Goal: Task Accomplishment & Management: Complete application form

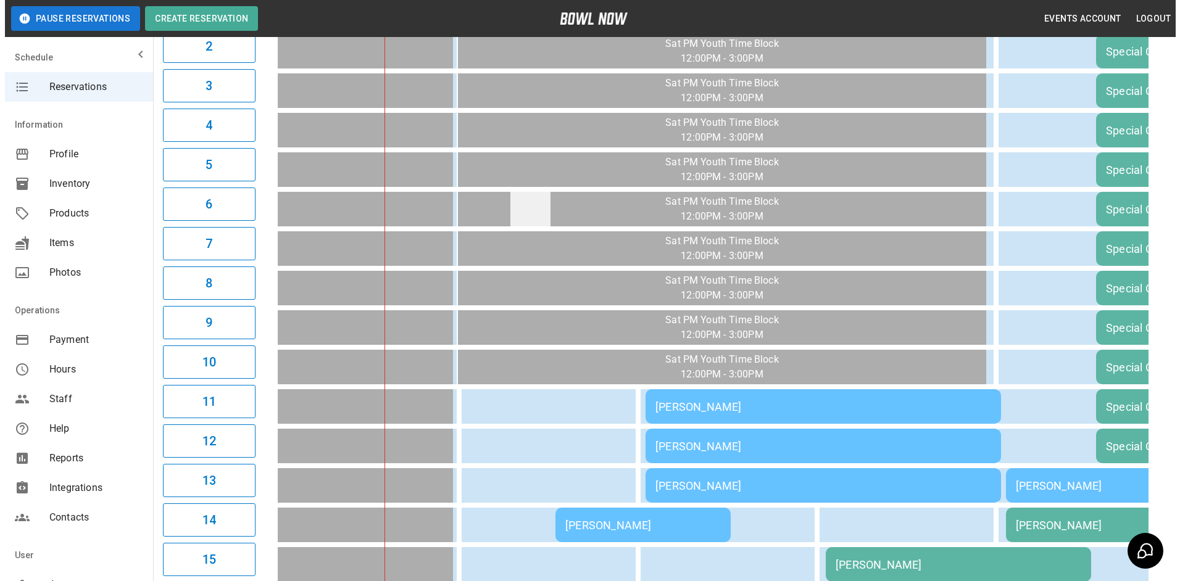
scroll to position [320, 0]
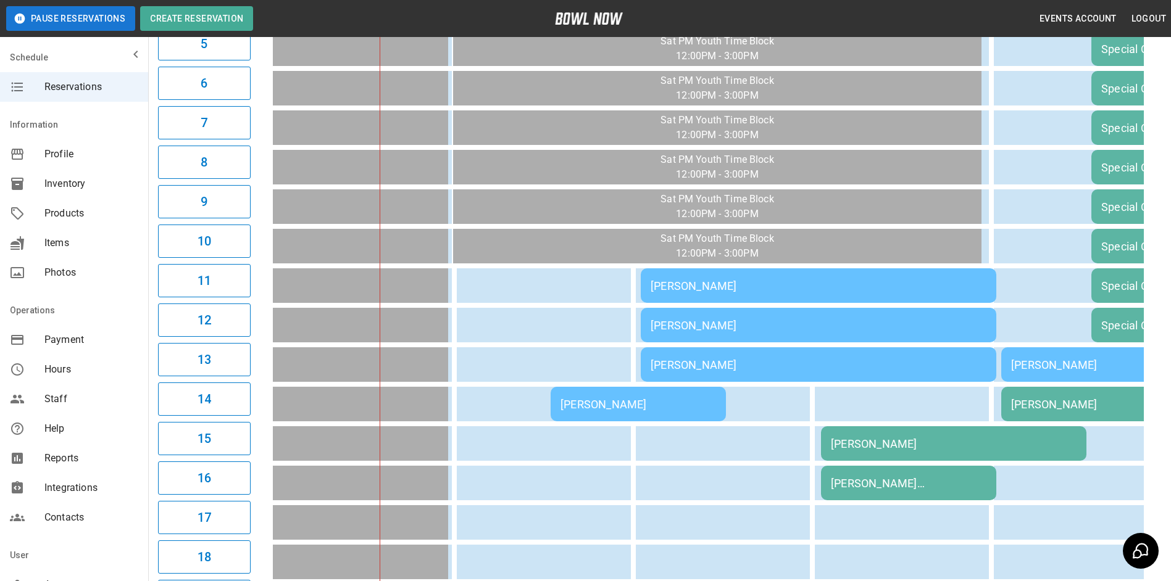
click at [671, 297] on td "[PERSON_NAME]" at bounding box center [818, 285] width 355 height 35
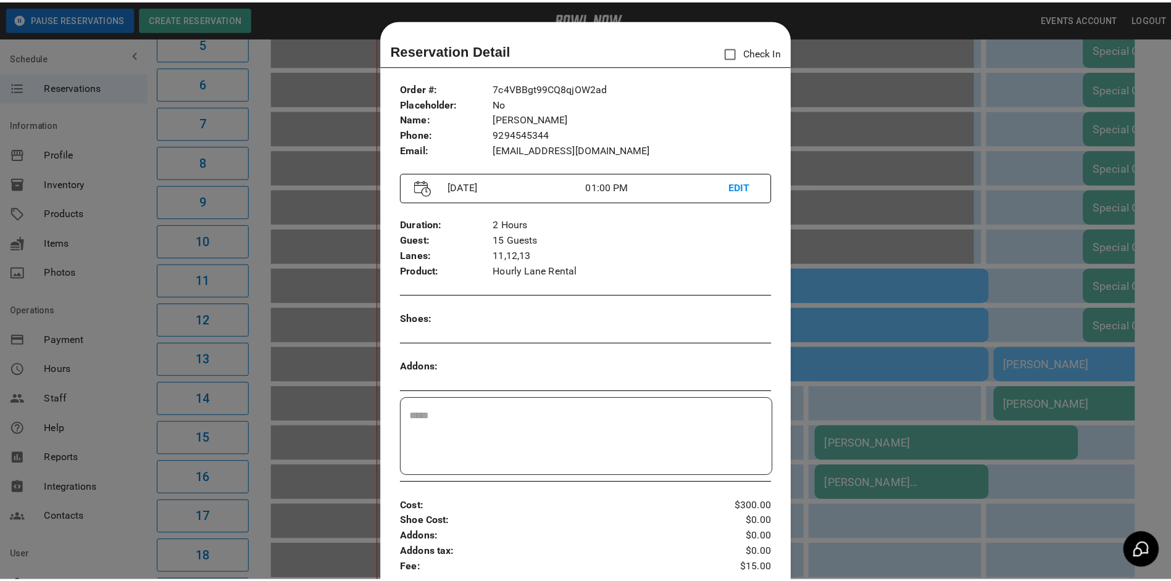
scroll to position [20, 0]
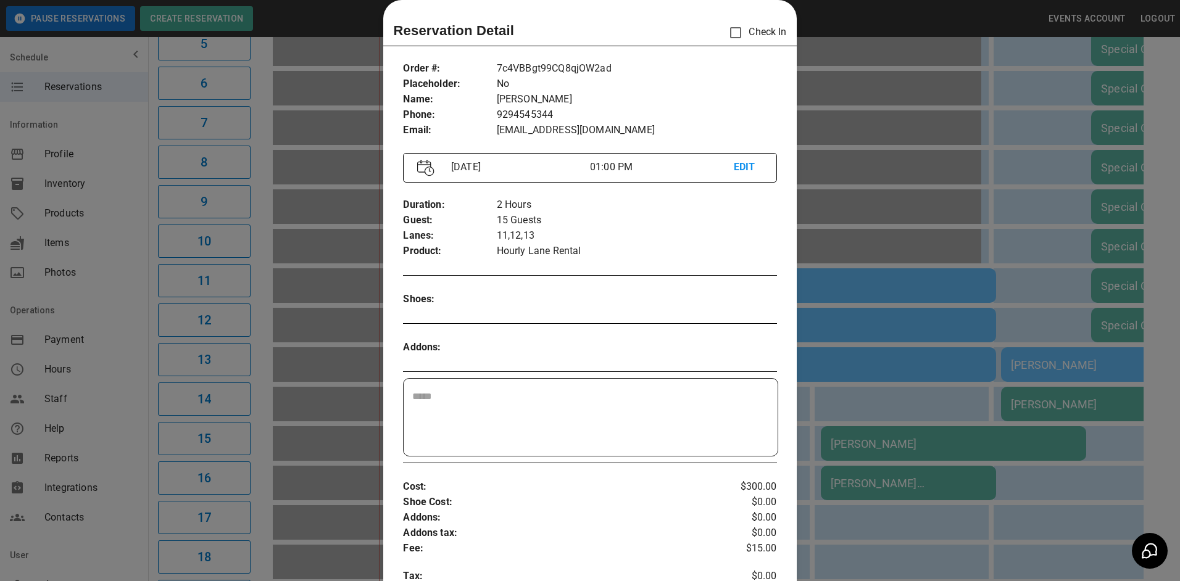
drag, startPoint x: 864, startPoint y: 275, endPoint x: 812, endPoint y: 278, distance: 52.6
click at [860, 274] on div at bounding box center [590, 290] width 1180 height 581
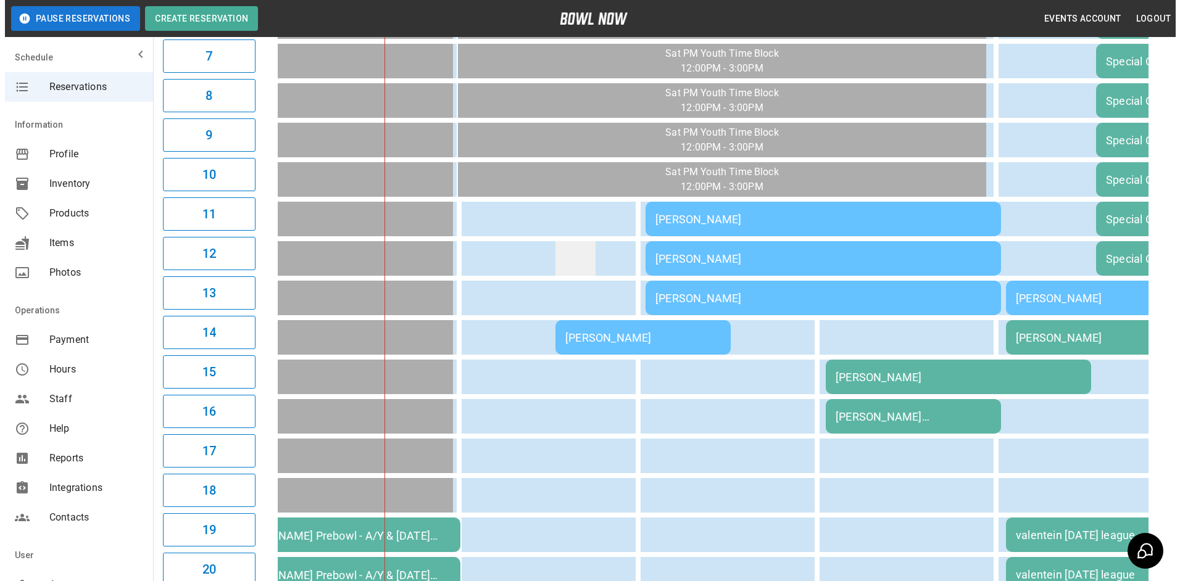
scroll to position [381, 0]
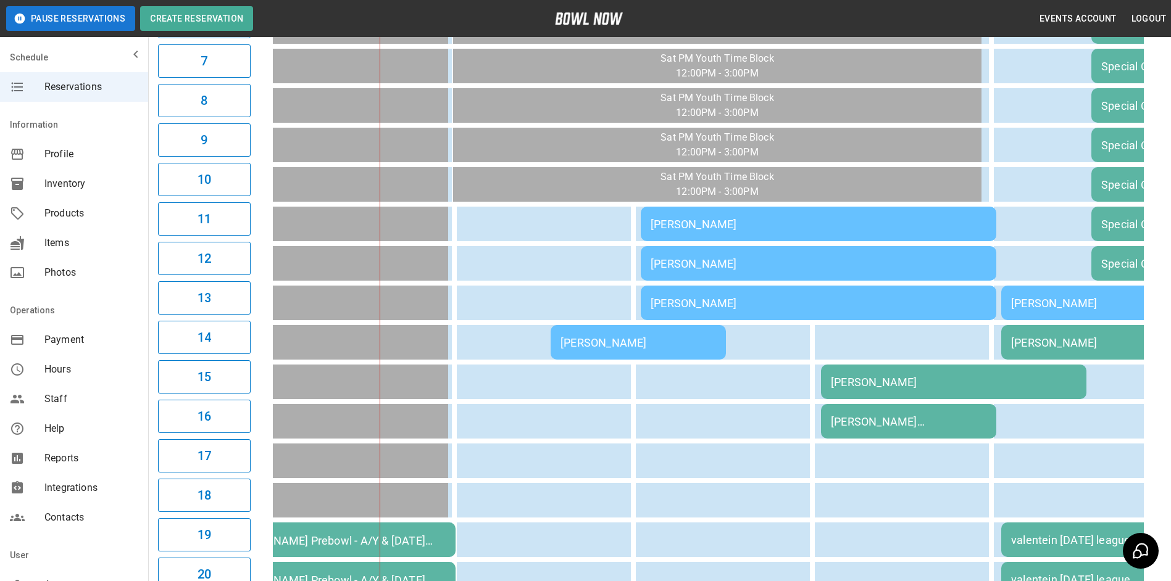
click at [854, 388] on div "[PERSON_NAME]" at bounding box center [954, 382] width 246 height 13
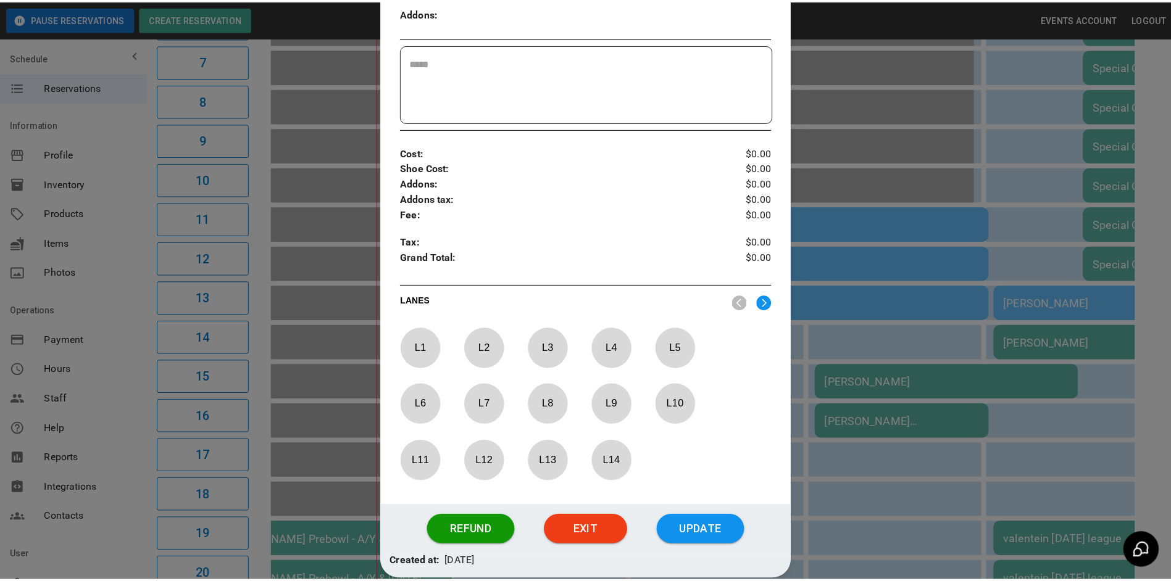
scroll to position [353, 0]
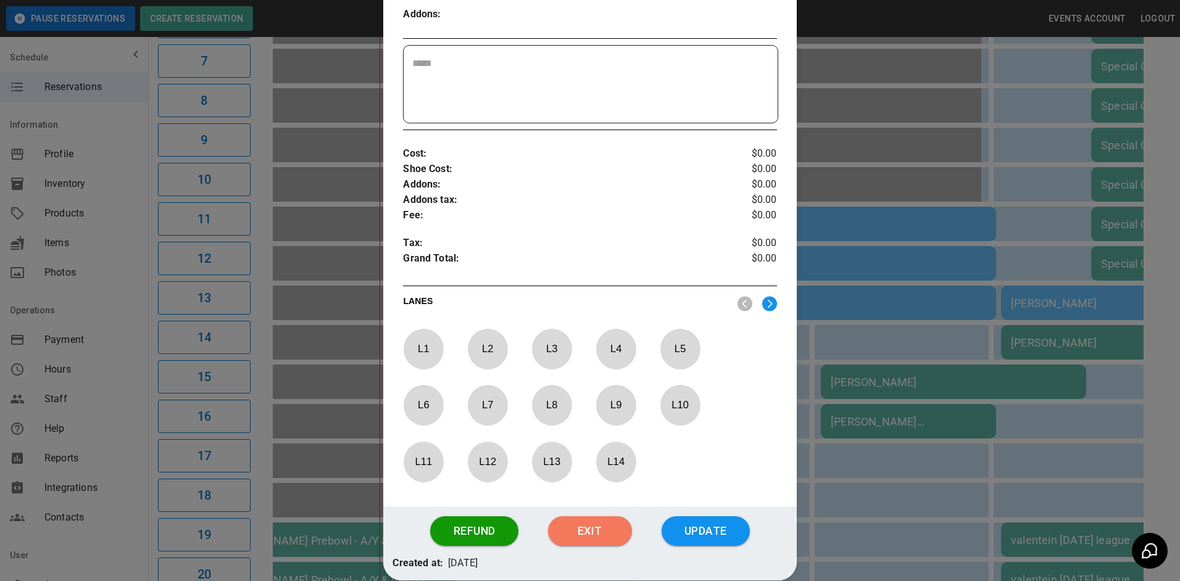
drag, startPoint x: 714, startPoint y: 270, endPoint x: 896, endPoint y: 408, distance: 228.2
click at [613, 533] on button "Exit" at bounding box center [590, 532] width 84 height 30
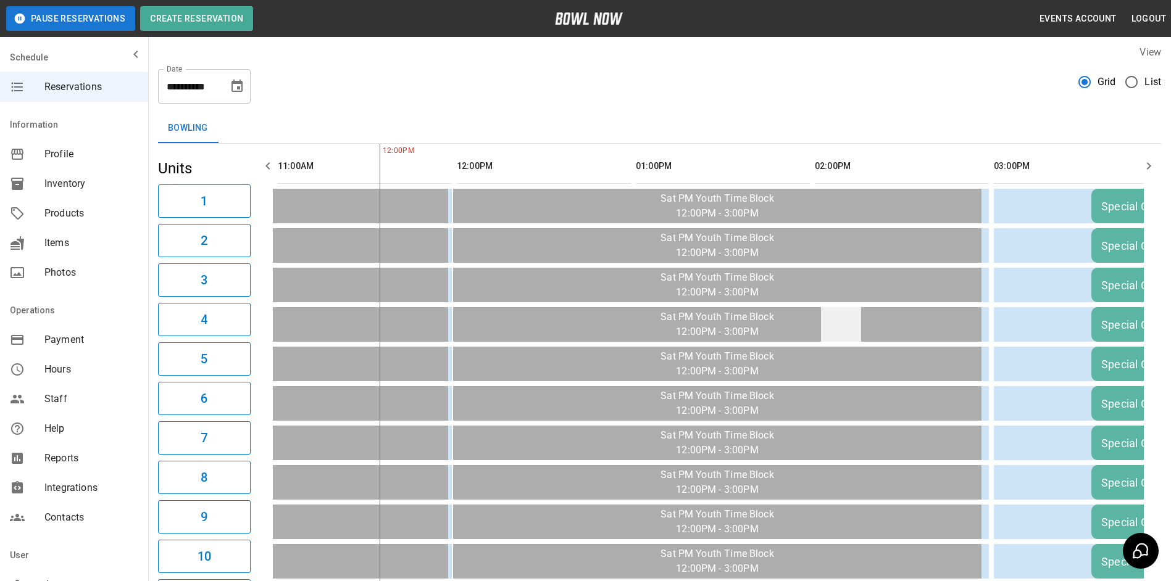
scroll to position [0, 0]
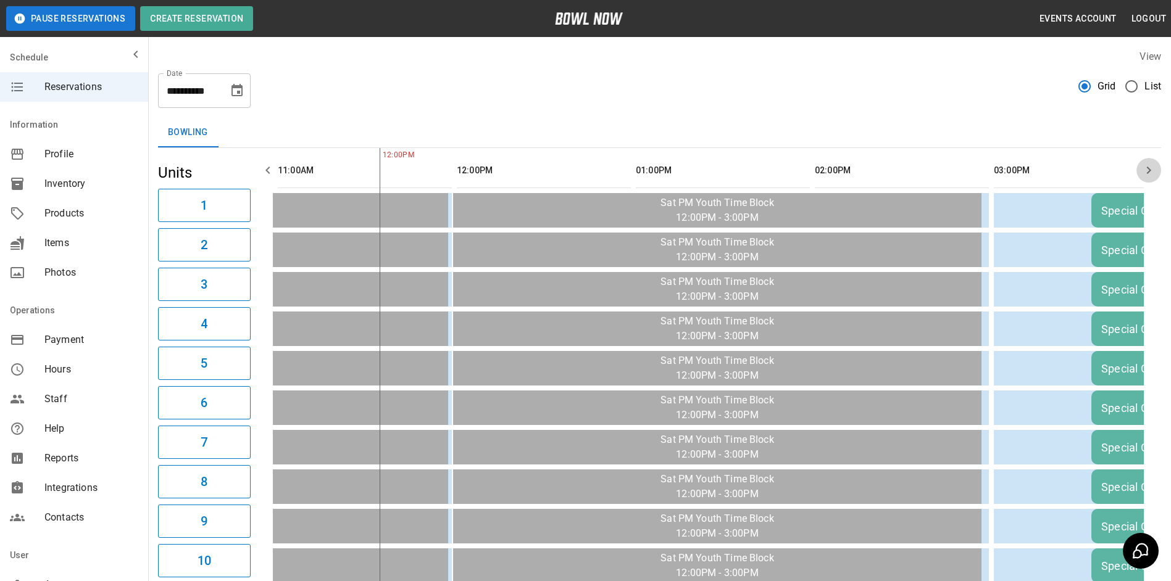
click at [1155, 170] on icon "button" at bounding box center [1148, 170] width 15 height 15
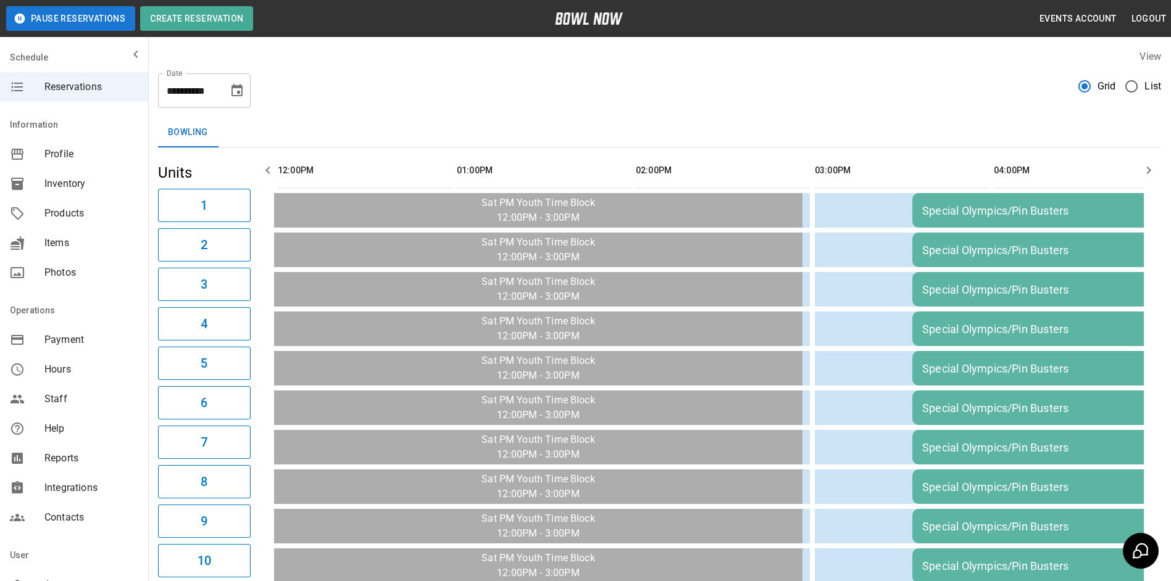
click at [1153, 168] on icon "button" at bounding box center [1148, 170] width 15 height 15
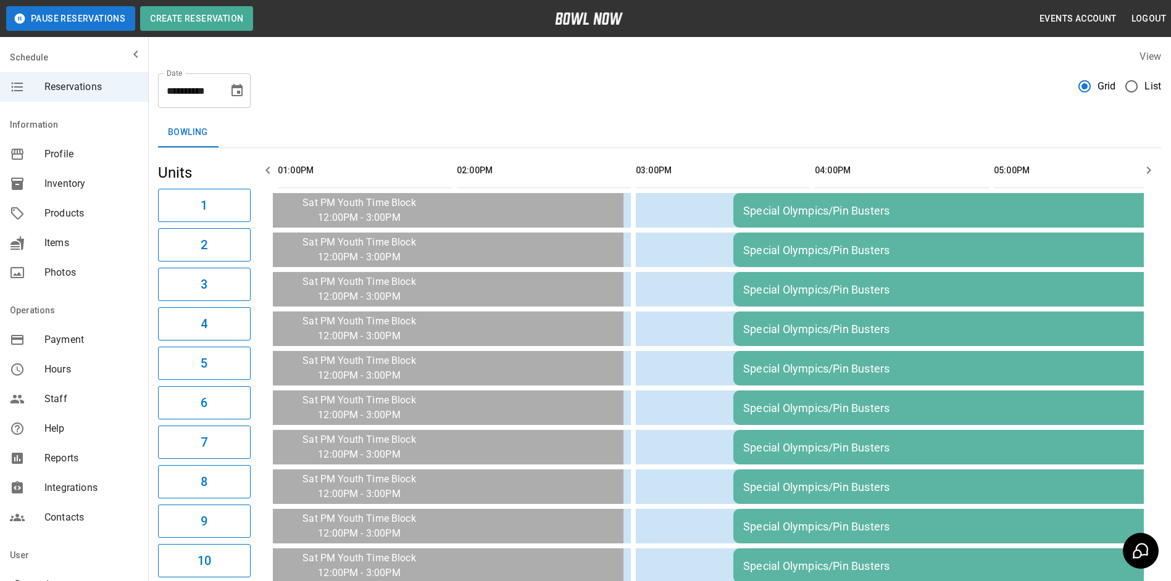
click at [1153, 168] on icon "button" at bounding box center [1148, 170] width 15 height 15
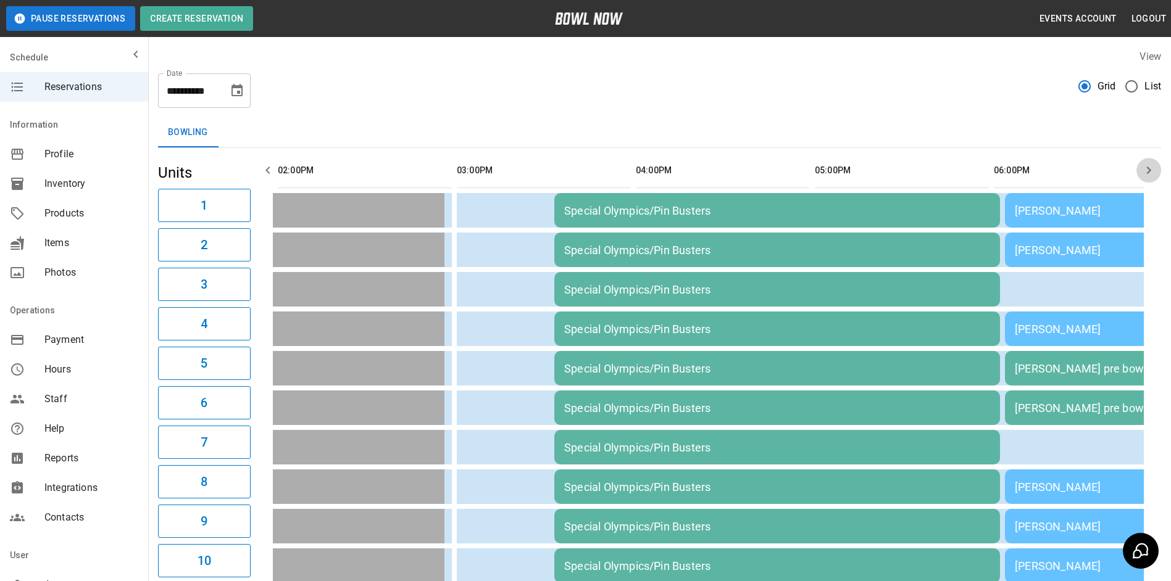
click at [1153, 168] on icon "button" at bounding box center [1148, 170] width 15 height 15
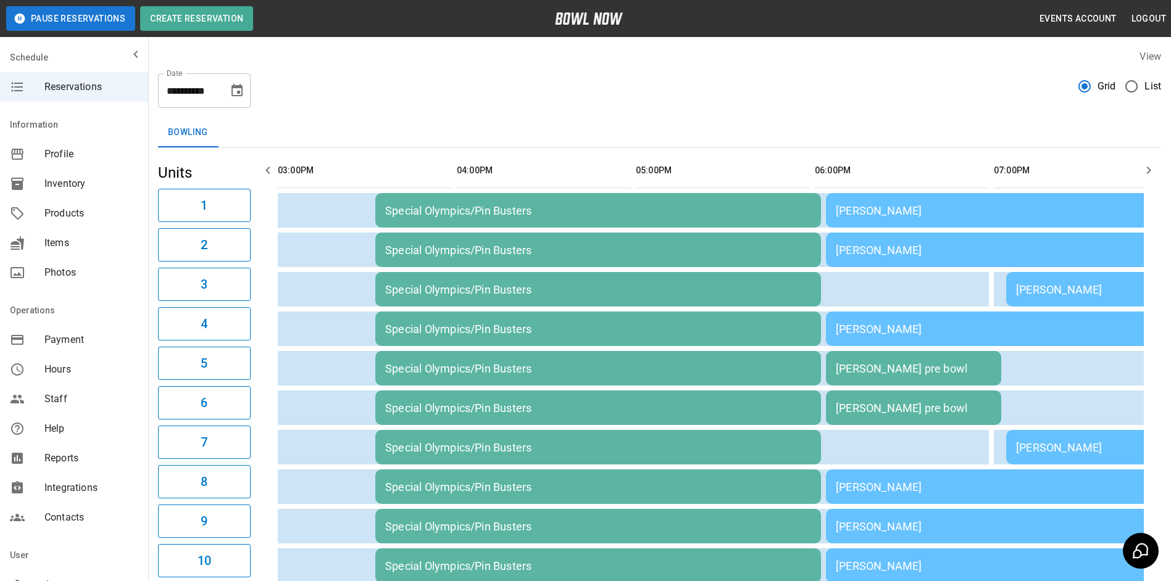
drag, startPoint x: 1153, startPoint y: 168, endPoint x: 1130, endPoint y: 168, distance: 22.8
click at [1142, 168] on icon "button" at bounding box center [1148, 170] width 15 height 15
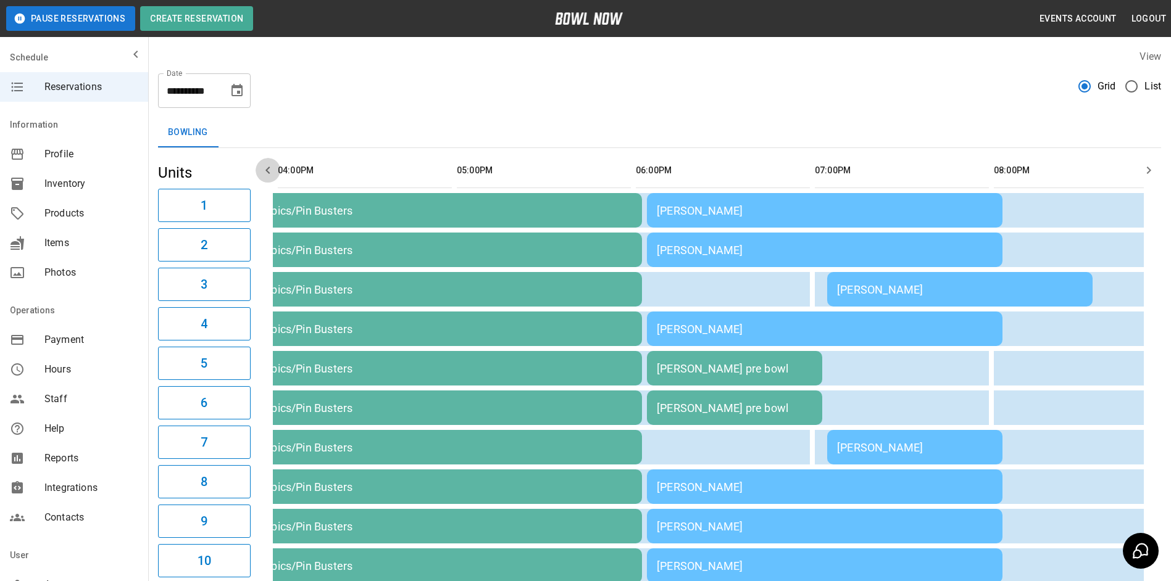
click at [262, 165] on icon "button" at bounding box center [267, 170] width 15 height 15
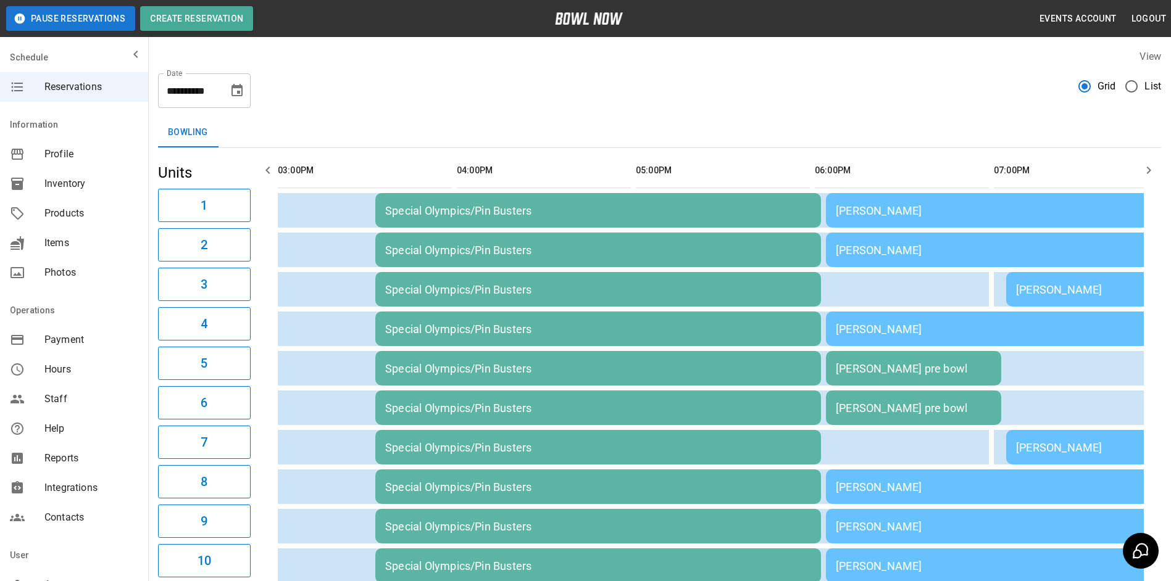
click at [259, 167] on button "button" at bounding box center [268, 170] width 25 height 25
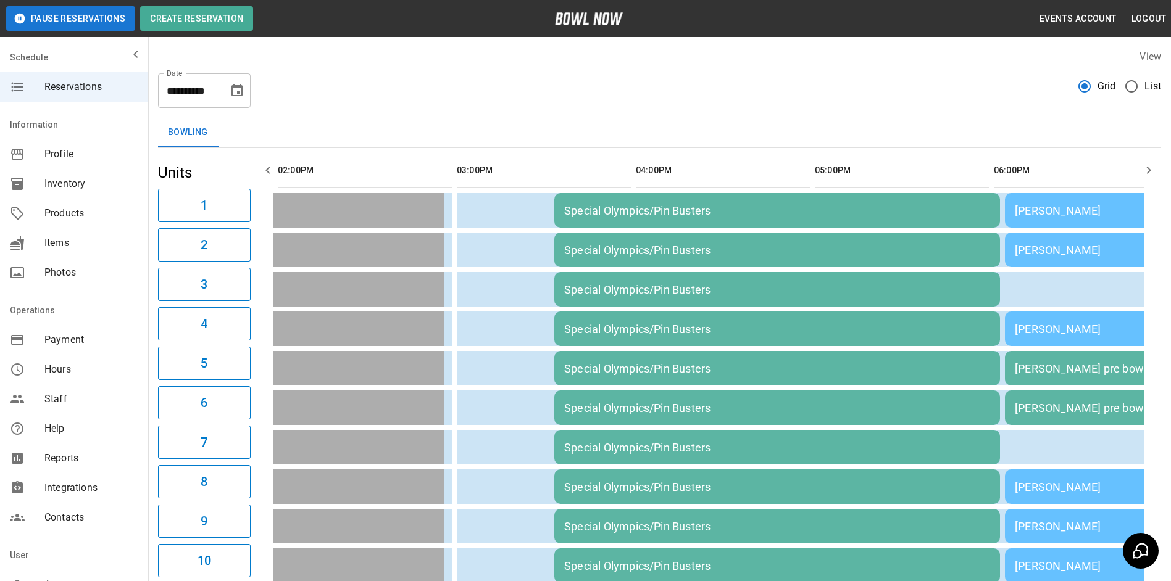
click at [259, 166] on button "button" at bounding box center [268, 170] width 25 height 25
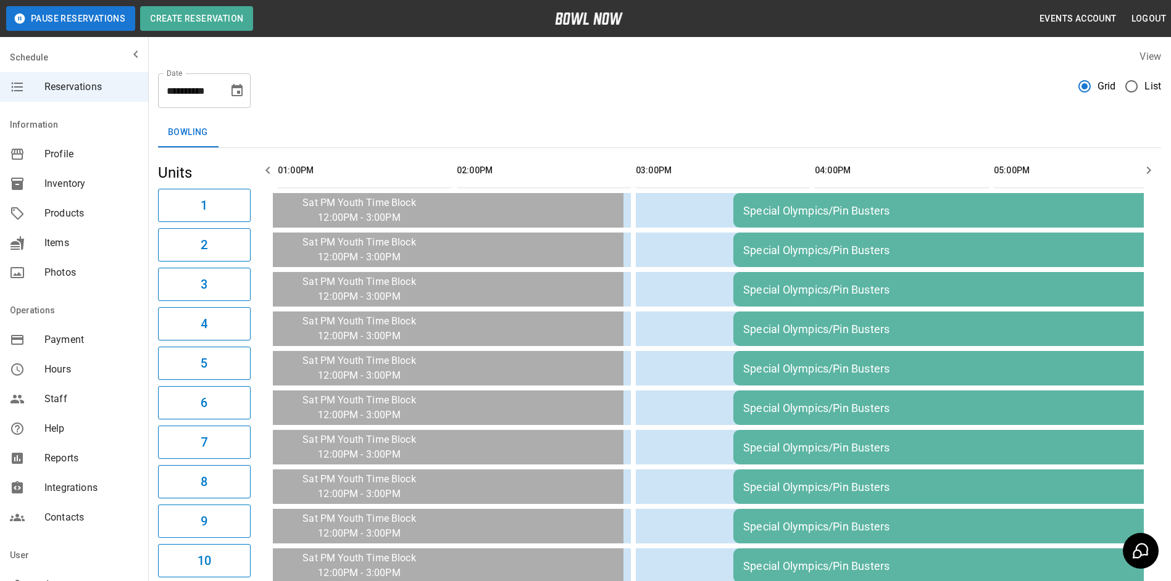
click at [259, 168] on button "button" at bounding box center [268, 170] width 25 height 25
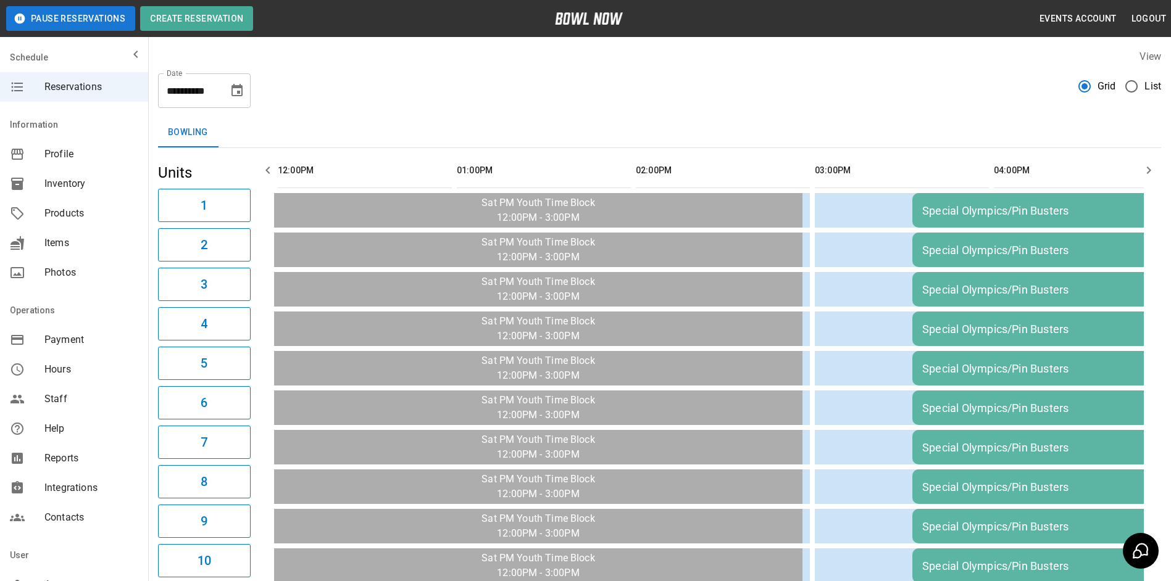
click at [259, 168] on button "button" at bounding box center [268, 170] width 25 height 25
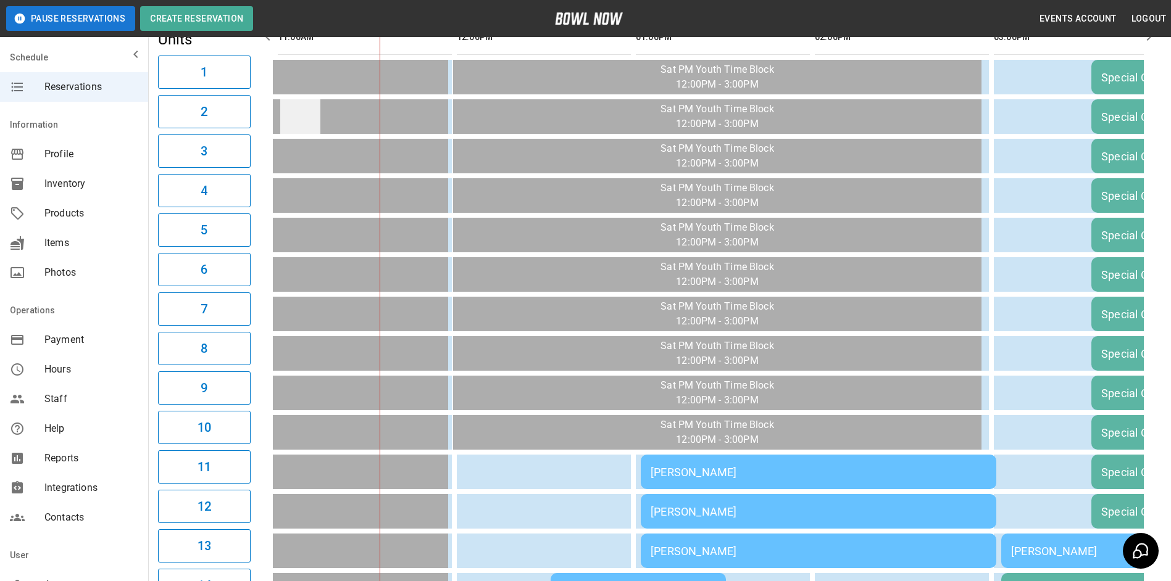
scroll to position [123, 0]
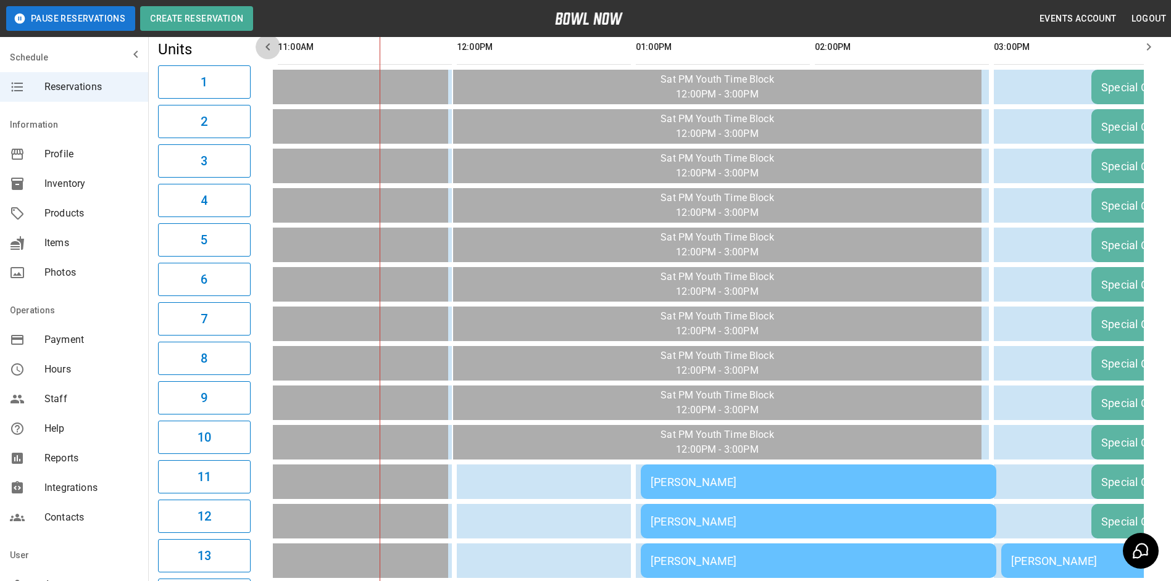
click at [275, 50] on icon "button" at bounding box center [267, 46] width 15 height 15
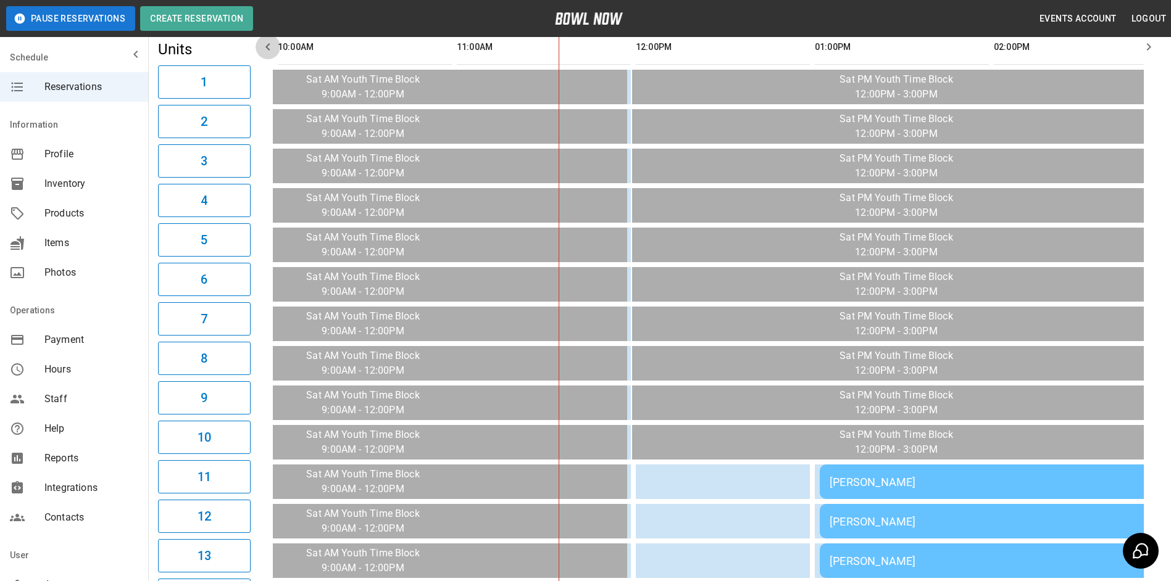
click at [275, 50] on icon "button" at bounding box center [267, 46] width 15 height 15
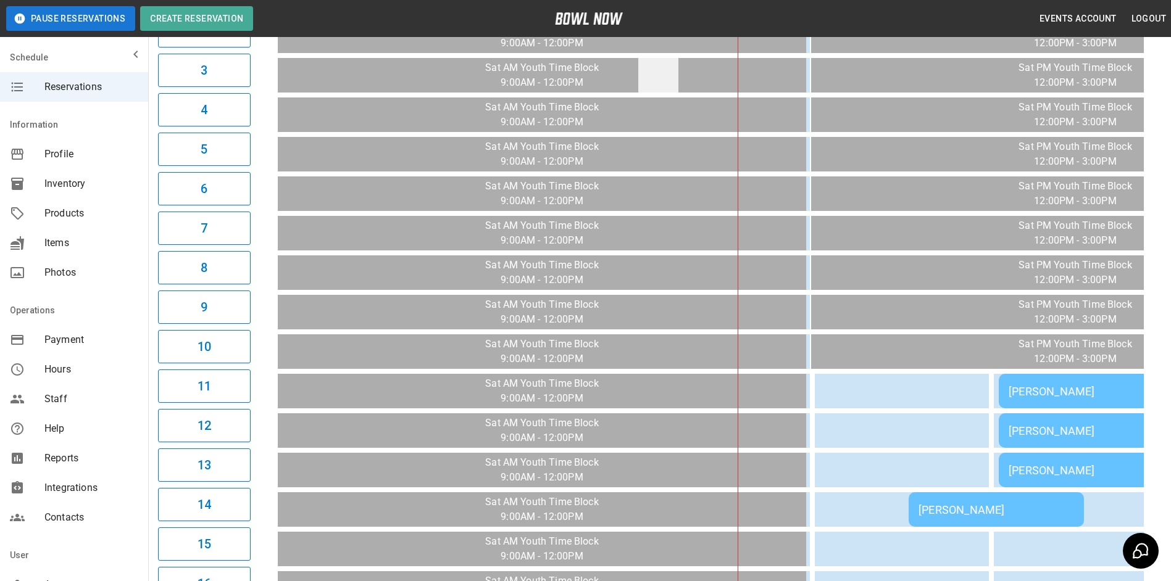
scroll to position [62, 0]
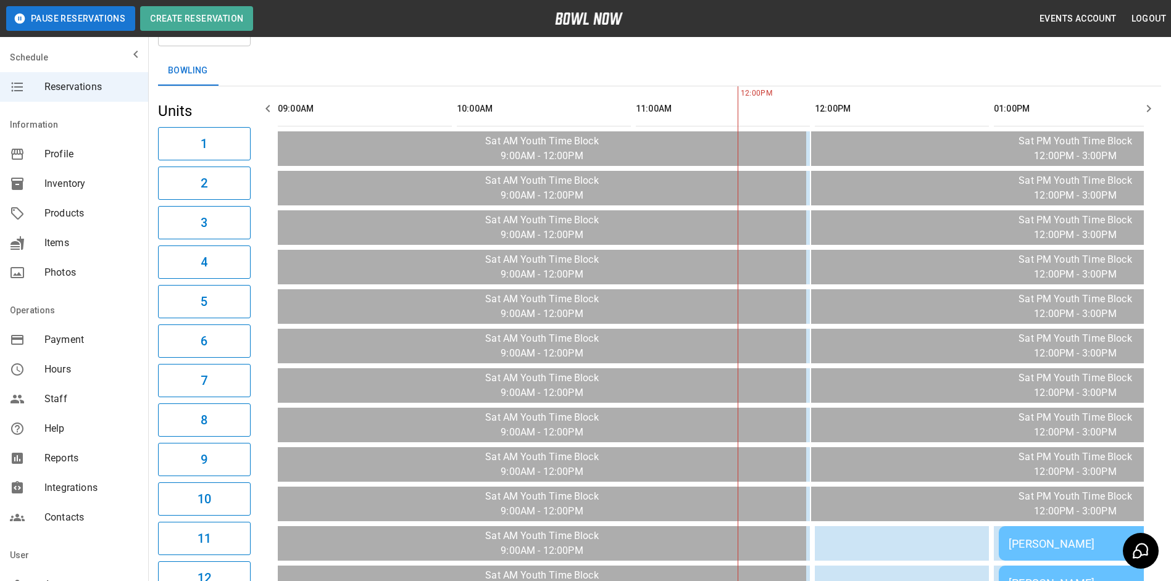
click at [1142, 107] on icon "button" at bounding box center [1148, 108] width 15 height 15
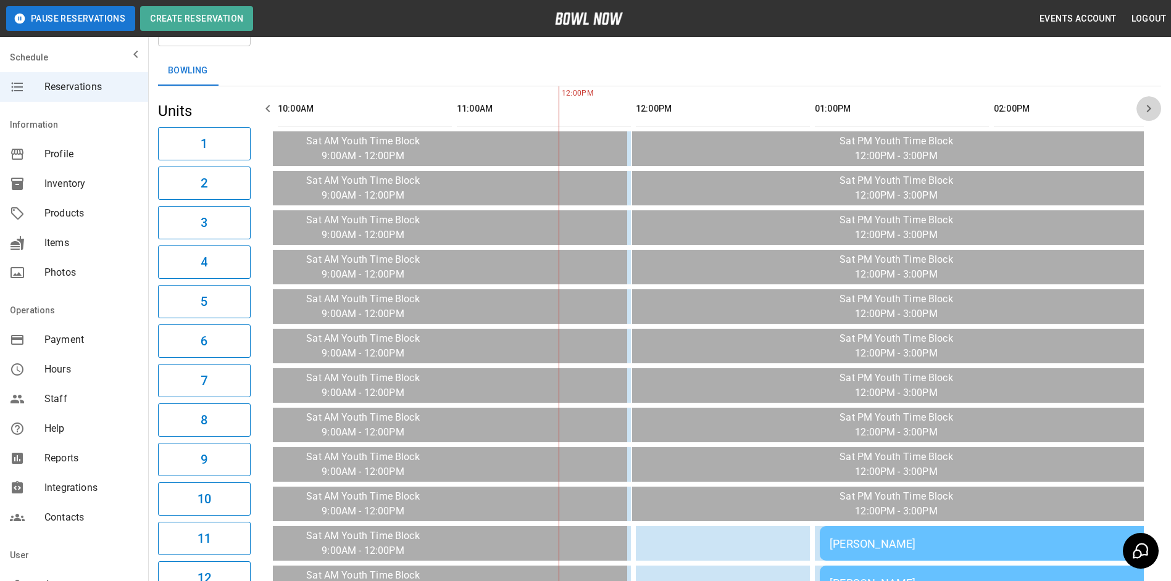
click at [1139, 106] on button "button" at bounding box center [1148, 108] width 25 height 25
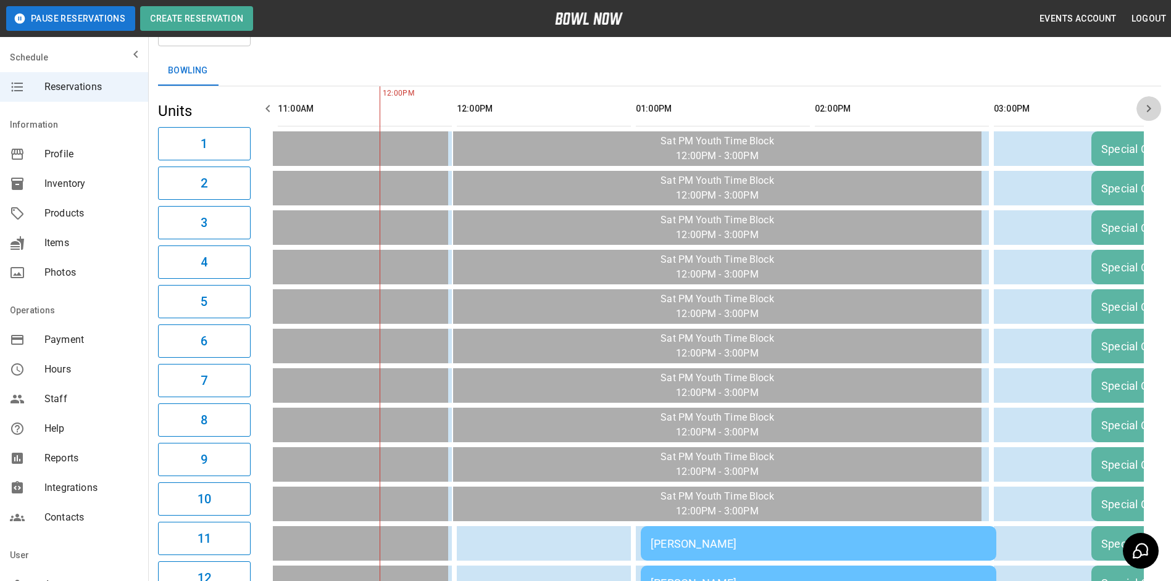
click at [1139, 106] on button "button" at bounding box center [1148, 108] width 25 height 25
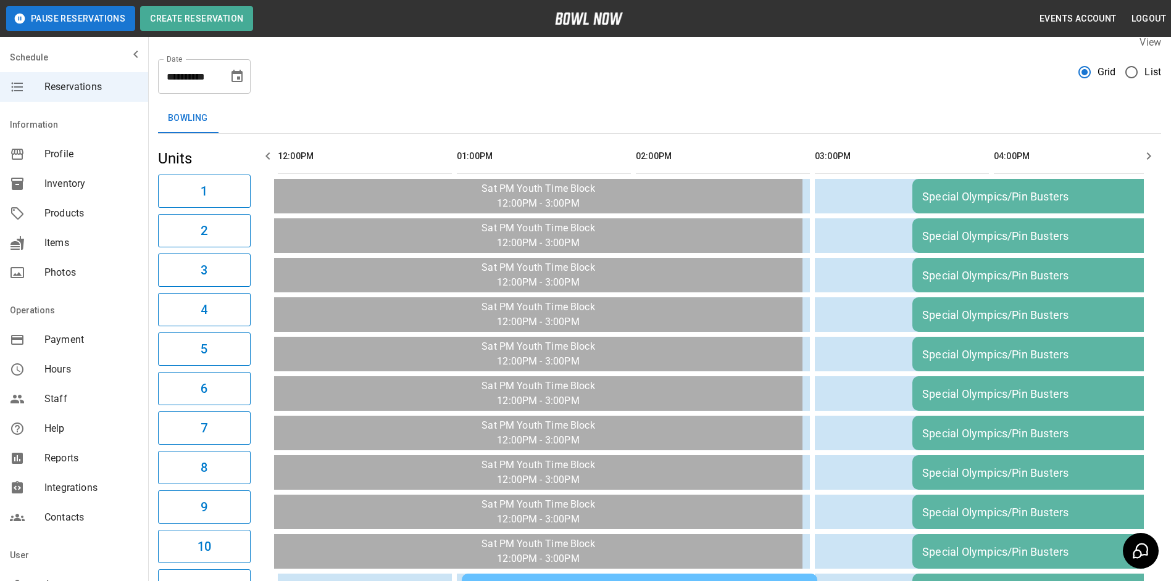
scroll to position [0, 0]
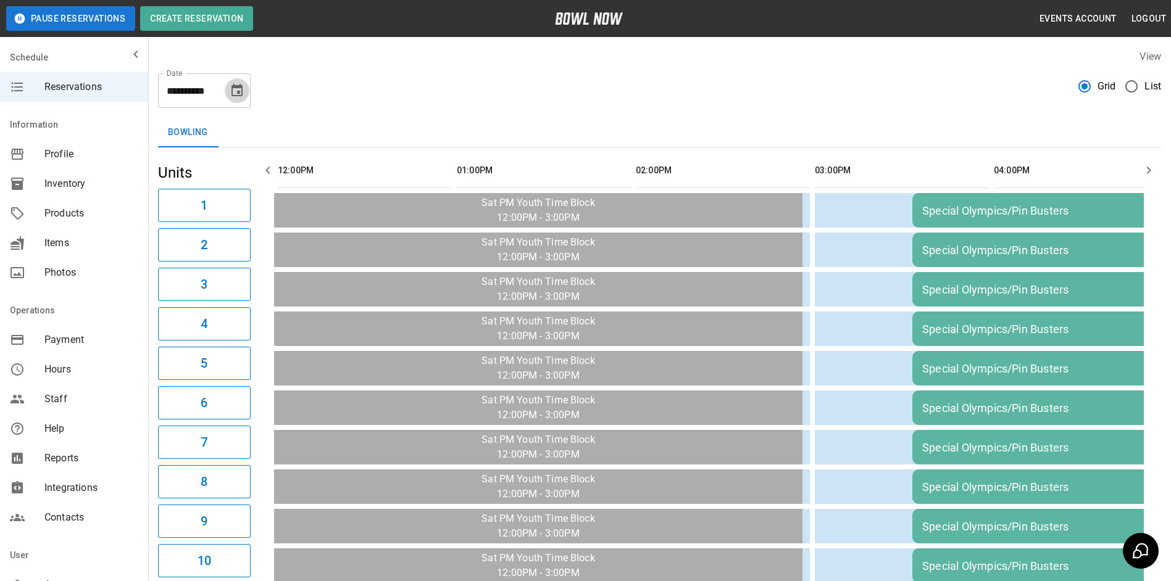
click at [231, 89] on icon "Choose date, selected date is Oct 11, 2025" at bounding box center [237, 90] width 15 height 15
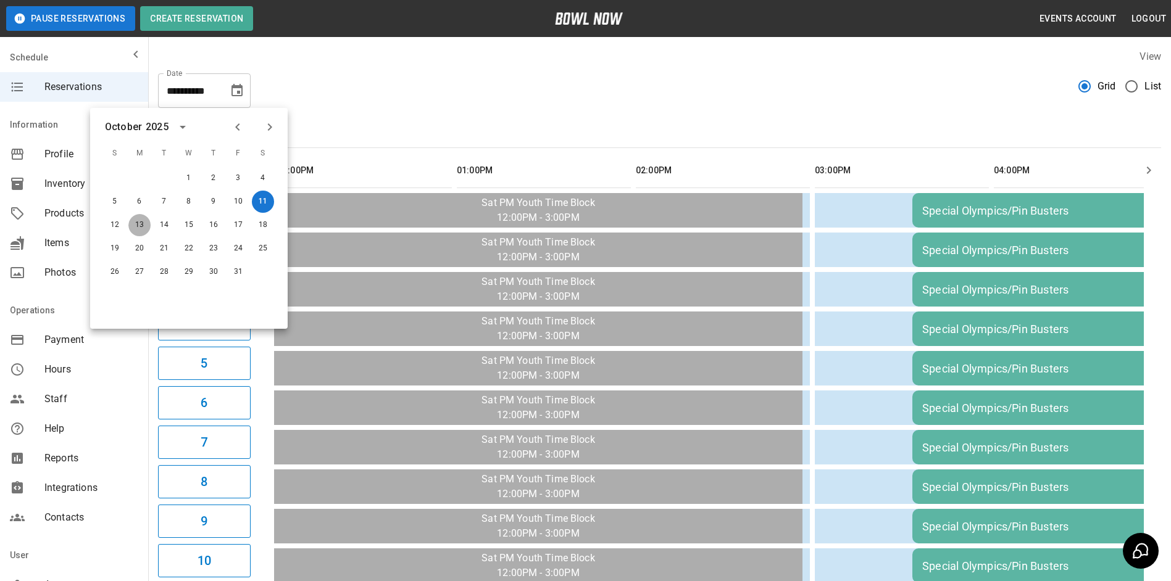
click at [139, 227] on button "13" at bounding box center [139, 225] width 22 height 22
type input "**********"
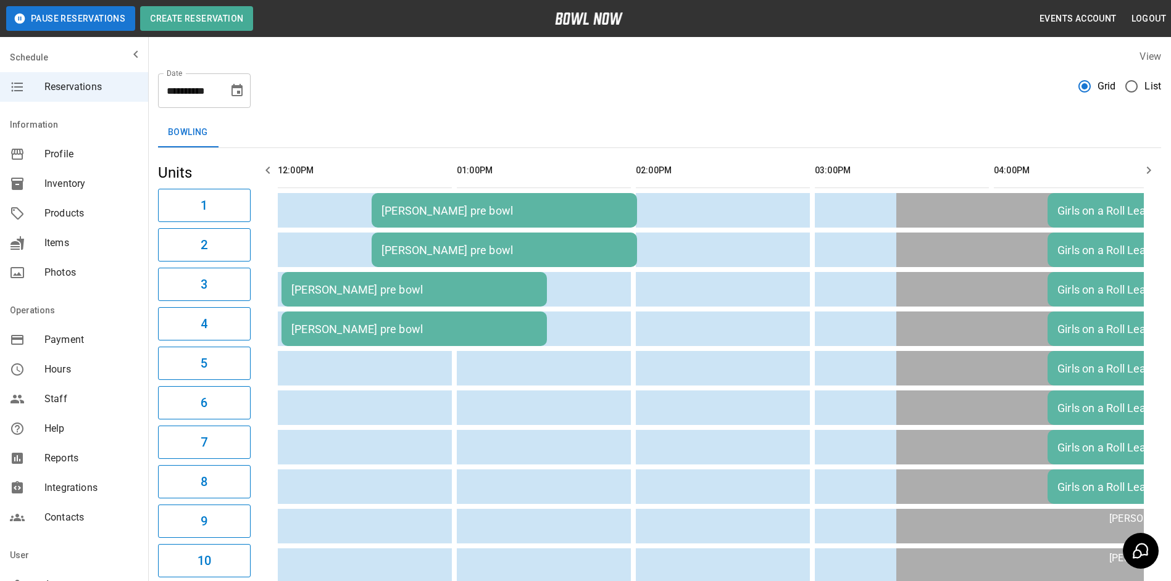
scroll to position [0, 179]
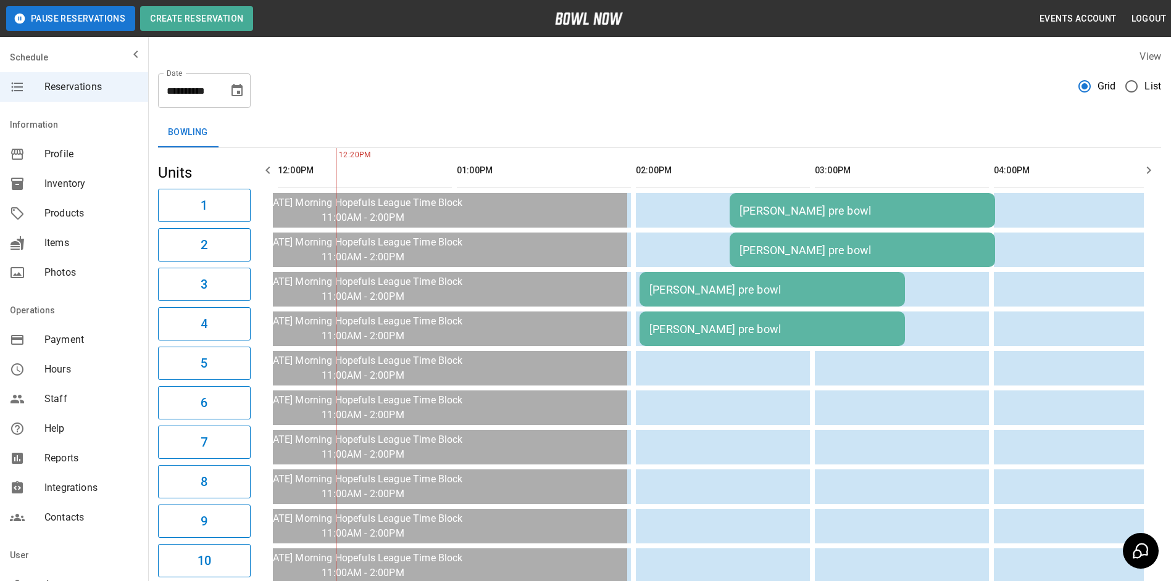
click at [1155, 170] on icon "button" at bounding box center [1148, 170] width 15 height 15
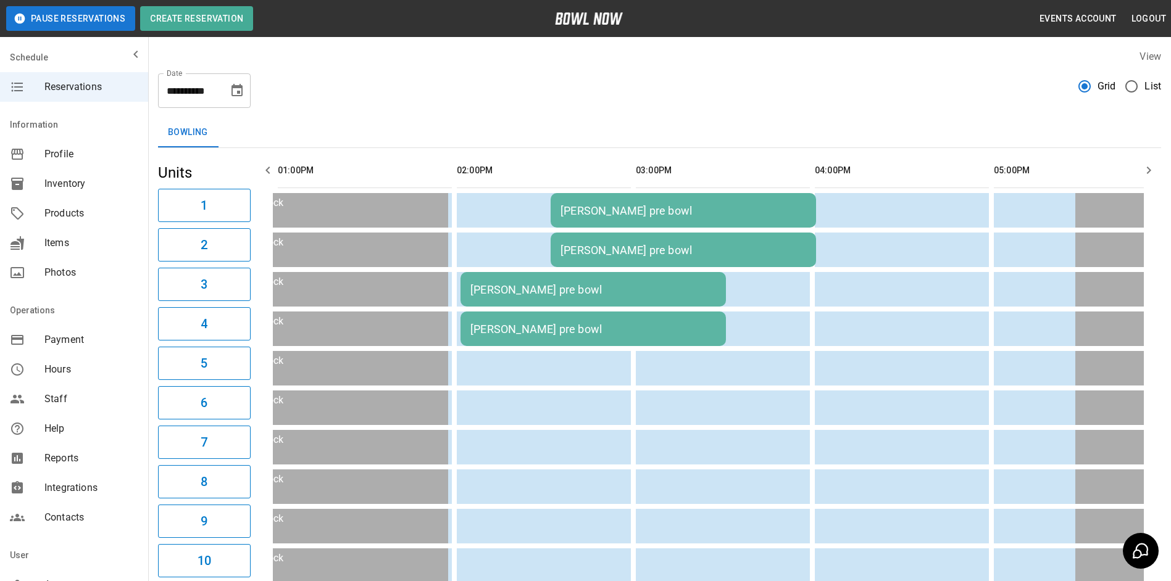
click at [1151, 170] on icon "button" at bounding box center [1149, 170] width 4 height 7
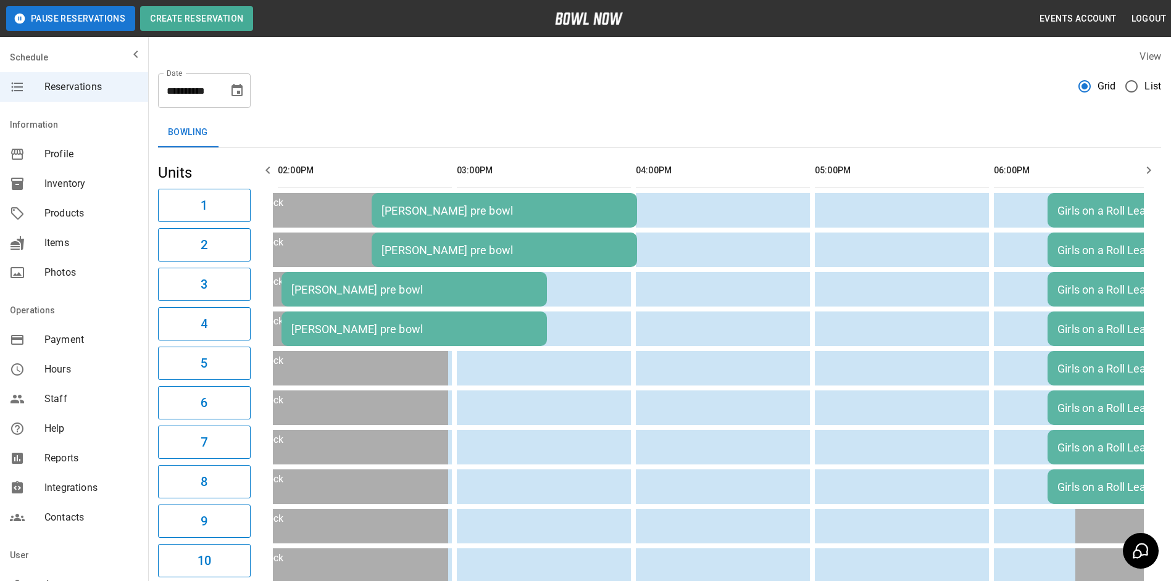
scroll to position [0, 537]
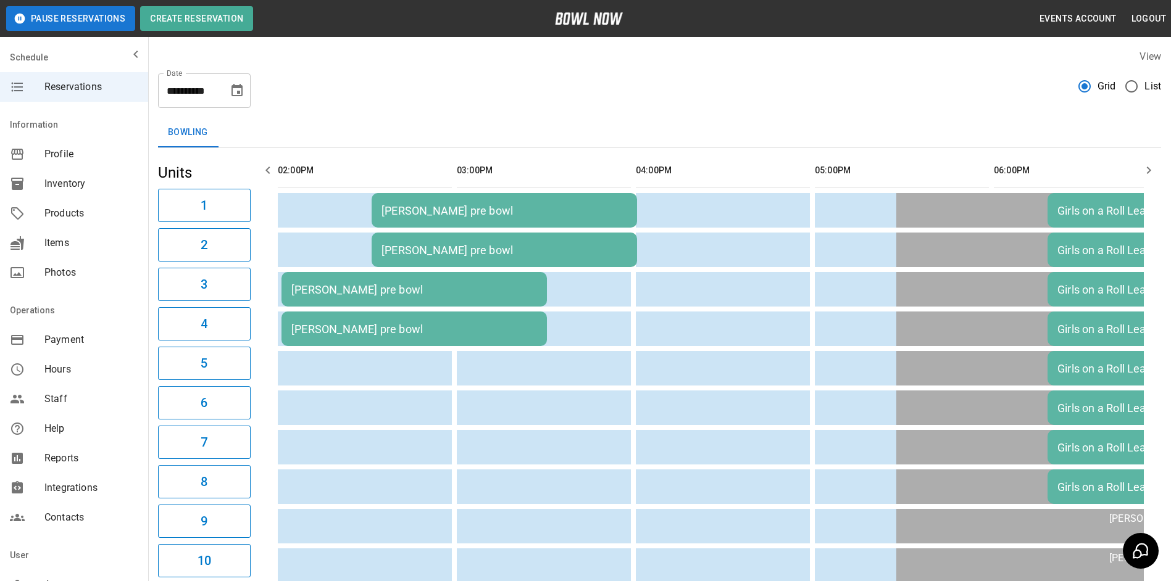
click at [275, 167] on icon "button" at bounding box center [267, 170] width 15 height 15
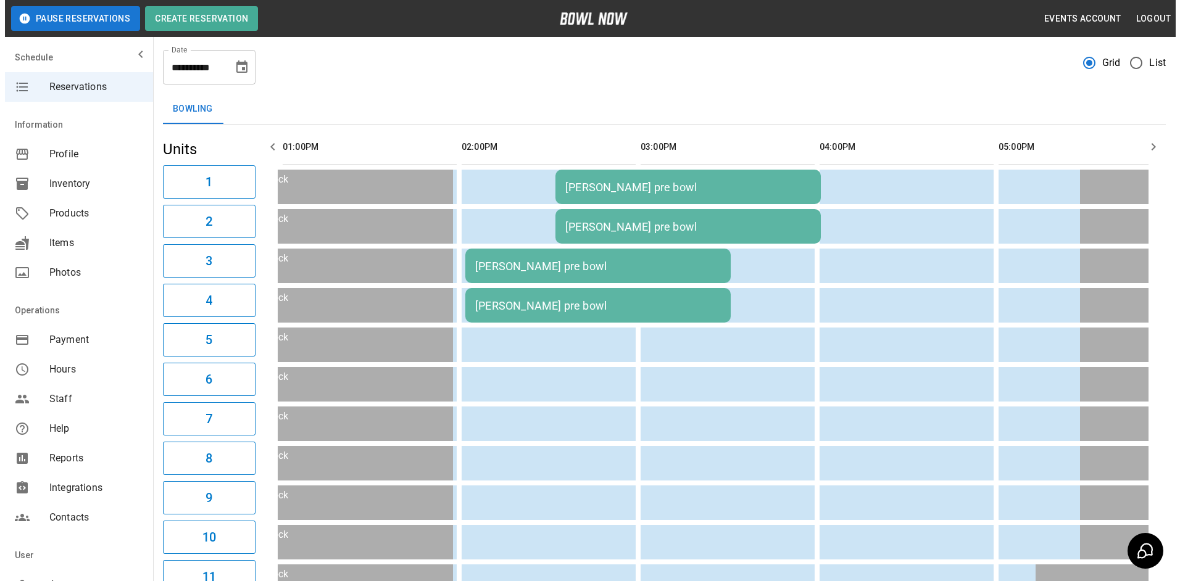
scroll to position [11, 0]
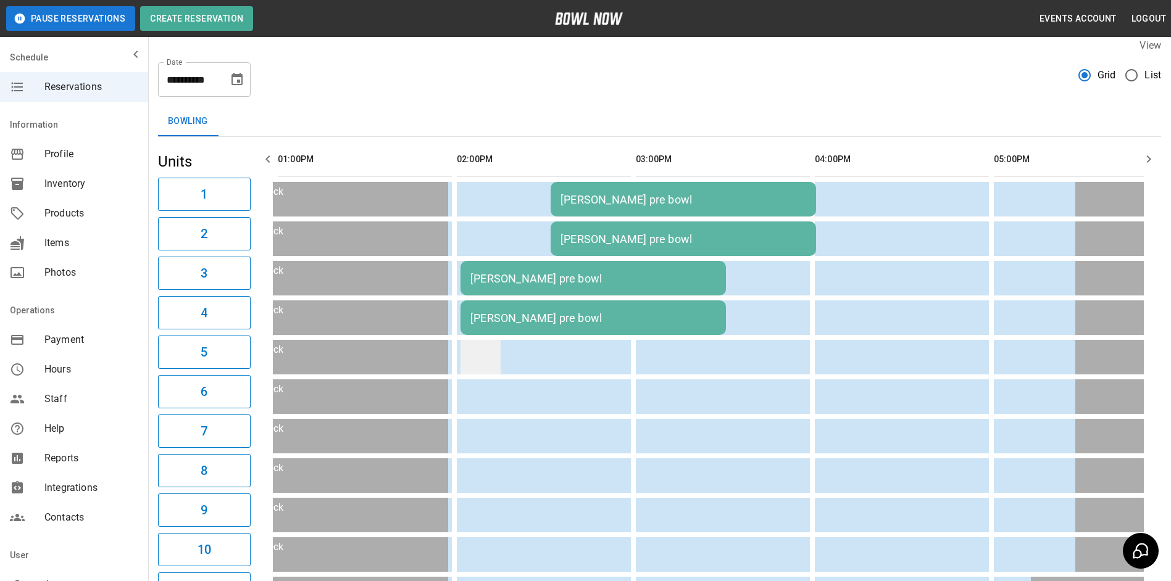
click at [475, 371] on td "sticky table" at bounding box center [480, 357] width 40 height 35
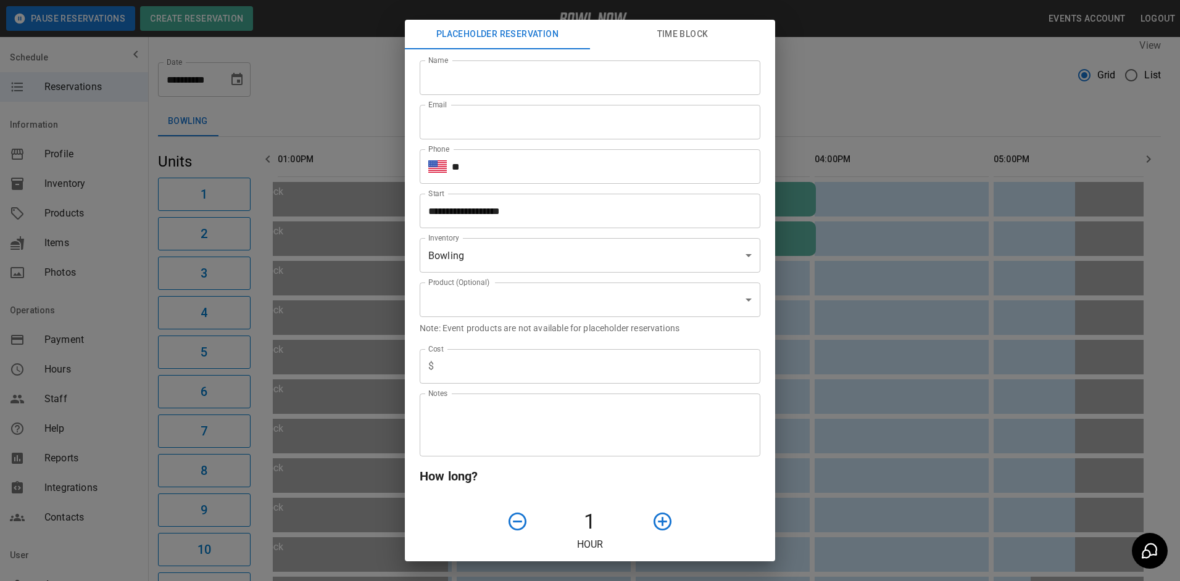
type input "**********"
click at [464, 81] on input "Name" at bounding box center [590, 77] width 341 height 35
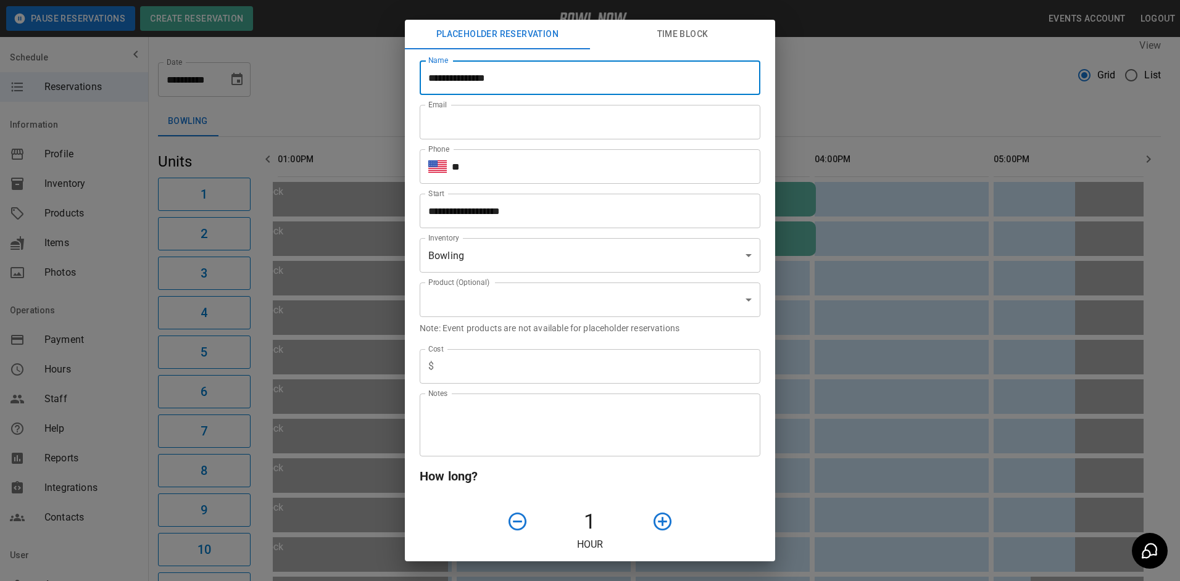
type input "**********"
click at [496, 115] on input "Email" at bounding box center [590, 122] width 341 height 35
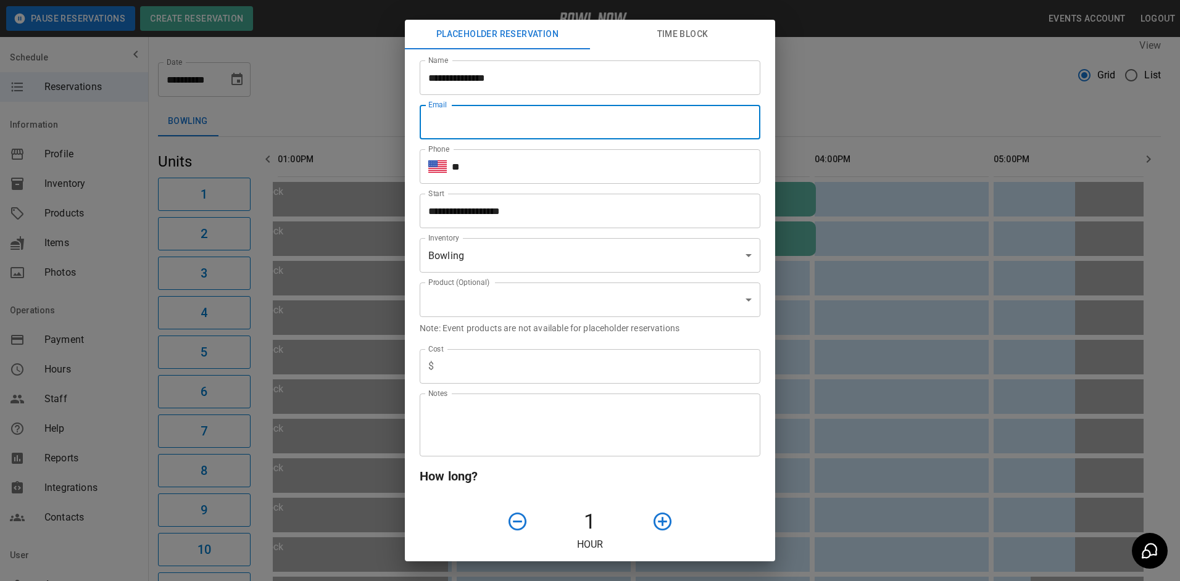
type input "**********"
type input "*"
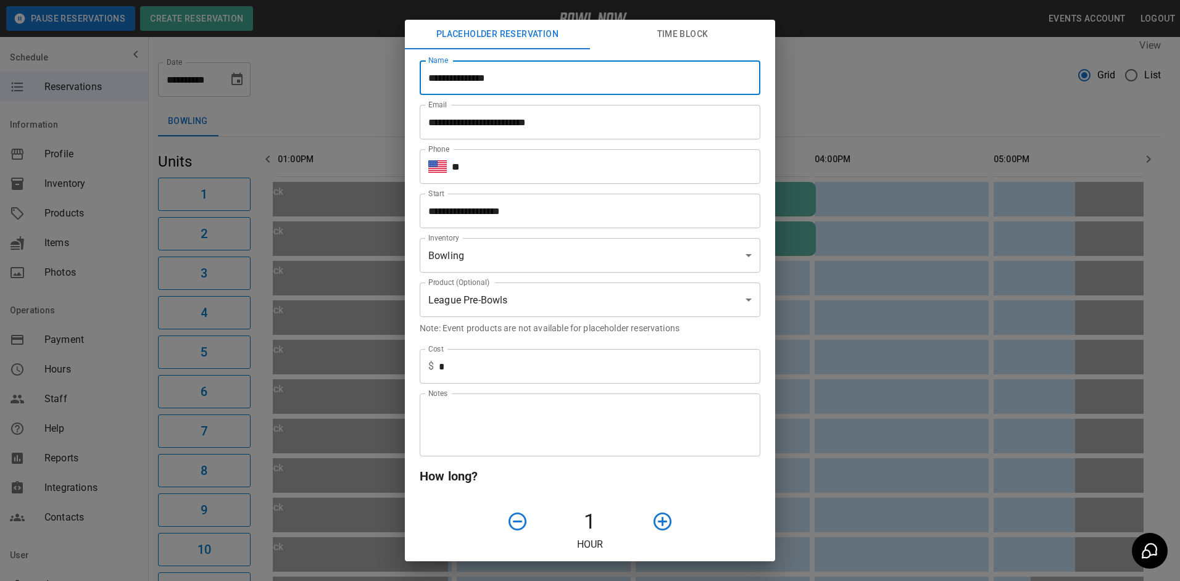
click at [531, 89] on input "**********" at bounding box center [590, 77] width 341 height 35
type input "**********"
click at [518, 156] on input "**" at bounding box center [606, 166] width 309 height 35
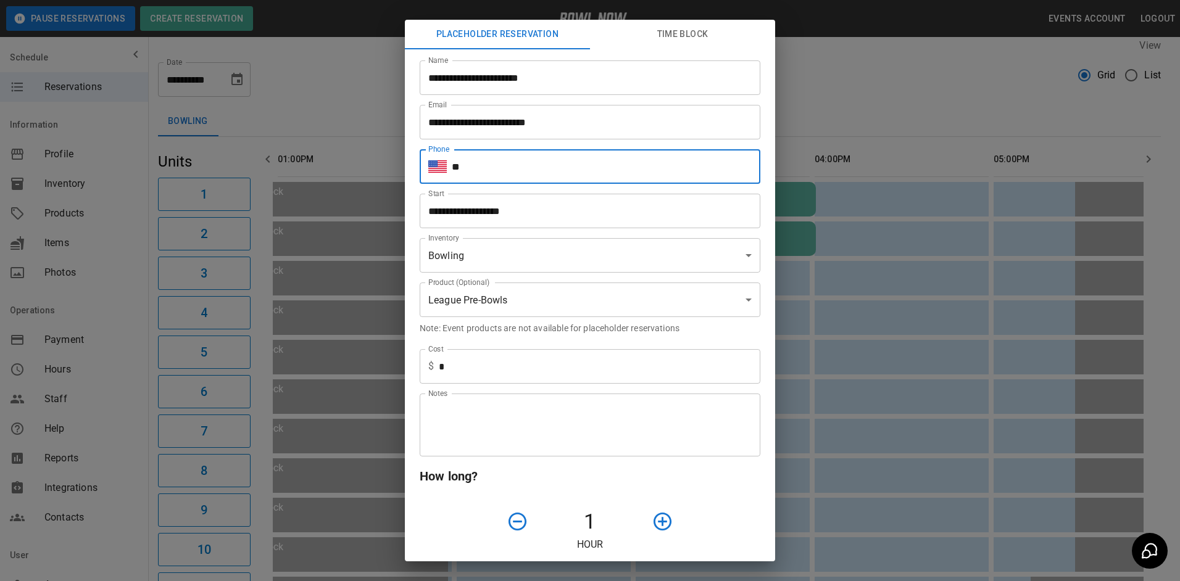
type input "**********"
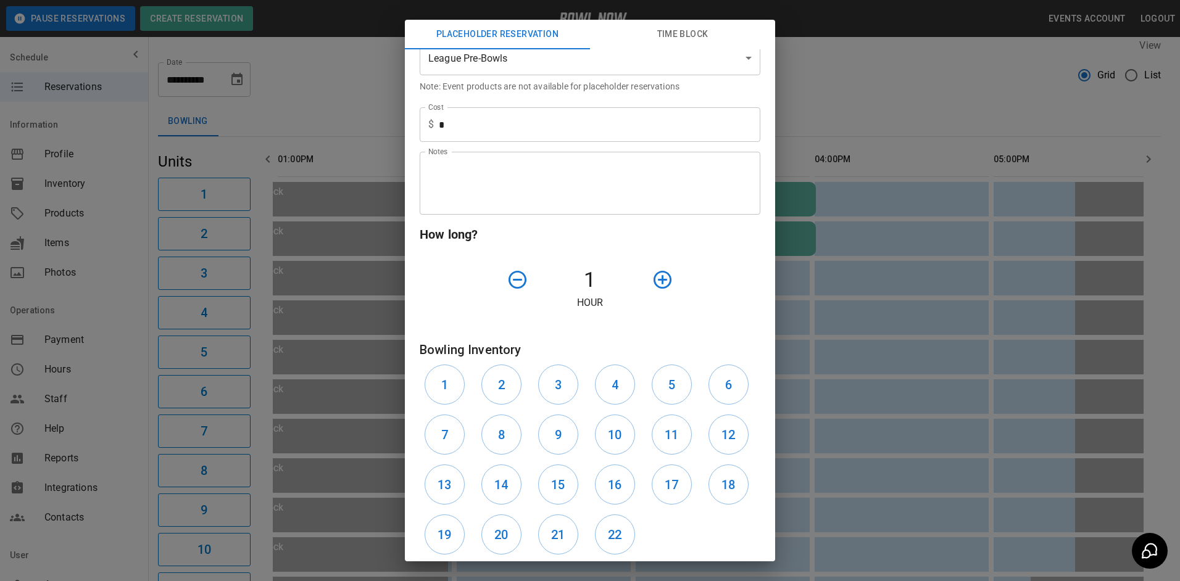
scroll to position [247, 0]
click at [647, 273] on button "button" at bounding box center [662, 274] width 31 height 31
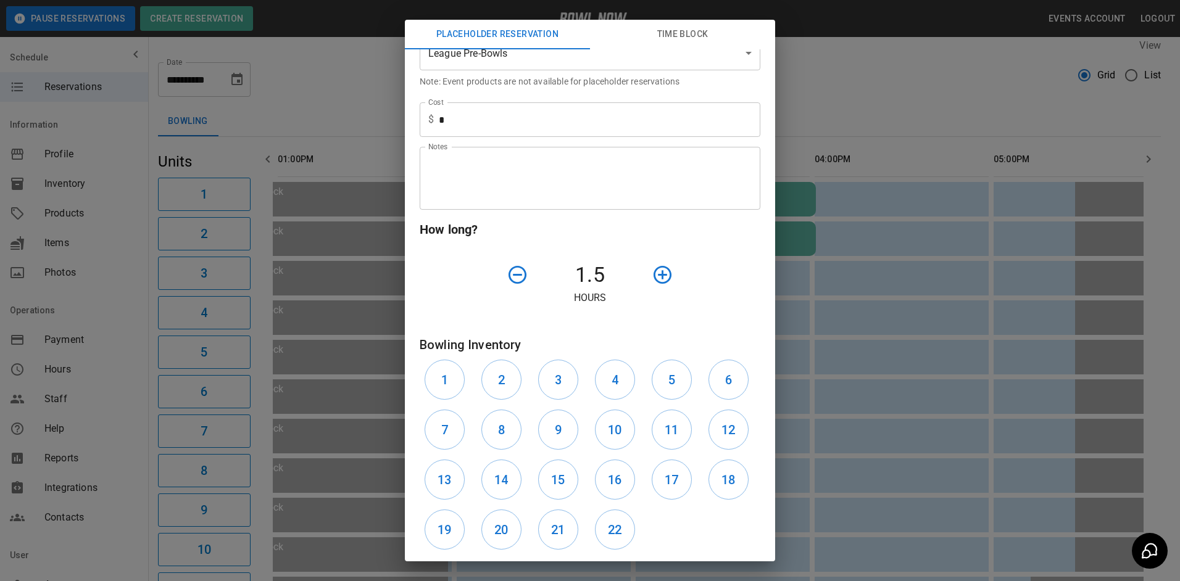
click at [704, 380] on div "6" at bounding box center [732, 380] width 57 height 50
drag, startPoint x: 677, startPoint y: 384, endPoint x: 706, endPoint y: 377, distance: 29.8
click at [682, 380] on button "5" at bounding box center [672, 380] width 40 height 40
click at [712, 378] on button "6" at bounding box center [728, 380] width 40 height 40
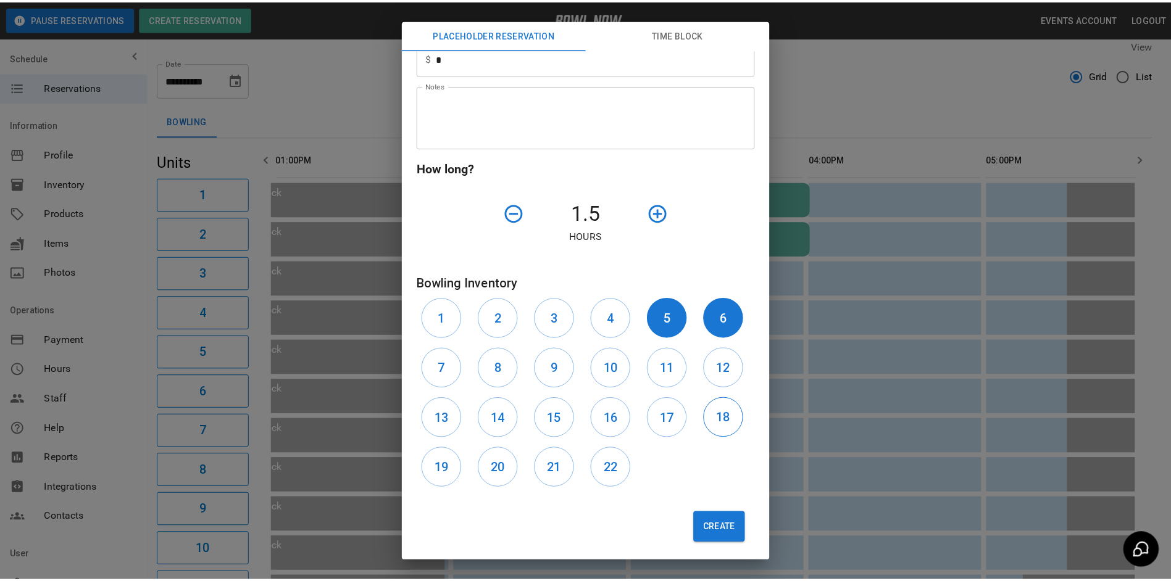
scroll to position [314, 0]
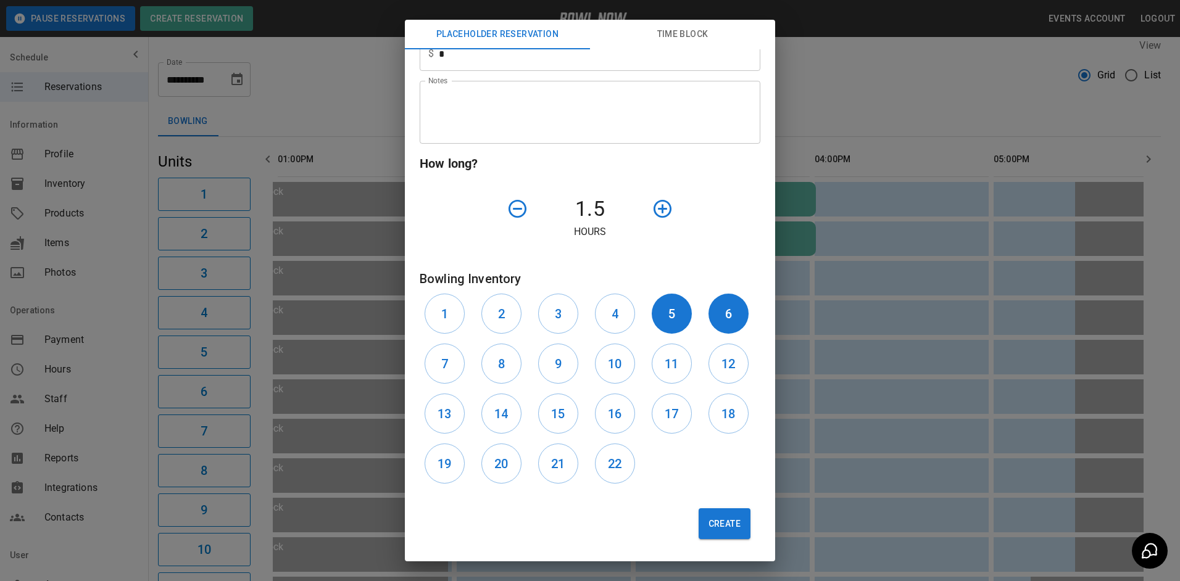
click at [726, 519] on button "Create" at bounding box center [725, 524] width 52 height 31
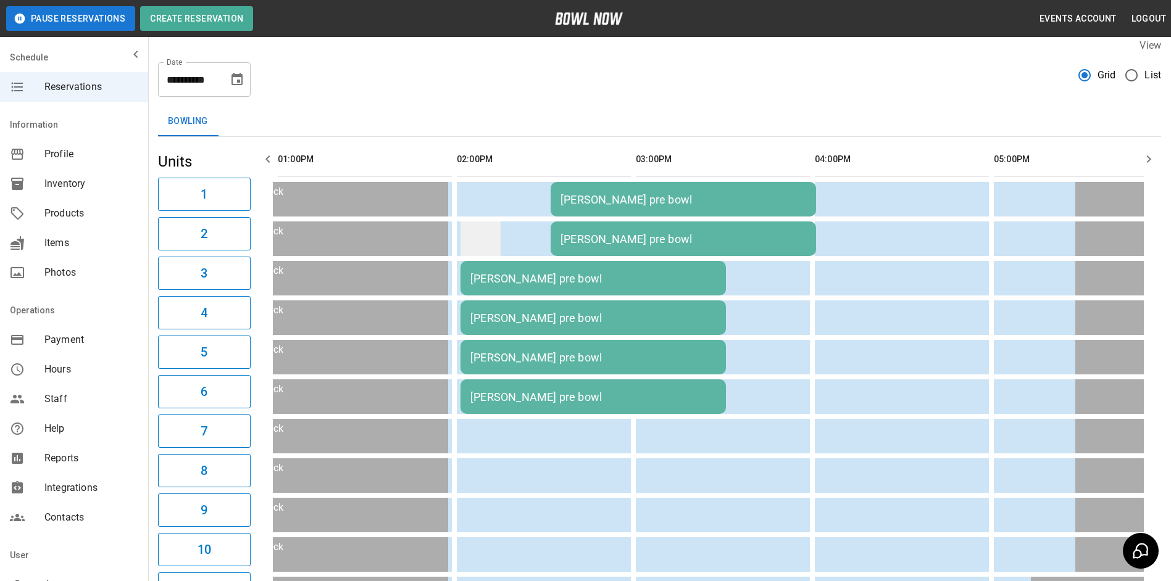
scroll to position [0, 0]
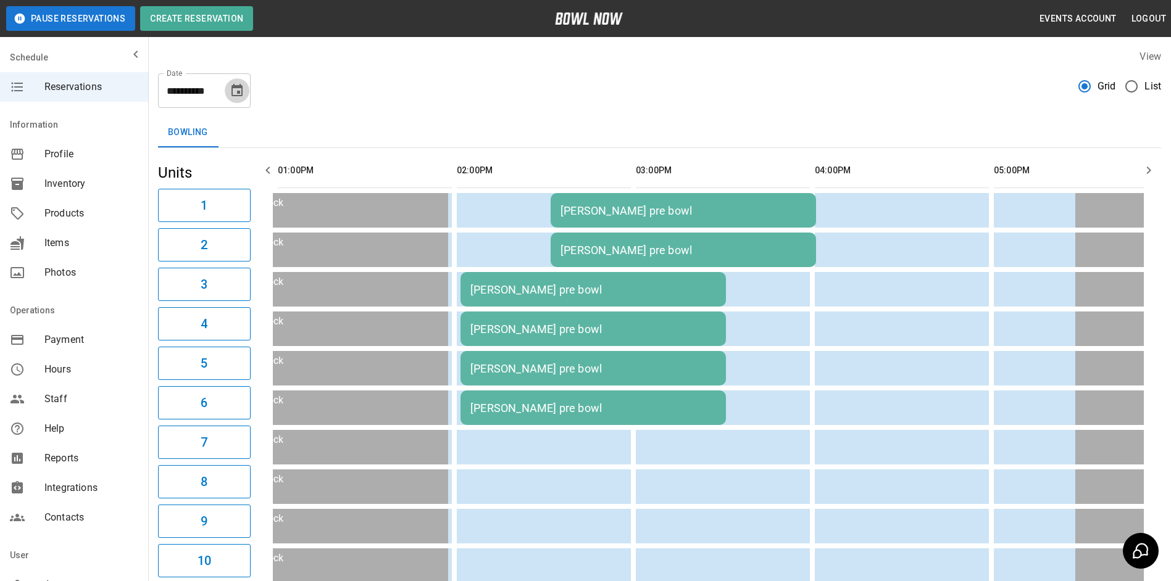
click at [226, 96] on button "Choose date, selected date is Oct 13, 2025" at bounding box center [237, 90] width 25 height 25
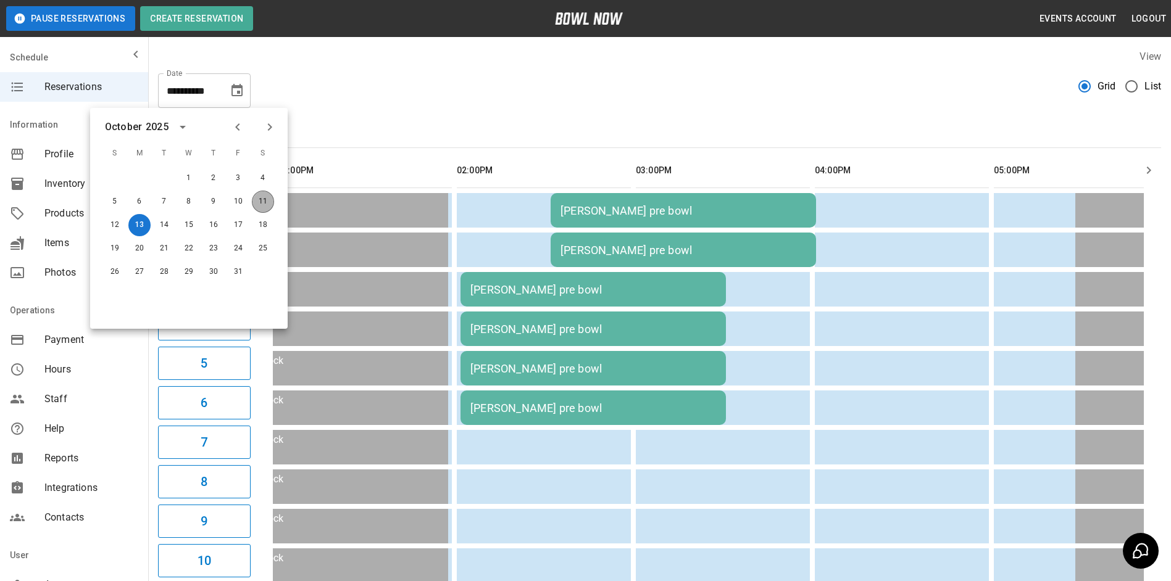
drag, startPoint x: 261, startPoint y: 197, endPoint x: 525, endPoint y: 84, distance: 286.7
click at [262, 197] on button "11" at bounding box center [263, 202] width 22 height 22
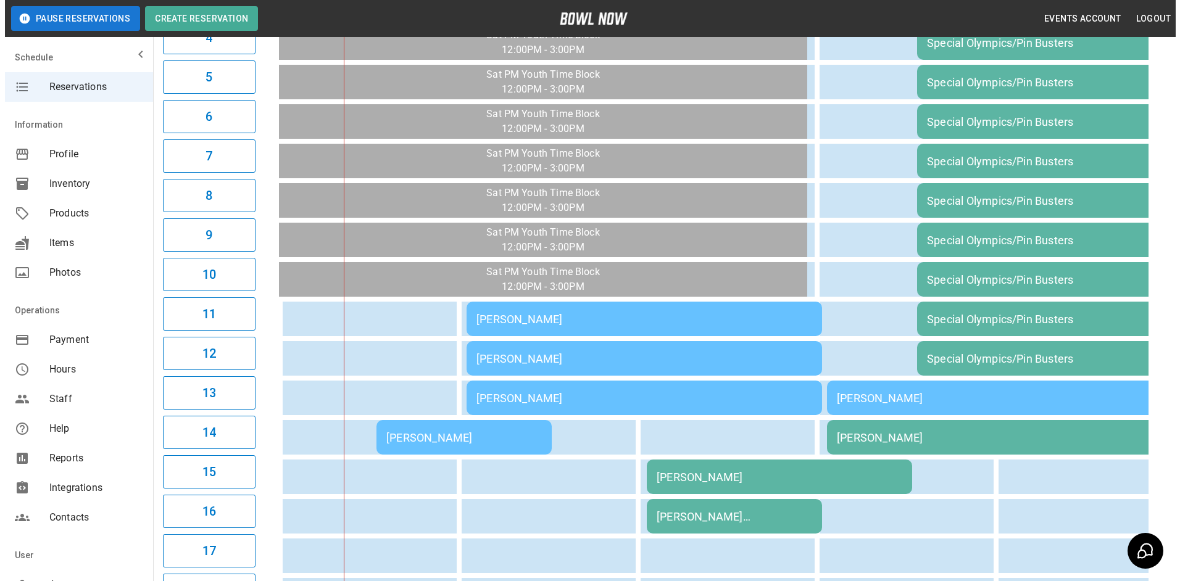
scroll to position [309, 0]
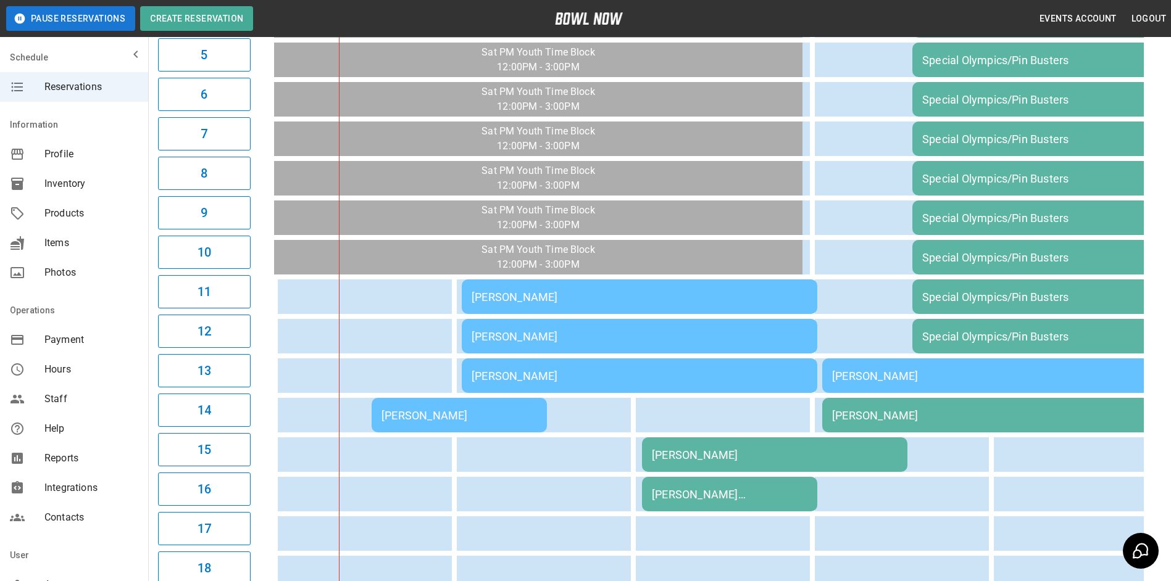
click at [604, 304] on td "[PERSON_NAME]" at bounding box center [639, 297] width 355 height 35
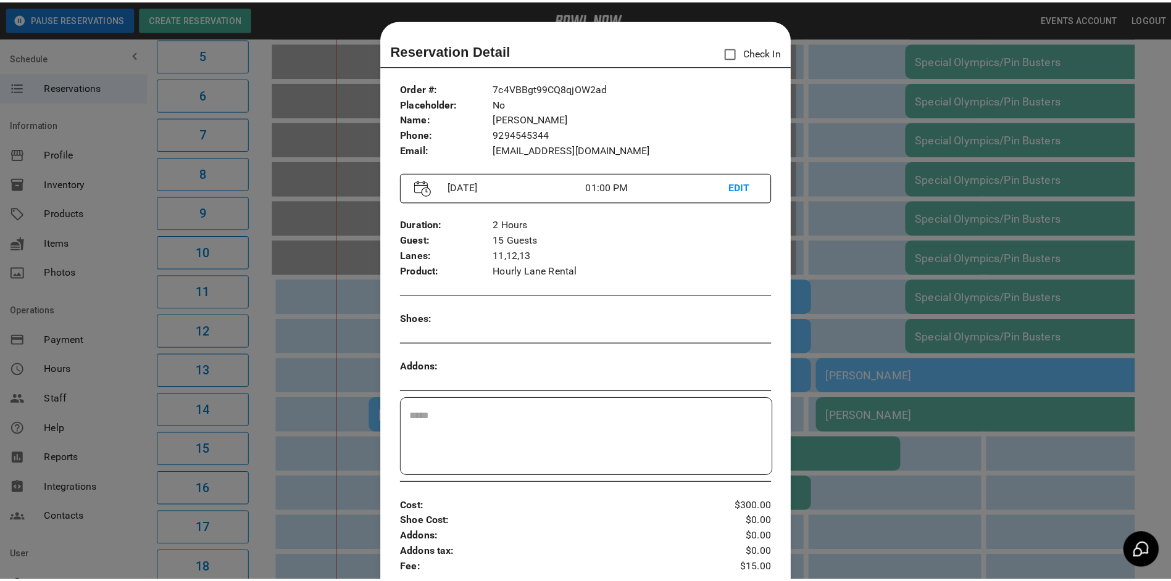
scroll to position [20, 0]
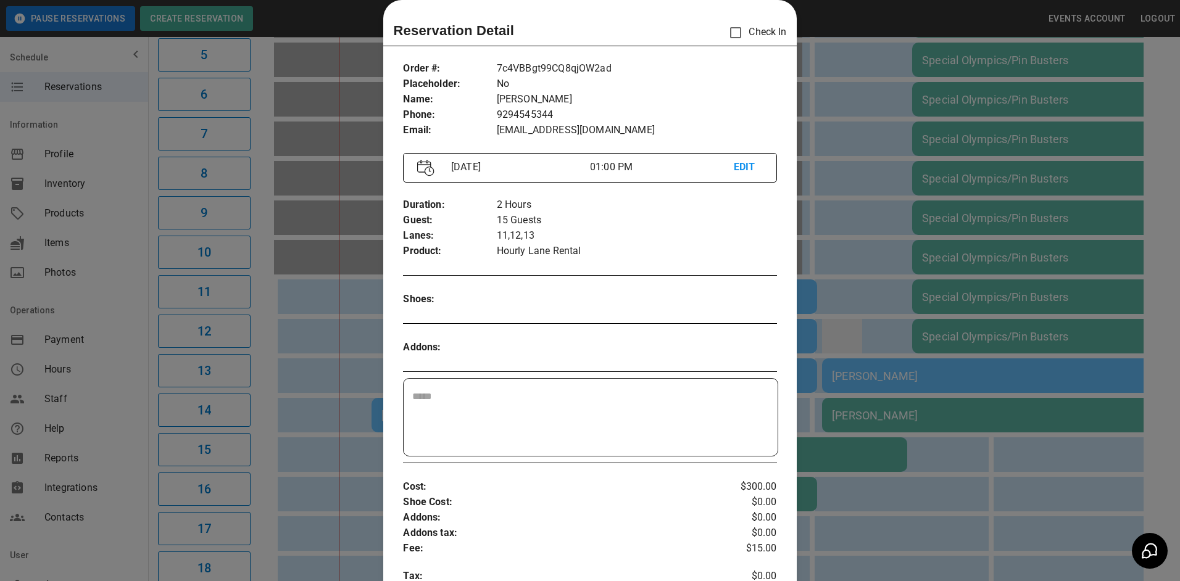
click at [831, 322] on div at bounding box center [590, 290] width 1180 height 581
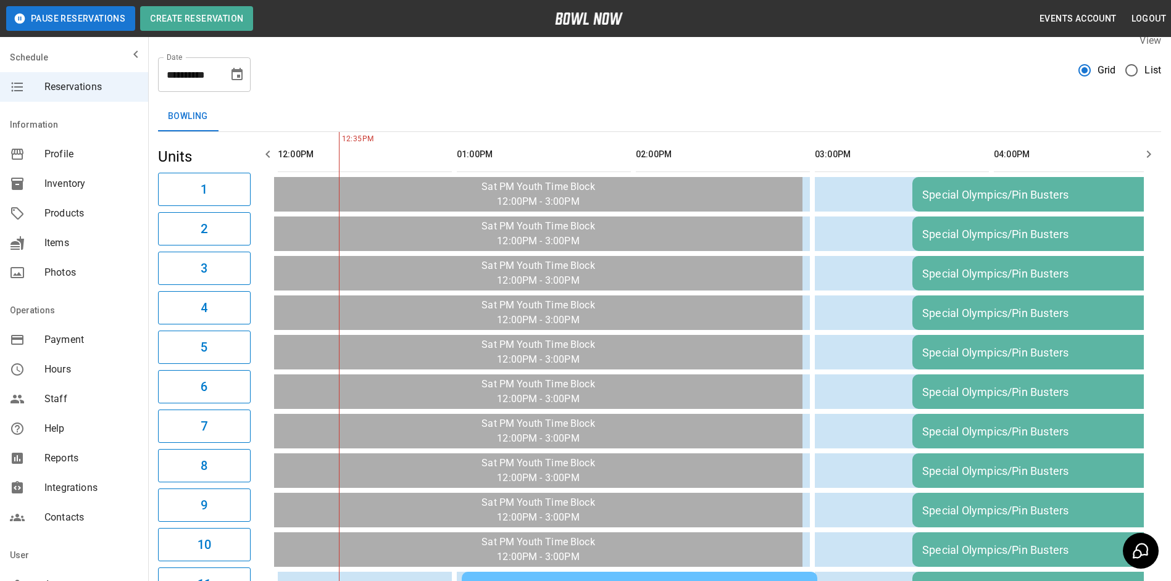
scroll to position [0, 0]
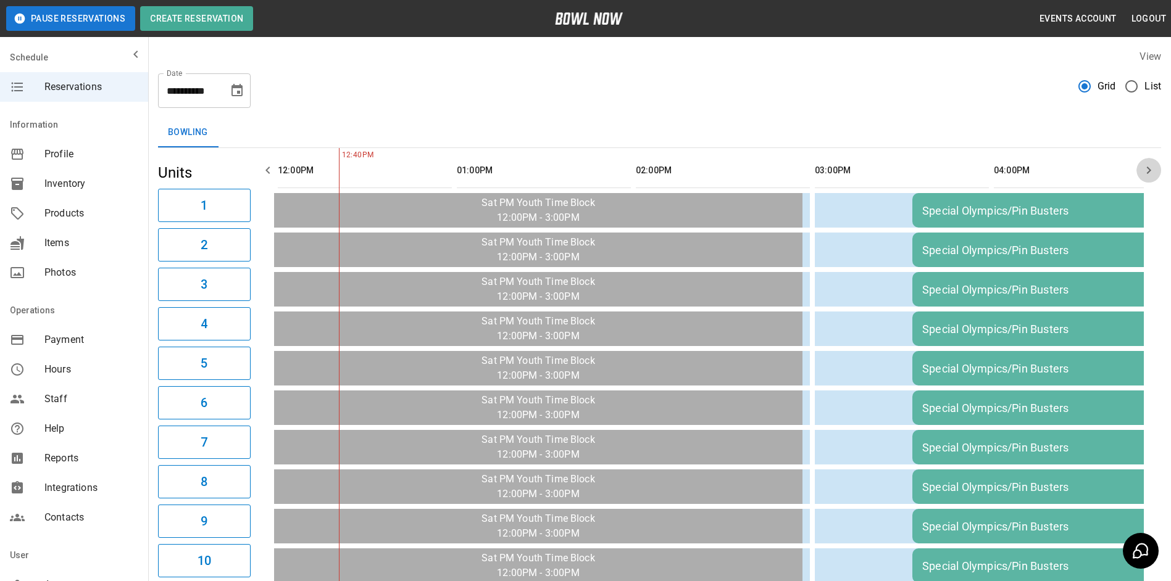
click at [1149, 170] on icon "button" at bounding box center [1148, 170] width 15 height 15
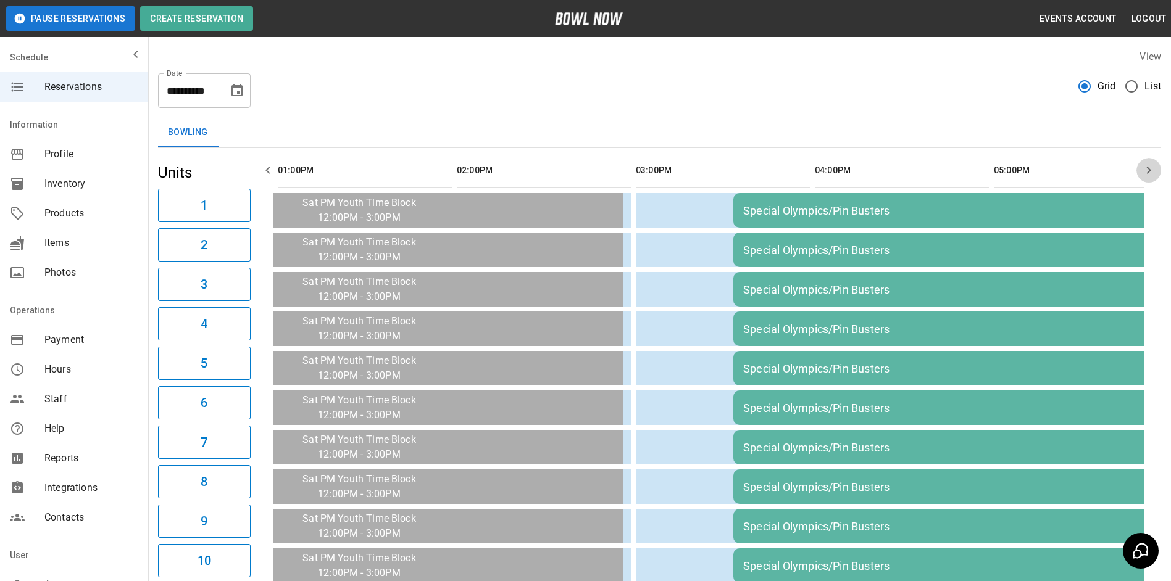
click at [1149, 170] on icon "button" at bounding box center [1148, 170] width 15 height 15
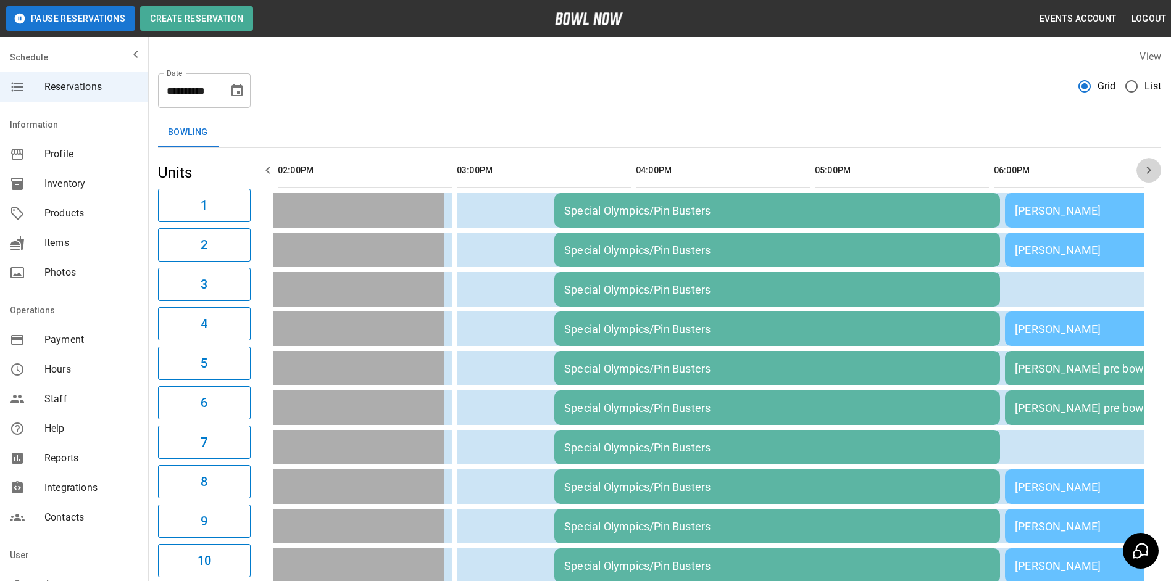
click at [1149, 170] on icon "button" at bounding box center [1148, 170] width 15 height 15
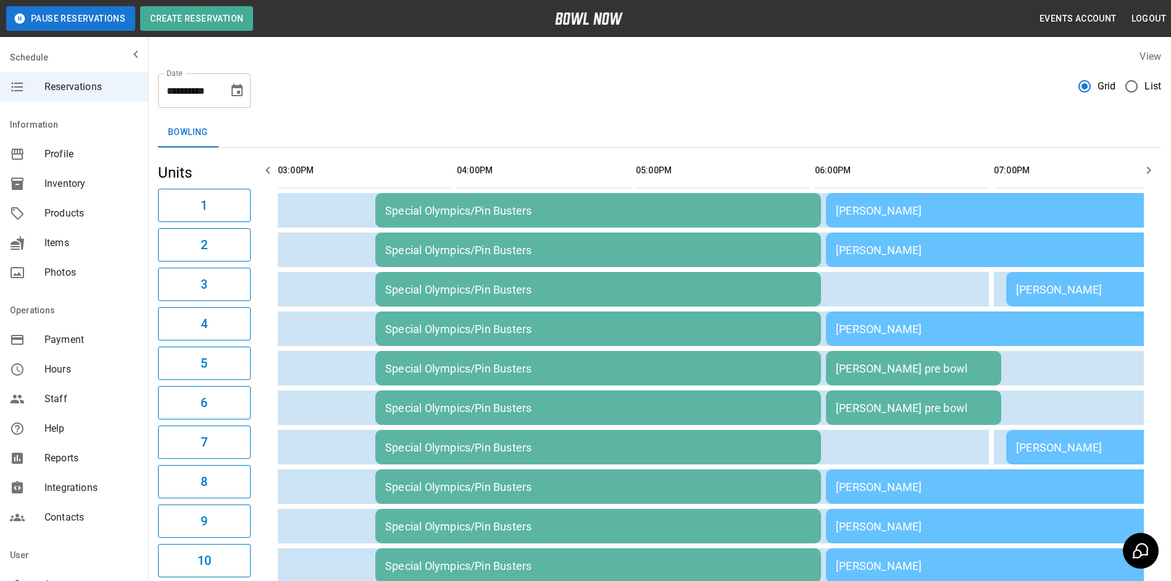
click at [1149, 170] on icon "button" at bounding box center [1148, 170] width 15 height 15
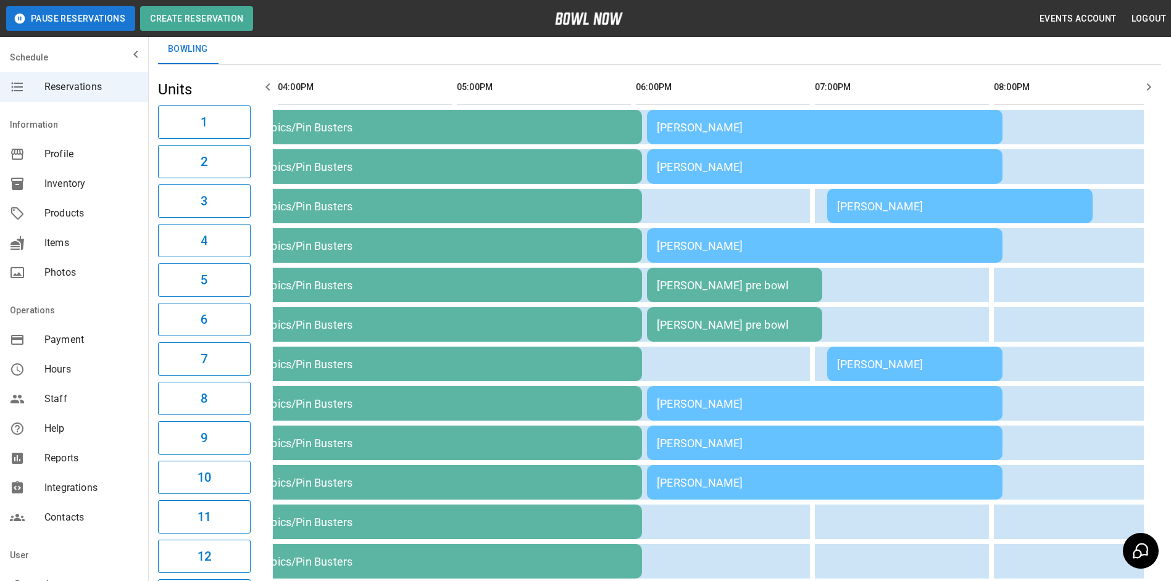
scroll to position [62, 0]
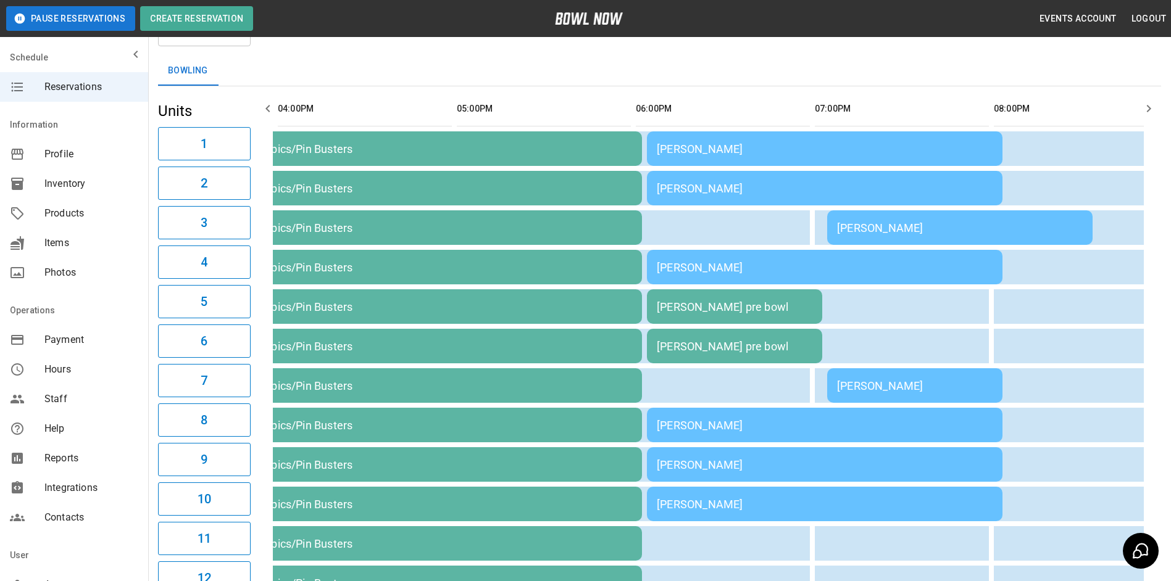
click at [266, 106] on icon "button" at bounding box center [267, 108] width 15 height 15
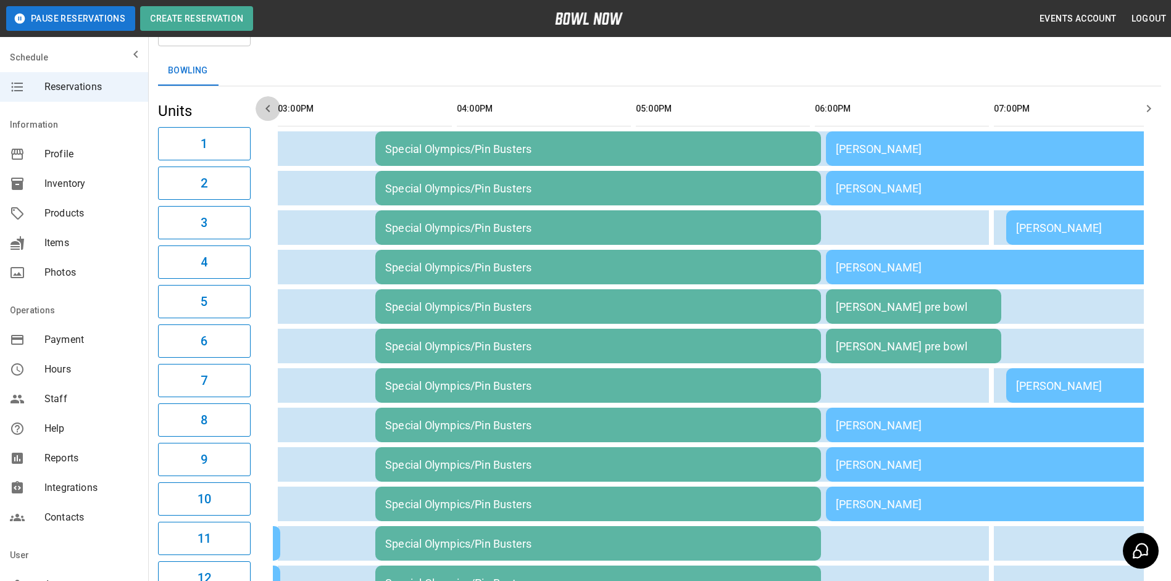
click at [266, 106] on icon "button" at bounding box center [267, 108] width 15 height 15
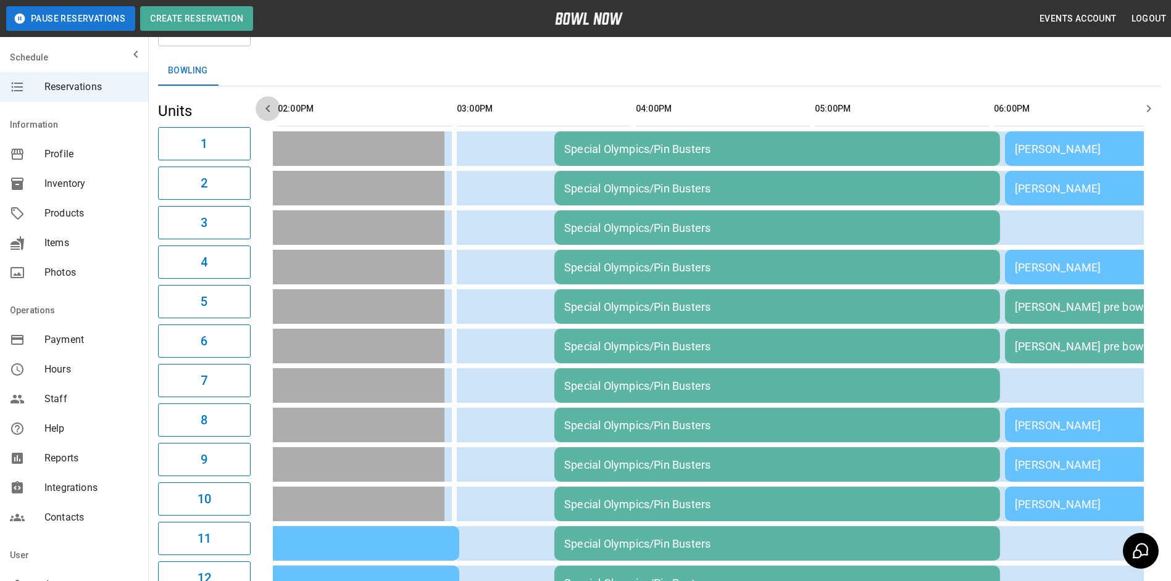
click at [266, 106] on icon "button" at bounding box center [267, 108] width 15 height 15
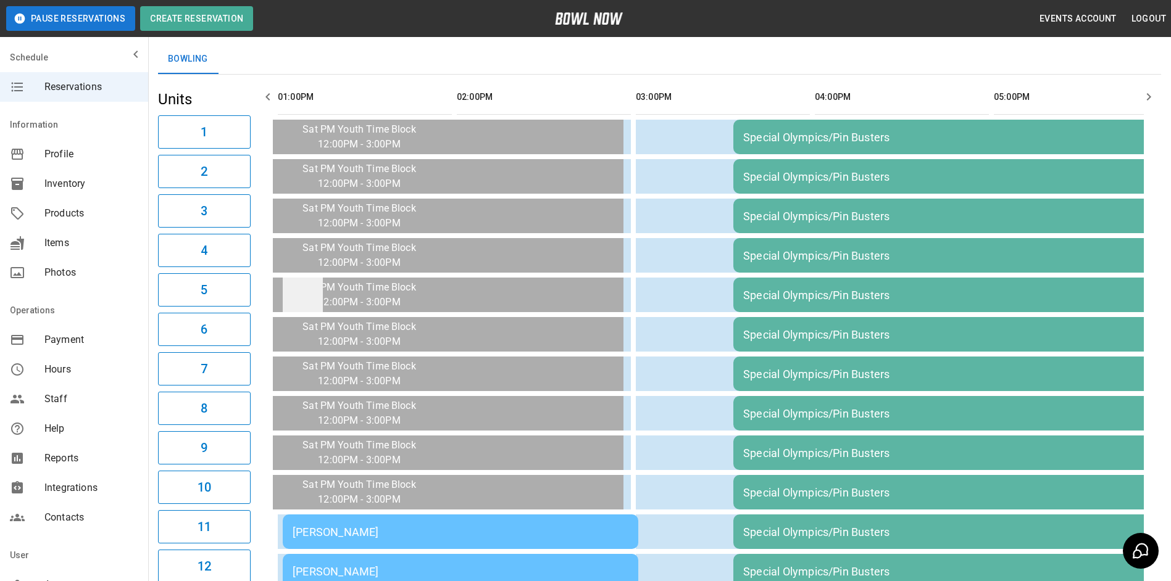
scroll to position [62, 0]
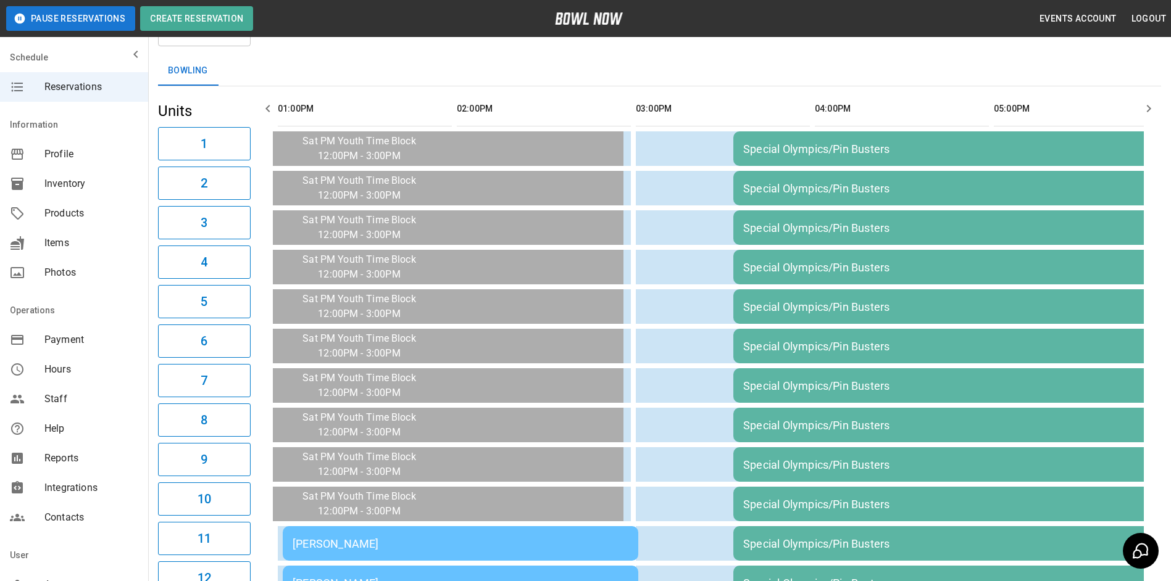
click at [274, 110] on icon "button" at bounding box center [267, 108] width 15 height 15
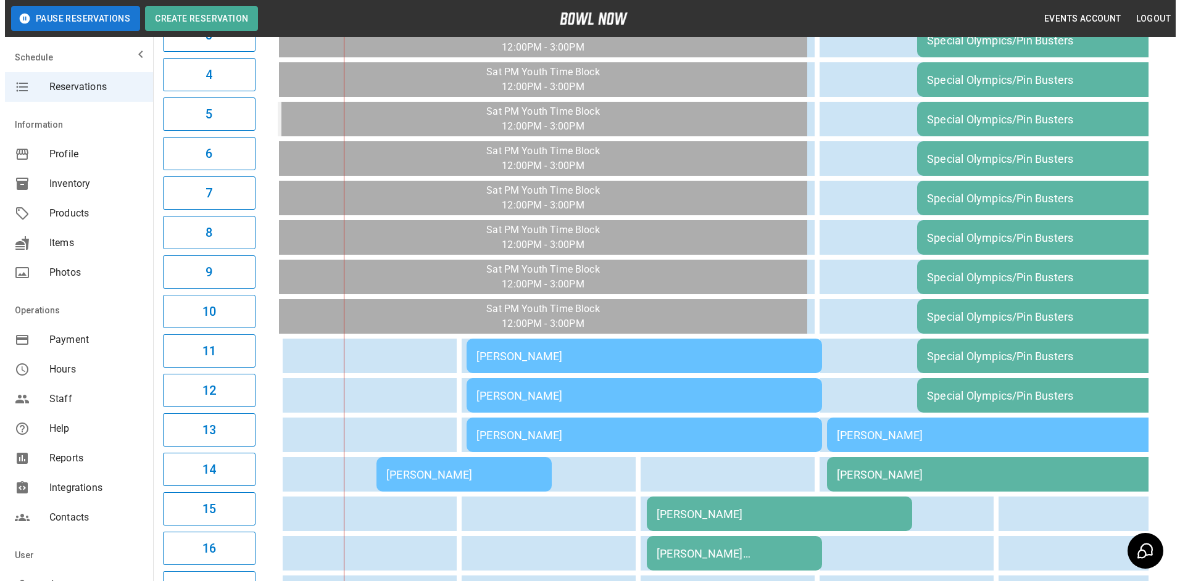
scroll to position [370, 0]
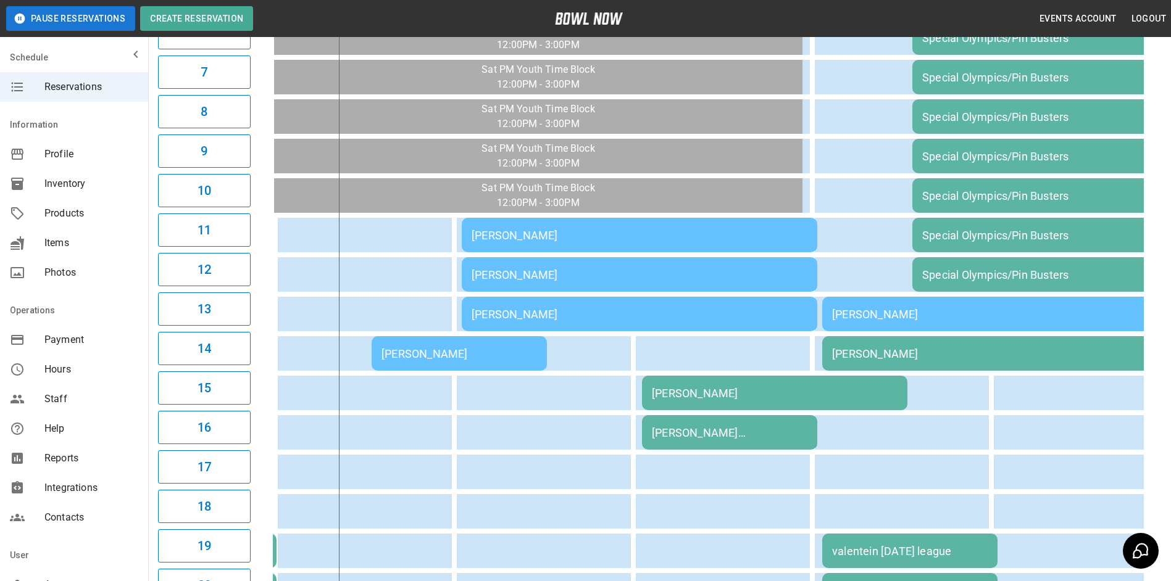
click at [460, 349] on div "[PERSON_NAME]" at bounding box center [459, 353] width 156 height 13
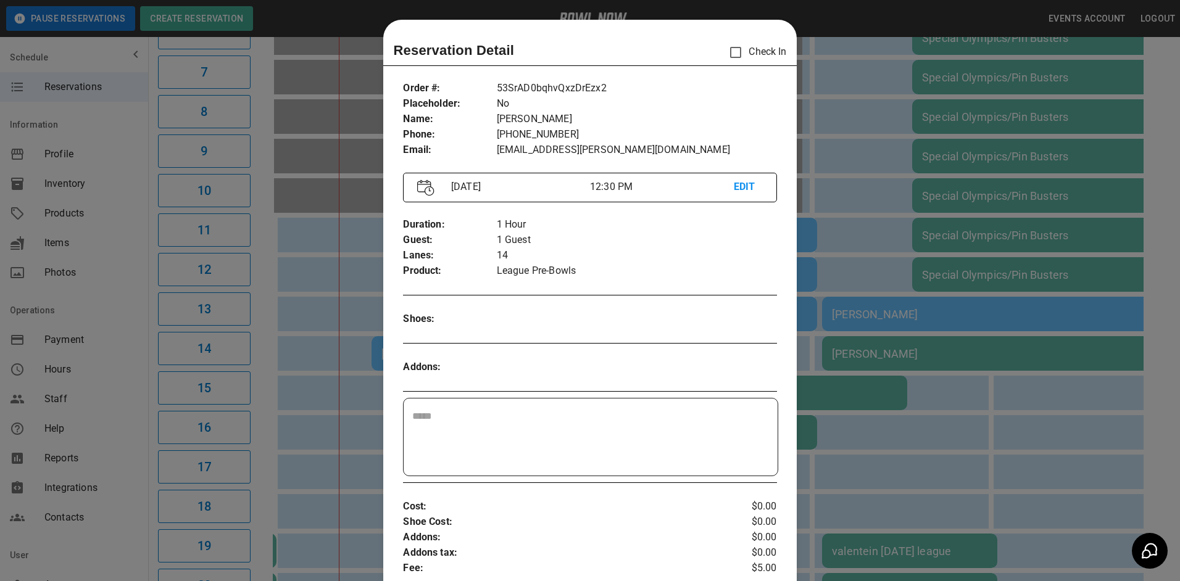
scroll to position [20, 0]
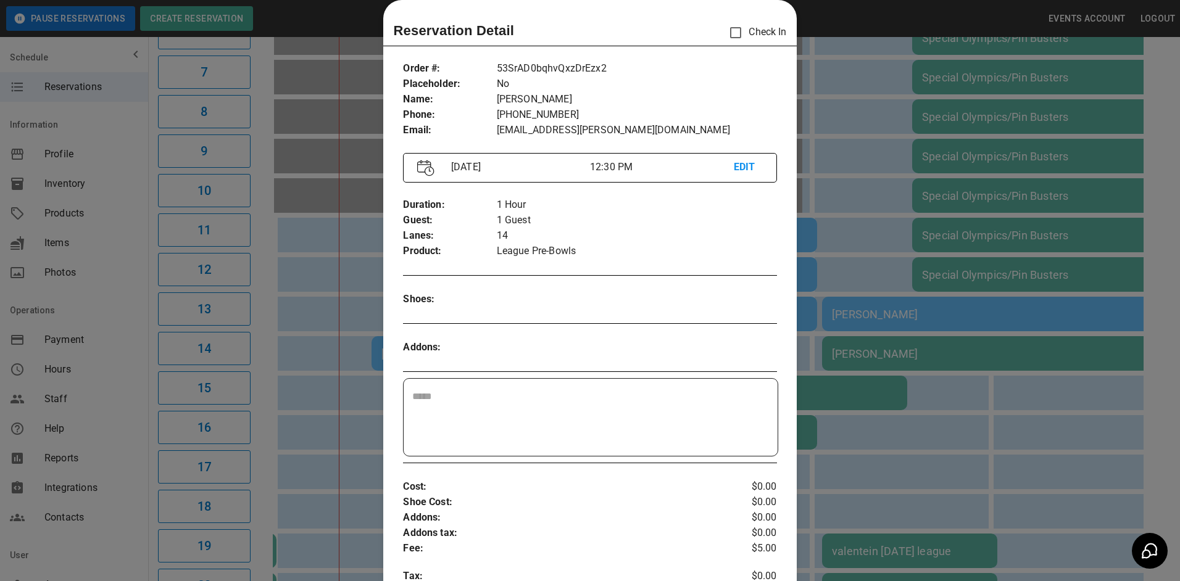
drag, startPoint x: 1064, startPoint y: 291, endPoint x: 1050, endPoint y: 302, distance: 17.9
click at [1063, 291] on div at bounding box center [590, 290] width 1180 height 581
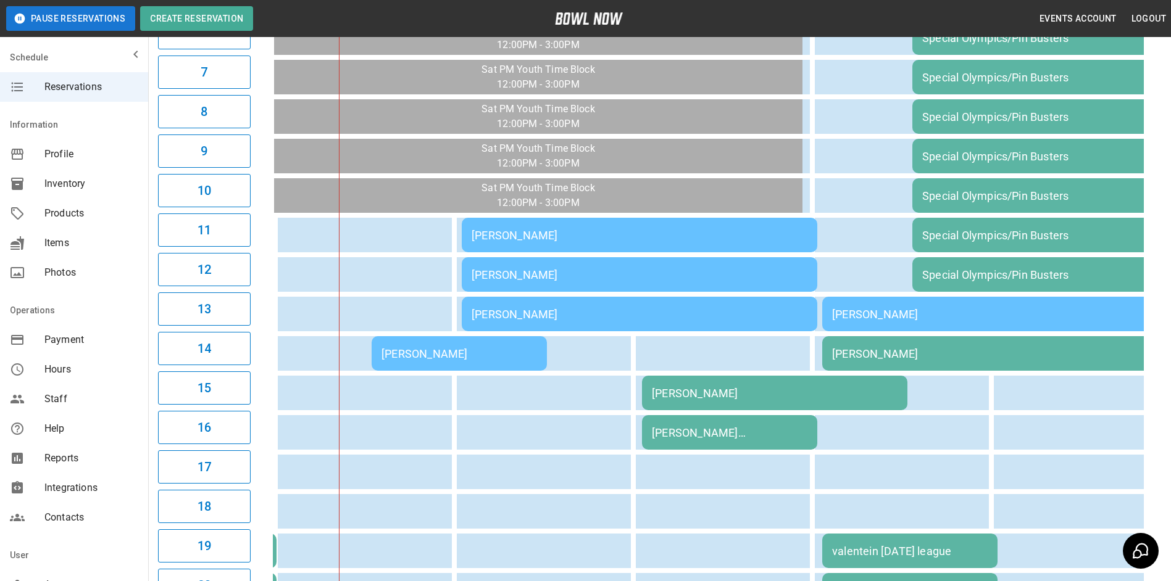
click at [489, 355] on div "[PERSON_NAME]" at bounding box center [459, 353] width 156 height 13
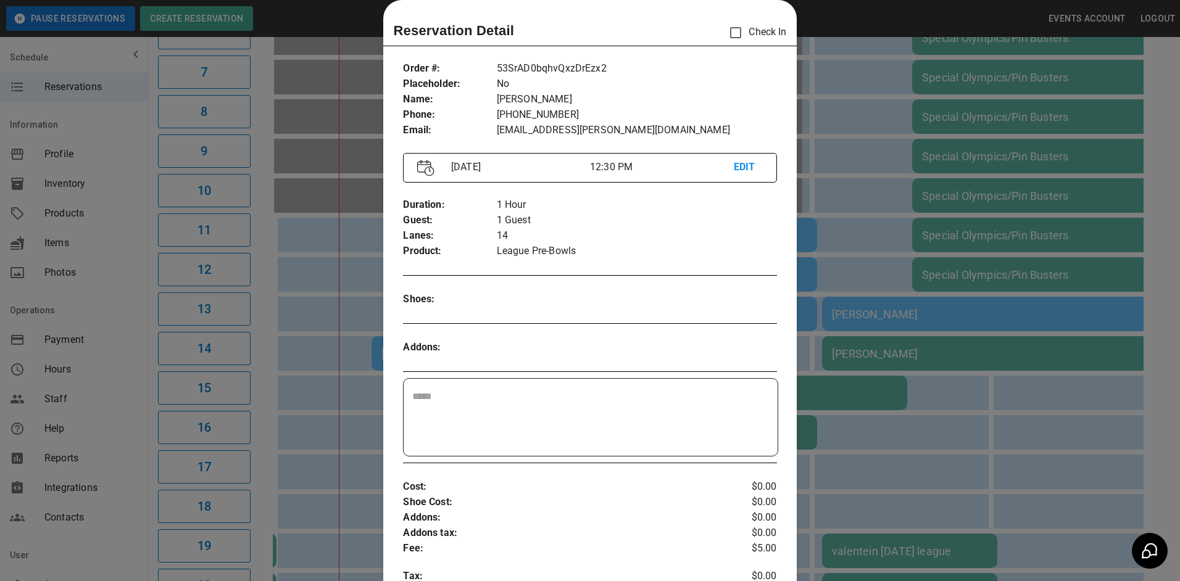
click at [923, 360] on div at bounding box center [590, 290] width 1180 height 581
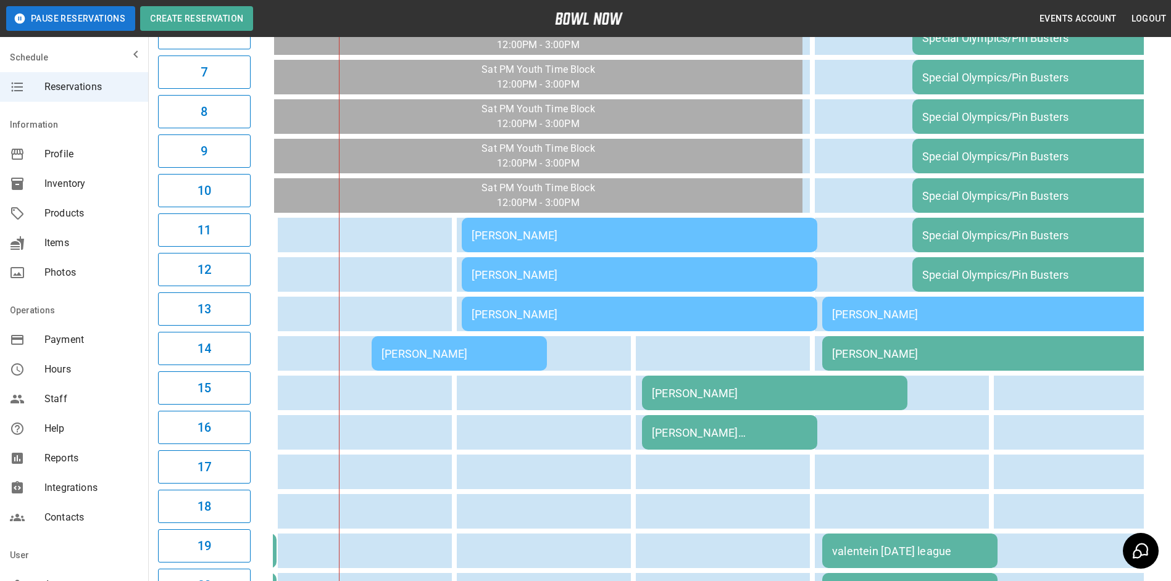
click at [500, 361] on td "[PERSON_NAME]" at bounding box center [459, 353] width 175 height 35
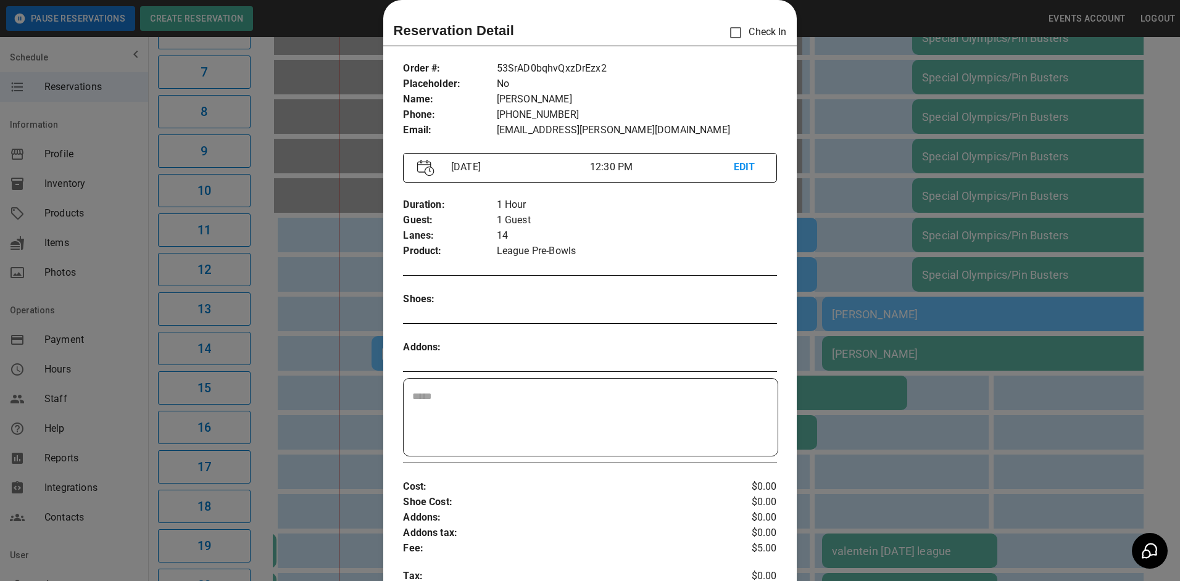
click at [836, 339] on div at bounding box center [590, 290] width 1180 height 581
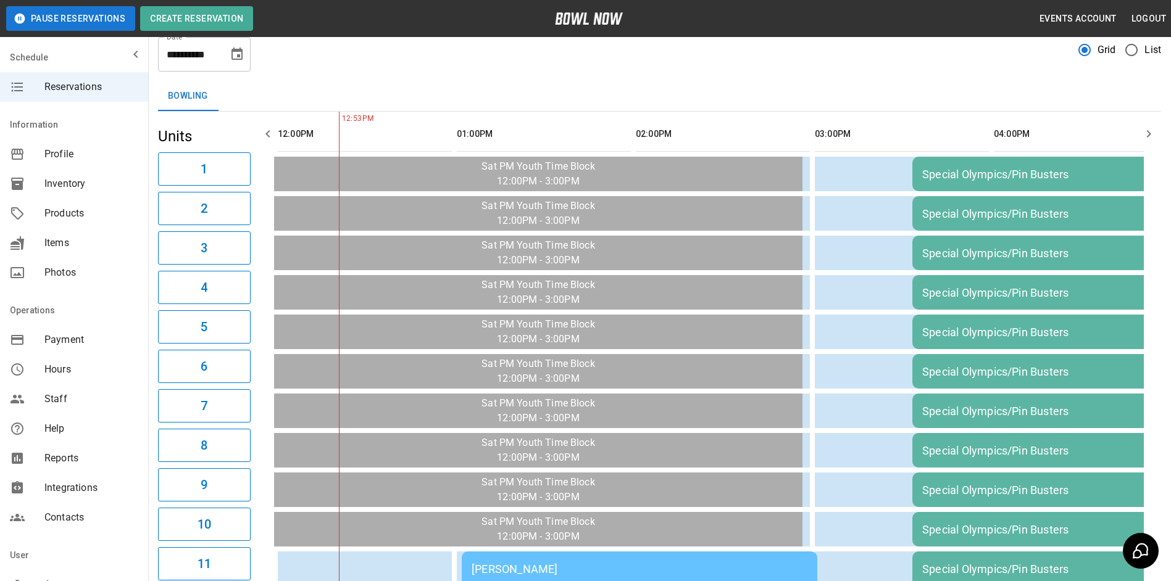
scroll to position [0, 0]
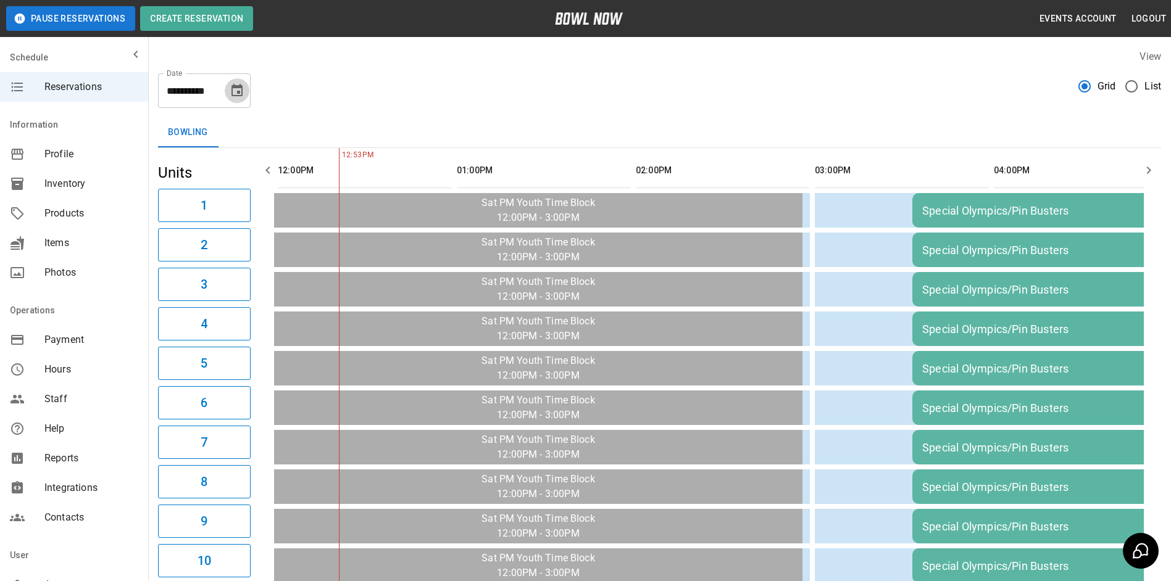
click at [247, 91] on button "Choose date, selected date is Oct 11, 2025" at bounding box center [237, 90] width 25 height 25
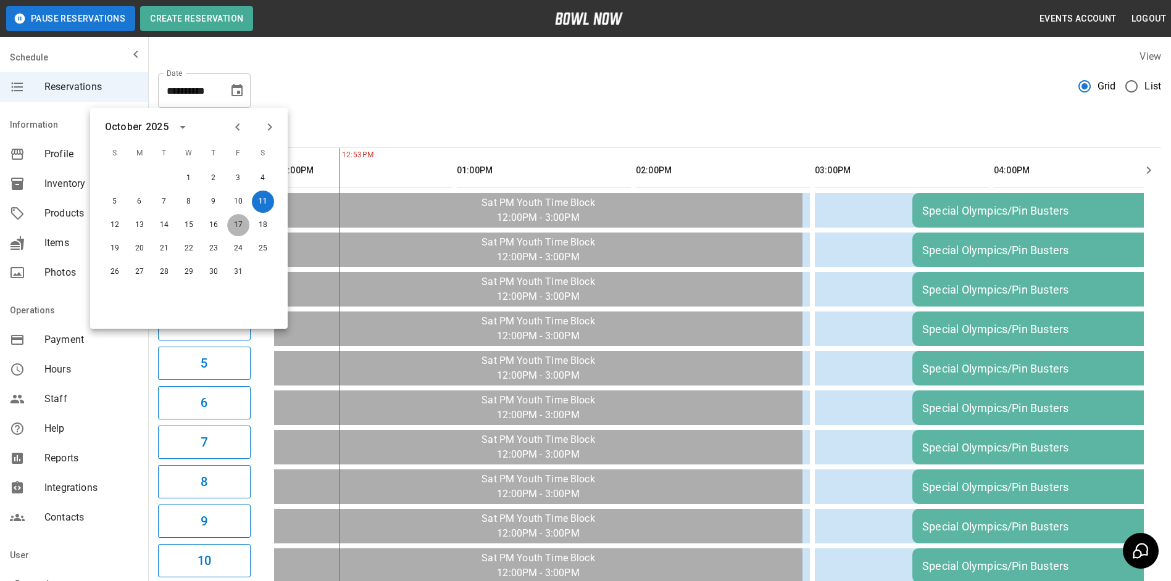
click at [235, 224] on button "17" at bounding box center [238, 225] width 22 height 22
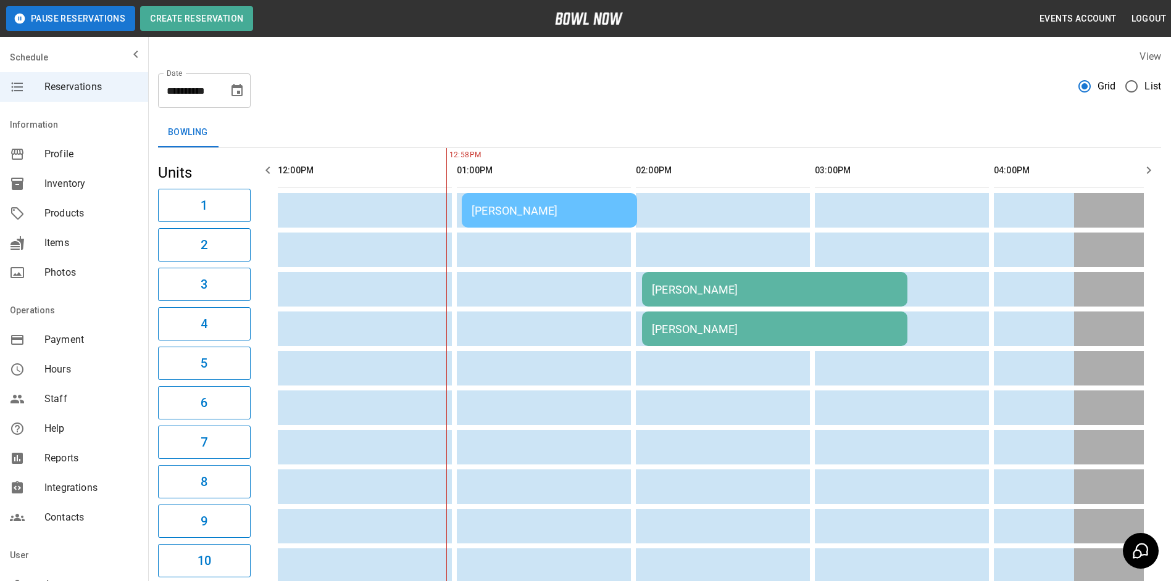
click at [274, 174] on icon "button" at bounding box center [267, 170] width 15 height 15
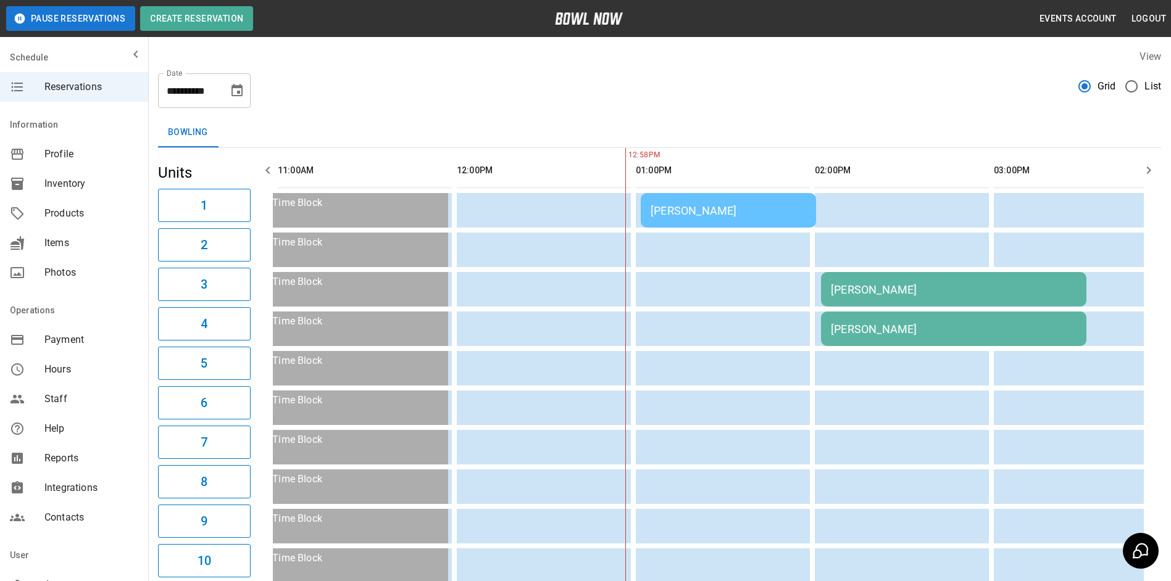
click at [274, 174] on icon "button" at bounding box center [267, 170] width 15 height 15
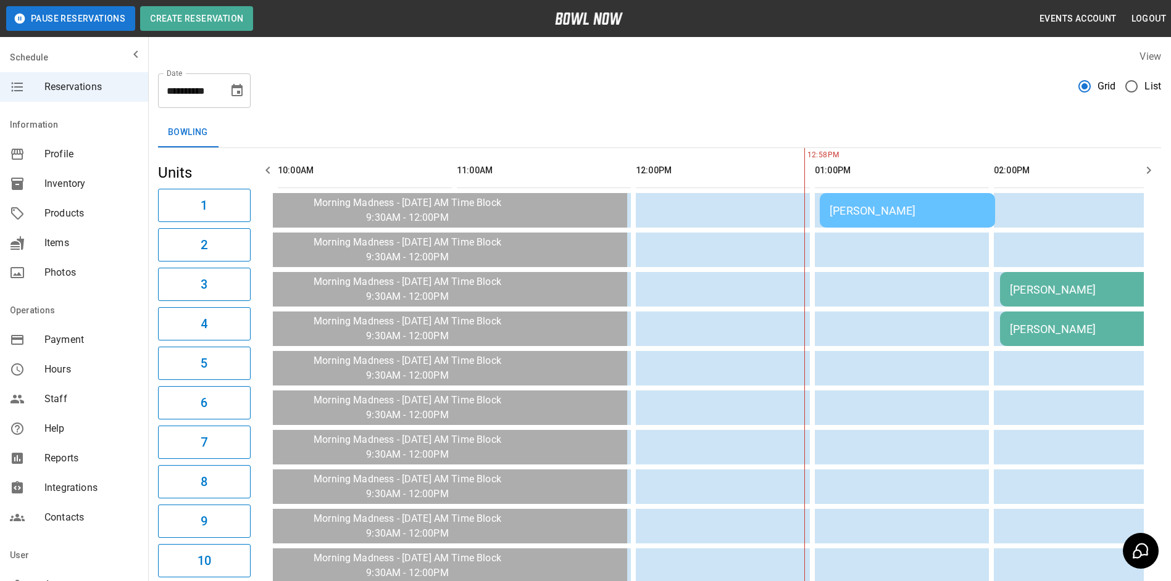
click at [273, 174] on icon "button" at bounding box center [267, 170] width 15 height 15
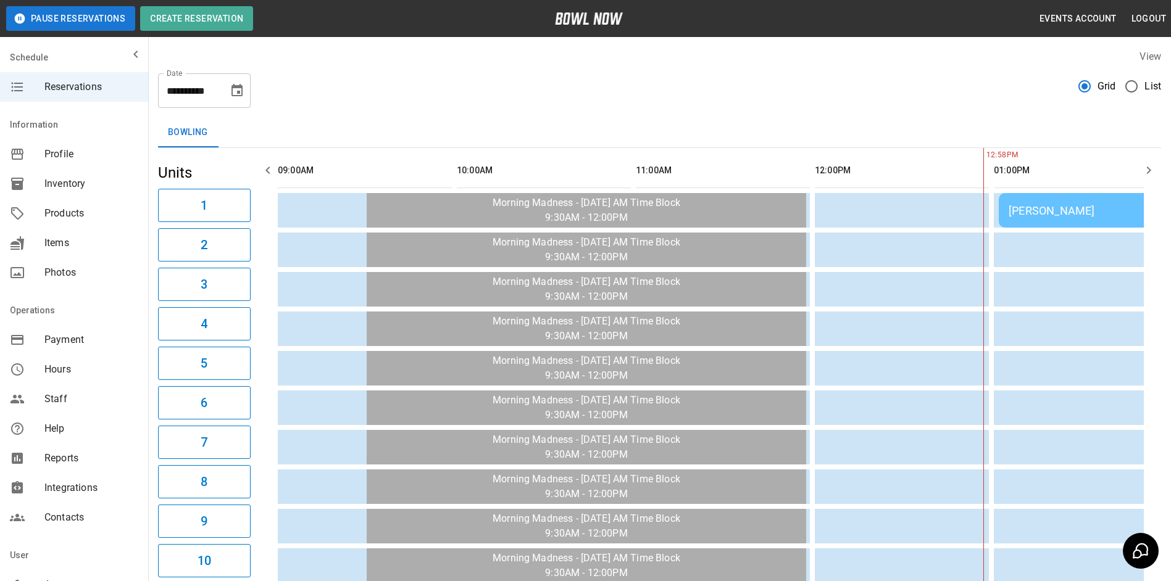
click at [273, 171] on icon "button" at bounding box center [267, 170] width 15 height 15
click at [272, 167] on icon "button" at bounding box center [267, 170] width 15 height 15
click at [1153, 175] on icon "button" at bounding box center [1148, 170] width 15 height 15
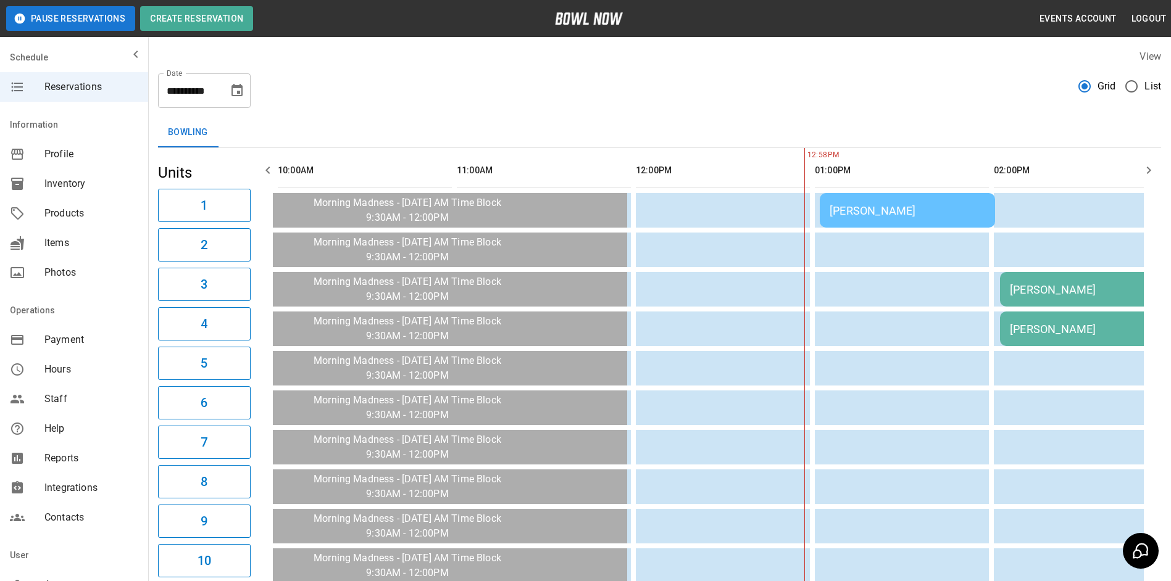
click at [1153, 175] on icon "button" at bounding box center [1148, 170] width 15 height 15
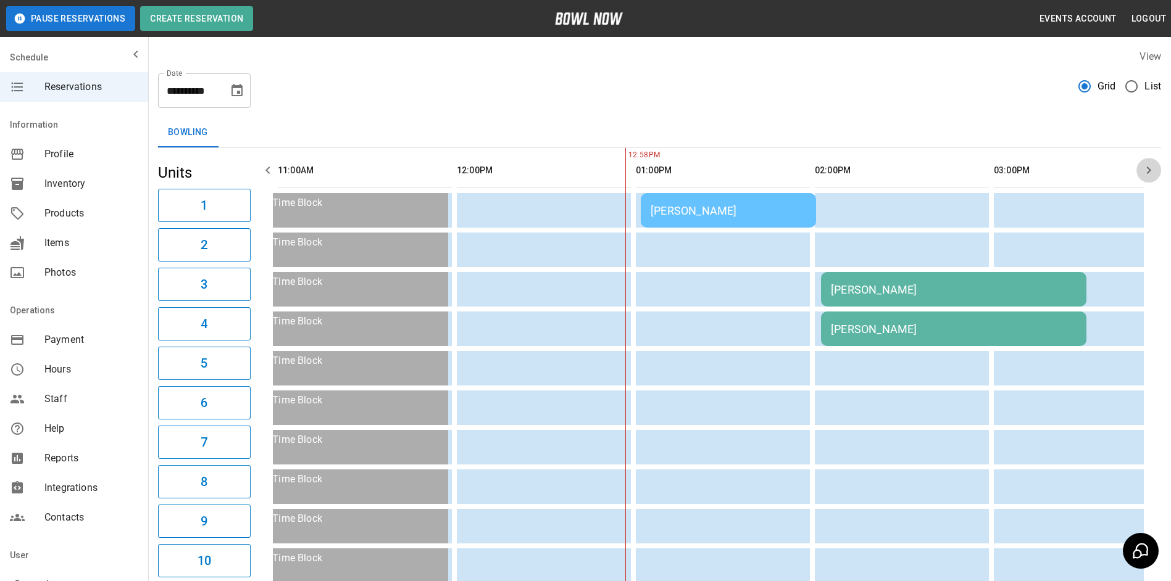
click at [1153, 174] on icon "button" at bounding box center [1148, 170] width 15 height 15
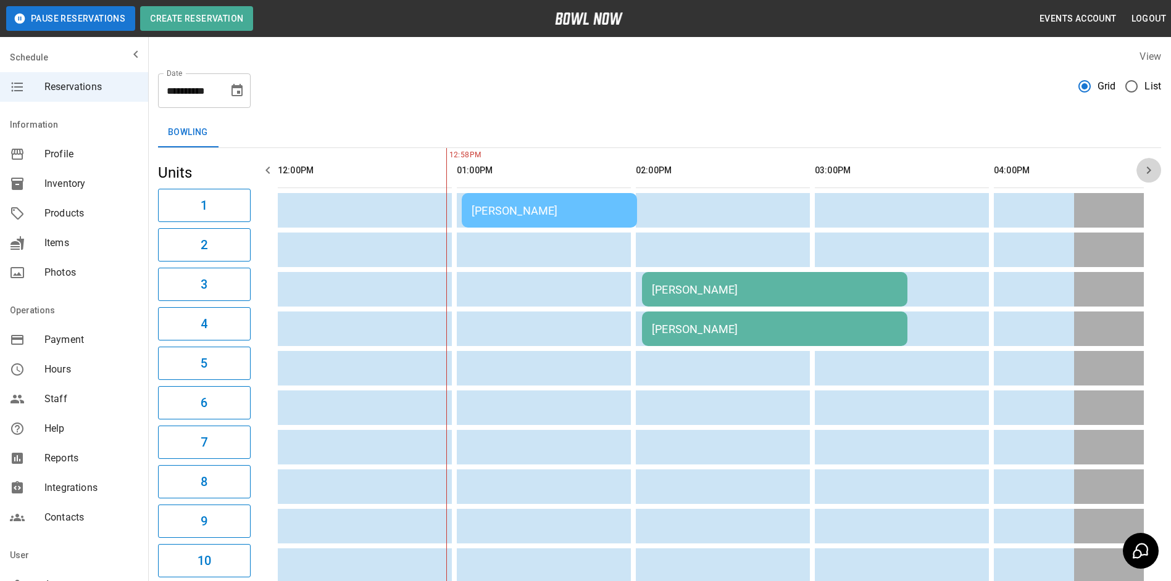
click at [1152, 173] on icon "button" at bounding box center [1148, 170] width 15 height 15
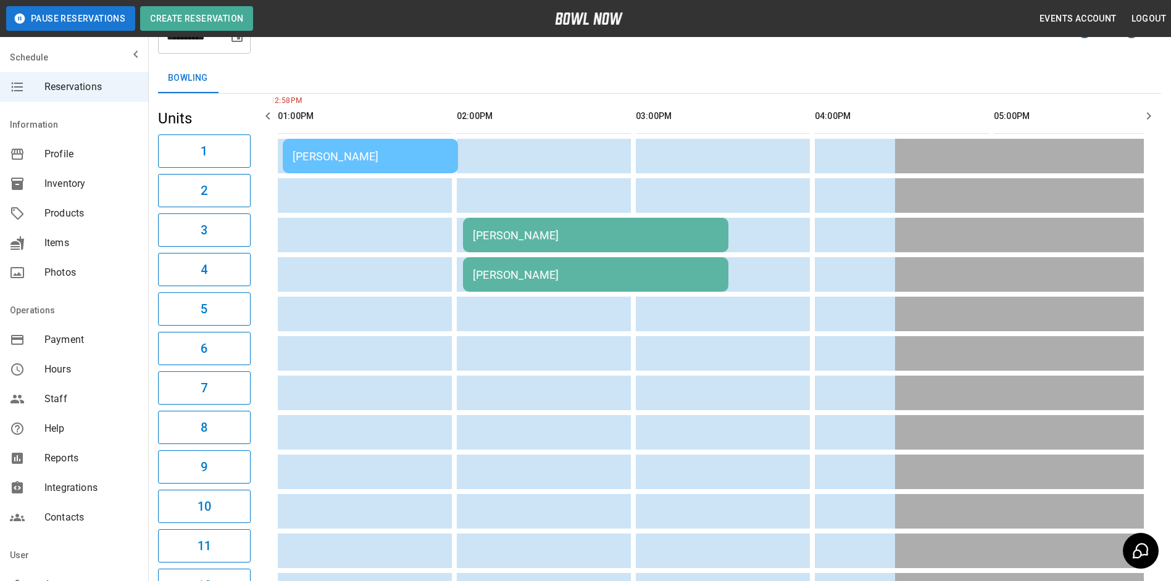
scroll to position [0, 0]
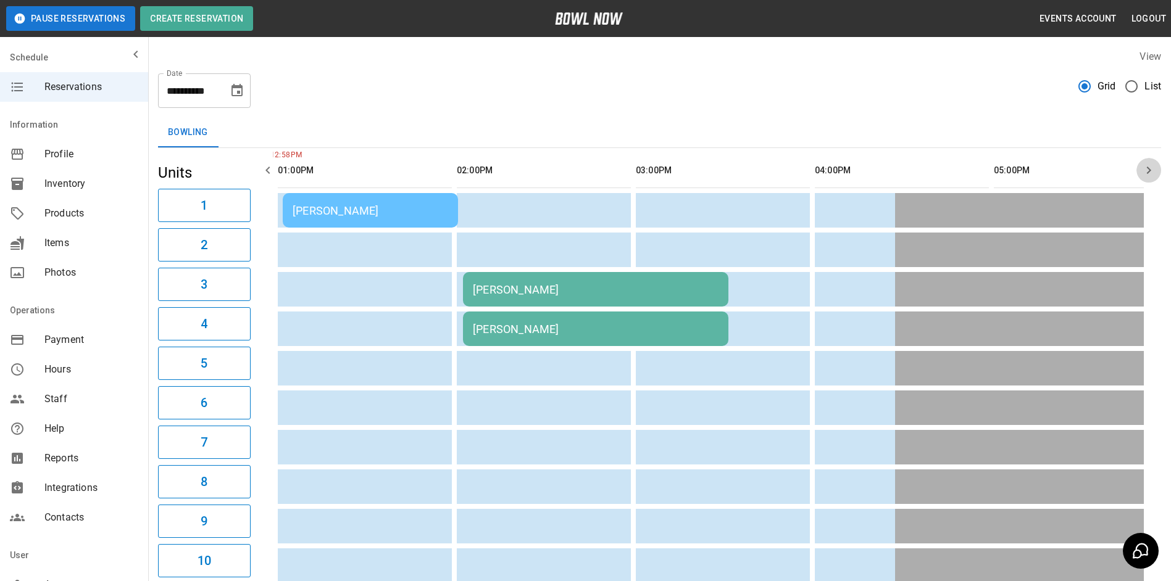
click at [1147, 172] on icon "button" at bounding box center [1148, 170] width 15 height 15
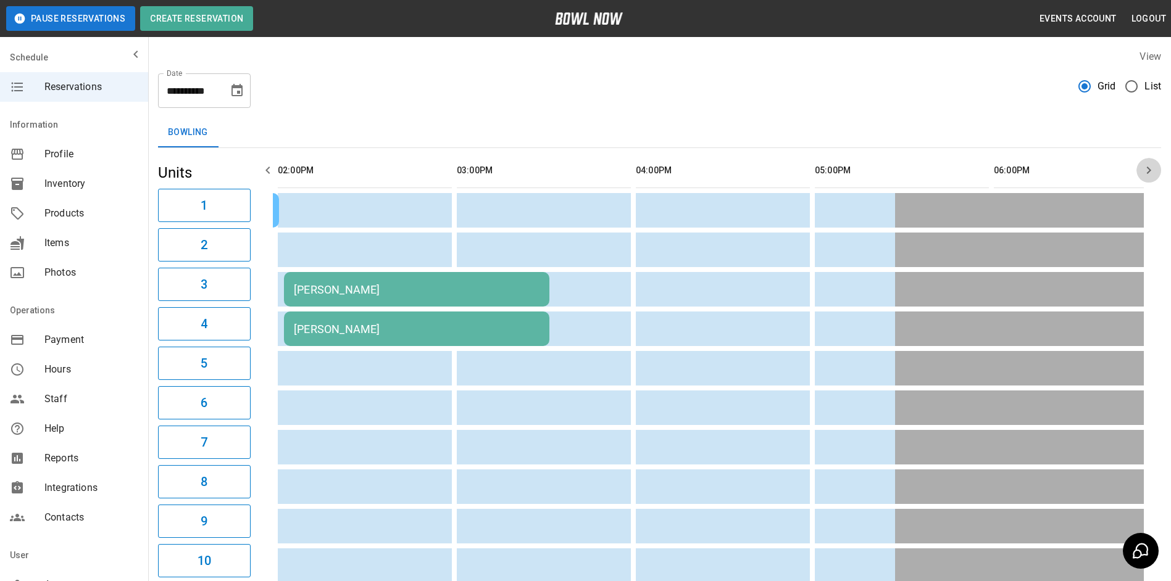
scroll to position [0, 895]
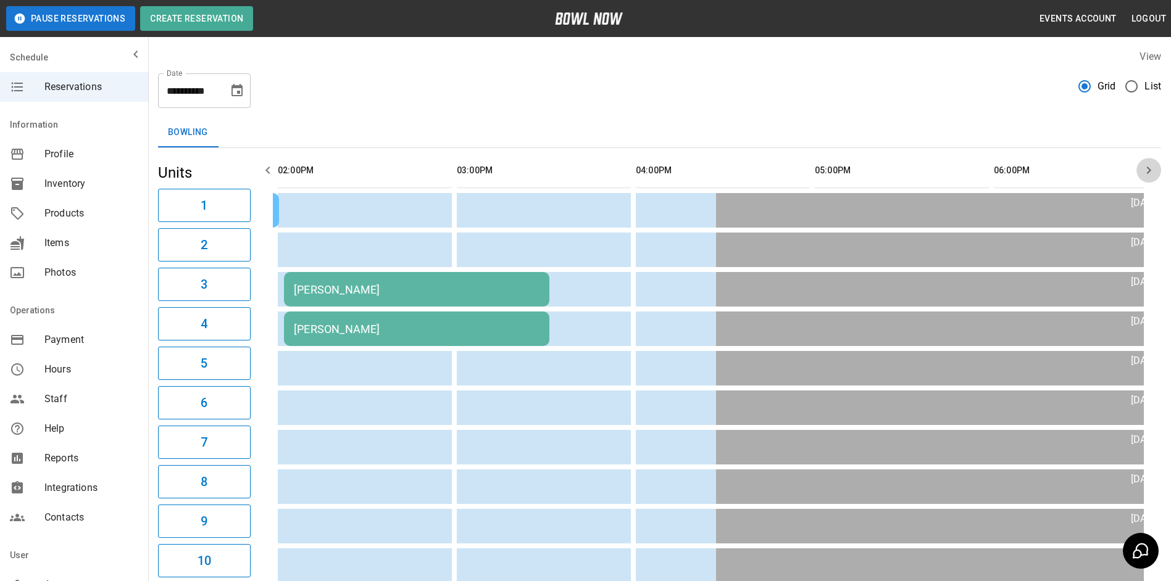
click at [1147, 172] on icon "button" at bounding box center [1148, 170] width 15 height 15
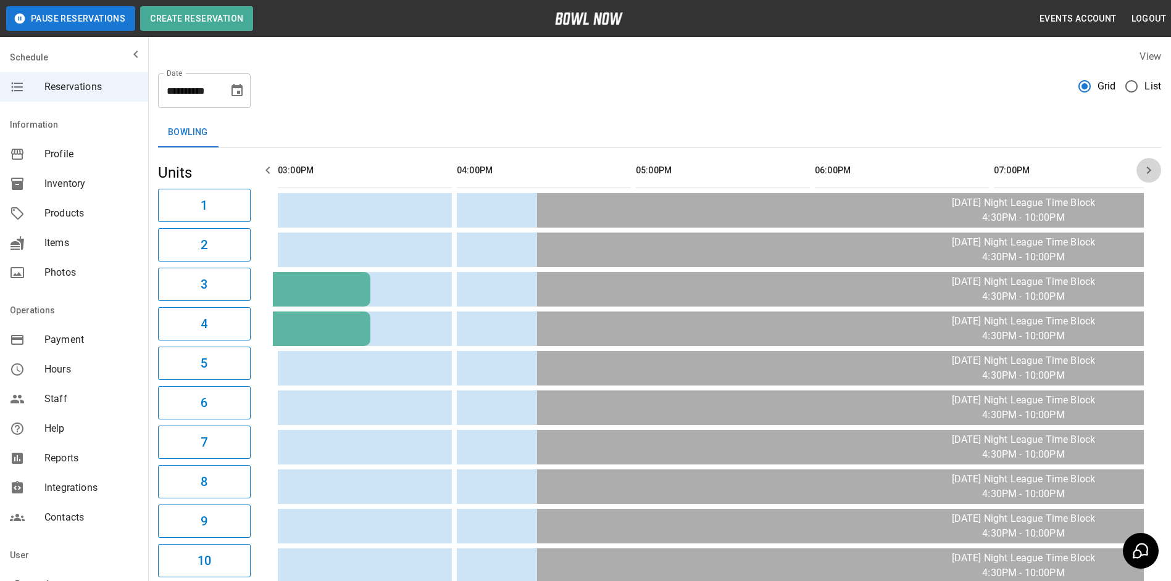
click at [1147, 172] on icon "button" at bounding box center [1148, 170] width 15 height 15
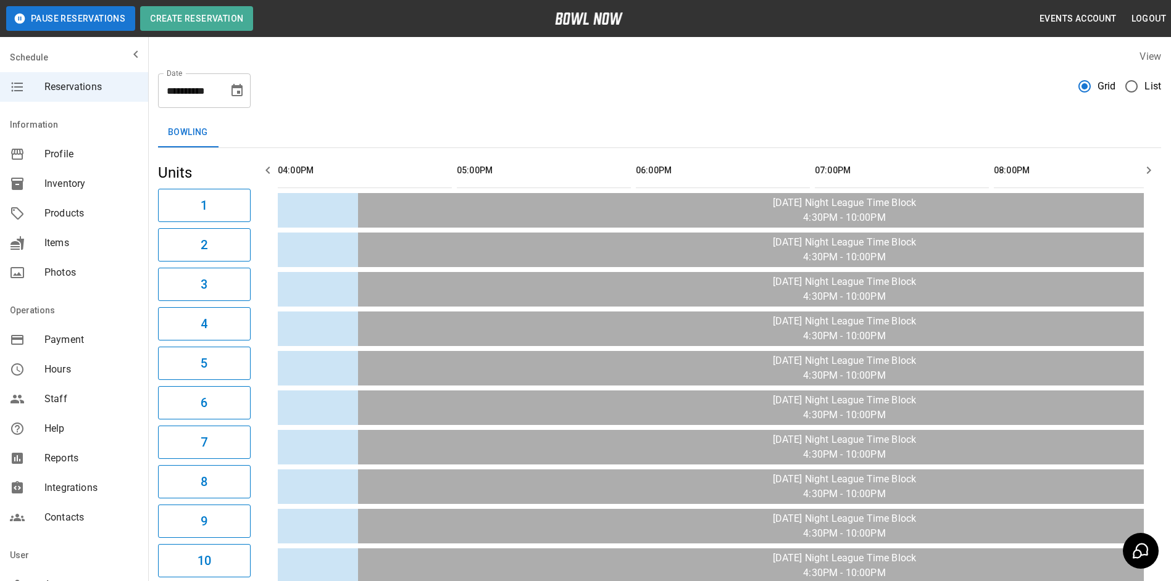
click at [1144, 172] on icon "button" at bounding box center [1148, 170] width 15 height 15
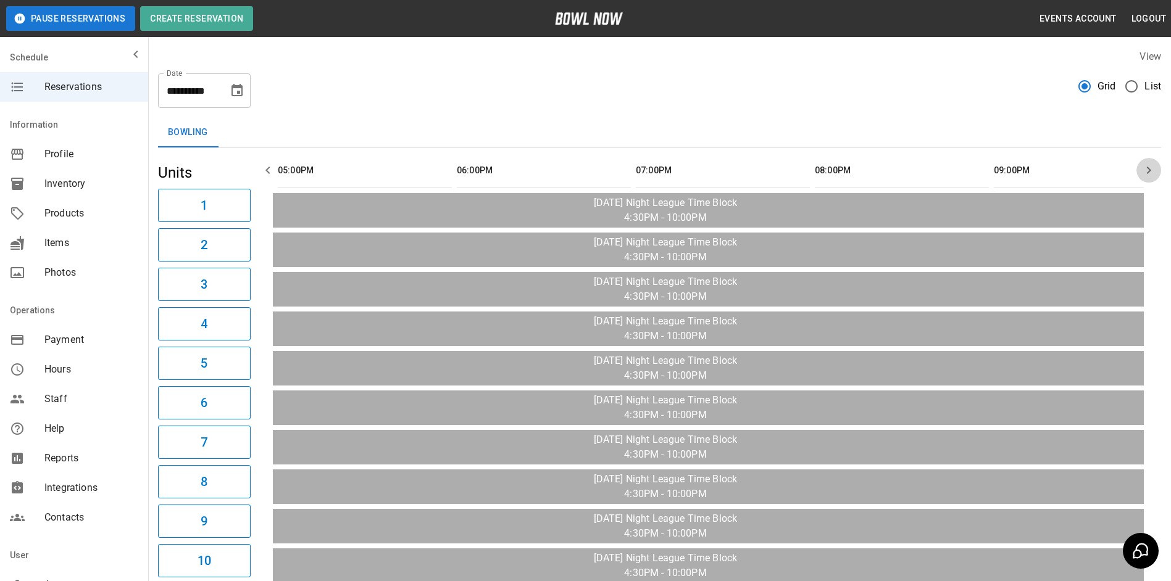
click at [1142, 172] on icon "button" at bounding box center [1148, 170] width 15 height 15
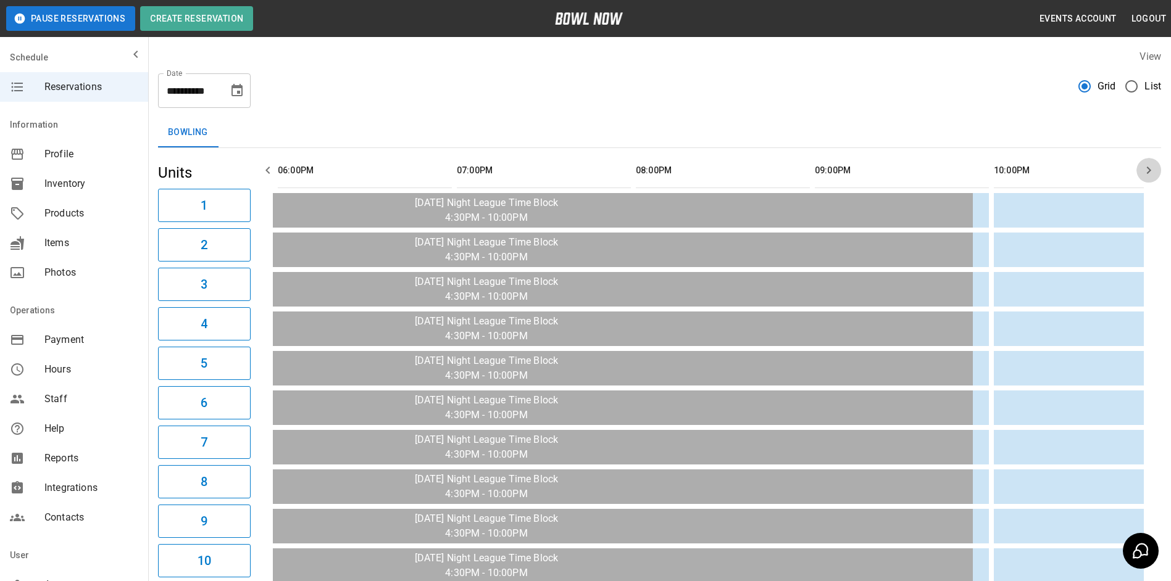
click at [1142, 172] on icon "button" at bounding box center [1148, 170] width 15 height 15
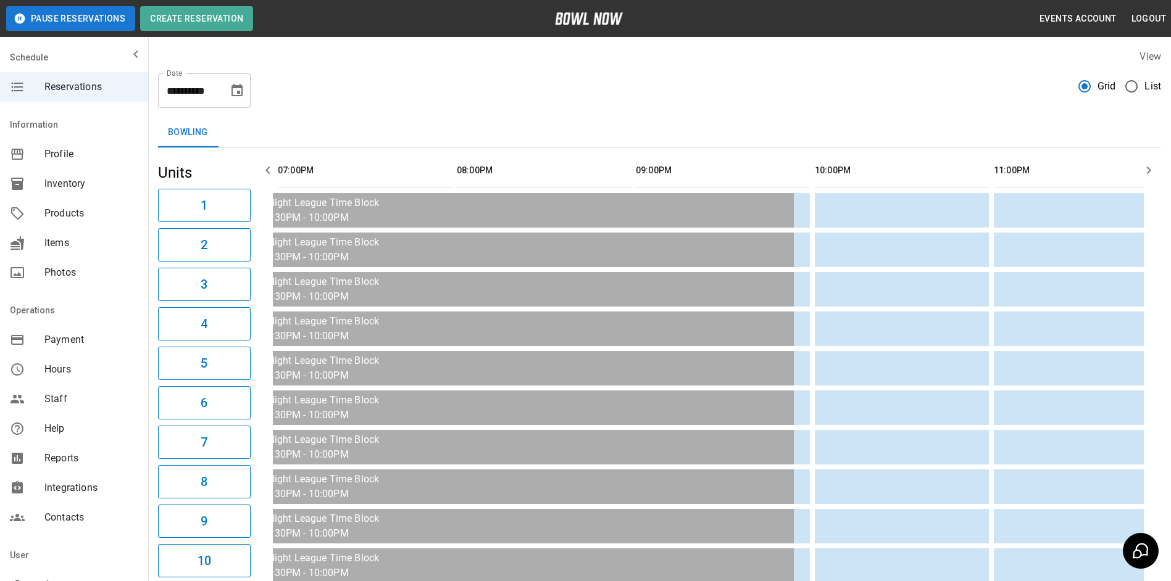
click at [1142, 172] on icon "button" at bounding box center [1148, 170] width 15 height 15
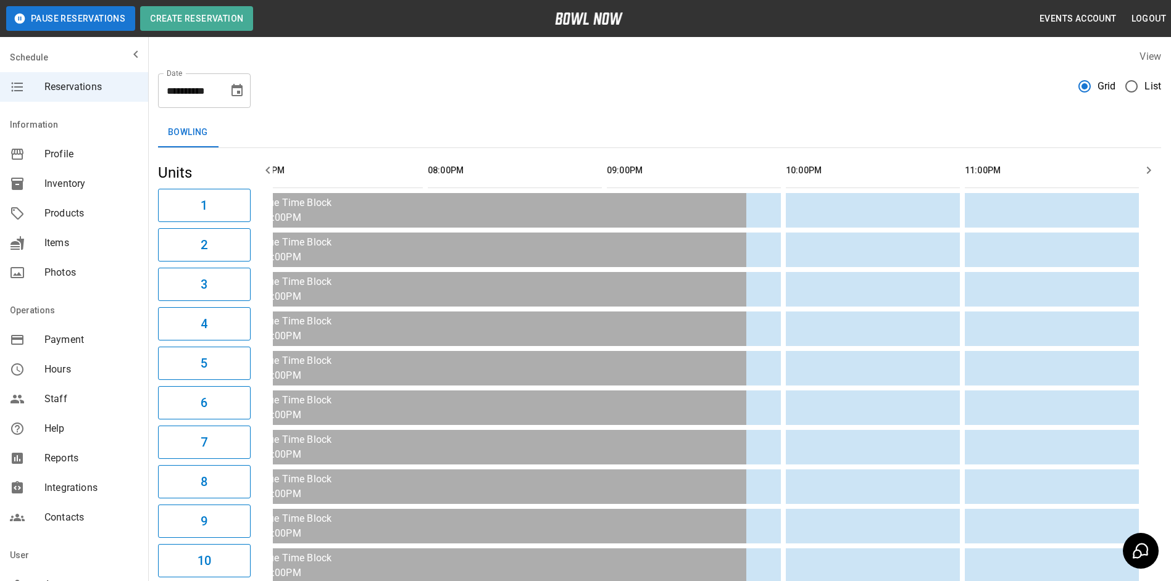
click at [230, 94] on icon "Choose date, selected date is Oct 17, 2025" at bounding box center [237, 90] width 15 height 15
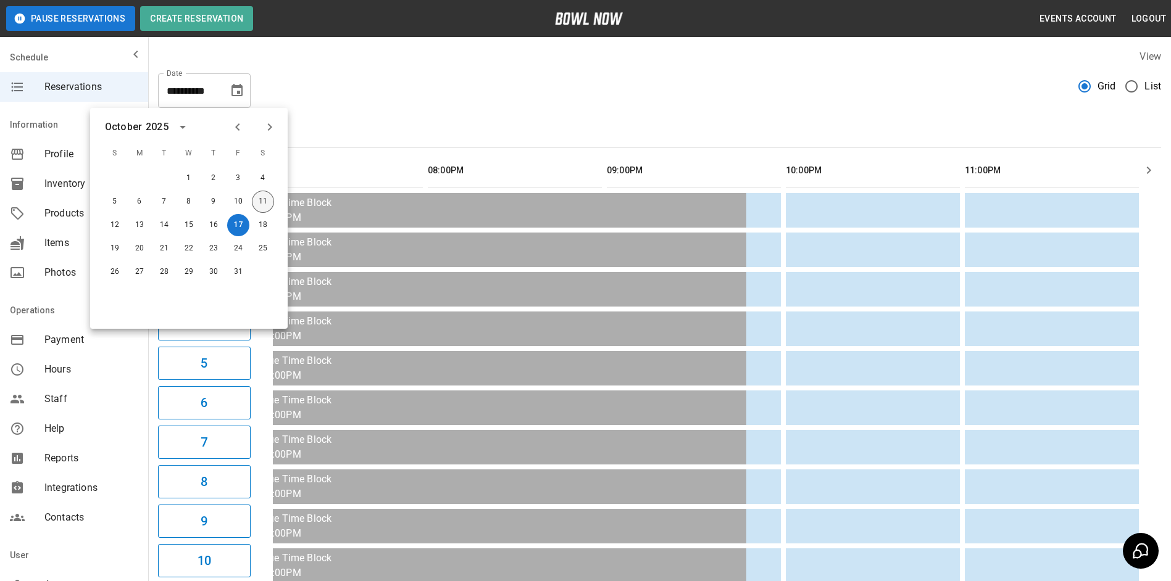
drag, startPoint x: 259, startPoint y: 206, endPoint x: 503, endPoint y: 146, distance: 251.2
click at [259, 206] on button "11" at bounding box center [263, 202] width 22 height 22
type input "**********"
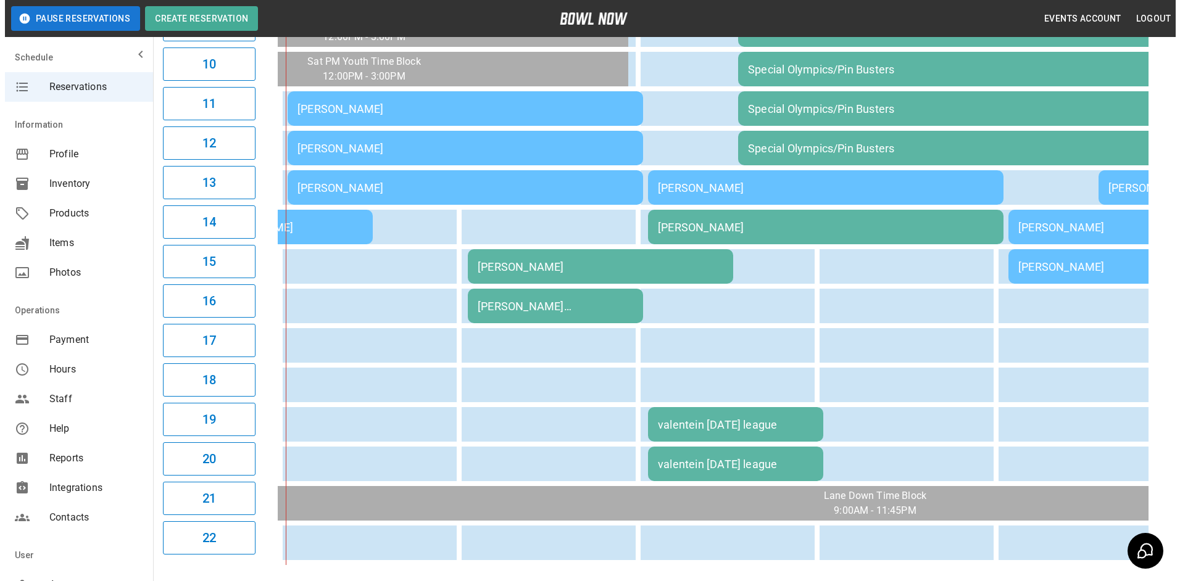
scroll to position [443, 0]
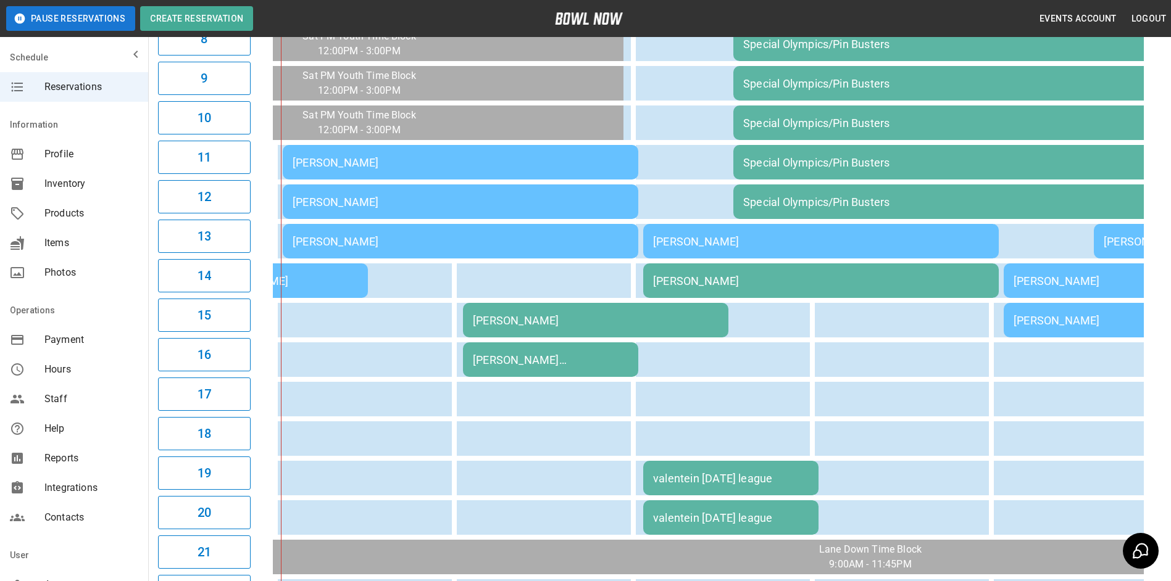
click at [555, 322] on div "[PERSON_NAME]" at bounding box center [596, 320] width 246 height 13
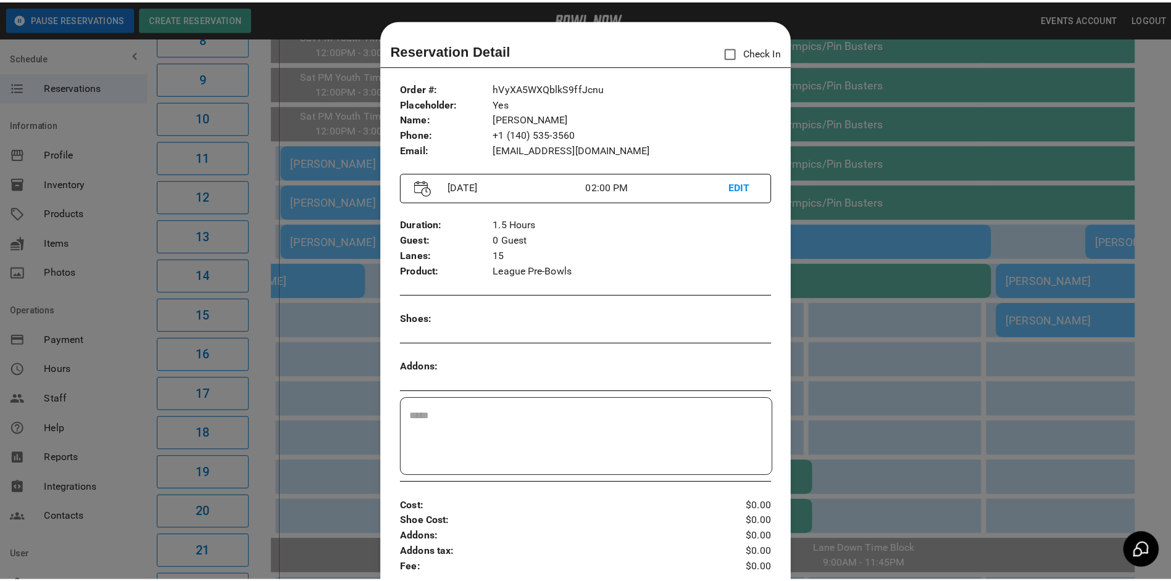
scroll to position [20, 0]
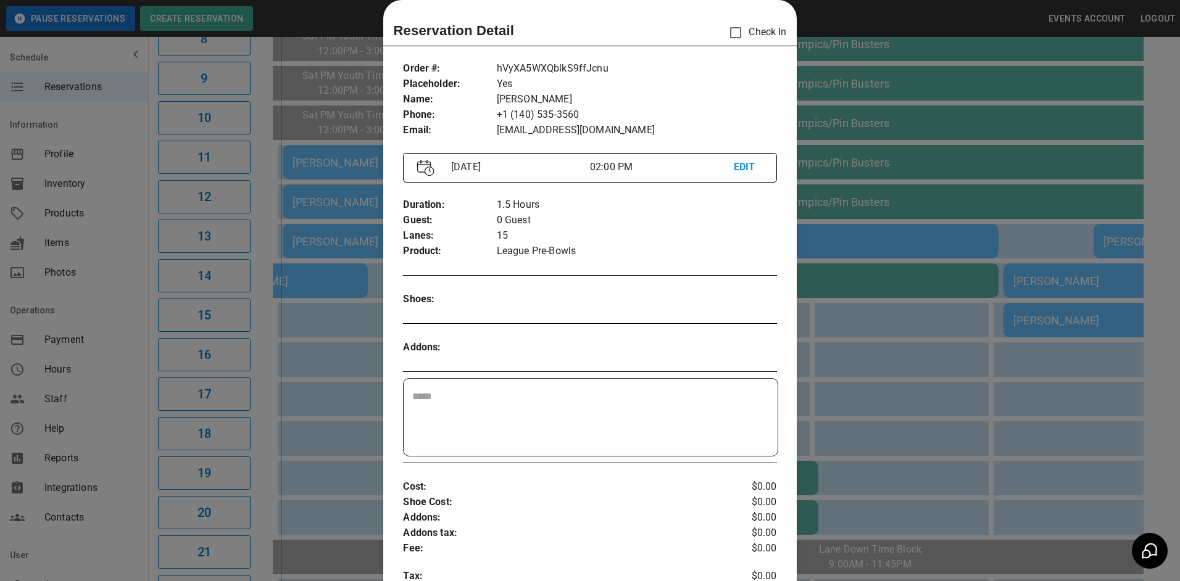
drag, startPoint x: 849, startPoint y: 318, endPoint x: 718, endPoint y: 318, distance: 130.8
click at [844, 318] on div at bounding box center [590, 290] width 1180 height 581
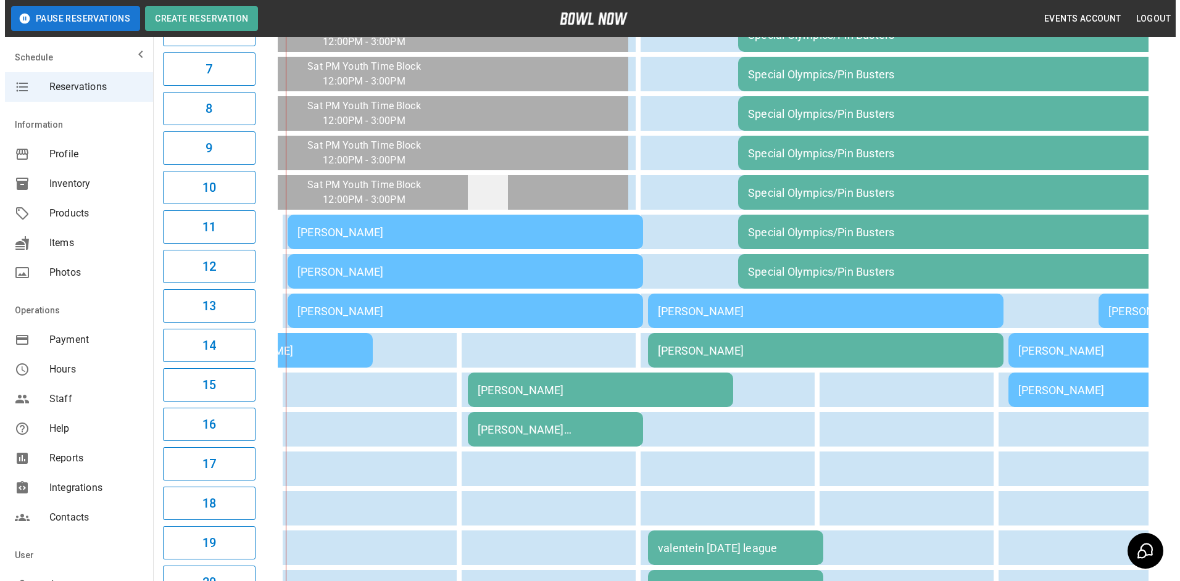
scroll to position [370, 0]
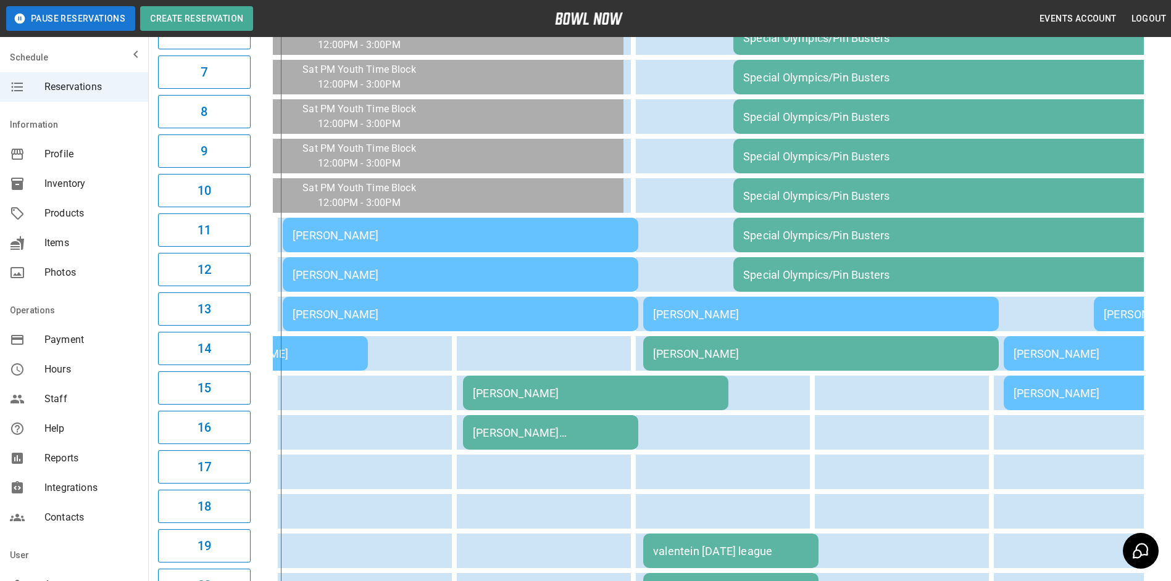
click at [486, 231] on div "[PERSON_NAME]" at bounding box center [461, 235] width 336 height 13
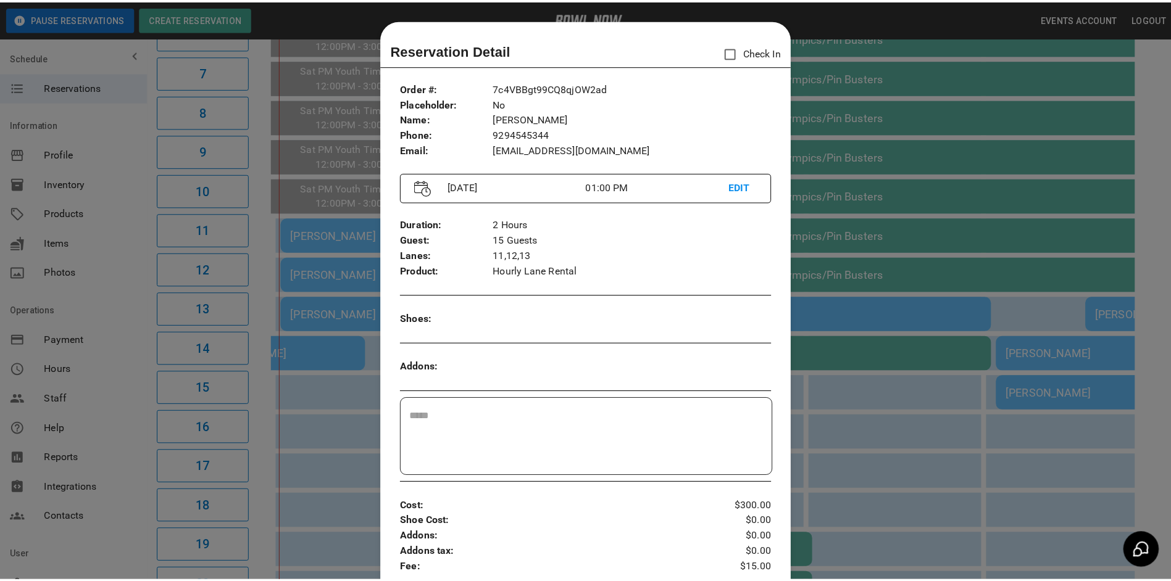
scroll to position [20, 0]
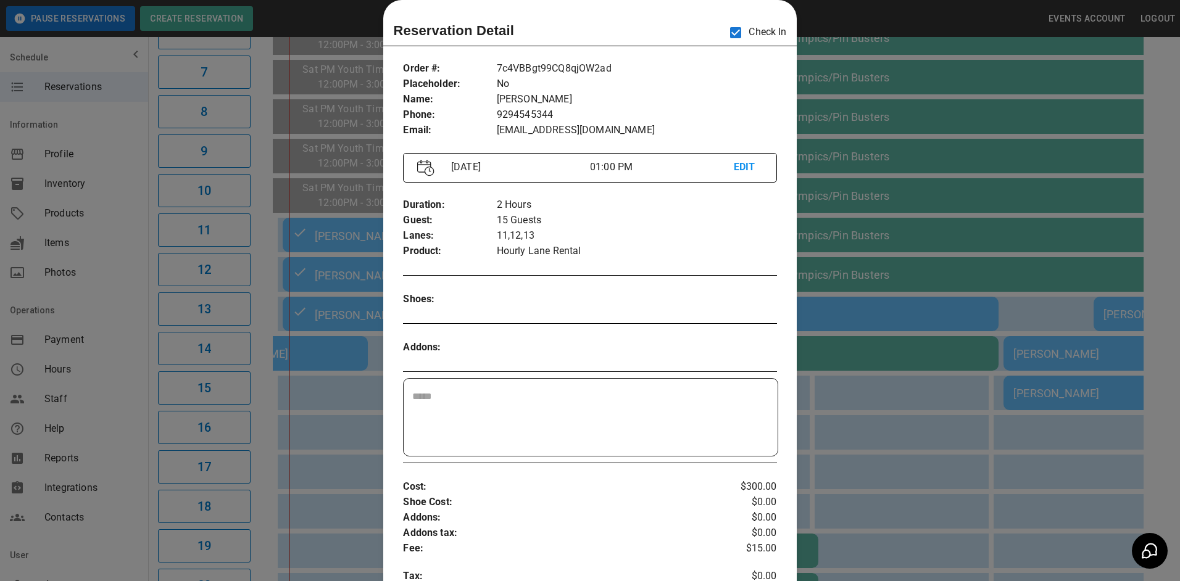
drag, startPoint x: 899, startPoint y: 429, endPoint x: 908, endPoint y: 417, distance: 15.4
click at [900, 429] on div at bounding box center [590, 290] width 1180 height 581
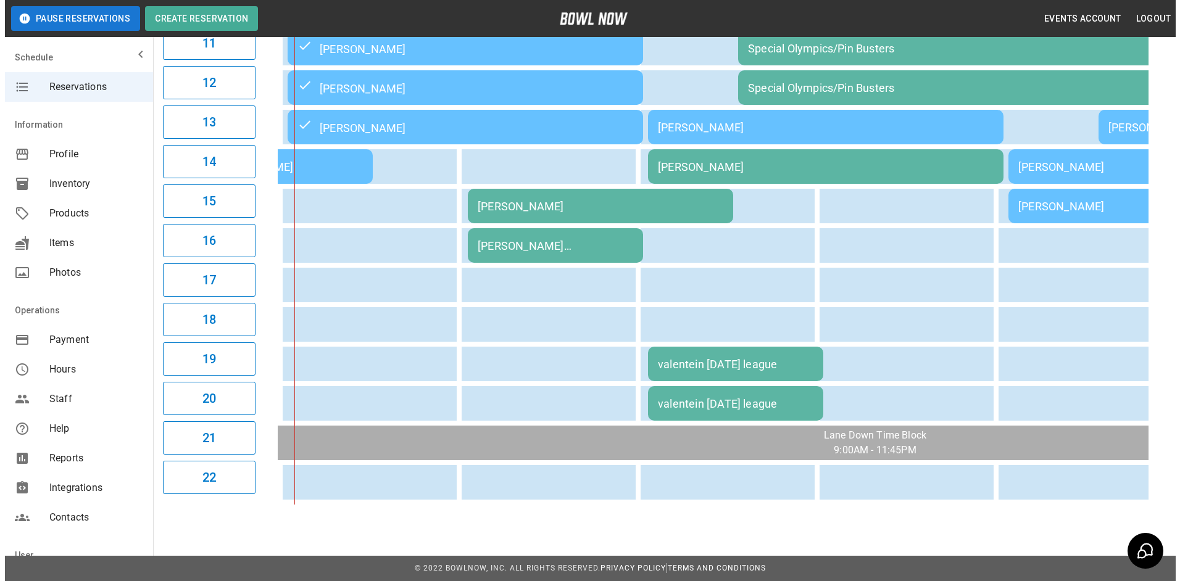
scroll to position [567, 0]
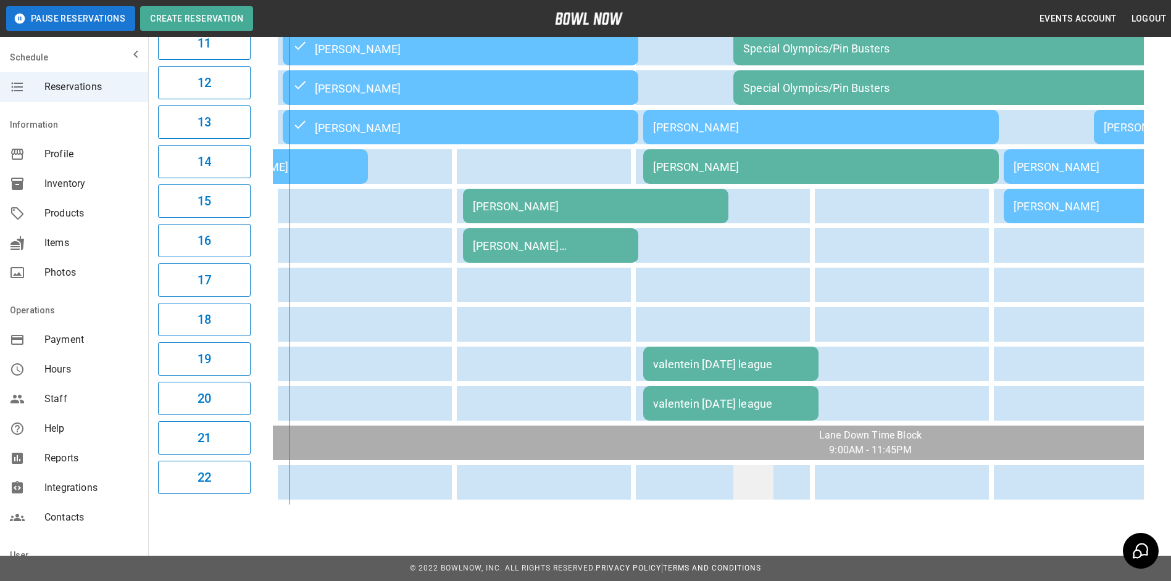
click at [754, 476] on td "sticky table" at bounding box center [753, 482] width 40 height 35
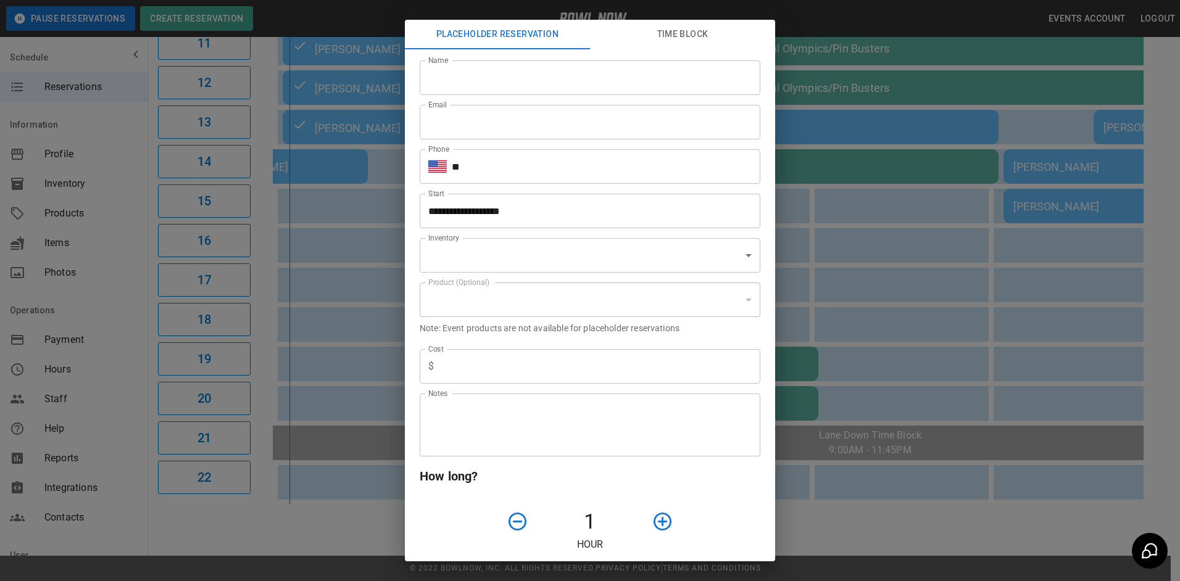
type input "**********"
click at [594, 78] on input "Name" at bounding box center [590, 77] width 341 height 35
type input "*"
click at [876, 380] on div "**********" at bounding box center [590, 290] width 1180 height 581
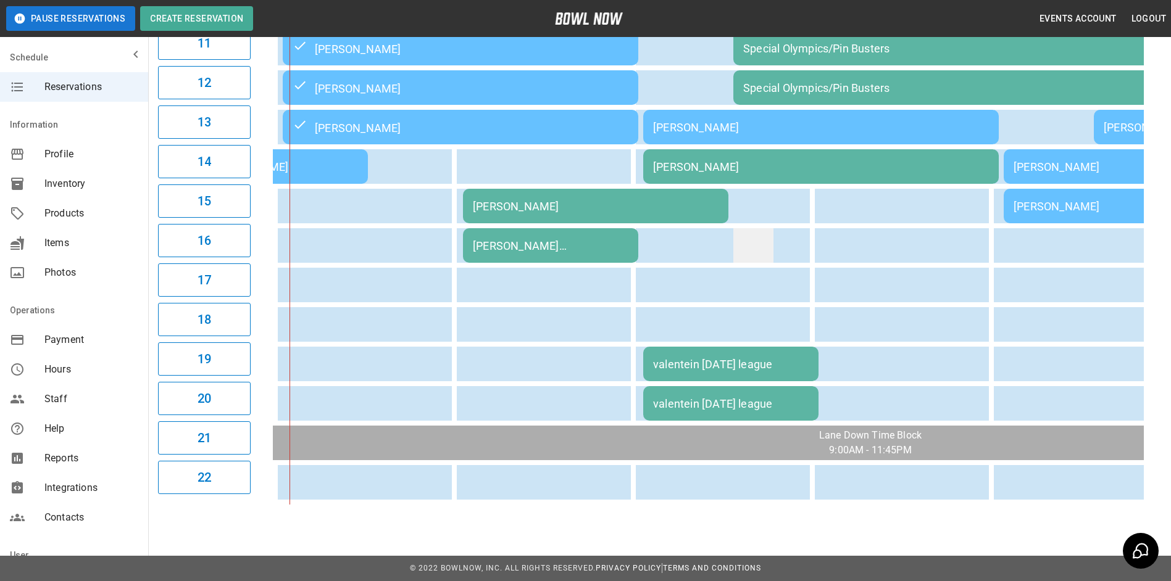
click at [767, 236] on td "sticky table" at bounding box center [753, 245] width 40 height 35
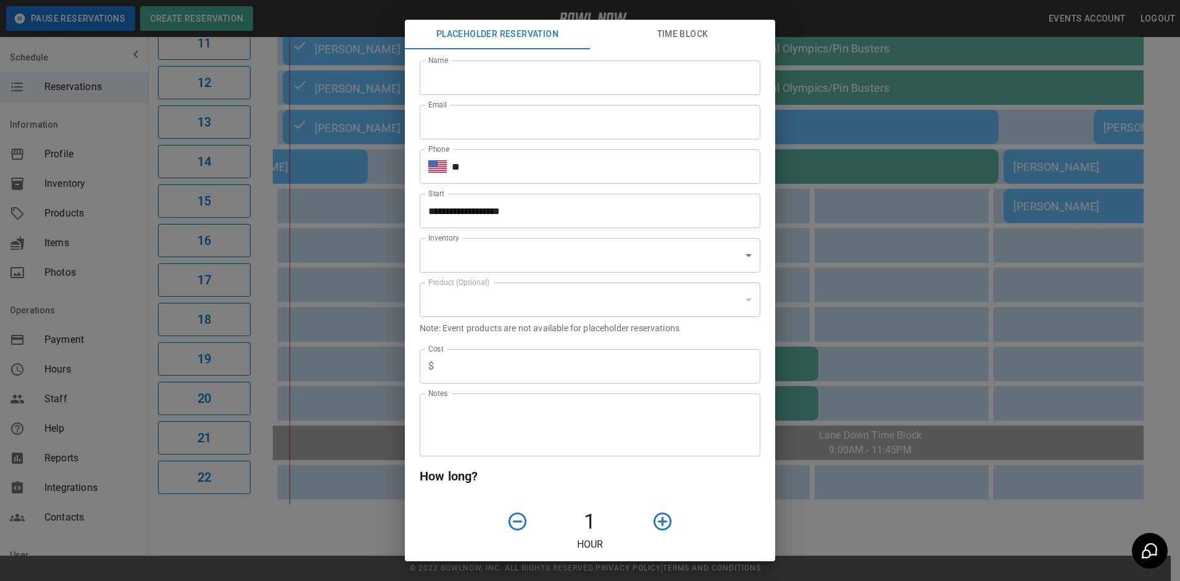
type input "**********"
click at [628, 81] on input "Name" at bounding box center [590, 77] width 341 height 35
type input "**********"
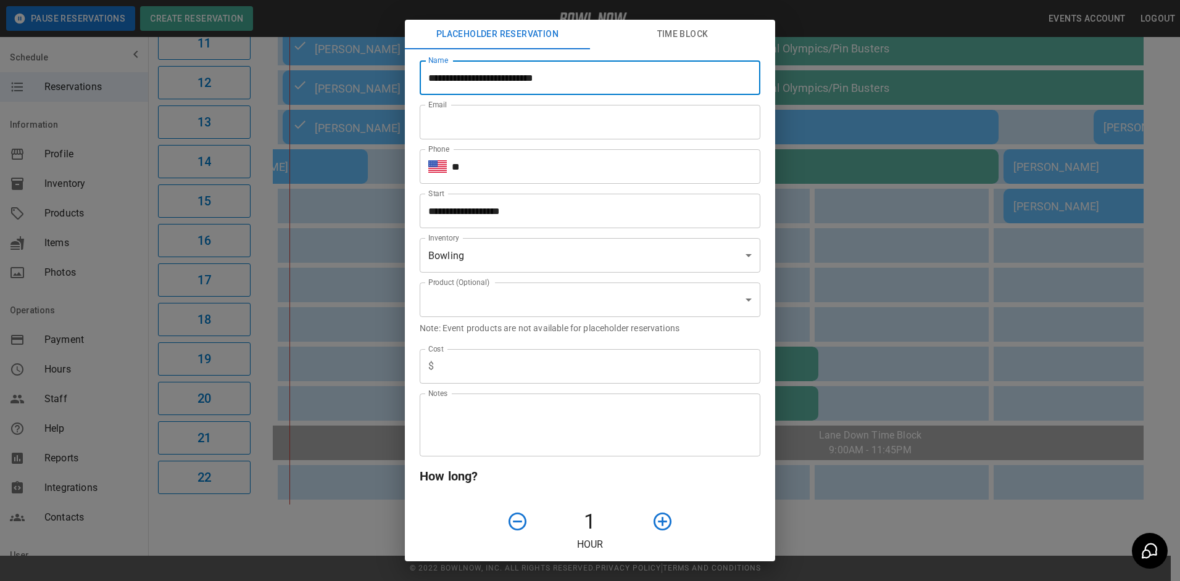
type input "**********"
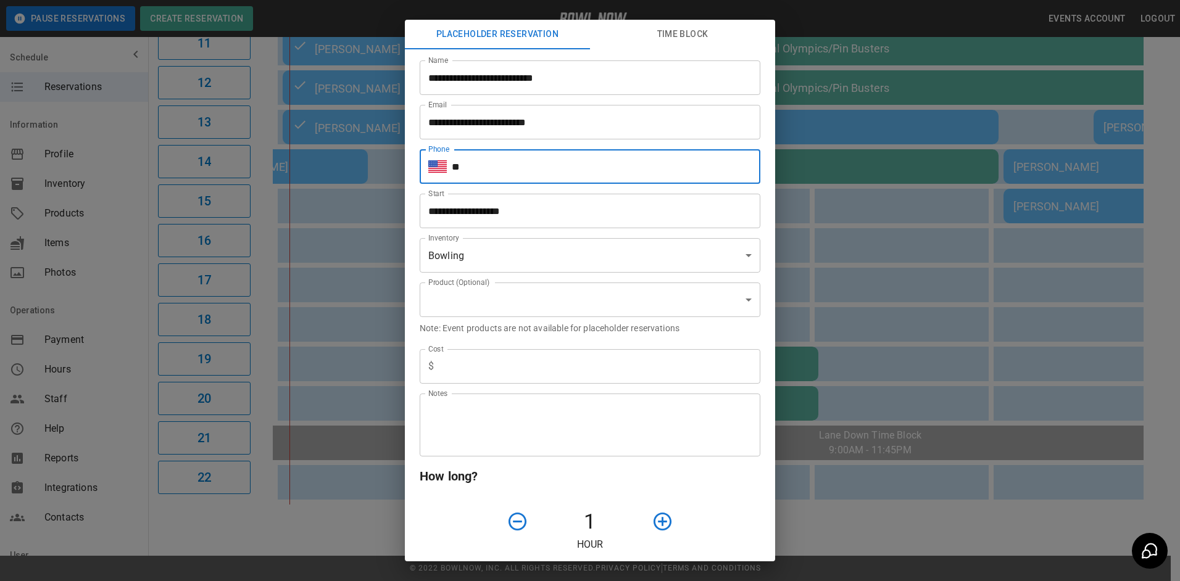
click at [580, 175] on input "**" at bounding box center [606, 166] width 309 height 35
type input "**********"
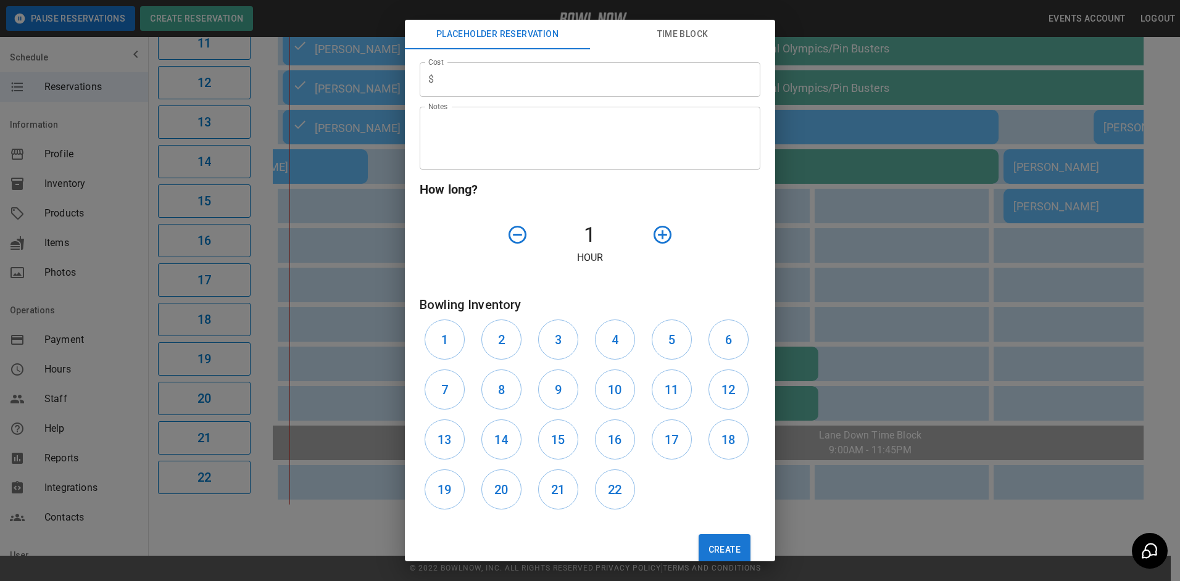
scroll to position [309, 0]
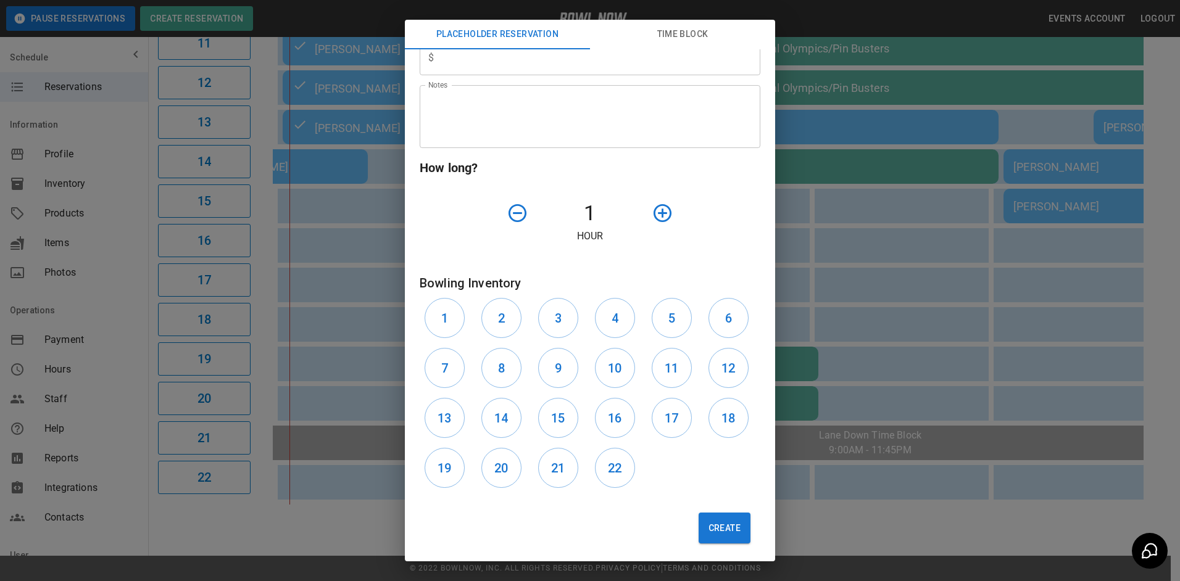
drag, startPoint x: 560, startPoint y: 417, endPoint x: 586, endPoint y: 421, distance: 26.3
click at [564, 418] on button "15" at bounding box center [558, 418] width 40 height 40
click at [595, 420] on button "16" at bounding box center [615, 418] width 40 height 40
click at [660, 217] on icon "button" at bounding box center [663, 213] width 22 height 22
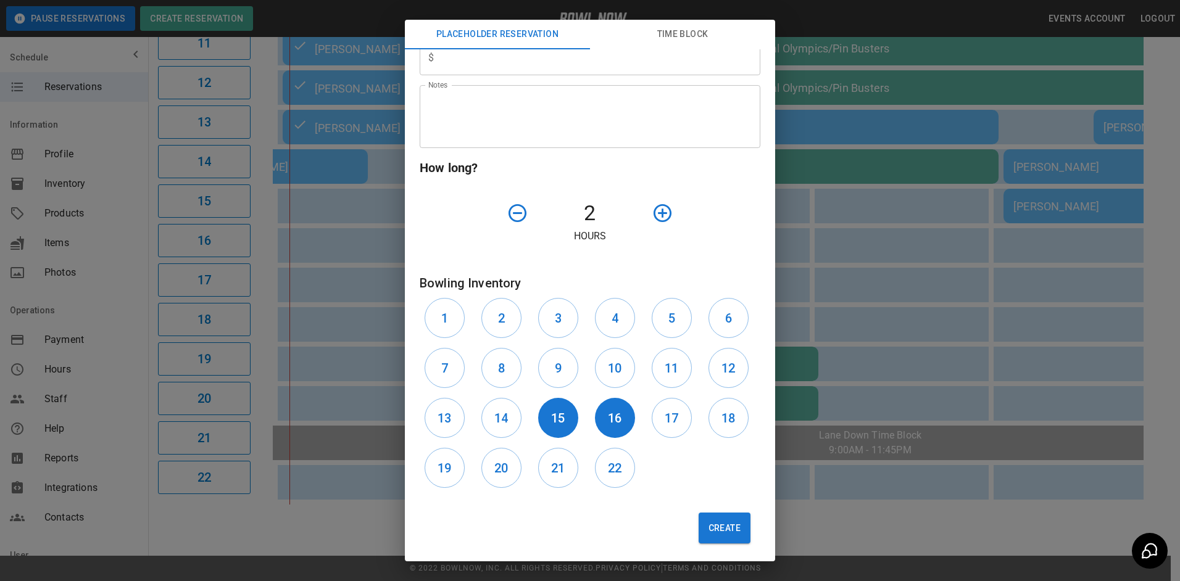
click at [660, 217] on icon "button" at bounding box center [663, 213] width 22 height 22
click at [699, 525] on button "Create" at bounding box center [725, 528] width 52 height 31
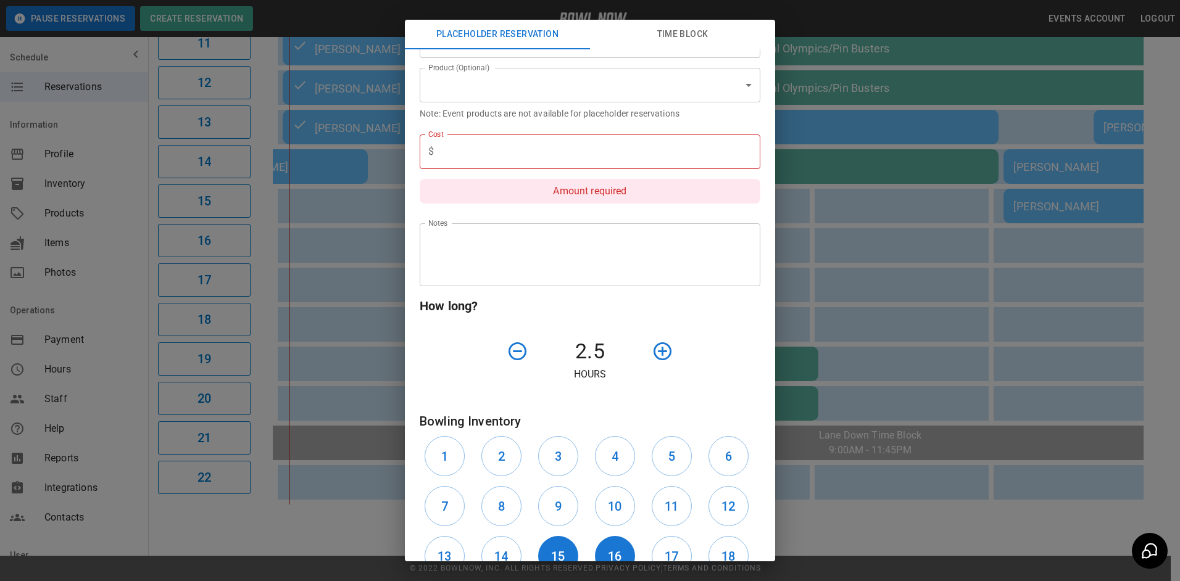
scroll to position [123, 0]
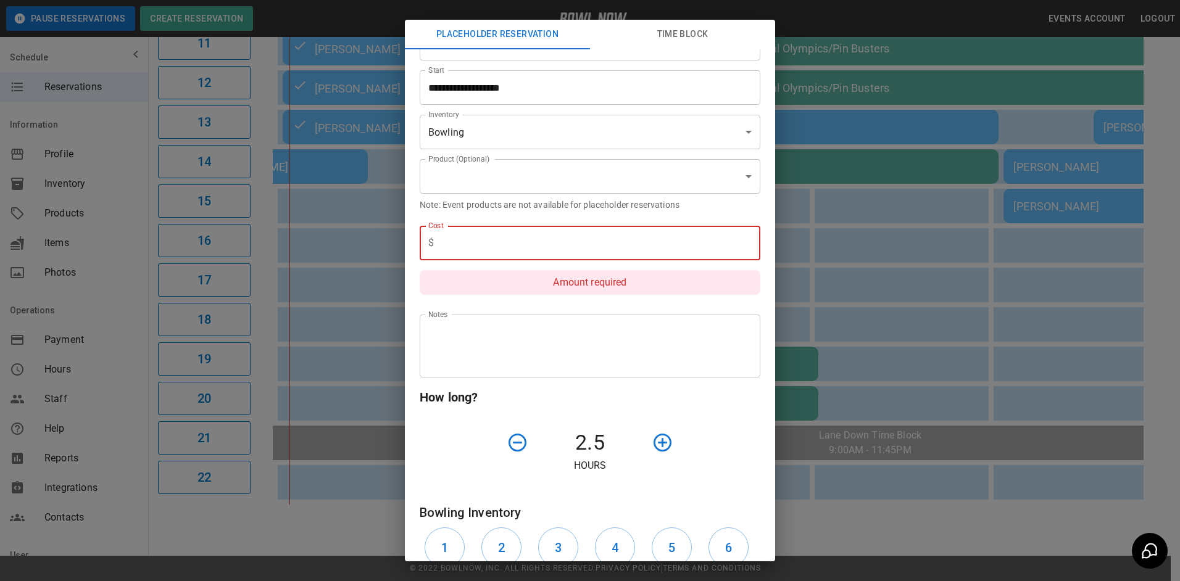
click at [502, 243] on input "text" at bounding box center [600, 243] width 322 height 35
type input "***"
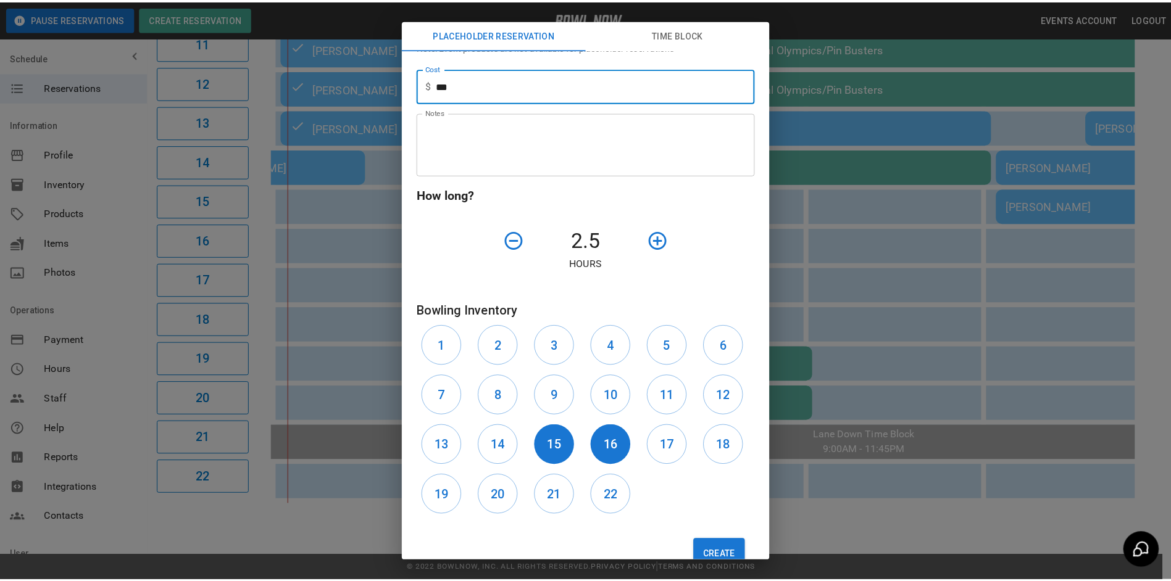
scroll to position [314, 0]
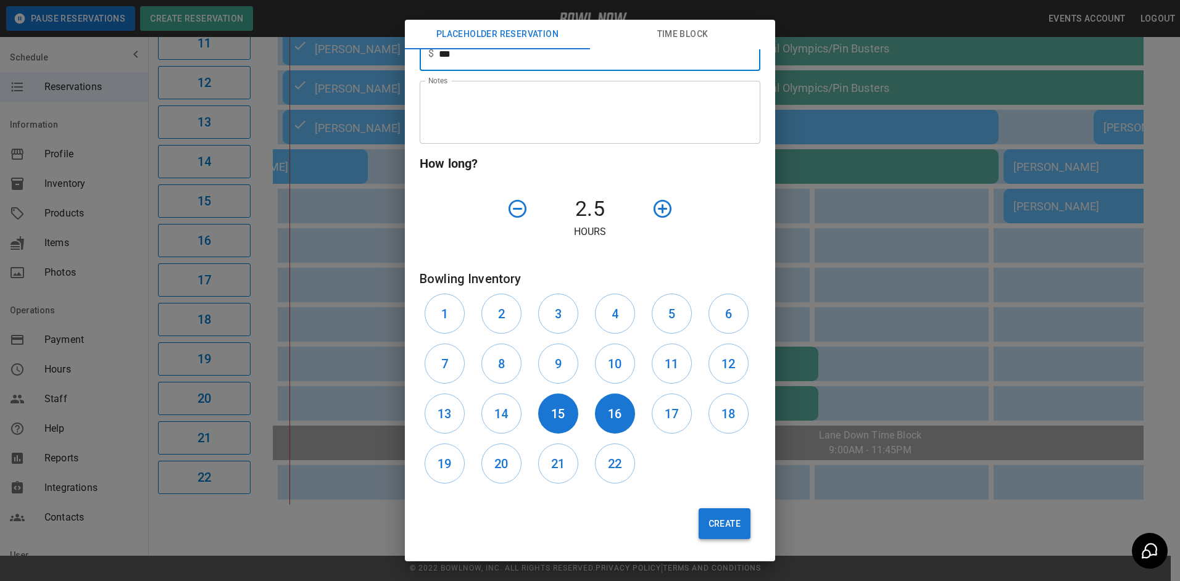
click at [707, 526] on button "Create" at bounding box center [725, 524] width 52 height 31
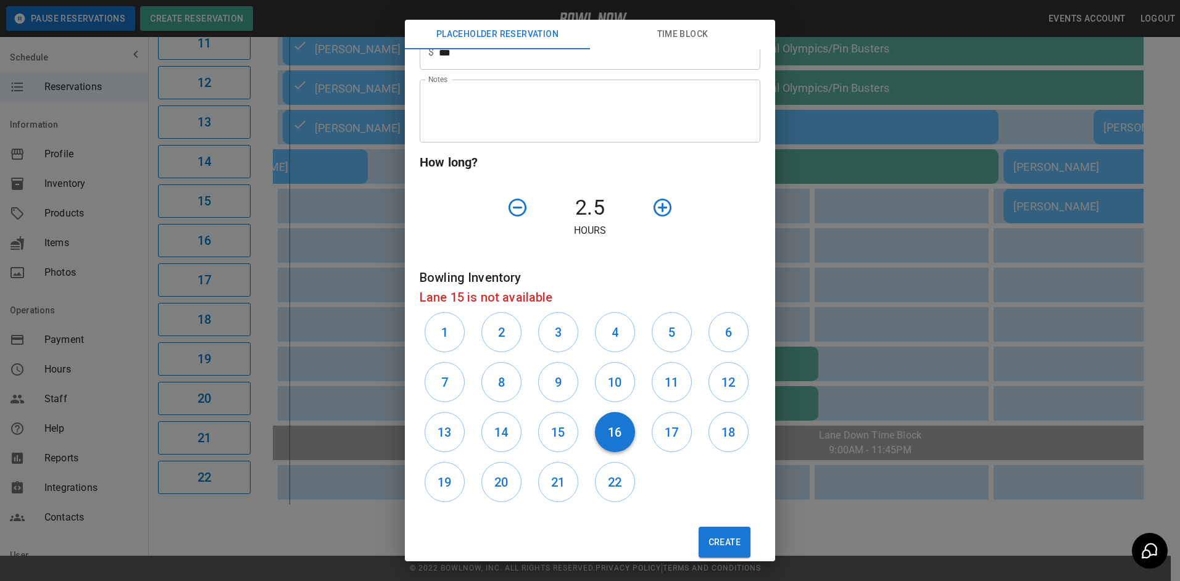
click at [610, 441] on h6 "16" at bounding box center [615, 433] width 14 height 20
drag, startPoint x: 670, startPoint y: 425, endPoint x: 692, endPoint y: 430, distance: 22.9
click at [685, 431] on button "17" at bounding box center [672, 432] width 40 height 40
drag, startPoint x: 702, startPoint y: 430, endPoint x: 714, endPoint y: 442, distance: 16.6
click at [708, 431] on button "18" at bounding box center [728, 432] width 40 height 40
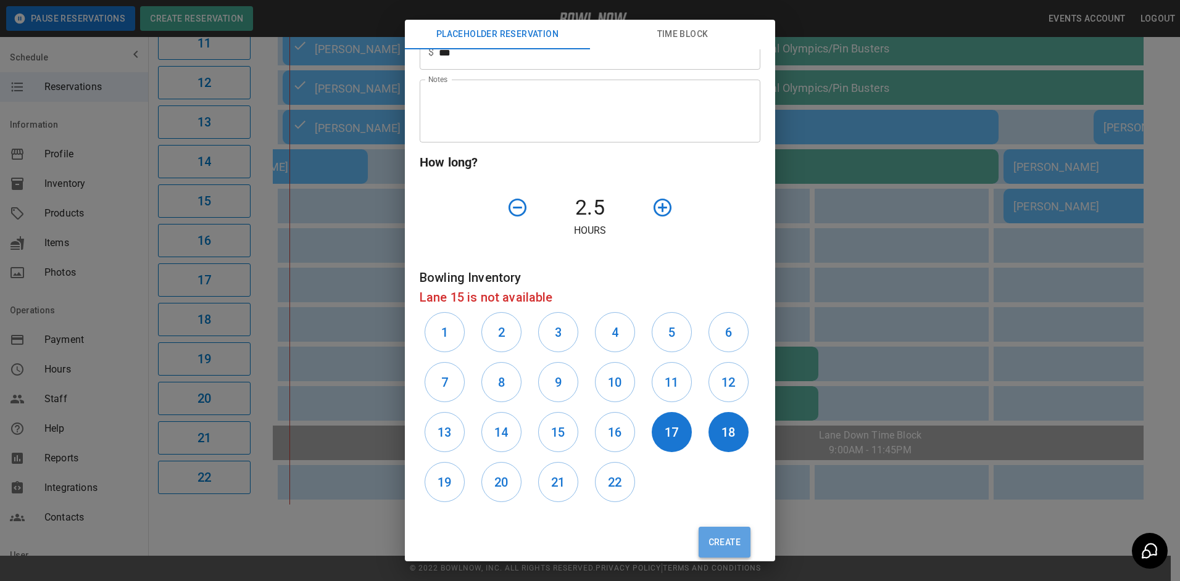
click at [715, 550] on button "Create" at bounding box center [725, 542] width 52 height 31
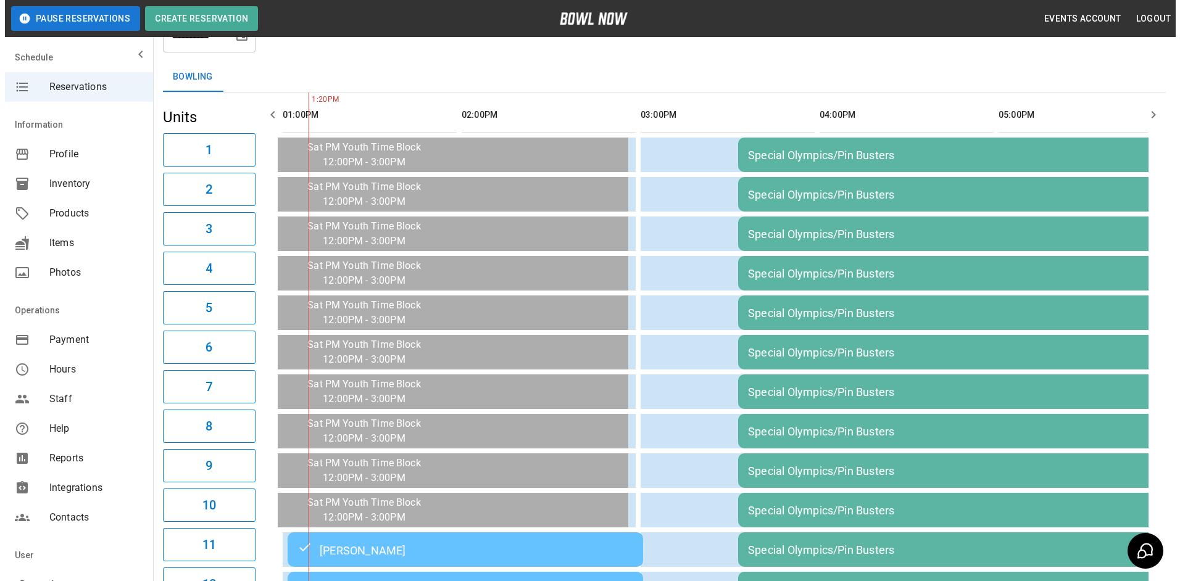
scroll to position [370, 0]
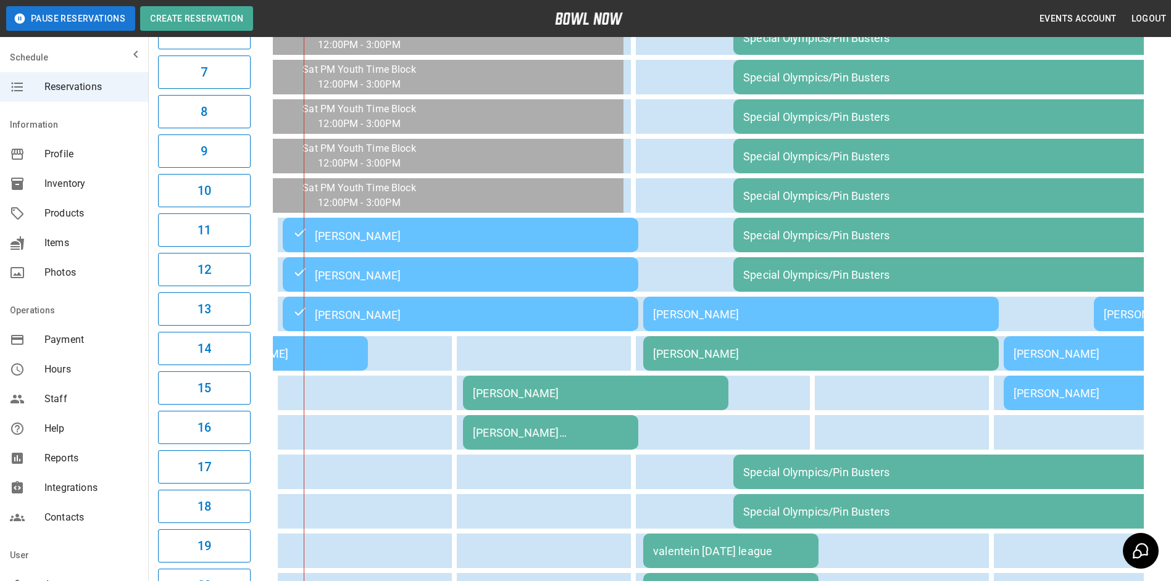
click at [913, 301] on td "[PERSON_NAME]" at bounding box center [820, 314] width 355 height 35
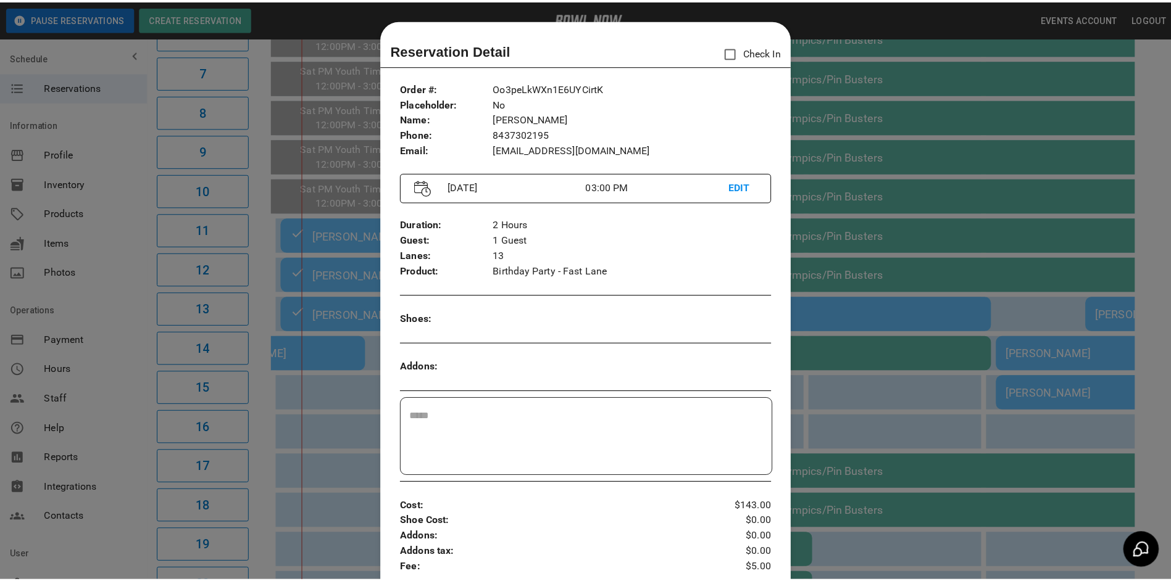
scroll to position [20, 0]
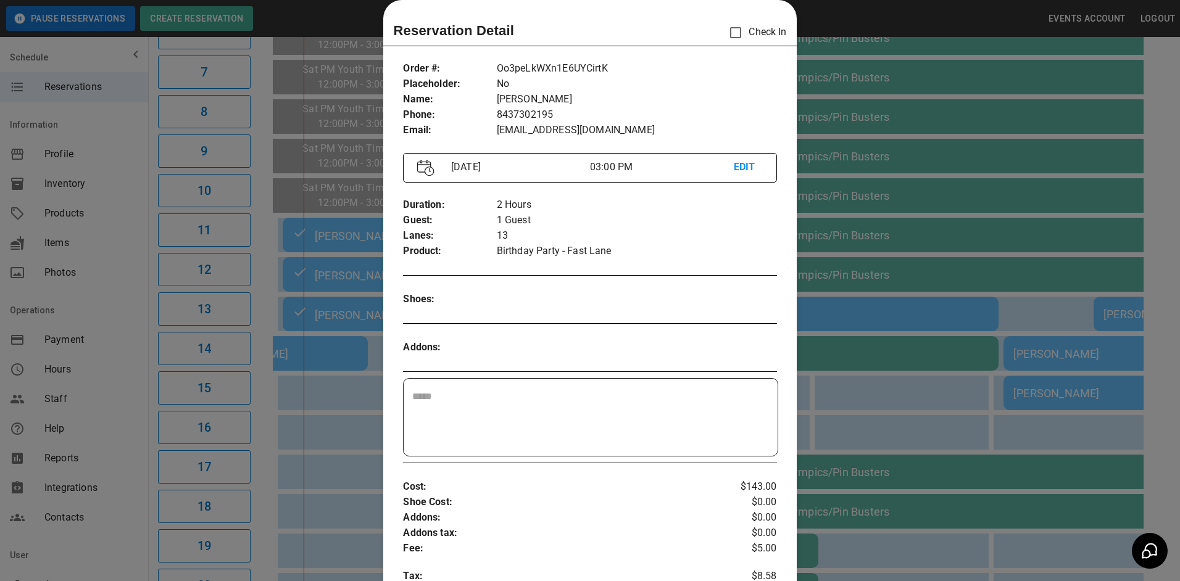
click at [854, 333] on div at bounding box center [590, 290] width 1180 height 581
click at [844, 341] on td "[PERSON_NAME]" at bounding box center [820, 353] width 355 height 35
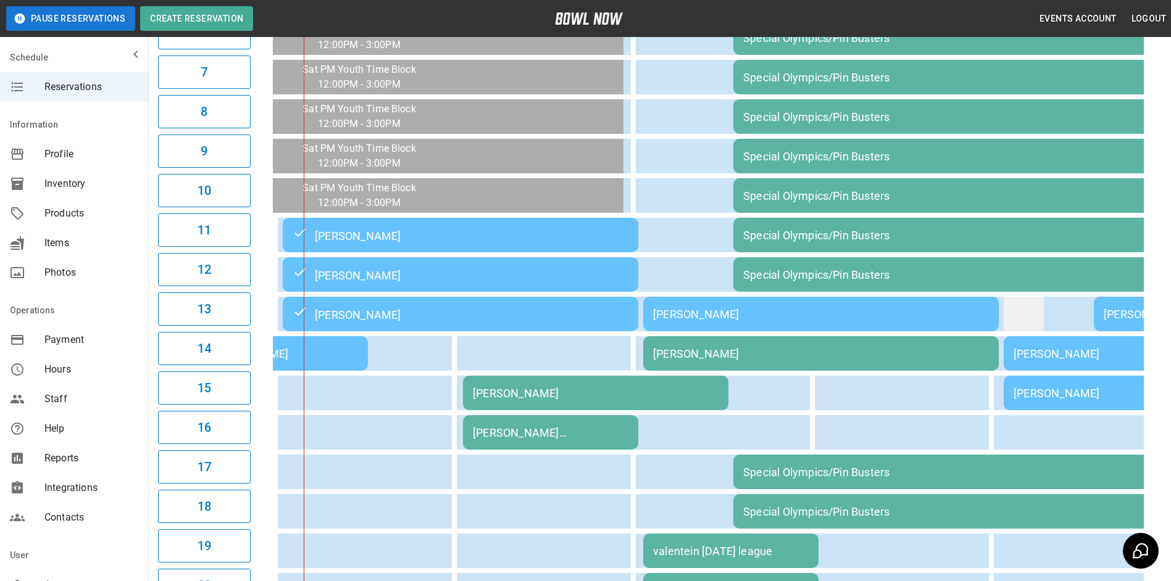
click at [1034, 318] on td "sticky table" at bounding box center [1023, 314] width 40 height 35
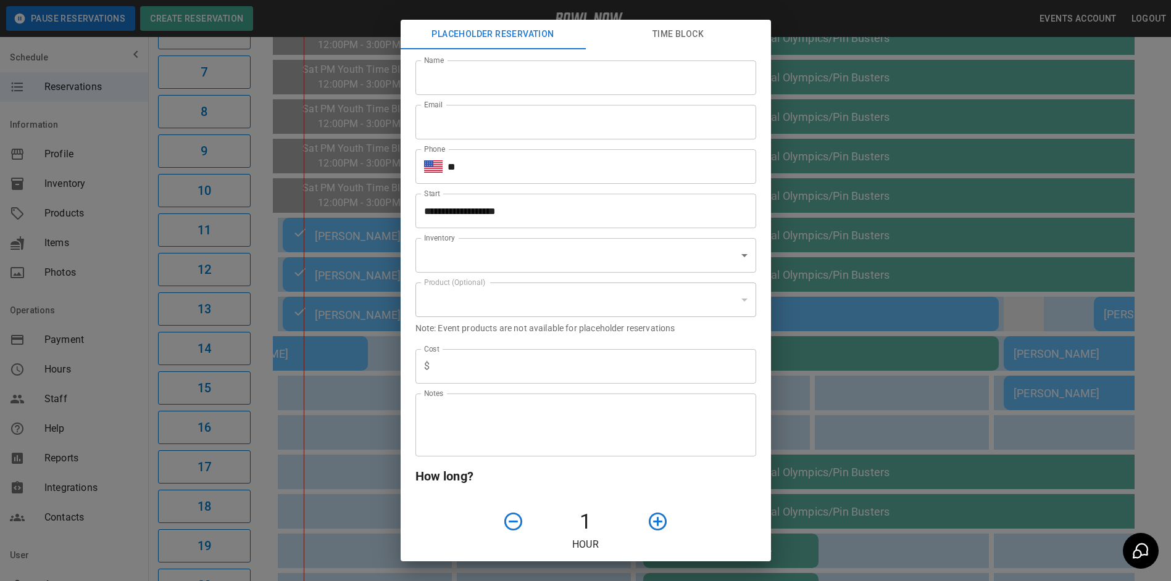
scroll to position [62, 0]
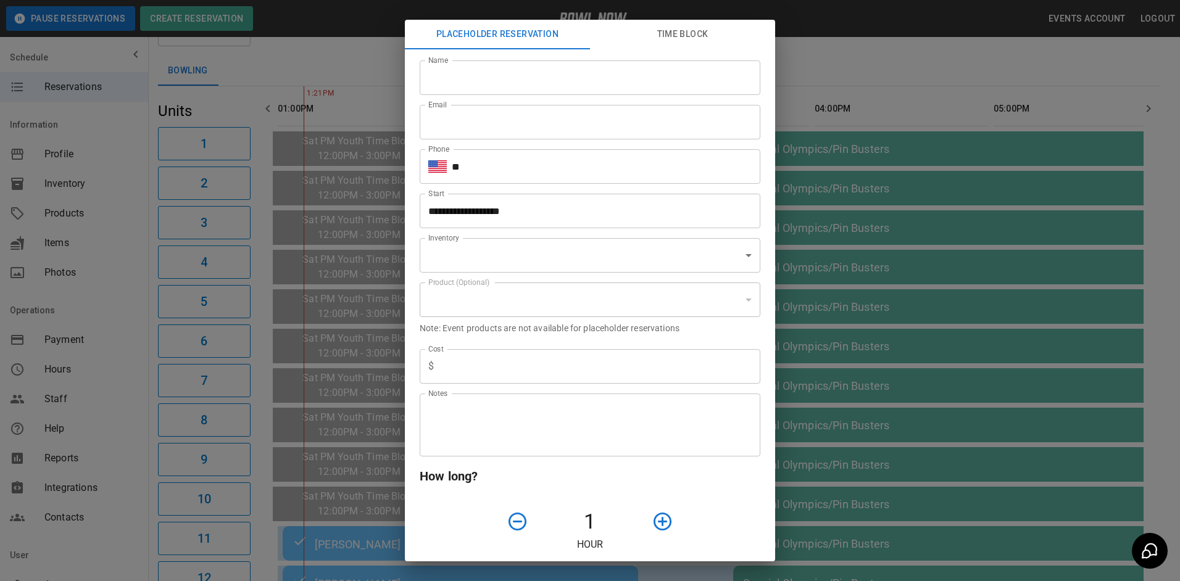
type input "**********"
click at [967, 235] on div "**********" at bounding box center [590, 290] width 1180 height 581
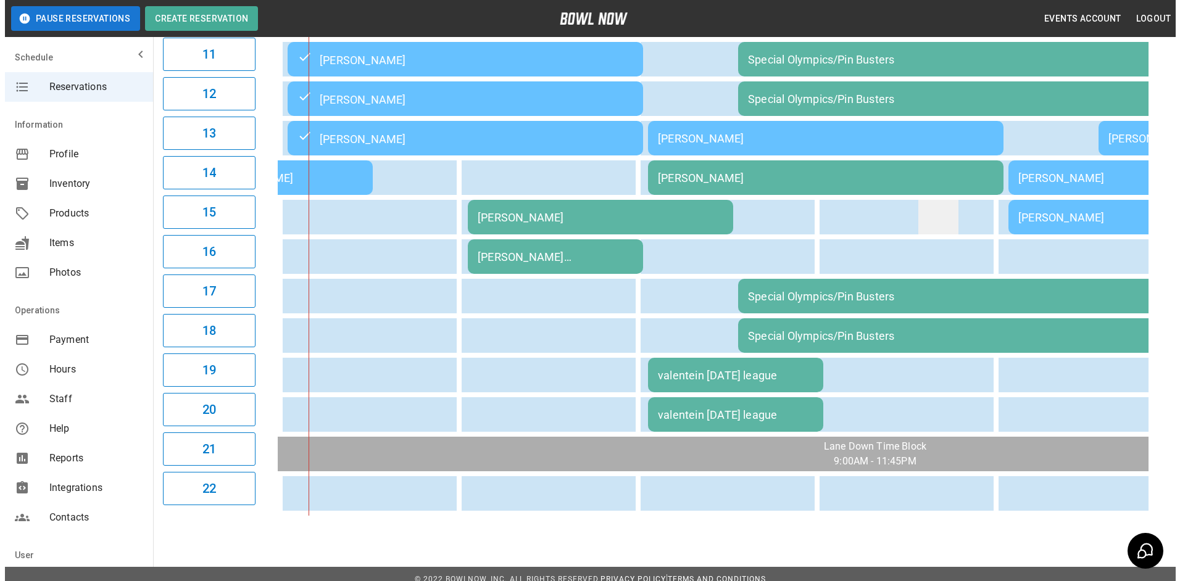
scroll to position [567, 0]
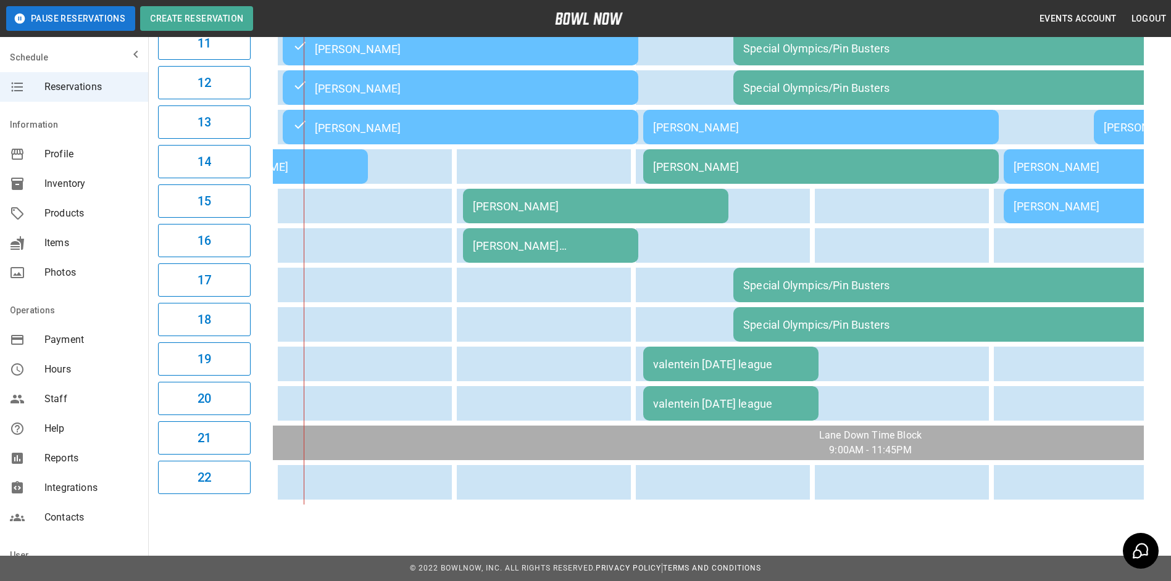
click at [758, 371] on td "valentein [DATE] league" at bounding box center [730, 364] width 175 height 35
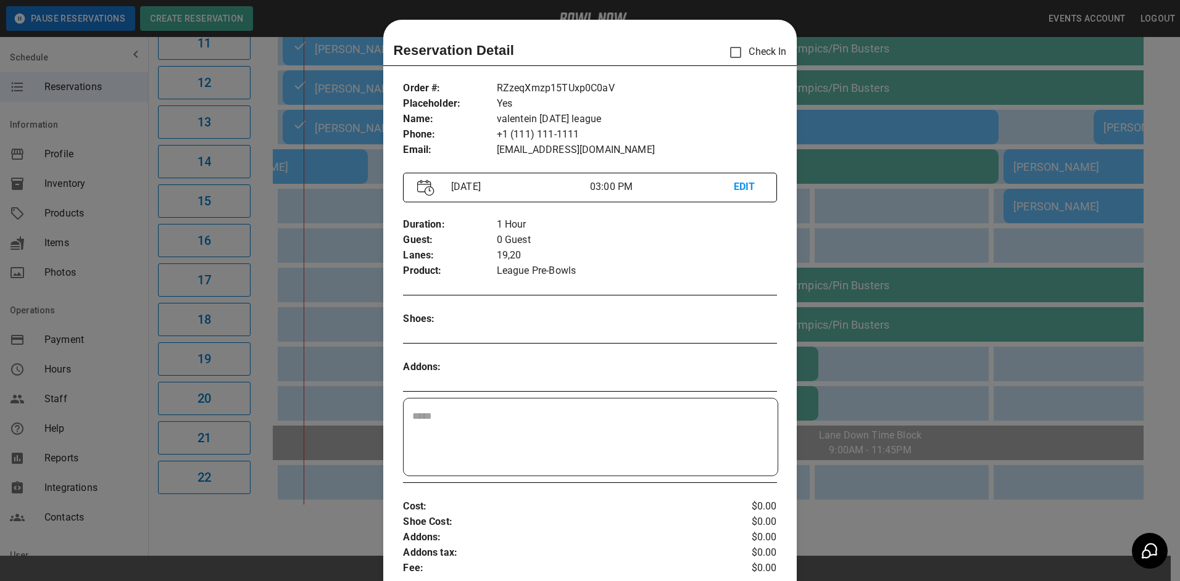
scroll to position [20, 0]
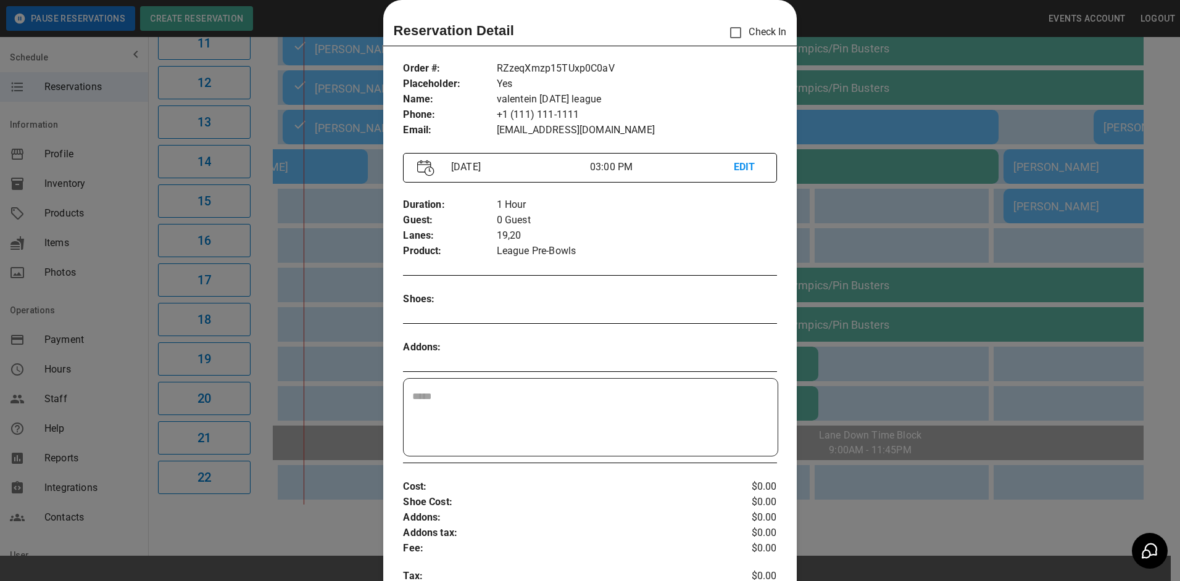
click at [841, 321] on div at bounding box center [590, 290] width 1180 height 581
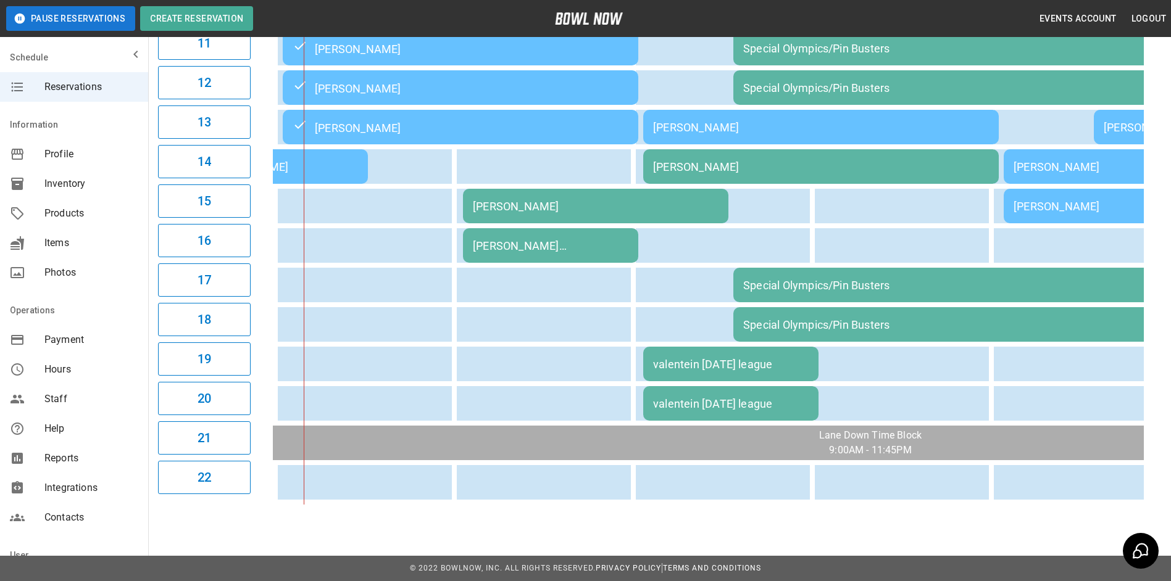
click at [563, 228] on td "[PERSON_NAME] [PERSON_NAME]" at bounding box center [550, 245] width 175 height 35
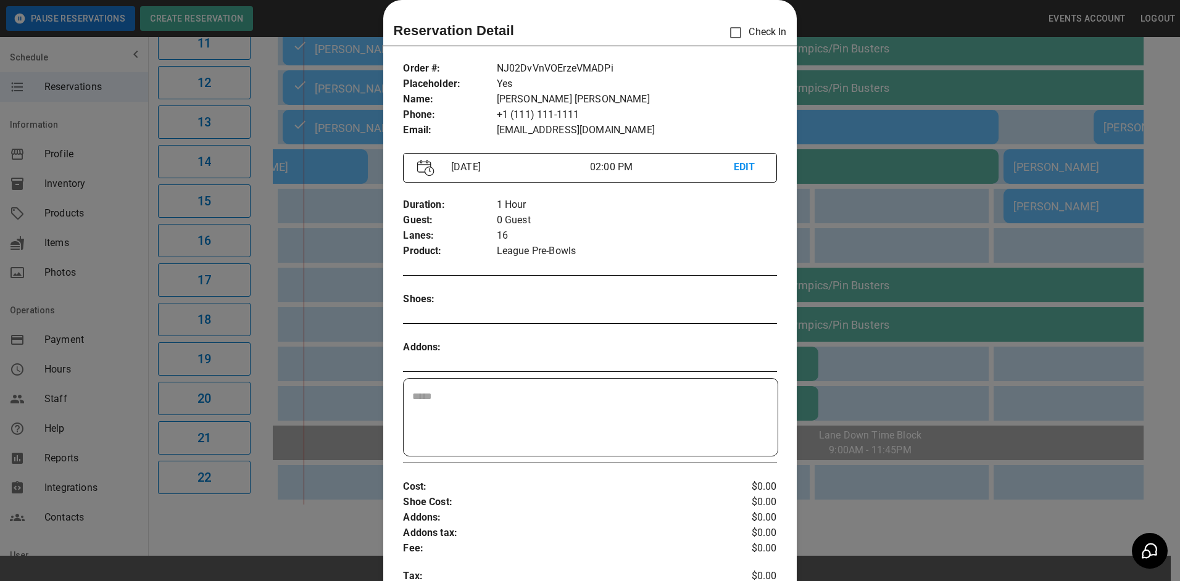
click at [885, 274] on div at bounding box center [590, 290] width 1180 height 581
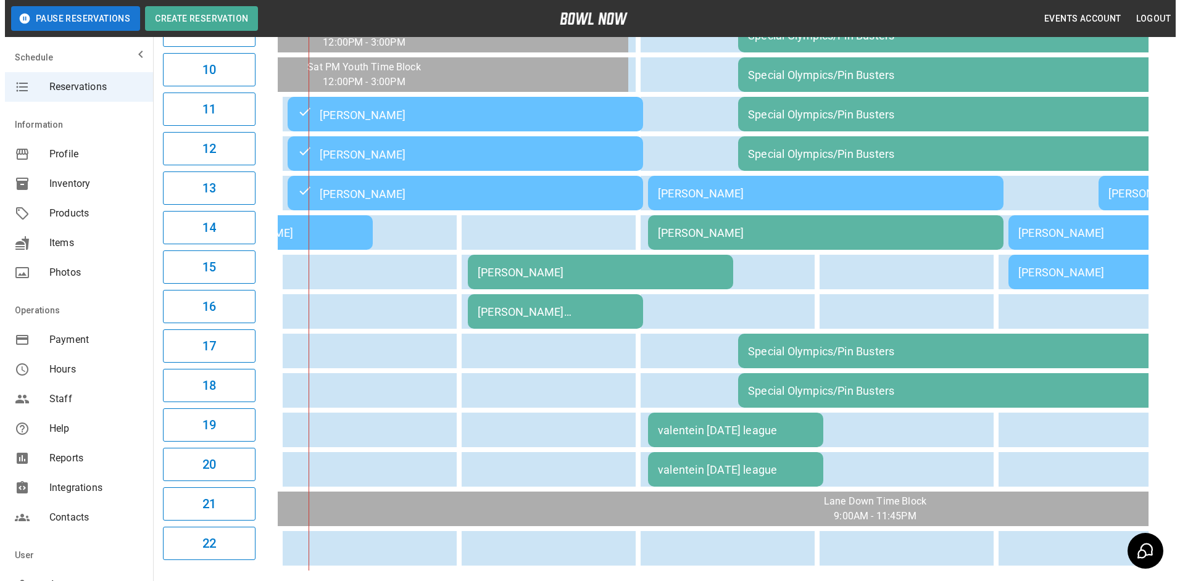
scroll to position [567, 0]
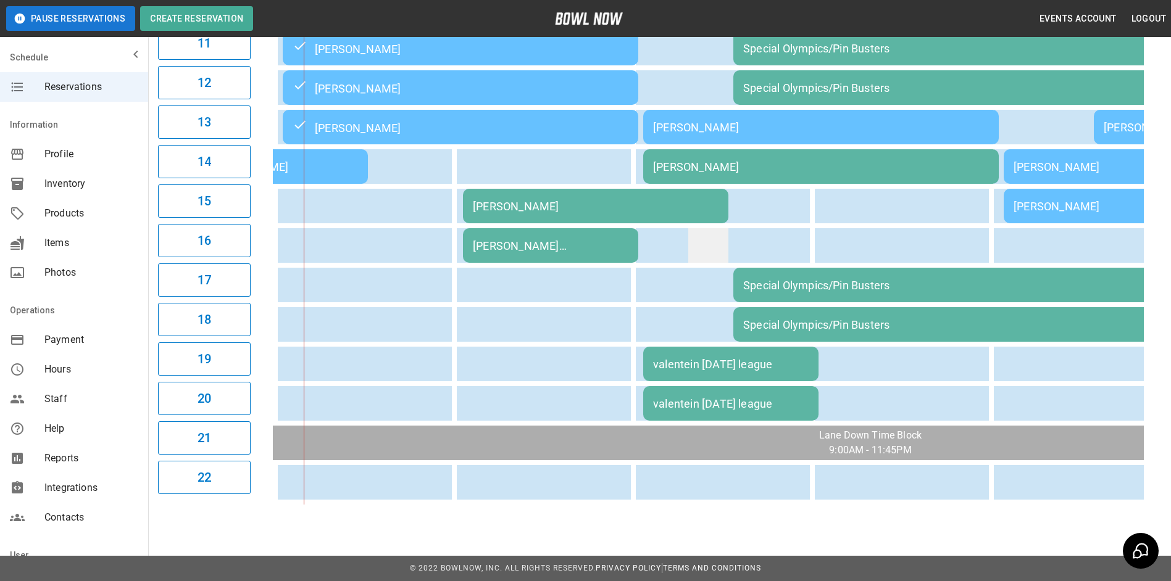
drag, startPoint x: 739, startPoint y: 238, endPoint x: 726, endPoint y: 228, distance: 15.4
drag, startPoint x: 726, startPoint y: 228, endPoint x: 543, endPoint y: 327, distance: 208.2
click at [543, 327] on td "sticky table" at bounding box center [528, 324] width 40 height 35
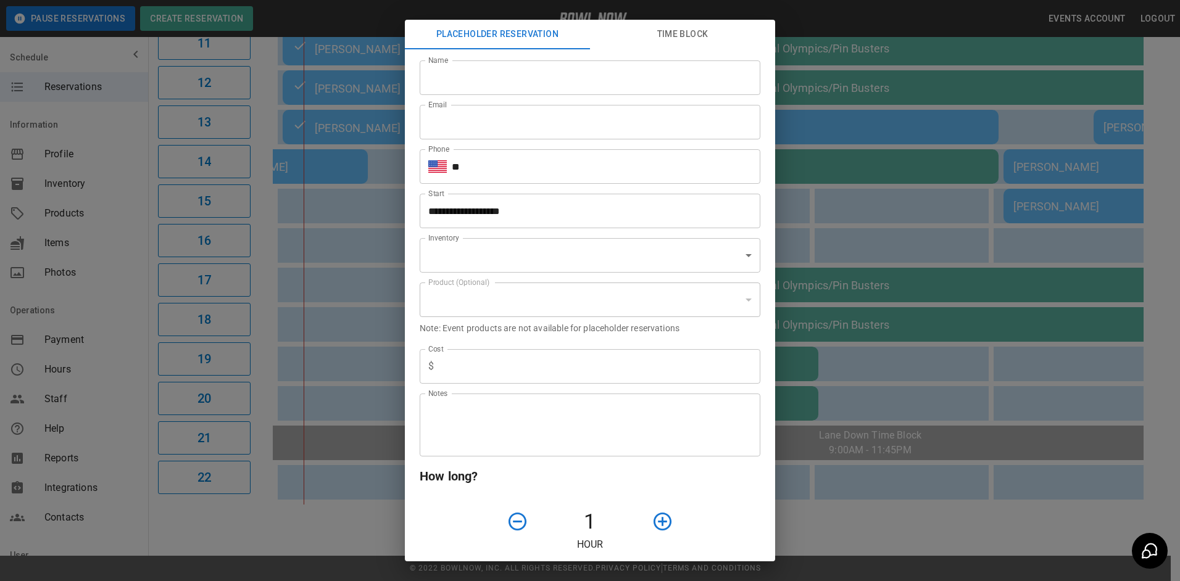
type input "**********"
click at [378, 307] on div "**********" at bounding box center [590, 290] width 1180 height 581
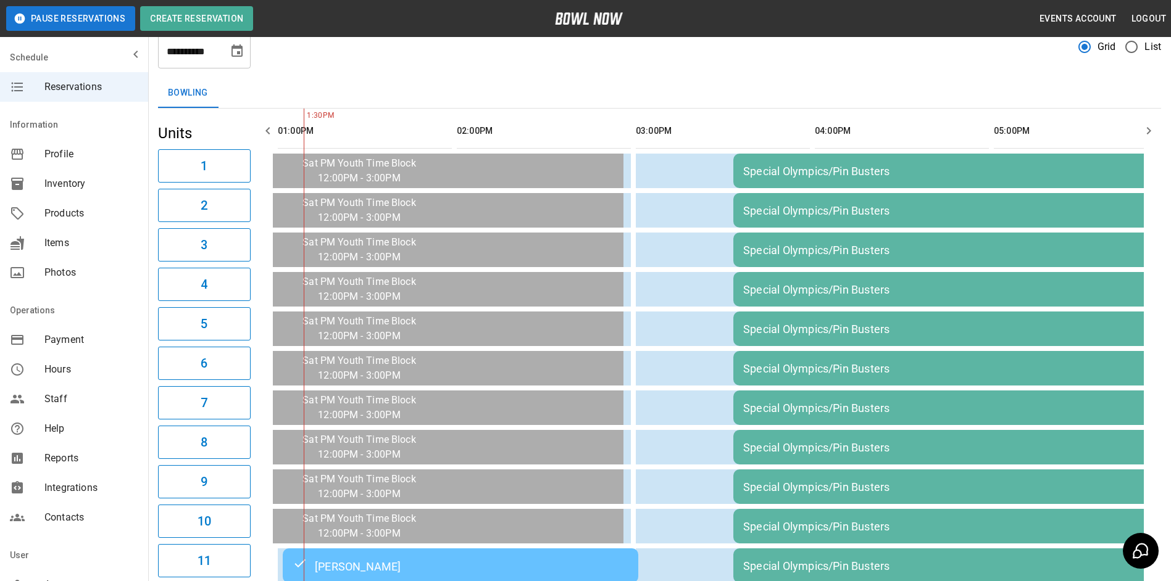
scroll to position [11, 0]
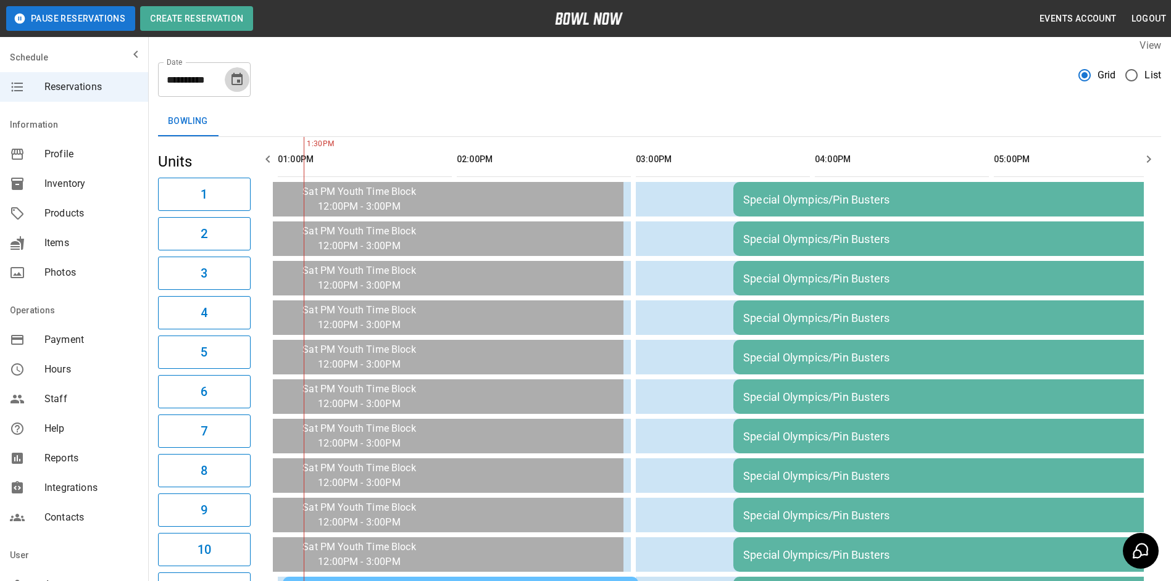
click at [236, 81] on icon "Choose date, selected date is Oct 11, 2025" at bounding box center [237, 79] width 15 height 15
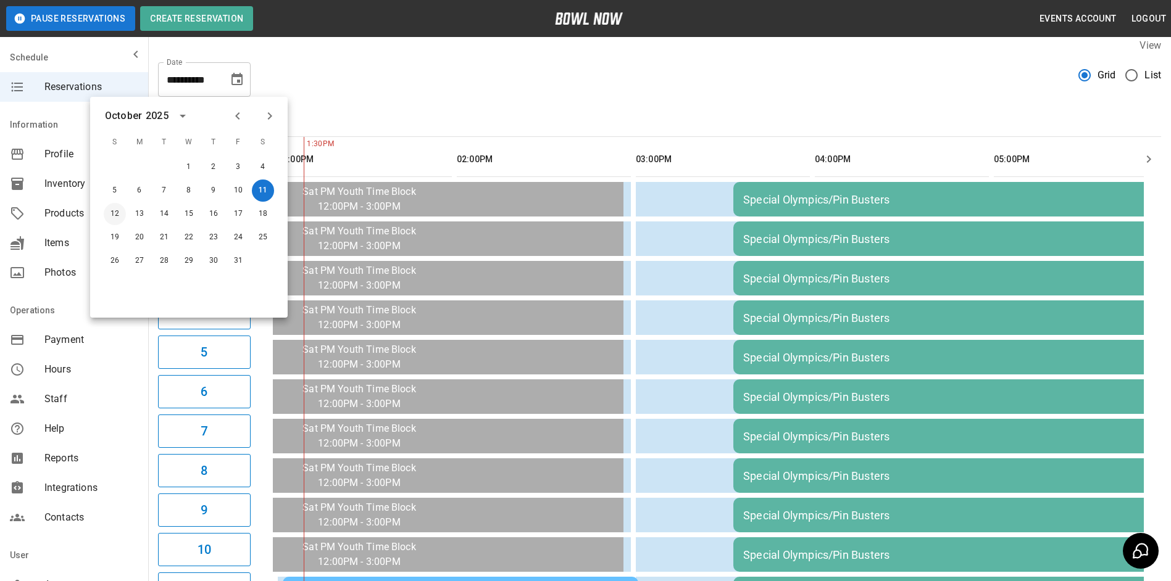
click at [112, 216] on button "12" at bounding box center [115, 214] width 22 height 22
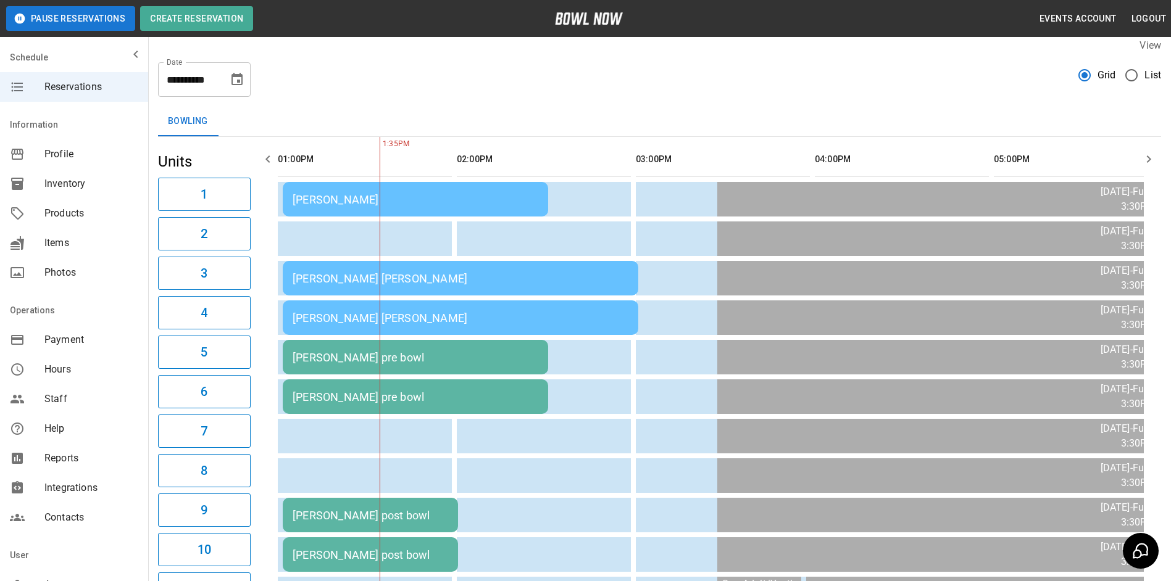
click at [270, 159] on icon "button" at bounding box center [267, 159] width 15 height 15
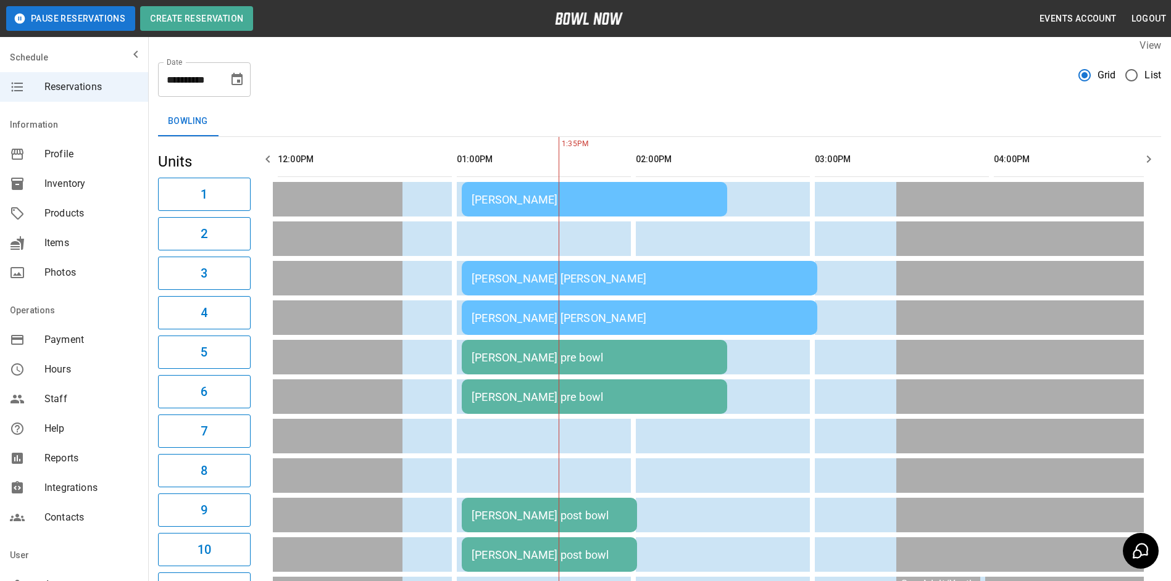
click at [270, 159] on icon "button" at bounding box center [267, 159] width 15 height 15
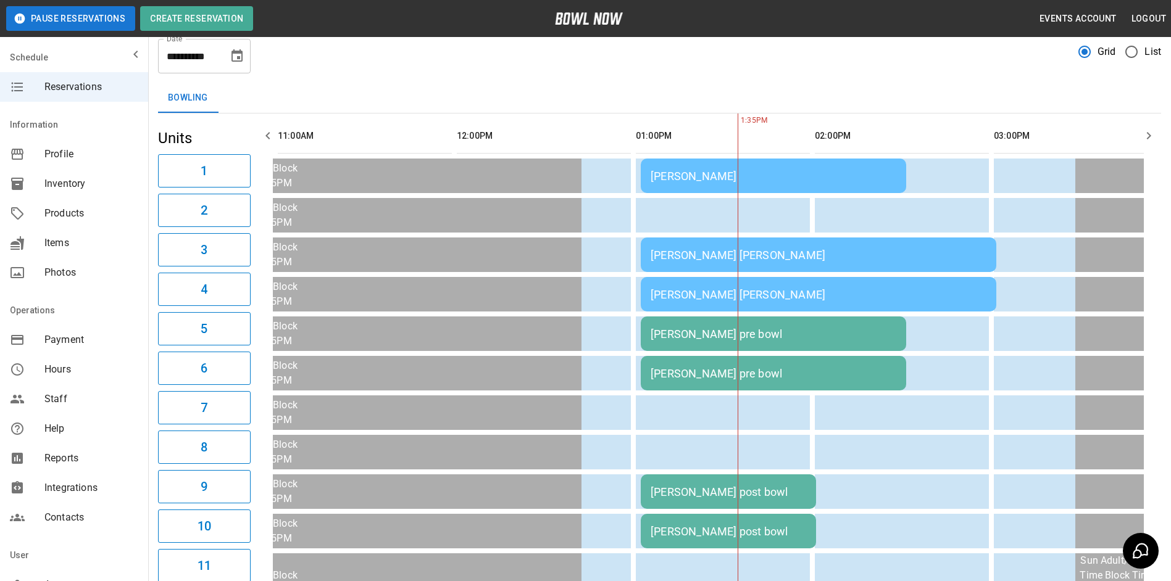
scroll to position [0, 0]
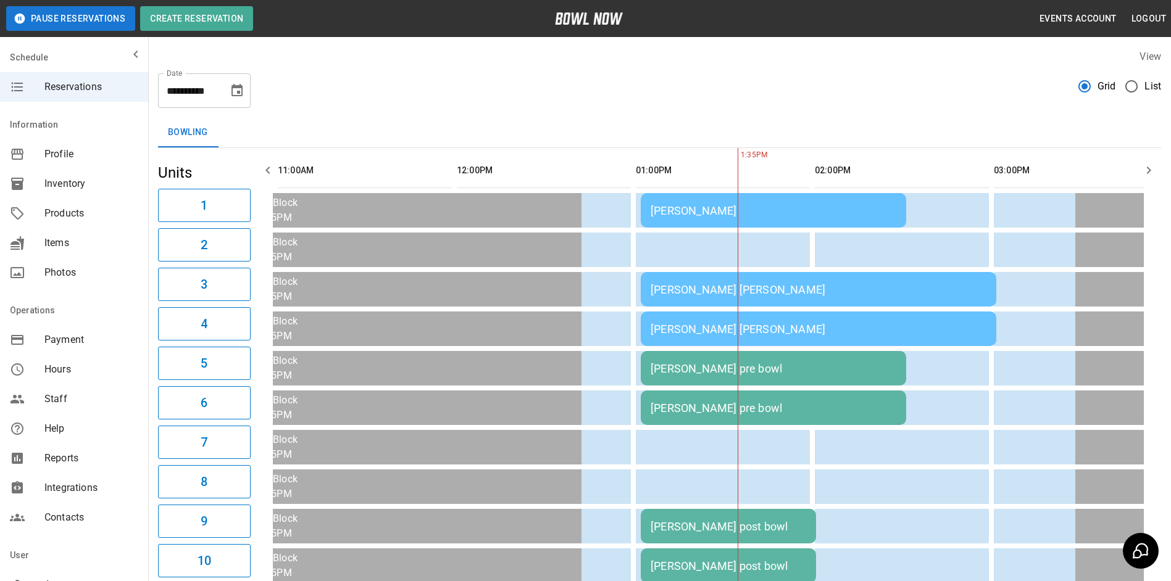
click at [1142, 168] on icon "button" at bounding box center [1148, 170] width 15 height 15
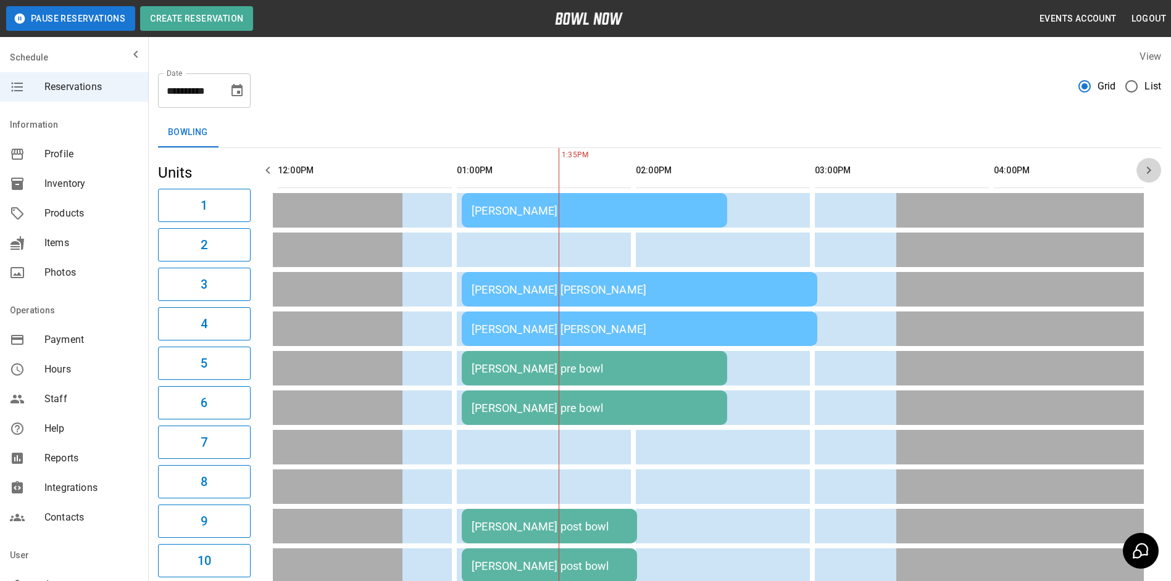
click at [1144, 165] on icon "button" at bounding box center [1148, 170] width 15 height 15
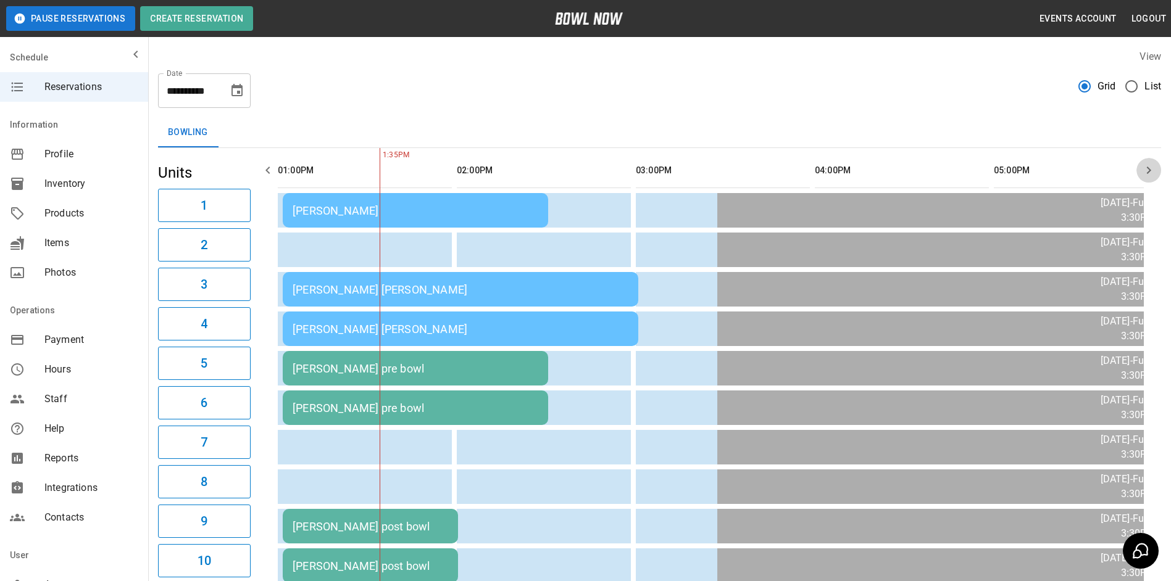
click at [1144, 164] on icon "button" at bounding box center [1148, 170] width 15 height 15
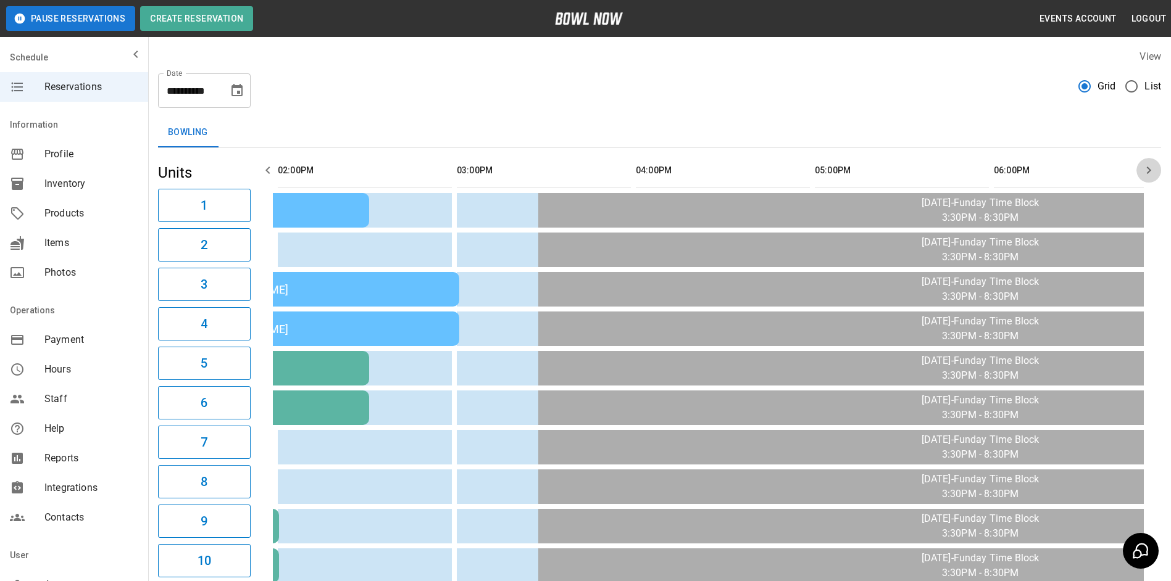
click at [1142, 164] on icon "button" at bounding box center [1148, 170] width 15 height 15
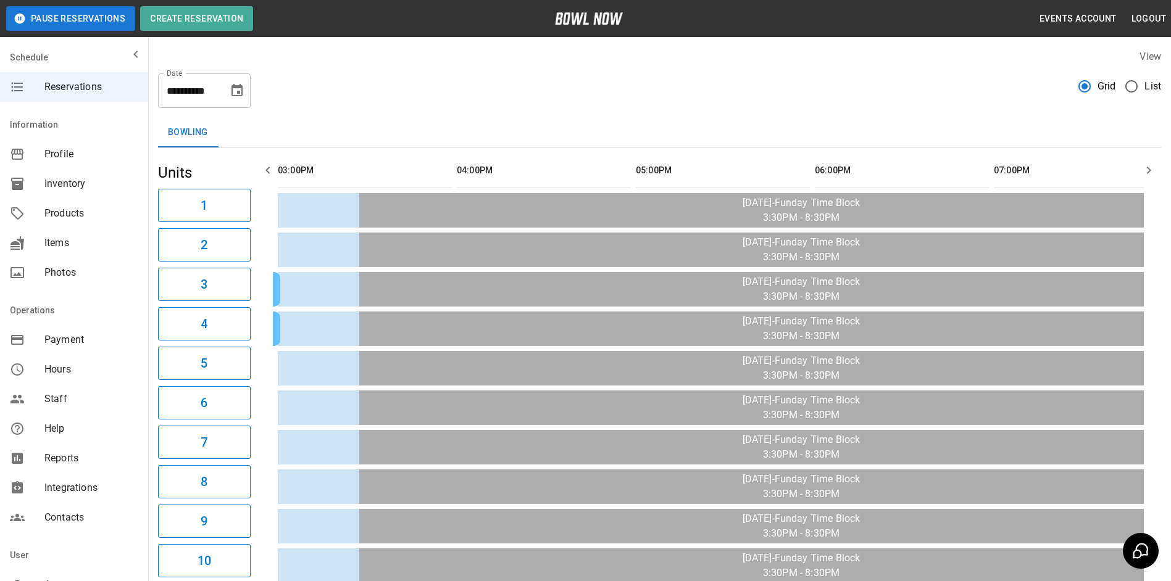
click at [1139, 162] on button "button" at bounding box center [1148, 170] width 25 height 25
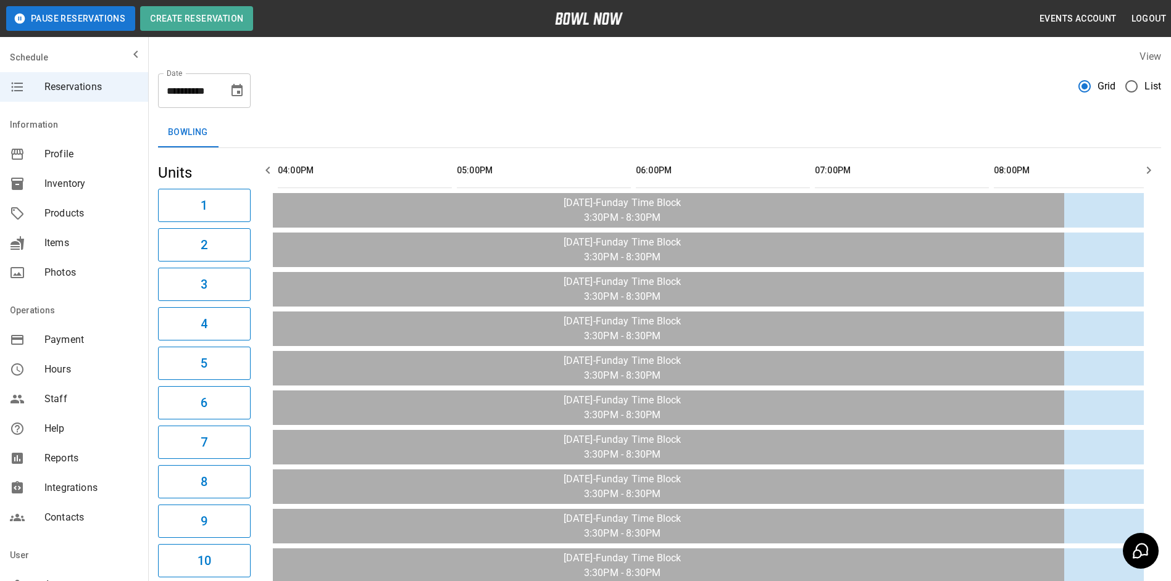
click at [1137, 160] on th "sticky table" at bounding box center [1117, 170] width 40 height 35
click at [1136, 159] on th "sticky table" at bounding box center [1117, 170] width 40 height 35
click at [1154, 169] on icon "button" at bounding box center [1148, 170] width 15 height 15
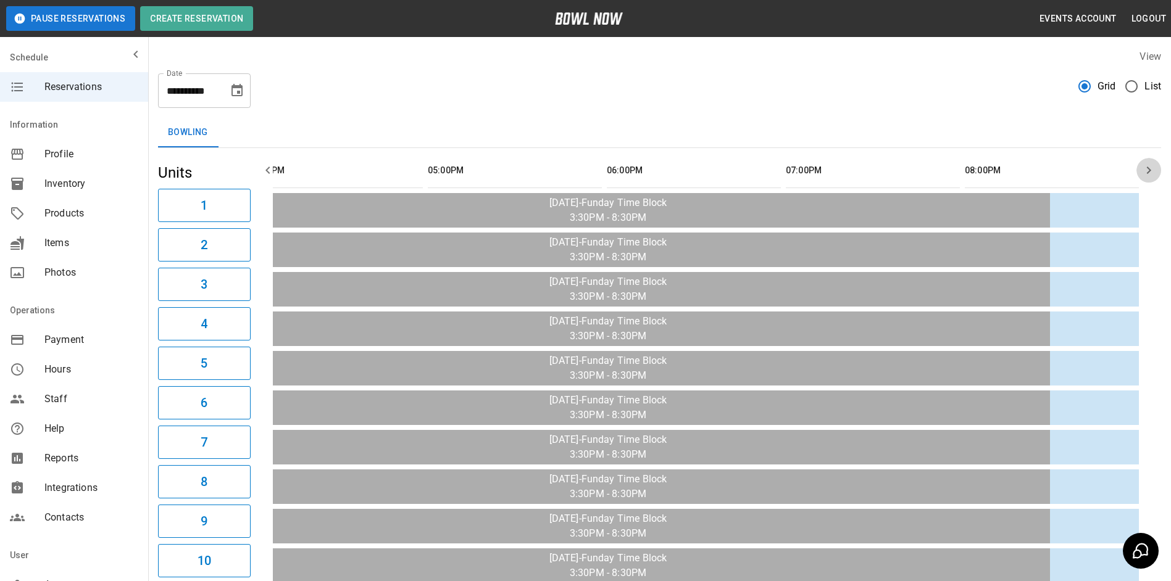
click at [1152, 168] on icon "button" at bounding box center [1148, 170] width 15 height 15
drag, startPoint x: 1152, startPoint y: 168, endPoint x: 1139, endPoint y: 163, distance: 13.9
click at [1150, 166] on icon "button" at bounding box center [1148, 170] width 15 height 15
drag, startPoint x: 265, startPoint y: 164, endPoint x: 248, endPoint y: 127, distance: 40.9
click at [266, 164] on icon "button" at bounding box center [267, 170] width 15 height 15
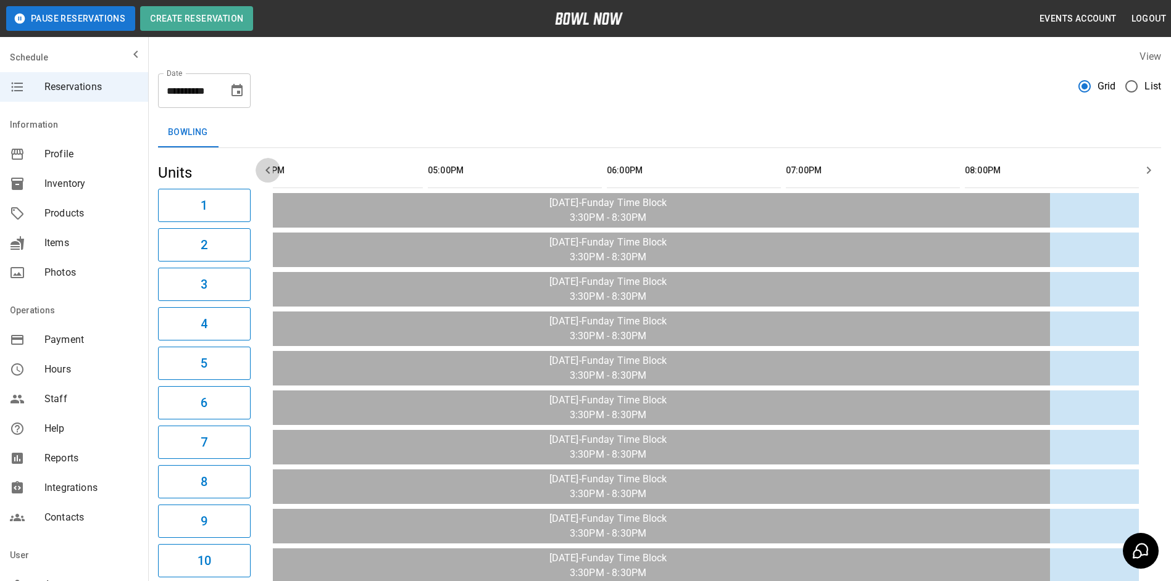
scroll to position [0, 1253]
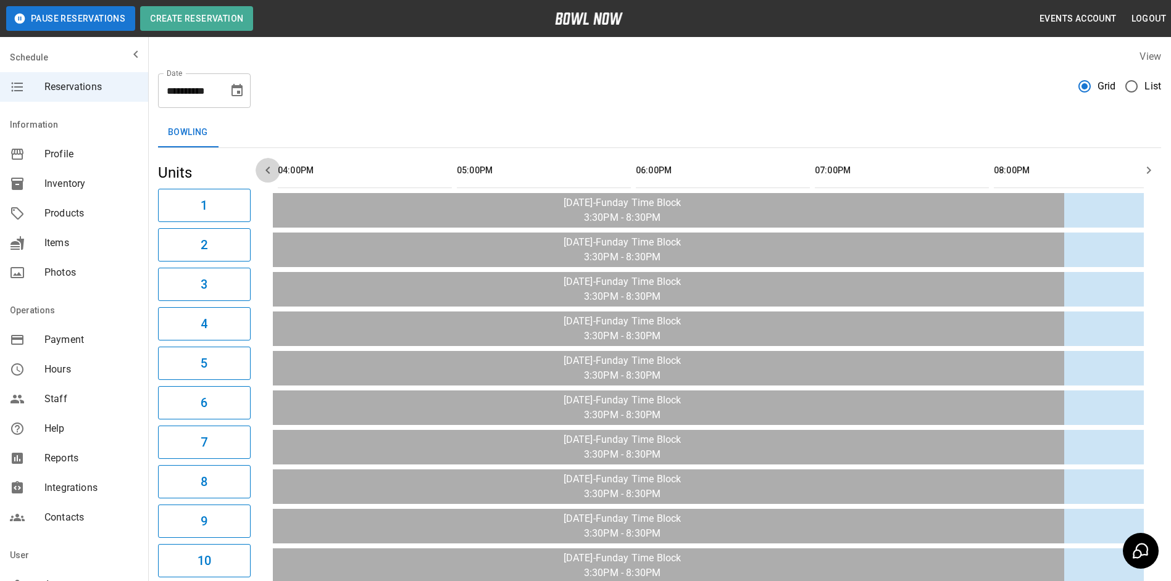
click at [276, 165] on button "button" at bounding box center [268, 170] width 25 height 25
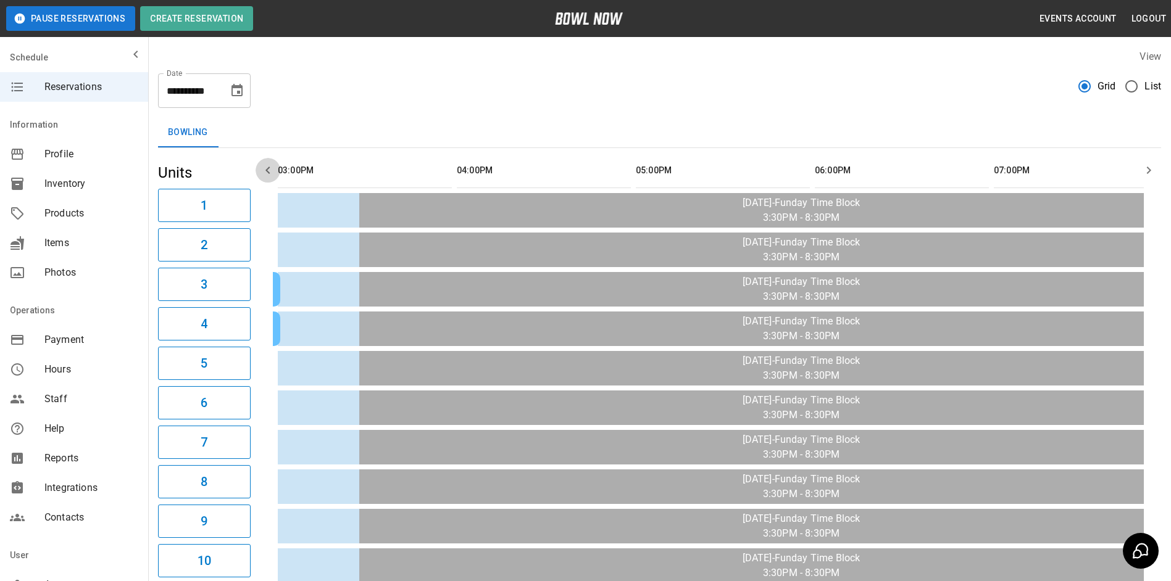
click at [276, 165] on button "button" at bounding box center [268, 170] width 25 height 25
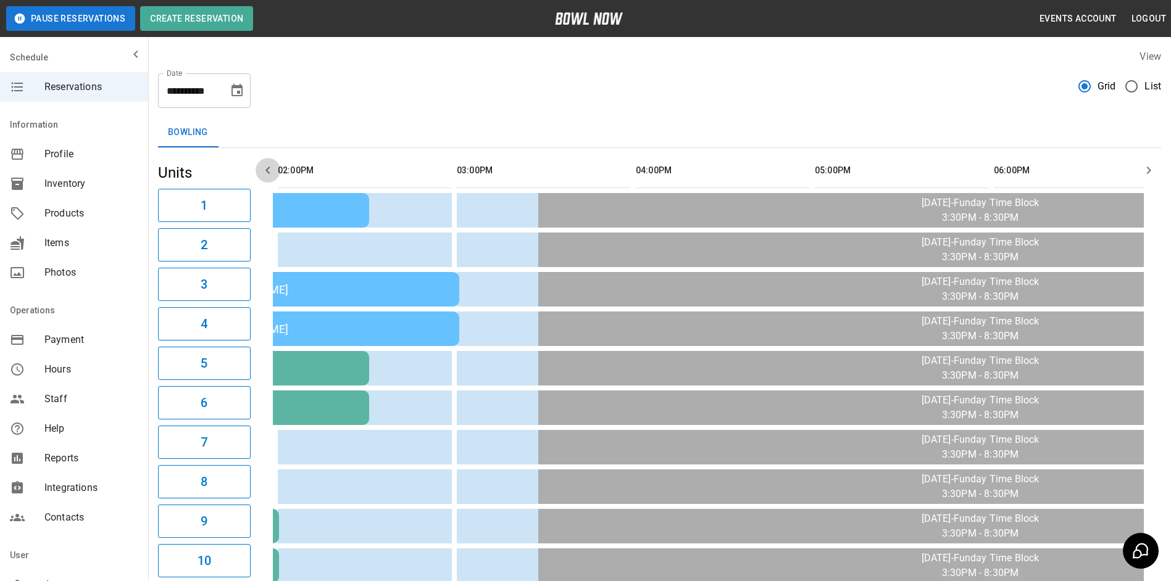
click at [276, 165] on button "button" at bounding box center [268, 170] width 25 height 25
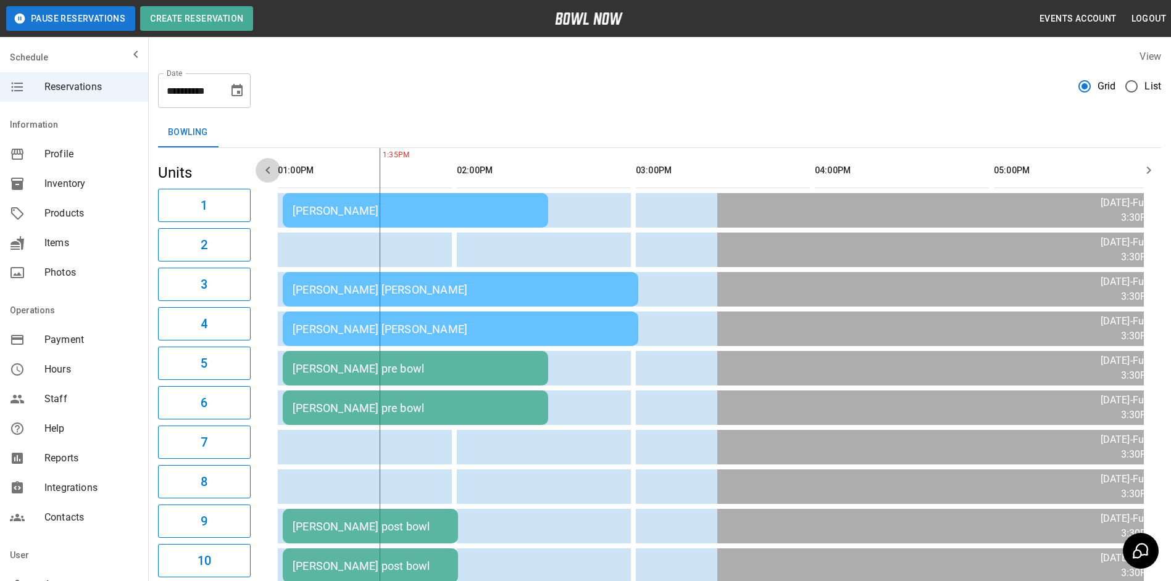
click at [276, 165] on button "button" at bounding box center [268, 170] width 25 height 25
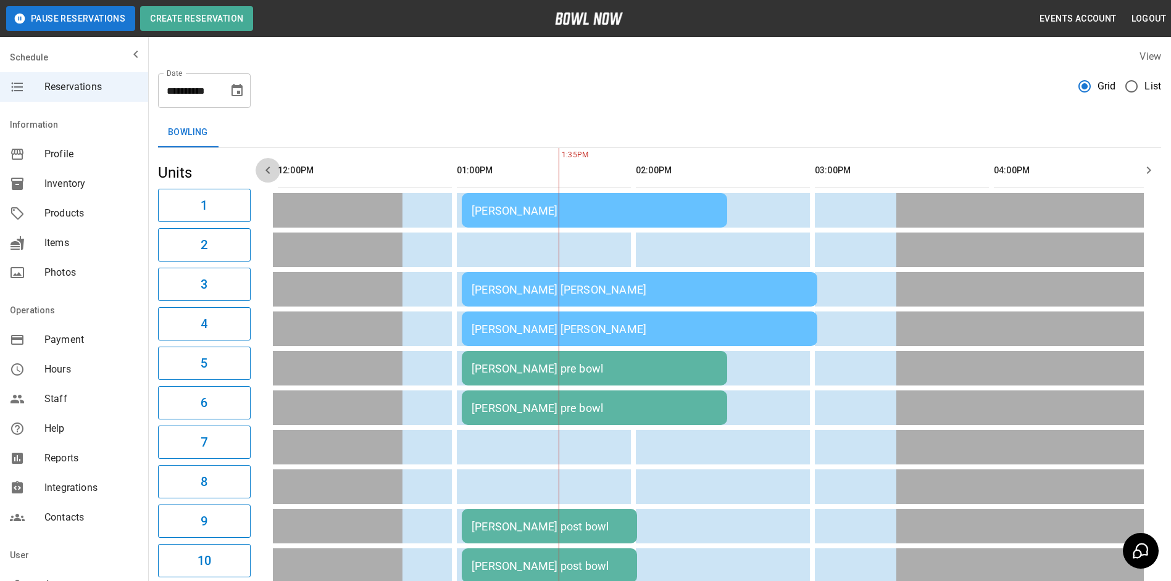
click at [276, 165] on button "button" at bounding box center [268, 170] width 25 height 25
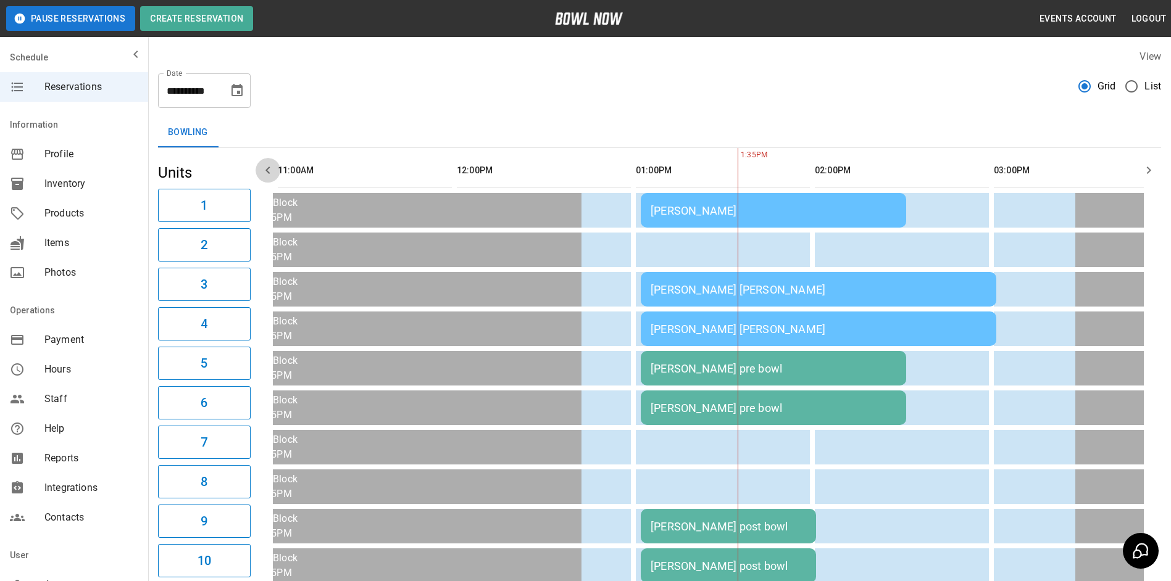
click at [276, 165] on button "button" at bounding box center [268, 170] width 25 height 25
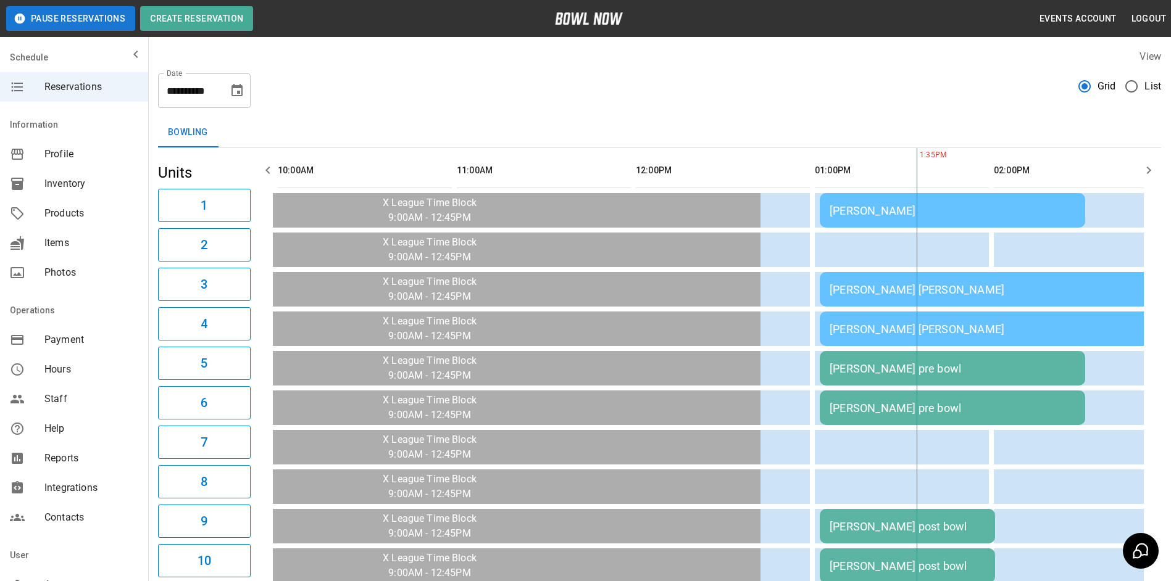
click at [276, 165] on button "button" at bounding box center [268, 170] width 25 height 25
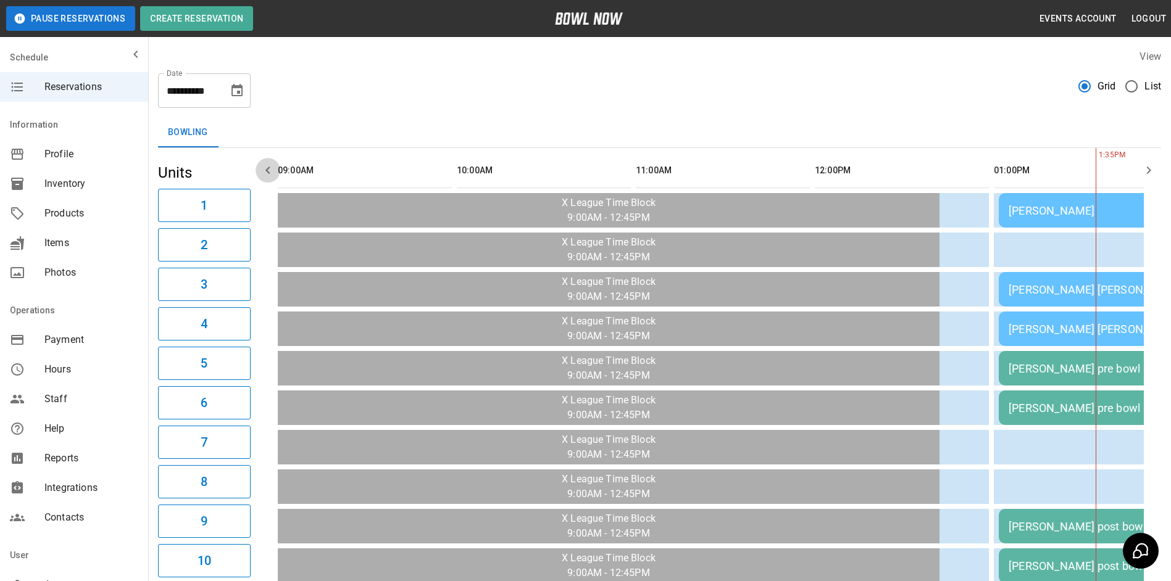
drag, startPoint x: 276, startPoint y: 165, endPoint x: 267, endPoint y: 143, distance: 24.6
click at [235, 97] on icon "Choose date, selected date is Oct 12, 2025" at bounding box center [237, 90] width 15 height 15
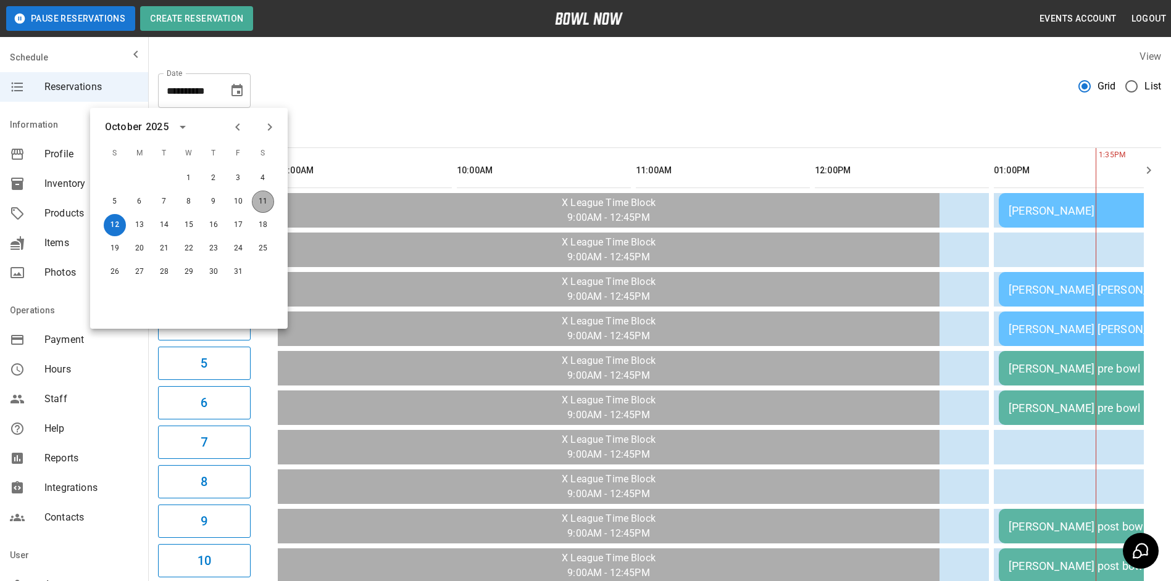
drag, startPoint x: 257, startPoint y: 197, endPoint x: 291, endPoint y: 173, distance: 41.1
click at [261, 188] on div "1 2 3 4 5 6 7 8 9 10 11 12 13 14 15 16 17 18 19 20 21 22 23 24 25 26 27 28 29 3…" at bounding box center [188, 225] width 197 height 118
click at [264, 207] on button "11" at bounding box center [263, 202] width 22 height 22
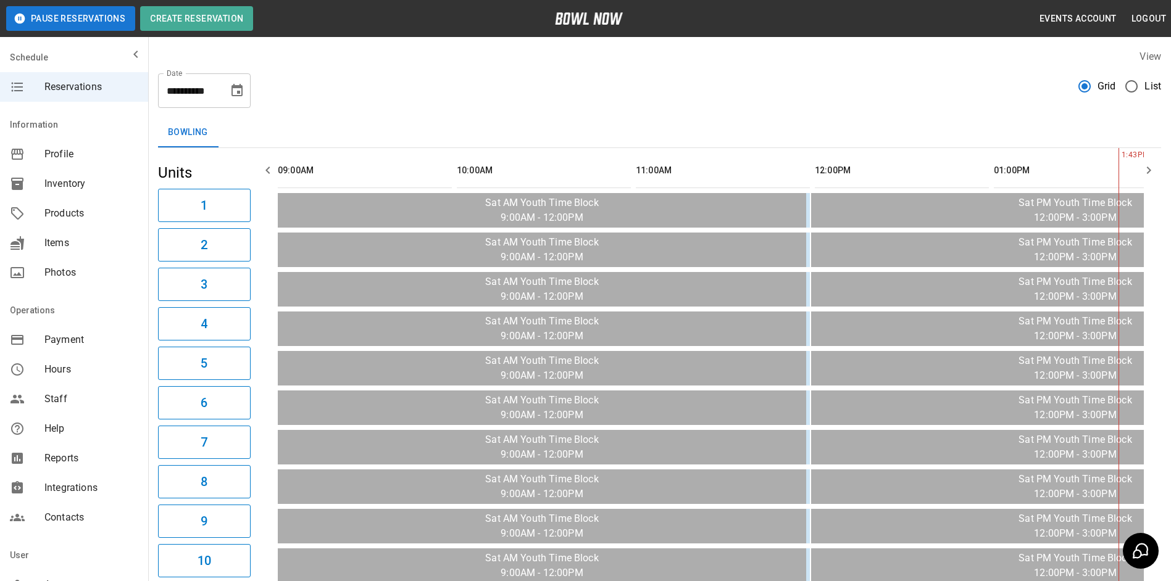
click at [1144, 169] on icon "button" at bounding box center [1148, 170] width 15 height 15
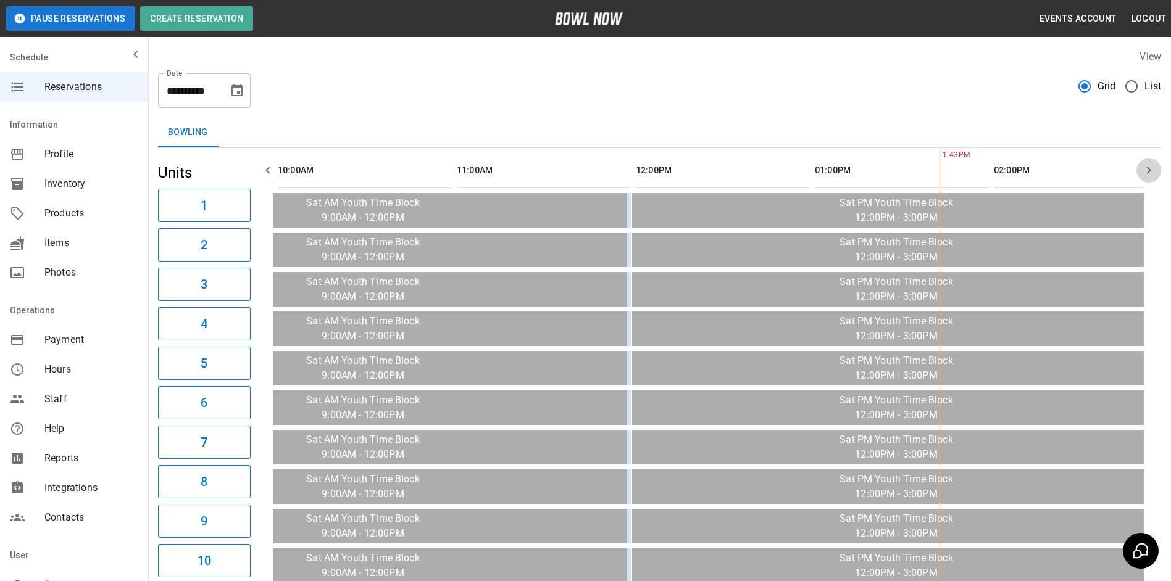
click at [1144, 169] on icon "button" at bounding box center [1148, 170] width 15 height 15
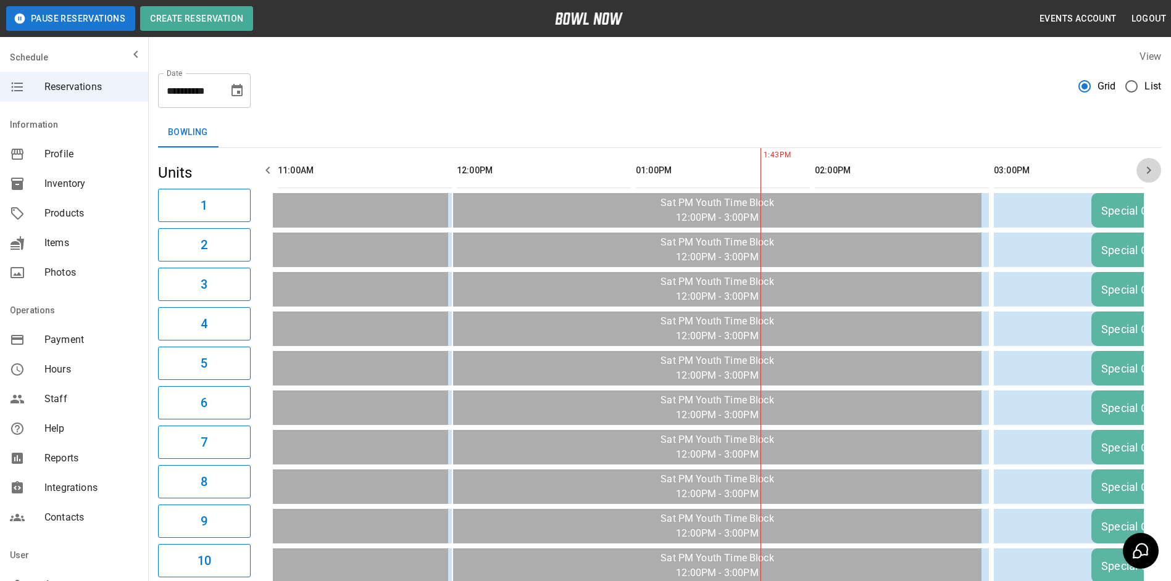
click at [1144, 169] on icon "button" at bounding box center [1148, 170] width 15 height 15
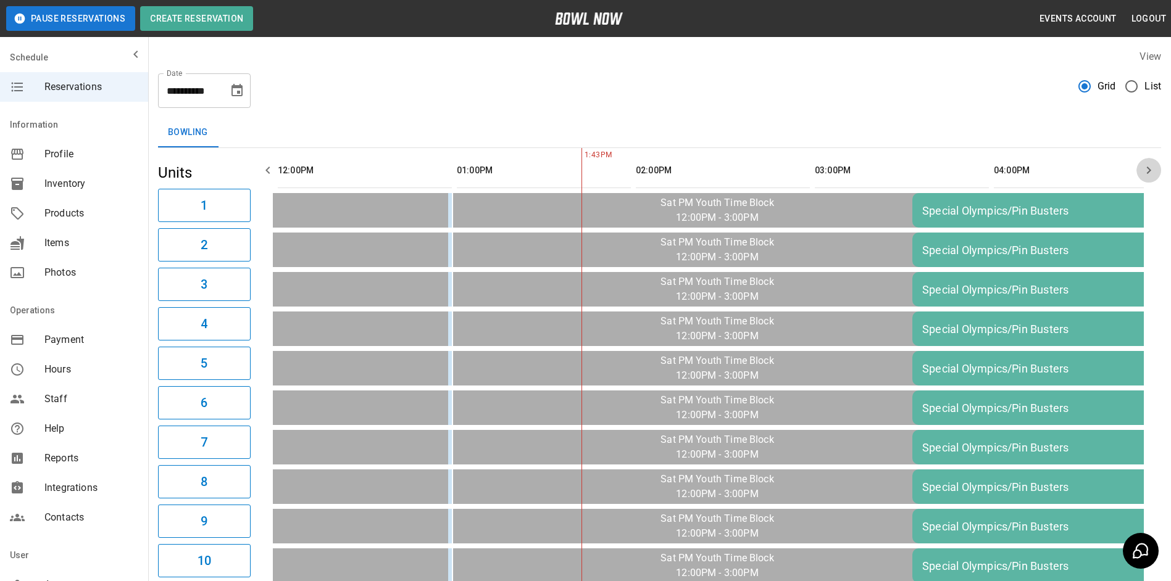
scroll to position [0, 537]
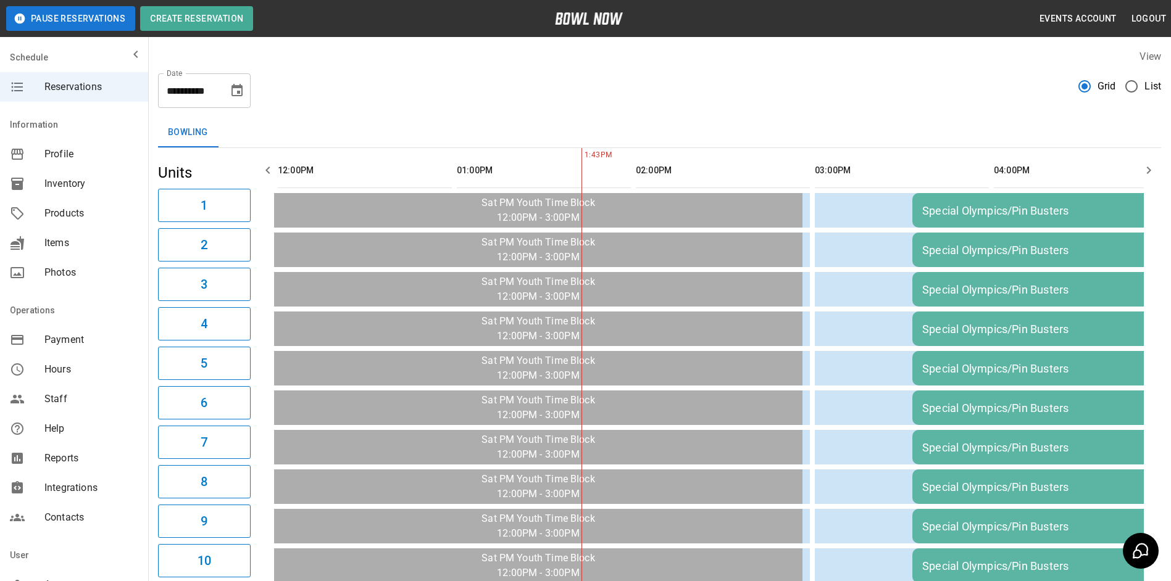
click at [1144, 169] on icon "button" at bounding box center [1148, 170] width 15 height 15
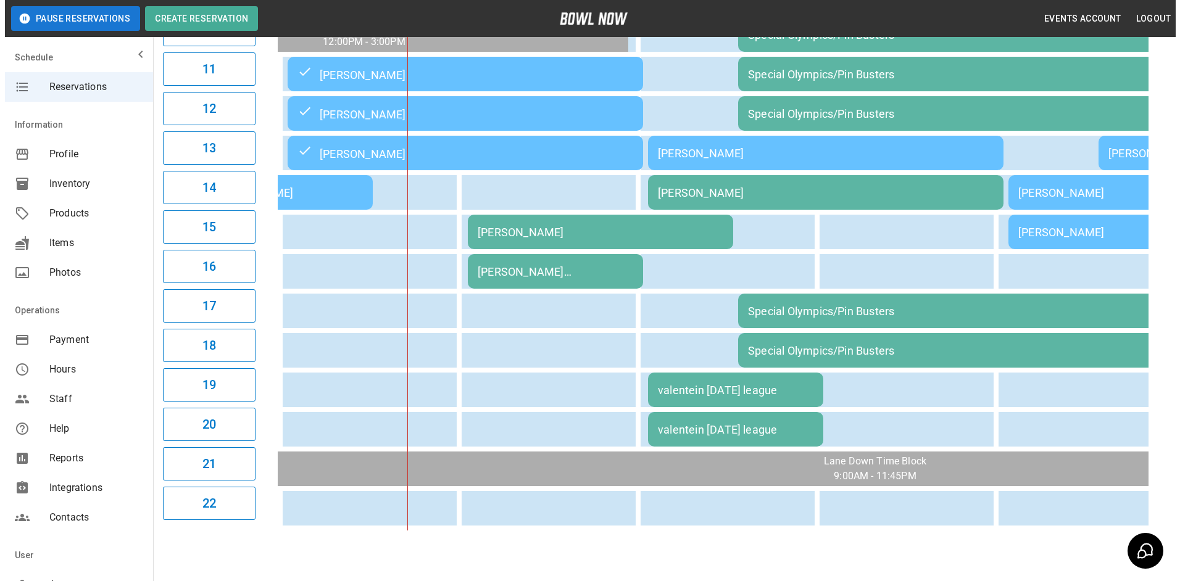
scroll to position [555, 0]
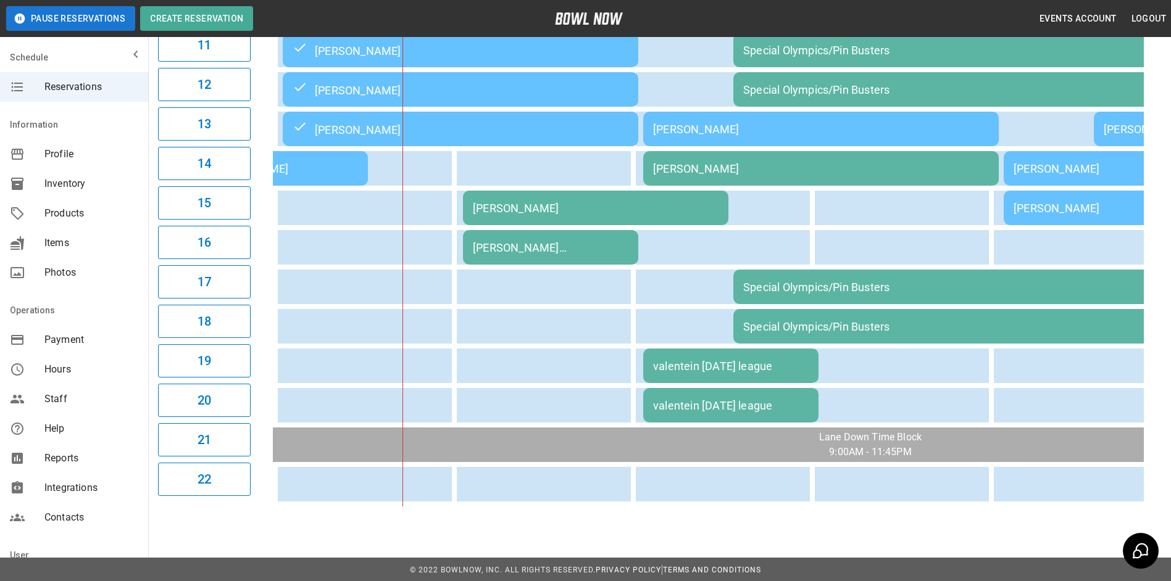
click at [596, 199] on td "[PERSON_NAME]" at bounding box center [595, 208] width 265 height 35
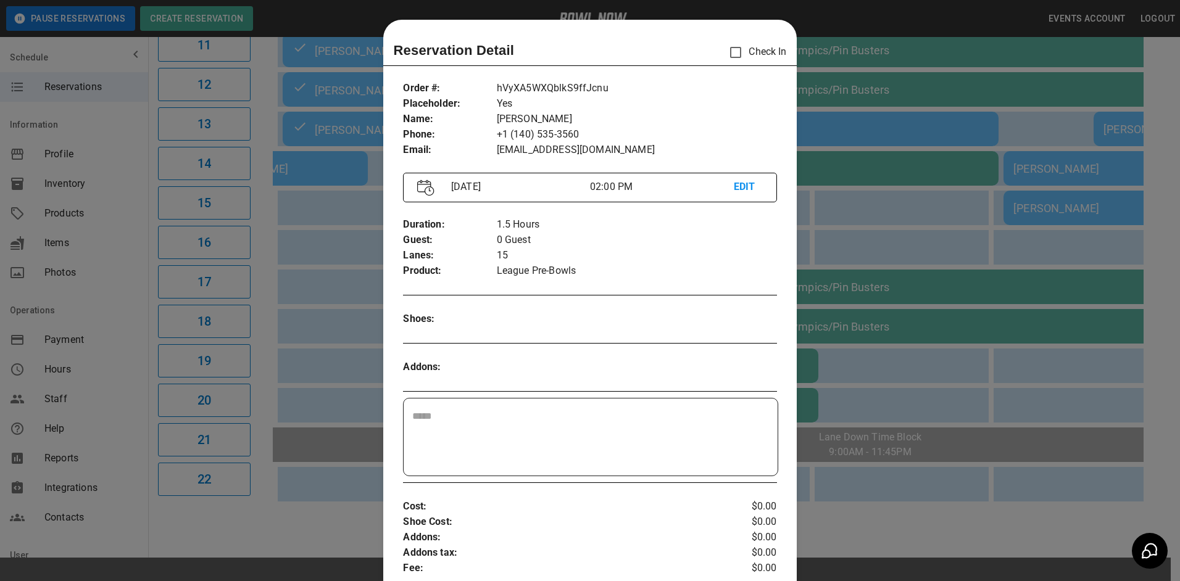
scroll to position [20, 0]
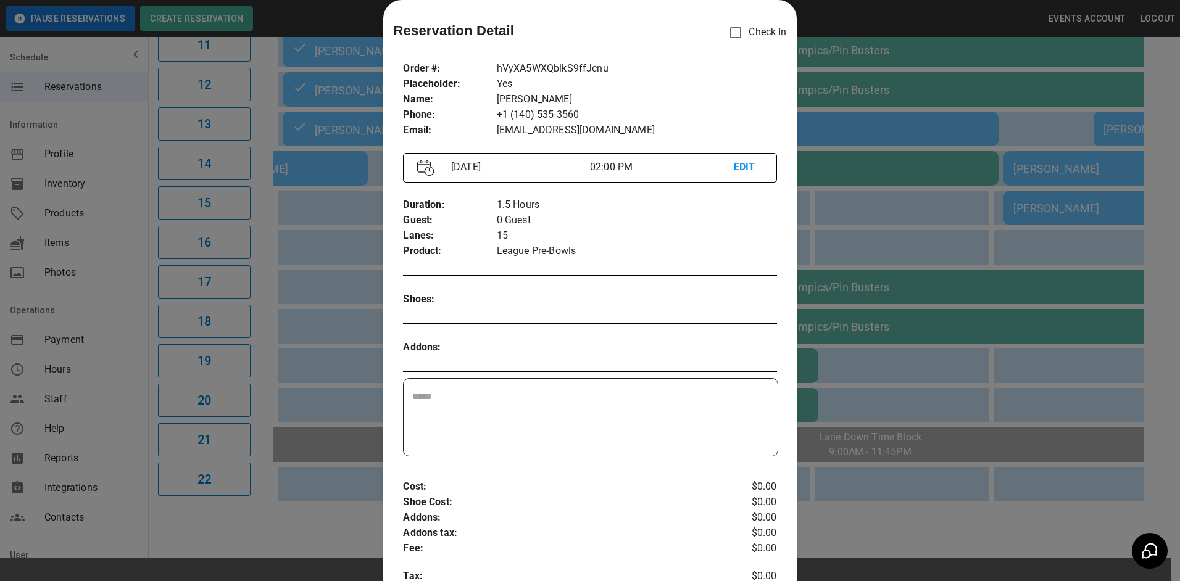
click at [866, 225] on div at bounding box center [590, 290] width 1180 height 581
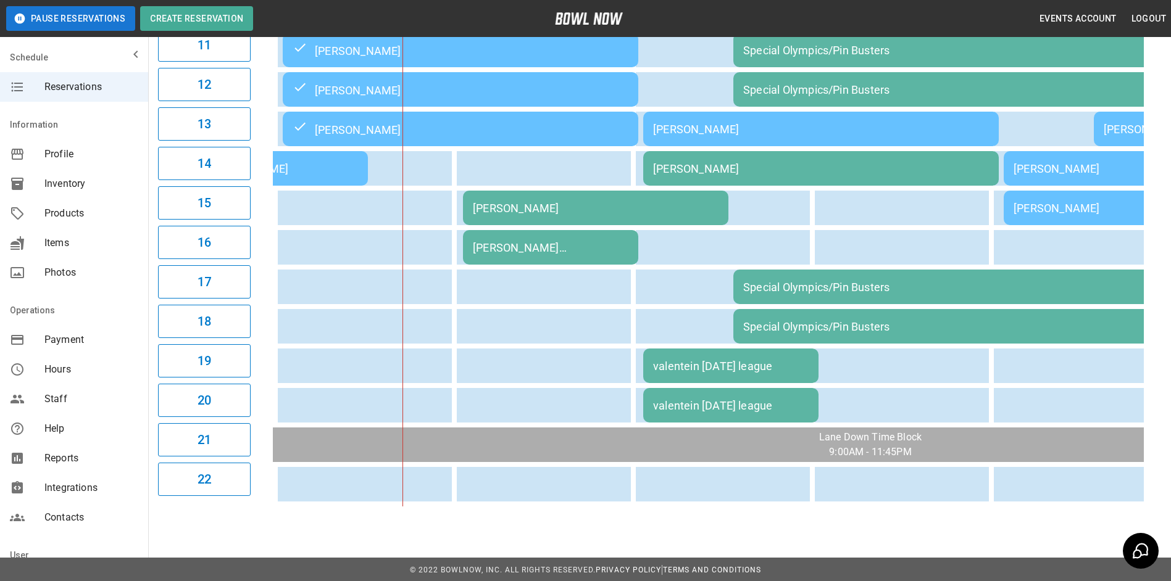
click at [574, 209] on div "[PERSON_NAME]" at bounding box center [596, 208] width 246 height 13
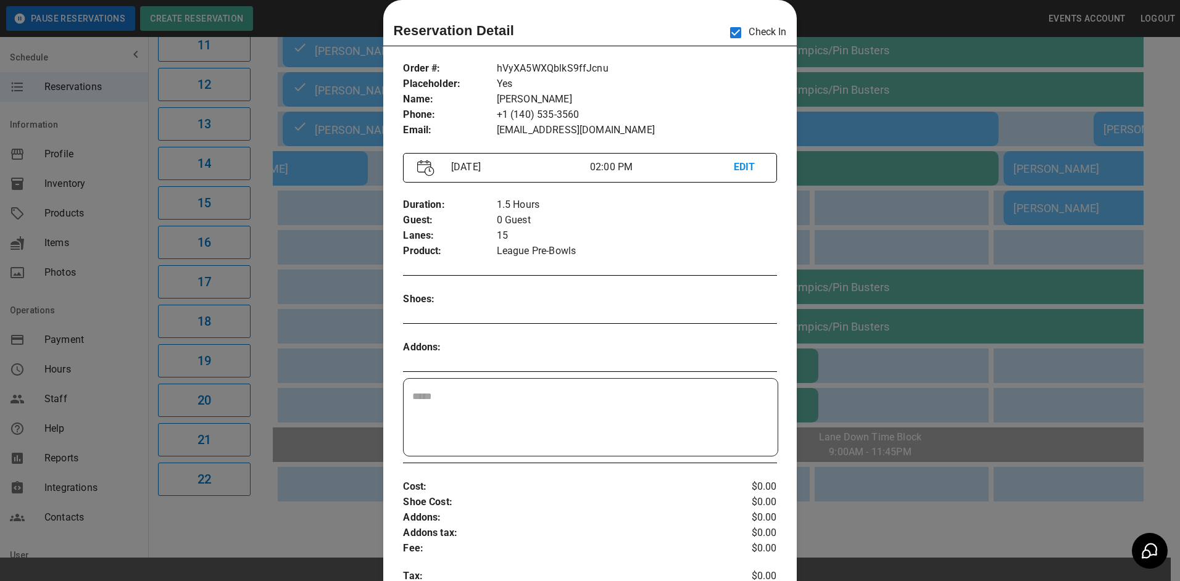
click at [950, 215] on div at bounding box center [590, 290] width 1180 height 581
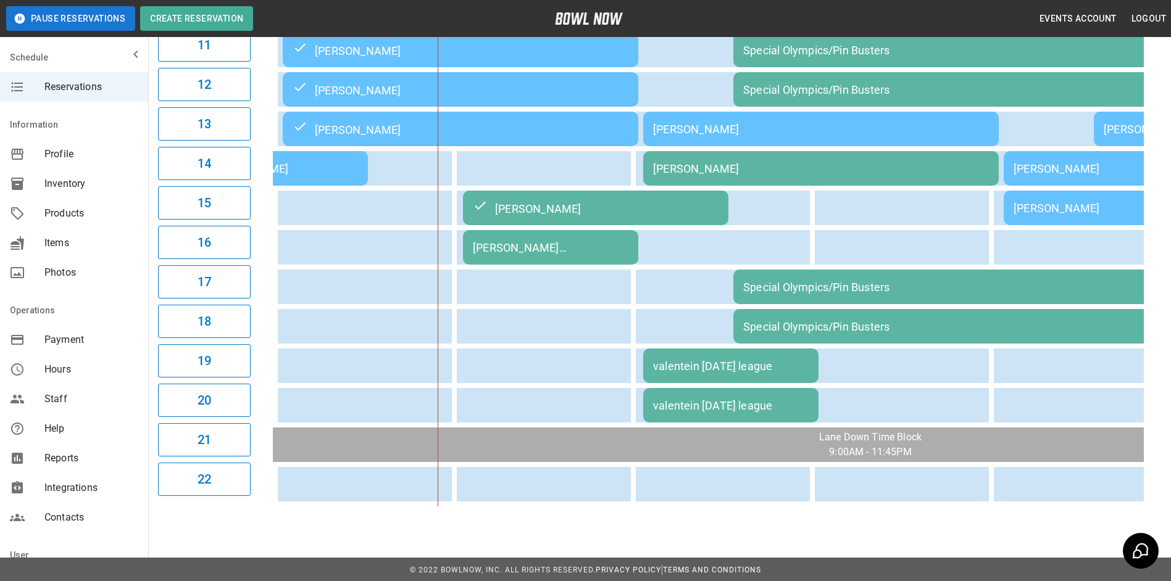
click at [615, 246] on div "[PERSON_NAME] [PERSON_NAME]" at bounding box center [551, 247] width 156 height 13
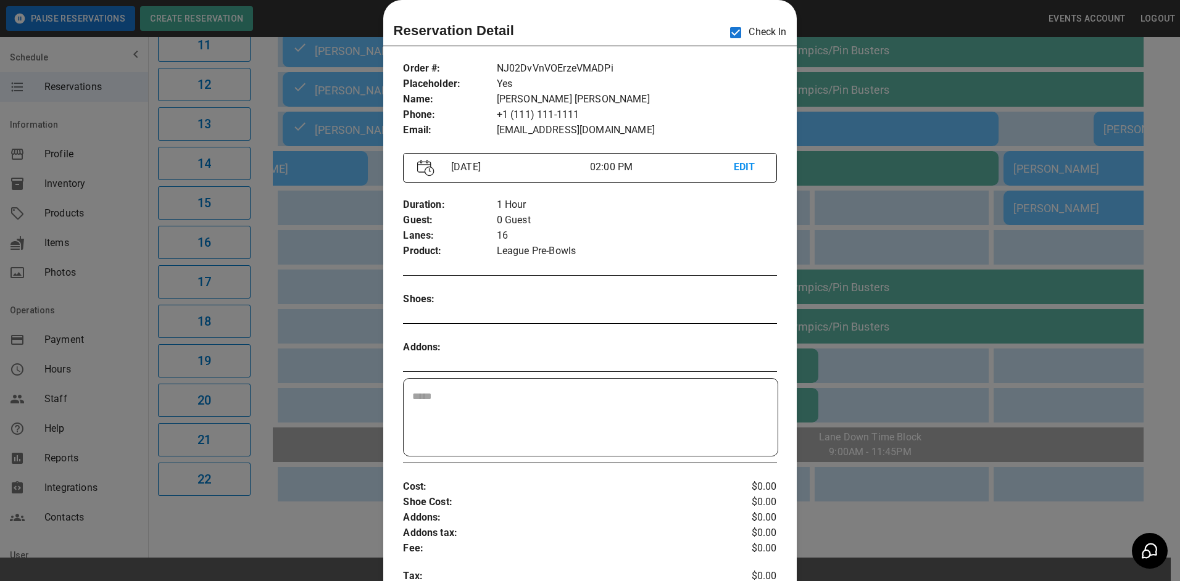
click at [837, 211] on div at bounding box center [590, 290] width 1180 height 581
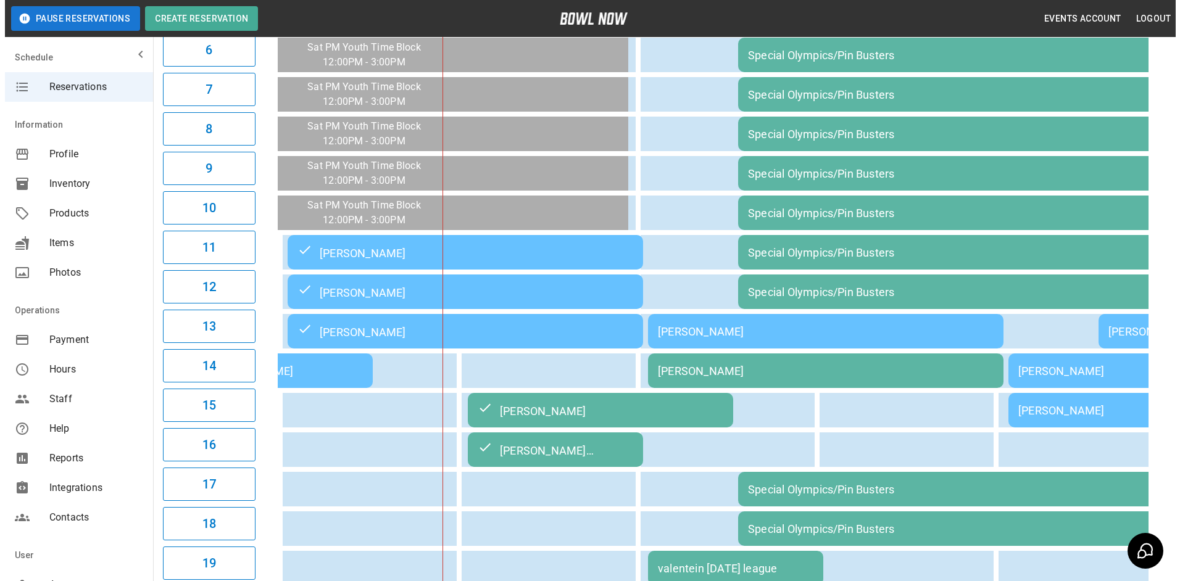
scroll to position [432, 0]
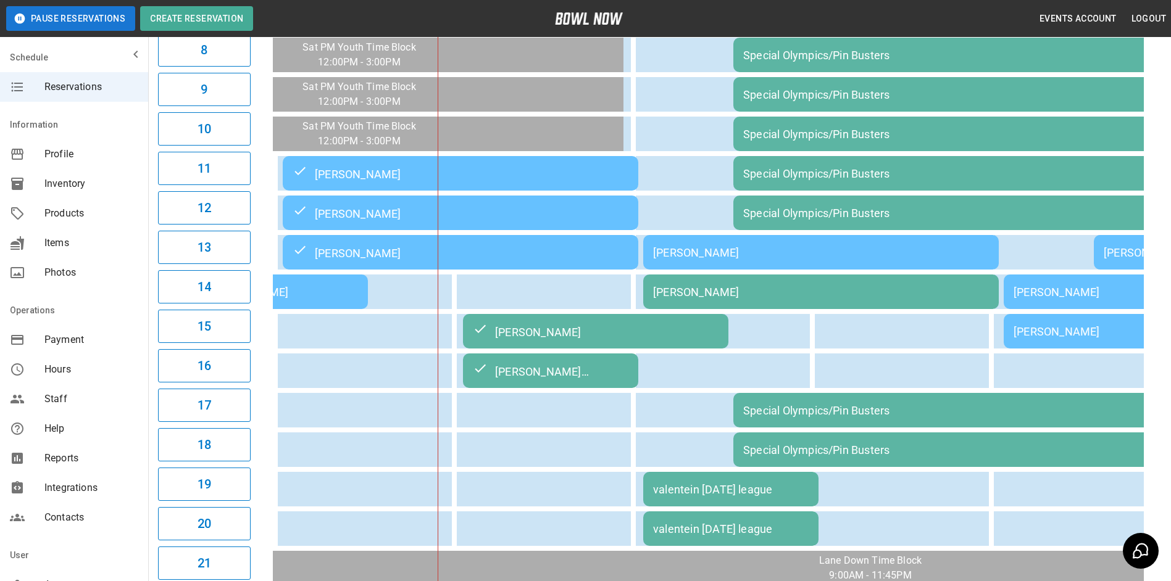
click at [689, 261] on td "[PERSON_NAME]" at bounding box center [820, 252] width 355 height 35
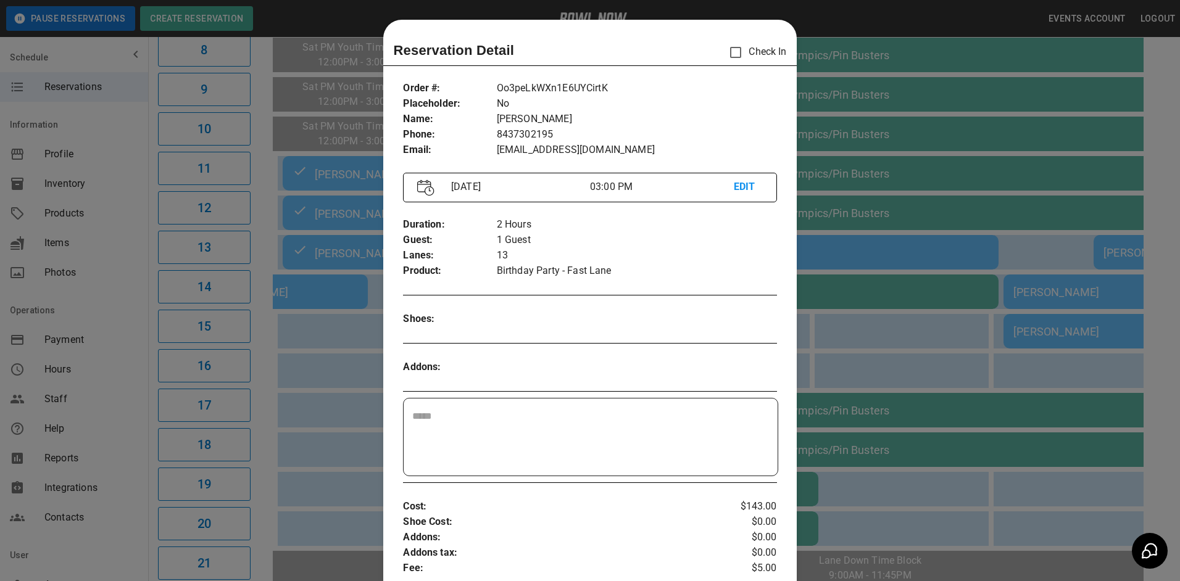
scroll to position [20, 0]
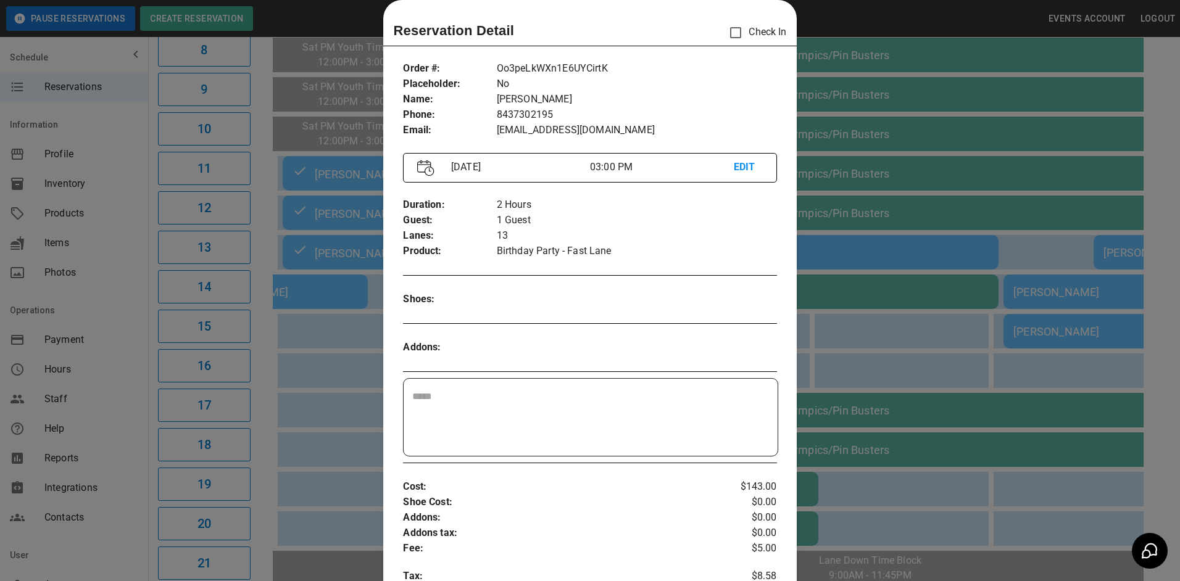
click at [862, 236] on div at bounding box center [590, 290] width 1180 height 581
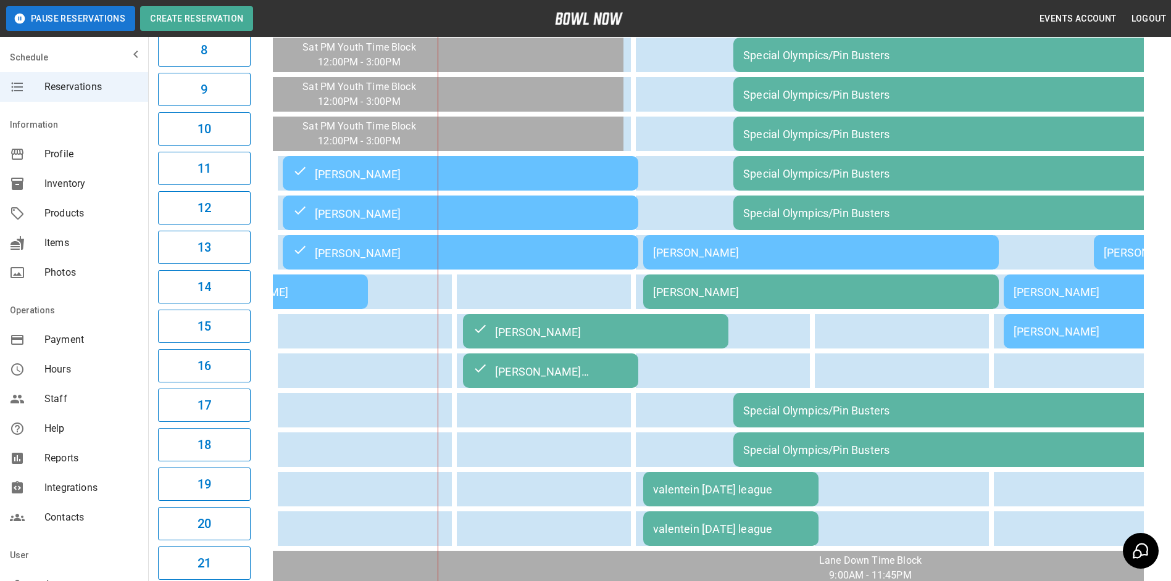
click at [830, 301] on td "[PERSON_NAME]" at bounding box center [820, 292] width 355 height 35
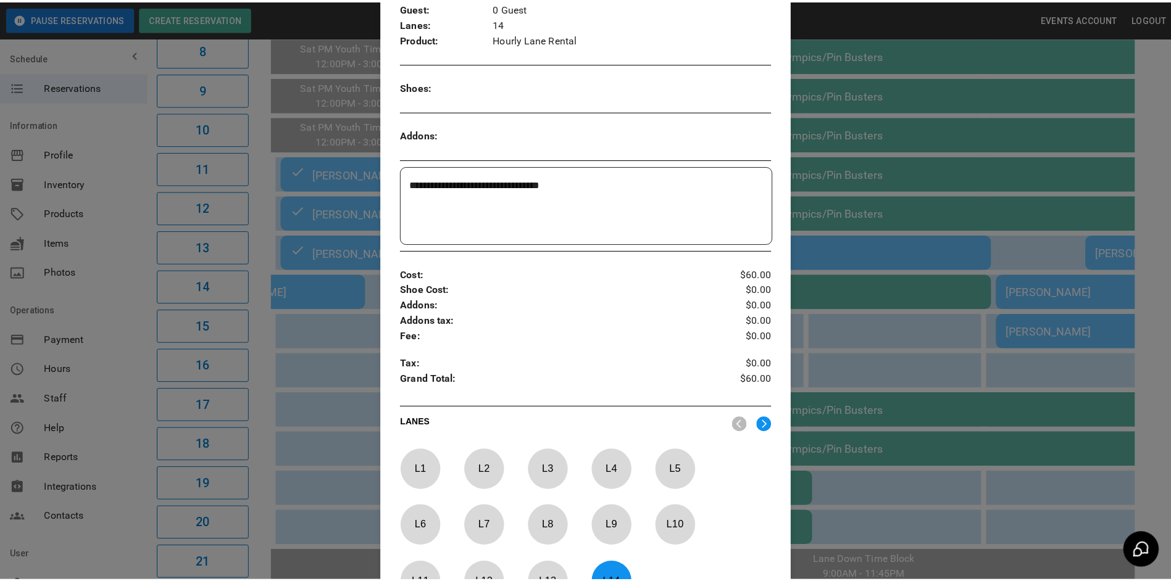
scroll to position [0, 0]
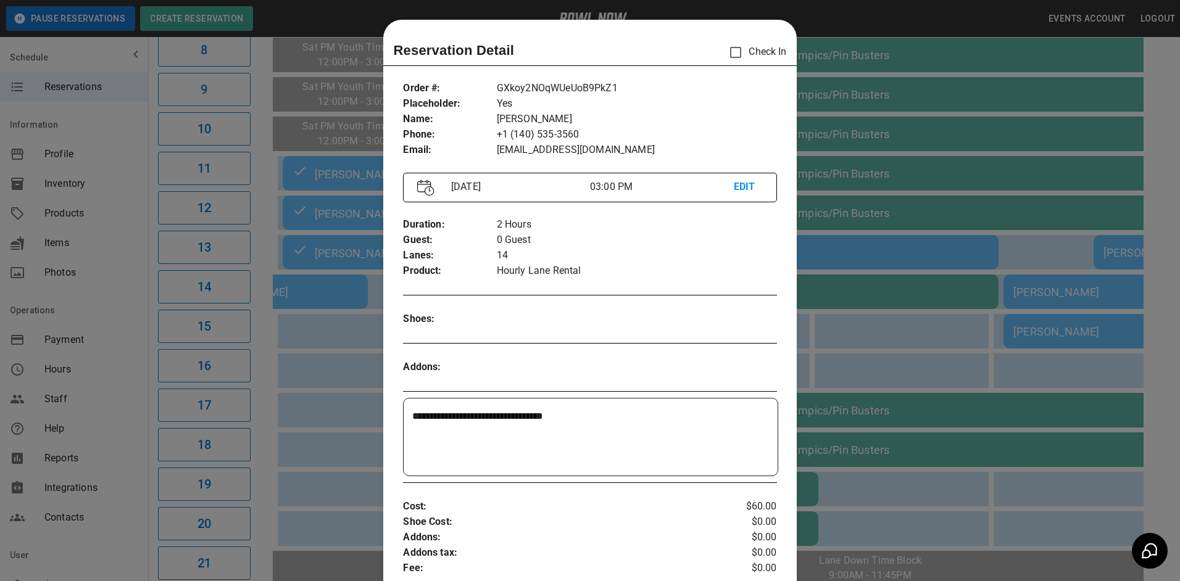
click at [805, 243] on div at bounding box center [590, 290] width 1180 height 581
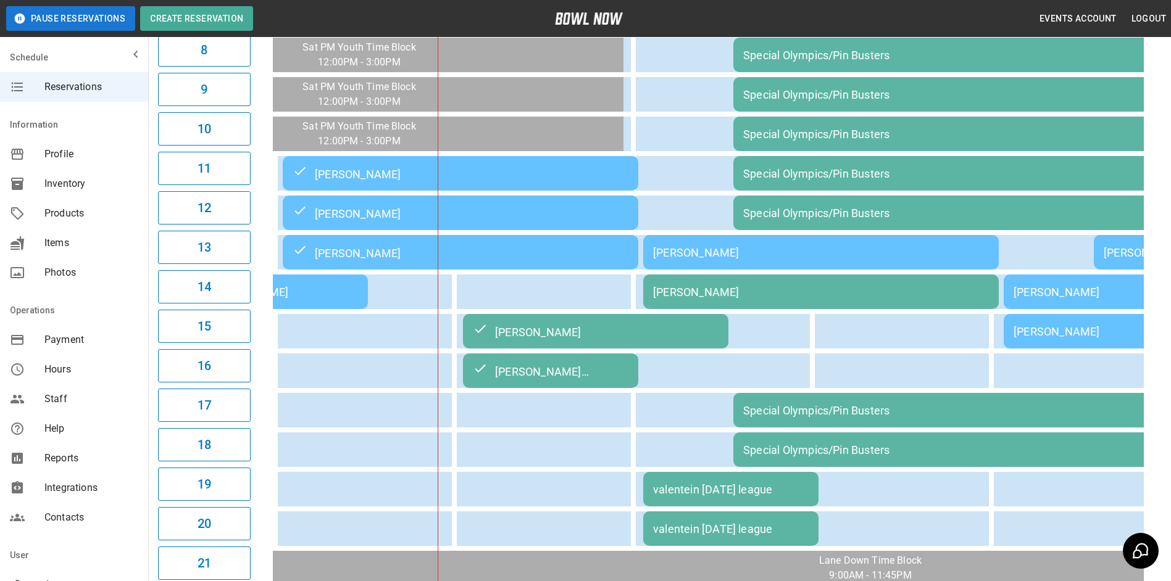
click at [805, 253] on div "[PERSON_NAME]" at bounding box center [821, 252] width 336 height 13
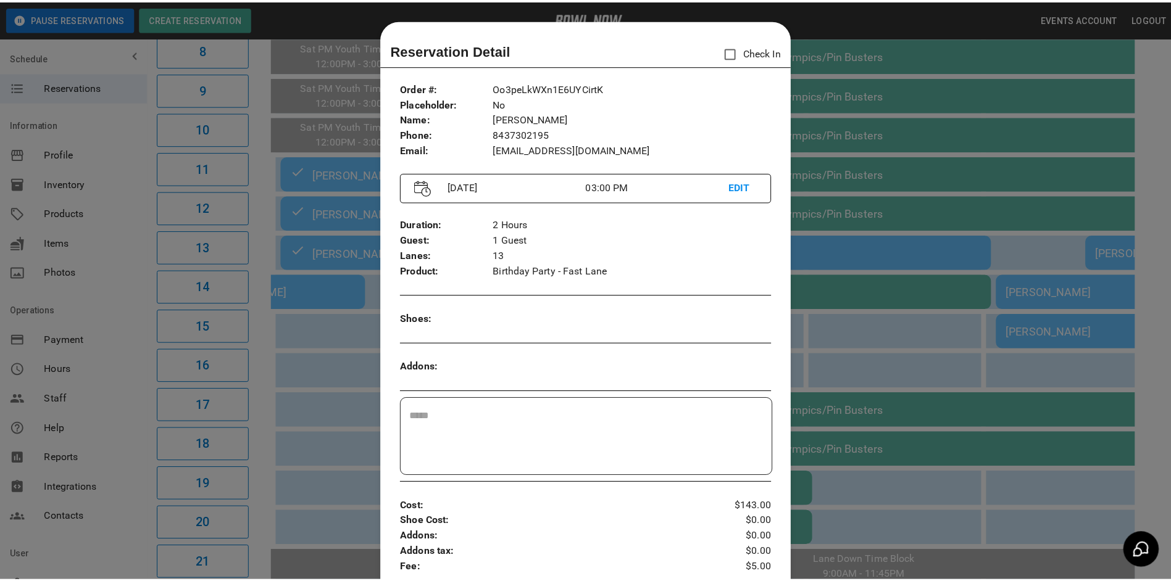
scroll to position [20, 0]
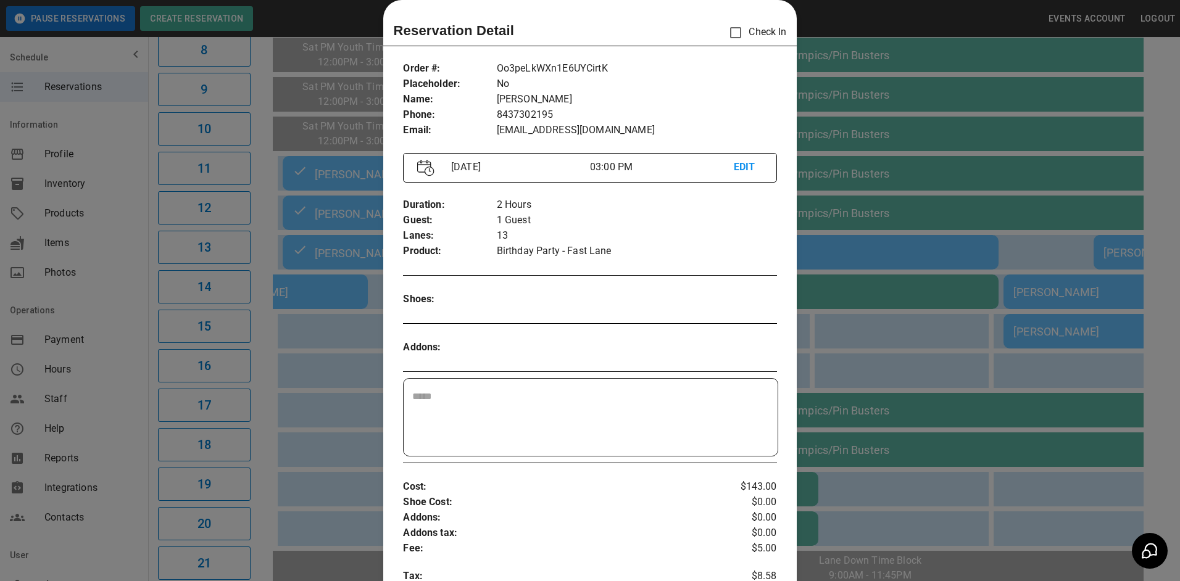
click at [802, 259] on div at bounding box center [590, 290] width 1180 height 581
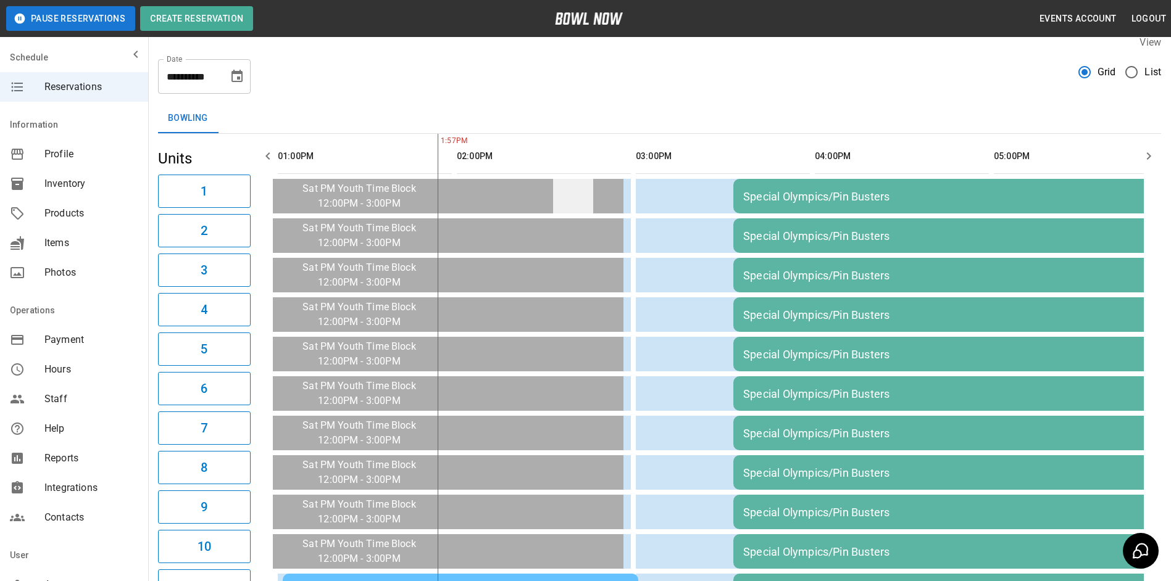
scroll to position [0, 0]
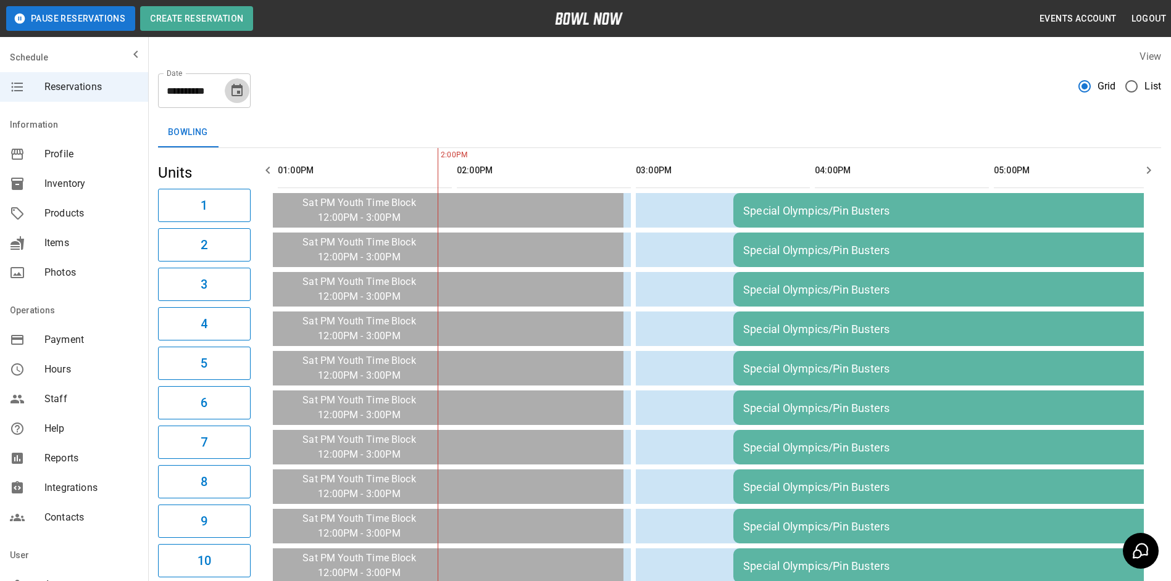
click at [234, 94] on icon "Choose date, selected date is Oct 11, 2025" at bounding box center [237, 90] width 15 height 15
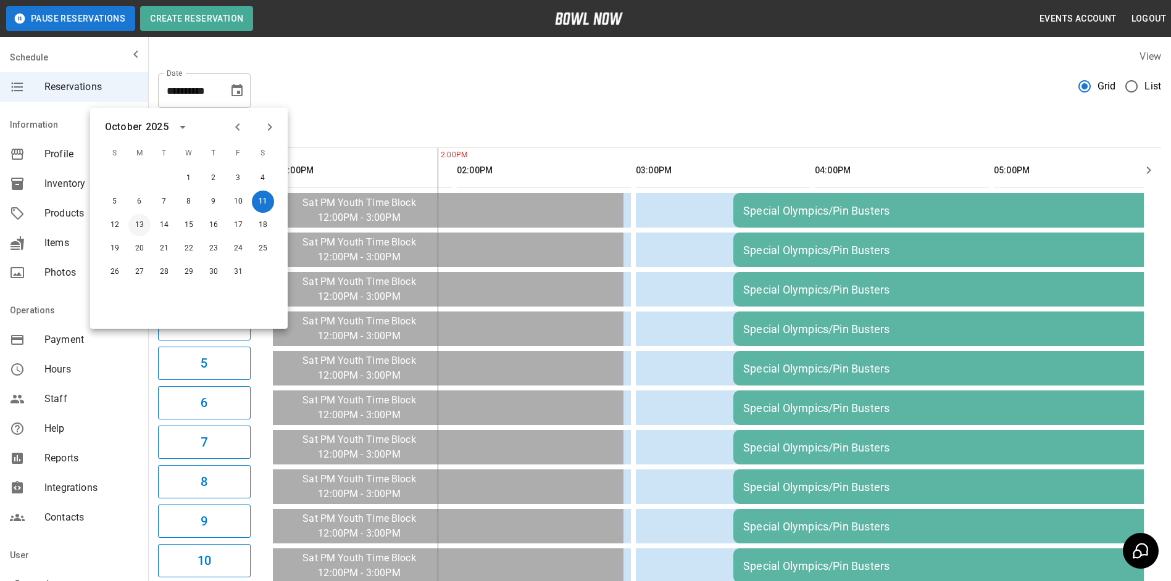
click at [143, 225] on button "13" at bounding box center [139, 225] width 22 height 22
type input "**********"
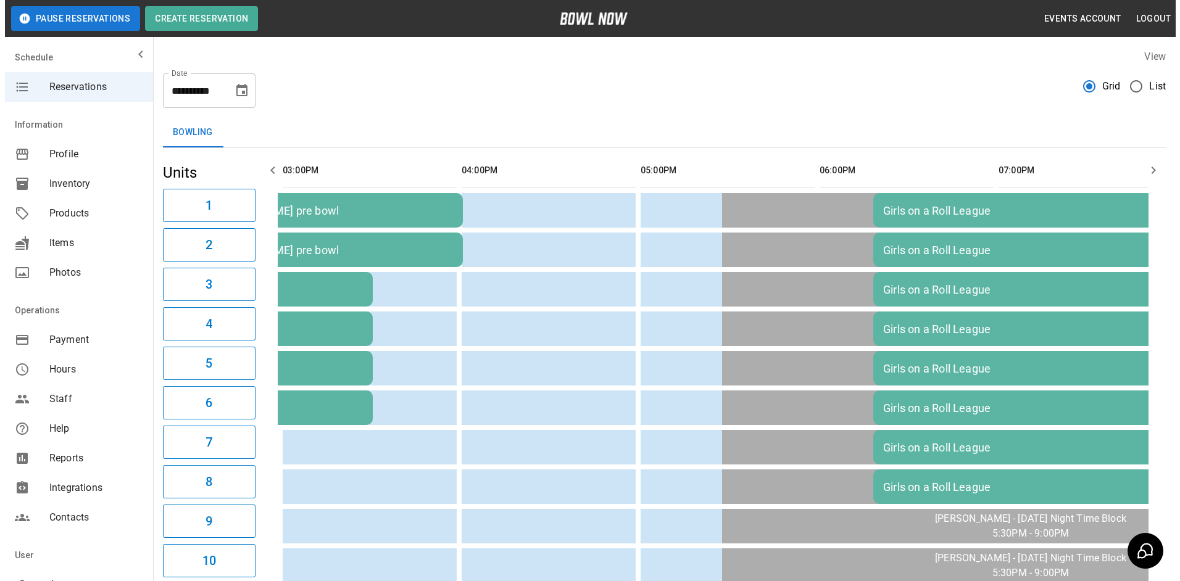
scroll to position [0, 537]
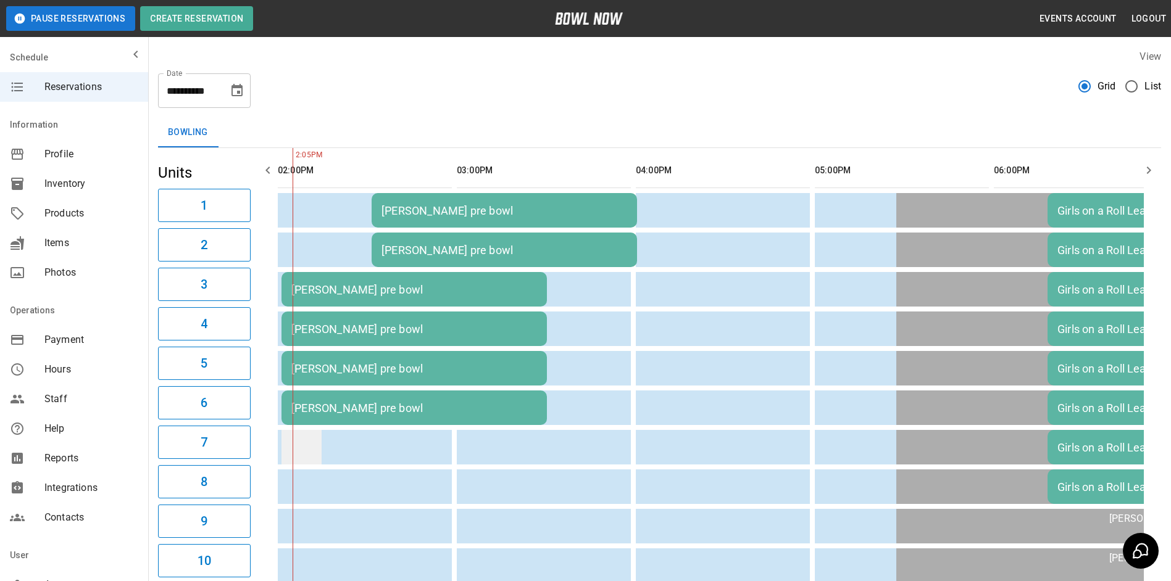
click at [295, 442] on td "sticky table" at bounding box center [301, 447] width 40 height 35
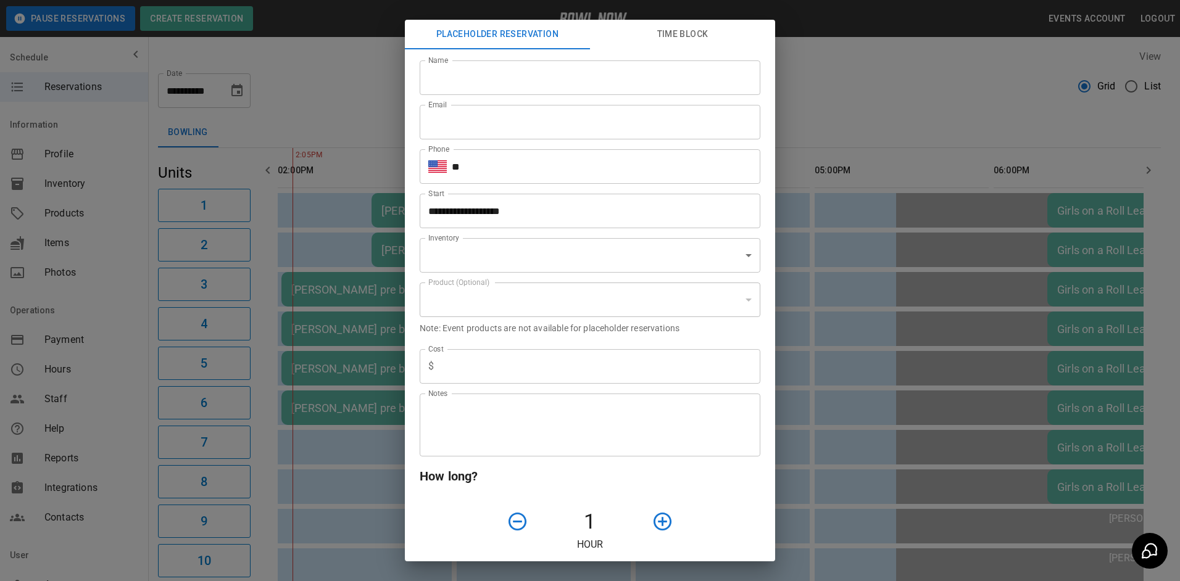
type input "**********"
click at [477, 88] on input "Name" at bounding box center [590, 77] width 341 height 35
type input "**********"
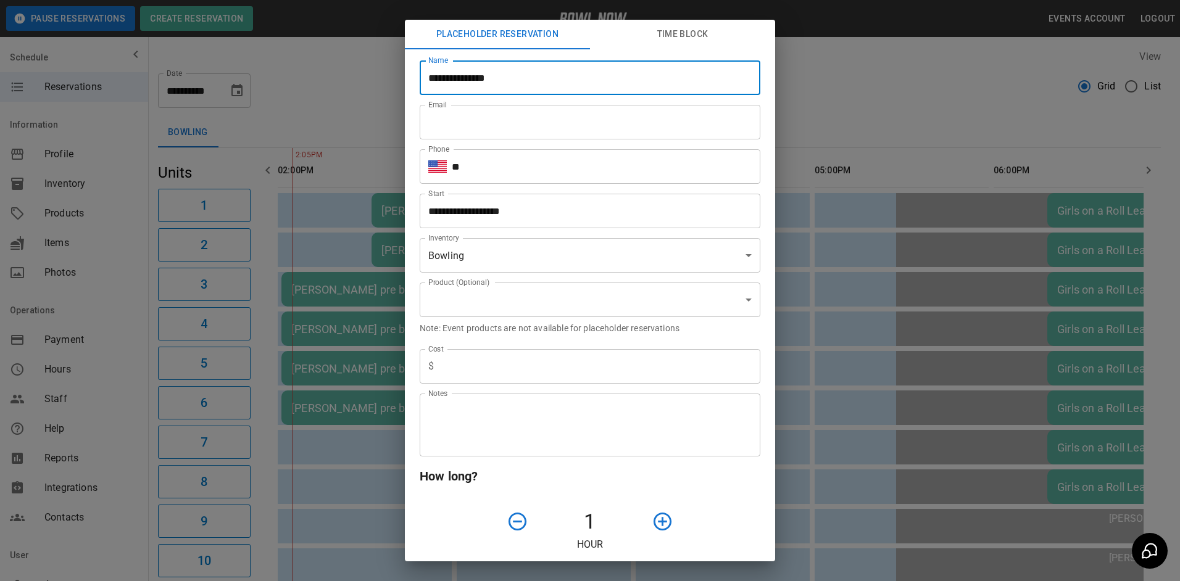
type input "**********"
click at [518, 170] on input "**" at bounding box center [606, 166] width 309 height 35
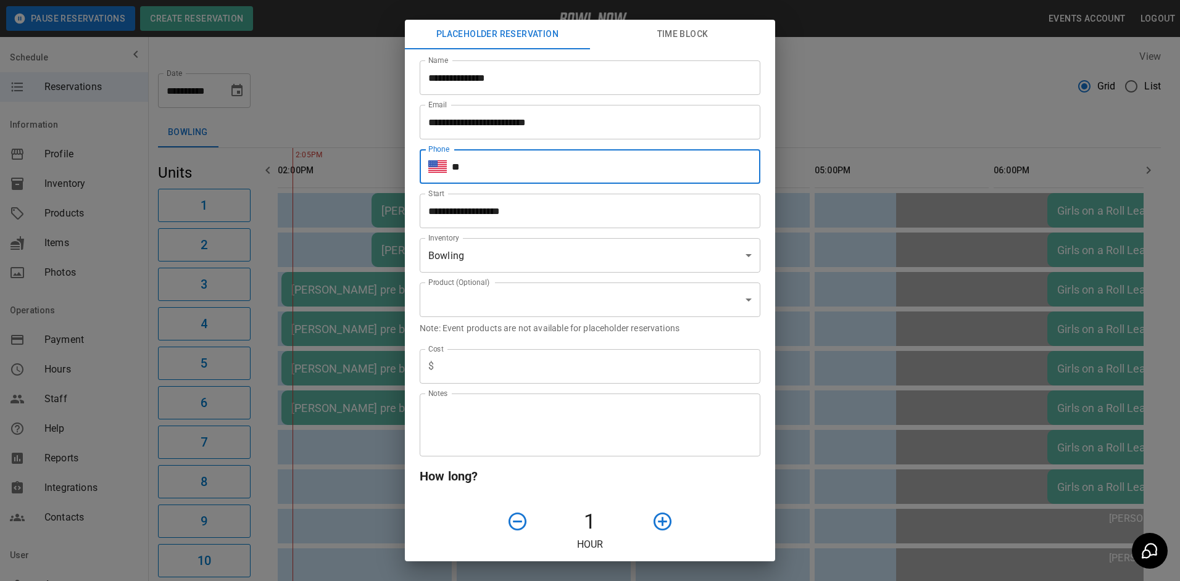
type input "**********"
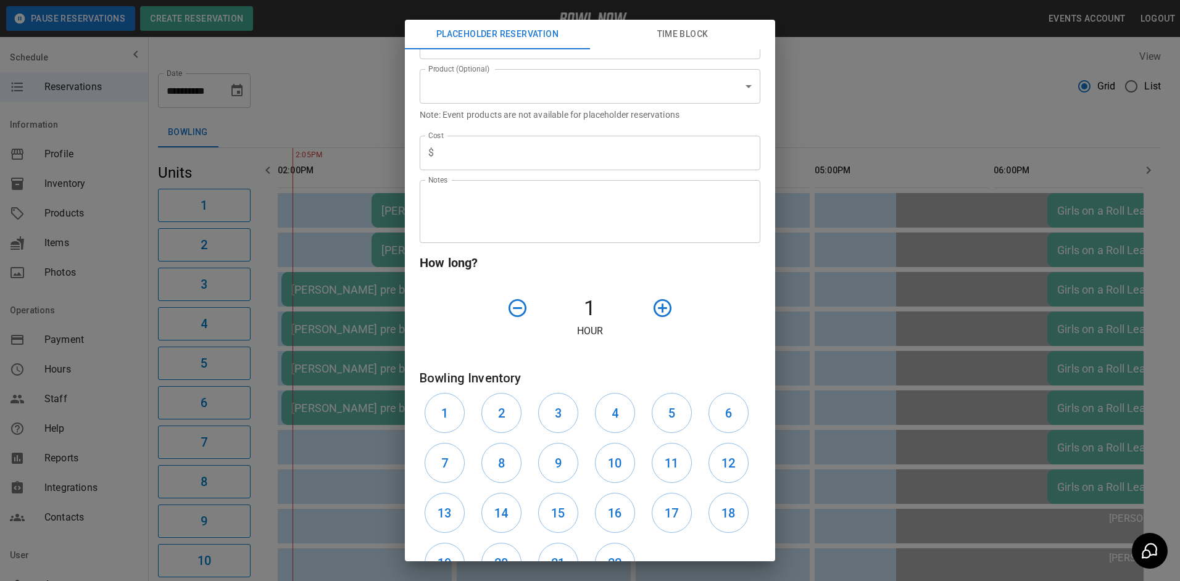
scroll to position [185, 0]
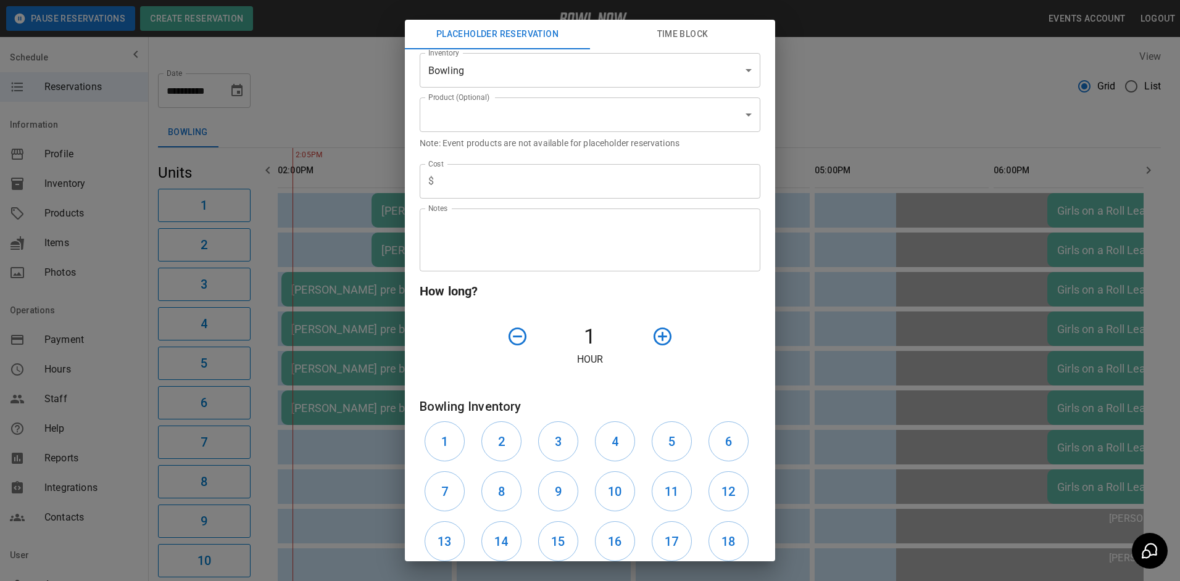
click at [488, 105] on body "**********" at bounding box center [590, 569] width 1180 height 1139
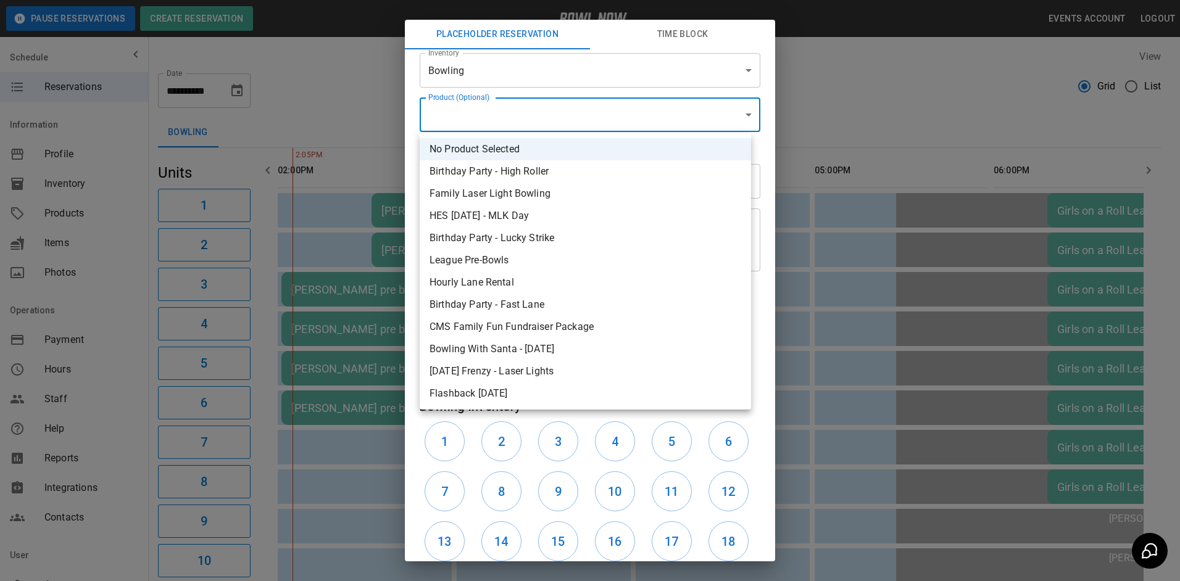
click at [502, 265] on li "League Pre-Bowls" at bounding box center [585, 260] width 331 height 22
type input "**********"
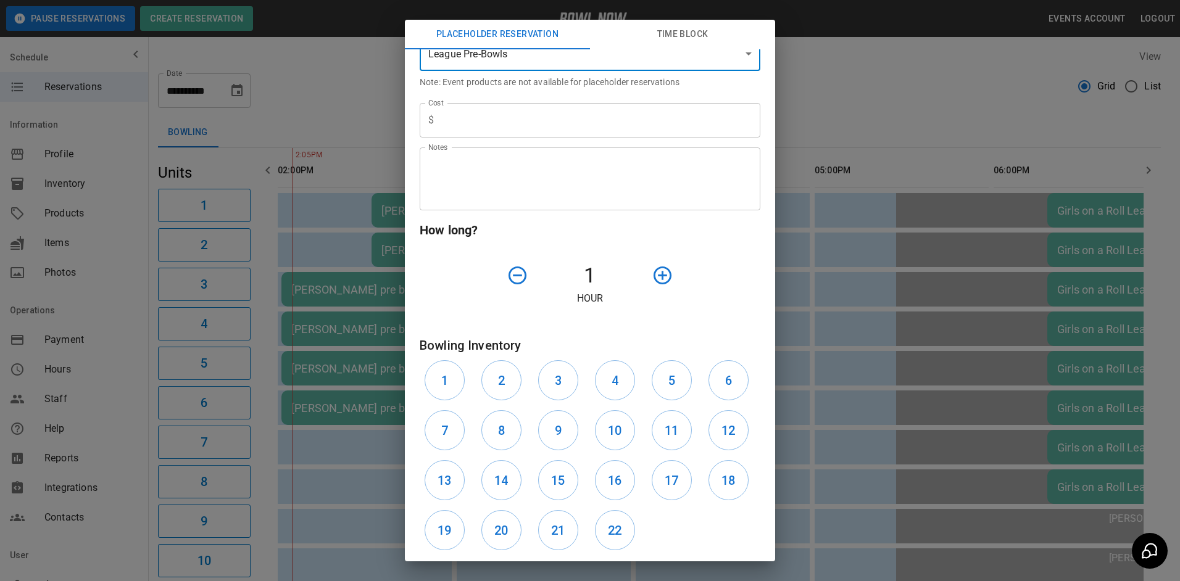
scroll to position [314, 0]
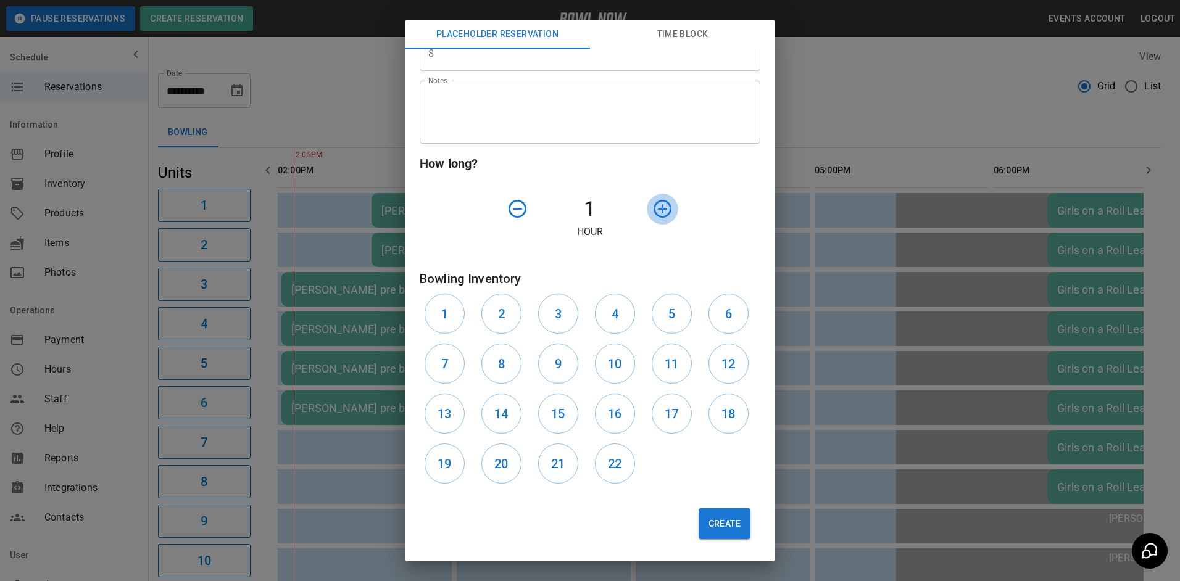
drag, startPoint x: 652, startPoint y: 206, endPoint x: 665, endPoint y: 210, distance: 13.3
click at [654, 206] on icon "button" at bounding box center [663, 209] width 22 height 22
drag, startPoint x: 446, startPoint y: 361, endPoint x: 457, endPoint y: 360, distance: 11.1
click at [453, 360] on button "7" at bounding box center [445, 364] width 40 height 40
drag, startPoint x: 495, startPoint y: 363, endPoint x: 515, endPoint y: 361, distance: 19.8
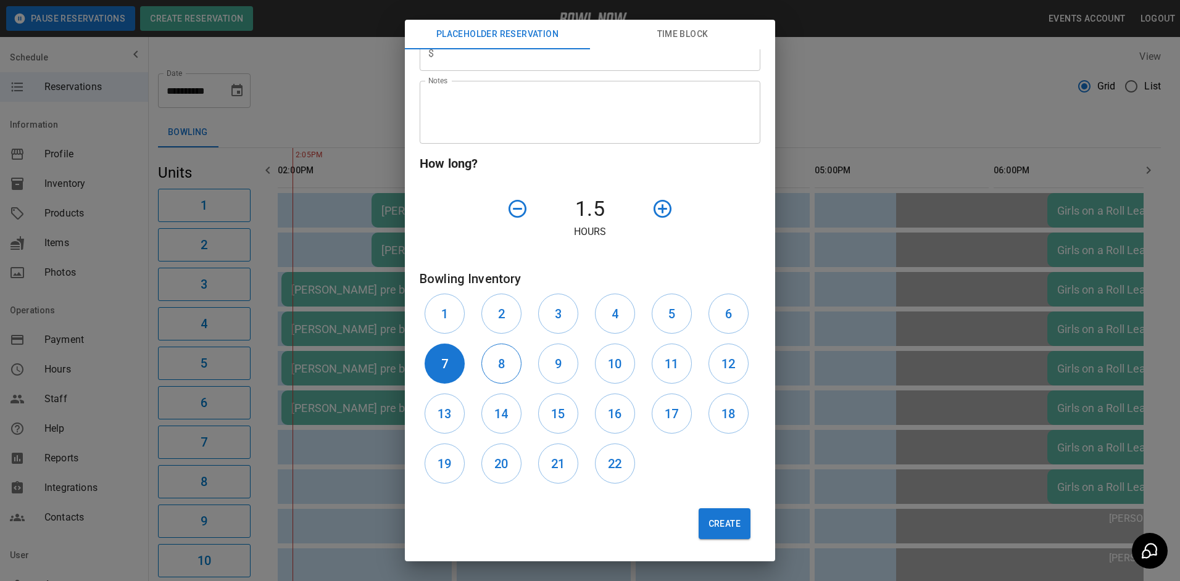
click at [500, 361] on button "8" at bounding box center [501, 364] width 40 height 40
click at [703, 526] on button "Create" at bounding box center [725, 524] width 52 height 31
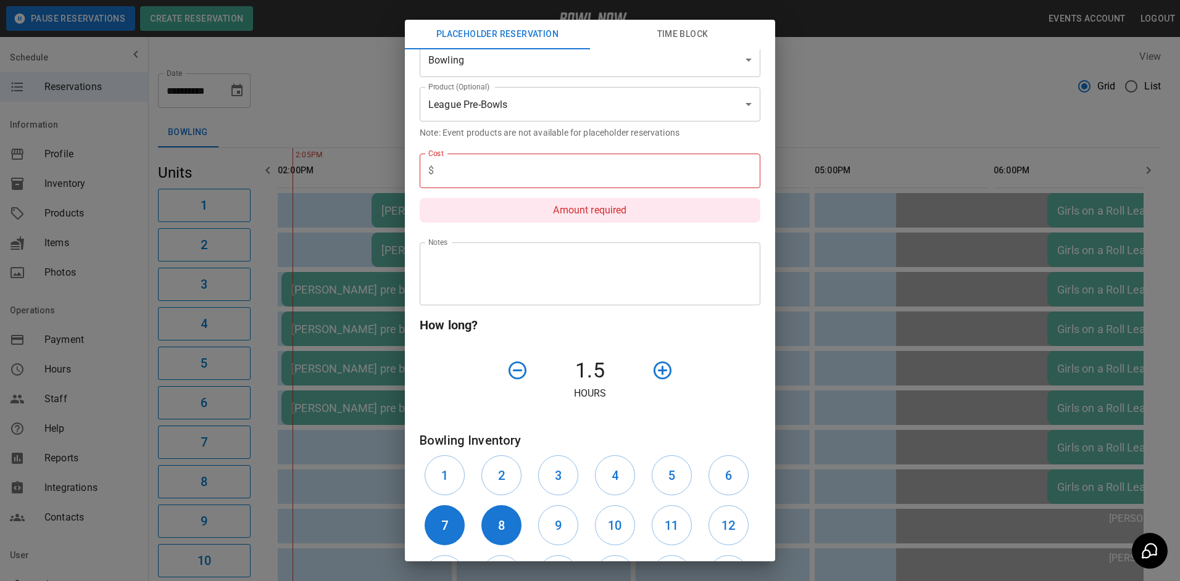
scroll to position [191, 0]
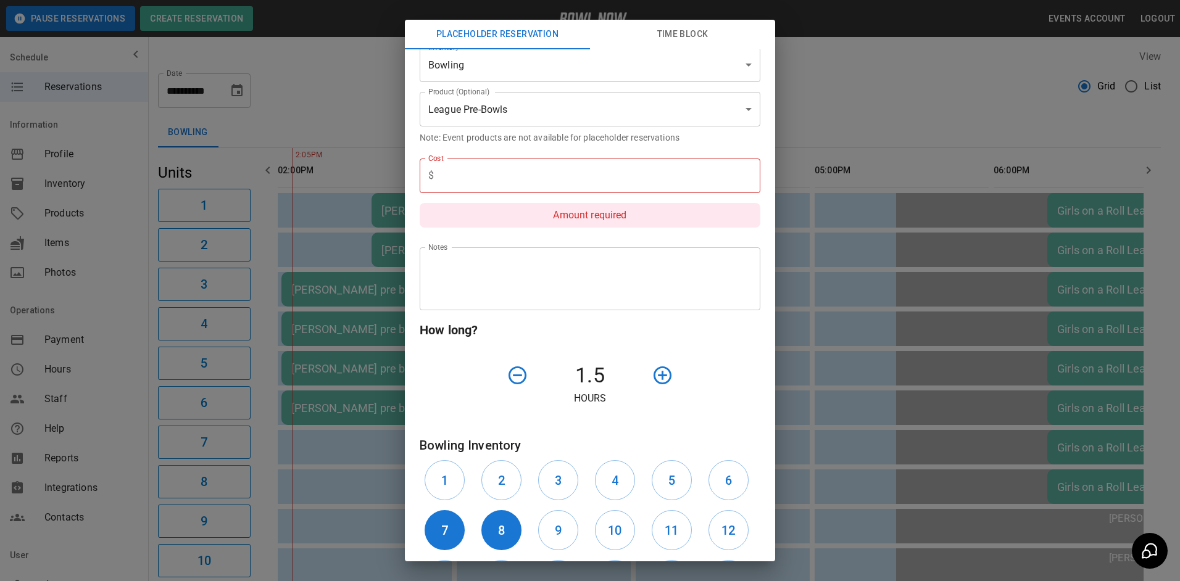
click at [533, 170] on input "text" at bounding box center [600, 176] width 322 height 35
type input "*"
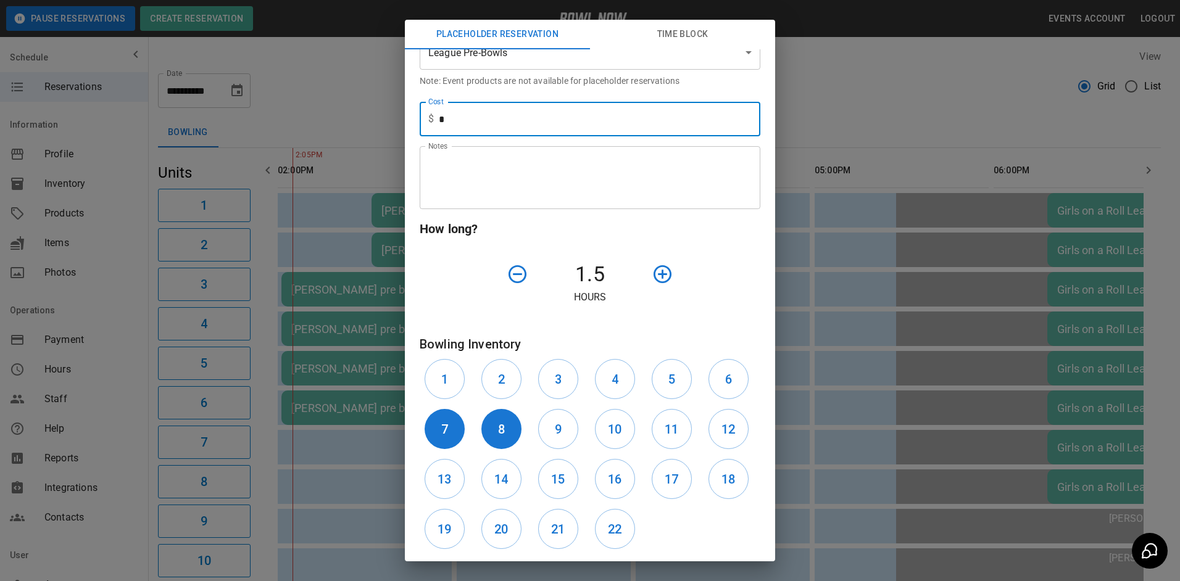
scroll to position [314, 0]
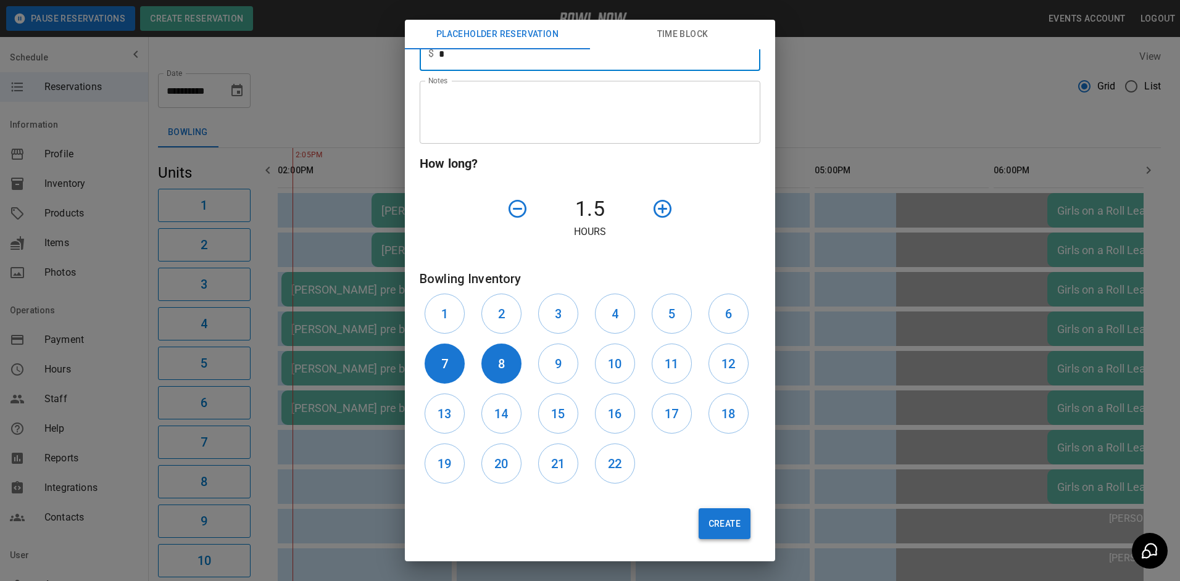
click at [728, 525] on button "Create" at bounding box center [725, 524] width 52 height 31
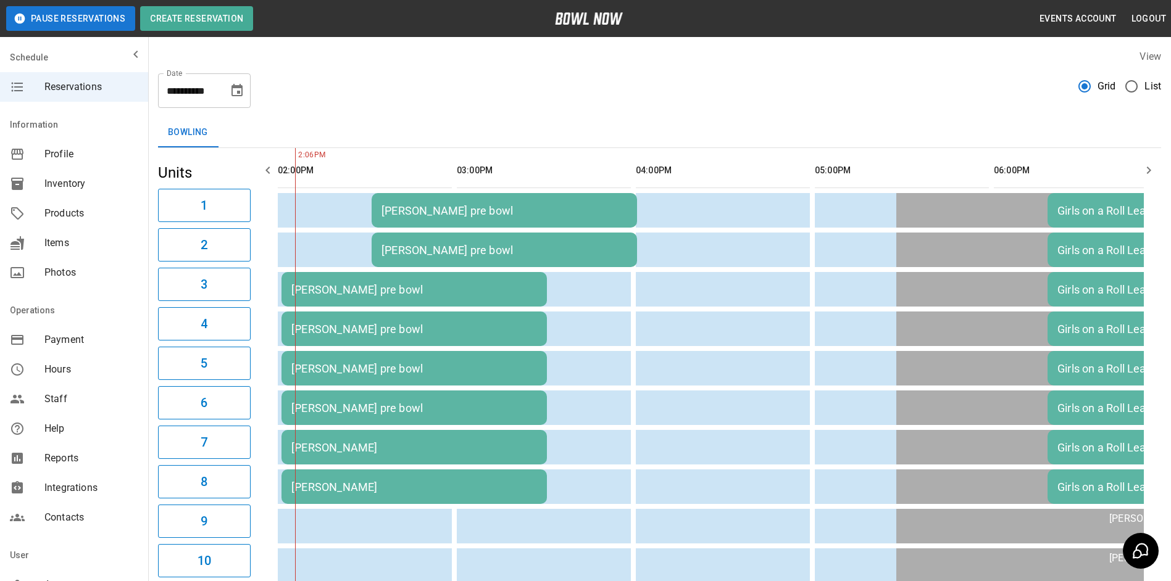
click at [446, 446] on div "[PERSON_NAME]" at bounding box center [414, 447] width 246 height 13
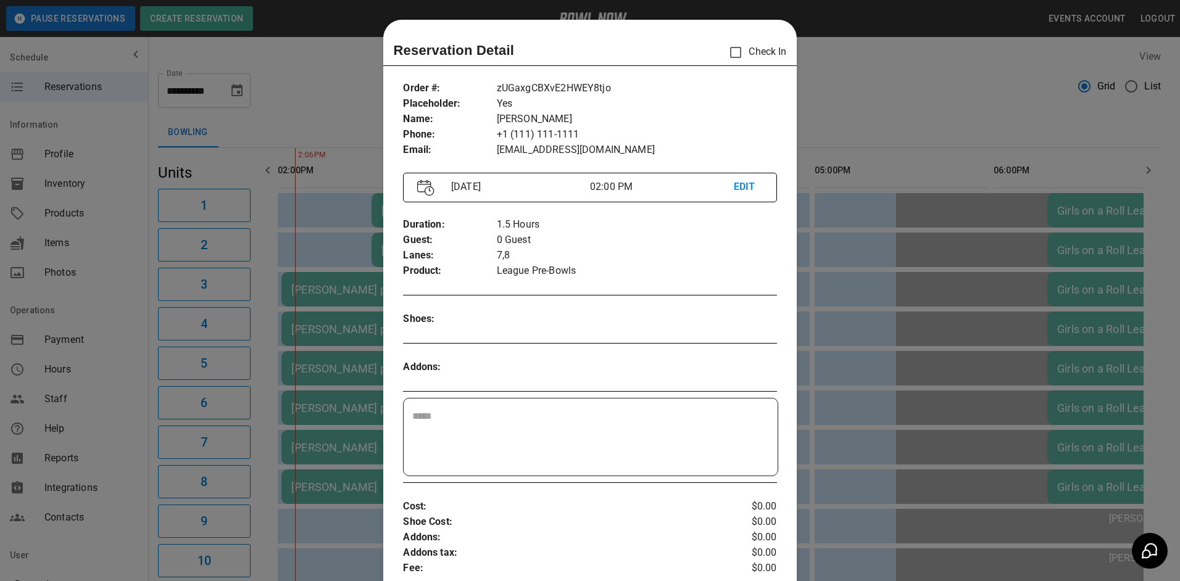
scroll to position [20, 0]
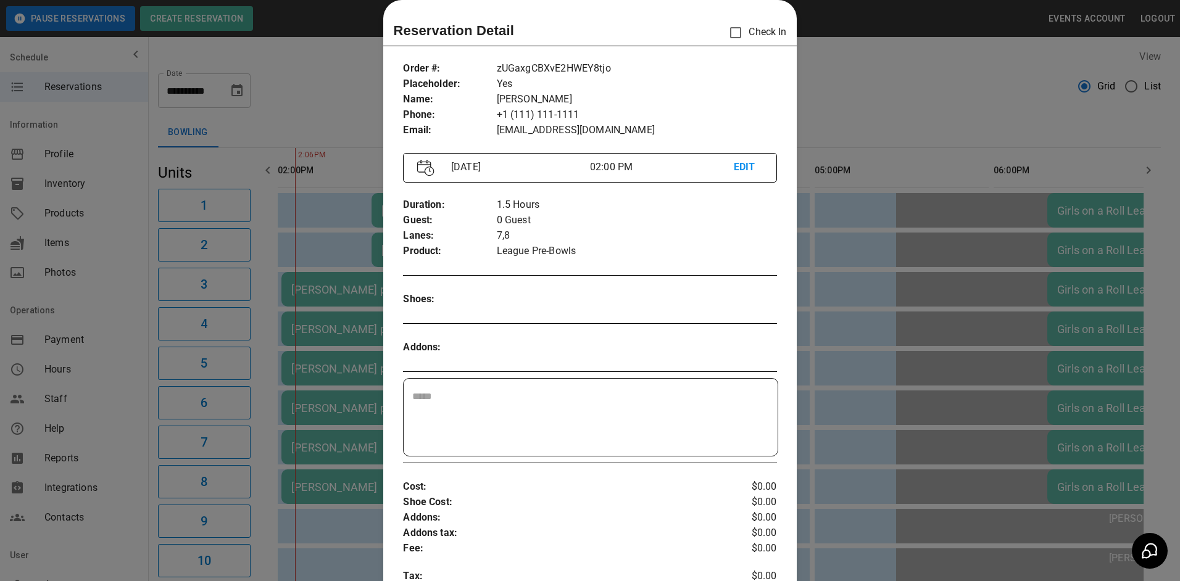
click at [513, 387] on div "​" at bounding box center [590, 417] width 373 height 77
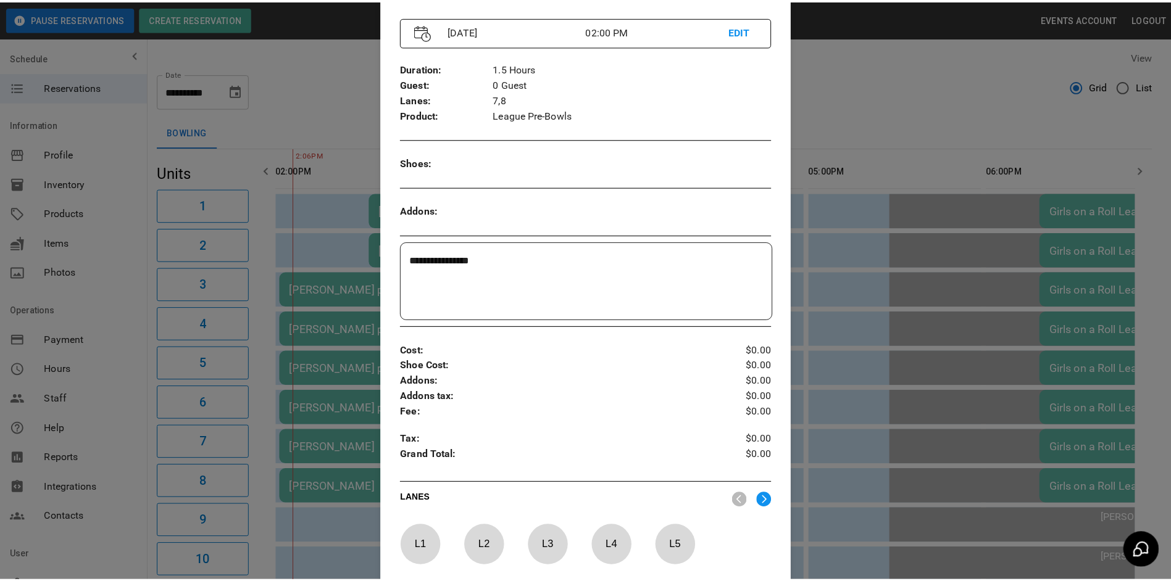
scroll to position [328, 0]
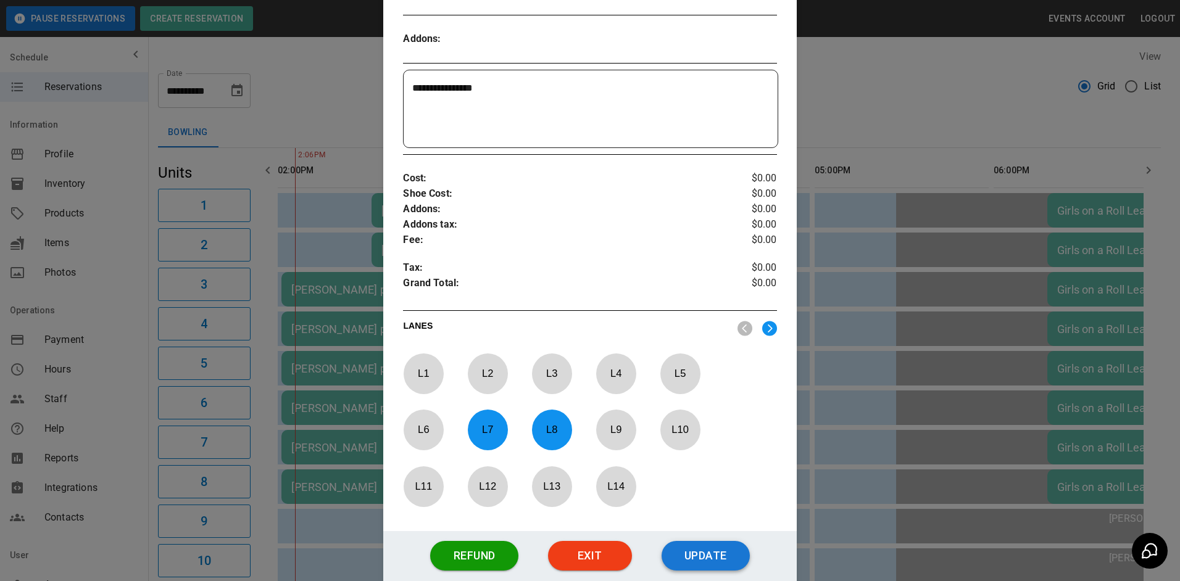
type textarea "**********"
click at [683, 550] on button "Update" at bounding box center [706, 556] width 88 height 30
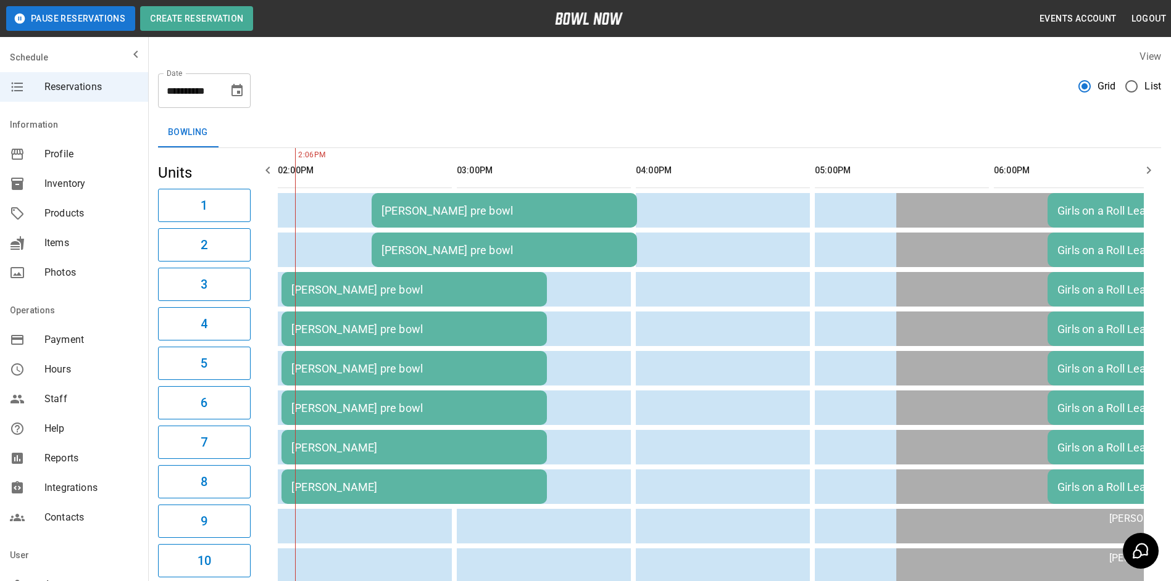
click at [230, 88] on icon "Choose date, selected date is Oct 13, 2025" at bounding box center [237, 90] width 15 height 15
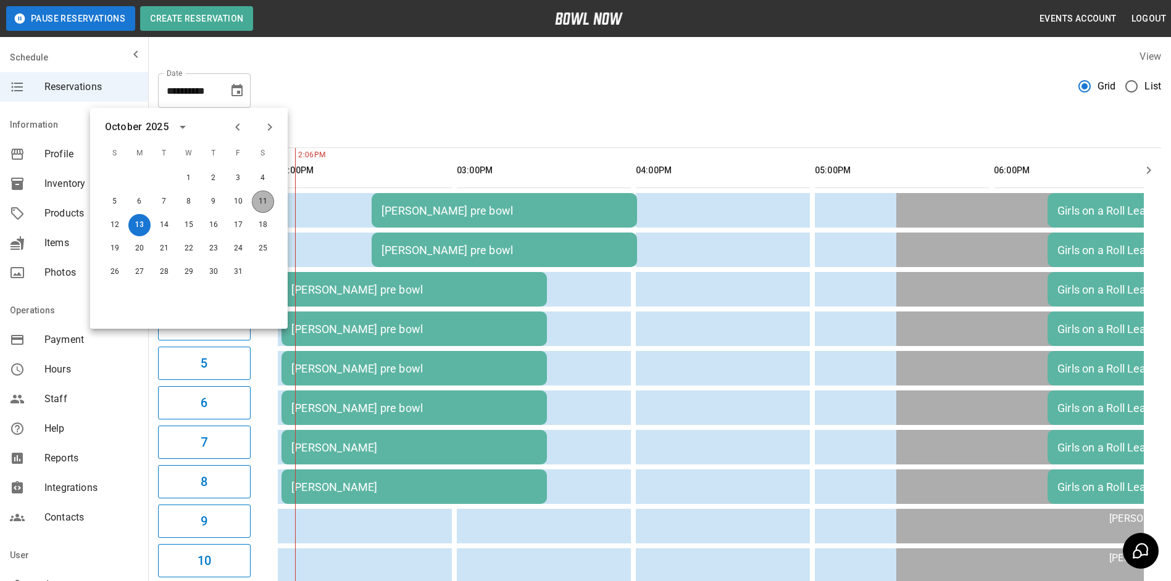
click at [261, 197] on button "11" at bounding box center [263, 202] width 22 height 22
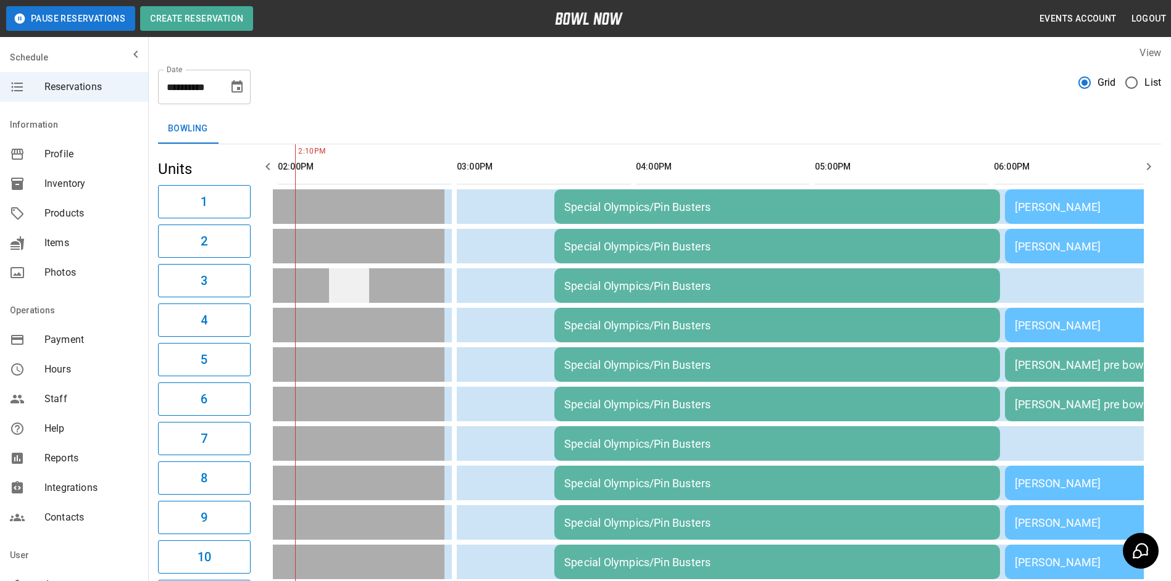
scroll to position [0, 0]
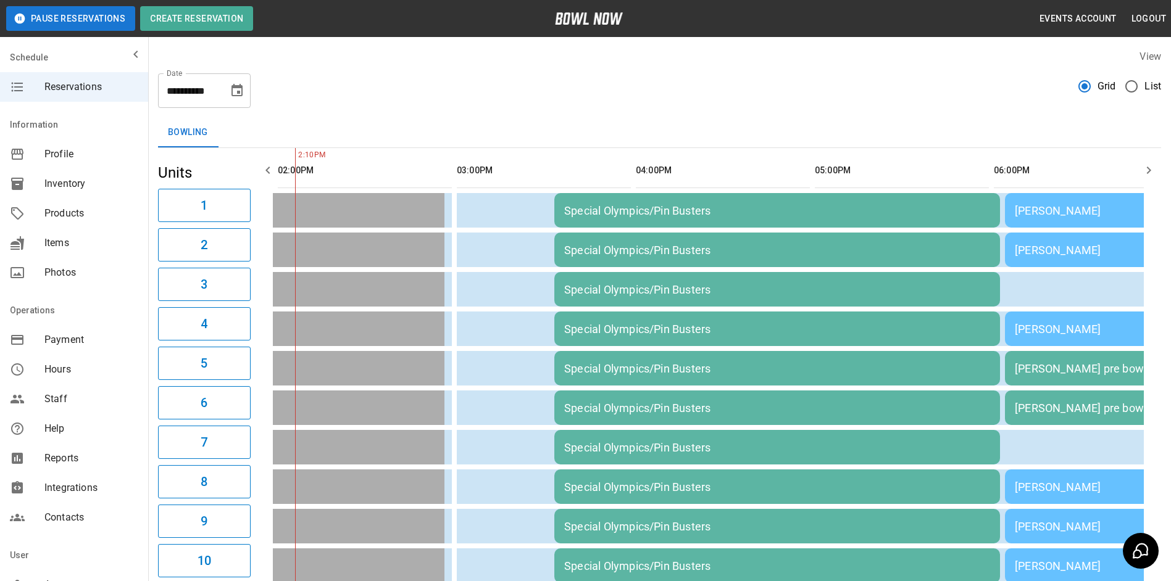
click at [235, 94] on icon "Choose date, selected date is Oct 11, 2025" at bounding box center [237, 90] width 15 height 15
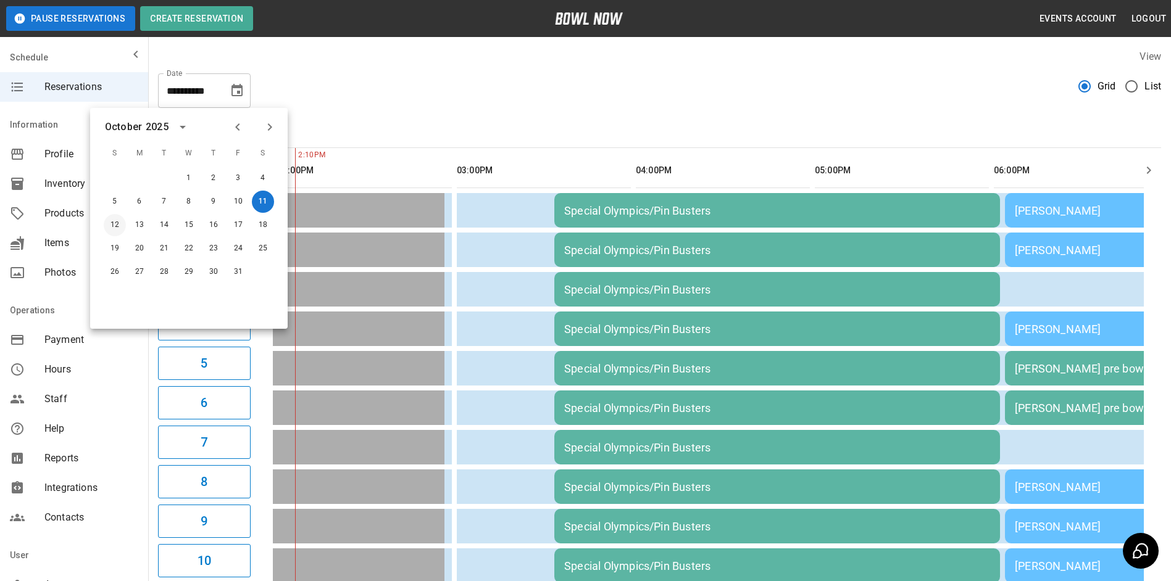
click at [118, 231] on button "12" at bounding box center [115, 225] width 22 height 22
type input "**********"
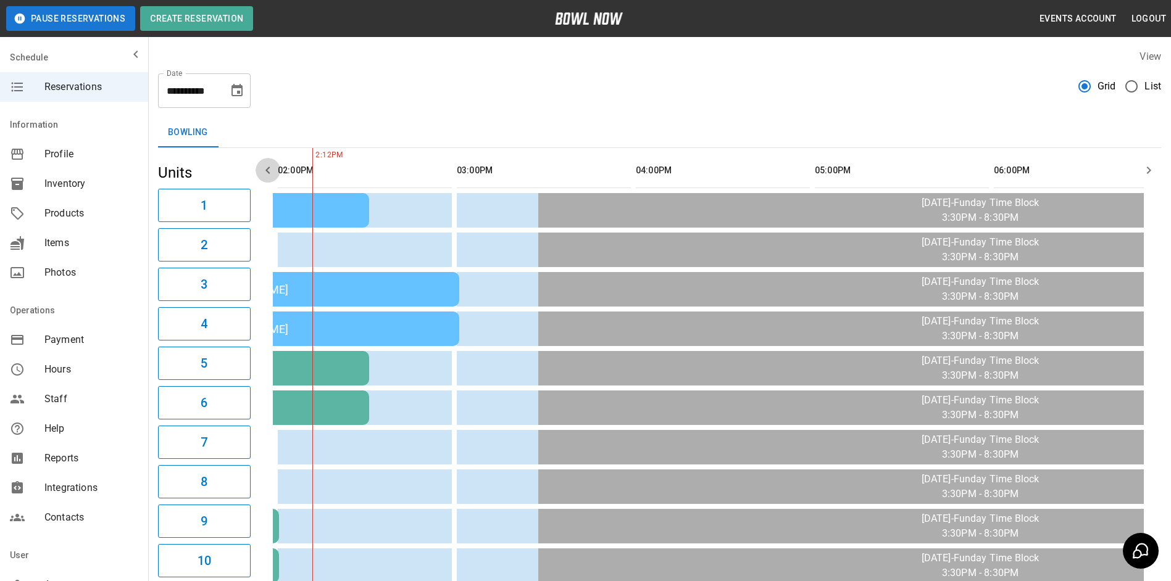
click at [264, 172] on icon "button" at bounding box center [267, 170] width 15 height 15
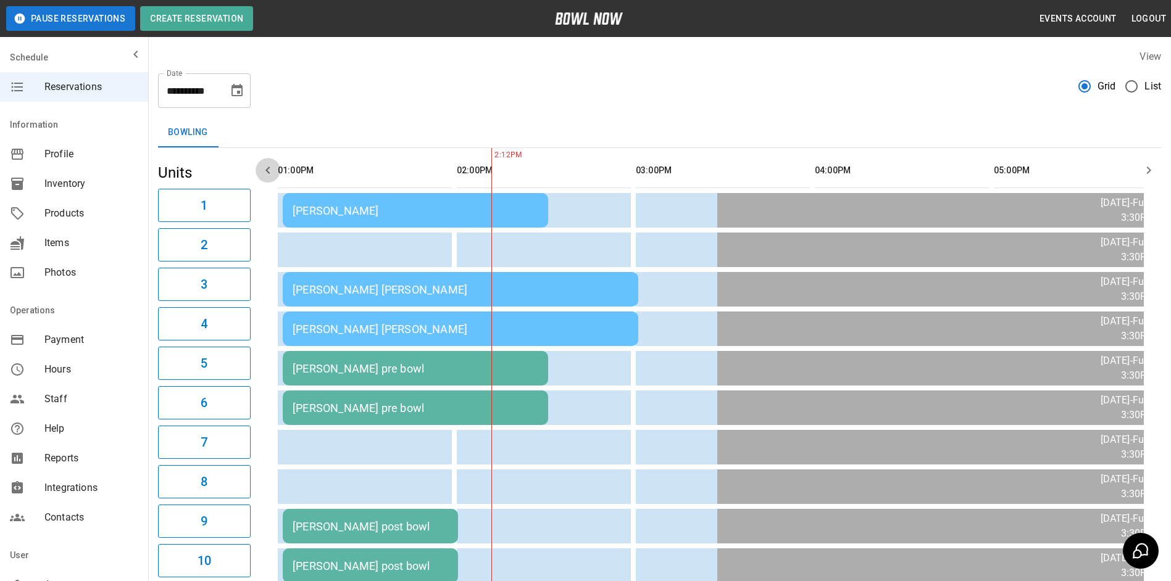
click at [265, 173] on icon "button" at bounding box center [267, 170] width 15 height 15
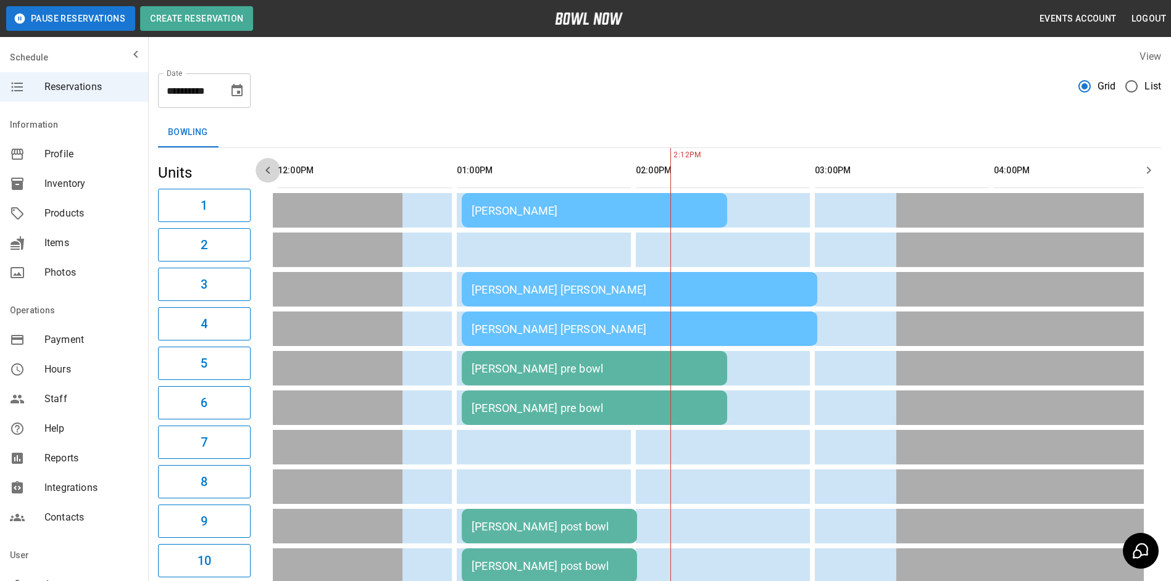
click at [265, 174] on icon "button" at bounding box center [267, 170] width 15 height 15
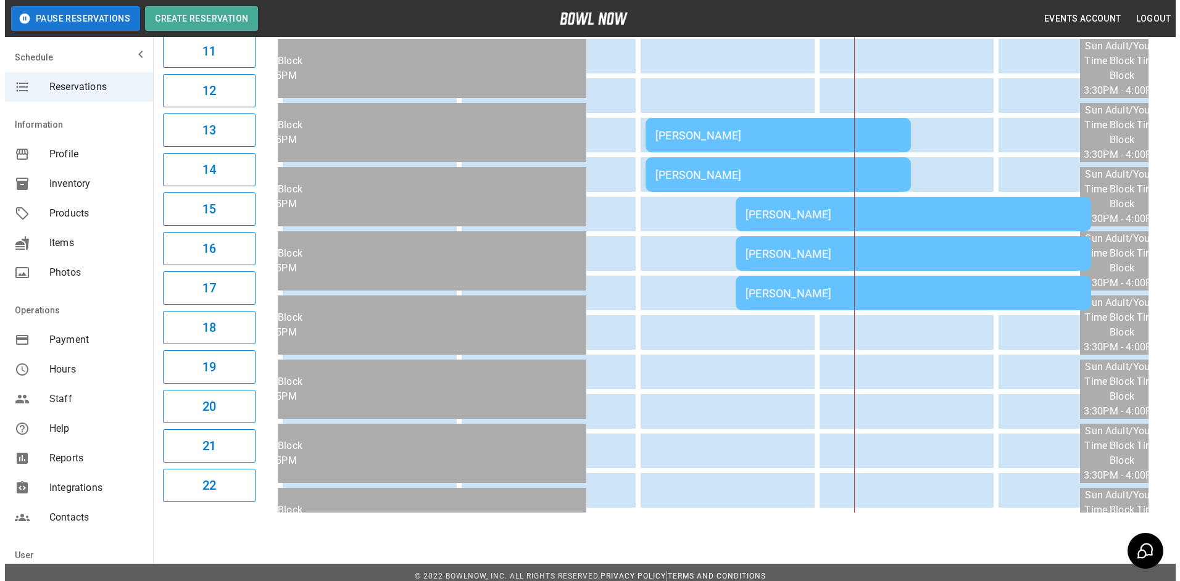
scroll to position [555, 0]
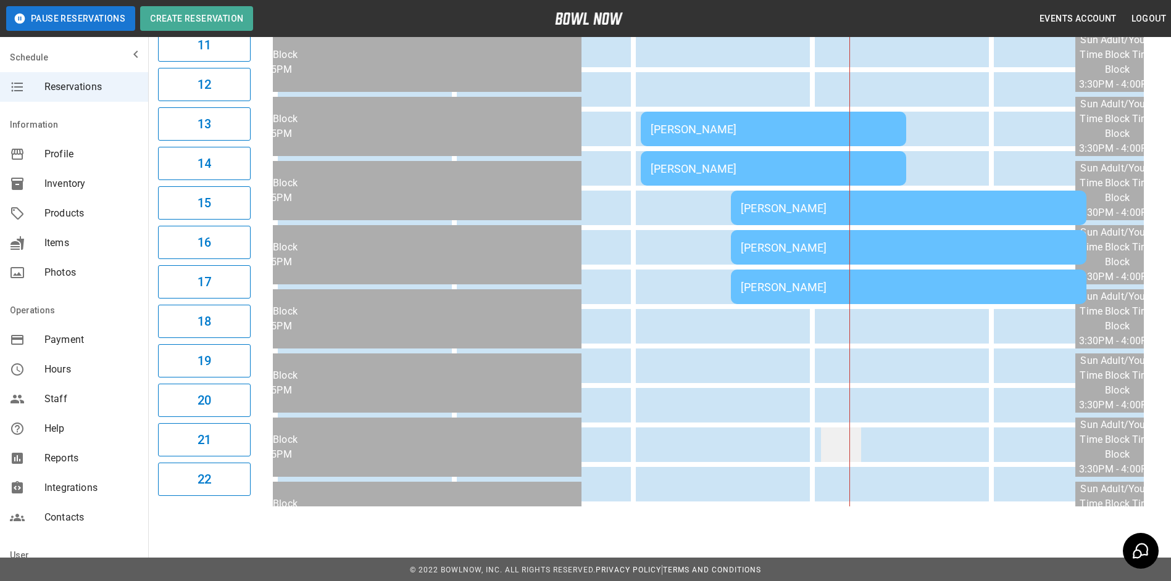
click at [829, 430] on td "sticky table" at bounding box center [841, 445] width 40 height 35
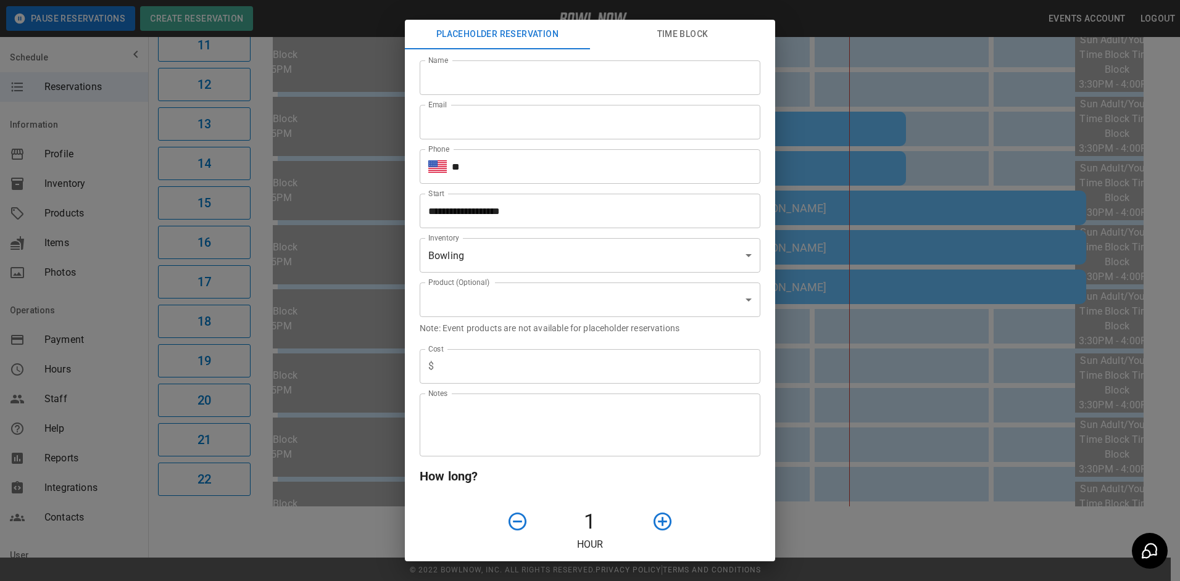
type input "**********"
click at [586, 85] on input "Name" at bounding box center [590, 77] width 341 height 35
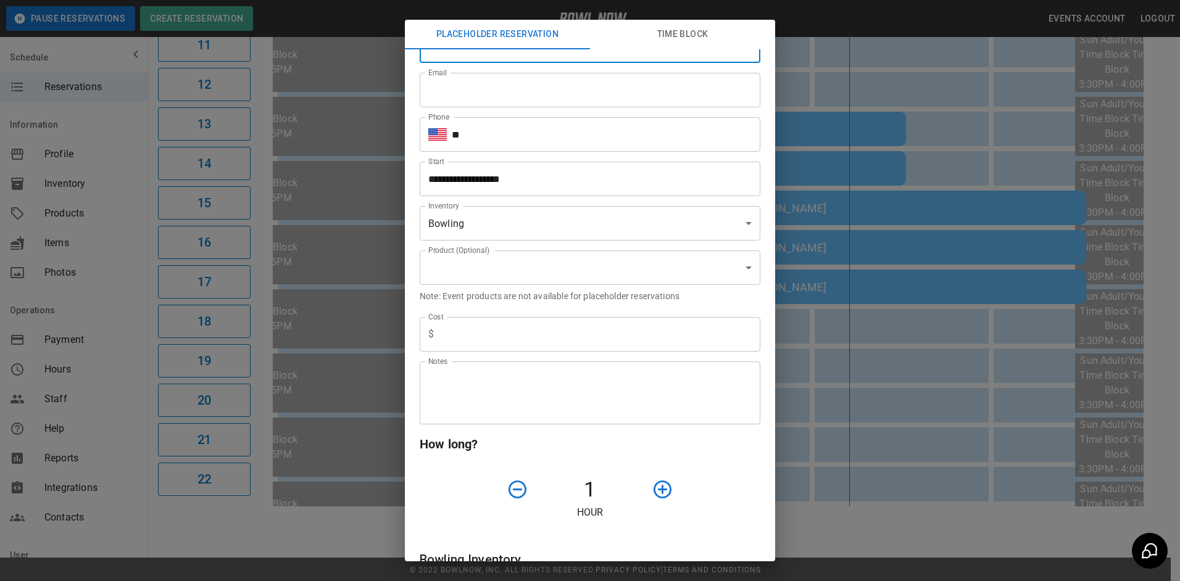
scroll to position [62, 0]
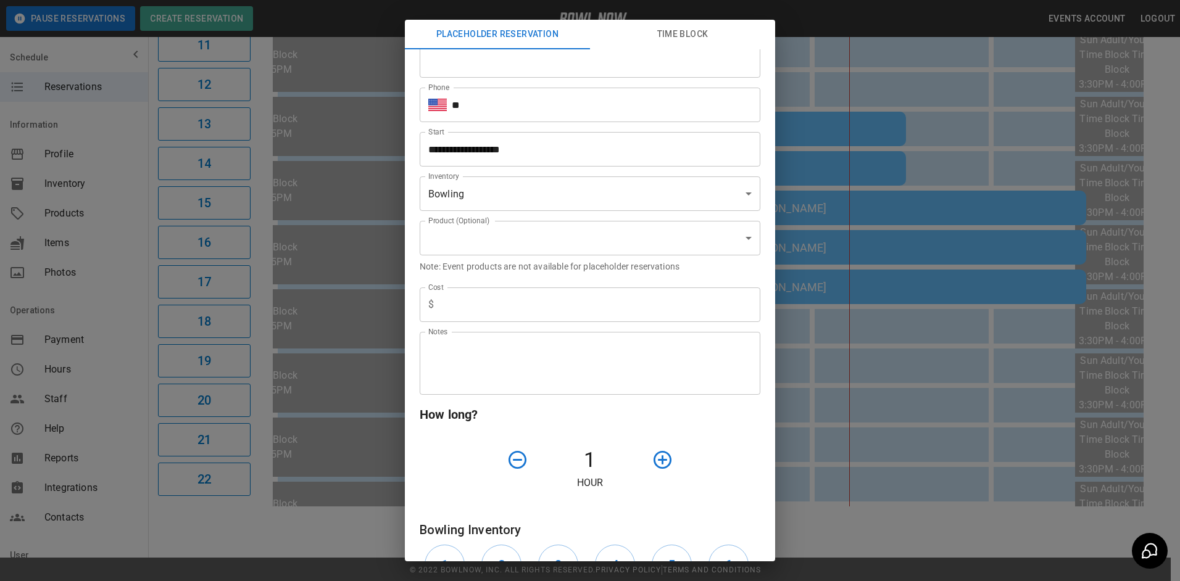
type input "**********"
drag, startPoint x: 529, startPoint y: 64, endPoint x: 529, endPoint y: 73, distance: 9.3
click at [529, 64] on input "Email" at bounding box center [590, 60] width 341 height 35
type input "**********"
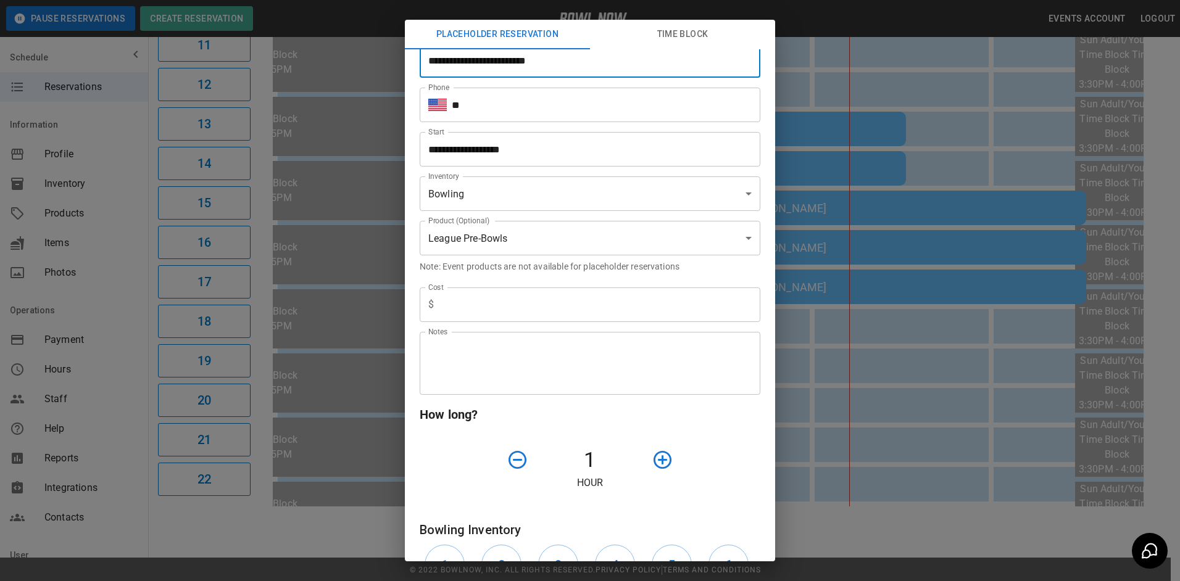
click at [534, 111] on input "**" at bounding box center [606, 105] width 309 height 35
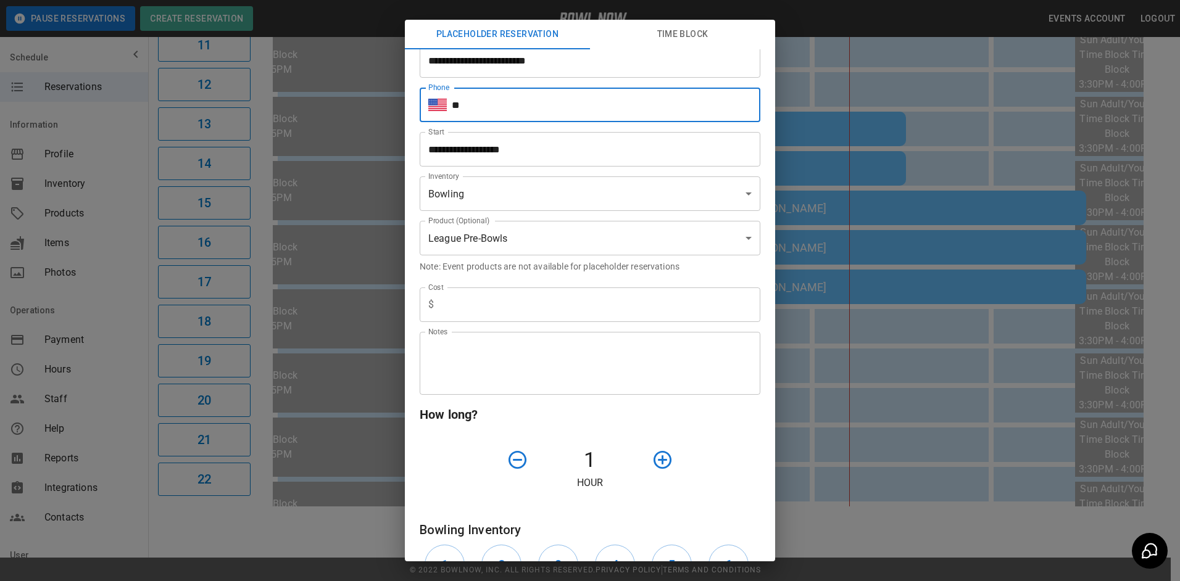
type input "**********"
type input "*"
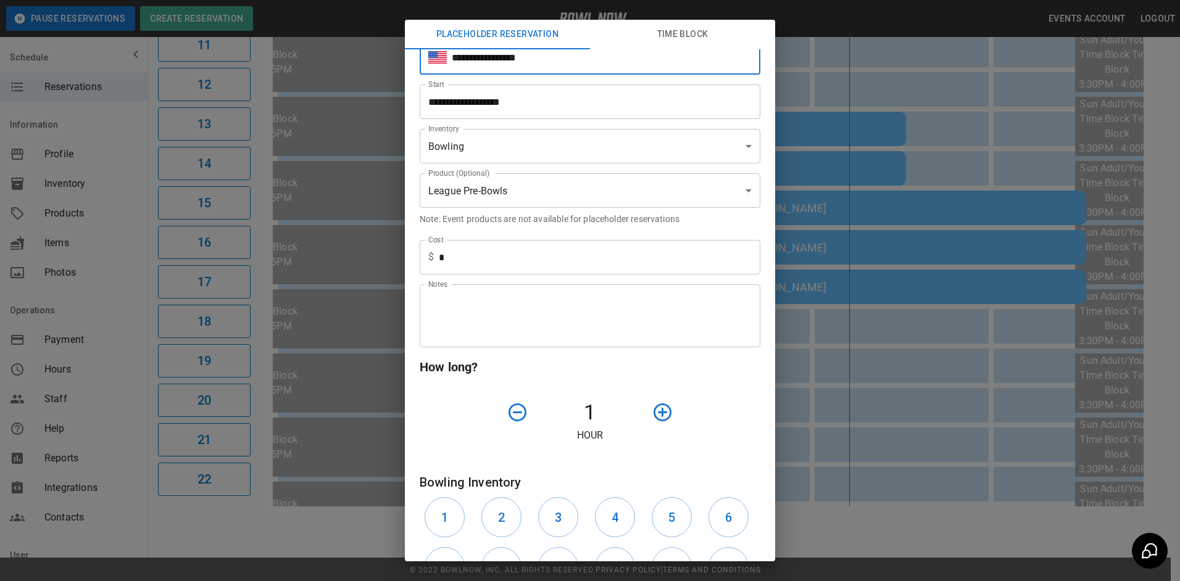
scroll to position [185, 0]
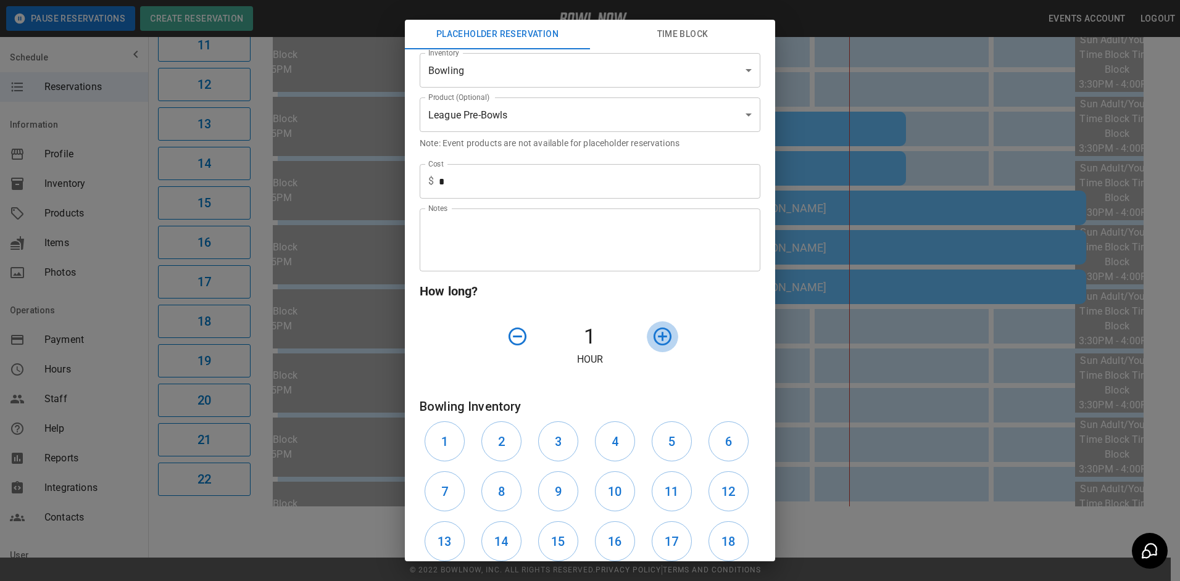
click at [663, 339] on icon "button" at bounding box center [663, 337] width 18 height 18
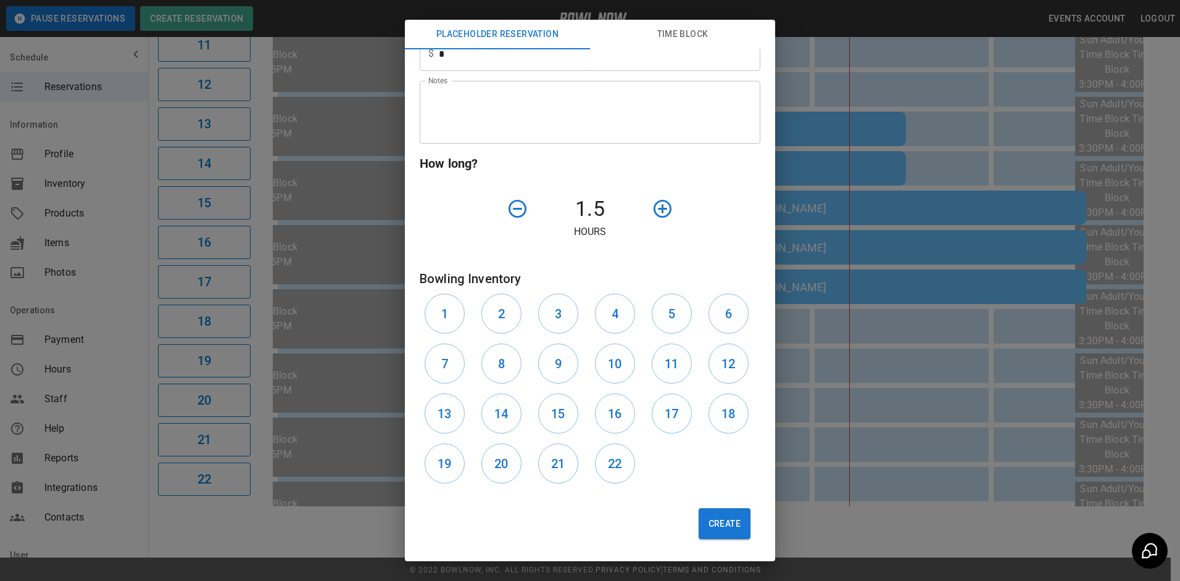
scroll to position [314, 0]
click at [565, 460] on button "21" at bounding box center [558, 464] width 40 height 40
click at [600, 468] on button "22" at bounding box center [615, 464] width 40 height 40
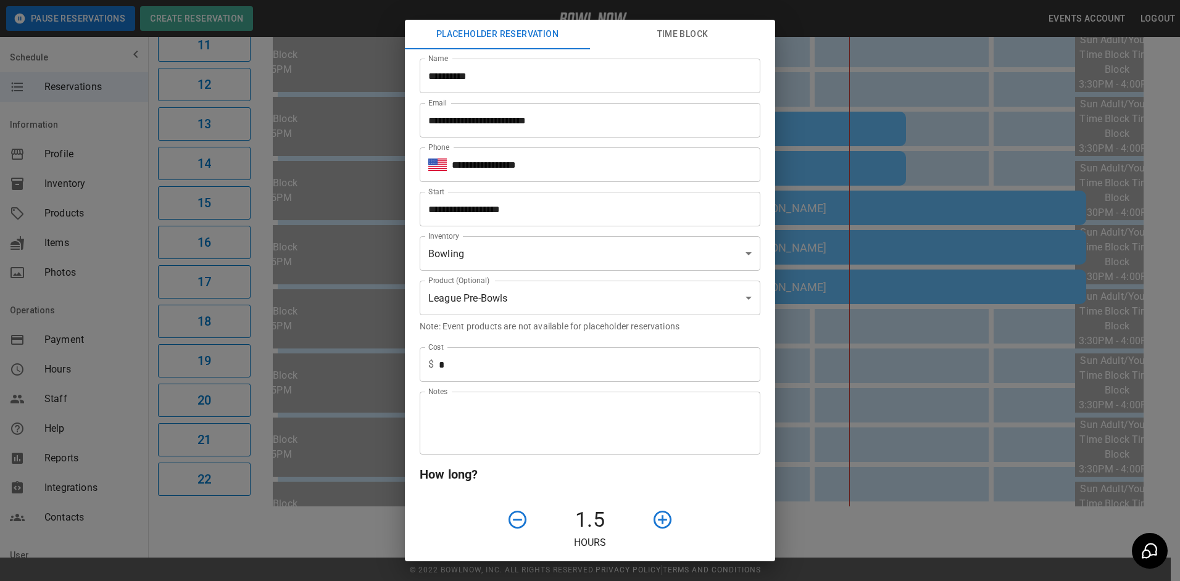
scroll to position [0, 0]
click at [594, 82] on input "**********" at bounding box center [590, 77] width 341 height 35
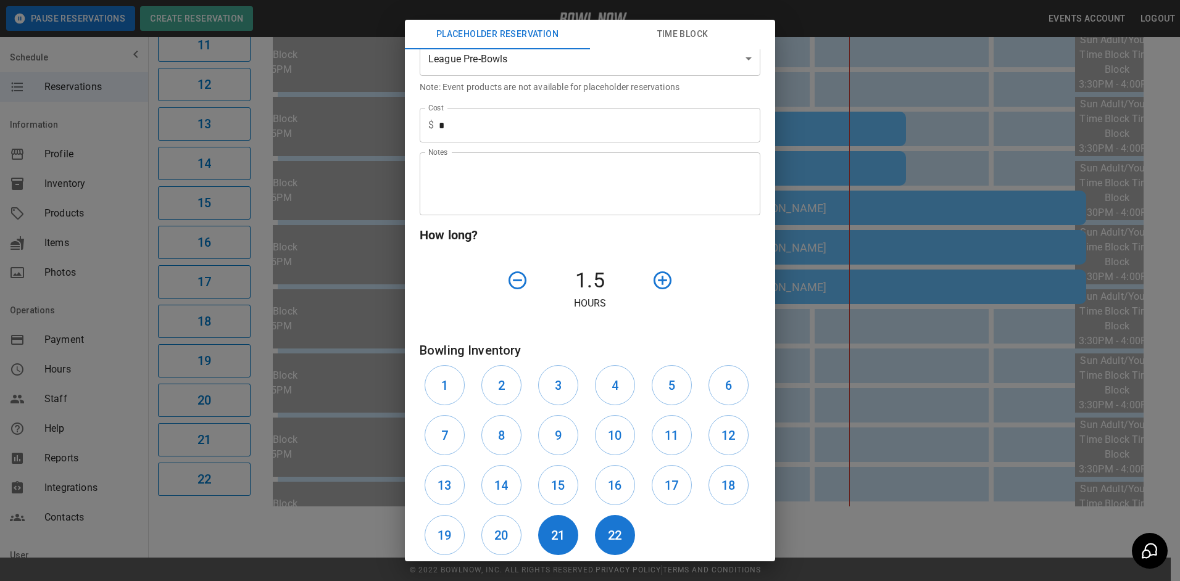
scroll to position [247, 0]
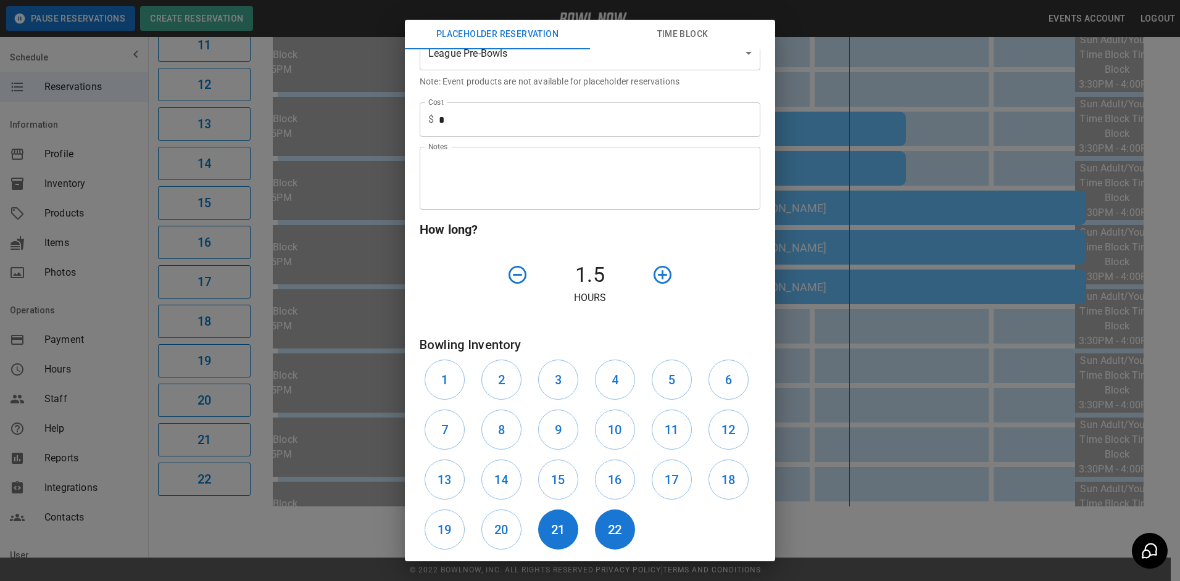
type input "**********"
click at [559, 176] on textarea "Notes" at bounding box center [589, 178] width 323 height 43
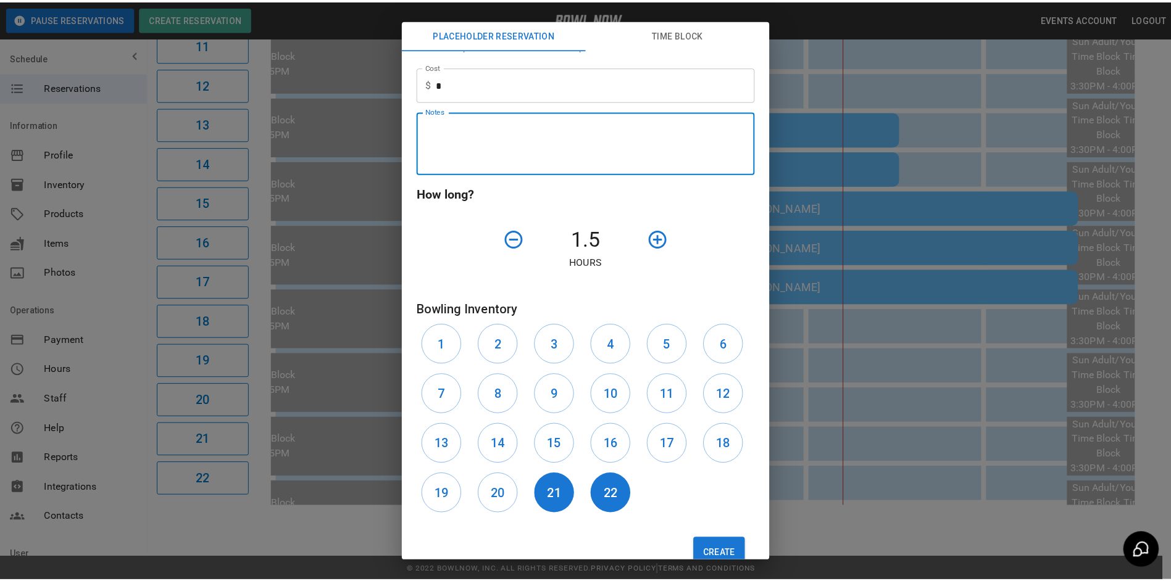
scroll to position [314, 0]
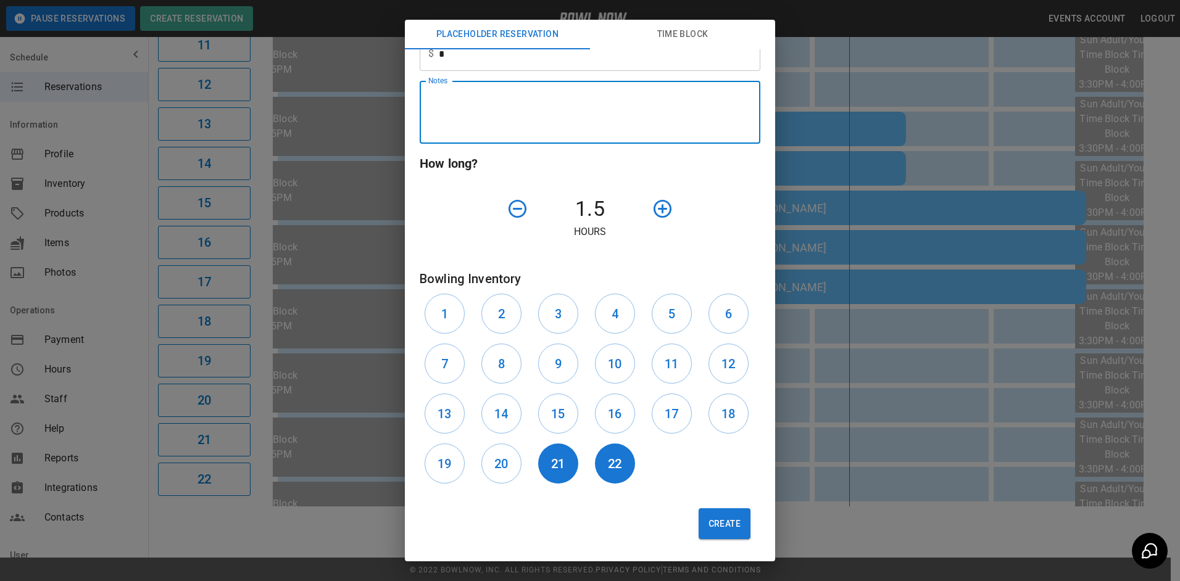
click at [723, 525] on button "Create" at bounding box center [725, 524] width 52 height 31
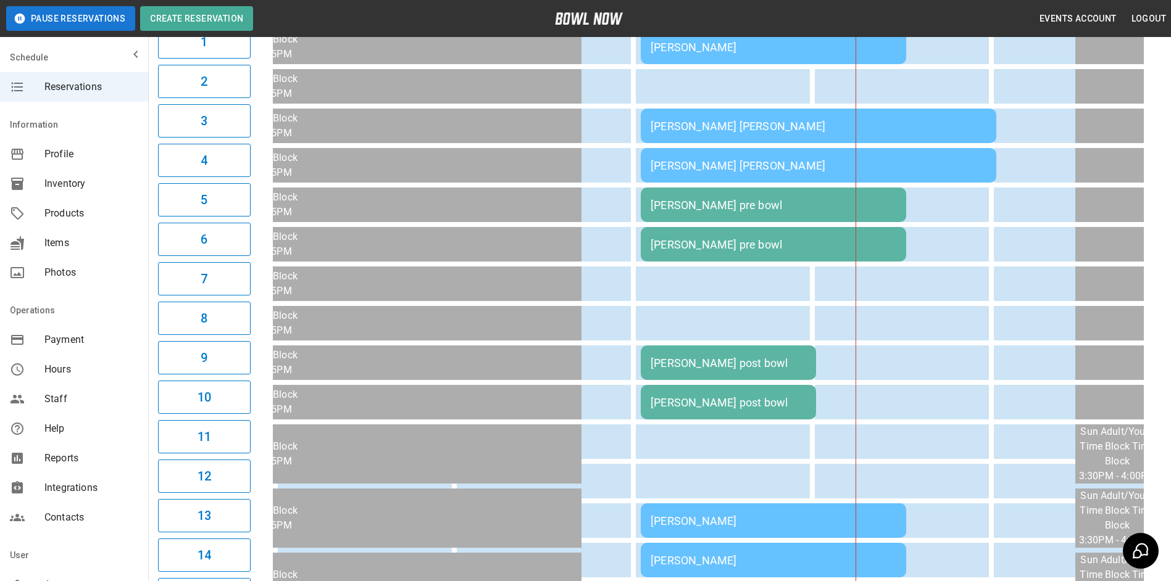
scroll to position [0, 0]
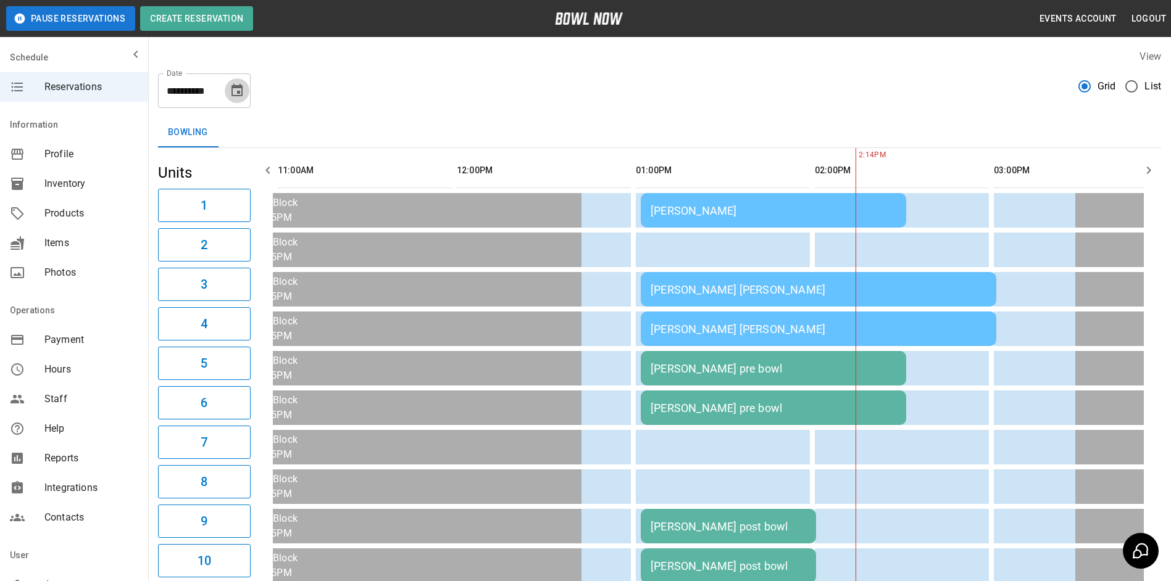
click at [236, 94] on icon "Choose date, selected date is Oct 12, 2025" at bounding box center [237, 90] width 15 height 15
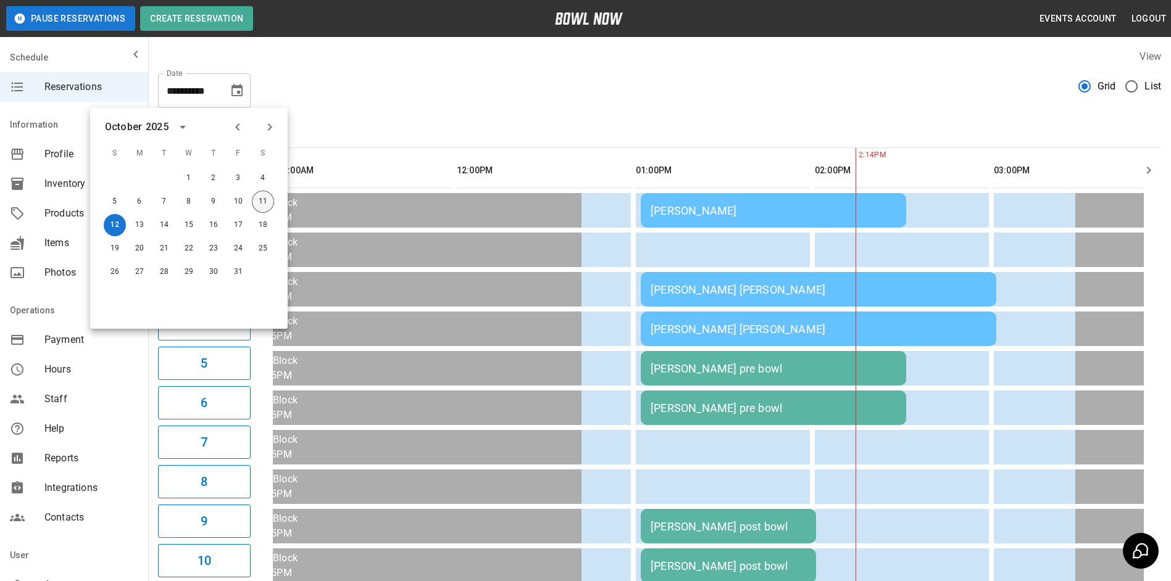
click at [256, 210] on button "11" at bounding box center [263, 202] width 22 height 22
type input "**********"
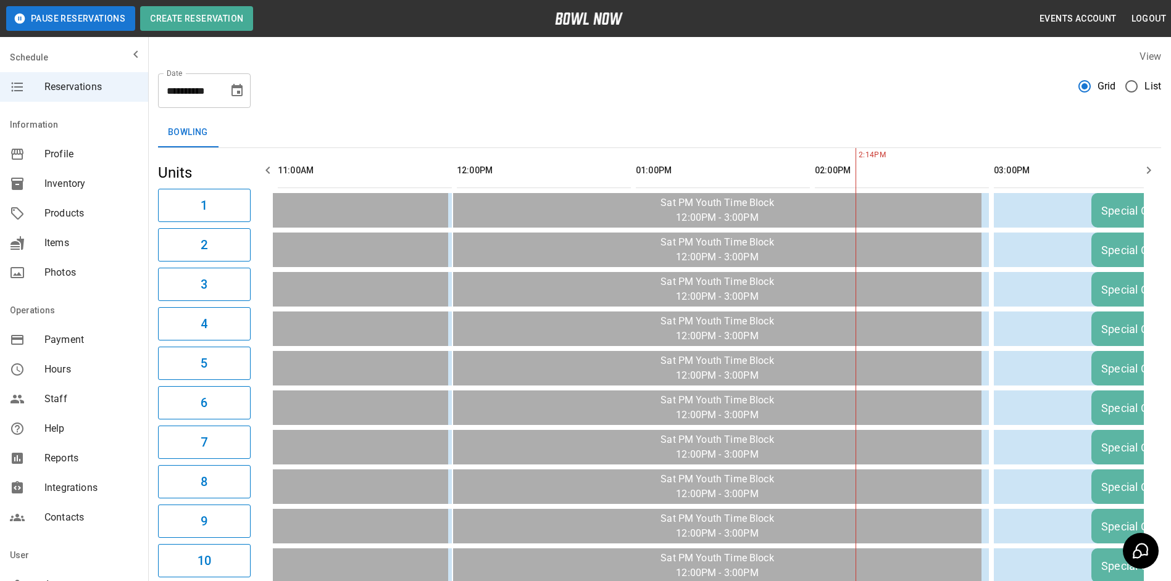
click at [1152, 170] on icon "button" at bounding box center [1148, 170] width 15 height 15
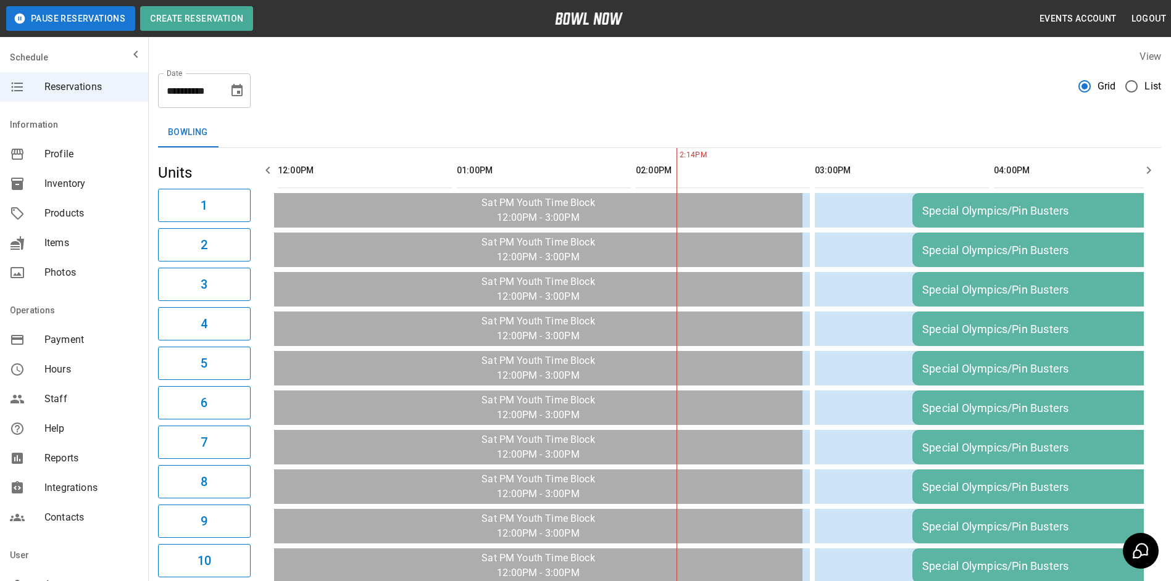
click at [1152, 170] on icon "button" at bounding box center [1148, 170] width 15 height 15
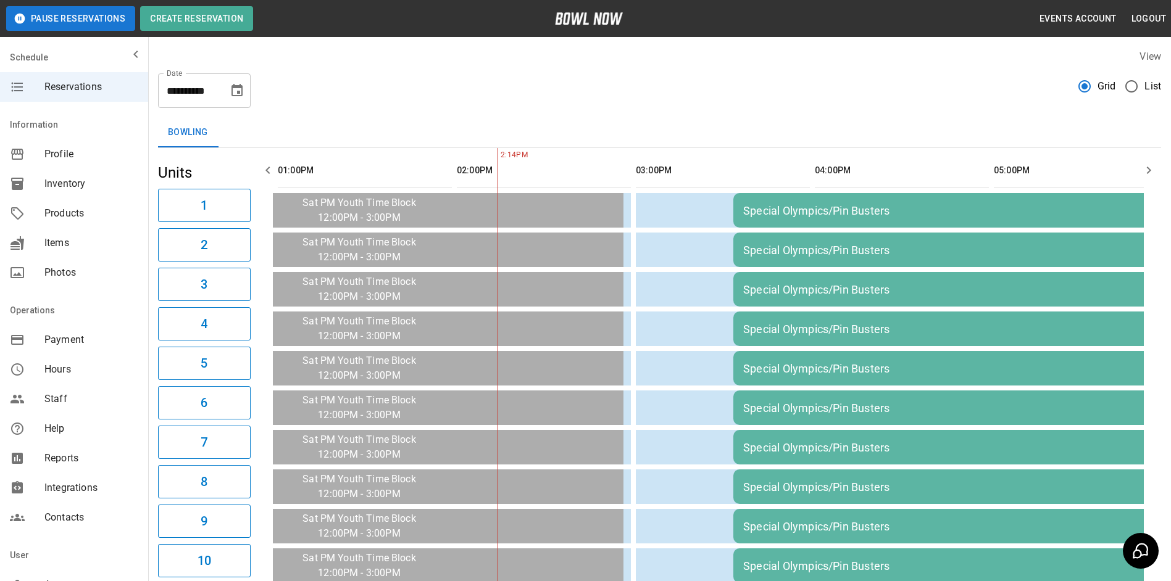
click at [1152, 170] on icon "button" at bounding box center [1148, 170] width 15 height 15
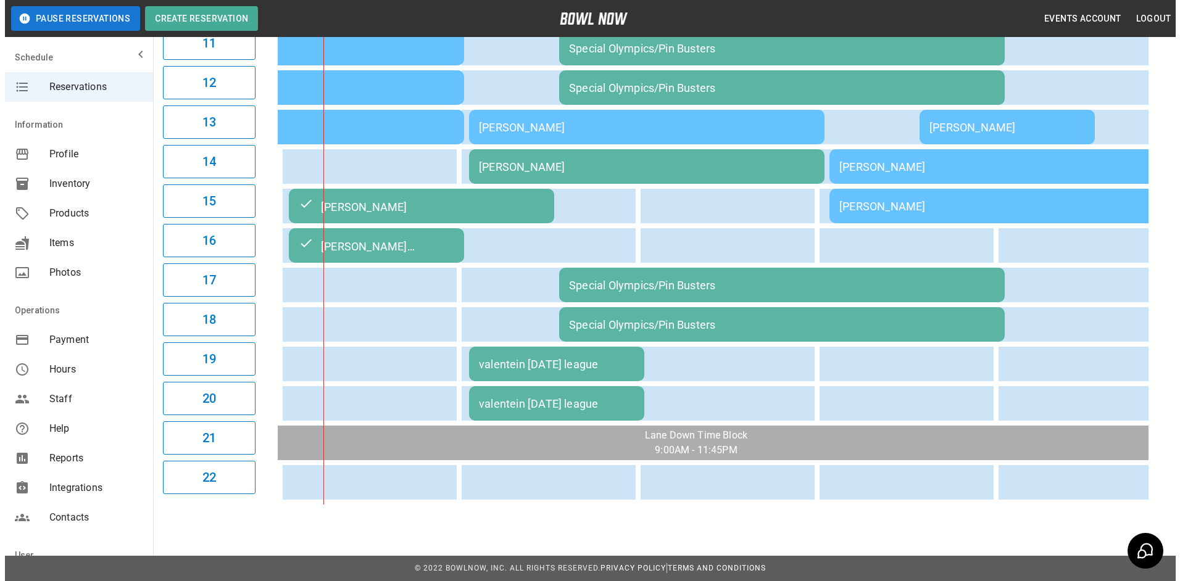
scroll to position [567, 0]
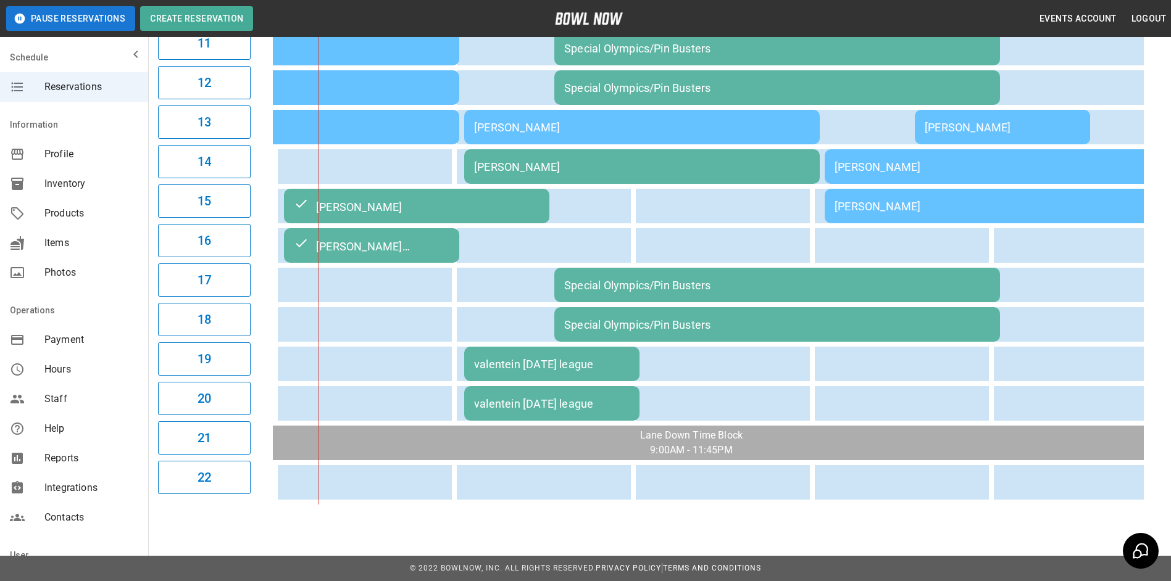
click at [533, 160] on div "[PERSON_NAME]" at bounding box center [642, 166] width 336 height 13
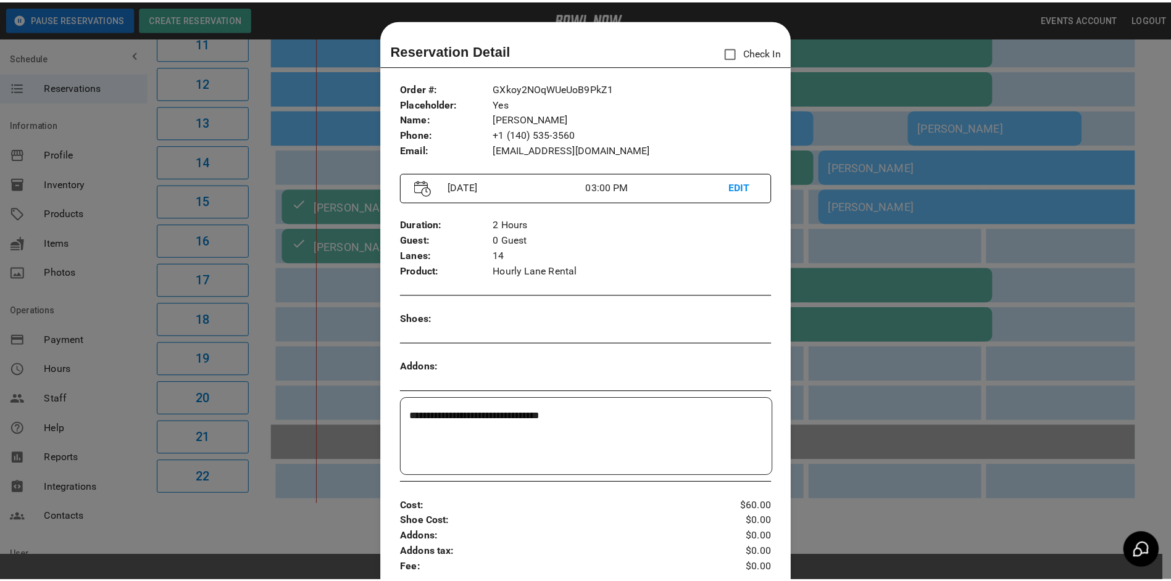
scroll to position [20, 0]
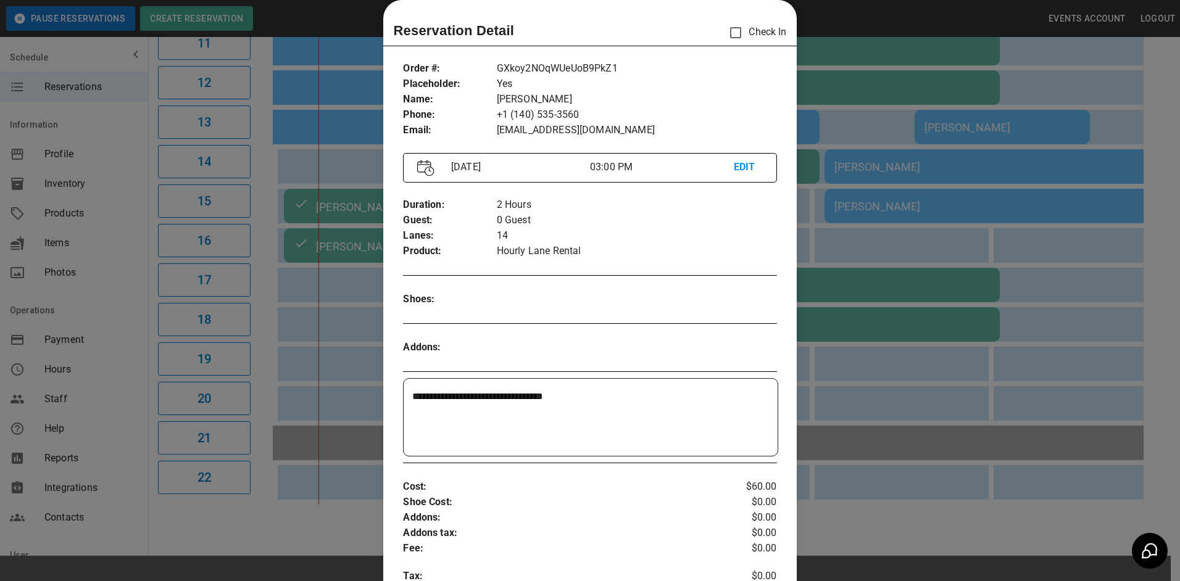
drag, startPoint x: 336, startPoint y: 178, endPoint x: 346, endPoint y: 177, distance: 10.0
click at [339, 178] on div at bounding box center [590, 290] width 1180 height 581
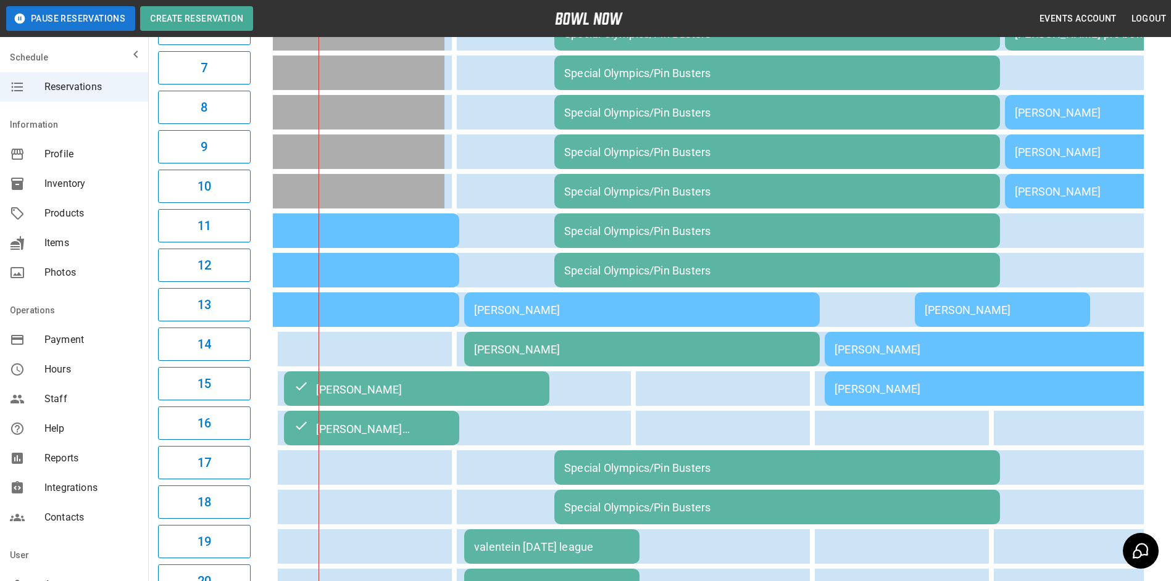
scroll to position [567, 0]
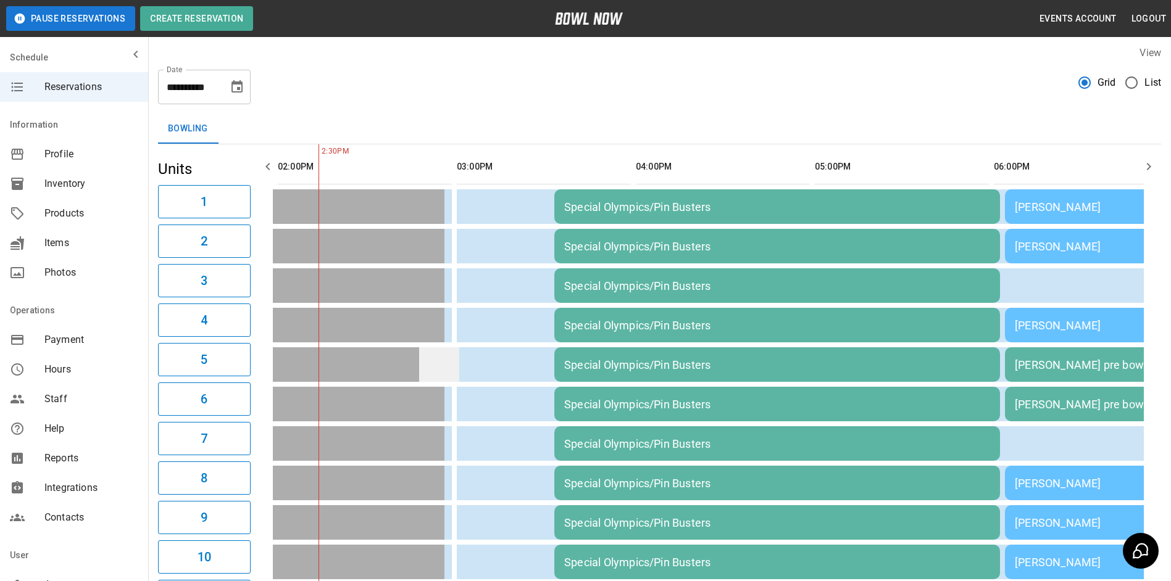
scroll to position [0, 0]
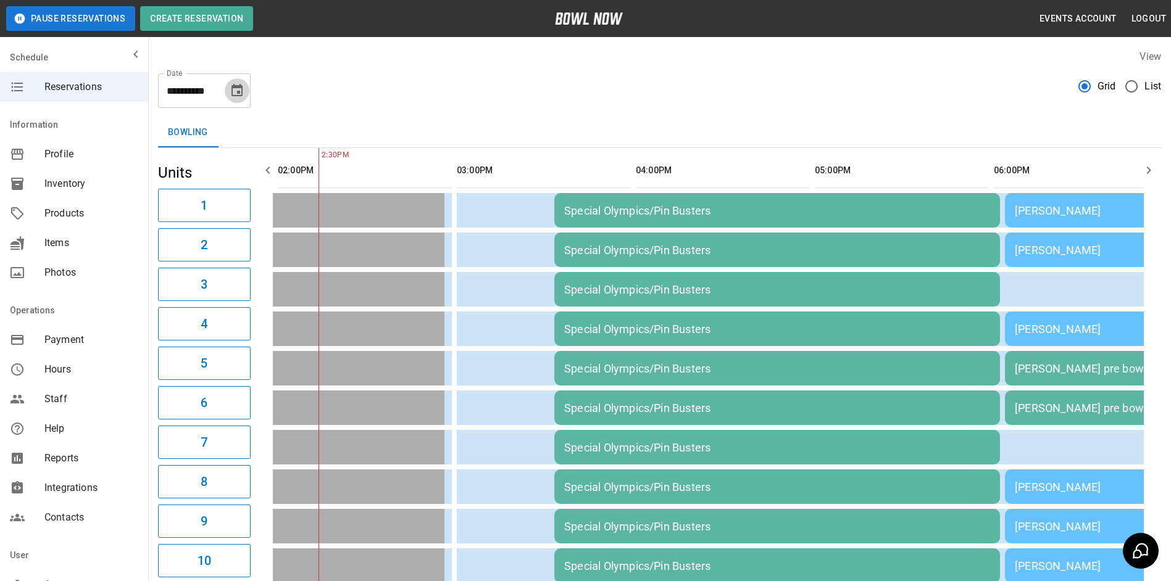
click at [241, 93] on icon "Choose date, selected date is Oct 11, 2025" at bounding box center [236, 90] width 11 height 12
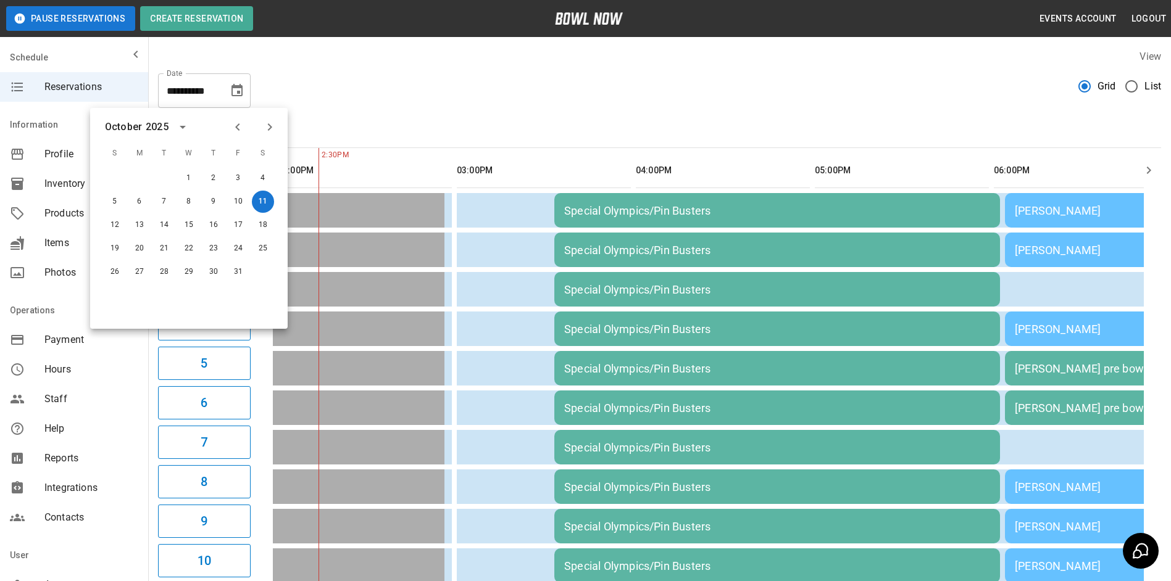
click at [495, 105] on div "**********" at bounding box center [659, 86] width 1003 height 44
click at [554, 106] on div "**********" at bounding box center [659, 86] width 1003 height 44
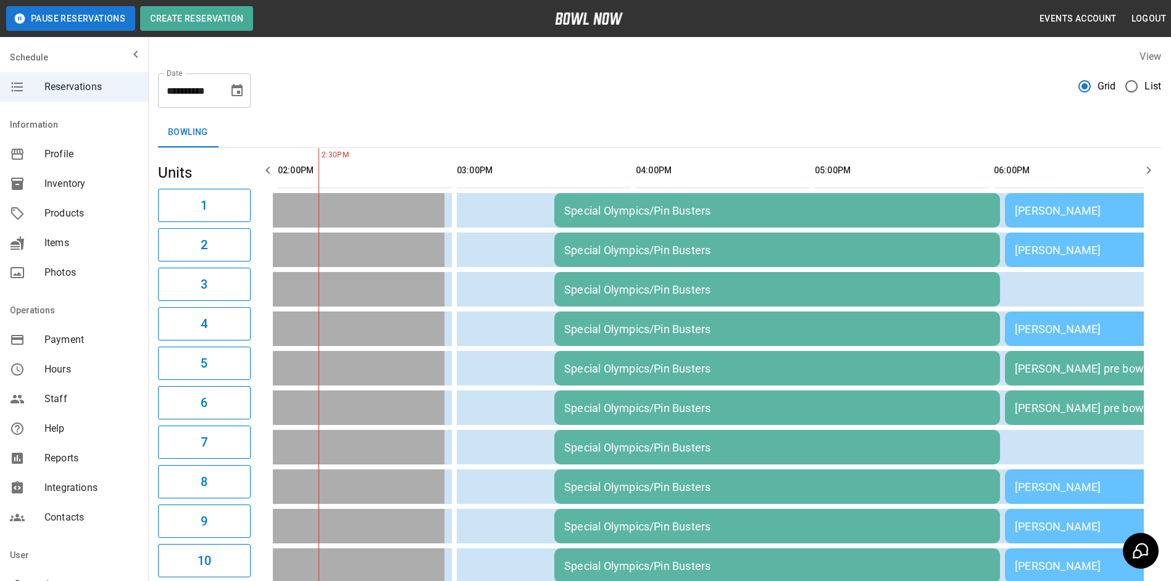
click at [1148, 172] on icon "button" at bounding box center [1149, 170] width 4 height 7
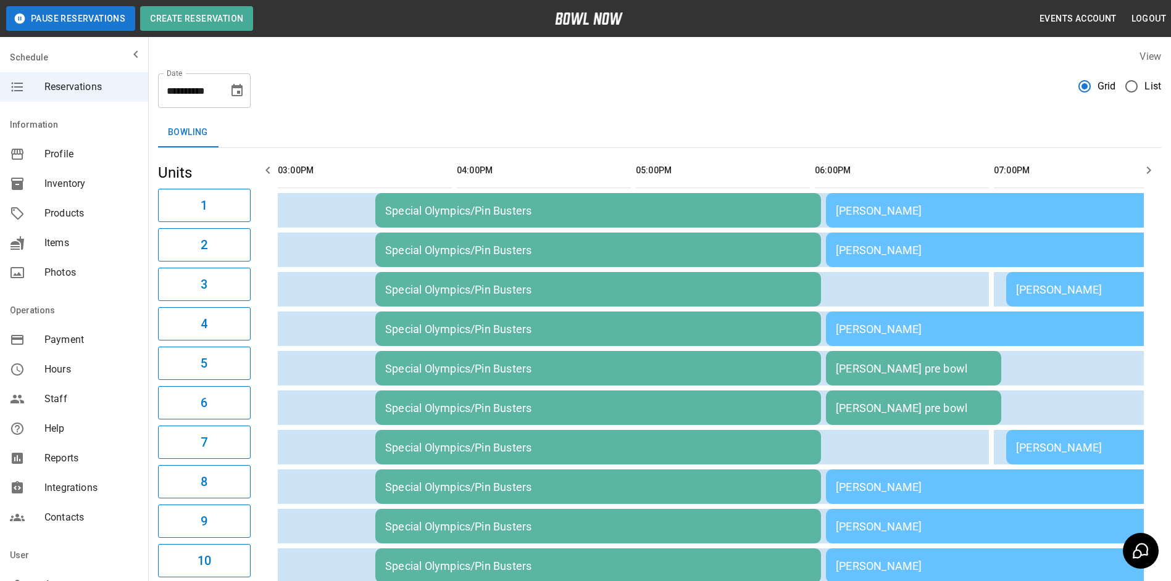
click at [1148, 172] on icon "button" at bounding box center [1149, 170] width 4 height 7
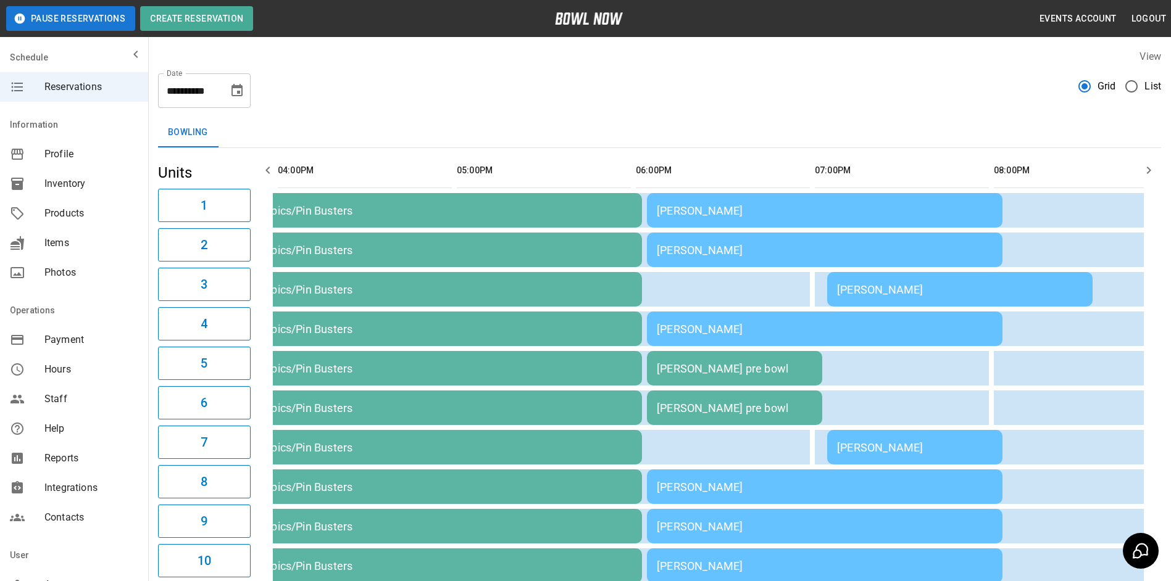
click at [1148, 172] on icon "button" at bounding box center [1149, 170] width 4 height 7
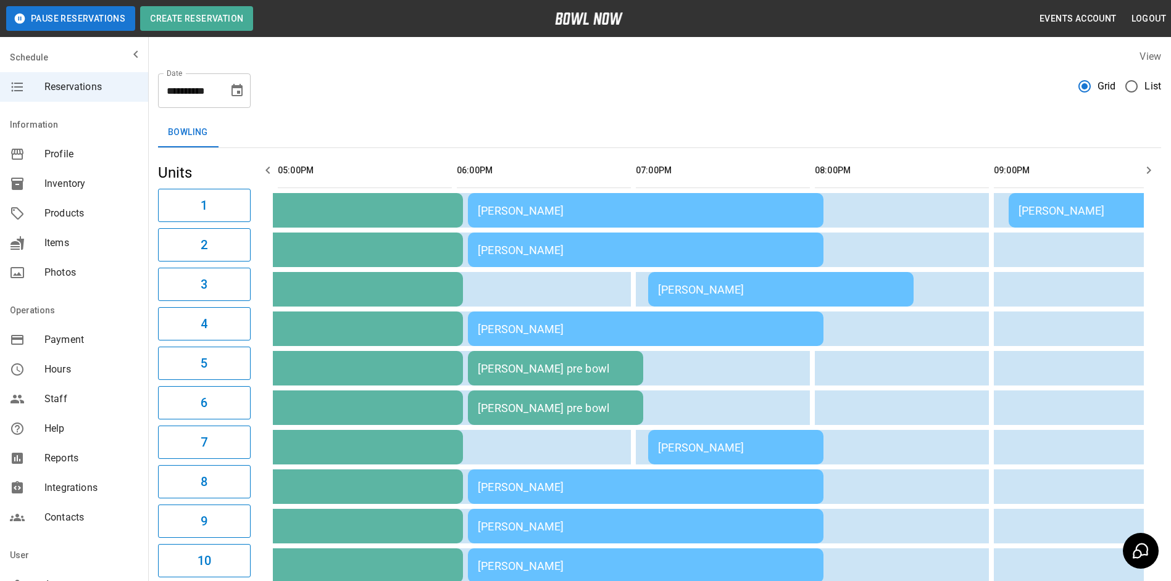
click at [1148, 172] on icon "button" at bounding box center [1149, 170] width 4 height 7
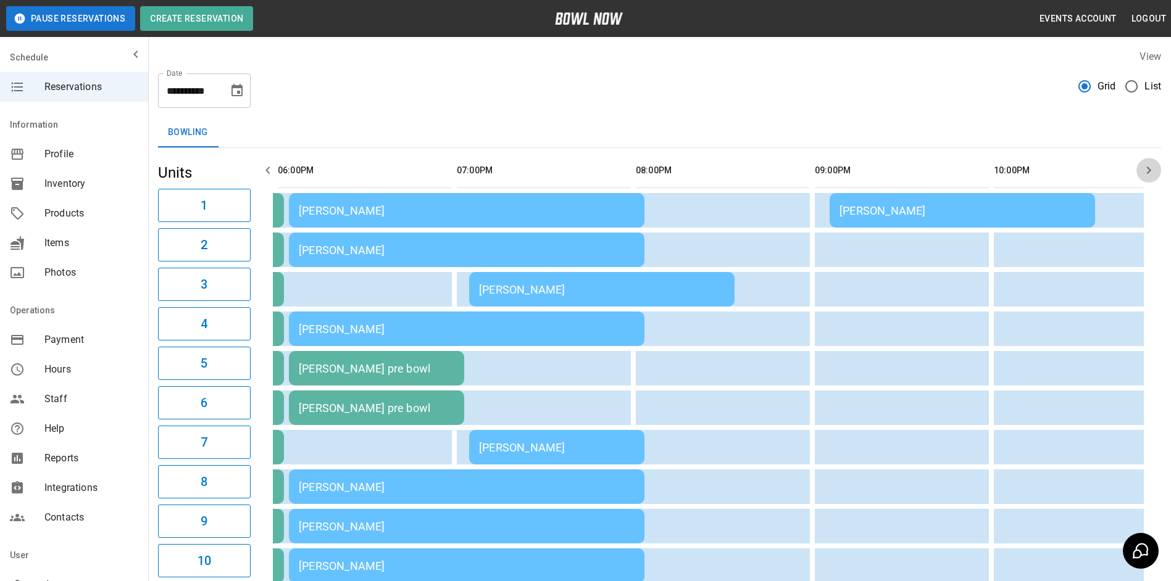
click at [1149, 175] on icon "button" at bounding box center [1148, 170] width 15 height 15
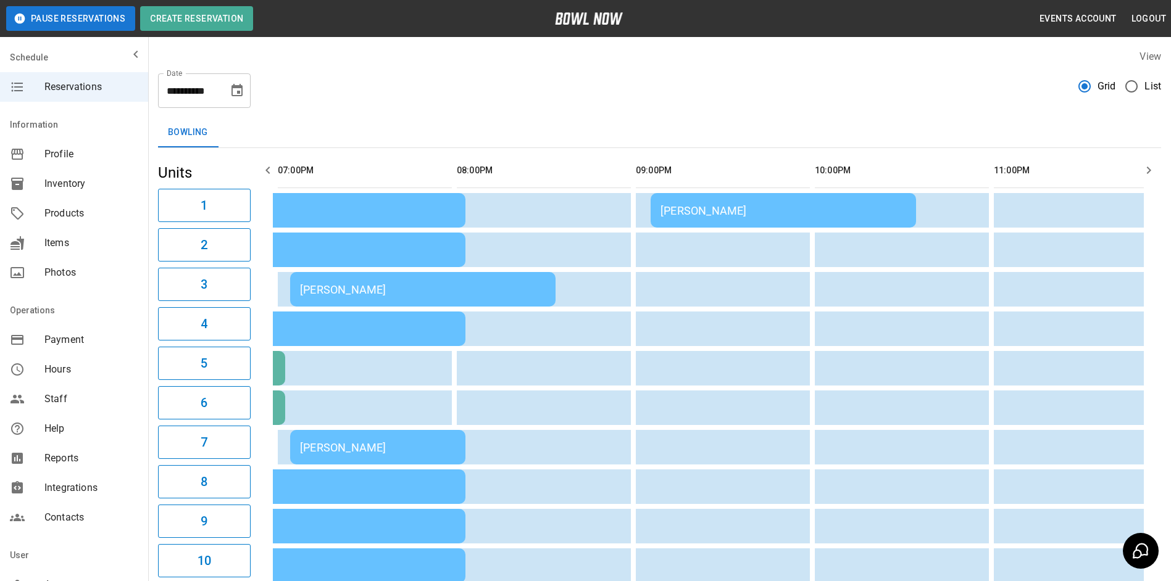
drag, startPoint x: 246, startPoint y: 167, endPoint x: 256, endPoint y: 167, distance: 9.9
click at [247, 167] on h5 "Units" at bounding box center [204, 173] width 93 height 20
drag, startPoint x: 259, startPoint y: 170, endPoint x: 264, endPoint y: 166, distance: 6.6
click at [262, 168] on button "button" at bounding box center [268, 170] width 25 height 25
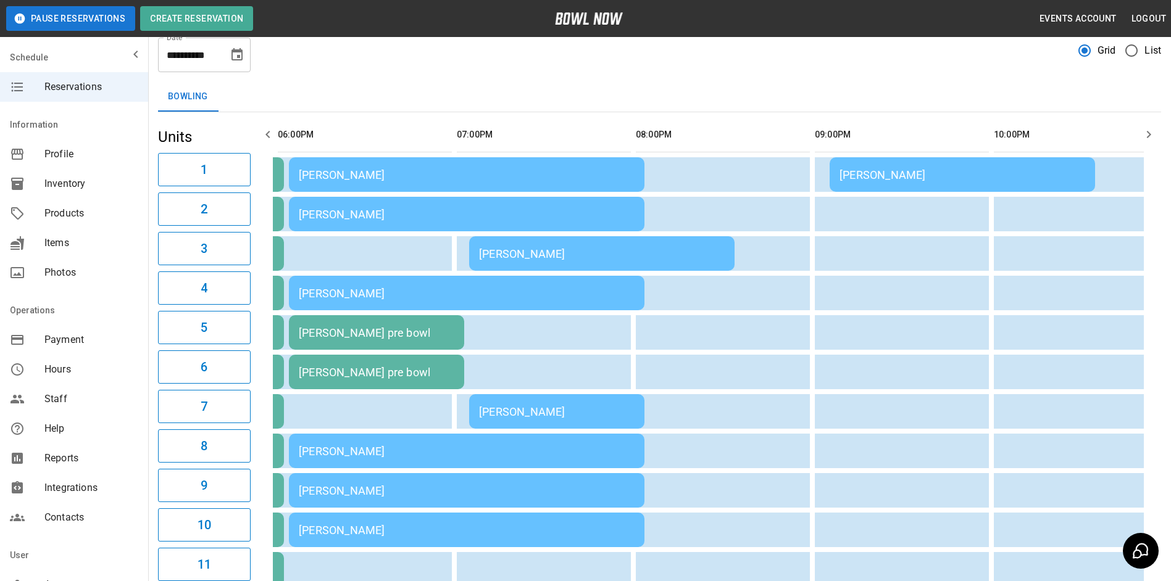
scroll to position [0, 0]
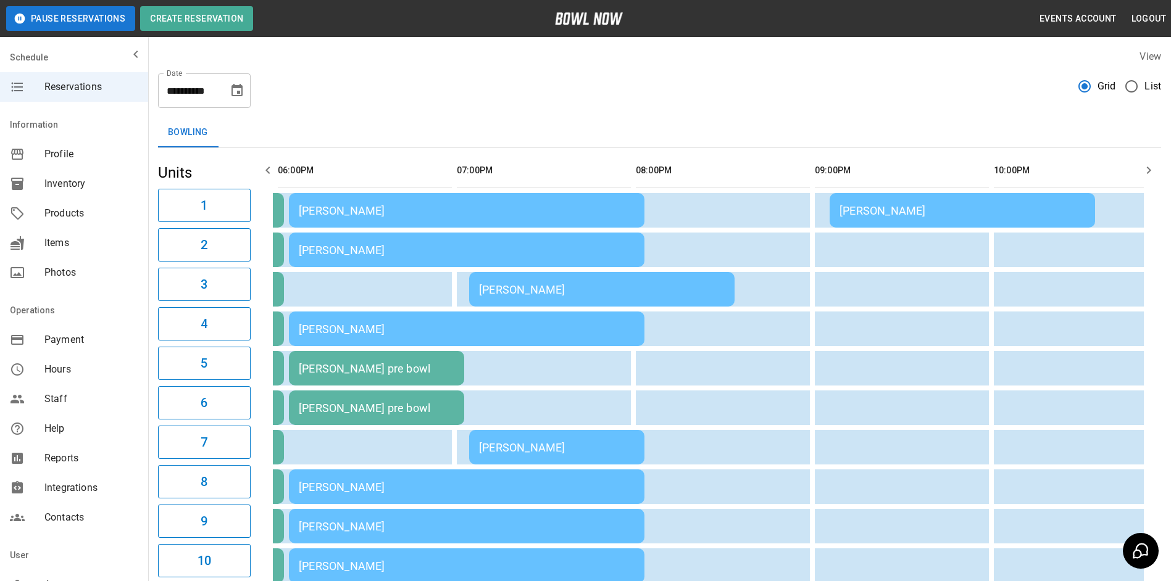
click at [1149, 175] on icon "button" at bounding box center [1148, 170] width 15 height 15
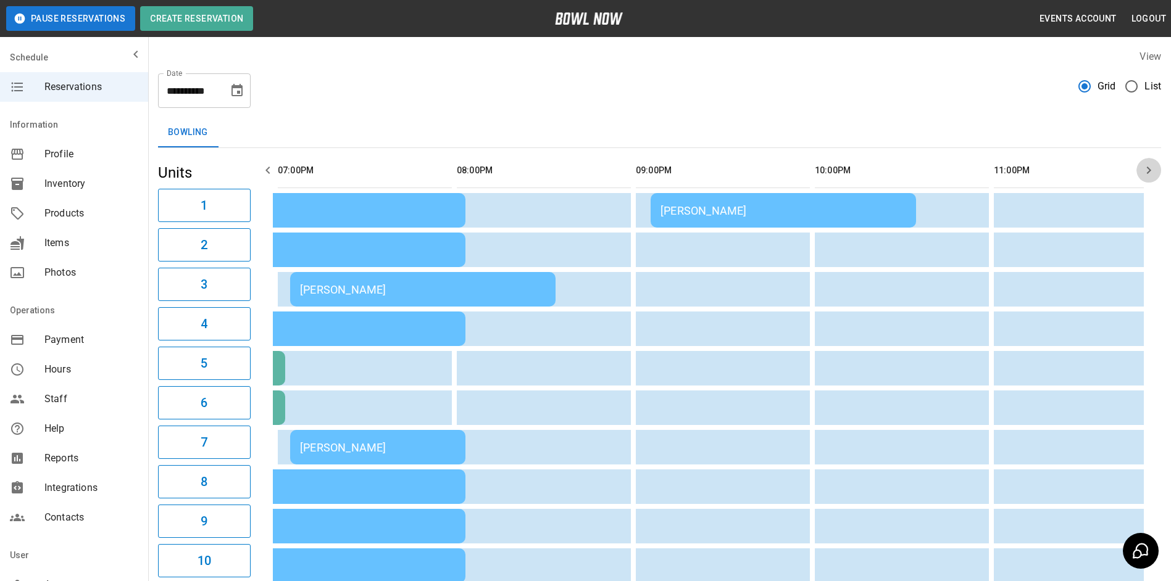
click at [1149, 176] on icon "button" at bounding box center [1148, 170] width 15 height 15
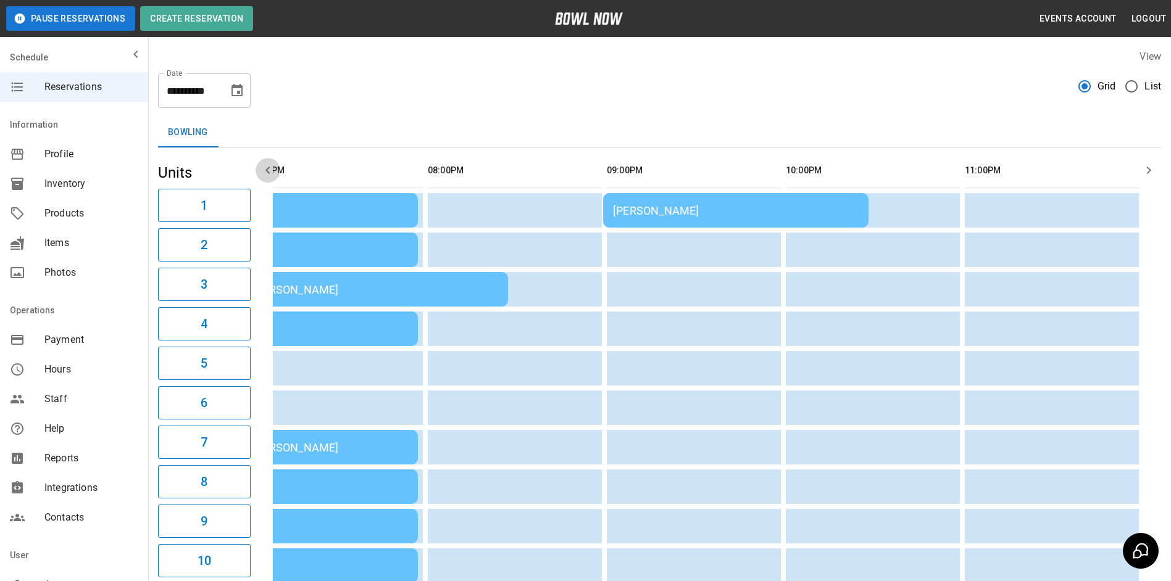
click at [264, 162] on button "button" at bounding box center [268, 170] width 25 height 25
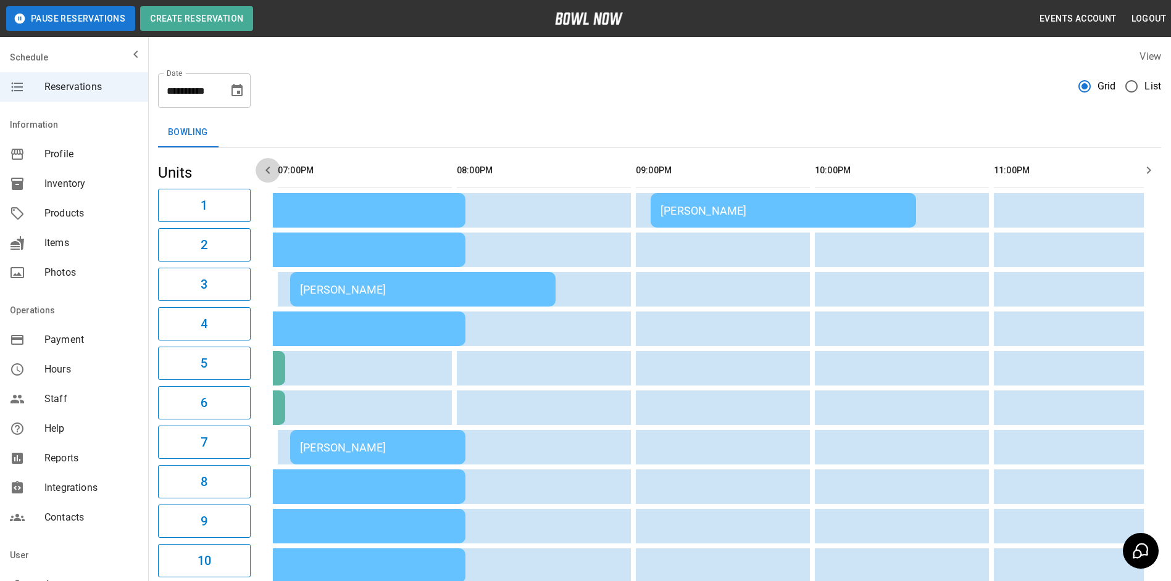
click at [264, 163] on button "button" at bounding box center [268, 170] width 25 height 25
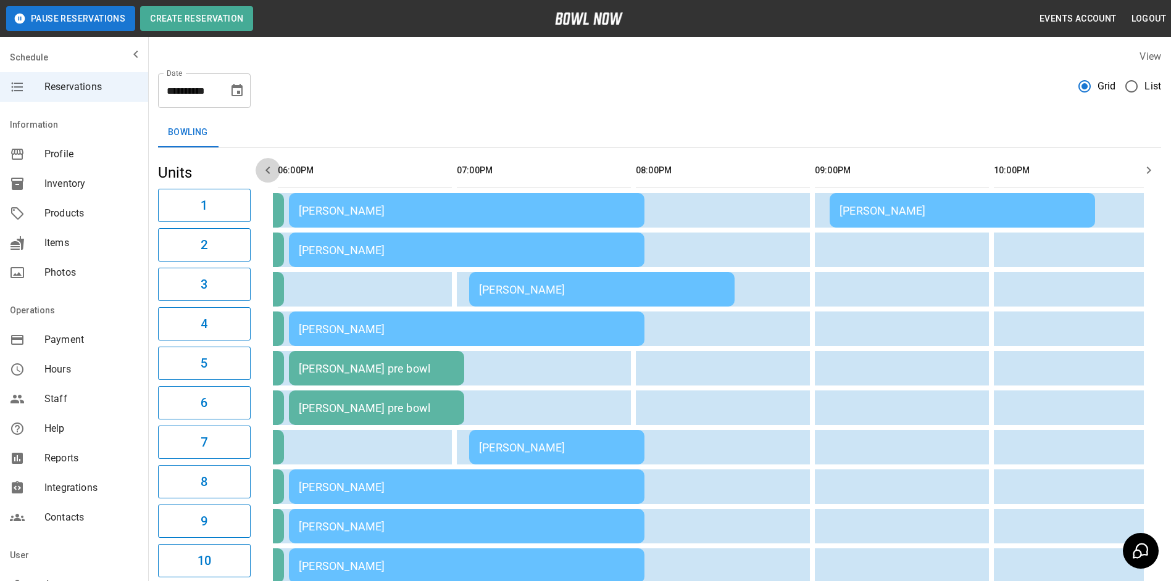
click at [264, 163] on icon "button" at bounding box center [267, 170] width 15 height 15
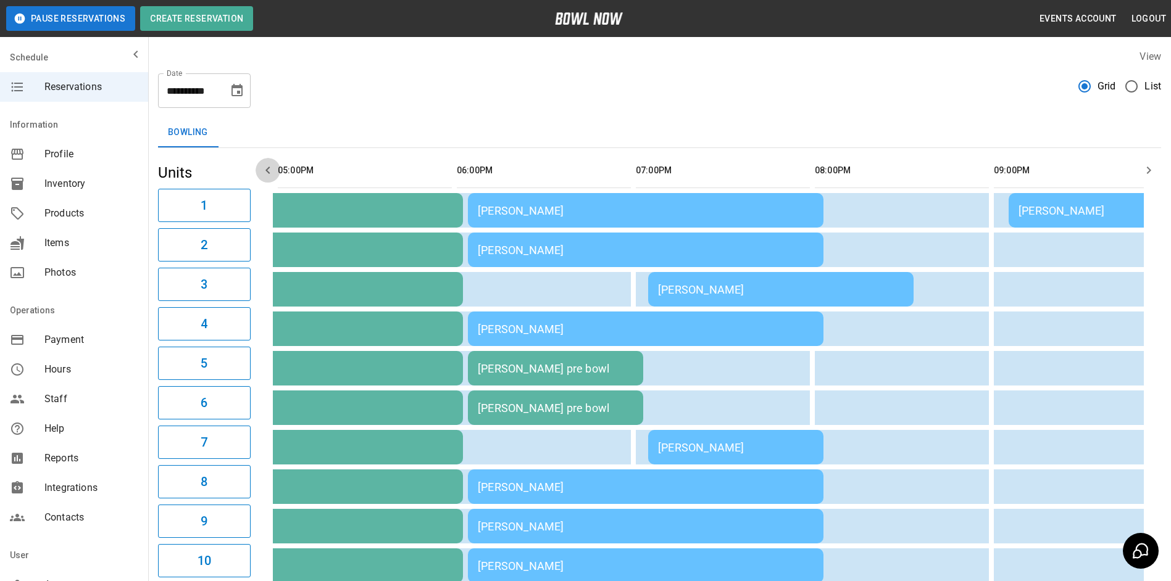
click at [265, 163] on icon "button" at bounding box center [267, 170] width 15 height 15
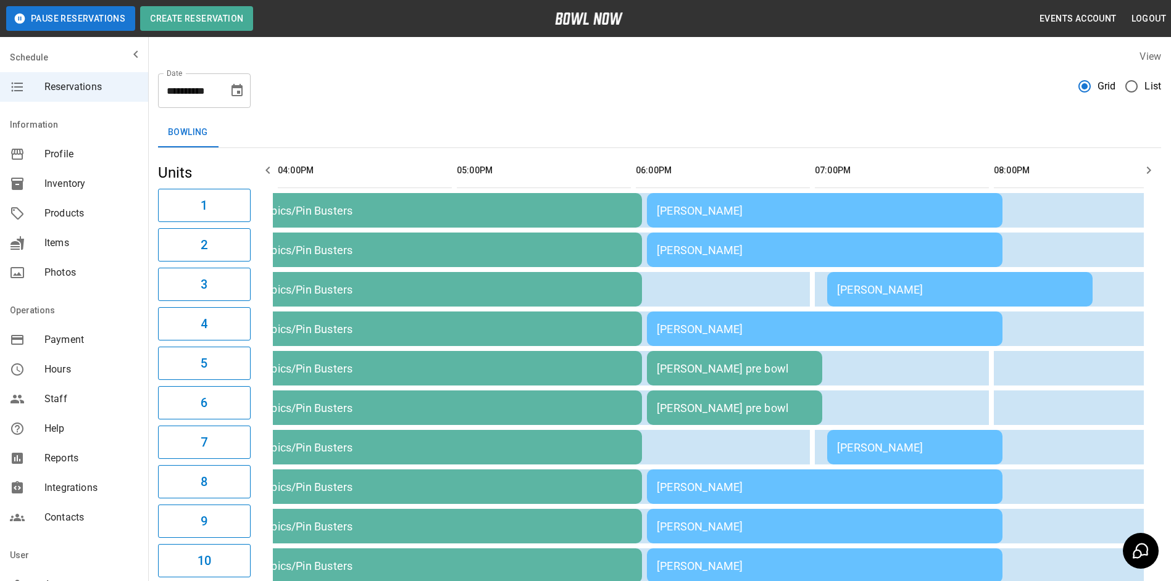
click at [265, 163] on icon "button" at bounding box center [267, 170] width 15 height 15
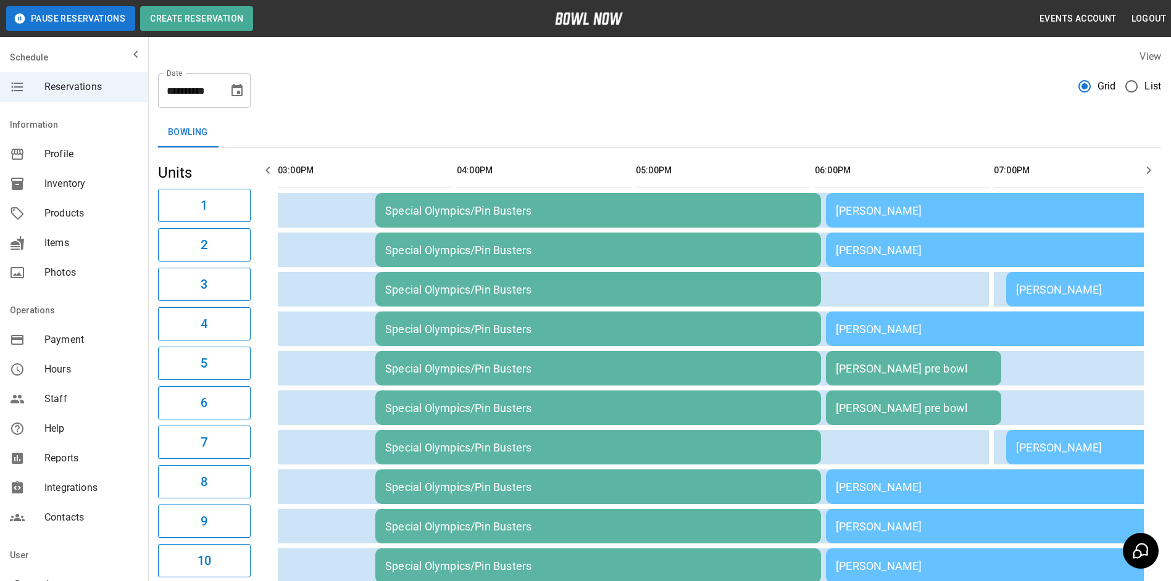
click at [265, 163] on icon "button" at bounding box center [267, 170] width 15 height 15
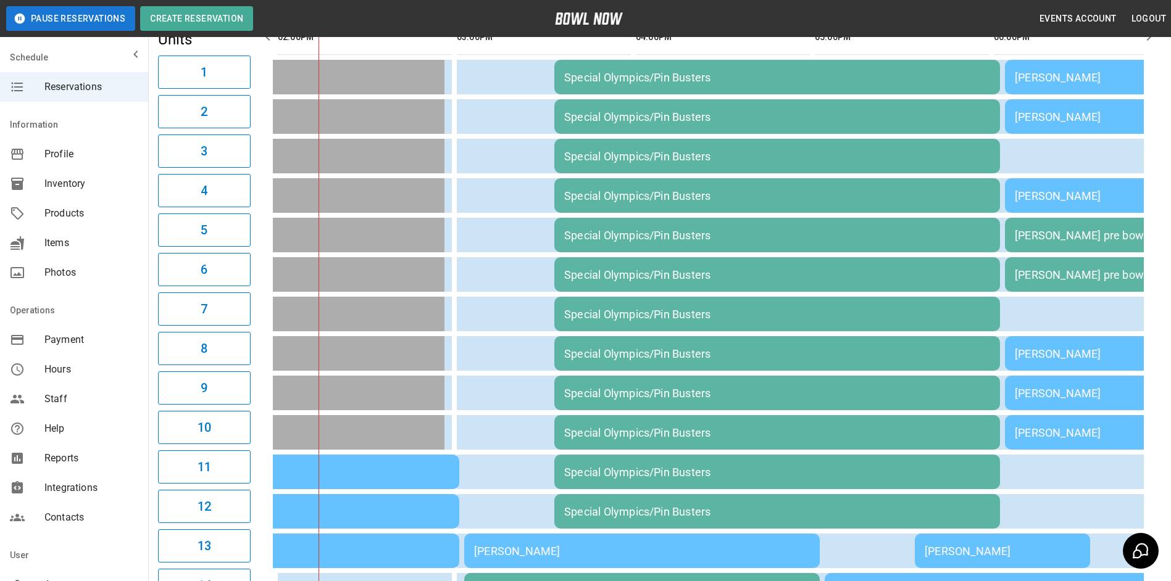
scroll to position [0, 0]
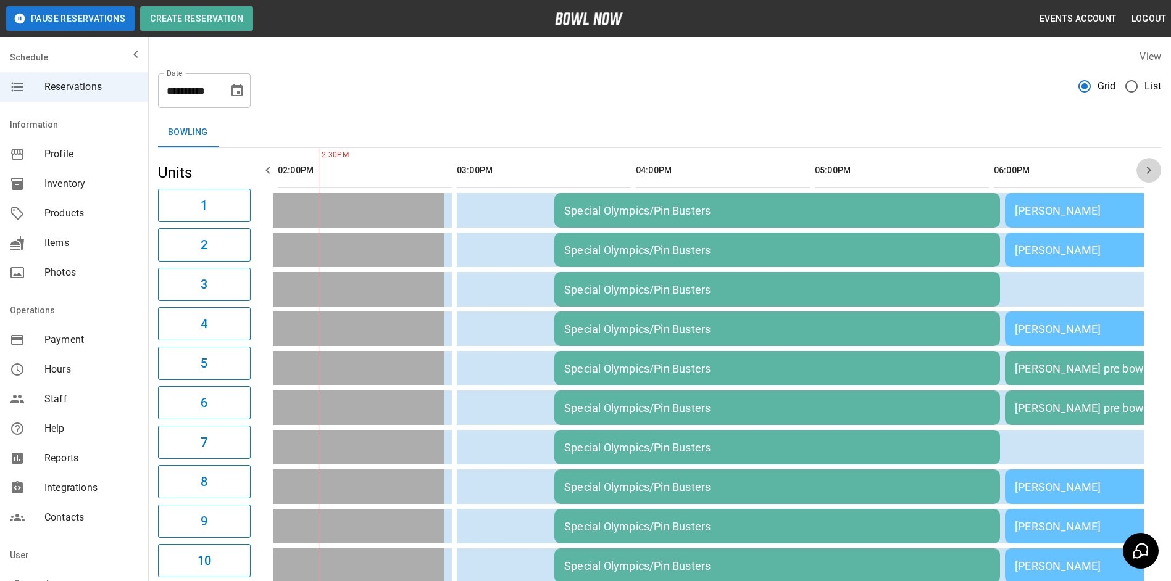
click at [1143, 177] on icon "button" at bounding box center [1148, 170] width 15 height 15
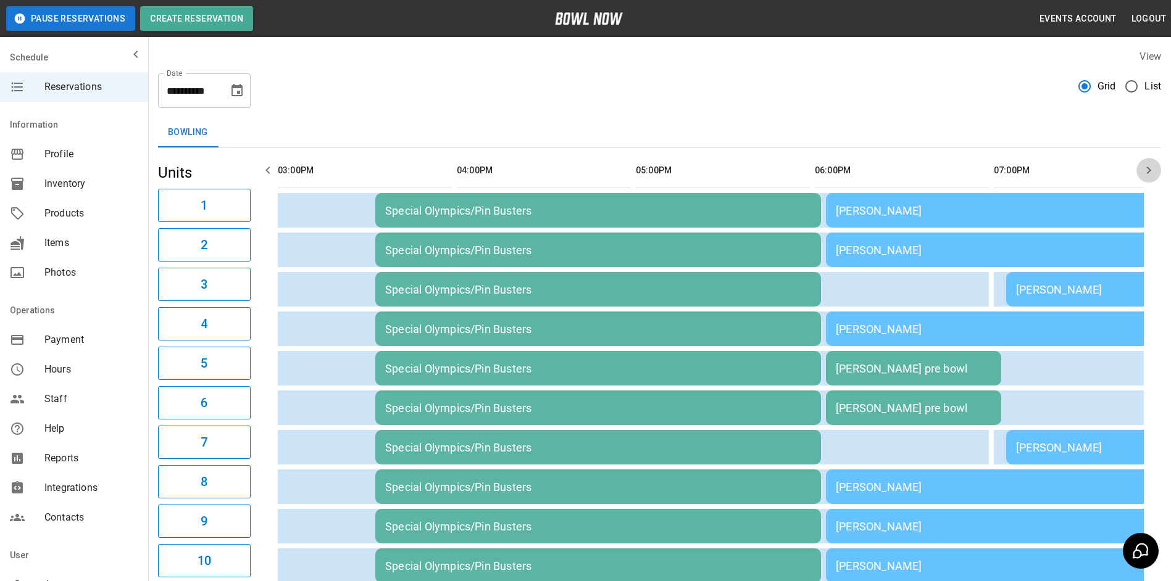
click at [1144, 176] on icon "button" at bounding box center [1148, 170] width 15 height 15
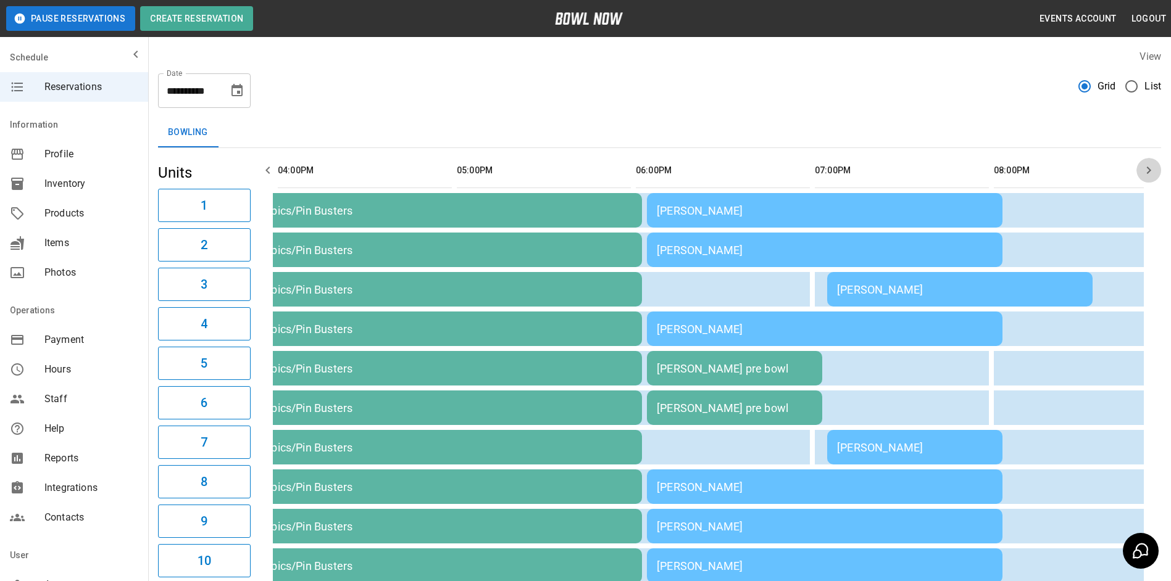
click at [1144, 175] on icon "button" at bounding box center [1148, 170] width 15 height 15
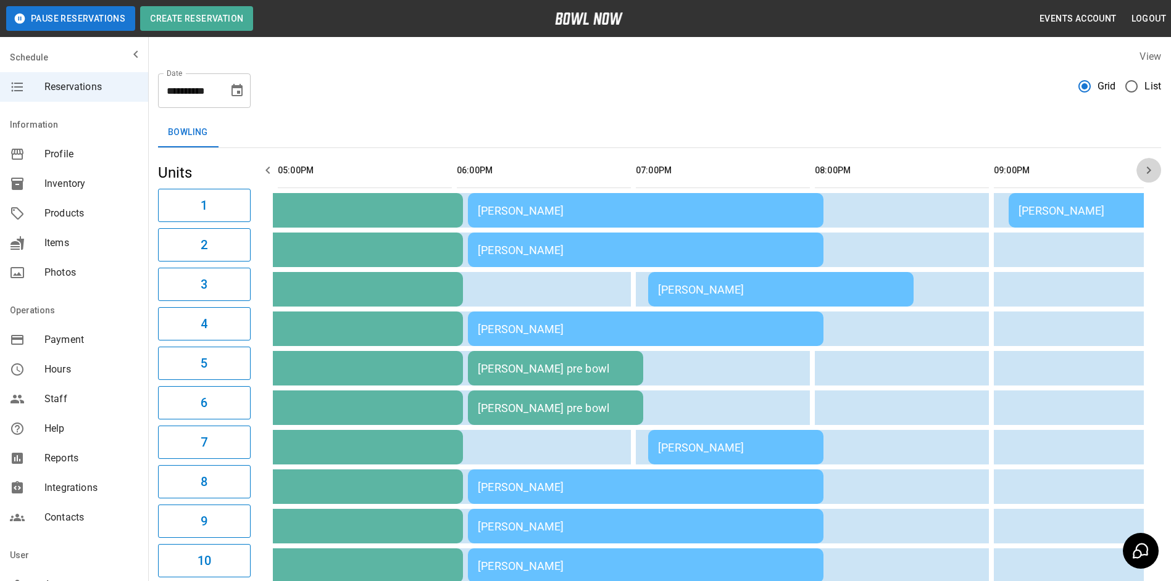
click at [1144, 175] on icon "button" at bounding box center [1148, 170] width 15 height 15
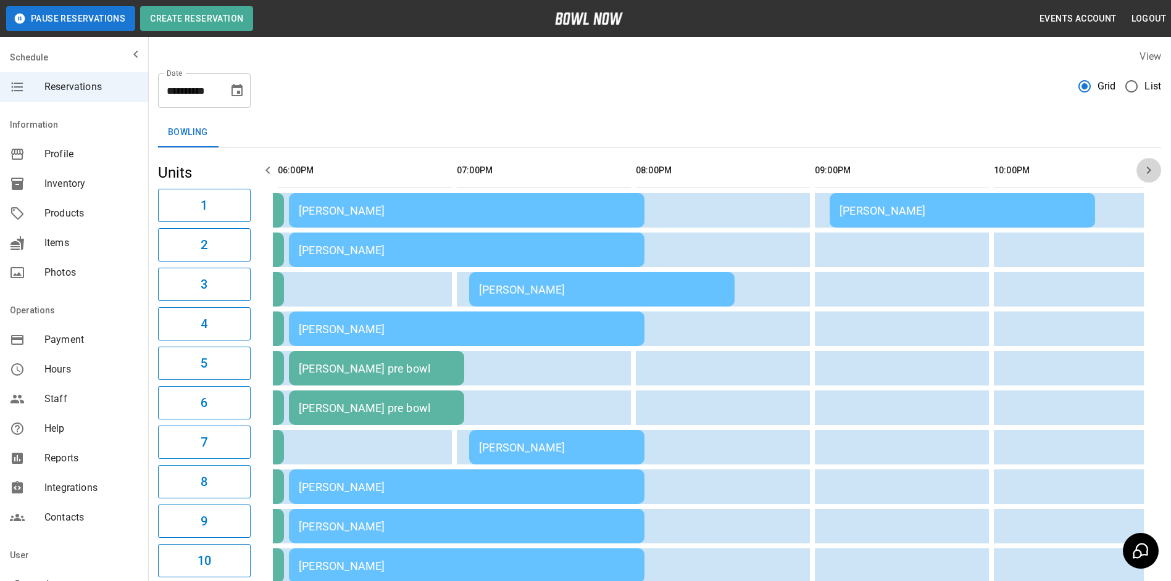
click at [1144, 175] on icon "button" at bounding box center [1148, 170] width 15 height 15
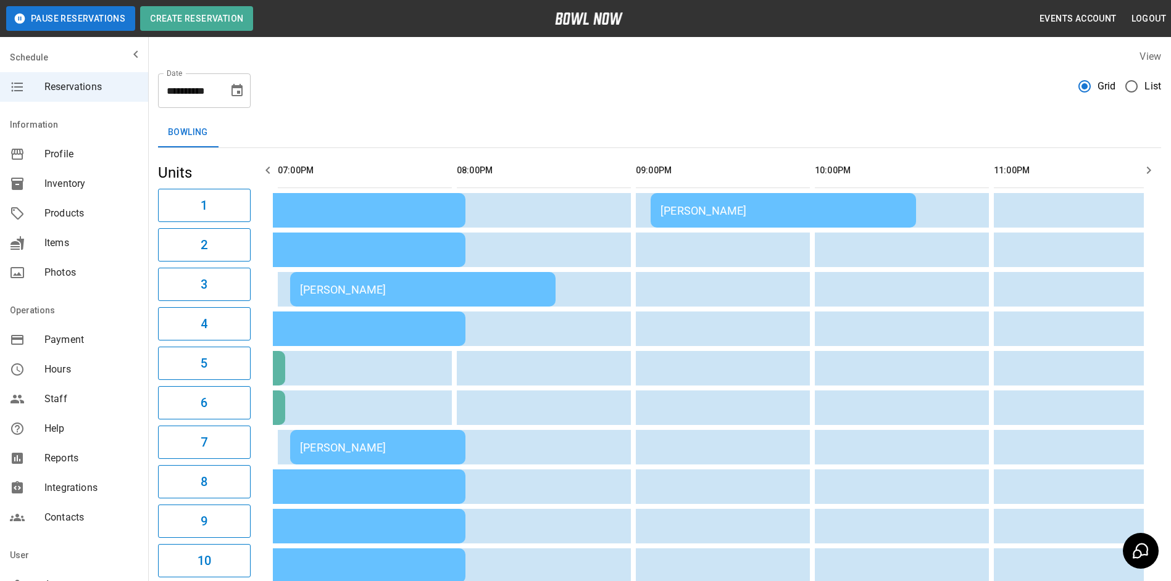
click at [1144, 175] on icon "button" at bounding box center [1148, 170] width 15 height 15
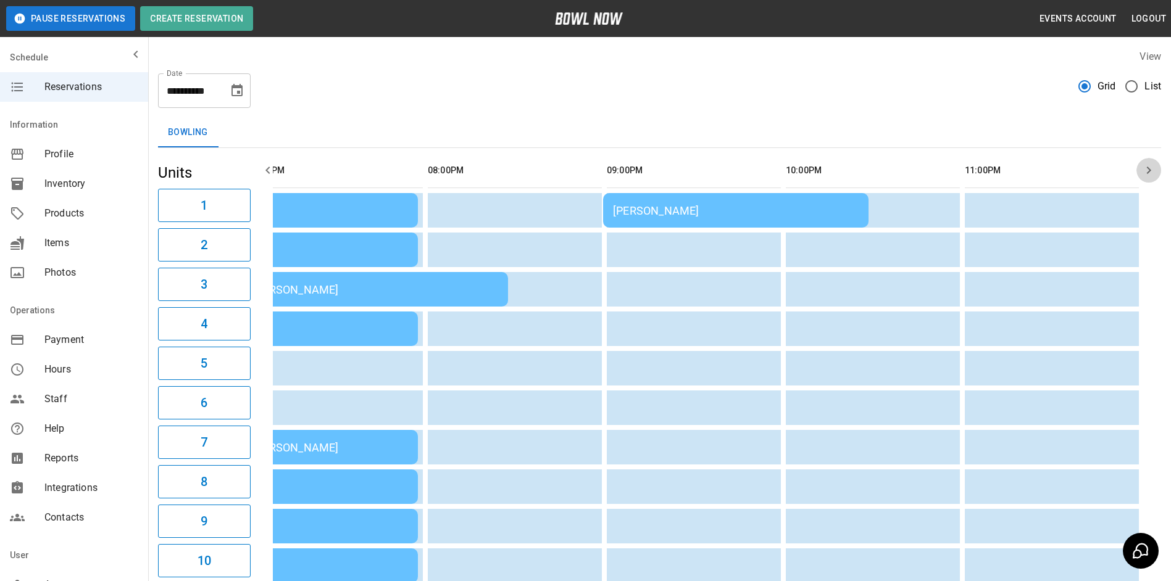
click at [1144, 175] on icon "button" at bounding box center [1148, 170] width 15 height 15
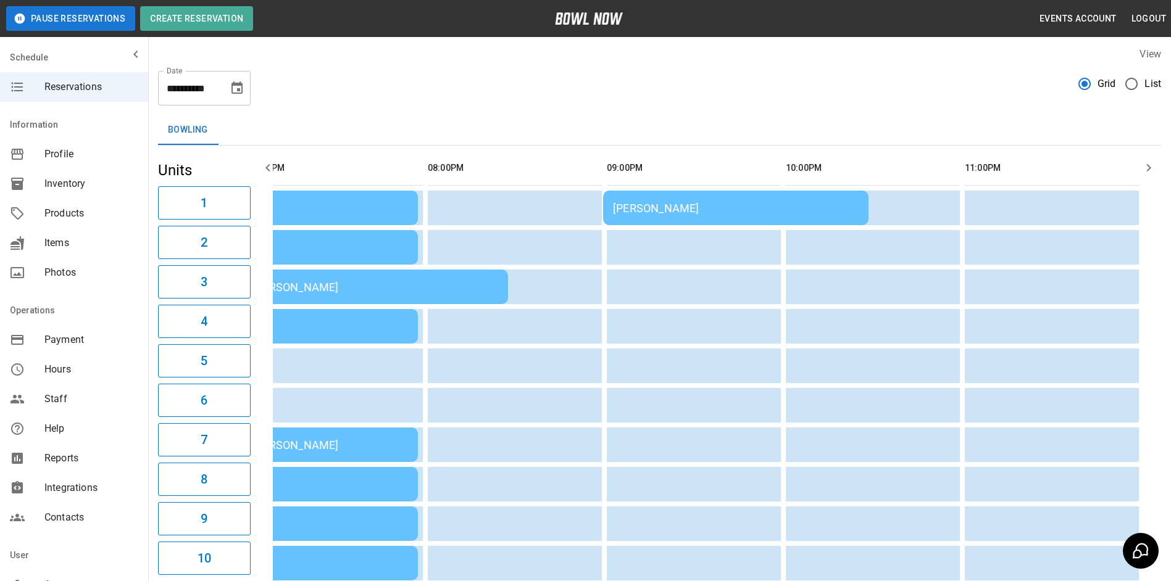
scroll to position [0, 0]
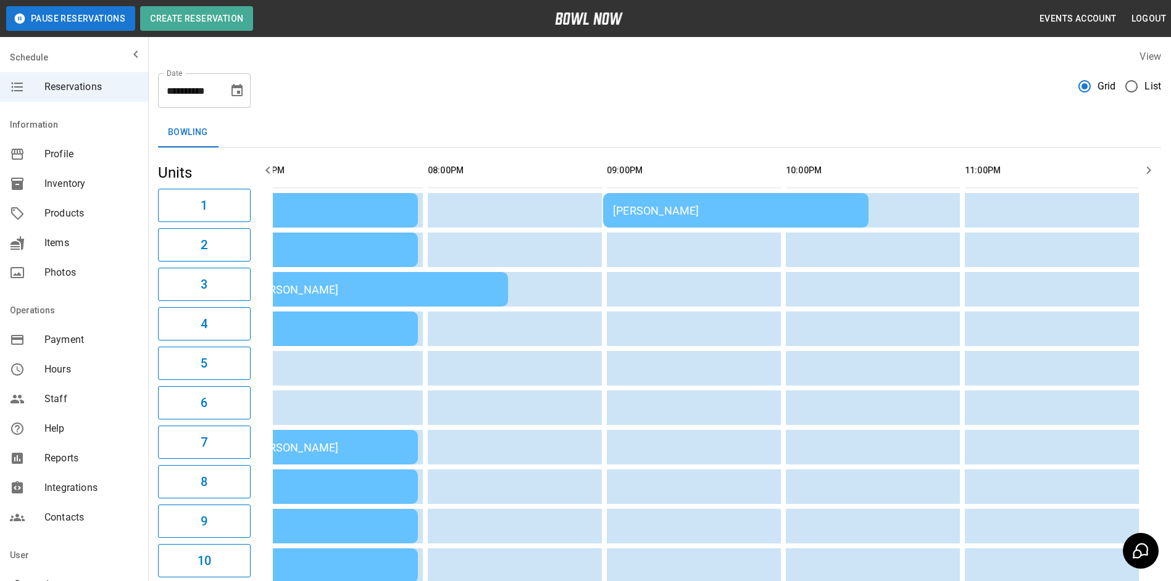
click at [276, 164] on button "button" at bounding box center [268, 170] width 25 height 25
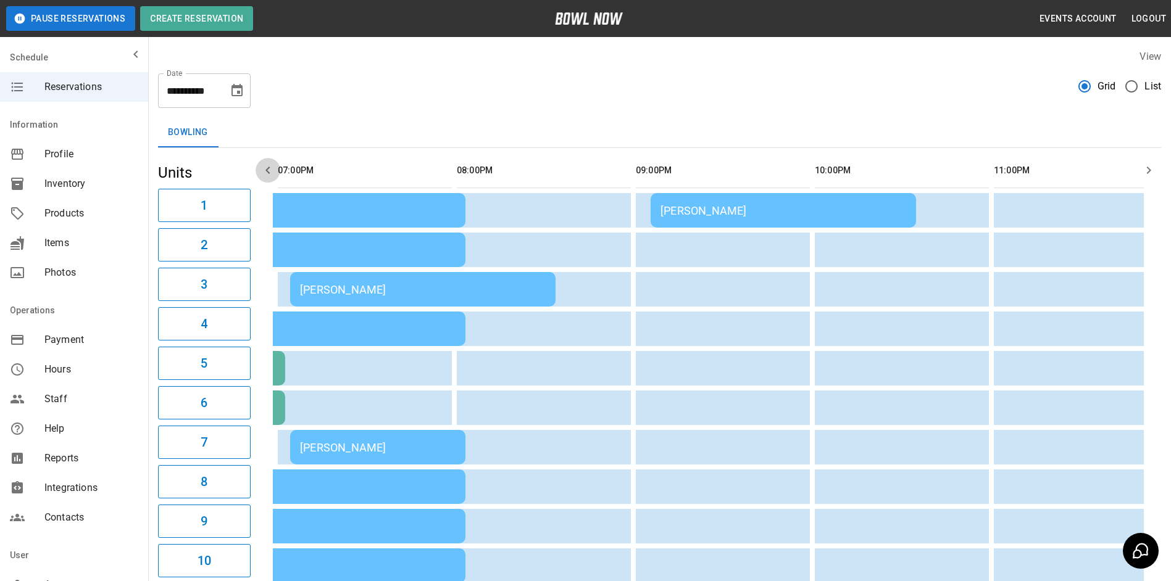
click at [275, 169] on button "button" at bounding box center [268, 170] width 25 height 25
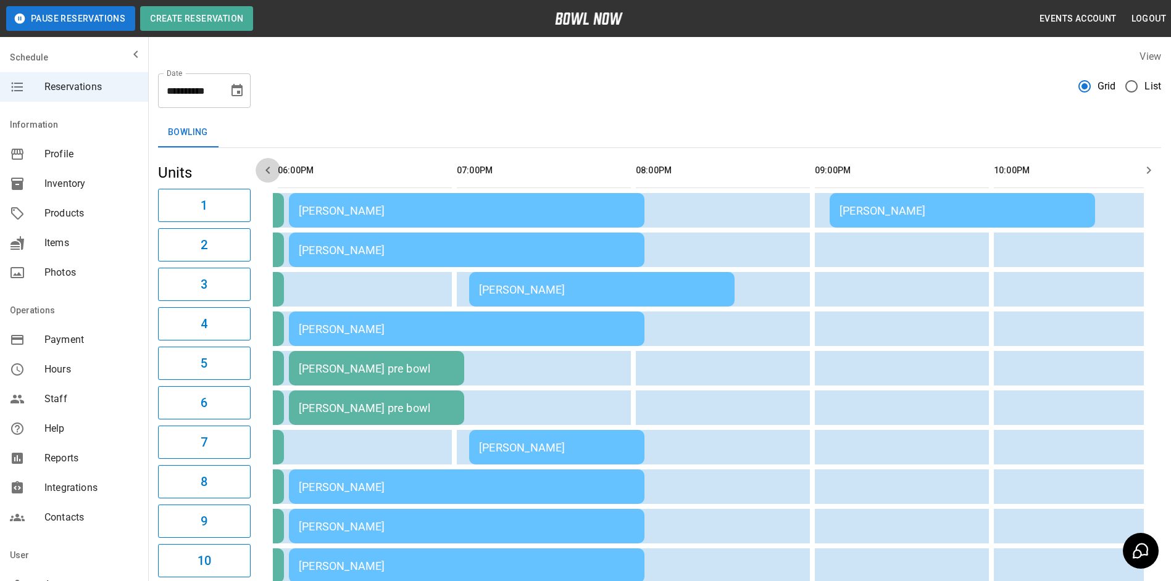
click at [274, 169] on icon "button" at bounding box center [267, 170] width 15 height 15
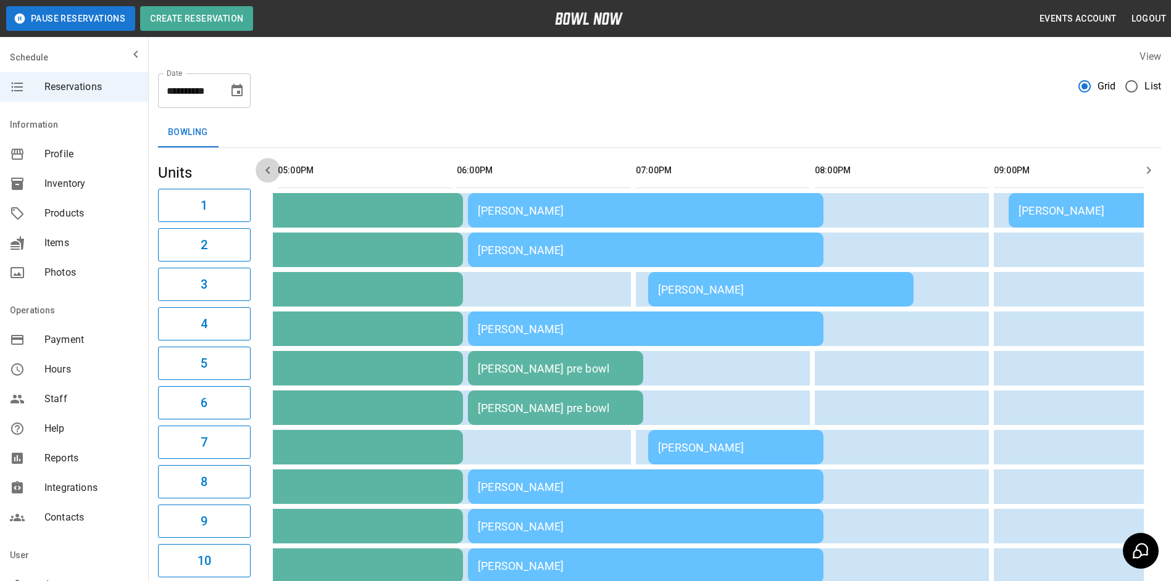
click at [274, 169] on icon "button" at bounding box center [267, 170] width 15 height 15
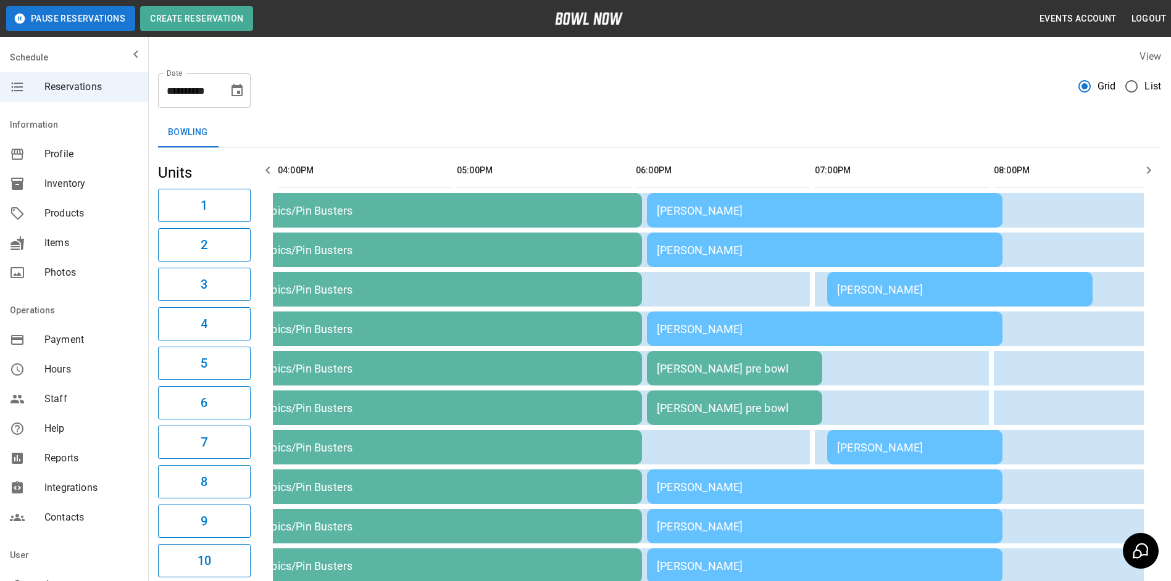
click at [274, 168] on icon "button" at bounding box center [267, 170] width 15 height 15
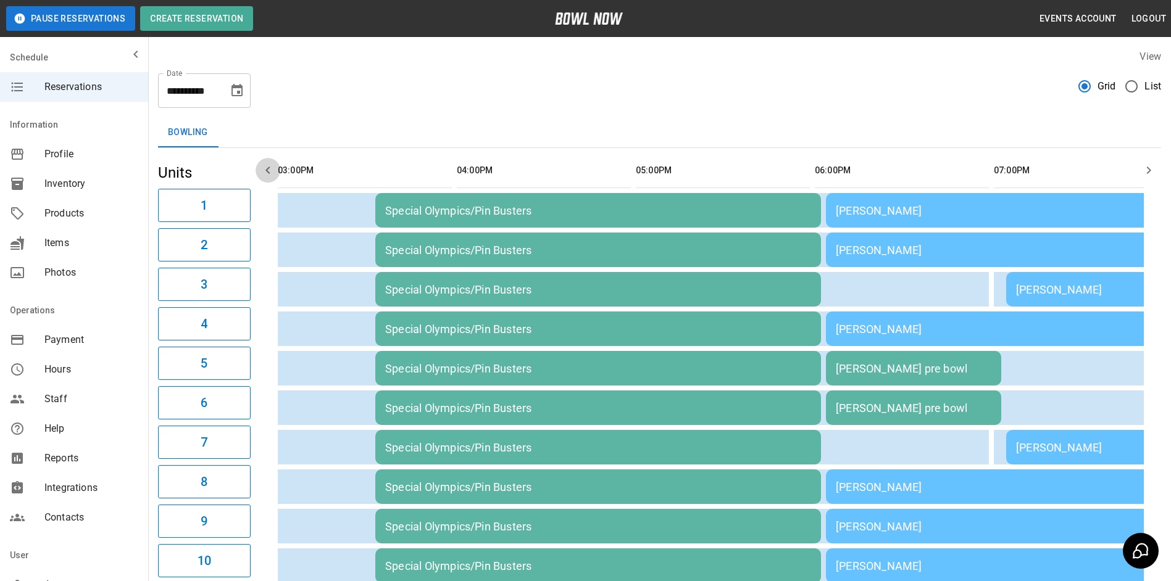
click at [274, 168] on icon "button" at bounding box center [267, 170] width 15 height 15
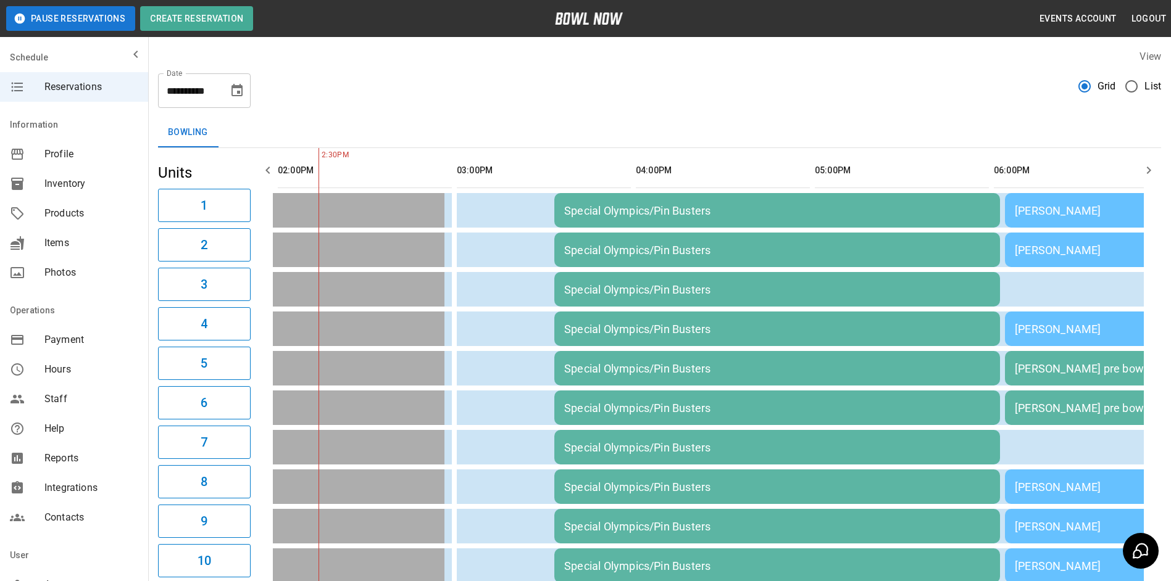
click at [518, 83] on div "**********" at bounding box center [659, 86] width 1003 height 44
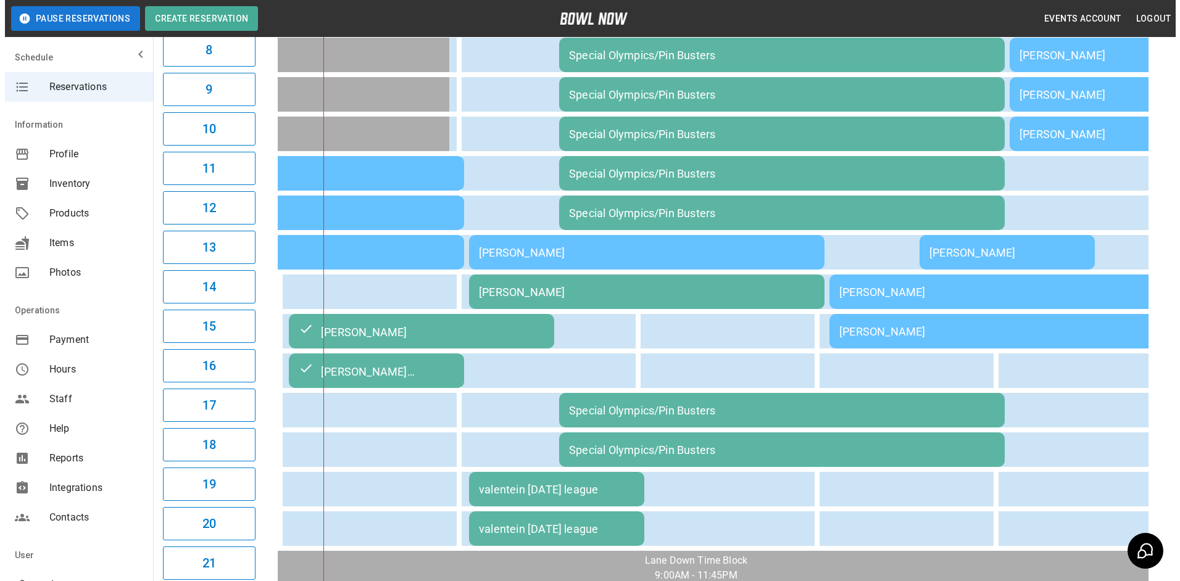
scroll to position [494, 0]
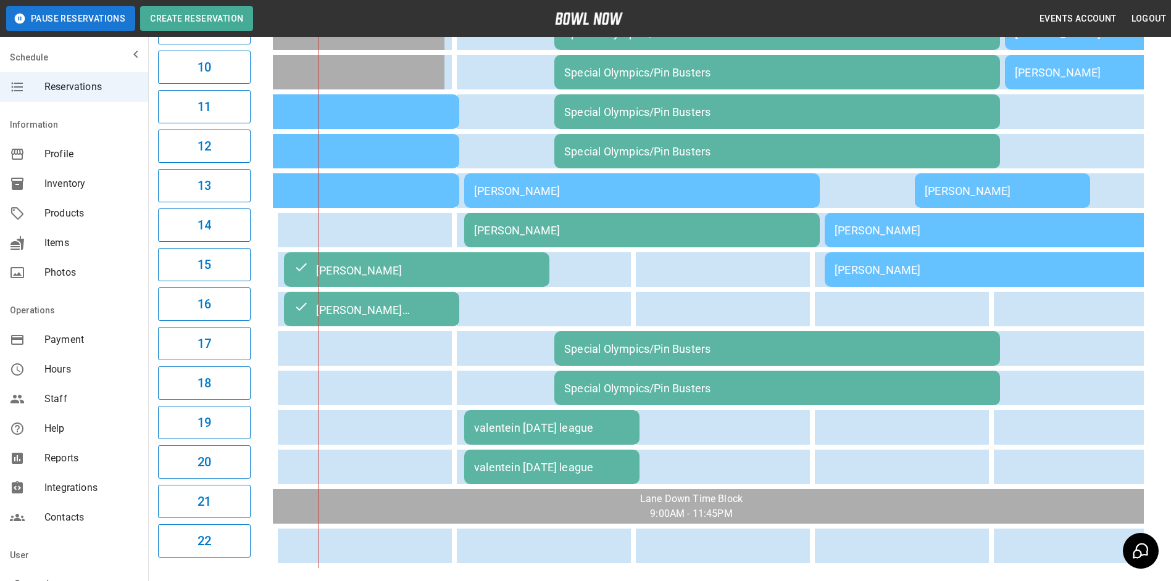
click at [542, 426] on div "valentein [DATE] league" at bounding box center [552, 428] width 156 height 13
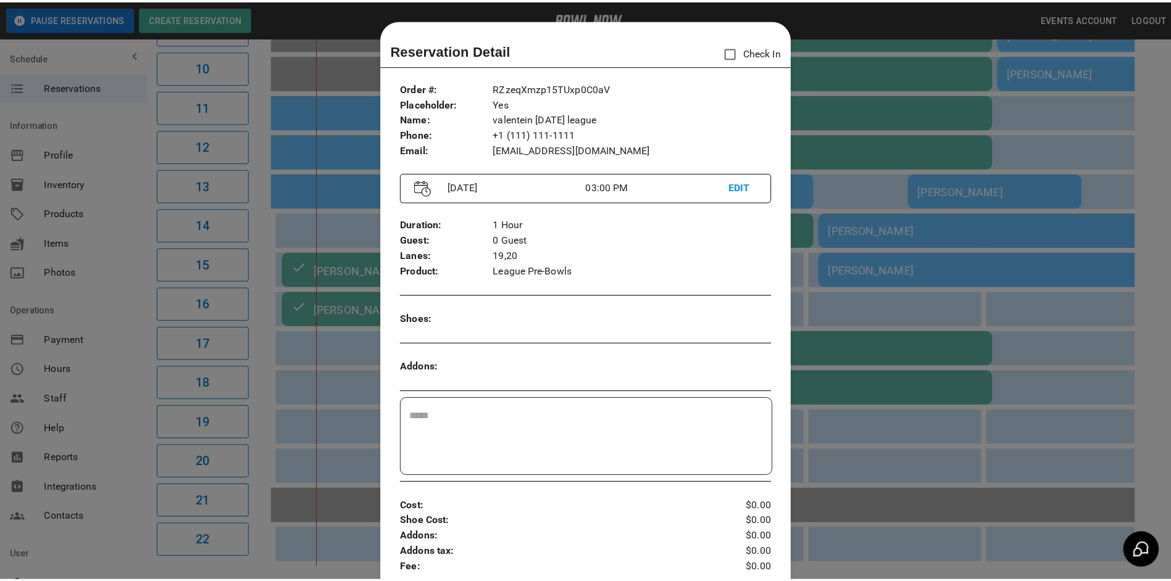
scroll to position [20, 0]
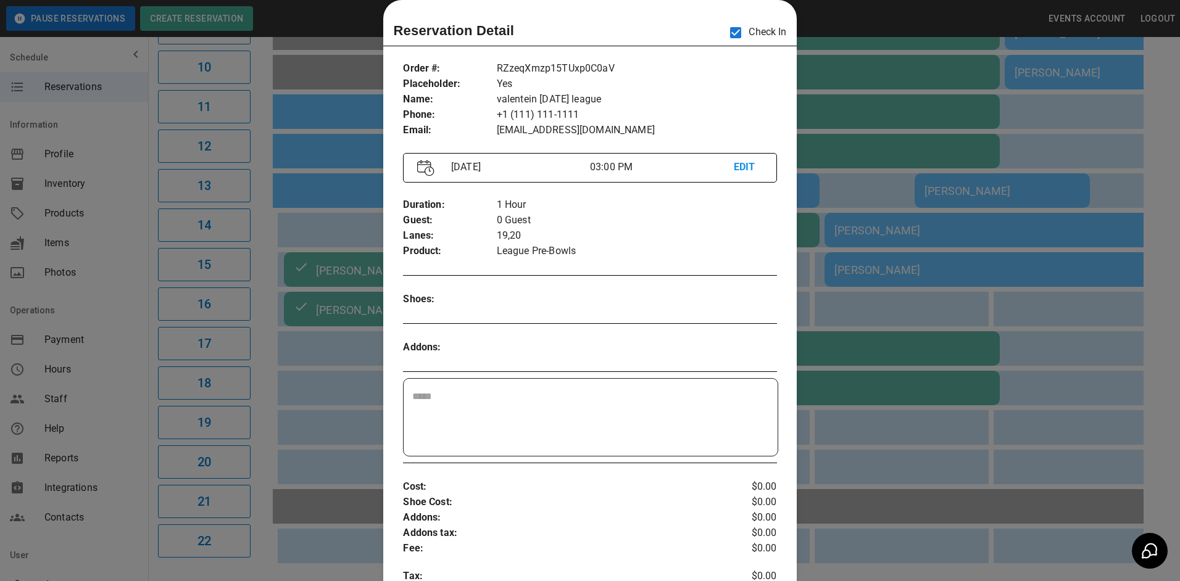
drag, startPoint x: 827, startPoint y: 148, endPoint x: 839, endPoint y: 146, distance: 11.9
click at [829, 146] on div at bounding box center [590, 290] width 1180 height 581
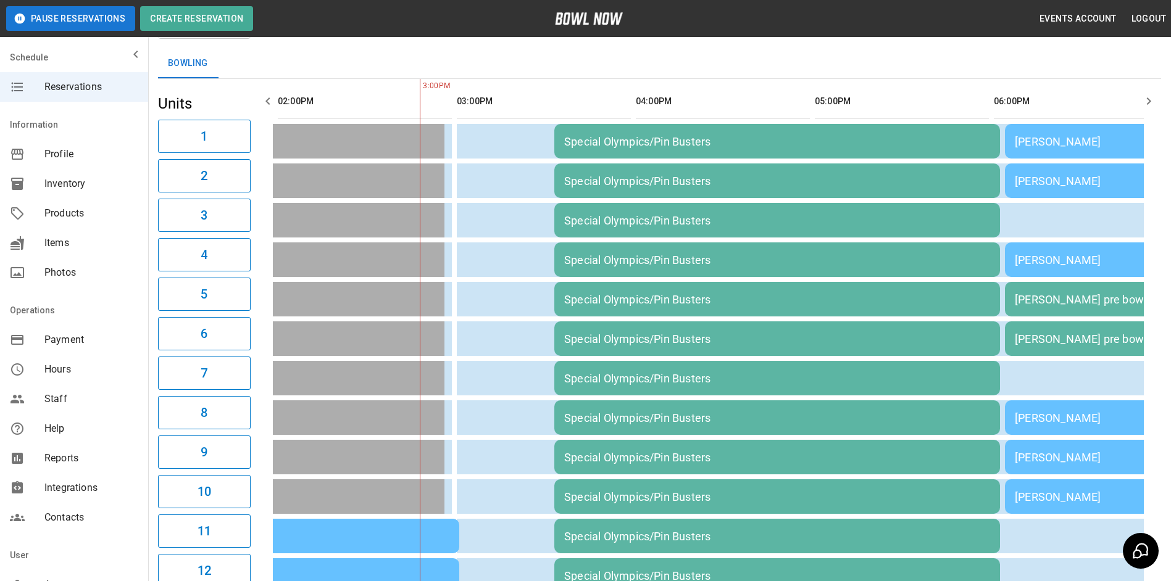
scroll to position [11, 0]
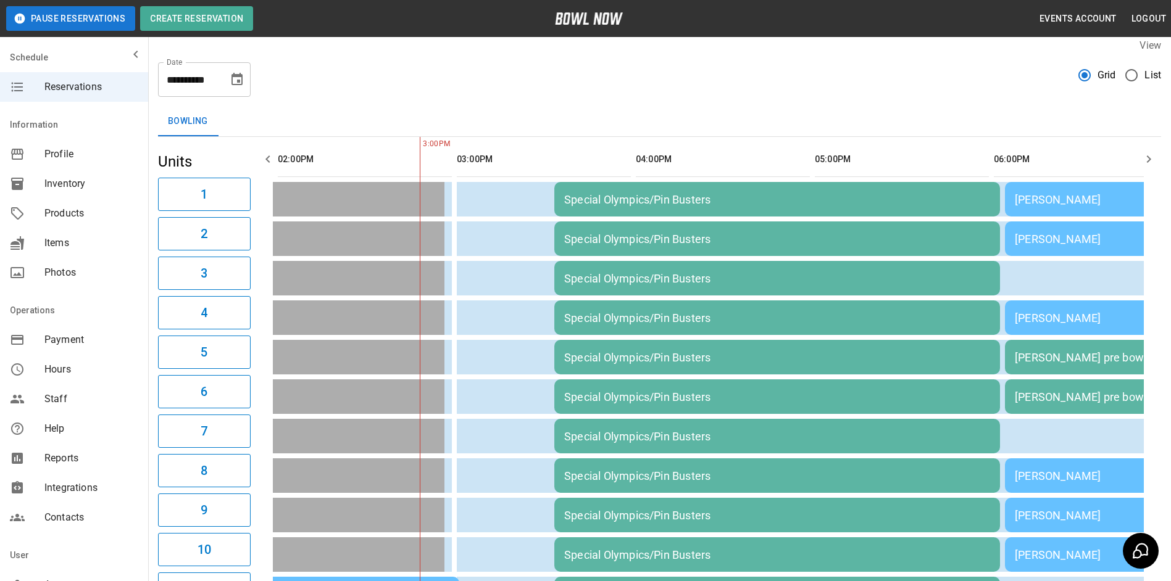
click at [1146, 159] on icon "button" at bounding box center [1148, 159] width 15 height 15
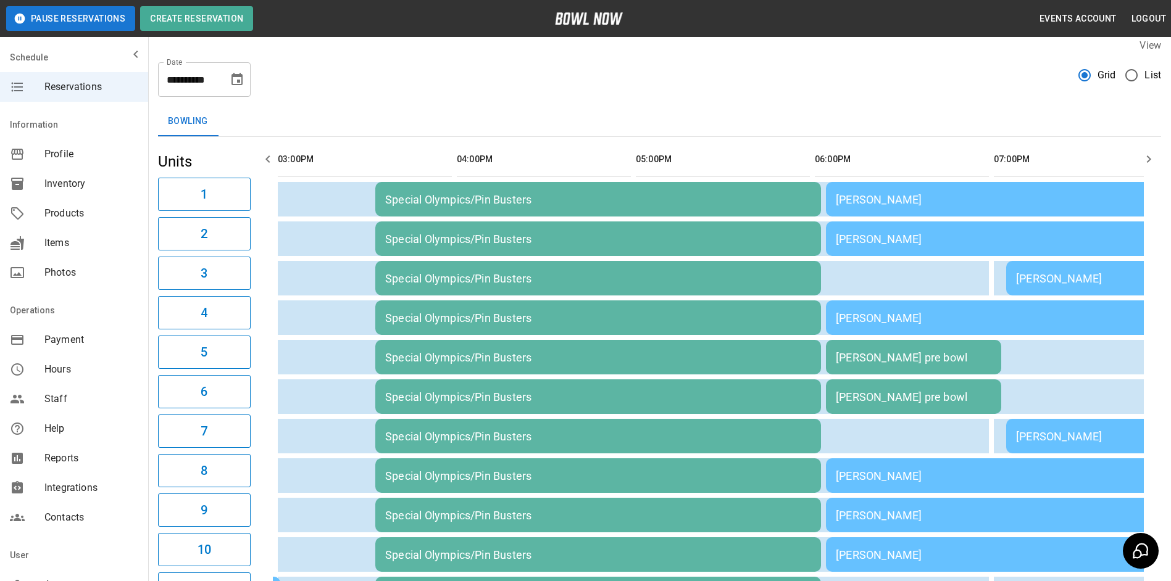
click at [1146, 159] on icon "button" at bounding box center [1148, 159] width 15 height 15
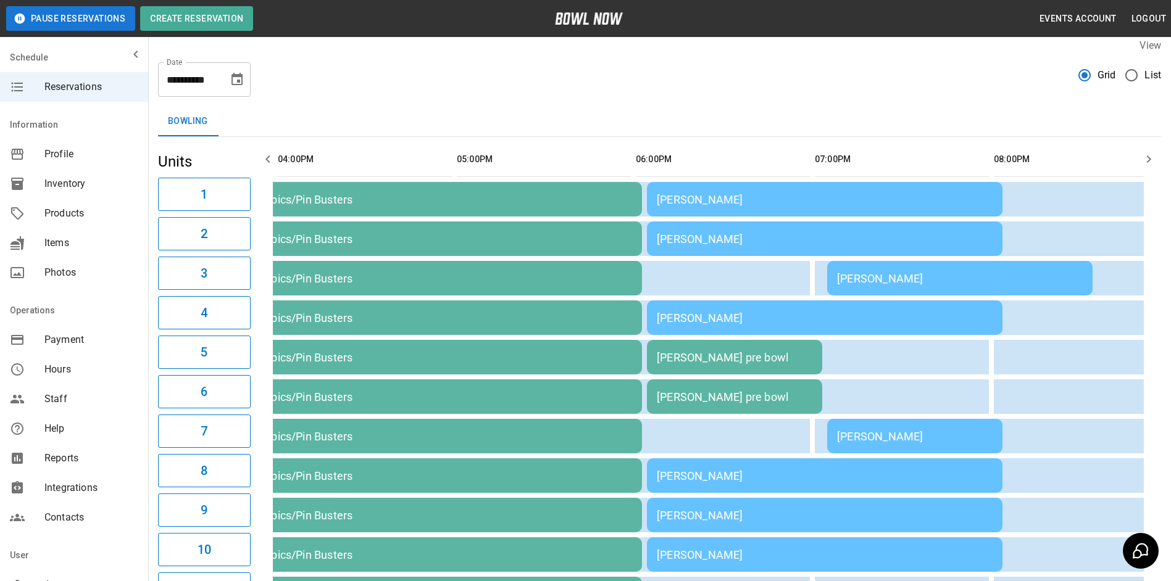
click at [1147, 160] on icon "button" at bounding box center [1148, 159] width 15 height 15
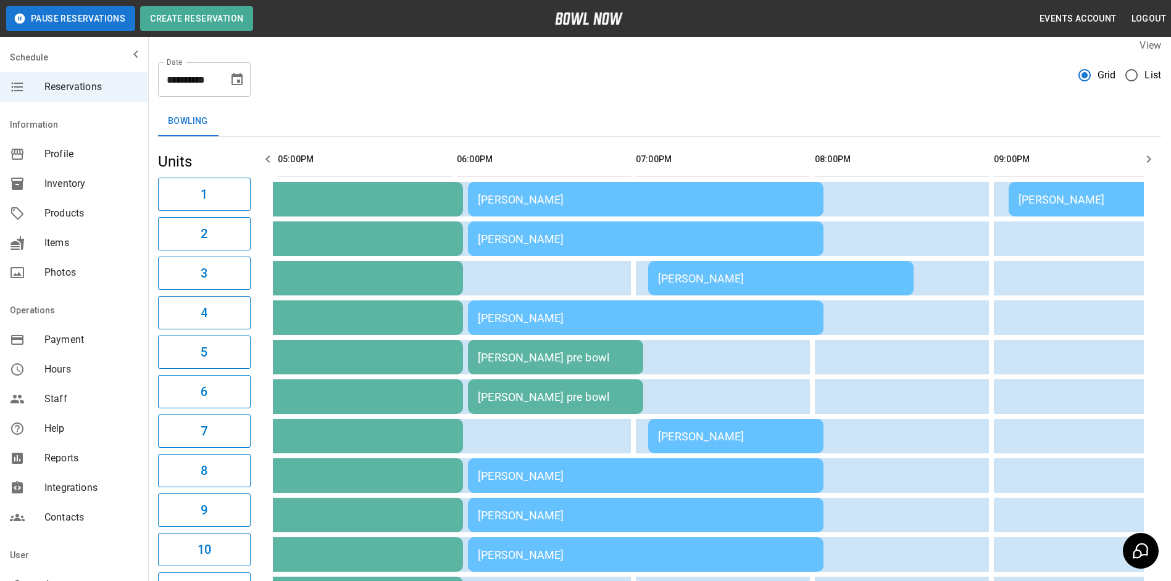
click at [1150, 158] on icon "button" at bounding box center [1149, 159] width 4 height 7
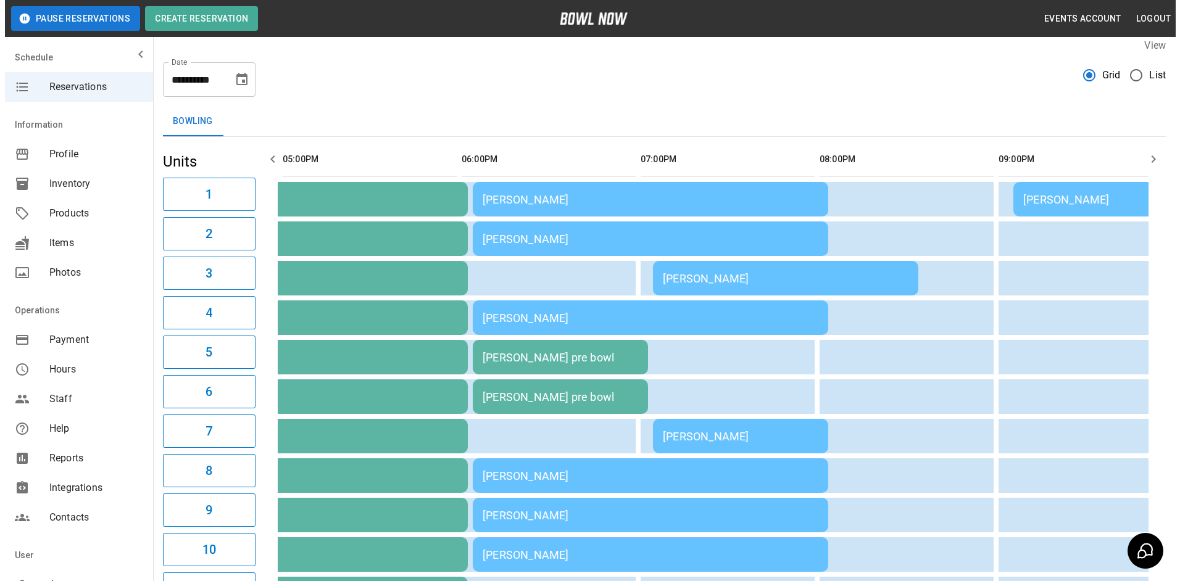
scroll to position [0, 1611]
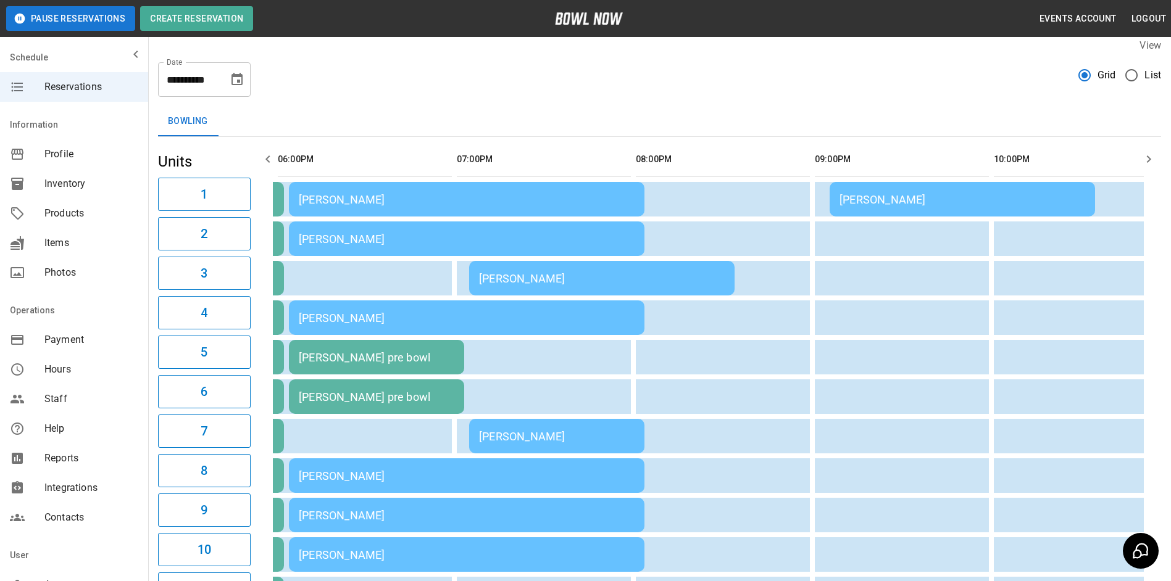
click at [589, 279] on div "[PERSON_NAME]" at bounding box center [602, 278] width 246 height 13
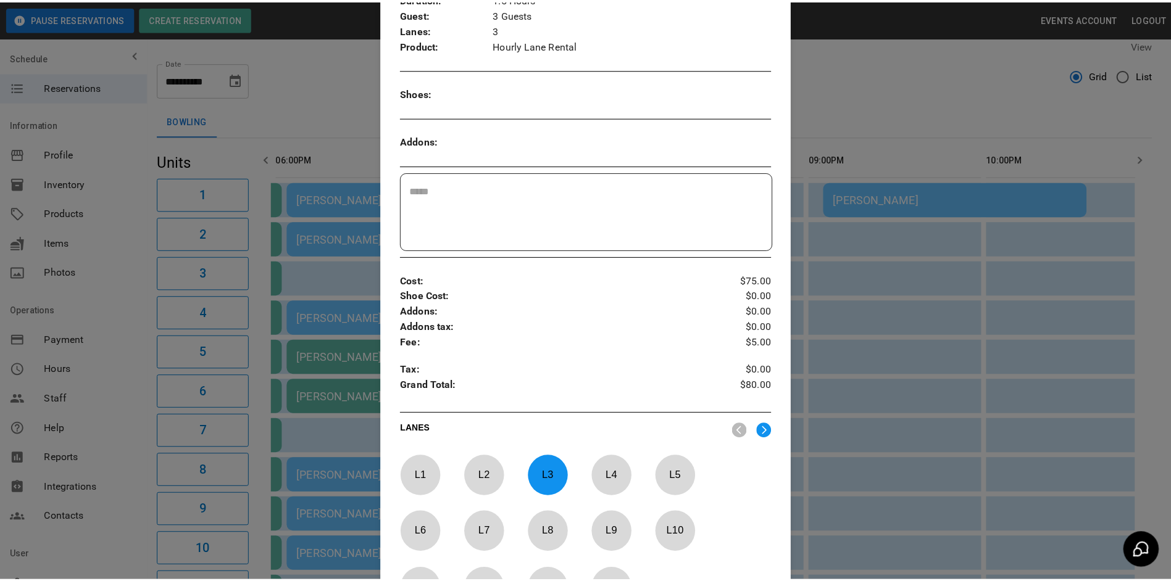
scroll to position [205, 0]
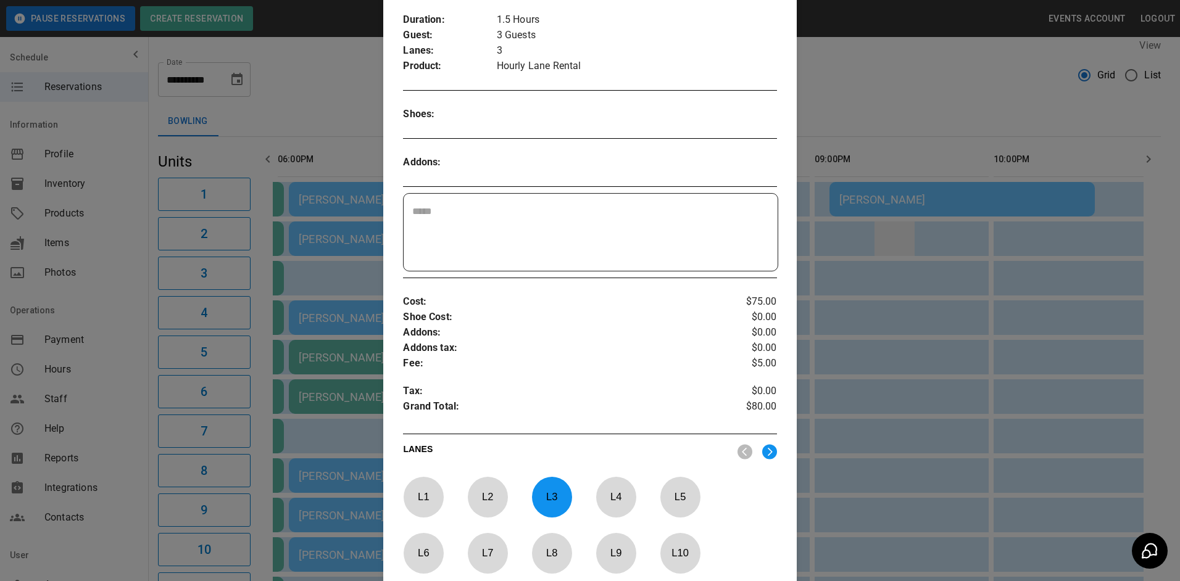
click at [895, 244] on div at bounding box center [590, 290] width 1180 height 581
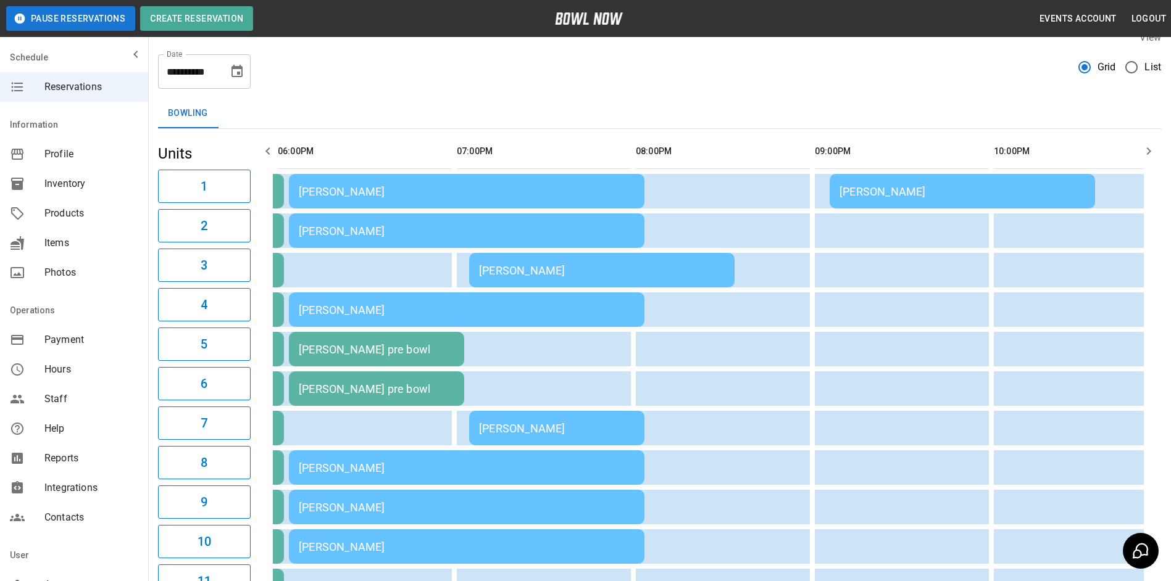
scroll to position [0, 0]
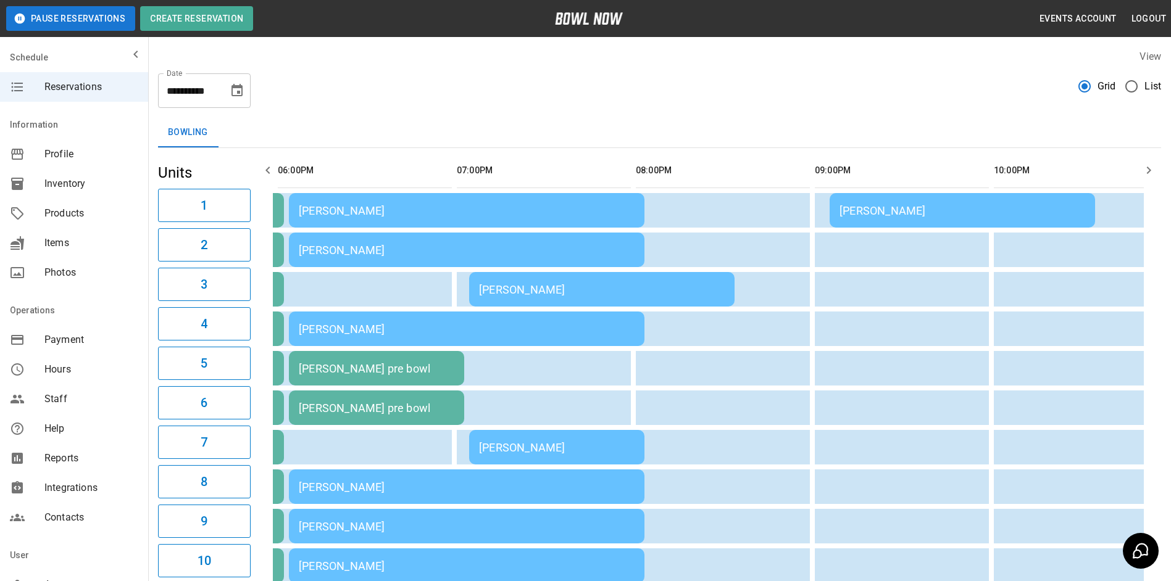
click at [265, 170] on icon "button" at bounding box center [267, 170] width 15 height 15
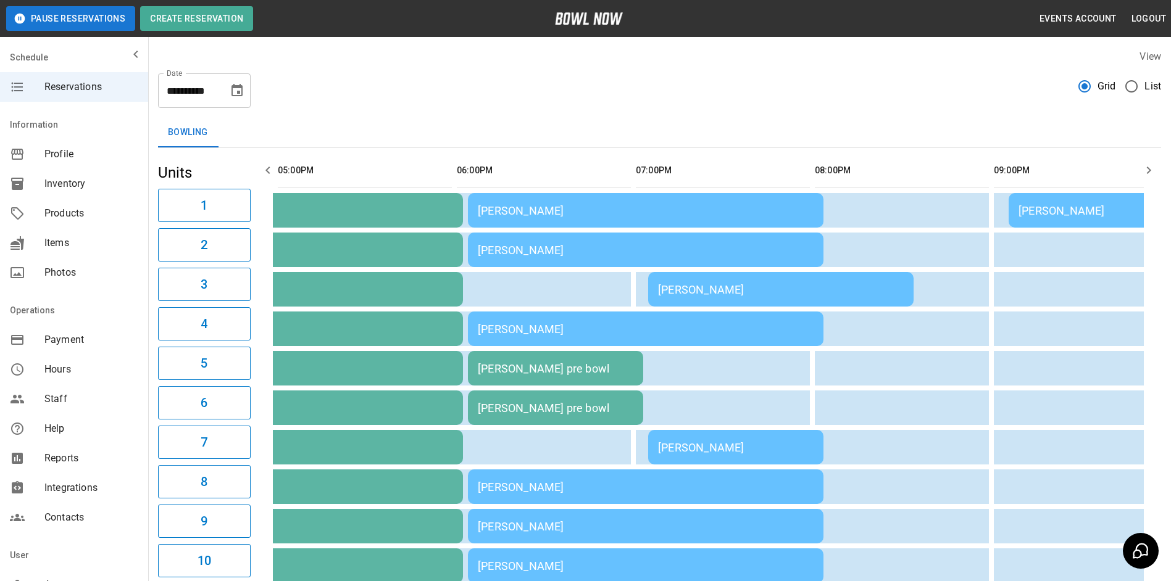
click at [267, 170] on icon "button" at bounding box center [267, 170] width 15 height 15
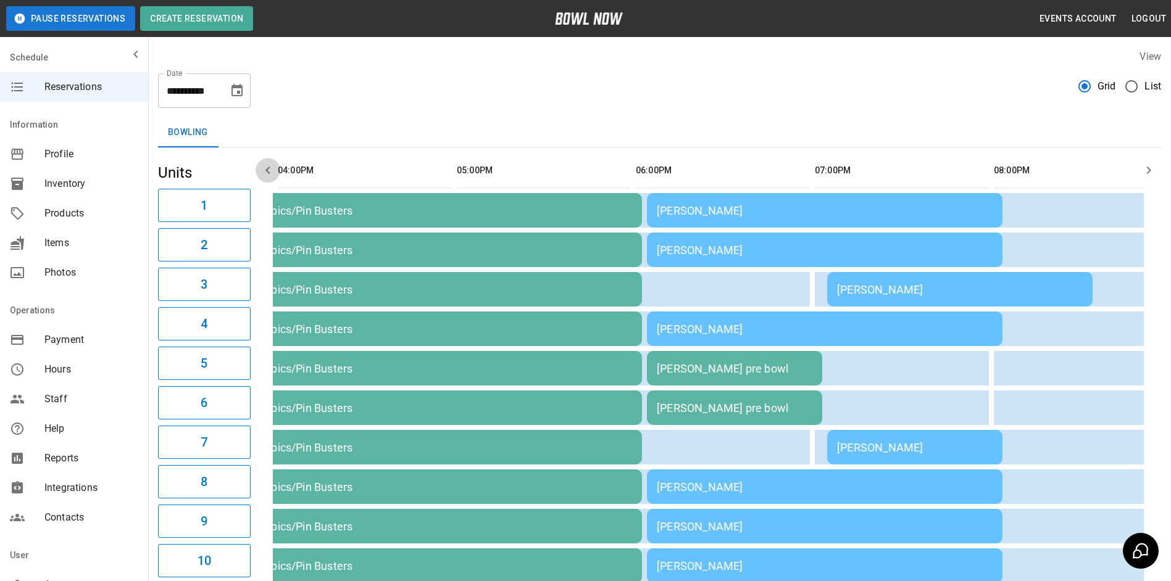
click at [267, 170] on icon "button" at bounding box center [267, 170] width 15 height 15
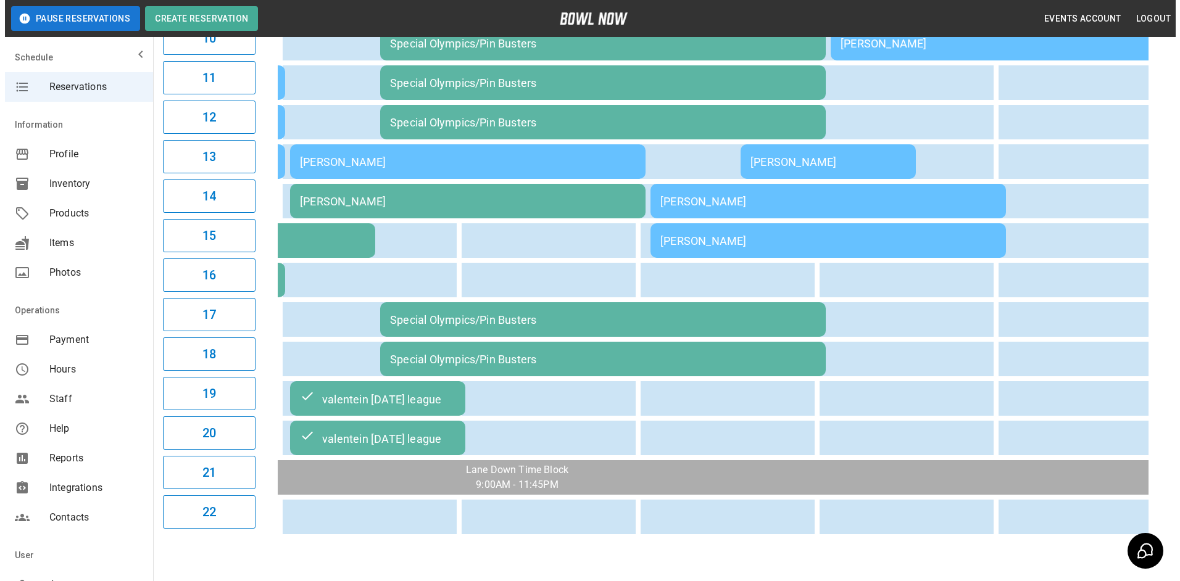
scroll to position [567, 0]
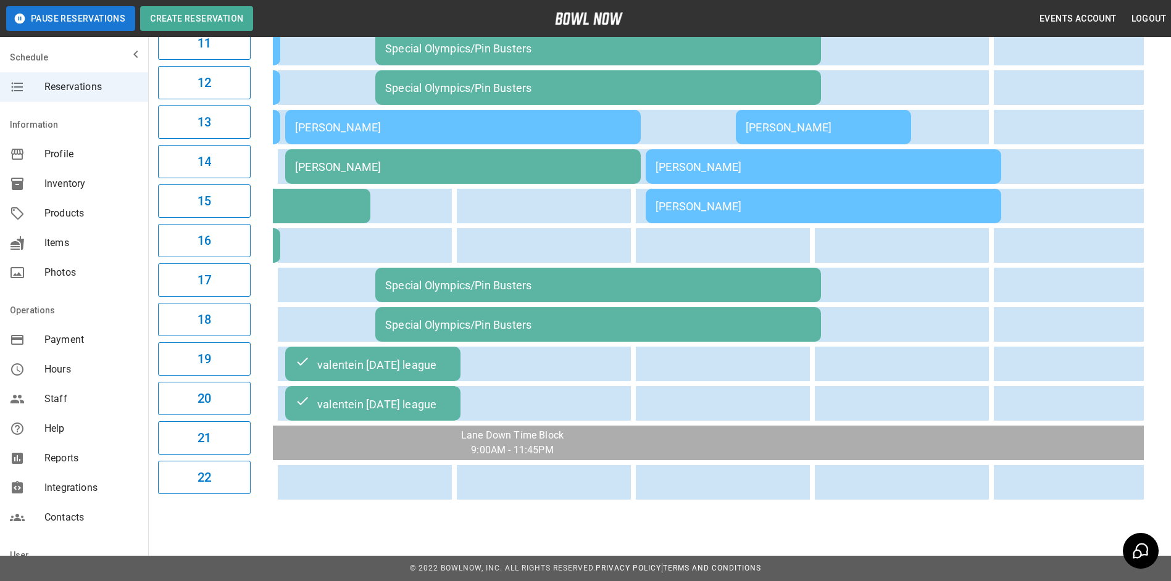
click at [376, 171] on td "[PERSON_NAME]" at bounding box center [462, 166] width 355 height 35
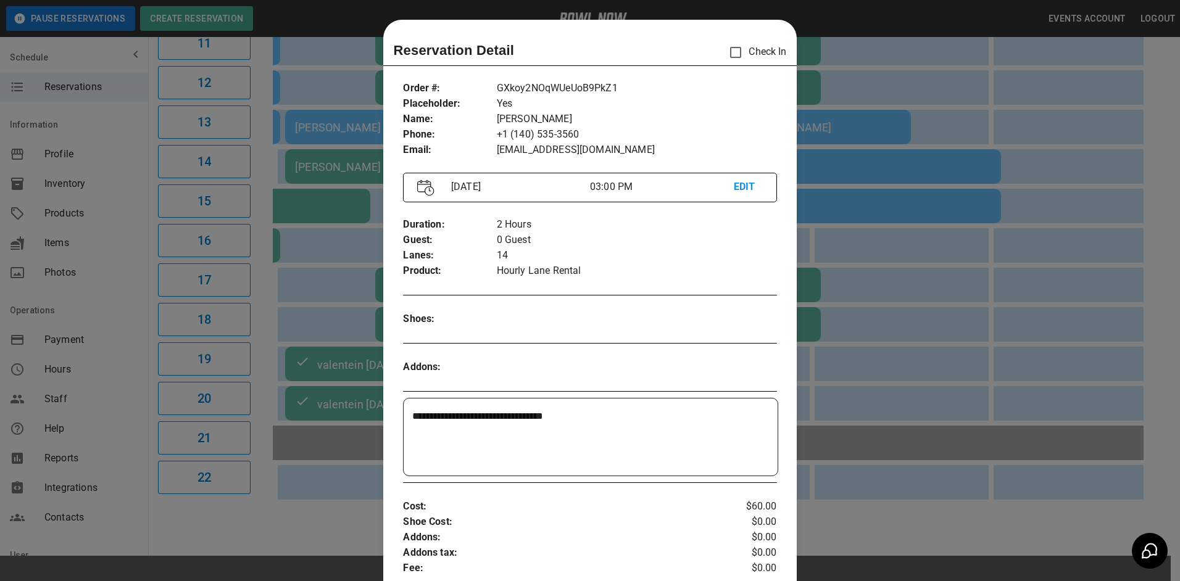
scroll to position [20, 0]
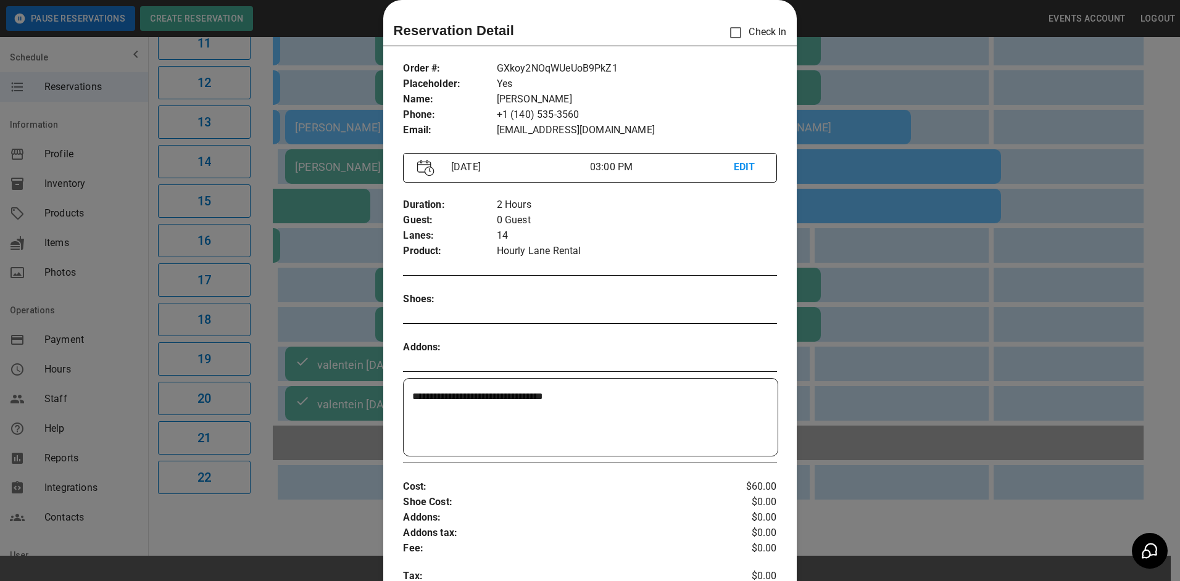
click at [831, 109] on div at bounding box center [590, 290] width 1180 height 581
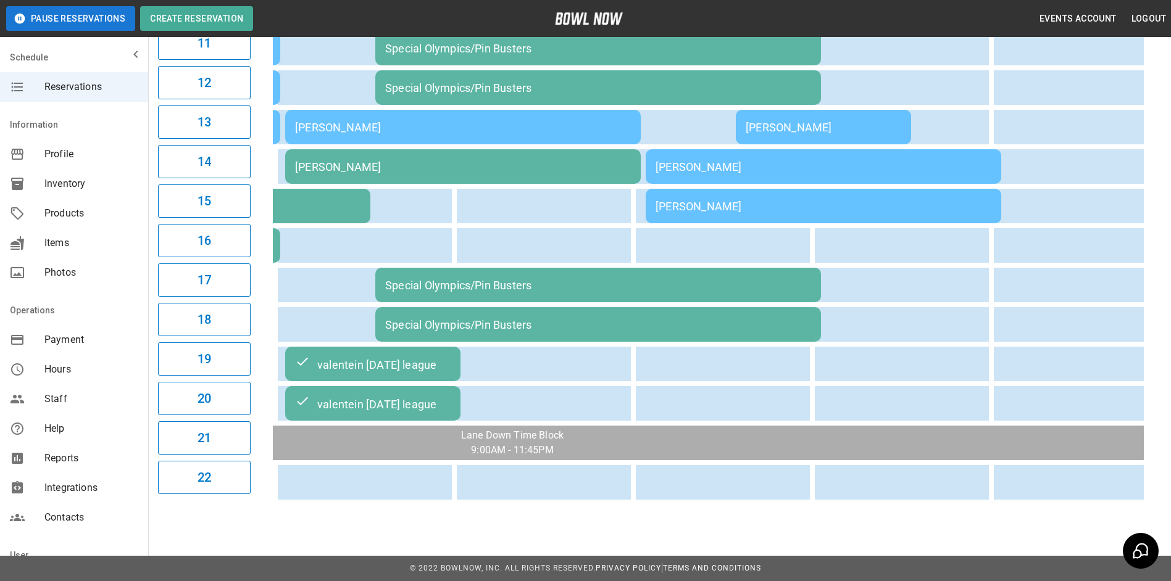
click at [491, 124] on div "[PERSON_NAME]" at bounding box center [463, 127] width 336 height 13
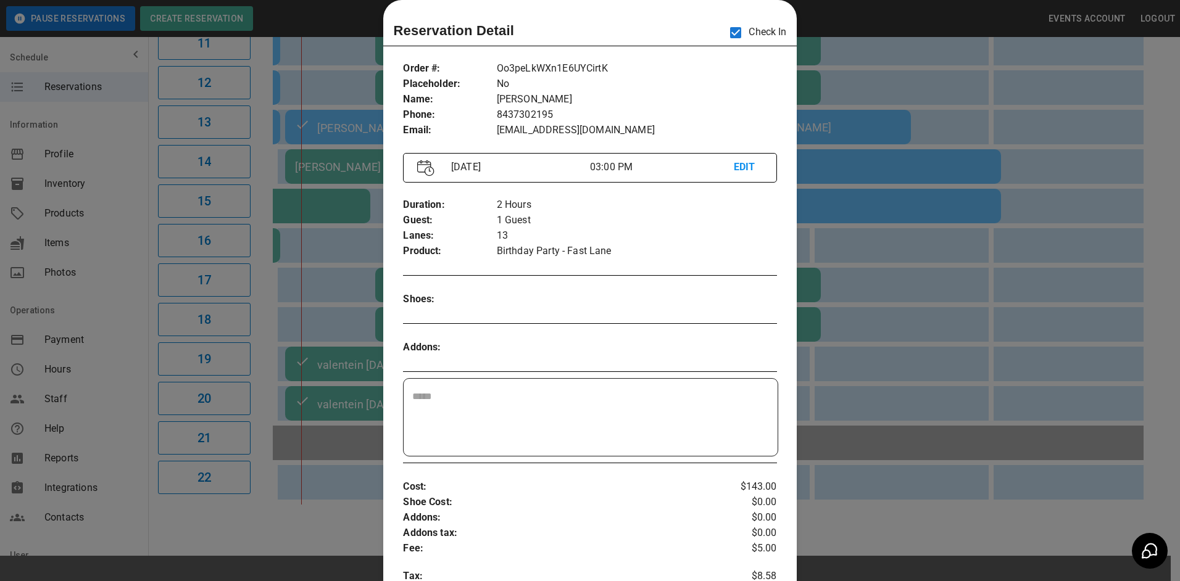
drag, startPoint x: 861, startPoint y: 166, endPoint x: 712, endPoint y: 160, distance: 149.5
click at [861, 165] on div at bounding box center [590, 290] width 1180 height 581
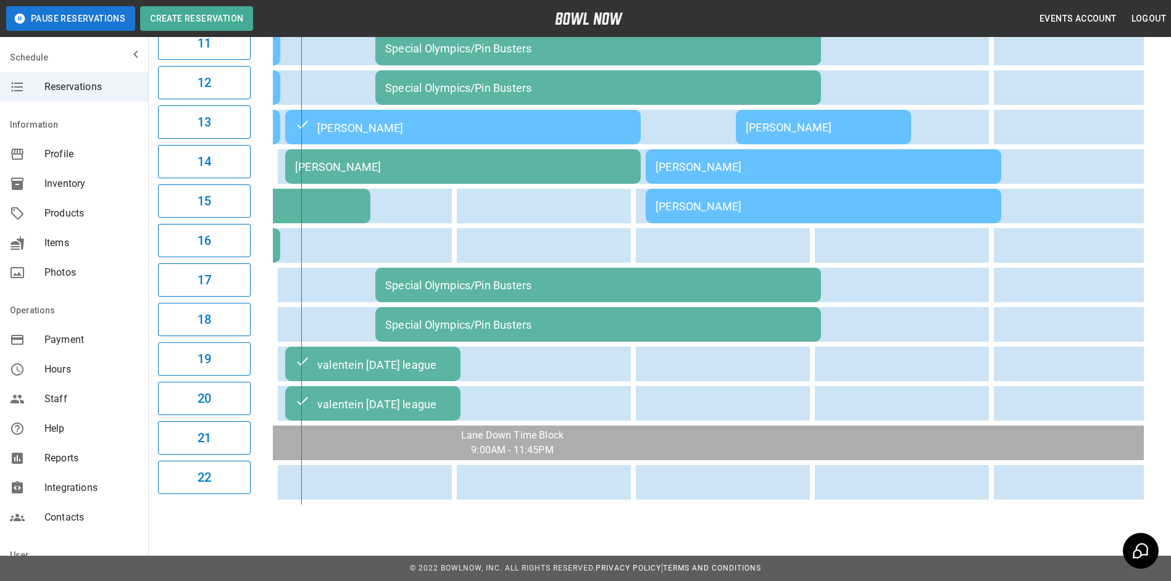
drag, startPoint x: 499, startPoint y: 158, endPoint x: 500, endPoint y: 151, distance: 6.9
click at [500, 151] on td "[PERSON_NAME]" at bounding box center [462, 166] width 355 height 35
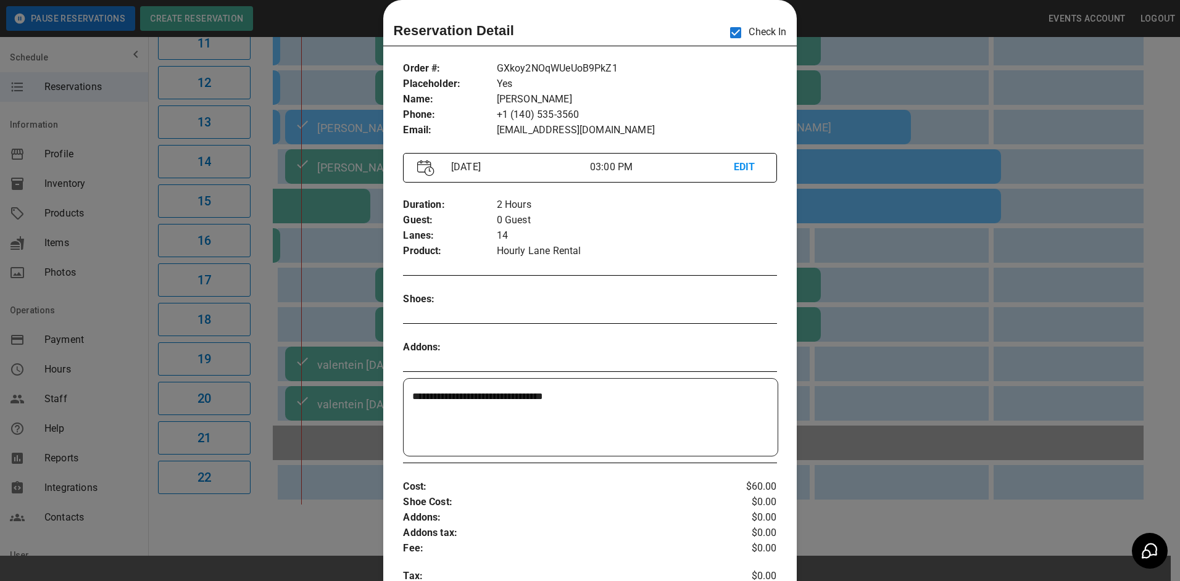
drag, startPoint x: 883, startPoint y: 130, endPoint x: 912, endPoint y: 141, distance: 30.8
click at [897, 133] on div at bounding box center [590, 290] width 1180 height 581
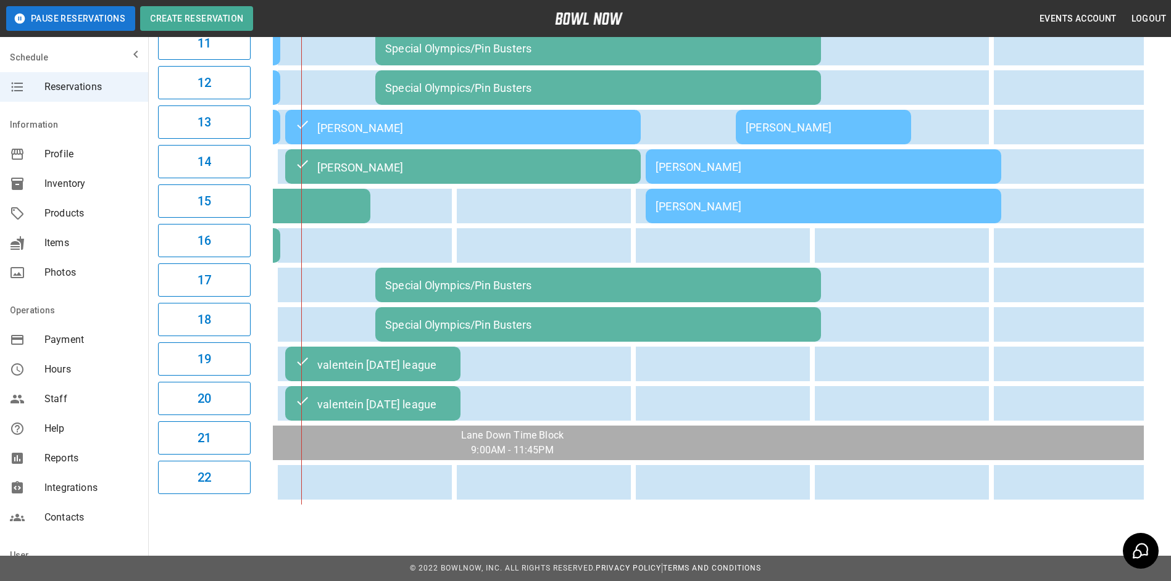
click at [487, 136] on td "[PERSON_NAME]" at bounding box center [462, 127] width 355 height 35
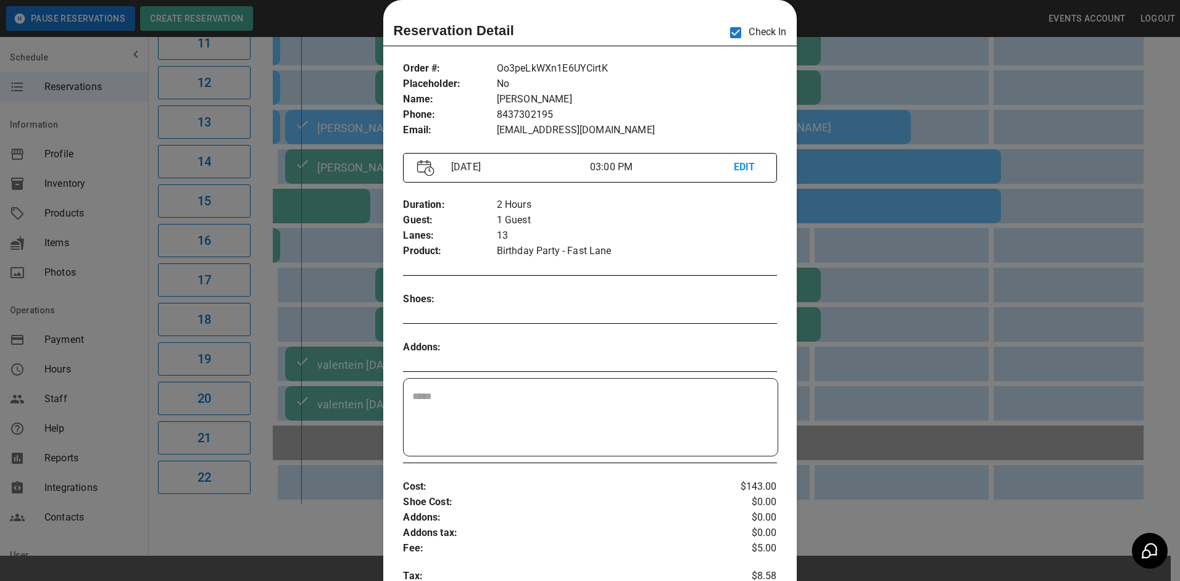
click at [896, 206] on div at bounding box center [590, 290] width 1180 height 581
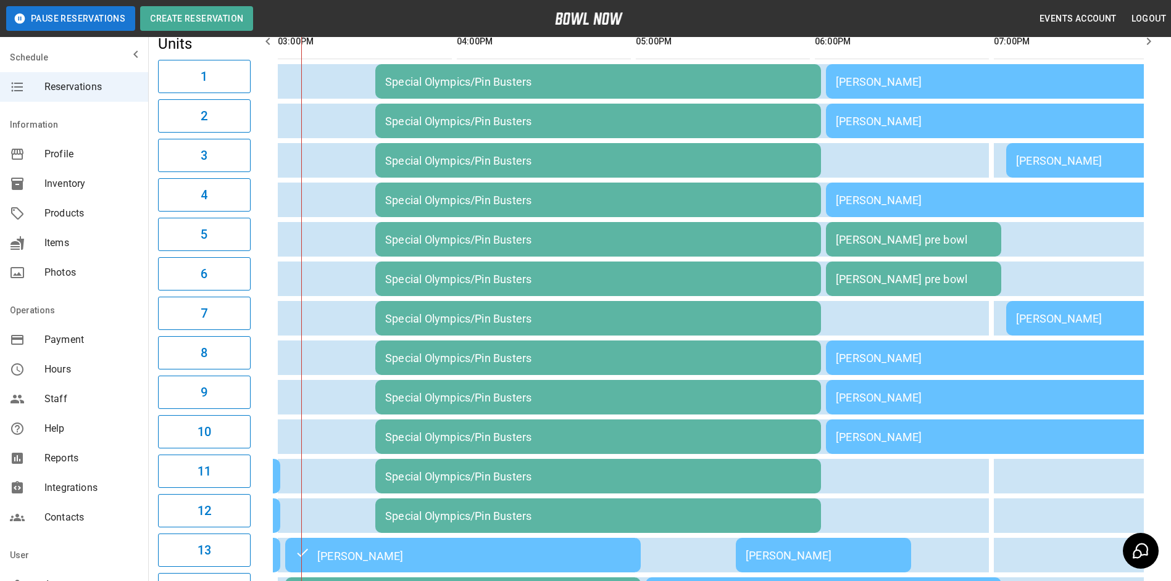
scroll to position [73, 0]
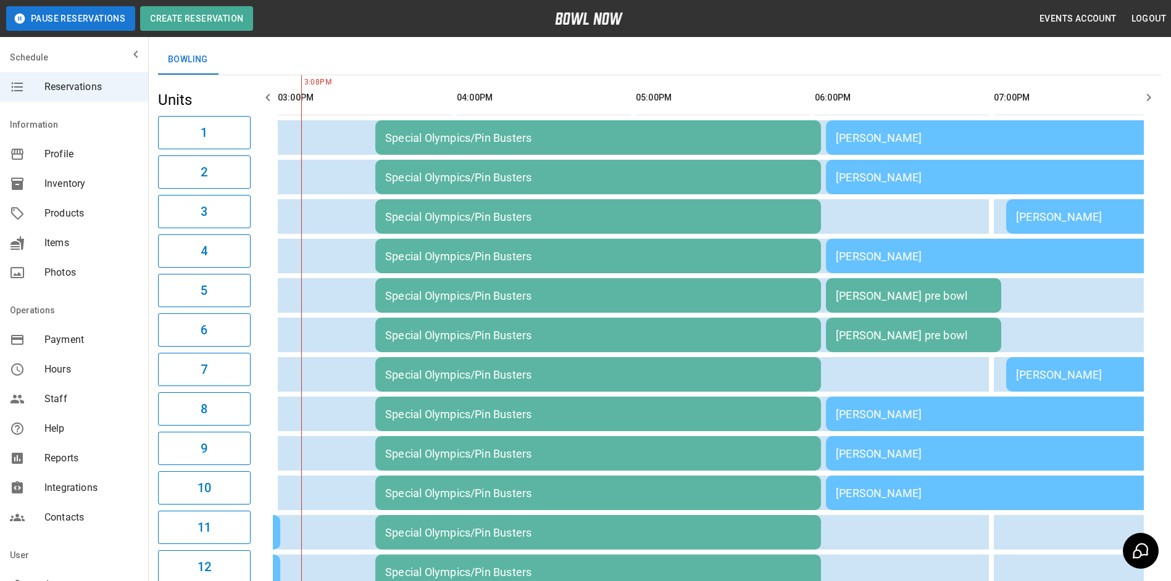
click at [265, 99] on icon "button" at bounding box center [267, 97] width 15 height 15
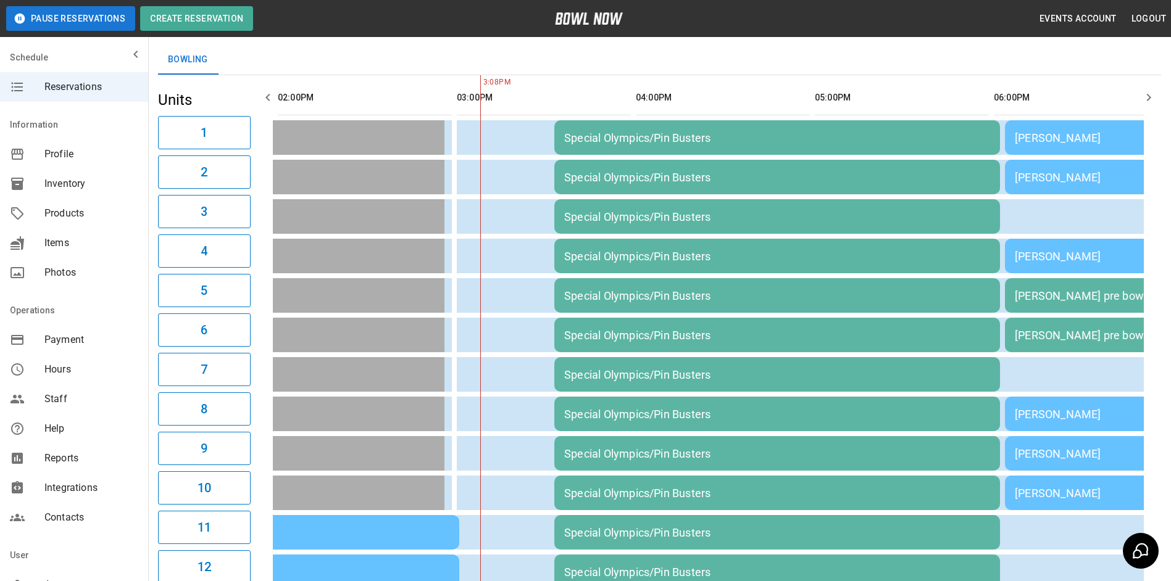
click at [265, 99] on icon "button" at bounding box center [267, 97] width 15 height 15
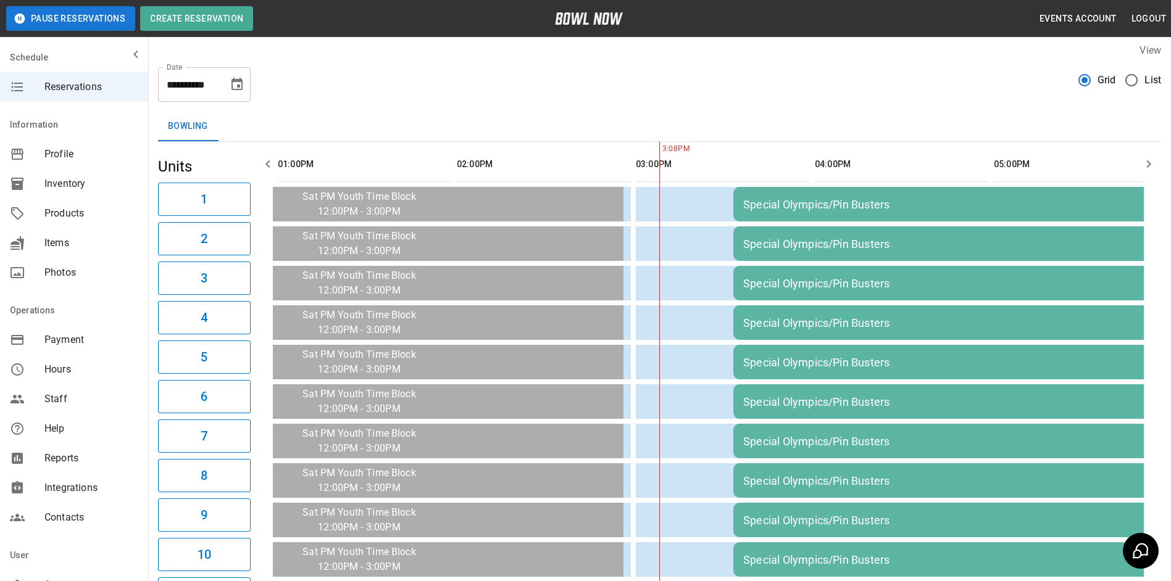
scroll to position [0, 0]
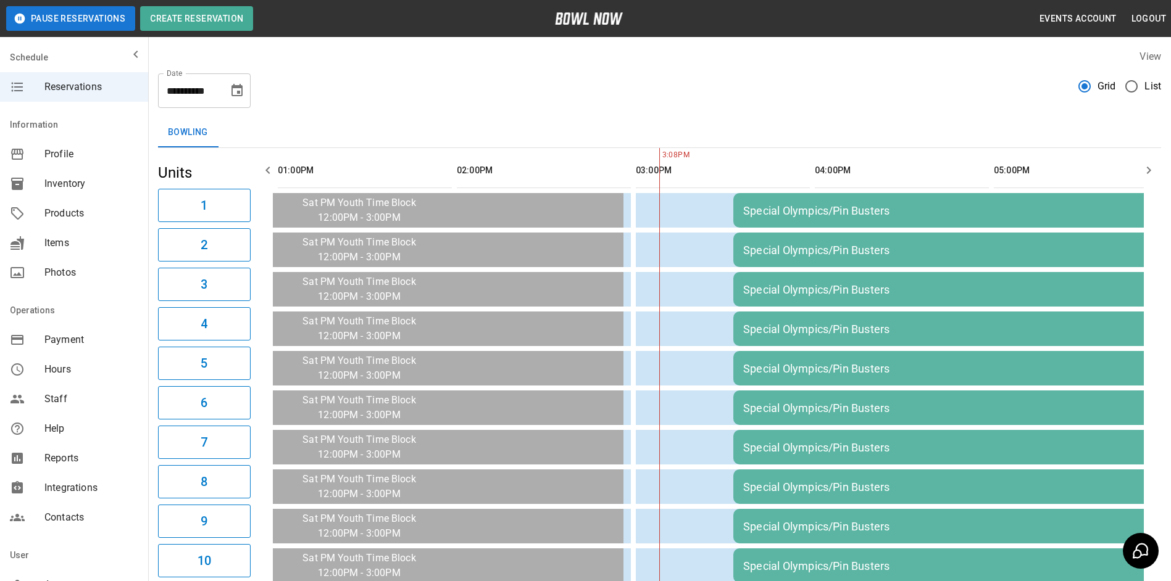
click at [1147, 174] on icon "button" at bounding box center [1148, 170] width 15 height 15
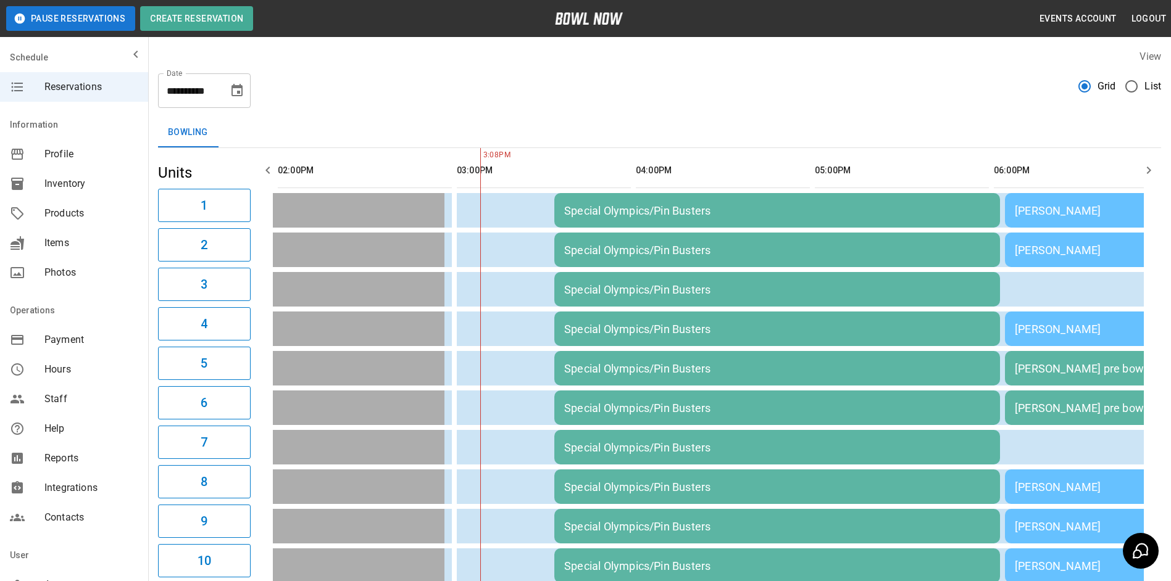
click at [1147, 174] on icon "button" at bounding box center [1148, 170] width 15 height 15
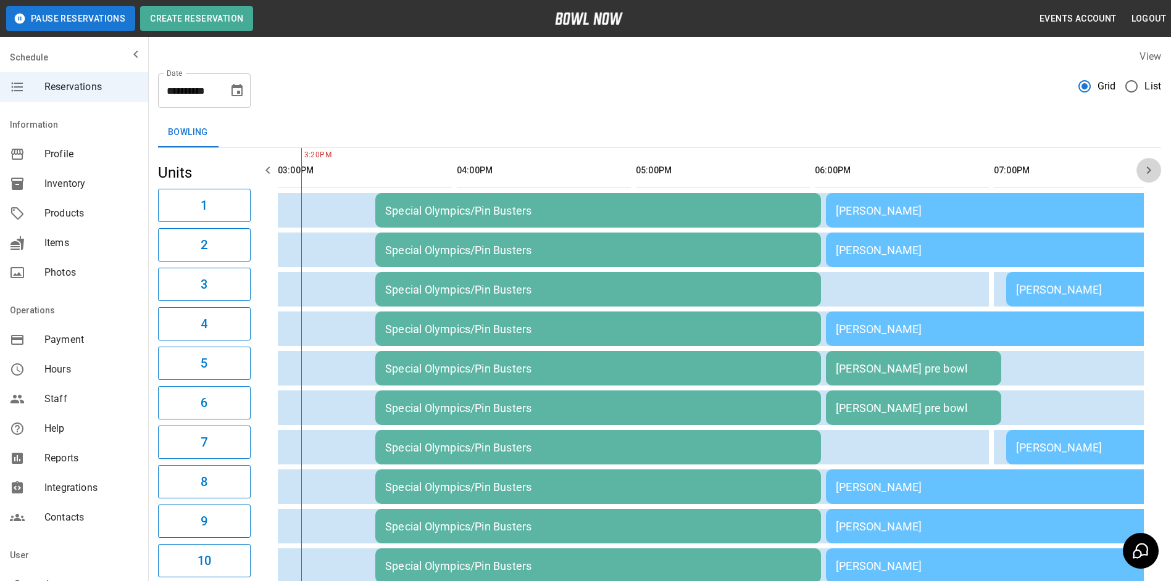
click at [1157, 173] on button "button" at bounding box center [1148, 170] width 25 height 25
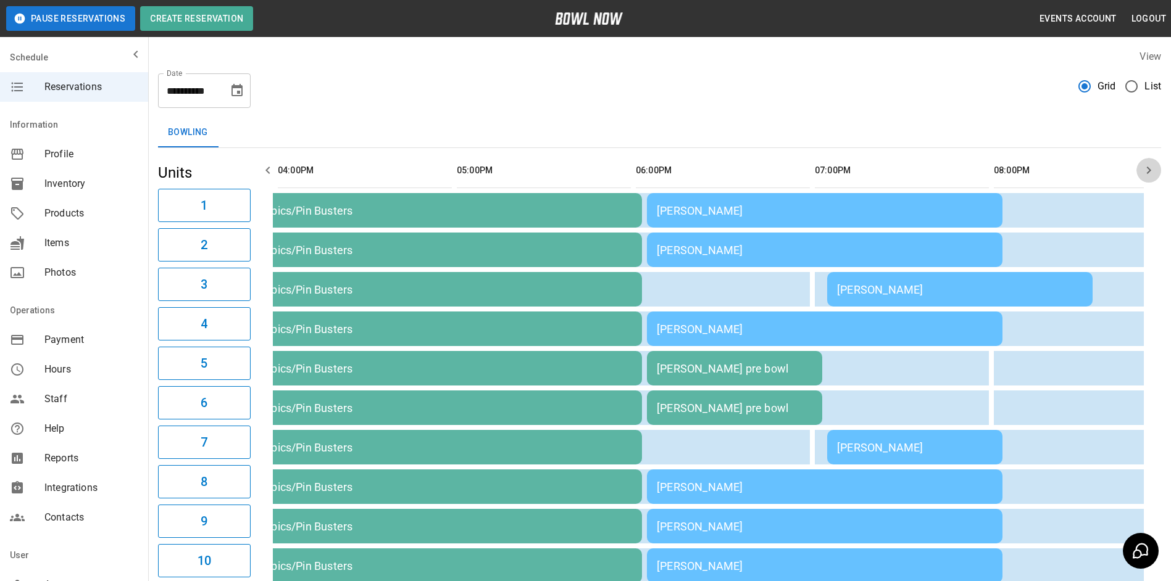
click at [1157, 172] on button "button" at bounding box center [1148, 170] width 25 height 25
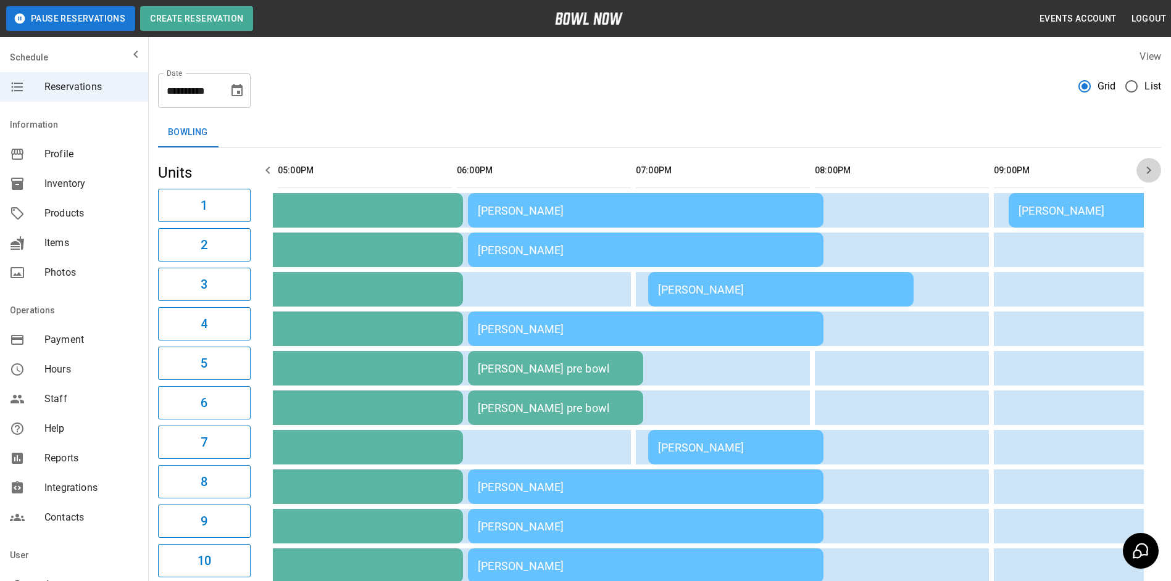
click at [1157, 172] on button "button" at bounding box center [1148, 170] width 25 height 25
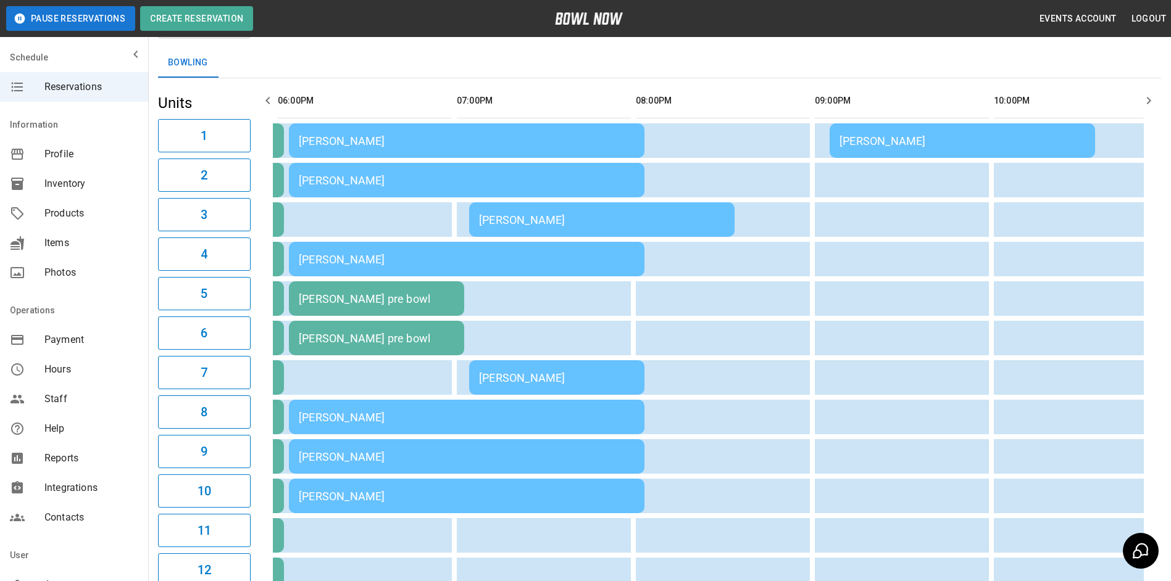
scroll to position [0, 0]
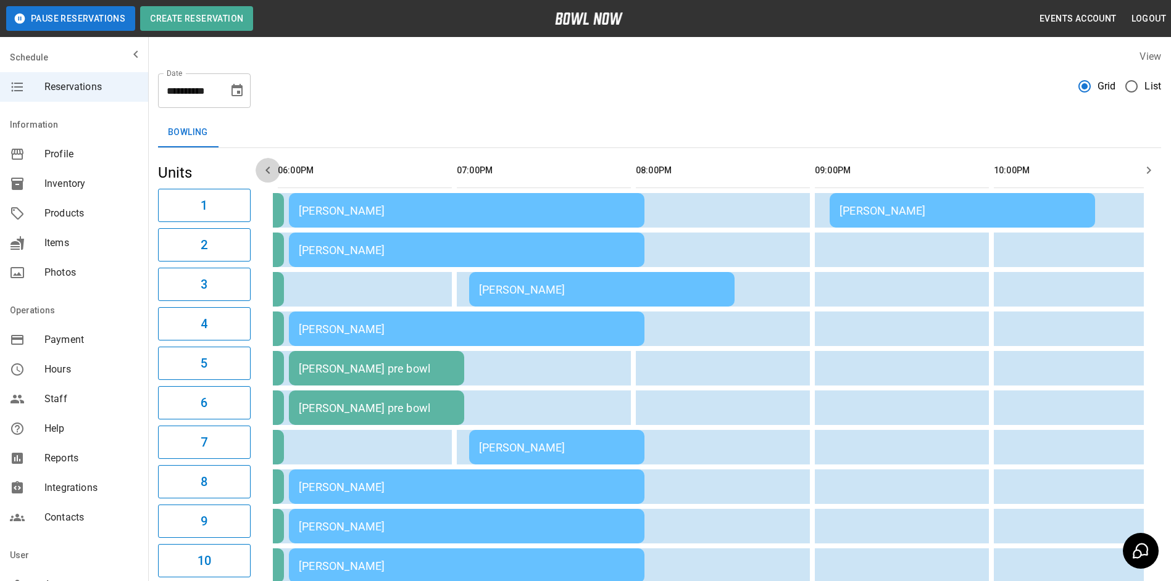
click at [275, 170] on icon "button" at bounding box center [267, 170] width 15 height 15
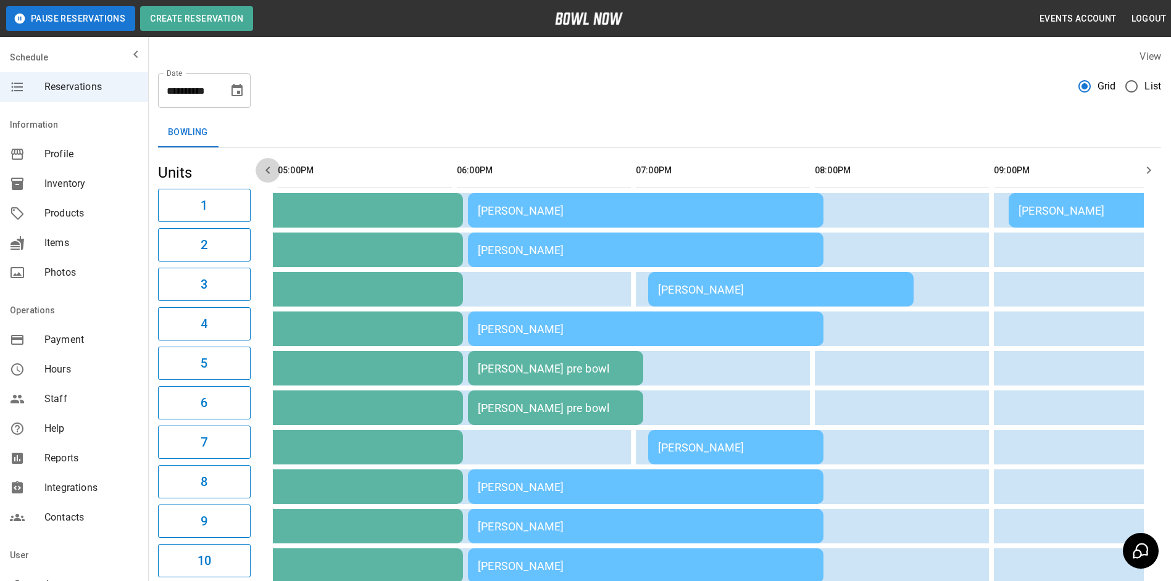
click at [275, 170] on icon "button" at bounding box center [267, 170] width 15 height 15
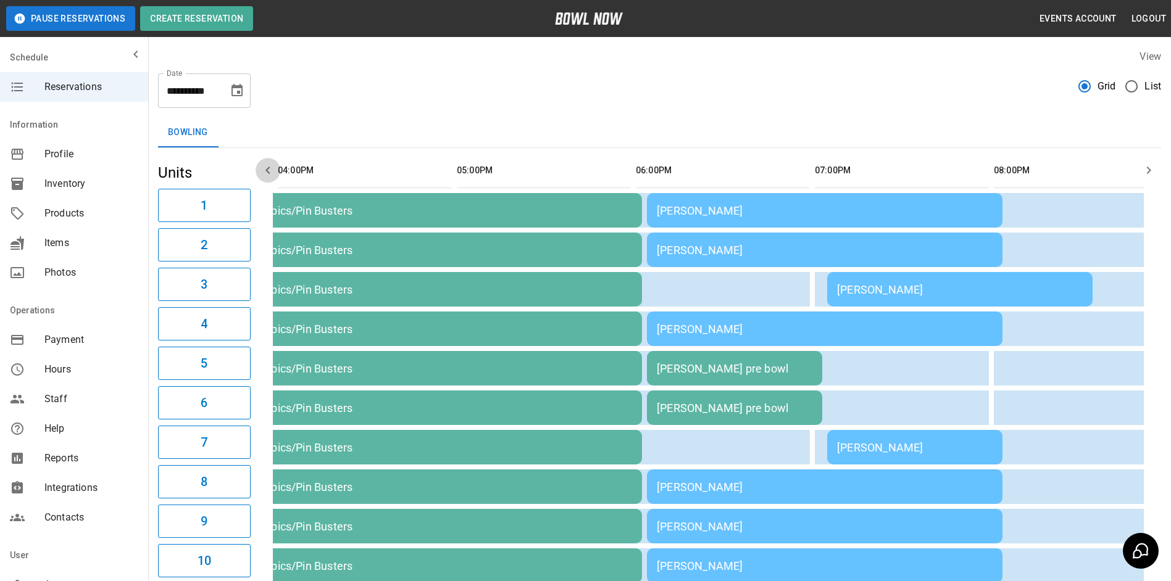
click at [275, 170] on icon "button" at bounding box center [267, 170] width 15 height 15
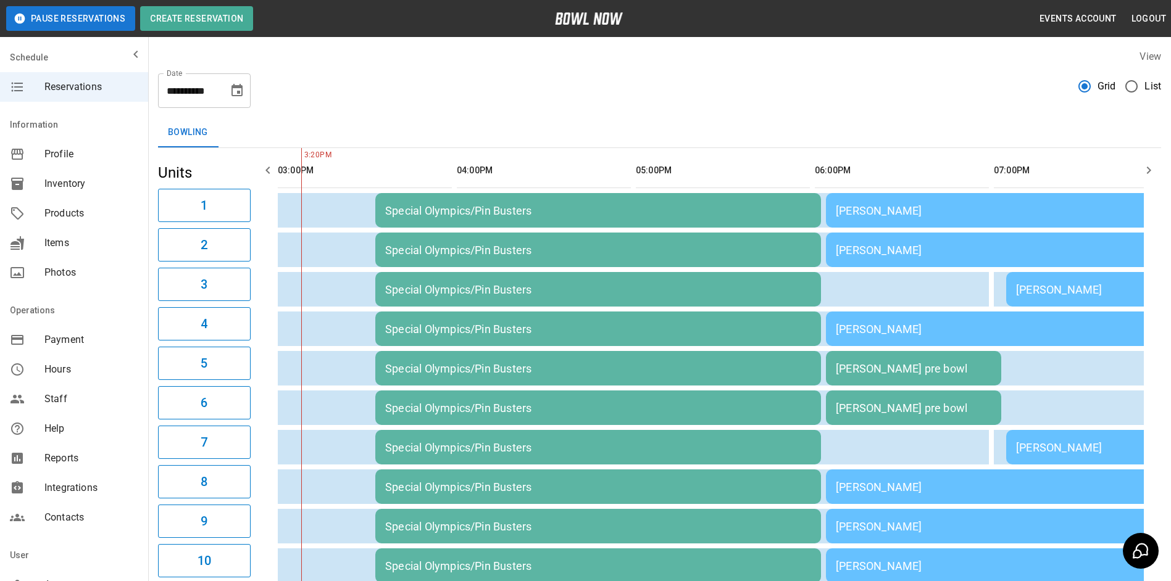
click at [275, 170] on icon "button" at bounding box center [267, 170] width 15 height 15
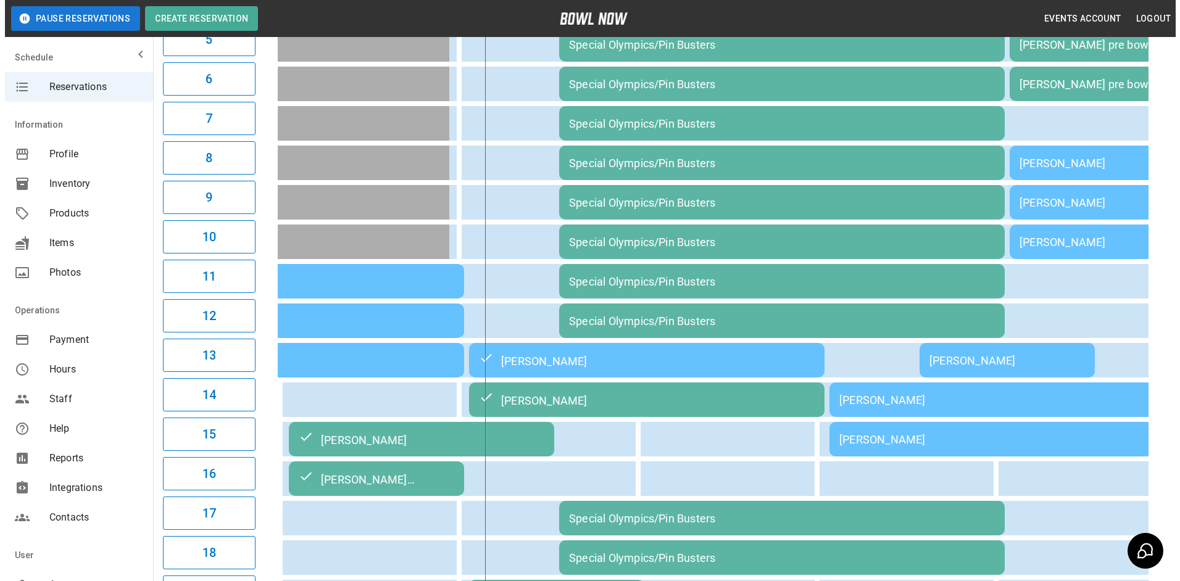
scroll to position [320, 0]
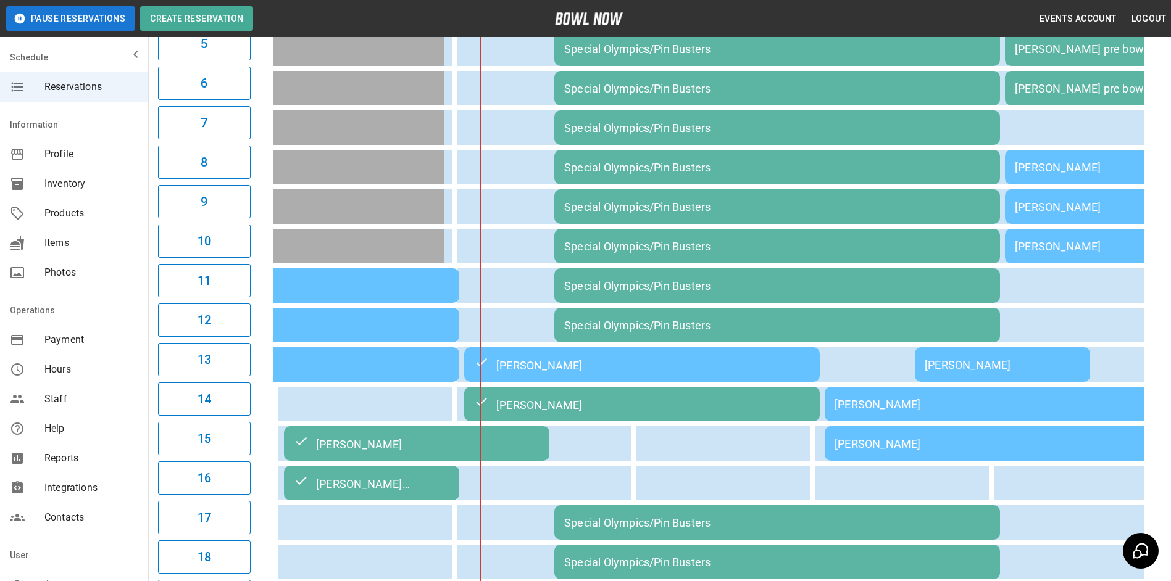
click at [637, 326] on div "Special Olympics/Pin Busters" at bounding box center [777, 325] width 426 height 13
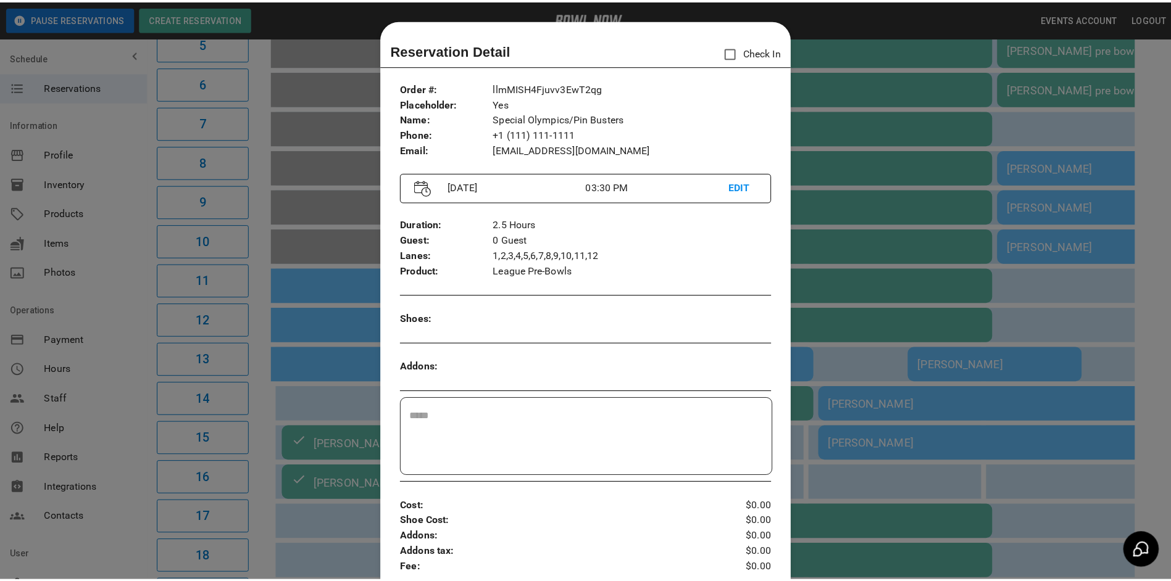
scroll to position [20, 0]
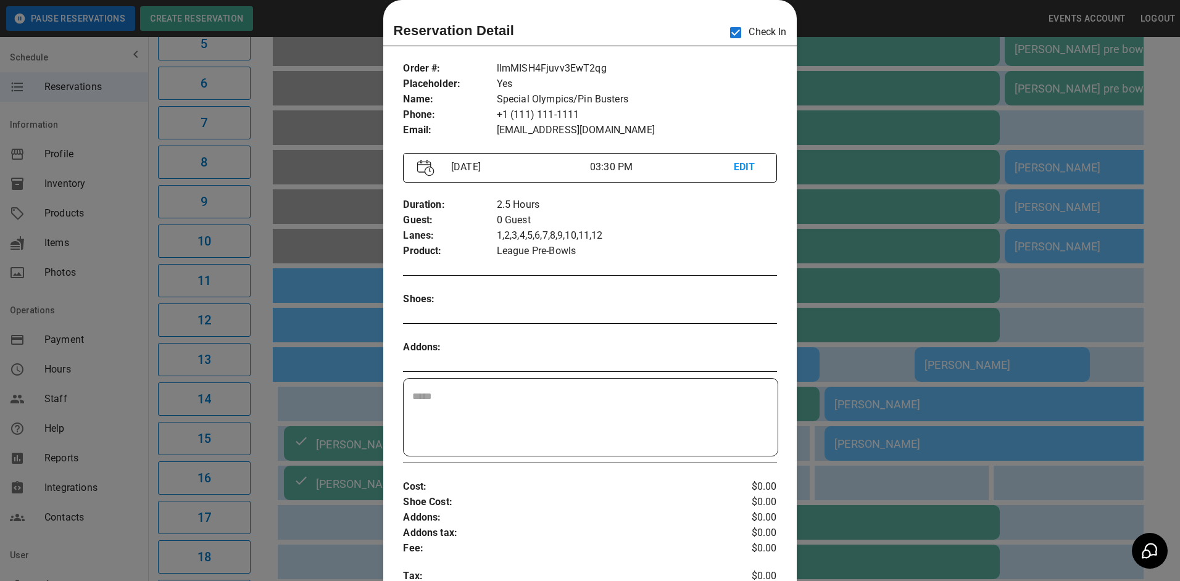
click at [903, 251] on div at bounding box center [590, 290] width 1180 height 581
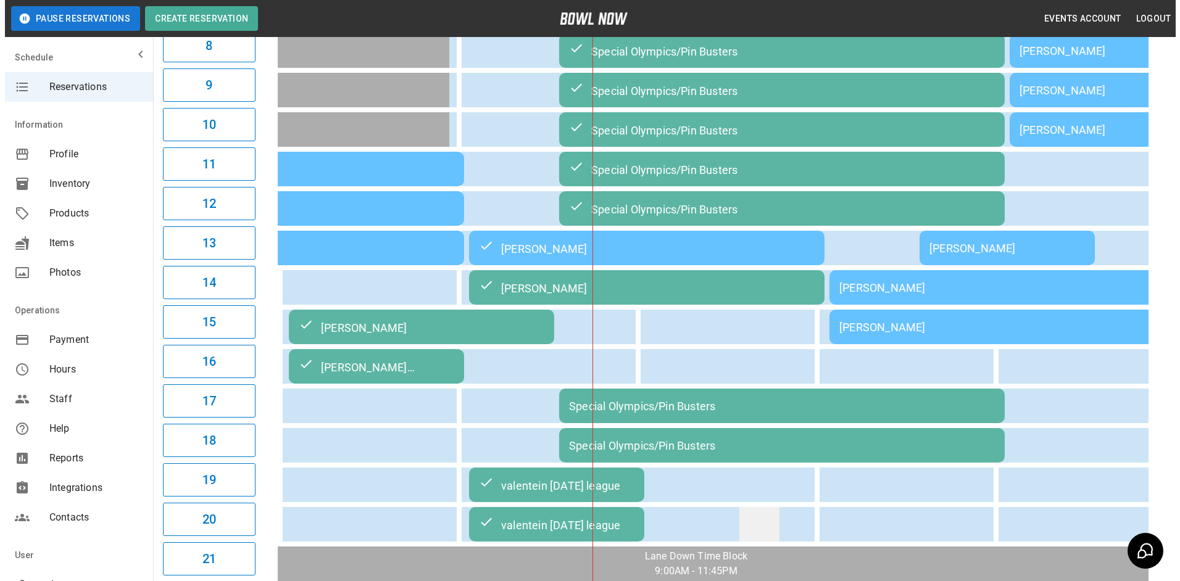
scroll to position [567, 0]
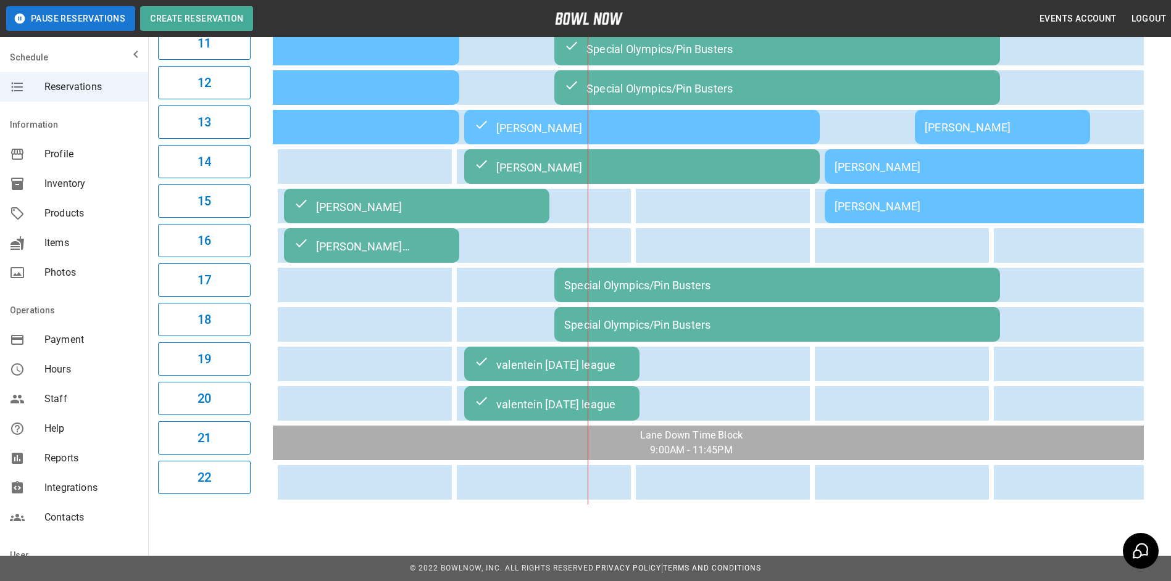
click at [735, 317] on td "Special Olympics/Pin Busters" at bounding box center [777, 324] width 446 height 35
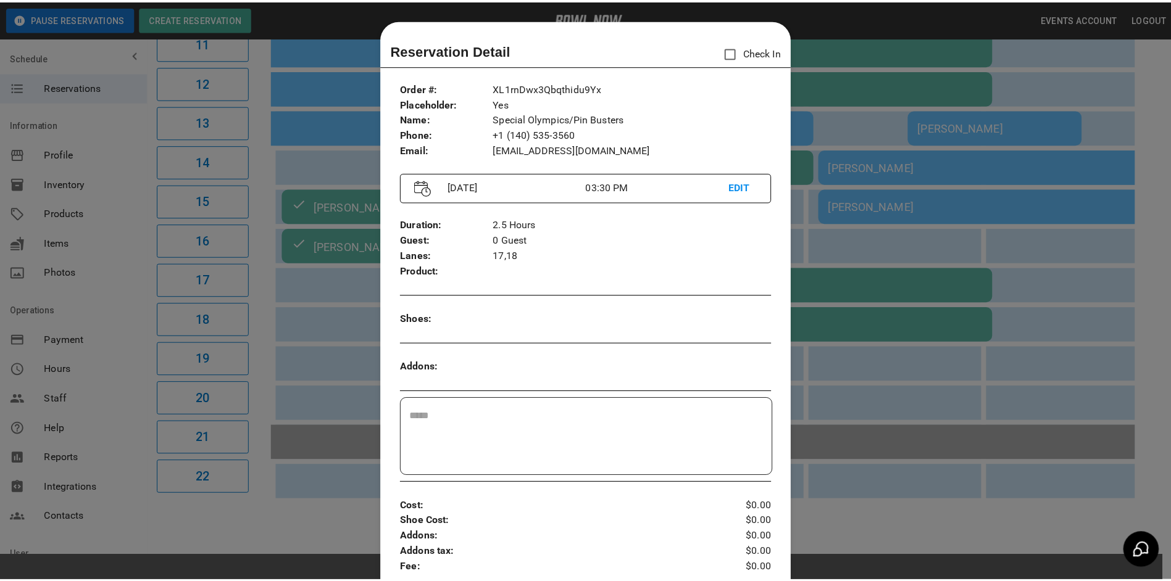
scroll to position [20, 0]
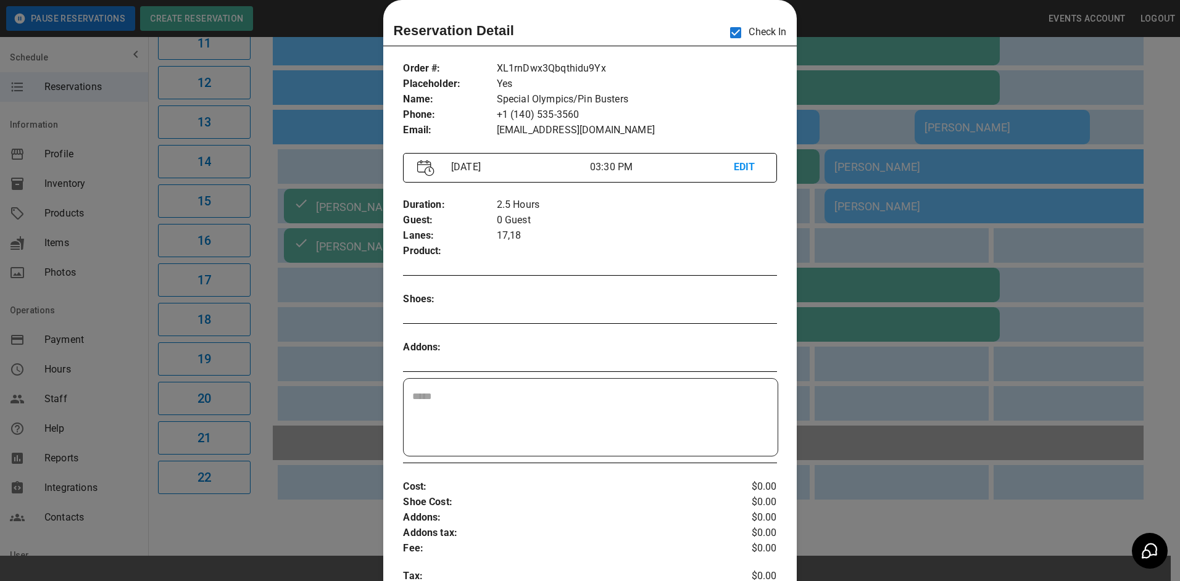
click at [883, 221] on div at bounding box center [590, 290] width 1180 height 581
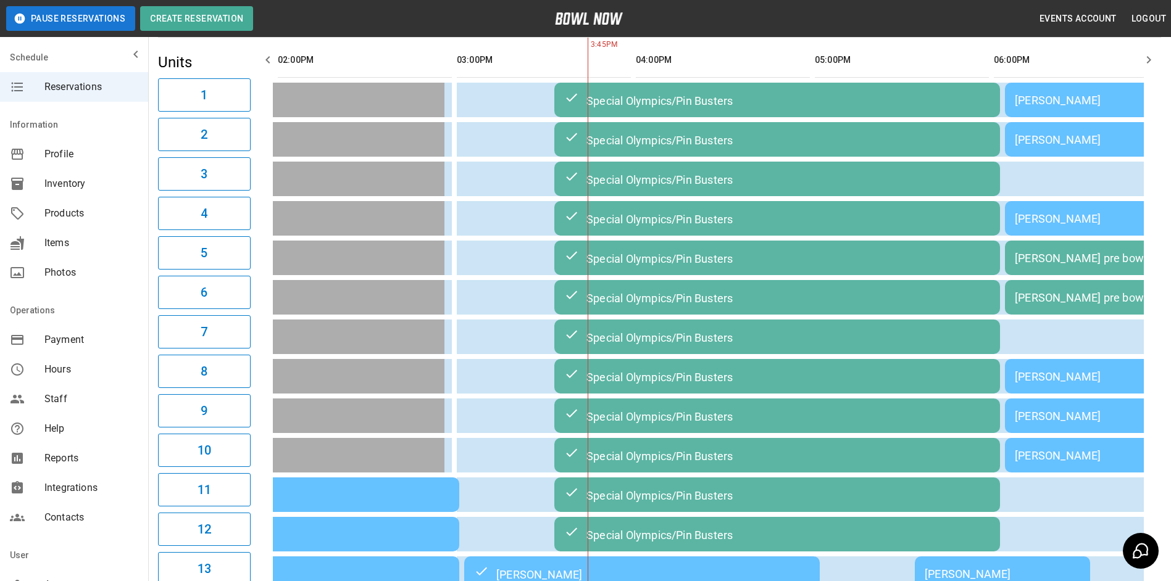
scroll to position [0, 0]
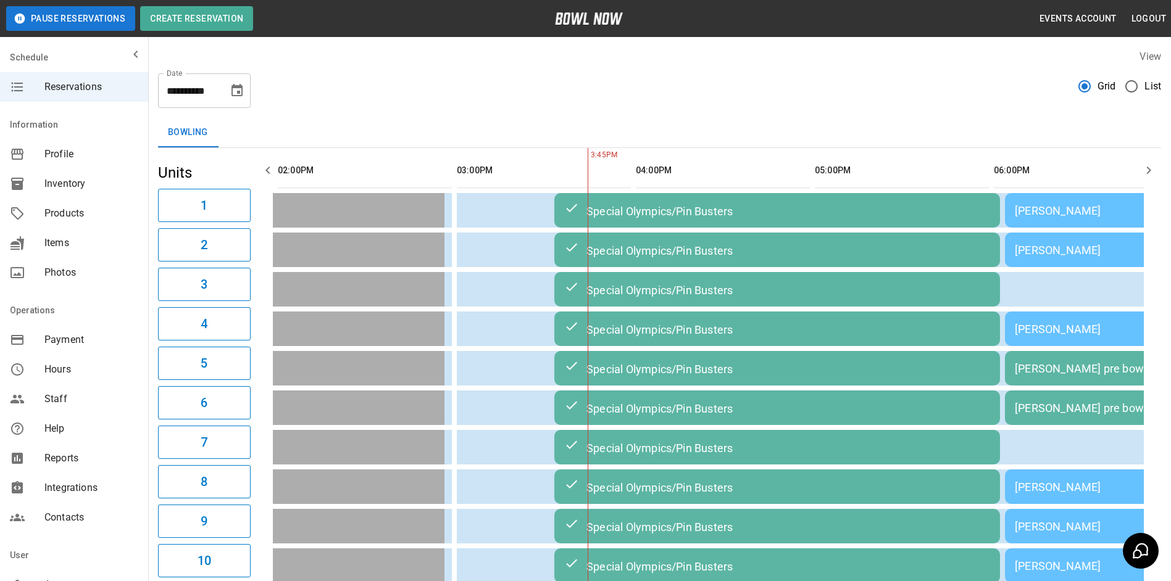
click at [1150, 170] on icon "button" at bounding box center [1149, 170] width 4 height 7
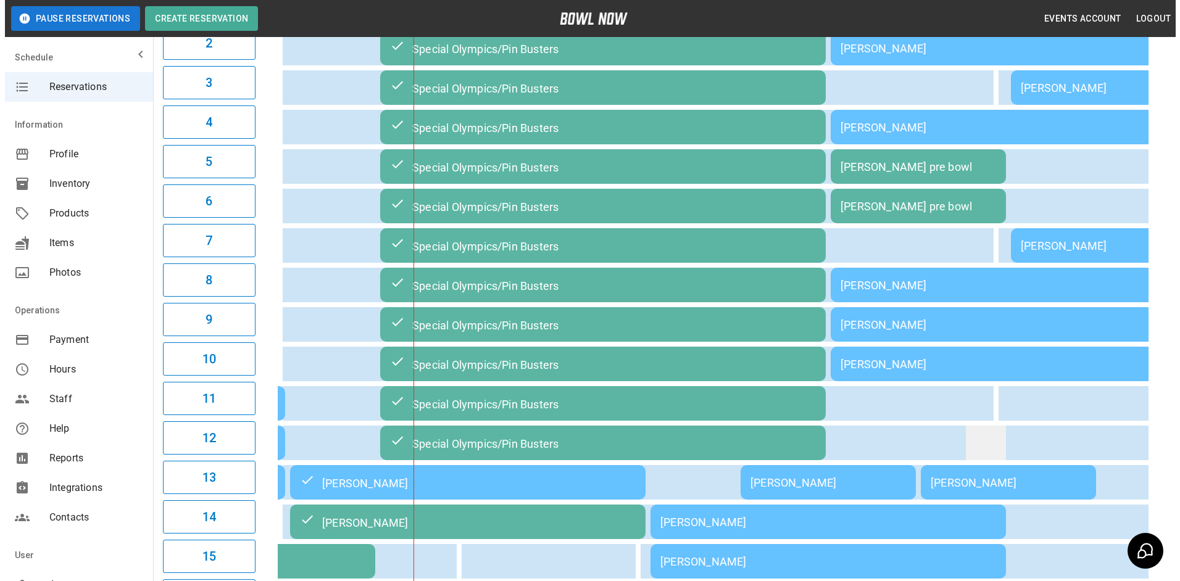
scroll to position [370, 0]
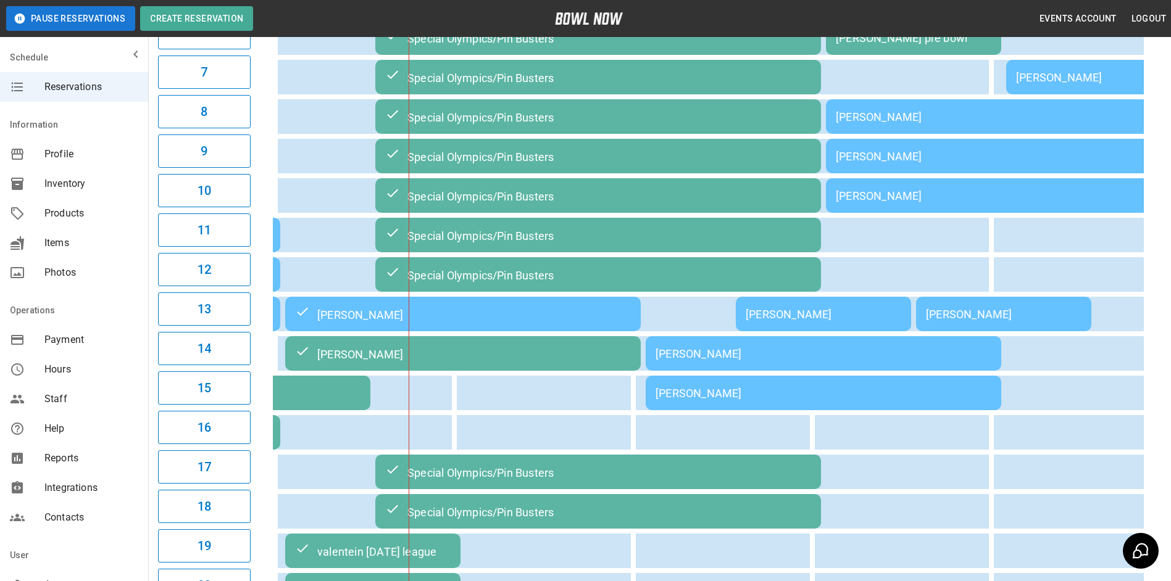
click at [825, 360] on div "[PERSON_NAME]" at bounding box center [823, 353] width 336 height 13
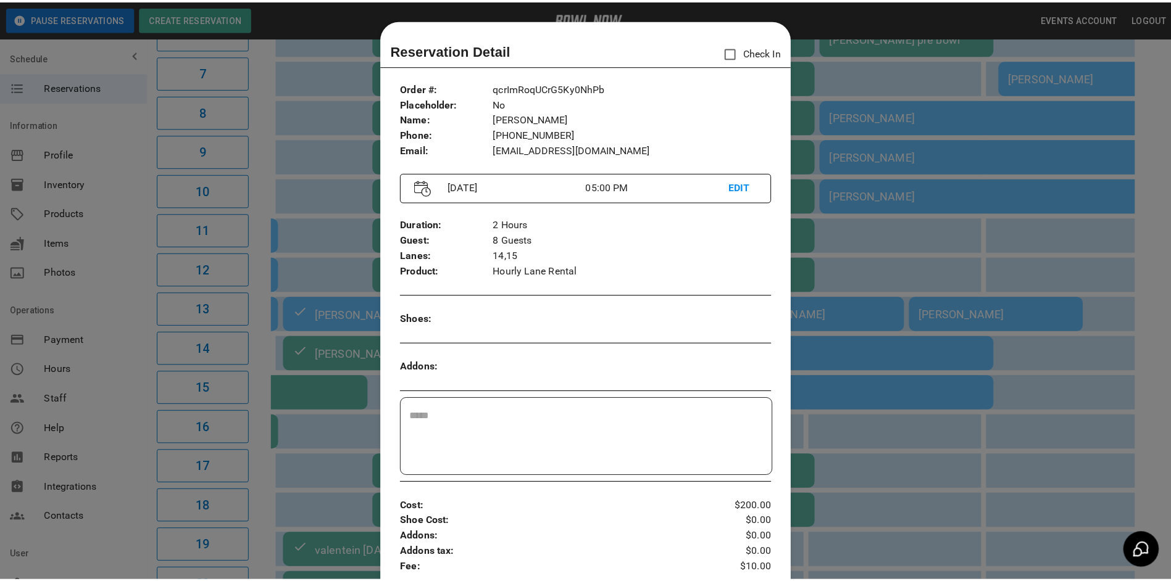
scroll to position [20, 0]
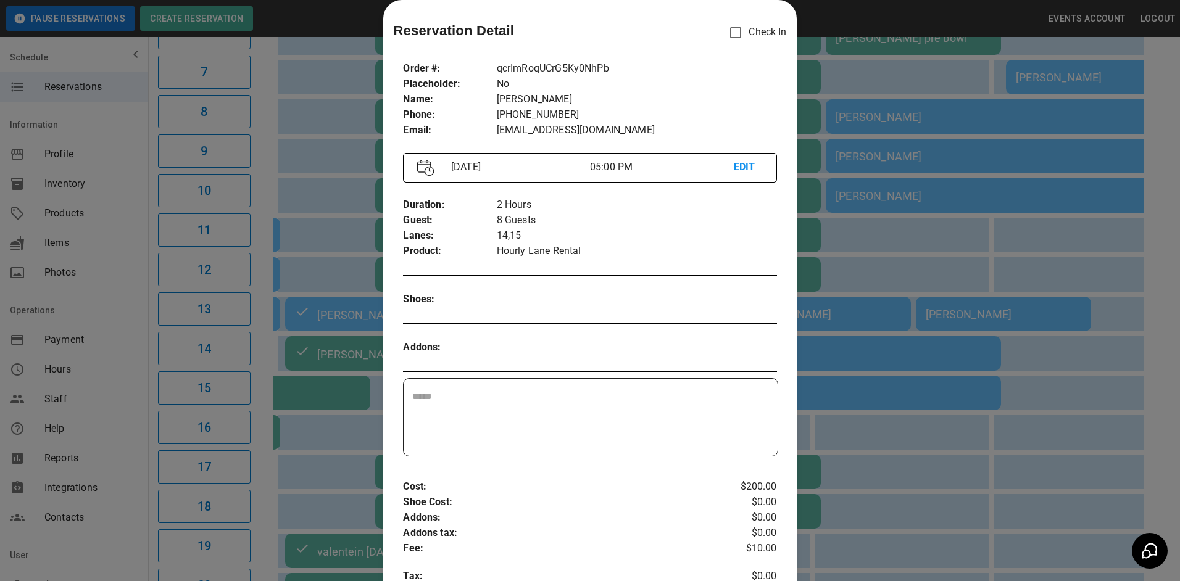
click at [1082, 402] on div at bounding box center [590, 290] width 1180 height 581
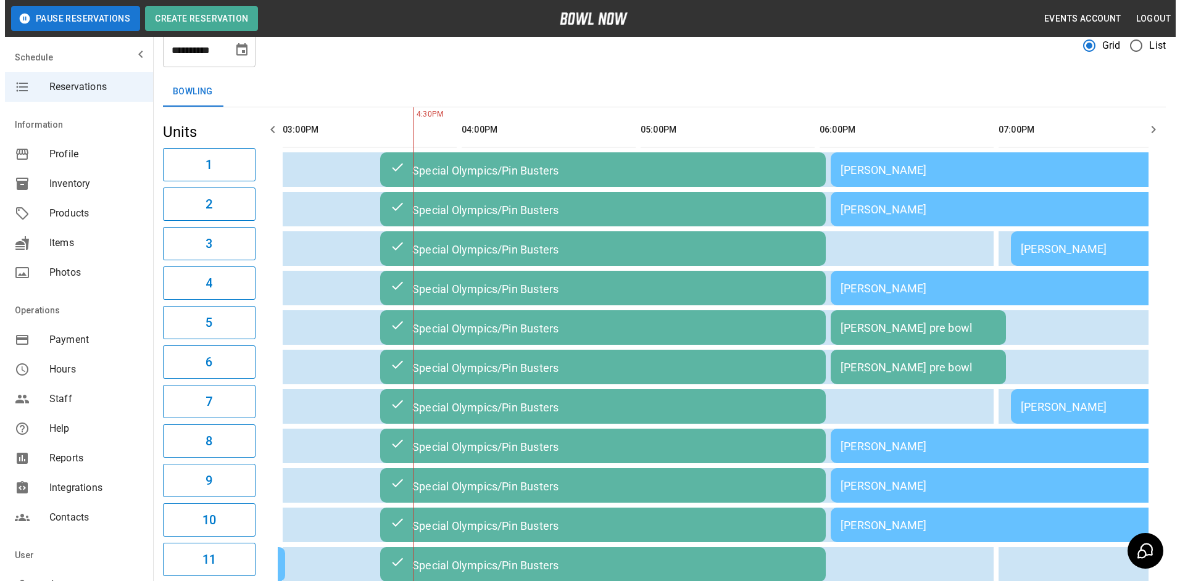
scroll to position [62, 0]
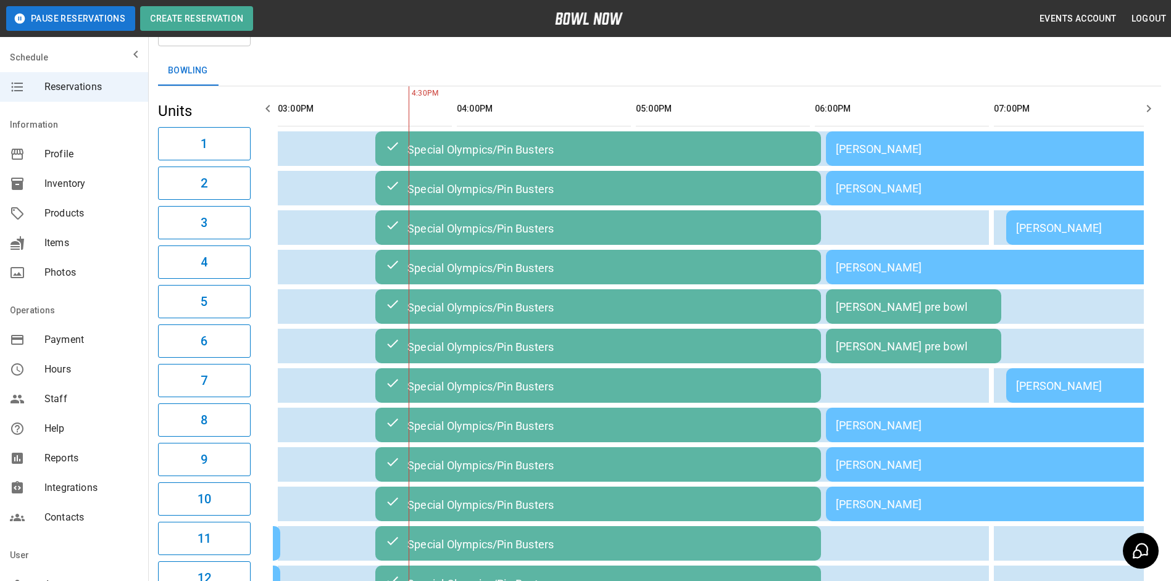
click at [915, 154] on div "[PERSON_NAME]" at bounding box center [1004, 149] width 336 height 13
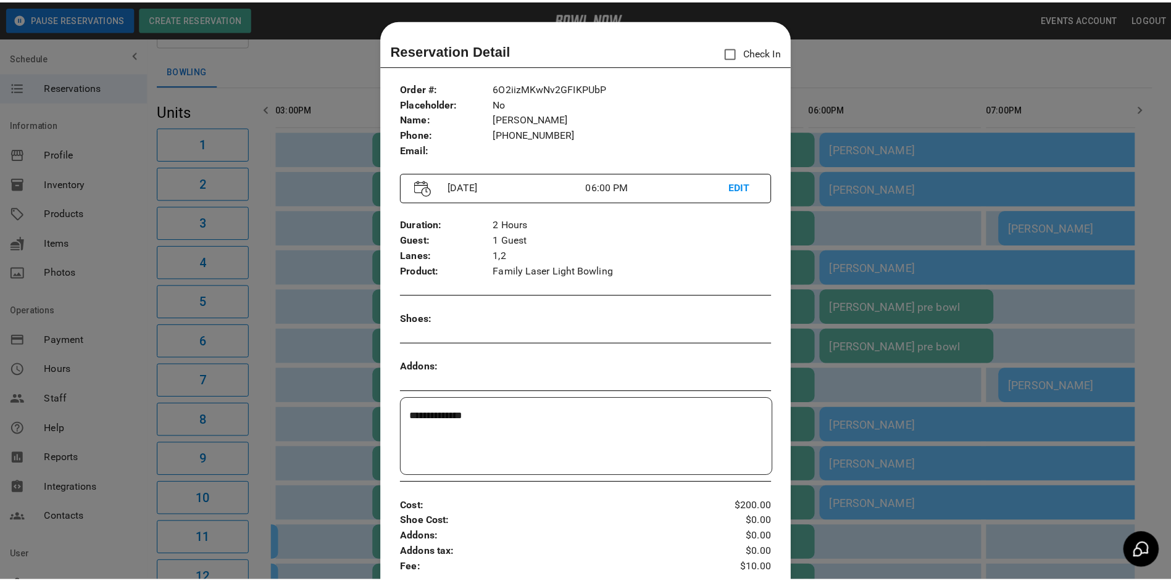
scroll to position [20, 0]
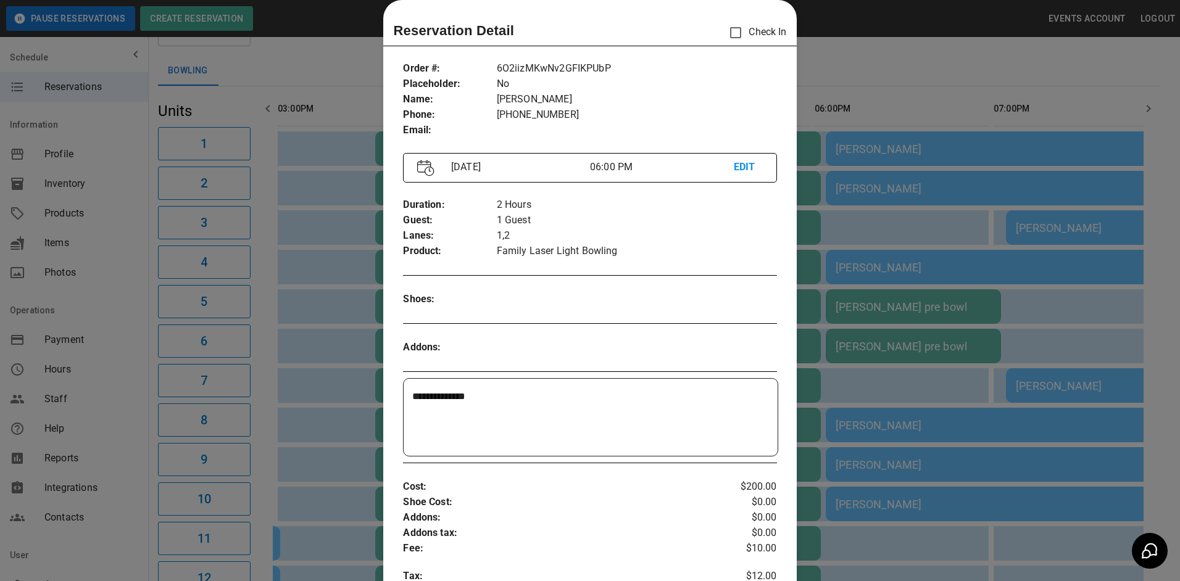
click at [912, 107] on div at bounding box center [590, 290] width 1180 height 581
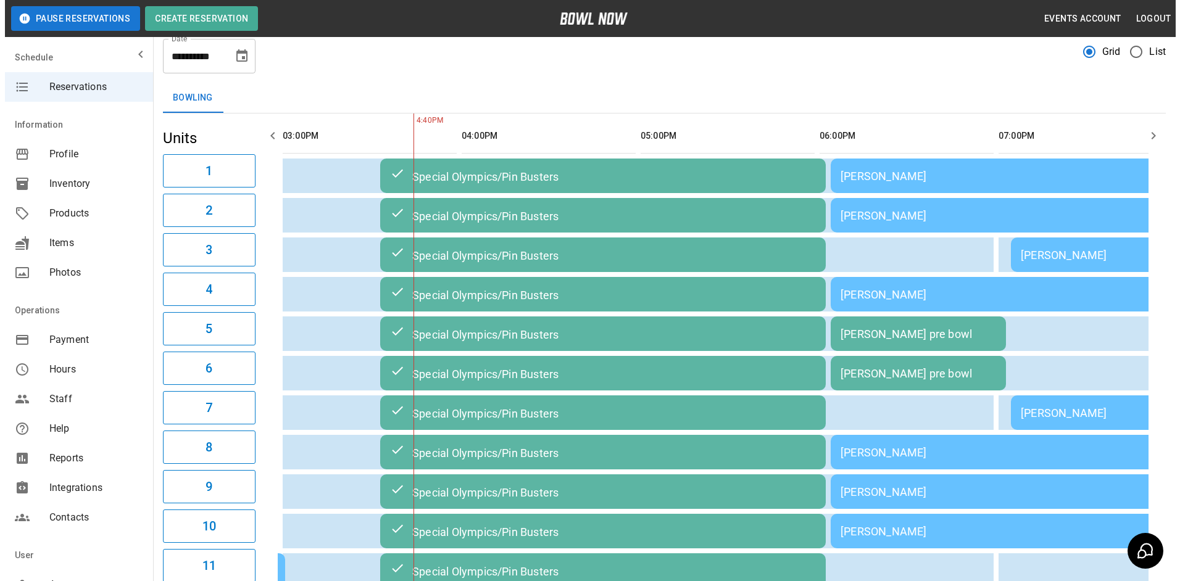
scroll to position [0, 0]
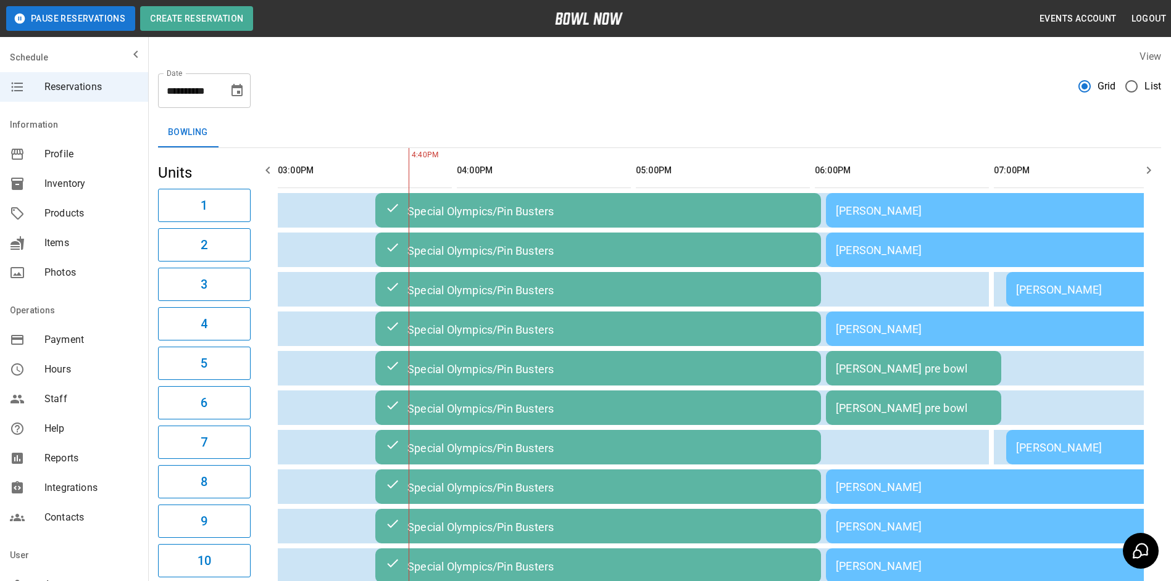
click at [891, 330] on div "[PERSON_NAME]" at bounding box center [1004, 329] width 336 height 13
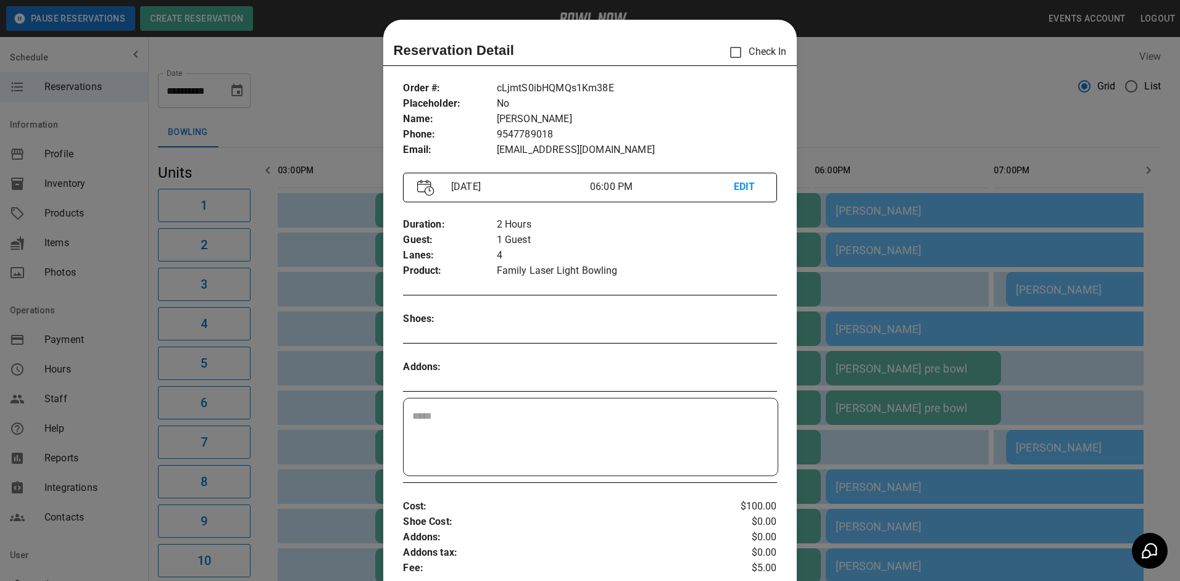
scroll to position [20, 0]
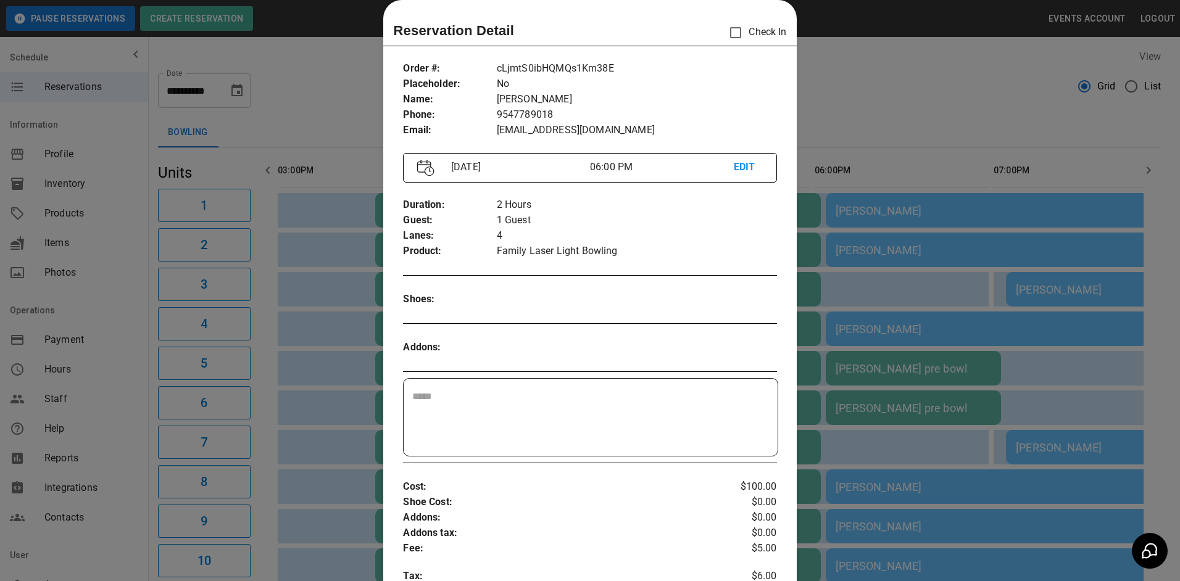
click at [929, 434] on div at bounding box center [590, 290] width 1180 height 581
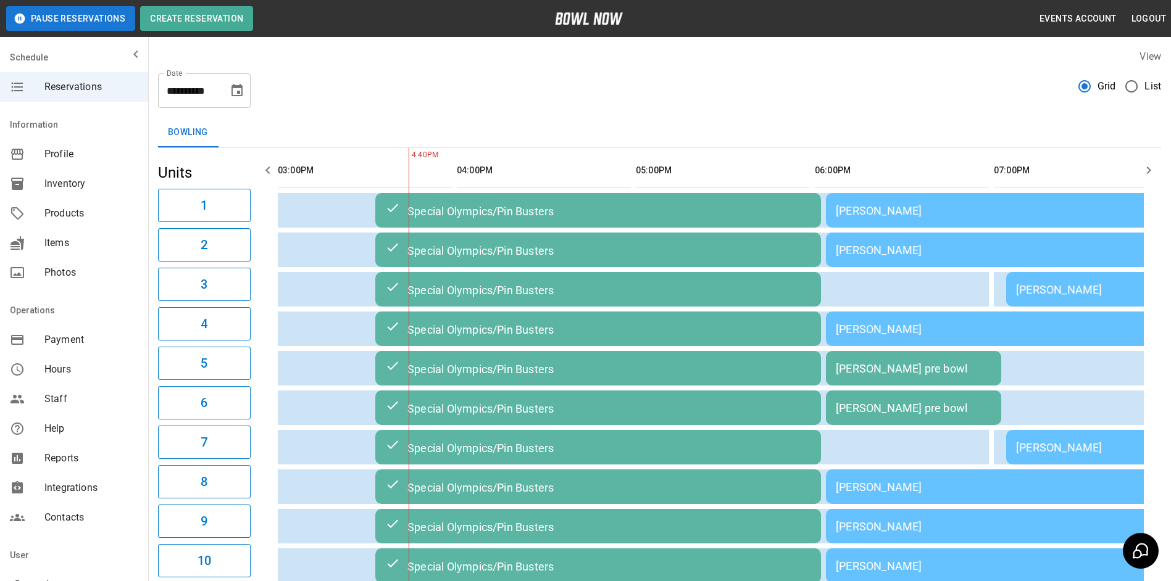
click at [920, 502] on td "[PERSON_NAME]" at bounding box center [1003, 487] width 355 height 35
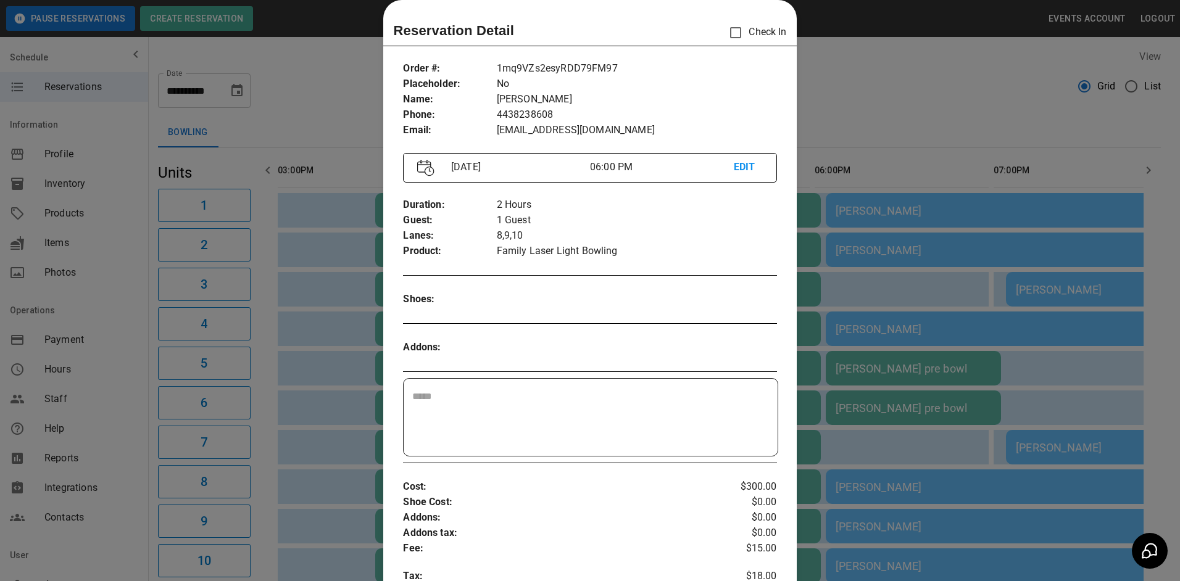
click at [917, 402] on div at bounding box center [590, 290] width 1180 height 581
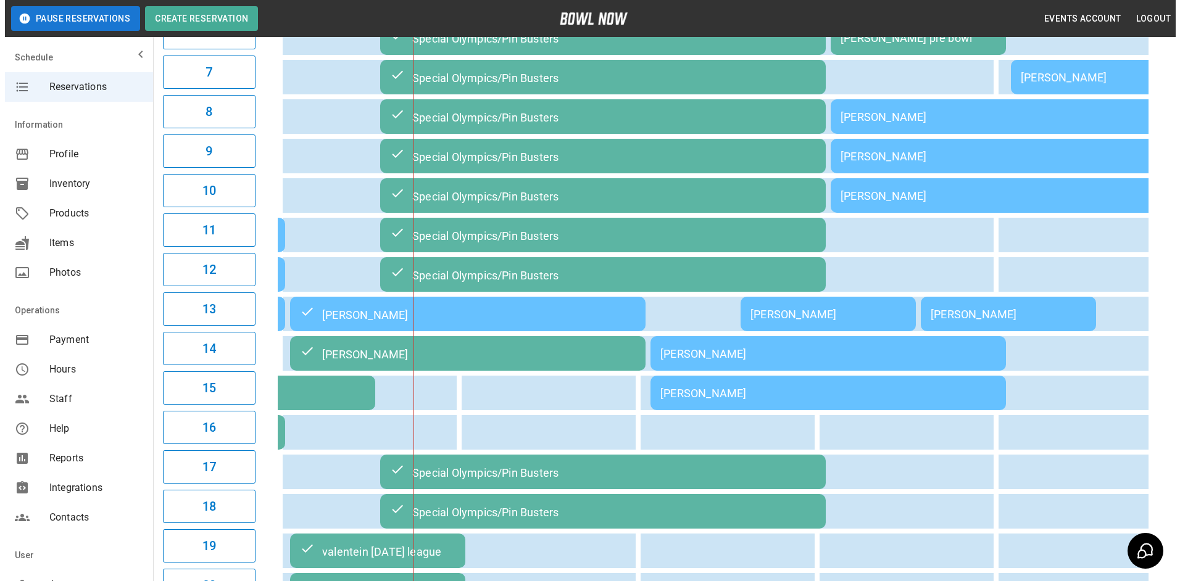
scroll to position [247, 0]
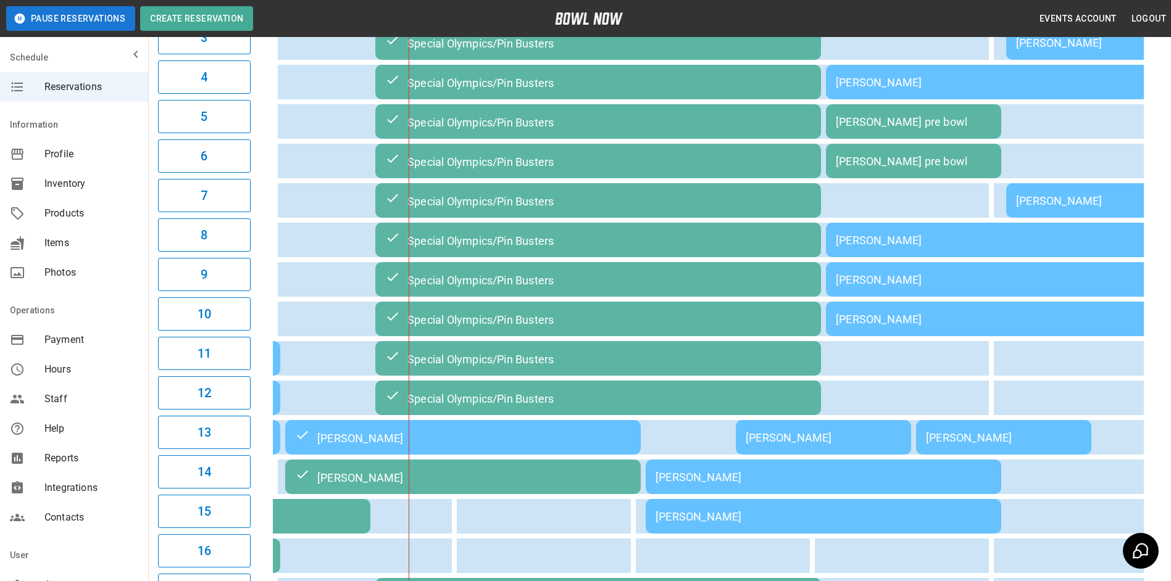
click at [908, 167] on div "[PERSON_NAME] pre bowl" at bounding box center [914, 161] width 156 height 13
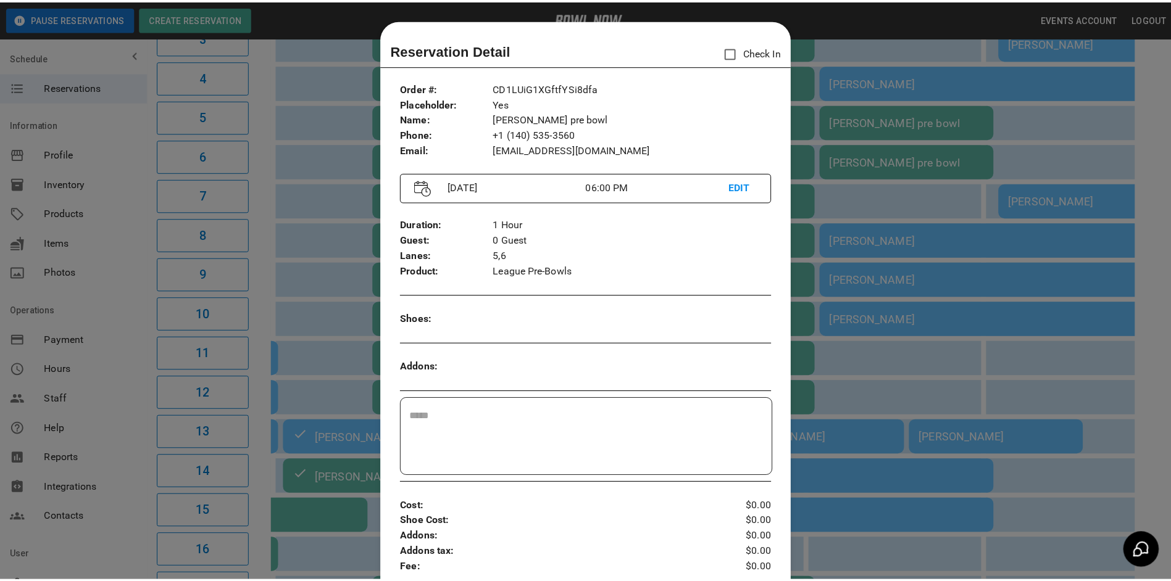
scroll to position [20, 0]
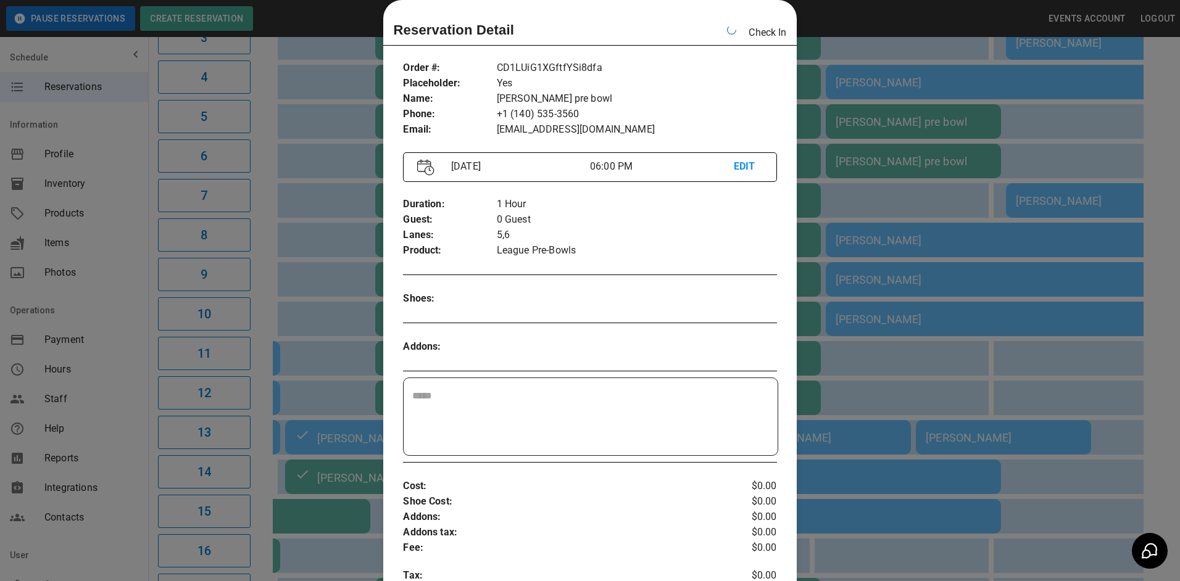
click at [890, 370] on div at bounding box center [590, 290] width 1180 height 581
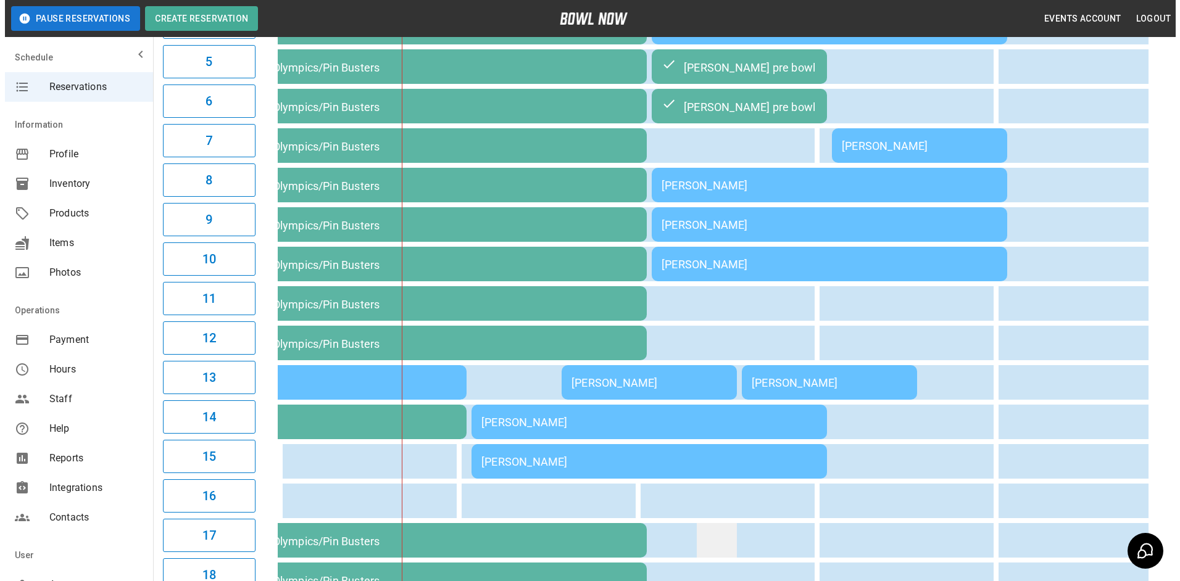
scroll to position [494, 0]
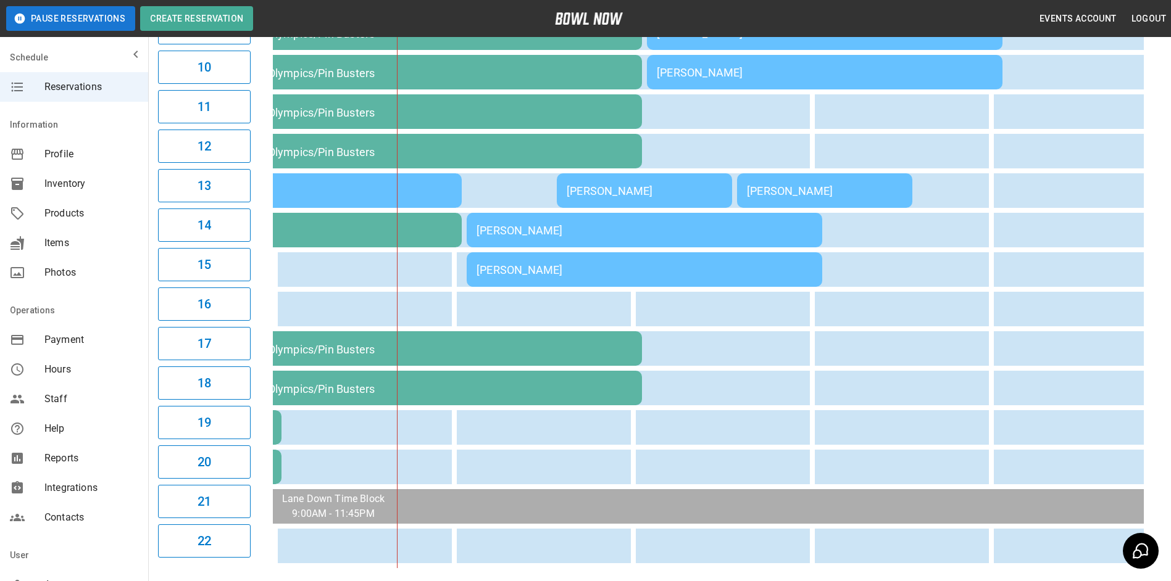
click at [675, 246] on td "[PERSON_NAME]" at bounding box center [644, 230] width 355 height 35
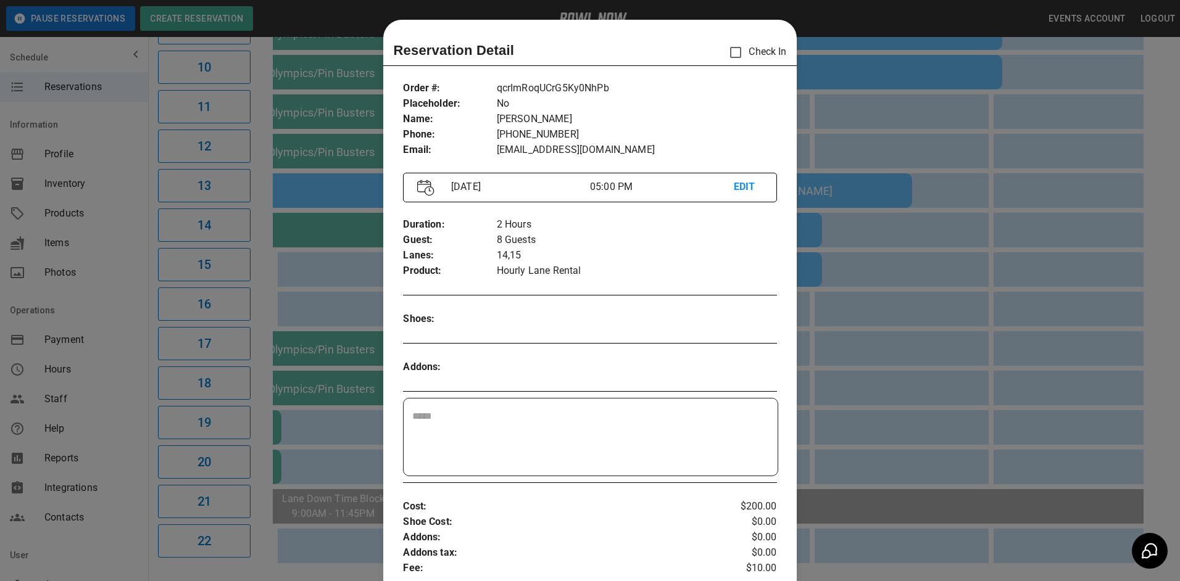
scroll to position [20, 0]
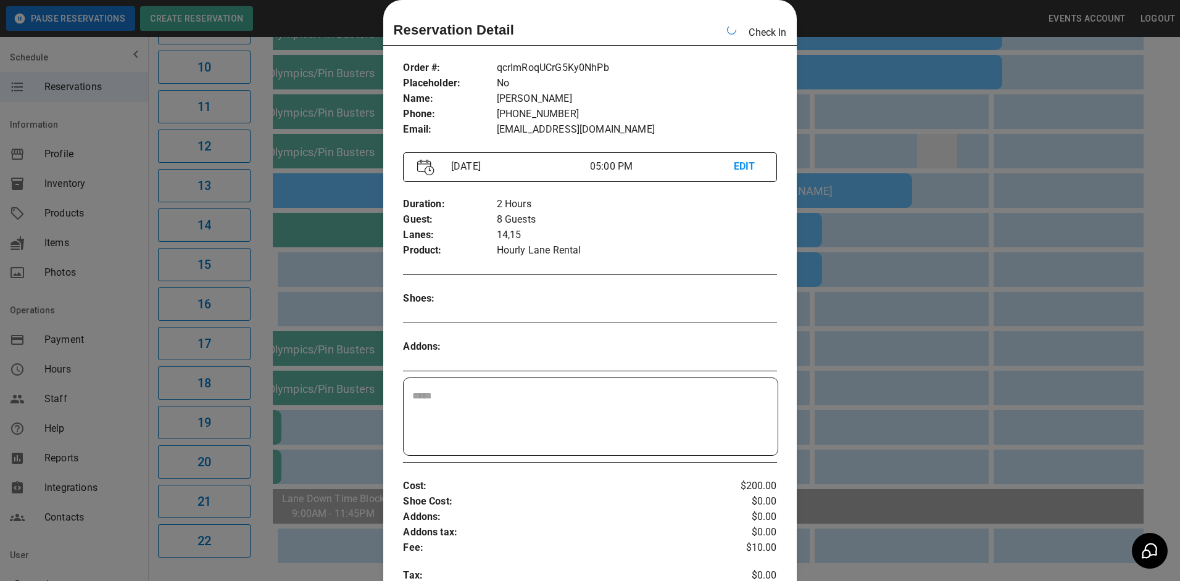
click at [939, 151] on div at bounding box center [590, 290] width 1180 height 581
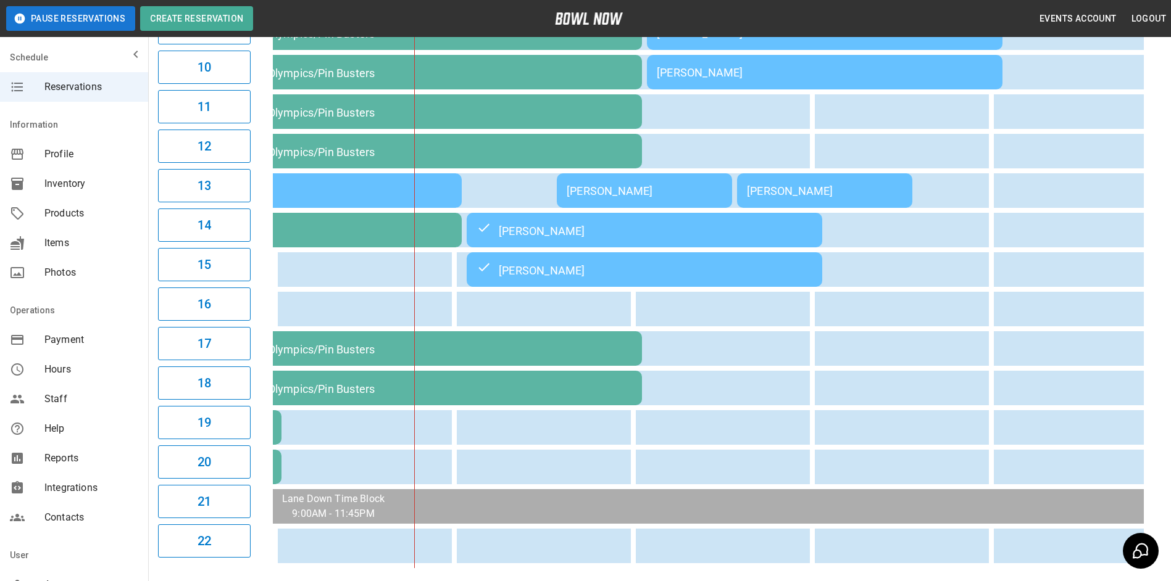
click at [767, 234] on div "[PERSON_NAME]" at bounding box center [644, 230] width 336 height 15
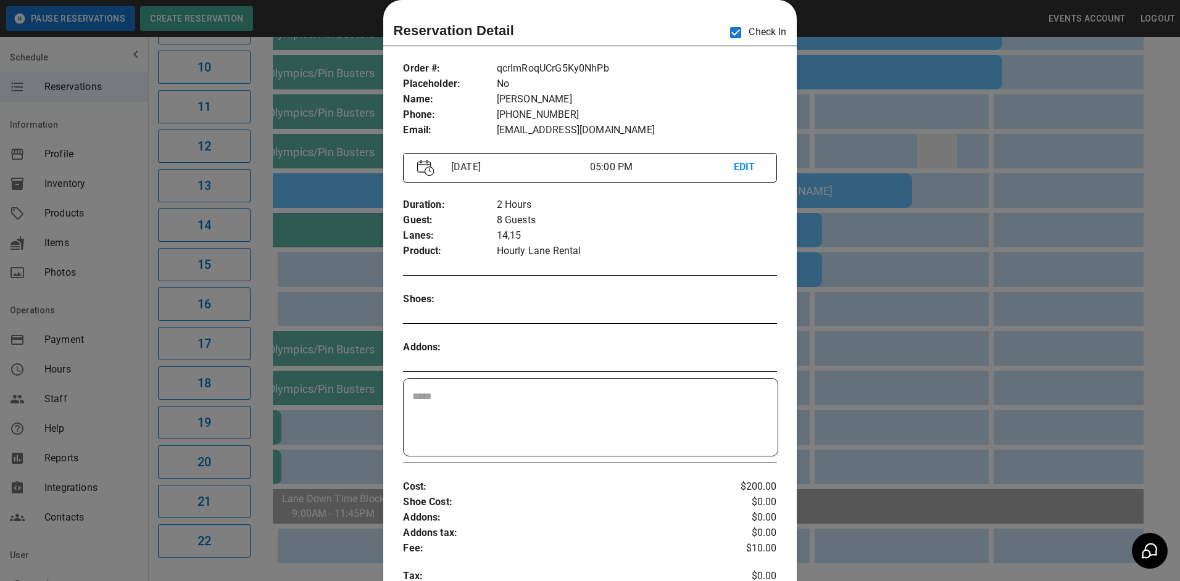
drag, startPoint x: 950, startPoint y: 169, endPoint x: 927, endPoint y: 158, distance: 25.9
click at [949, 169] on div at bounding box center [590, 290] width 1180 height 581
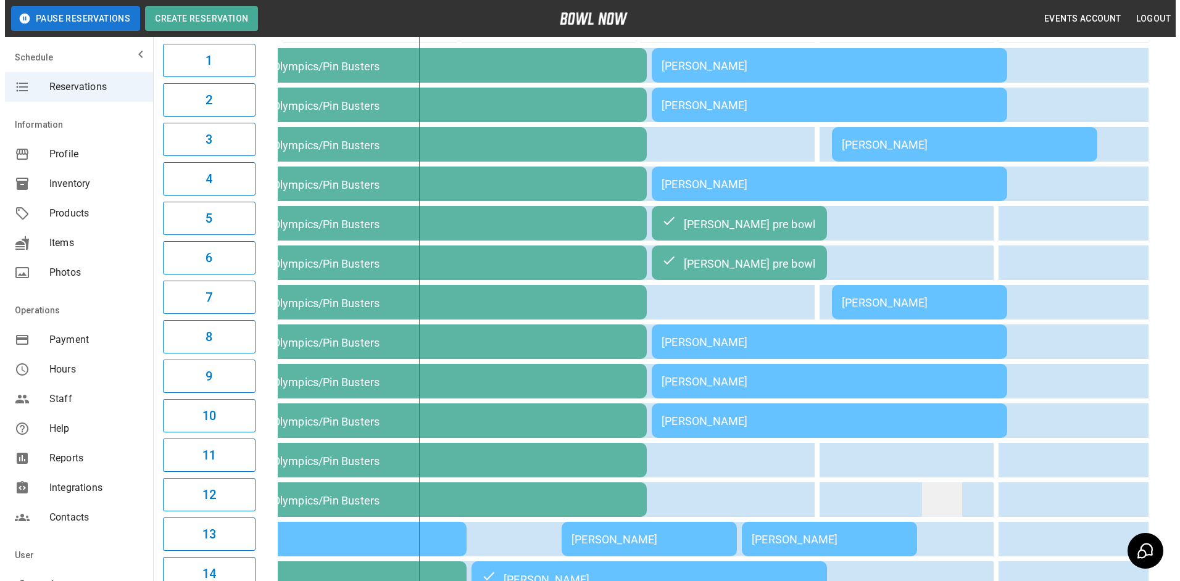
scroll to position [123, 0]
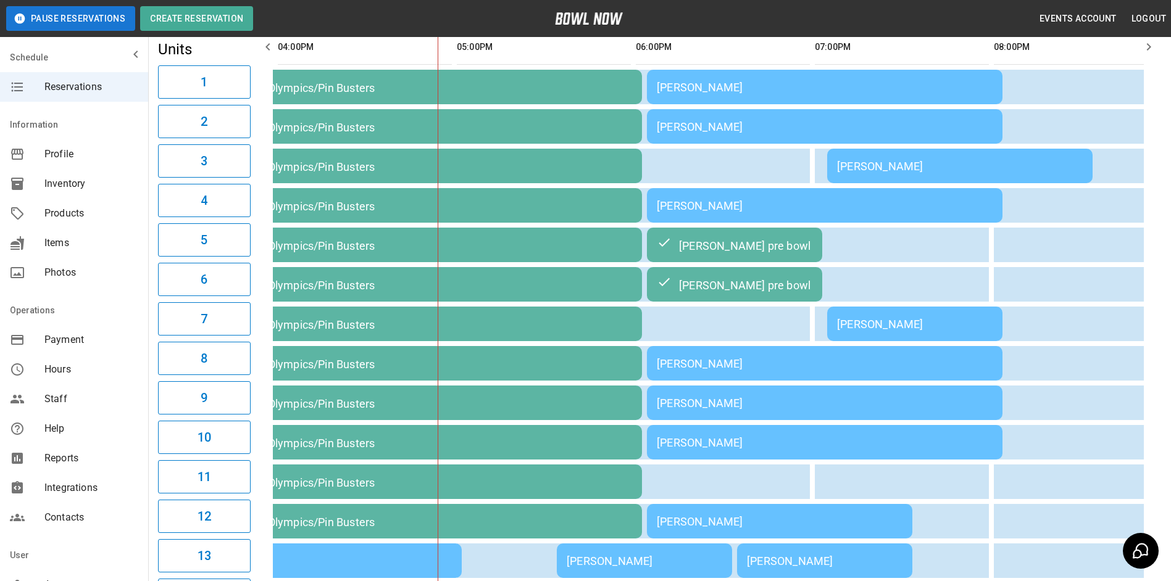
click at [904, 208] on div "[PERSON_NAME]" at bounding box center [825, 205] width 336 height 13
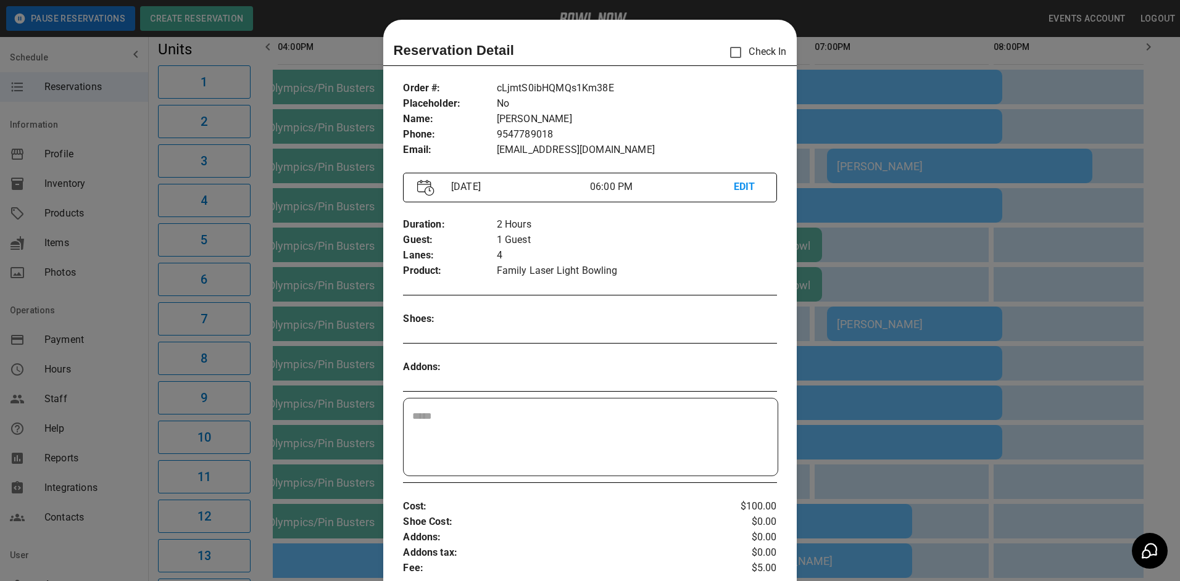
scroll to position [20, 0]
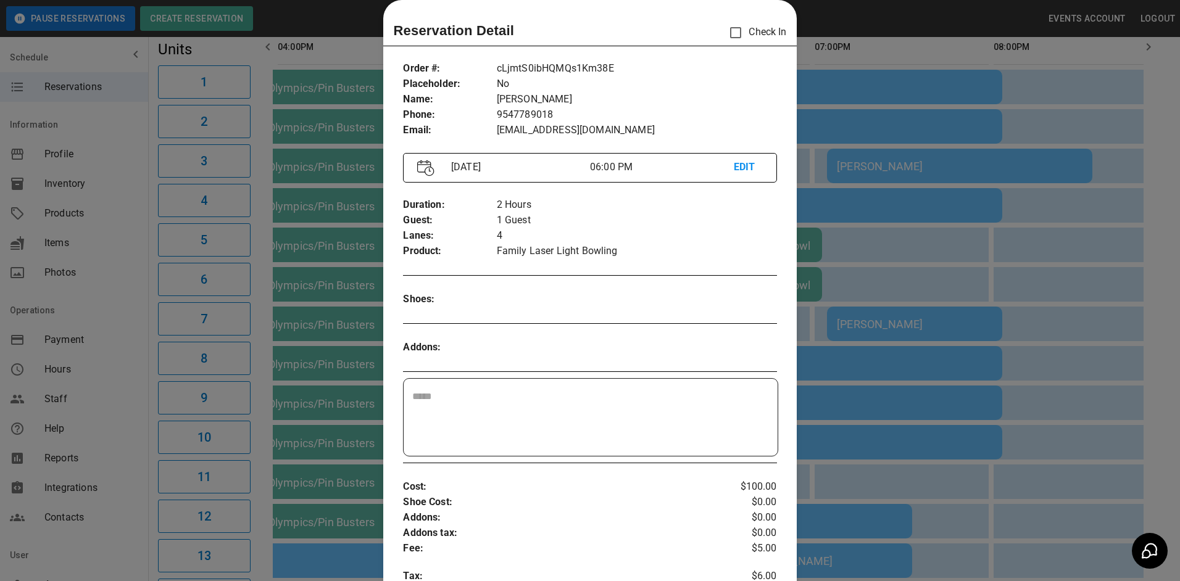
click at [947, 248] on div at bounding box center [590, 290] width 1180 height 581
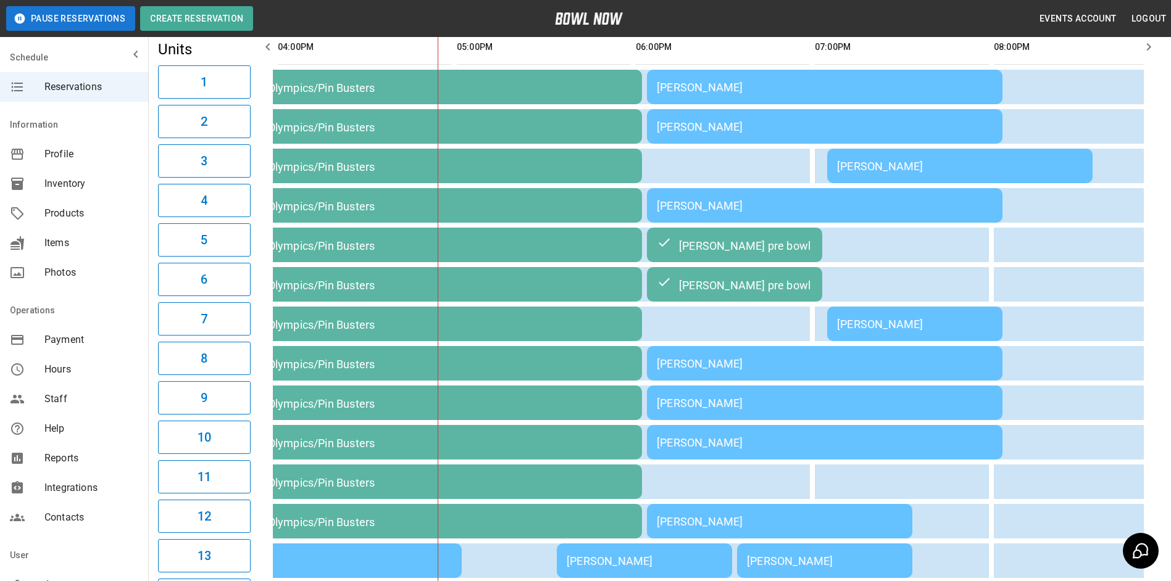
drag, startPoint x: 767, startPoint y: 401, endPoint x: 758, endPoint y: 401, distance: 8.6
click at [758, 401] on td "[PERSON_NAME]" at bounding box center [824, 403] width 355 height 35
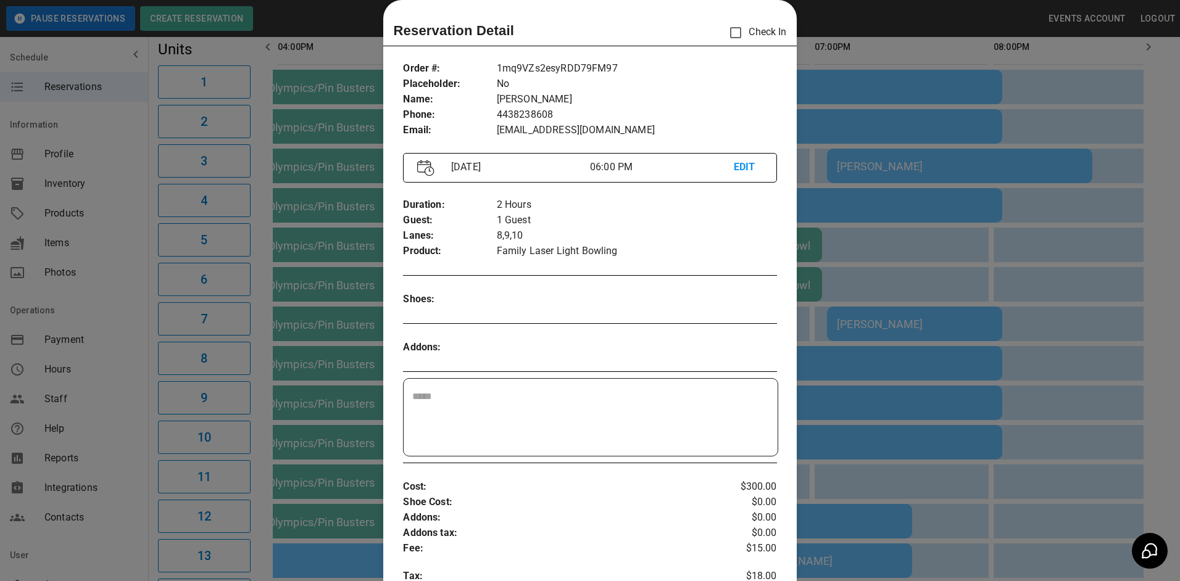
click at [924, 254] on div at bounding box center [590, 290] width 1180 height 581
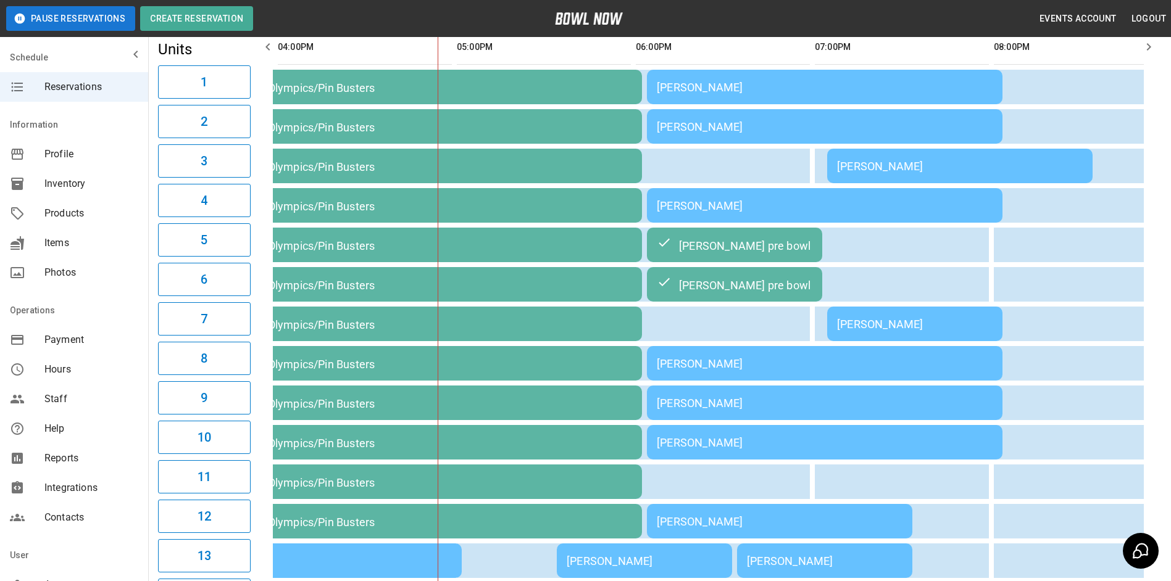
click at [833, 191] on td "[PERSON_NAME]" at bounding box center [824, 205] width 355 height 35
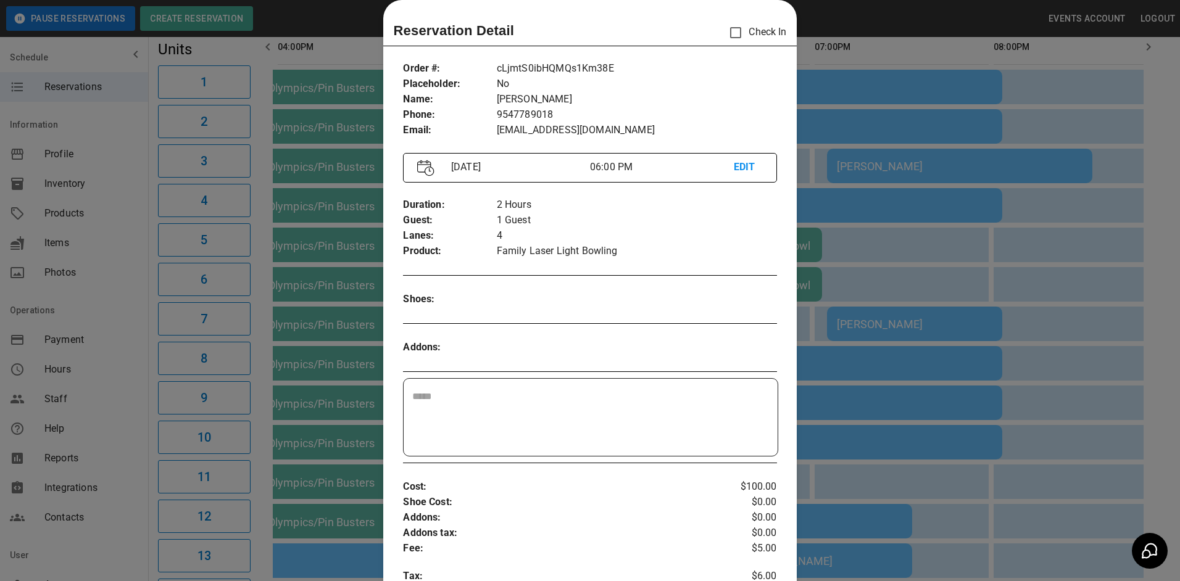
drag, startPoint x: 903, startPoint y: 247, endPoint x: 806, endPoint y: 104, distance: 172.9
click at [888, 195] on div at bounding box center [590, 290] width 1180 height 581
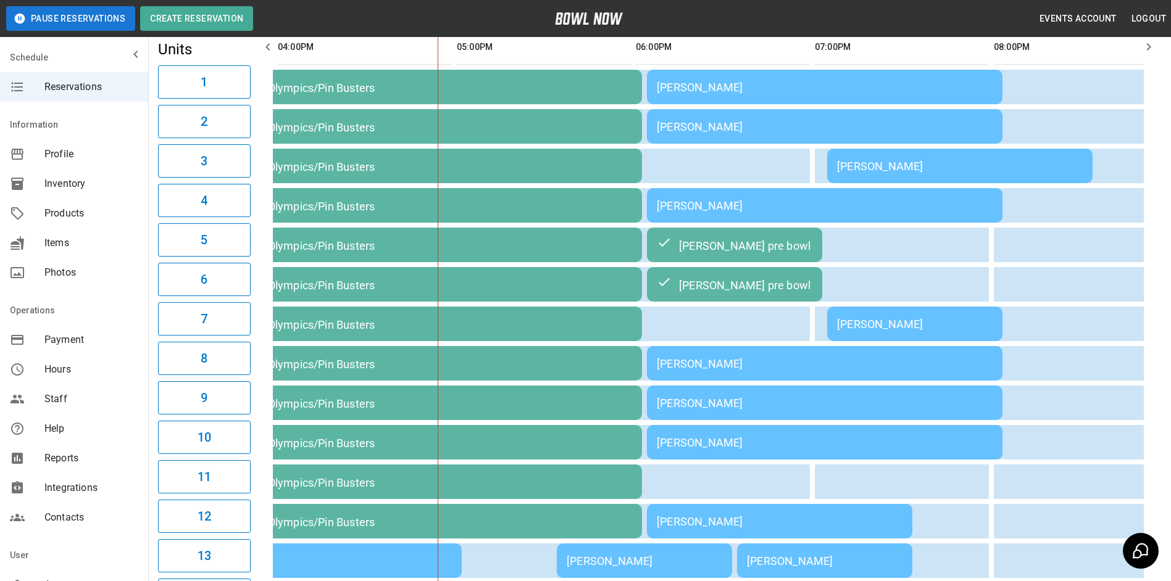
click at [805, 101] on td "[PERSON_NAME]" at bounding box center [824, 87] width 355 height 35
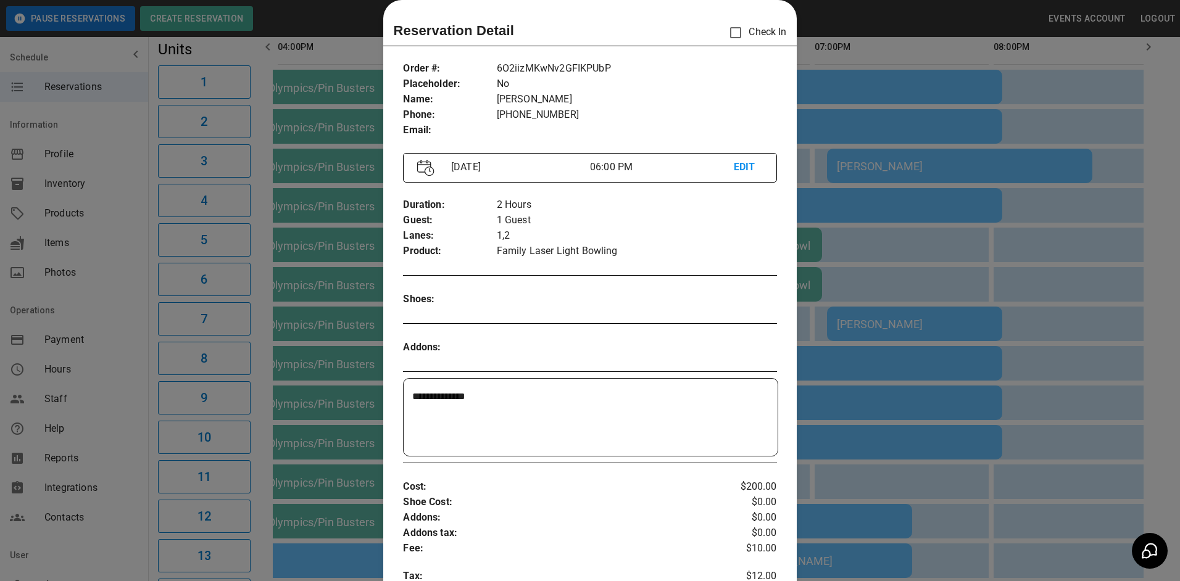
click at [905, 255] on div at bounding box center [590, 290] width 1180 height 581
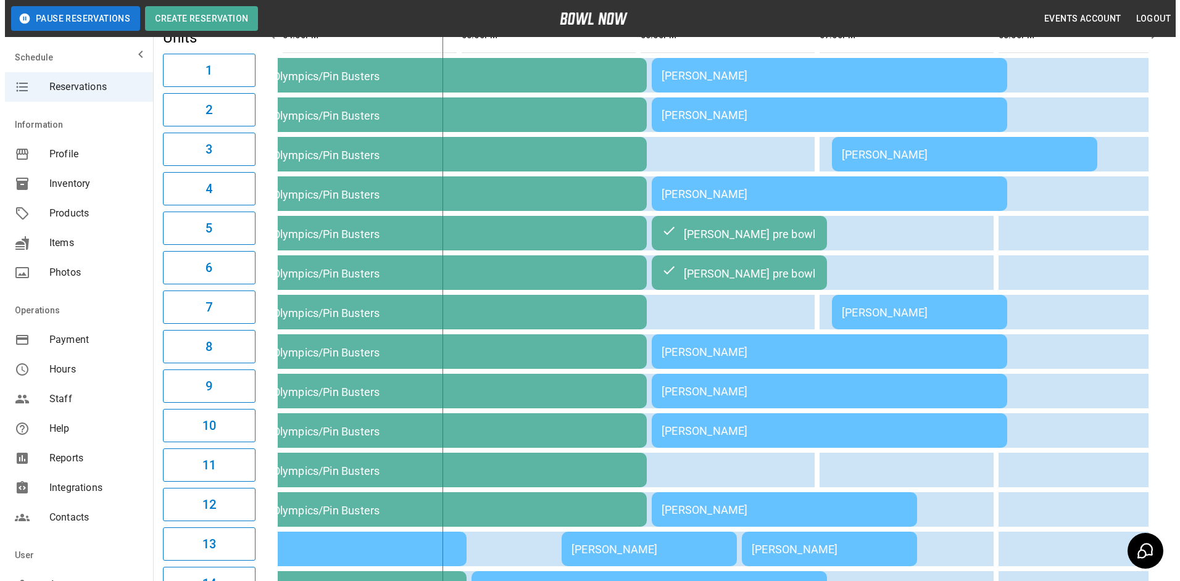
scroll to position [123, 0]
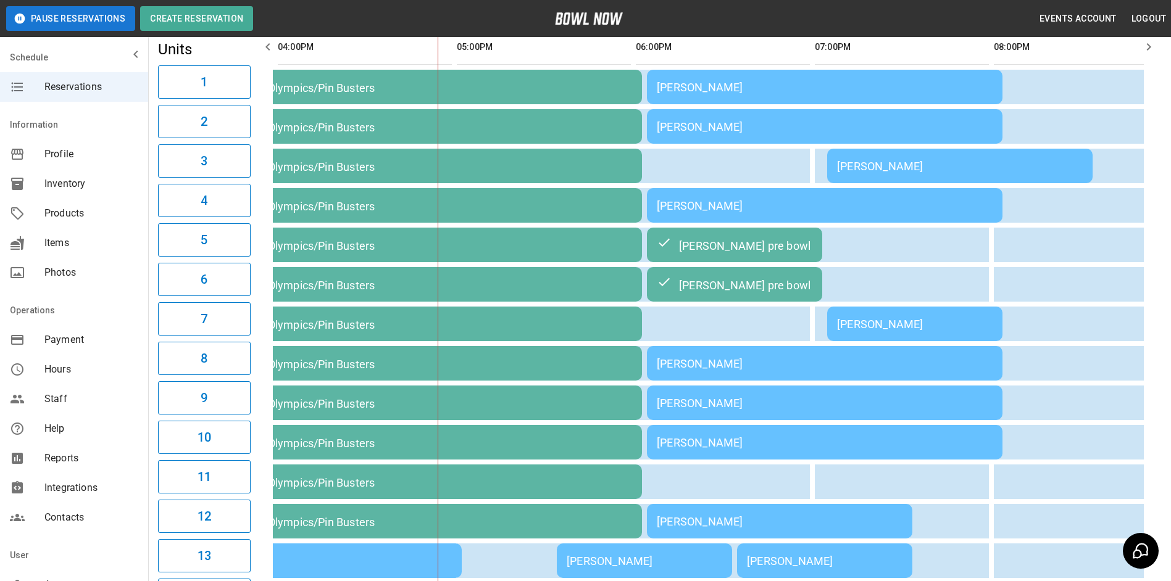
click at [800, 138] on td "[PERSON_NAME]" at bounding box center [824, 126] width 355 height 35
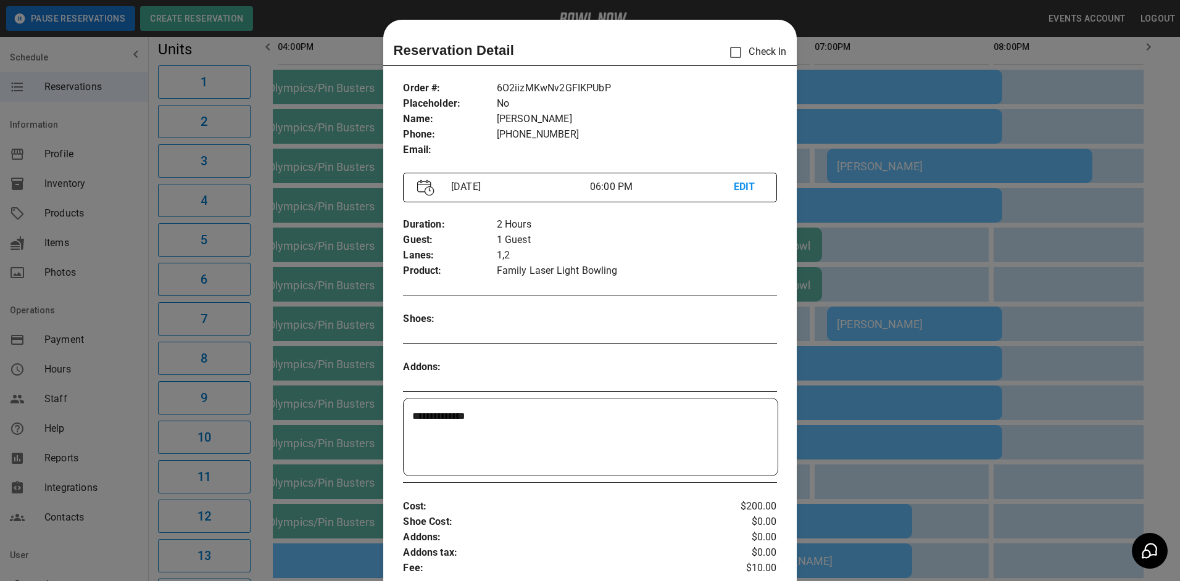
scroll to position [20, 0]
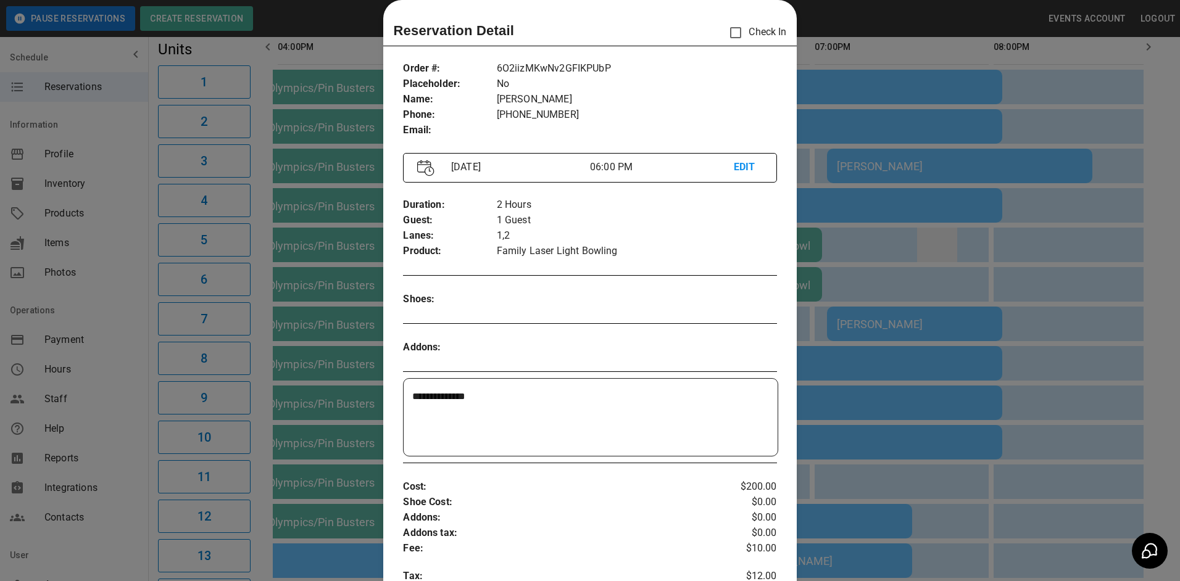
click at [940, 251] on div at bounding box center [590, 290] width 1180 height 581
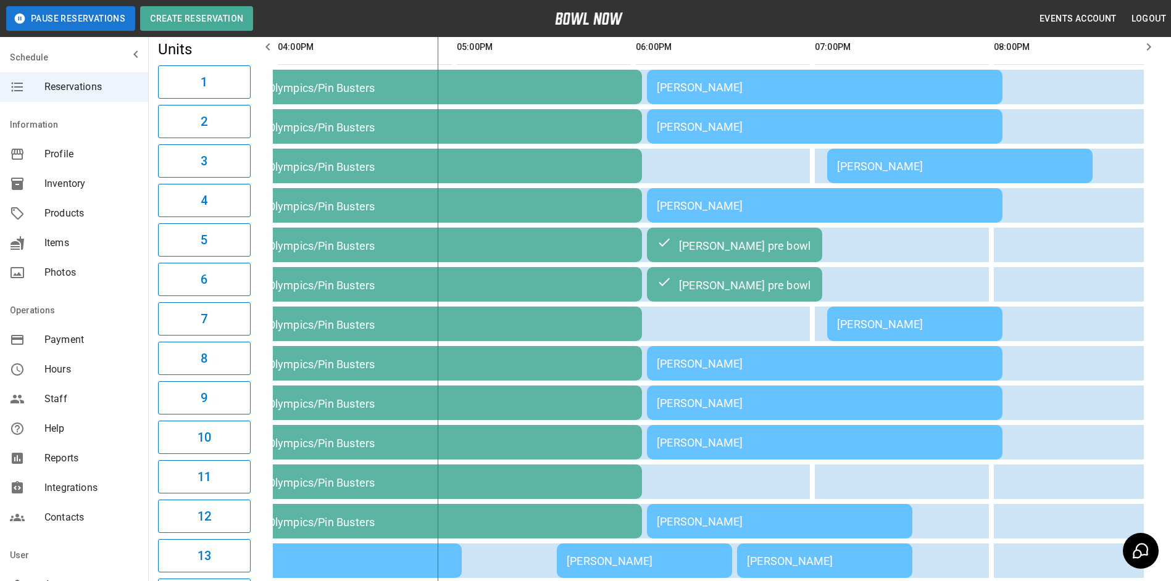
click at [880, 215] on td "[PERSON_NAME]" at bounding box center [824, 205] width 355 height 35
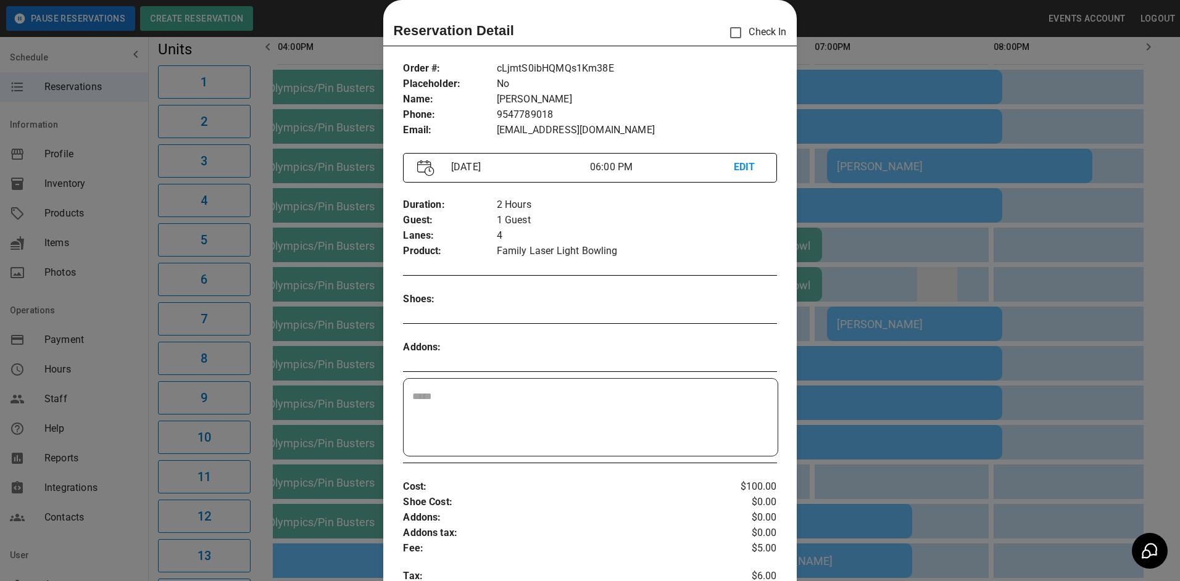
drag, startPoint x: 925, startPoint y: 251, endPoint x: 920, endPoint y: 273, distance: 22.9
click at [929, 252] on div at bounding box center [590, 290] width 1180 height 581
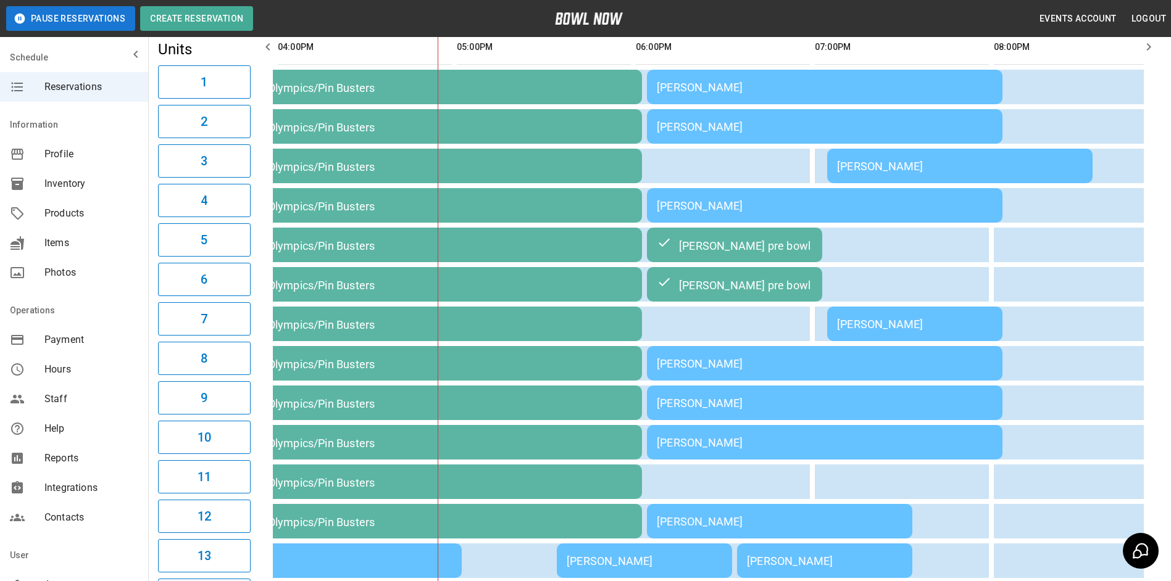
click at [883, 370] on div "[PERSON_NAME]" at bounding box center [825, 363] width 336 height 13
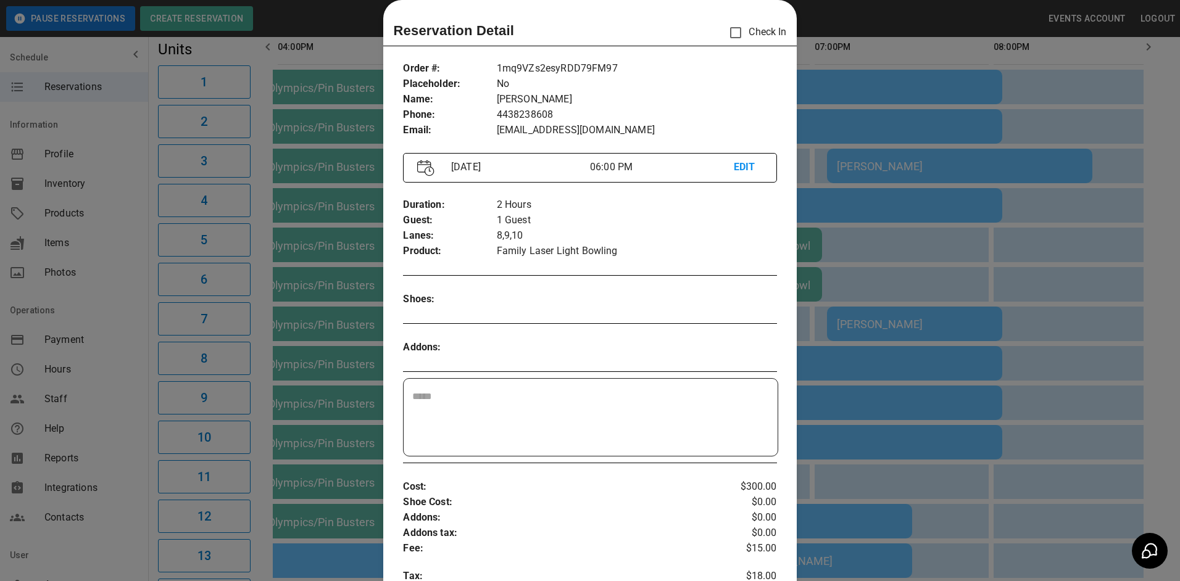
click at [884, 373] on div at bounding box center [590, 290] width 1180 height 581
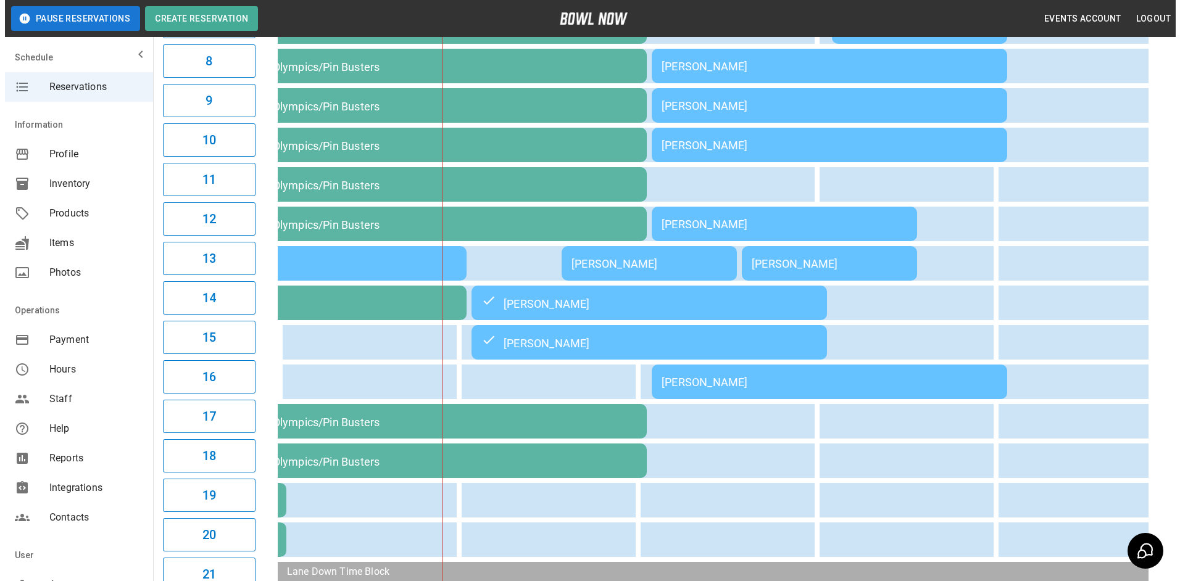
scroll to position [370, 0]
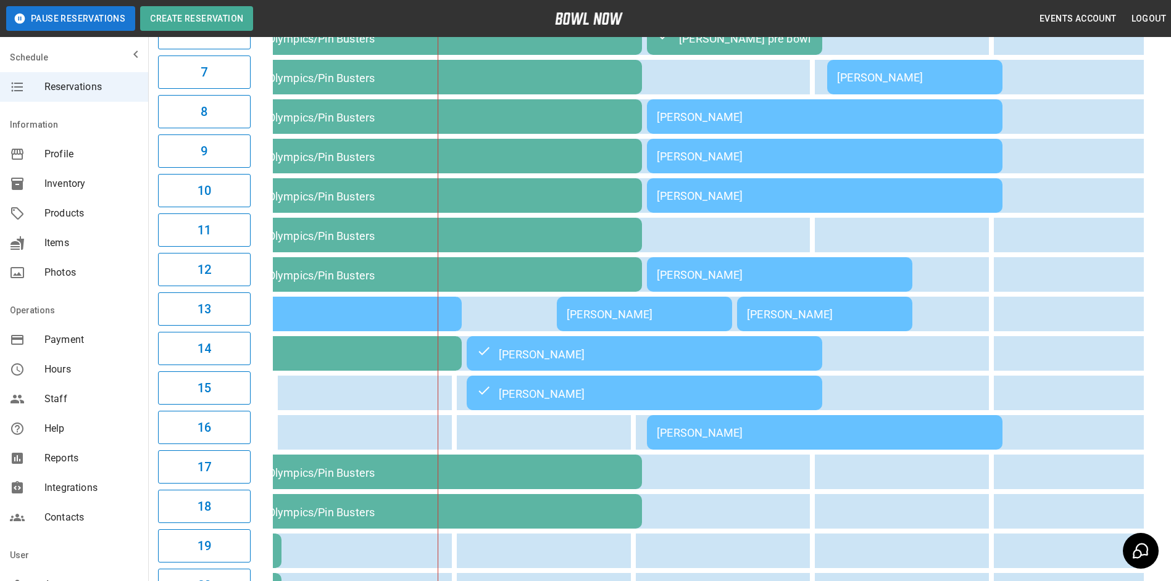
click at [788, 439] on div "[PERSON_NAME]" at bounding box center [825, 432] width 336 height 13
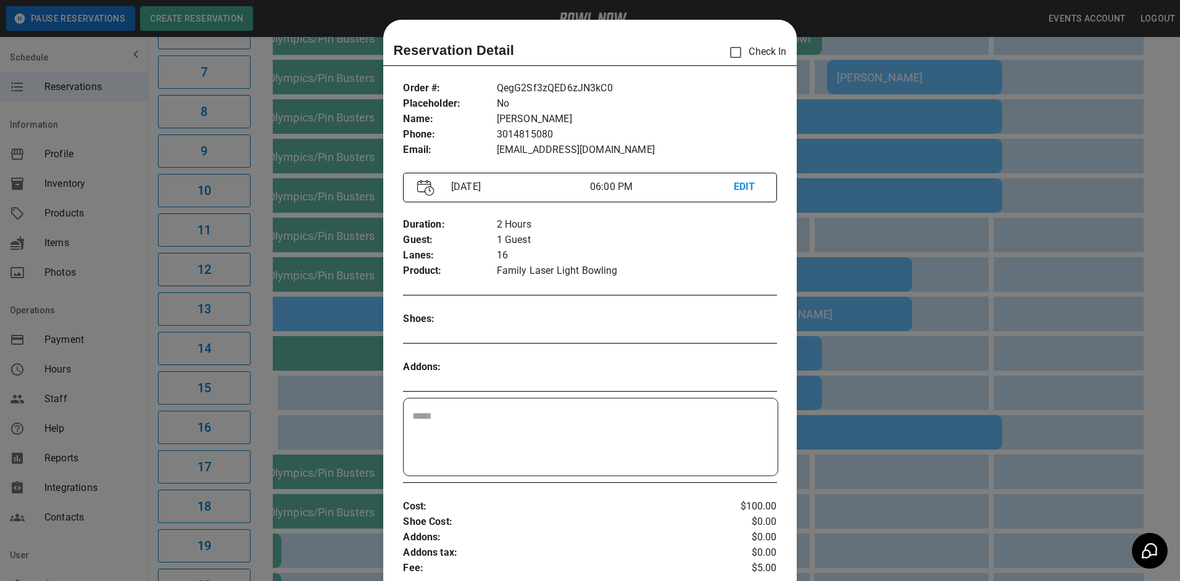
scroll to position [20, 0]
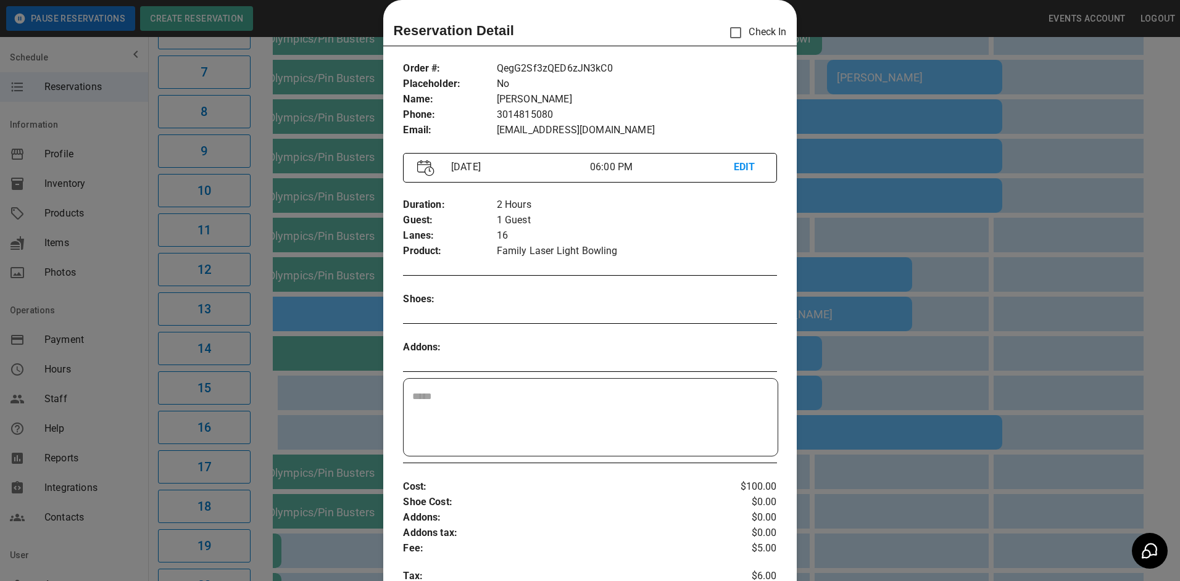
click at [925, 454] on div at bounding box center [590, 290] width 1180 height 581
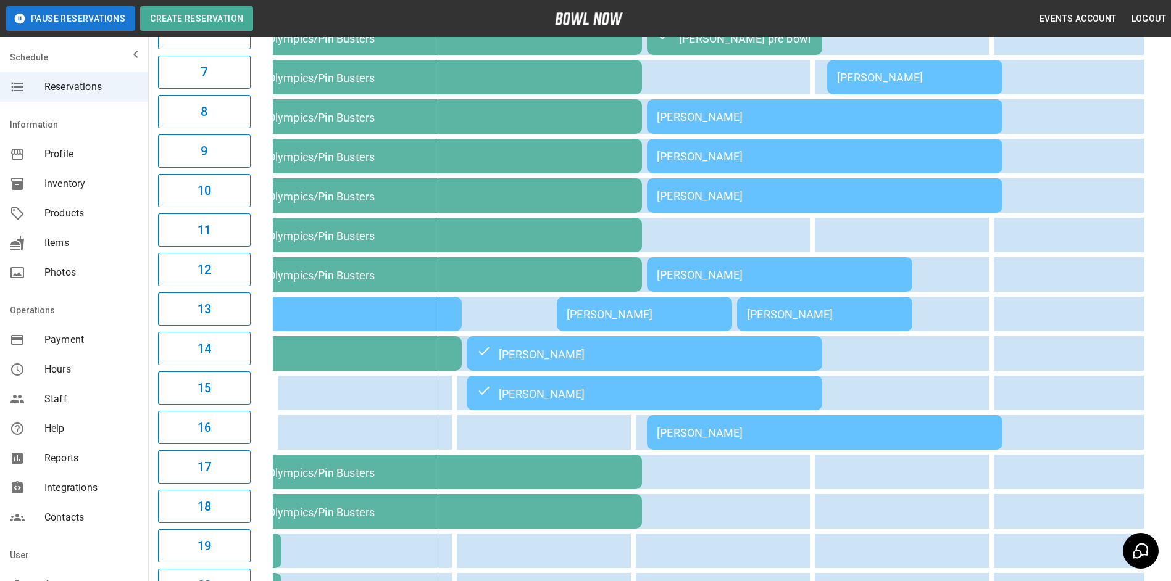
click at [791, 292] on td "[PERSON_NAME]" at bounding box center [779, 274] width 265 height 35
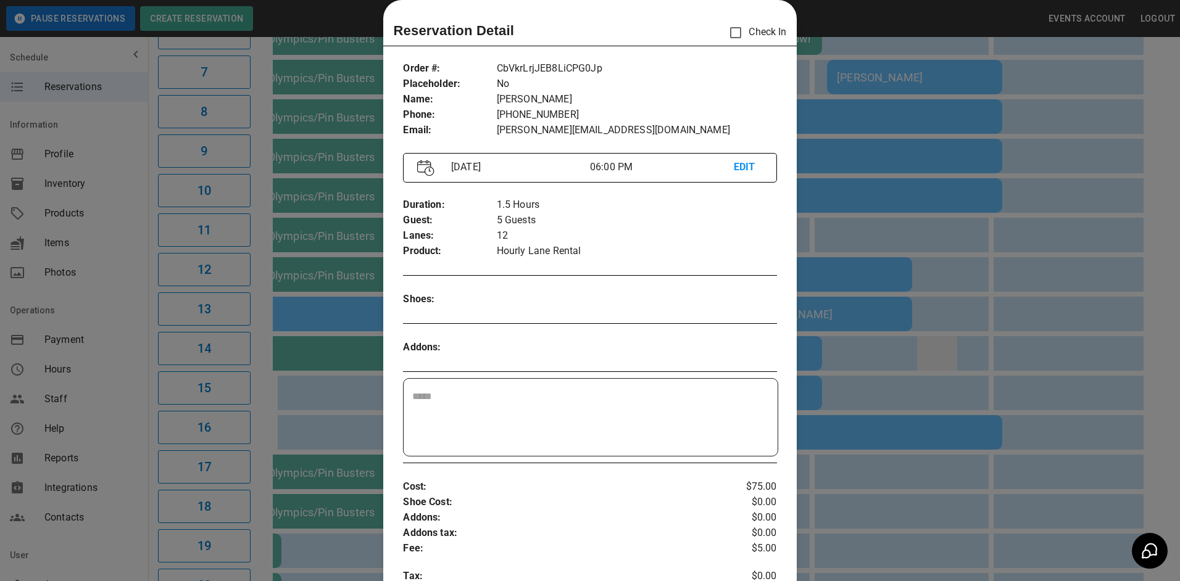
drag, startPoint x: 942, startPoint y: 368, endPoint x: 949, endPoint y: 367, distance: 6.3
click at [947, 367] on div at bounding box center [590, 290] width 1180 height 581
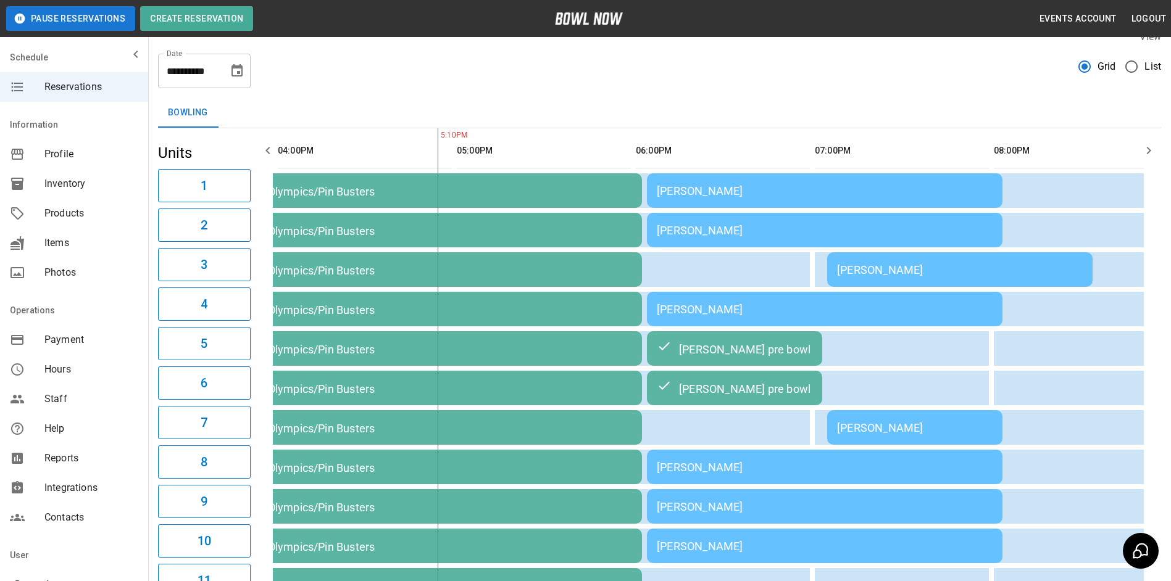
scroll to position [0, 0]
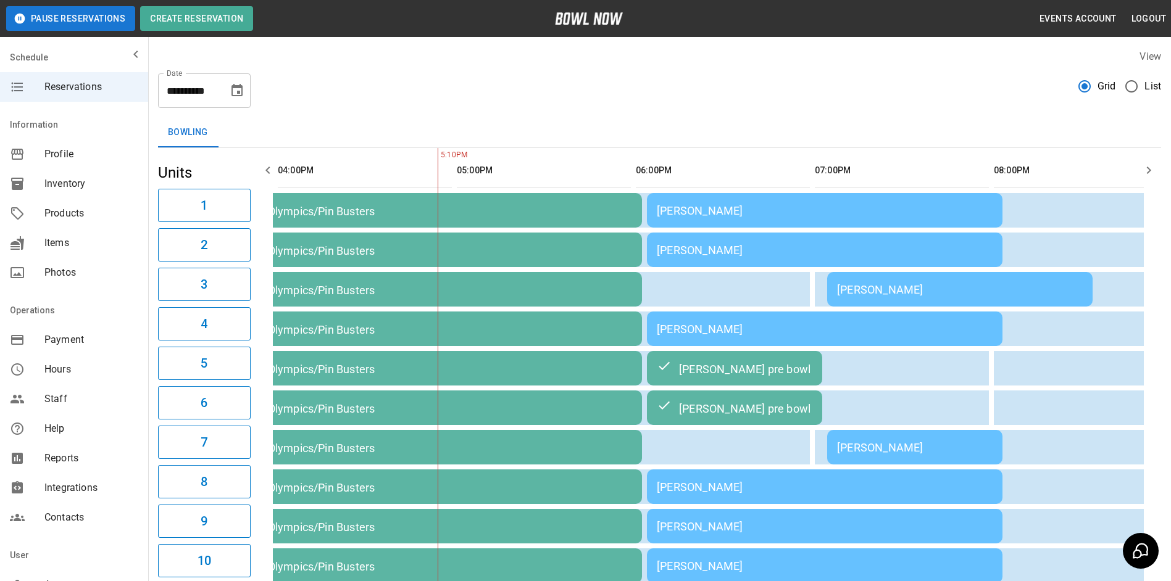
click at [1149, 163] on icon "button" at bounding box center [1148, 170] width 15 height 15
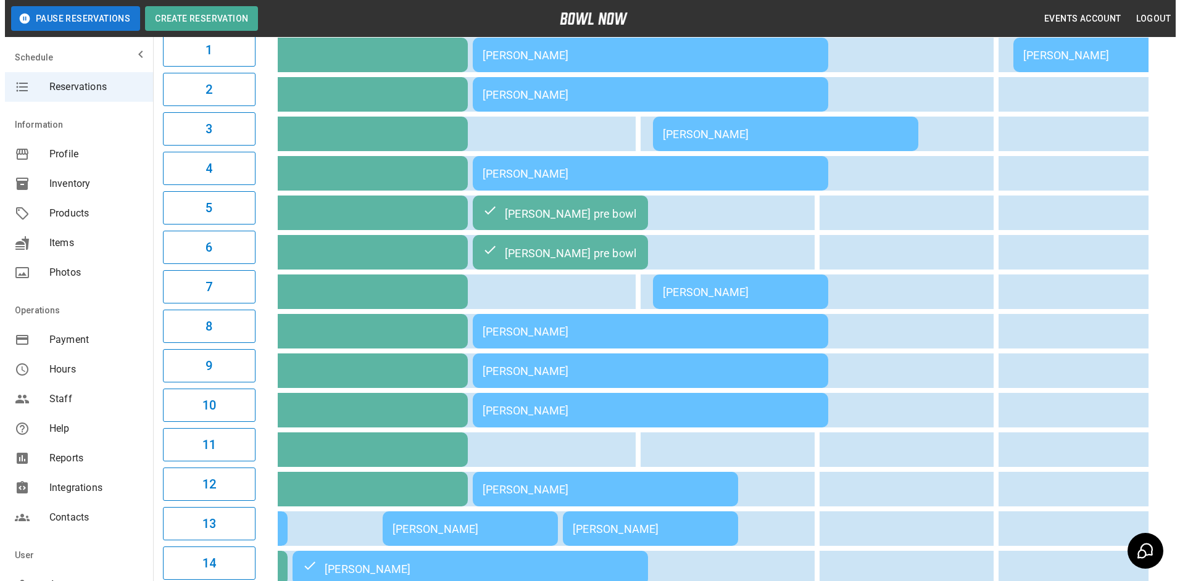
scroll to position [247, 0]
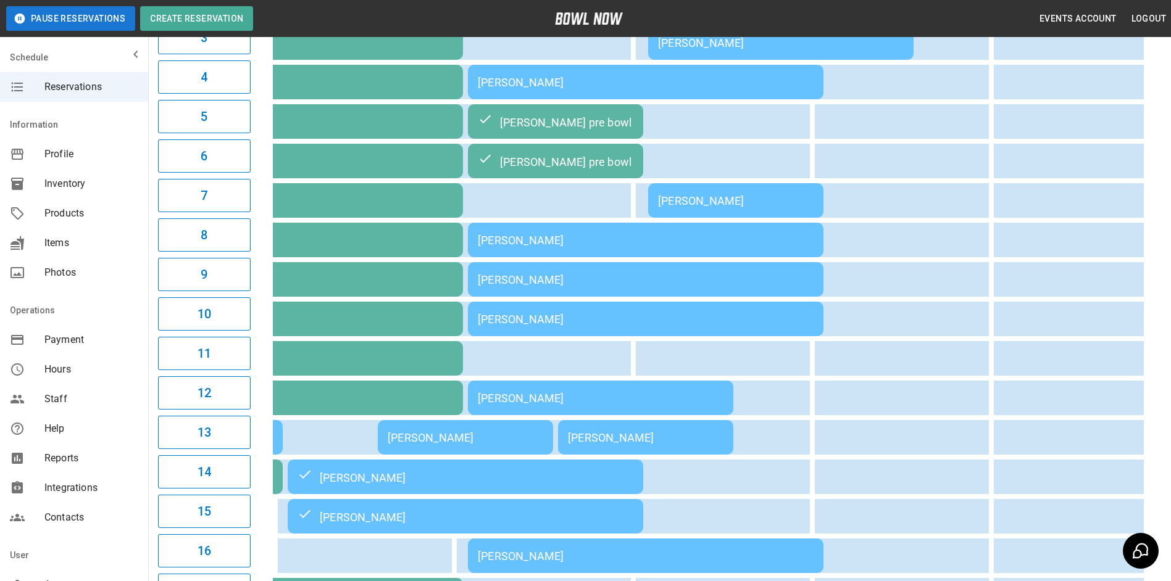
click at [436, 444] on div "[PERSON_NAME]" at bounding box center [466, 437] width 156 height 13
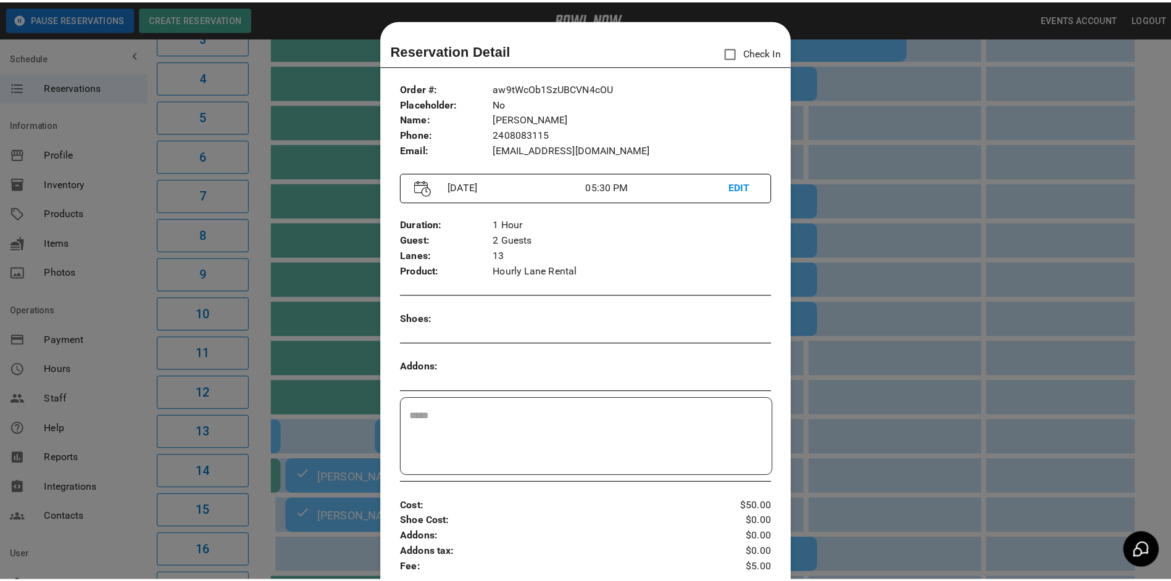
scroll to position [20, 0]
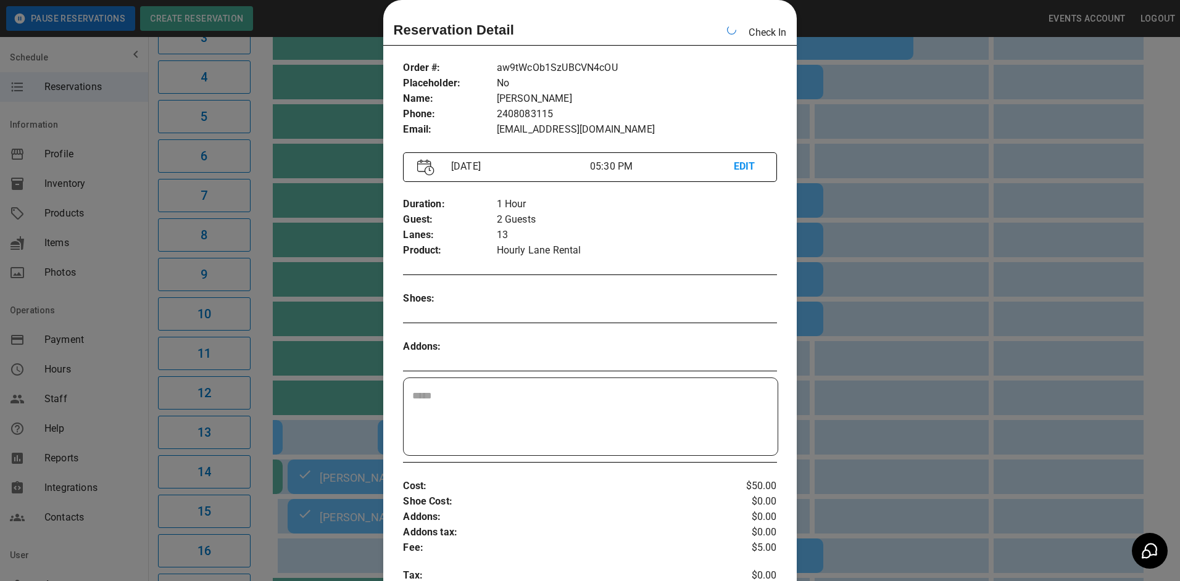
click at [852, 189] on div at bounding box center [590, 290] width 1180 height 581
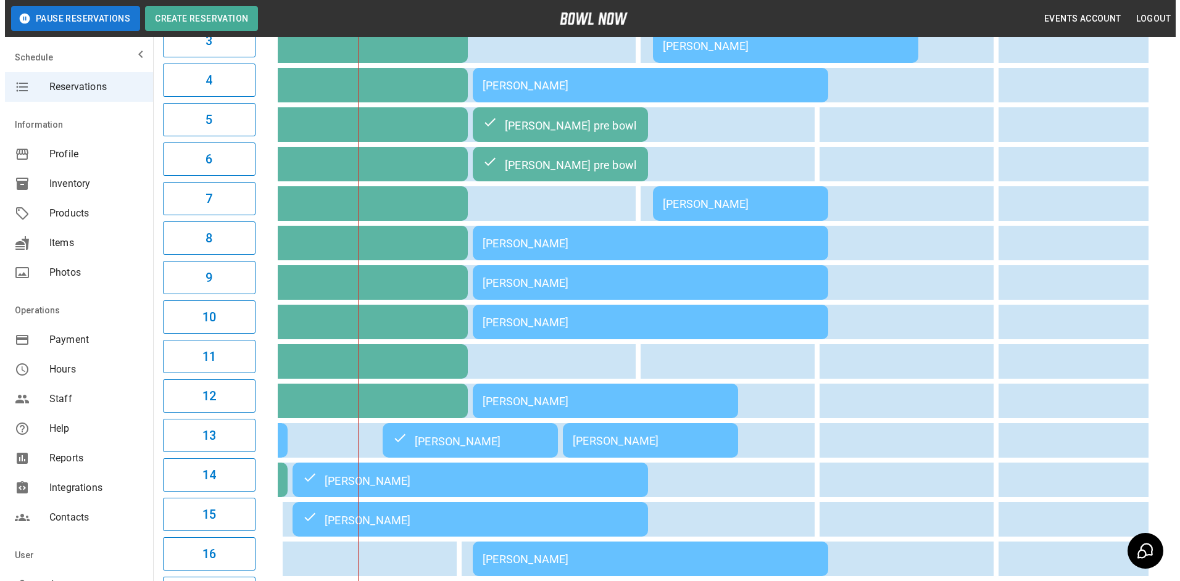
scroll to position [0, 0]
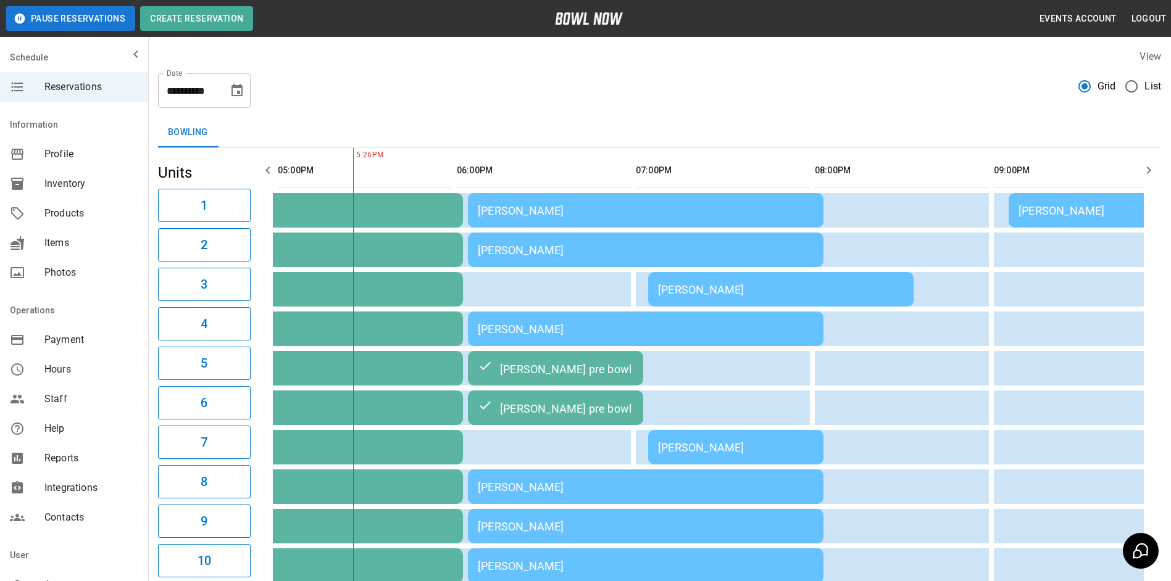
click at [613, 215] on div "[PERSON_NAME]" at bounding box center [646, 210] width 336 height 13
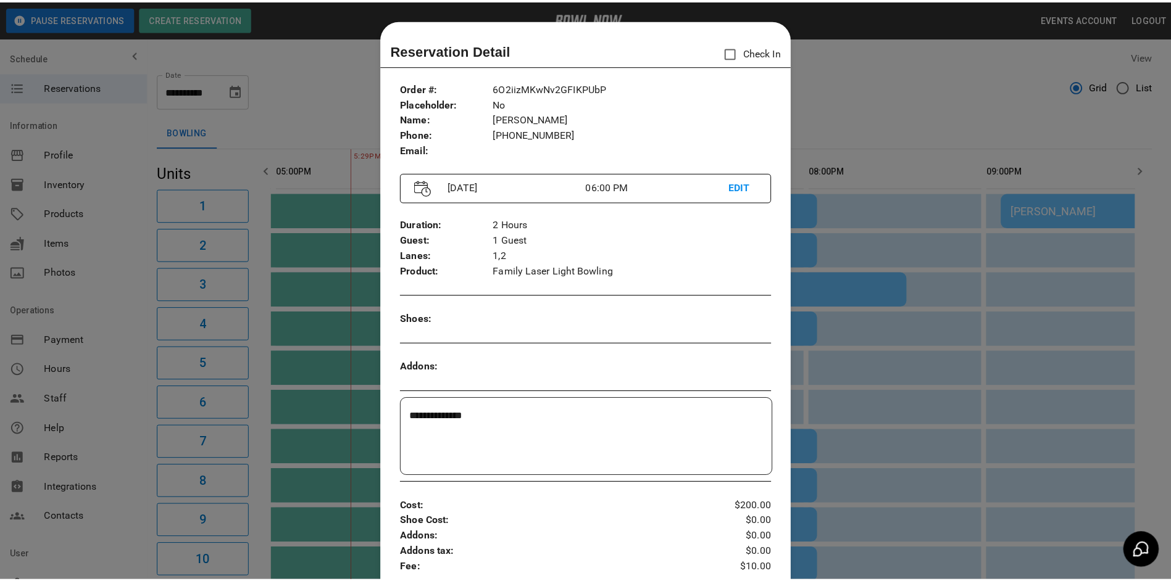
scroll to position [20, 0]
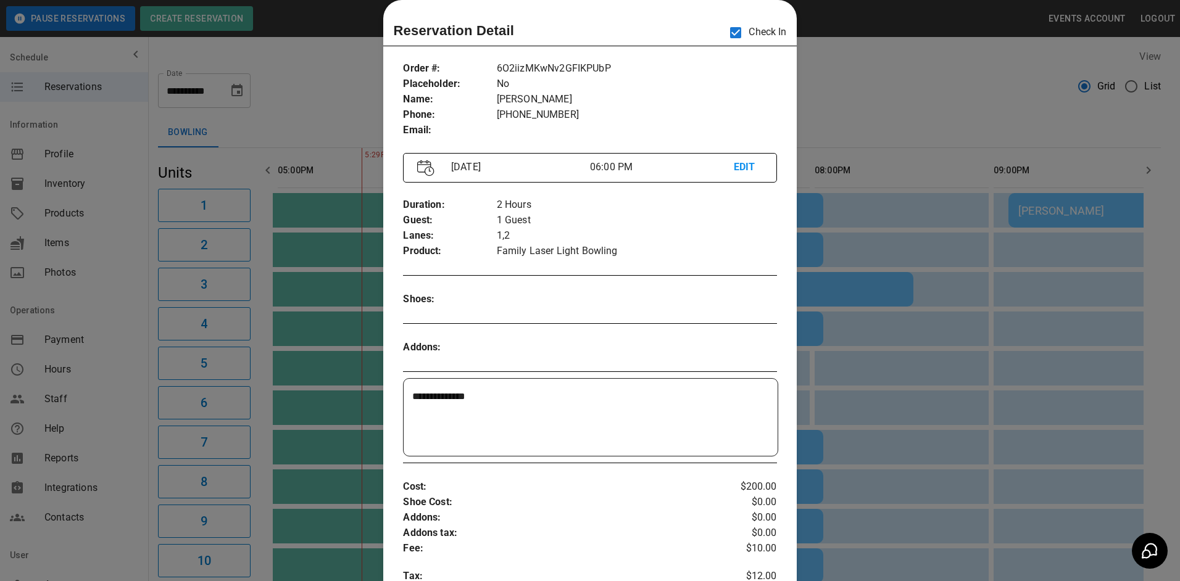
click at [875, 81] on div at bounding box center [590, 290] width 1180 height 581
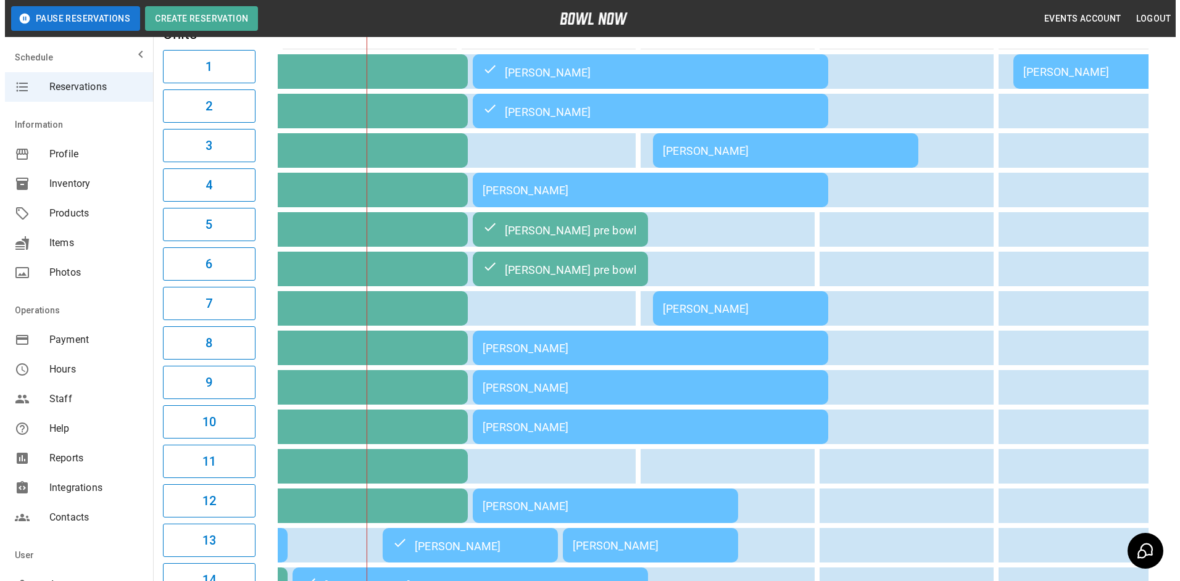
scroll to position [370, 0]
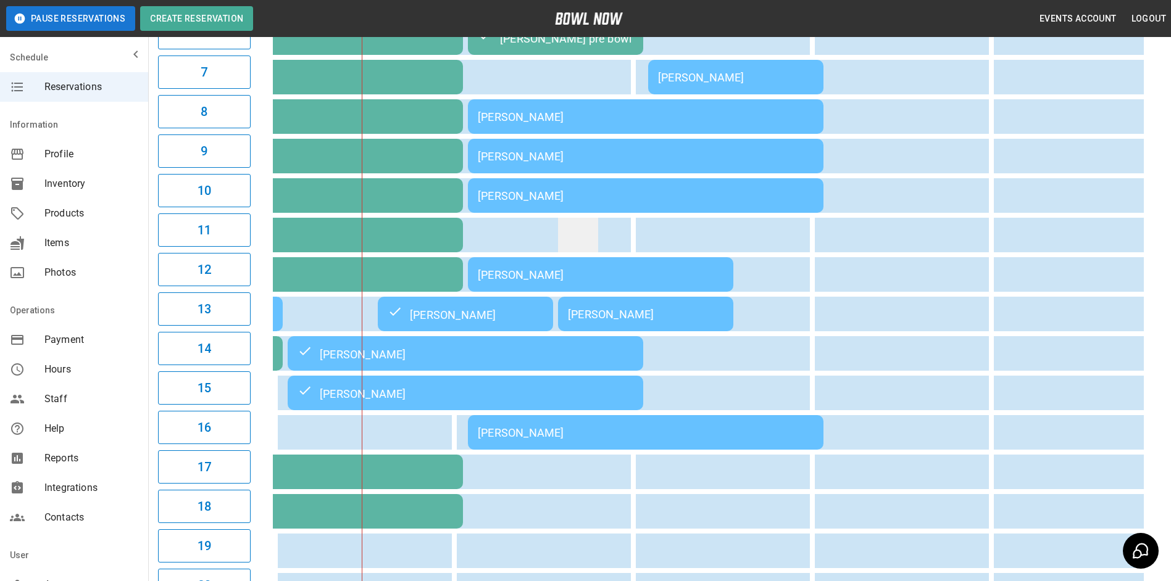
click at [591, 252] on td "sticky table" at bounding box center [578, 235] width 40 height 35
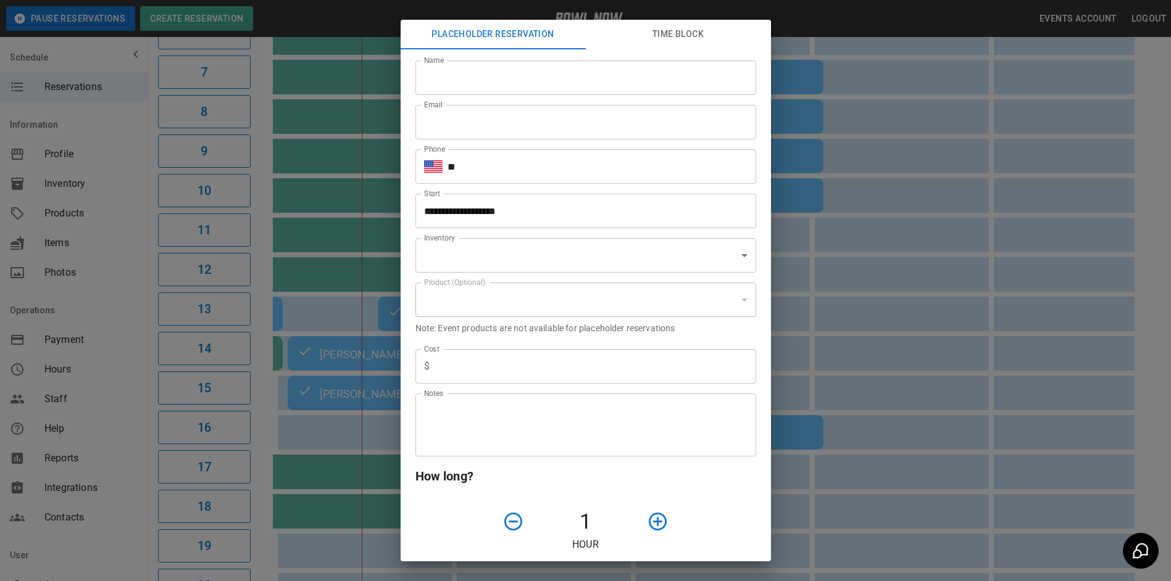
click at [588, 275] on div "Product (Optional) ​ Product (Optional)" at bounding box center [580, 295] width 351 height 44
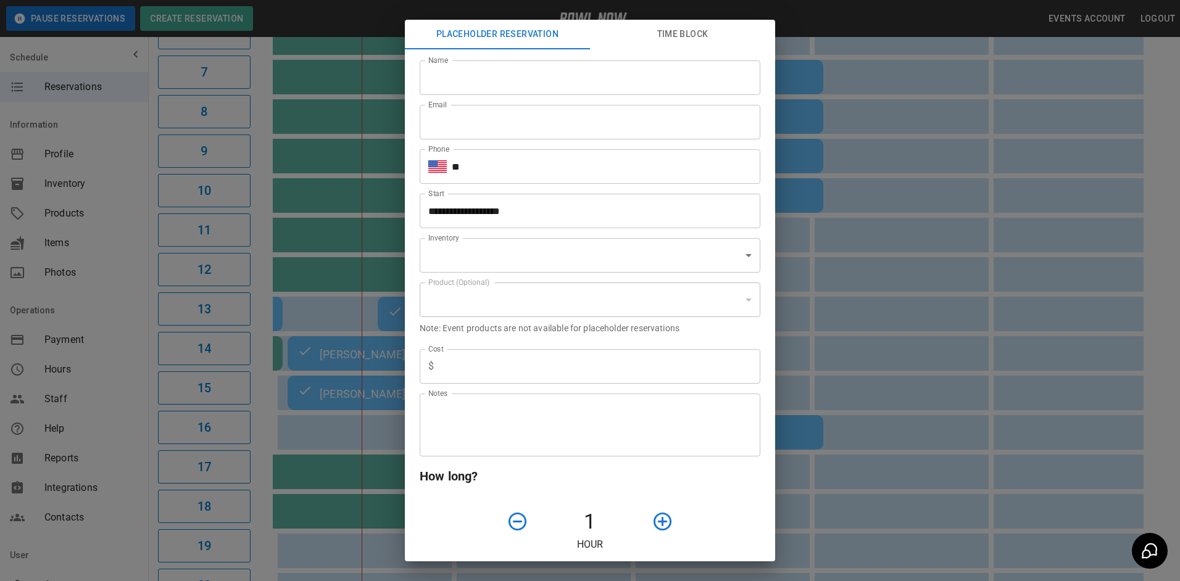
type input "**********"
drag, startPoint x: 1179, startPoint y: 277, endPoint x: 629, endPoint y: 300, distance: 550.4
click at [1170, 278] on div "**********" at bounding box center [590, 290] width 1180 height 581
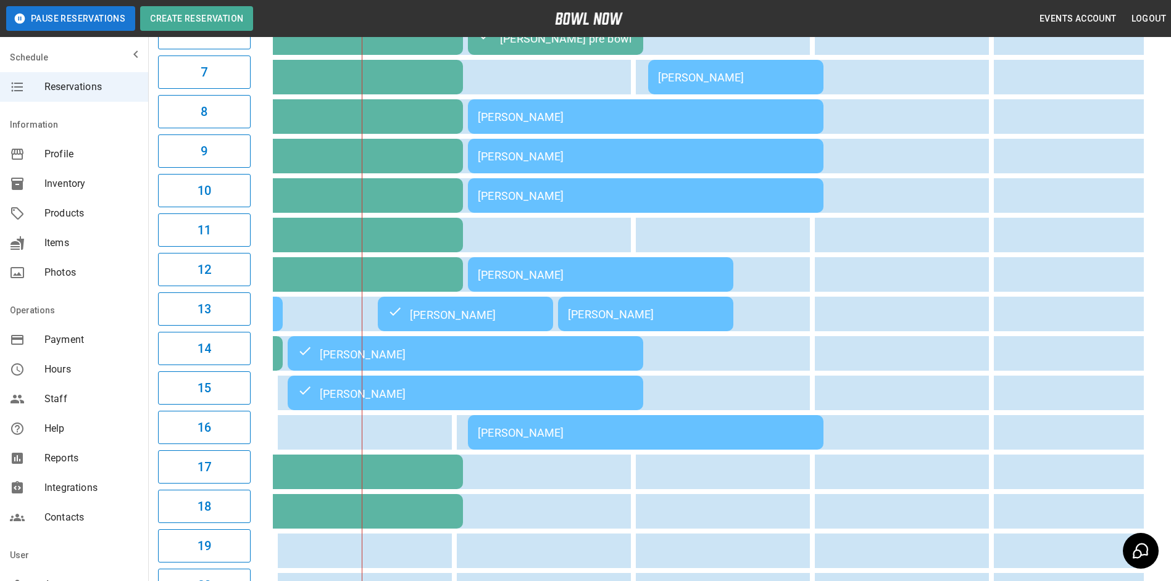
click at [603, 272] on td "[PERSON_NAME]" at bounding box center [600, 274] width 265 height 35
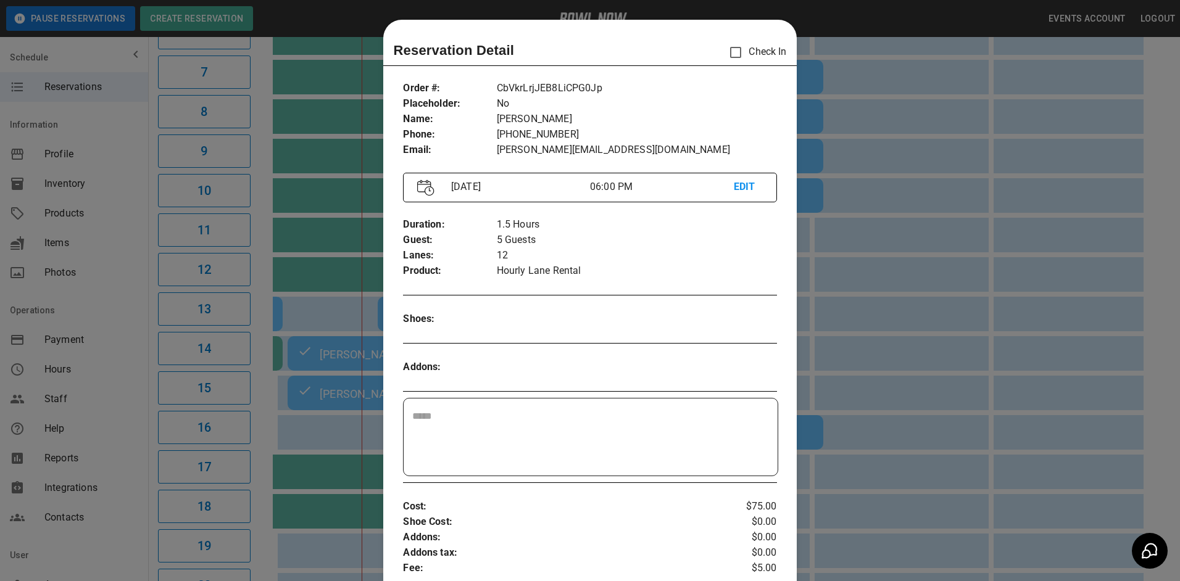
scroll to position [20, 0]
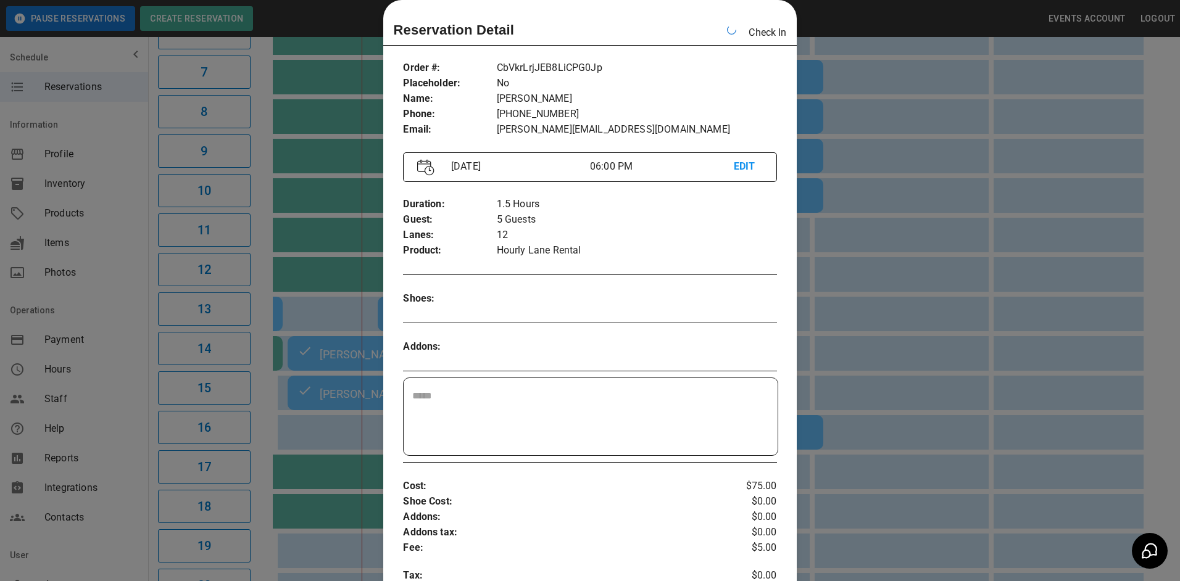
drag, startPoint x: 926, startPoint y: 293, endPoint x: 913, endPoint y: 317, distance: 27.3
click at [926, 294] on div at bounding box center [590, 290] width 1180 height 581
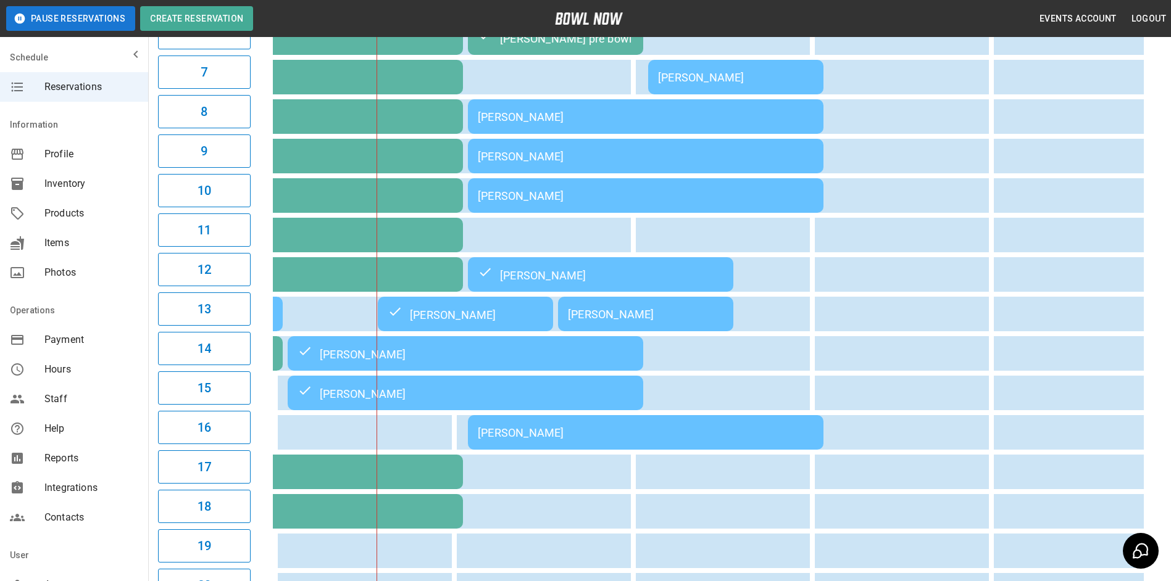
click at [583, 450] on td "[PERSON_NAME]" at bounding box center [645, 432] width 355 height 35
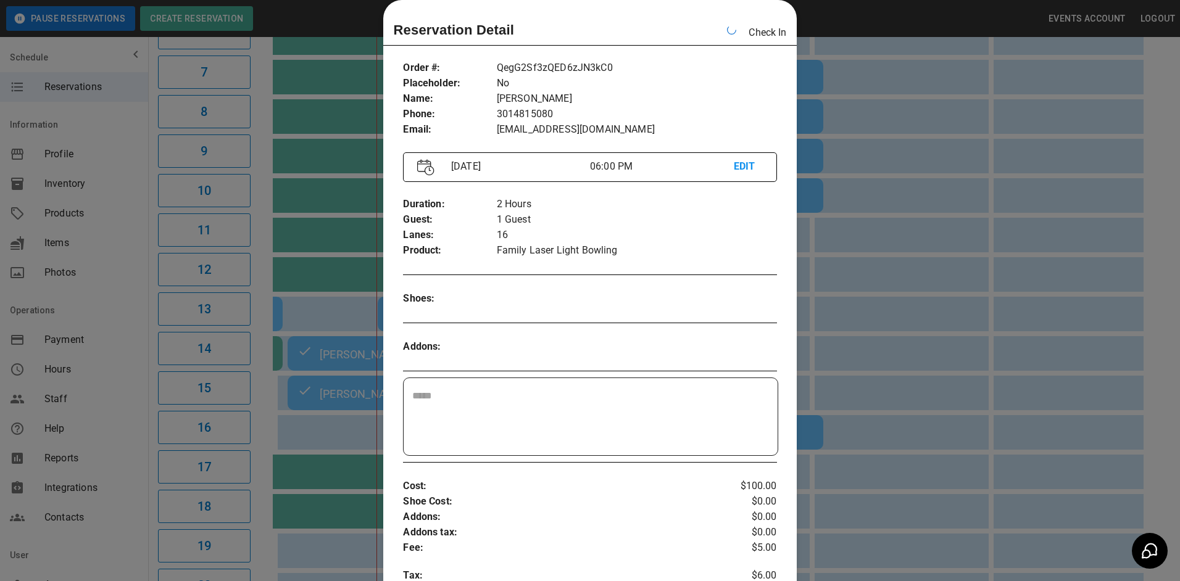
click at [942, 218] on div at bounding box center [590, 290] width 1180 height 581
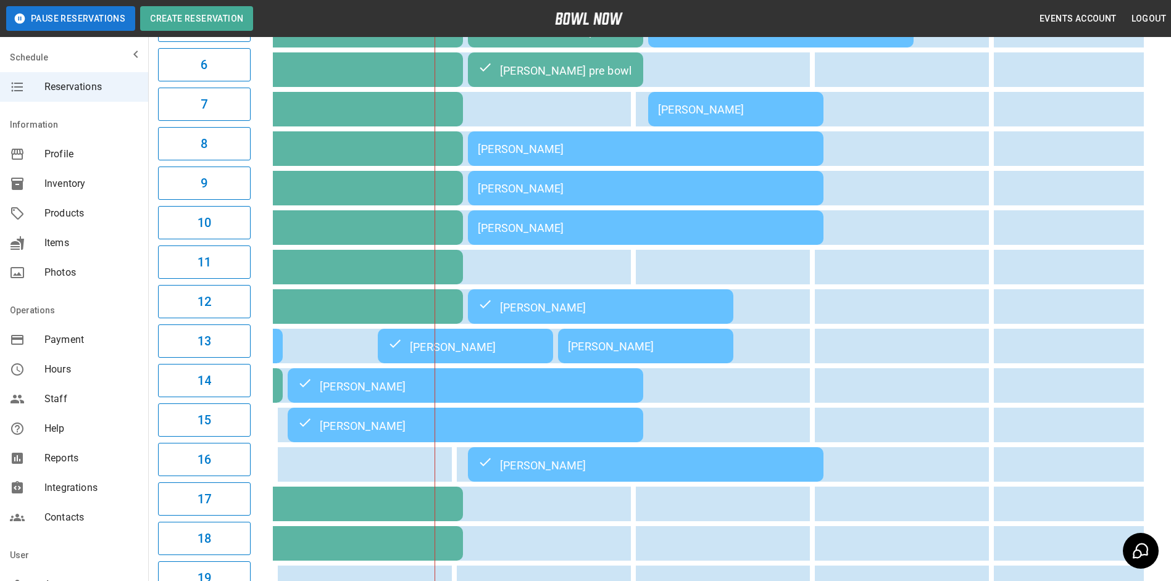
click at [649, 173] on tbody "Special Olympics/Pin Busters [PERSON_NAME] [PERSON_NAME] Special Olympics/Pin B…" at bounding box center [195, 287] width 2698 height 864
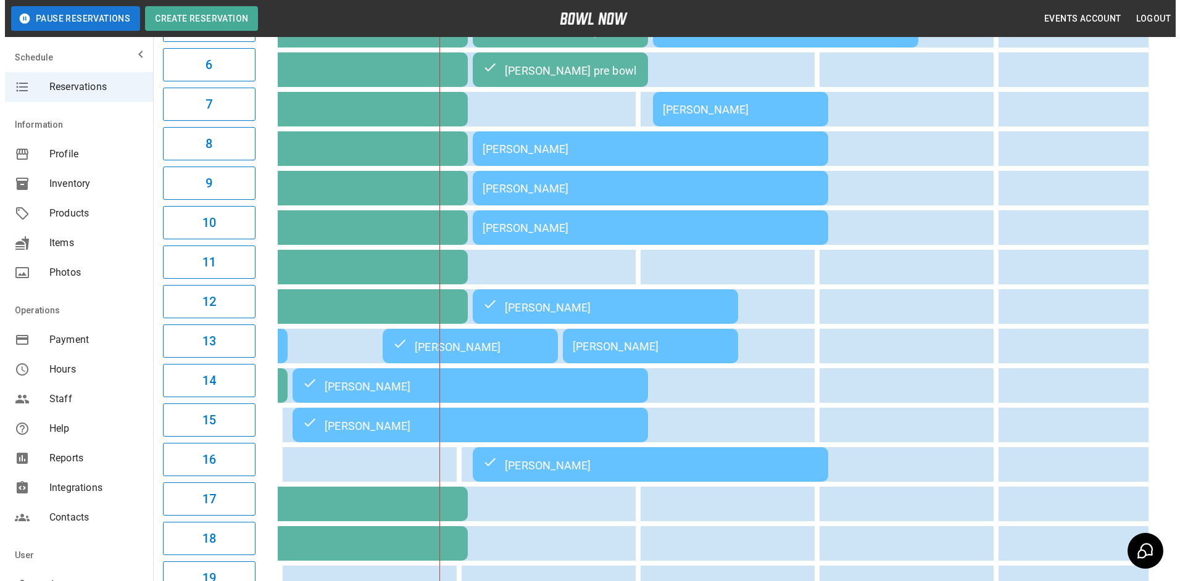
scroll to position [309, 0]
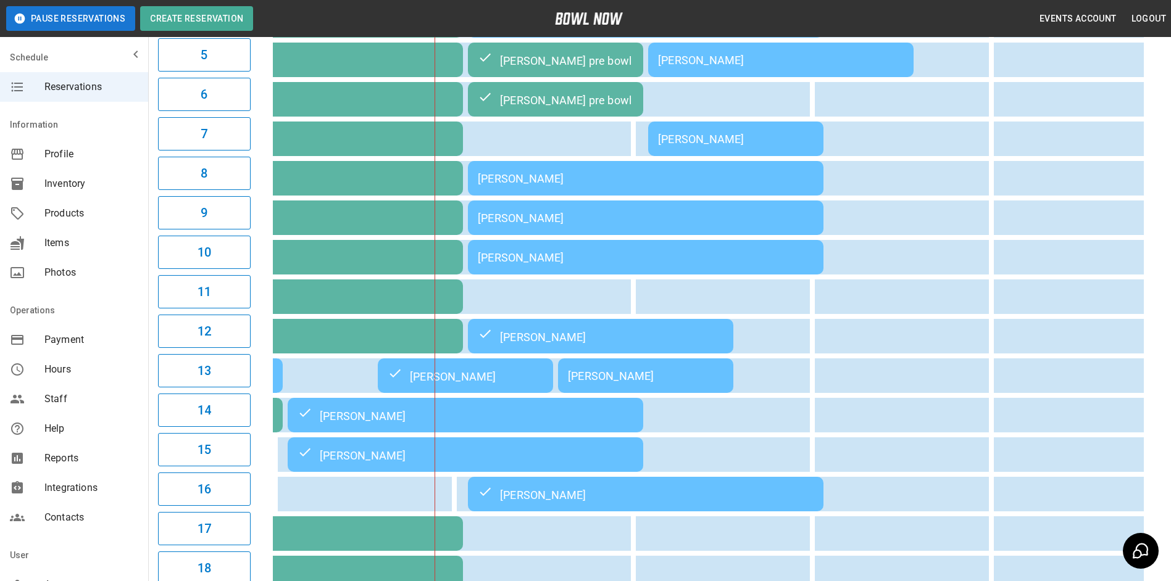
click at [649, 181] on div "[PERSON_NAME]" at bounding box center [646, 178] width 336 height 13
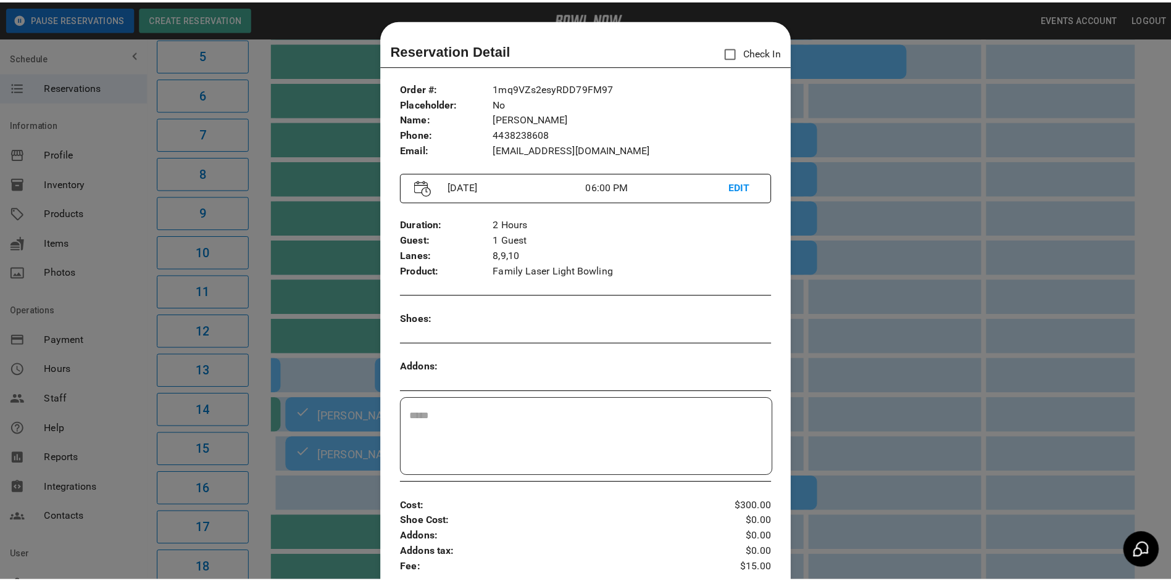
scroll to position [20, 0]
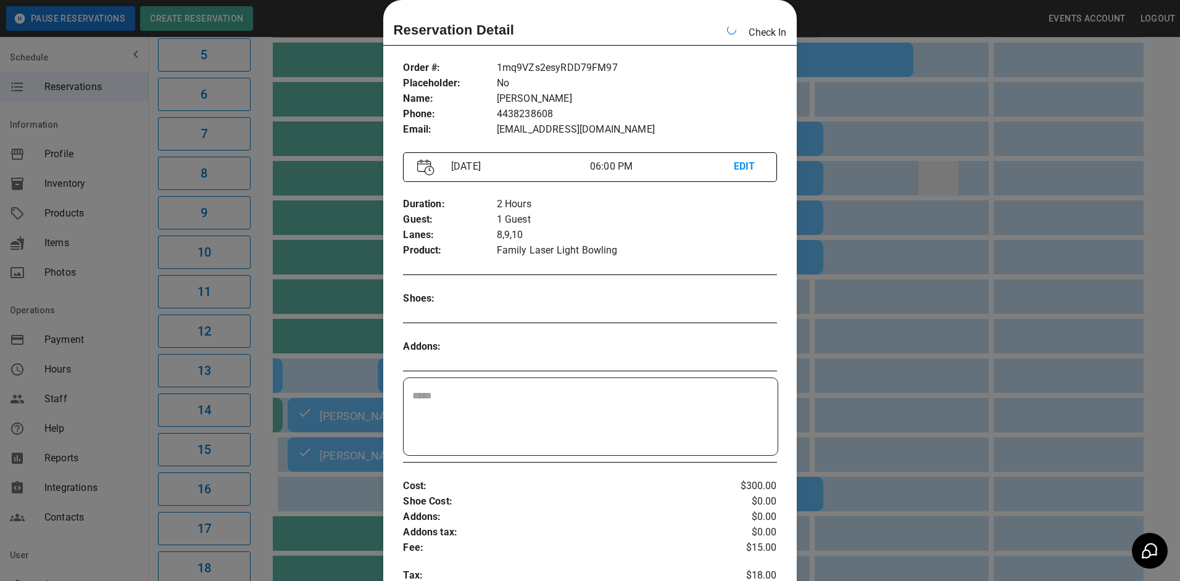
drag, startPoint x: 950, startPoint y: 186, endPoint x: 932, endPoint y: 172, distance: 23.3
click at [949, 186] on div at bounding box center [590, 290] width 1180 height 581
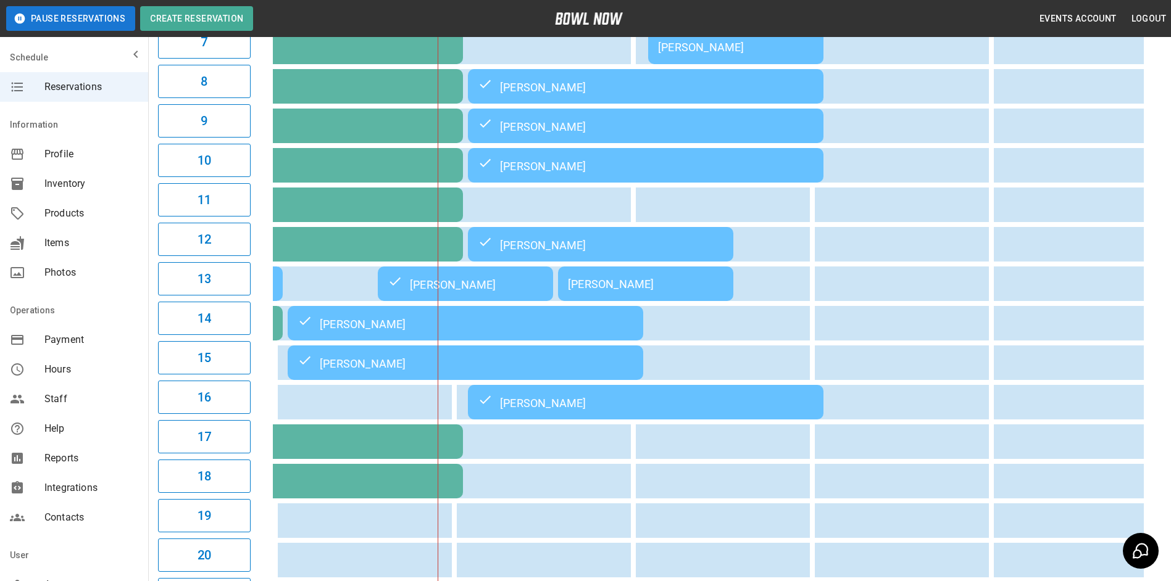
scroll to position [432, 0]
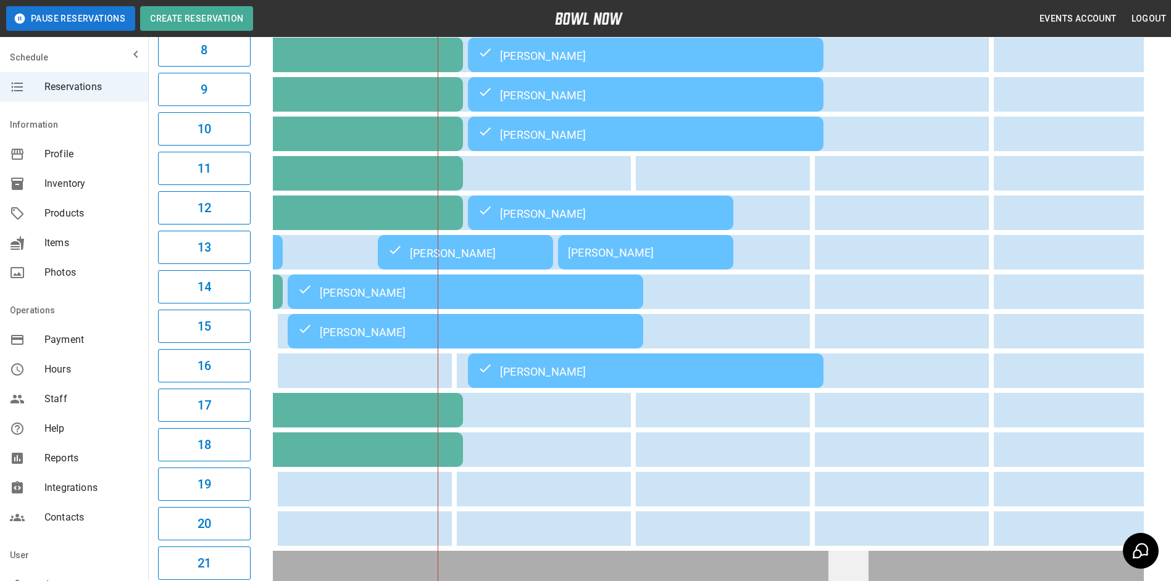
click at [850, 570] on td "sticky table" at bounding box center [848, 568] width 40 height 35
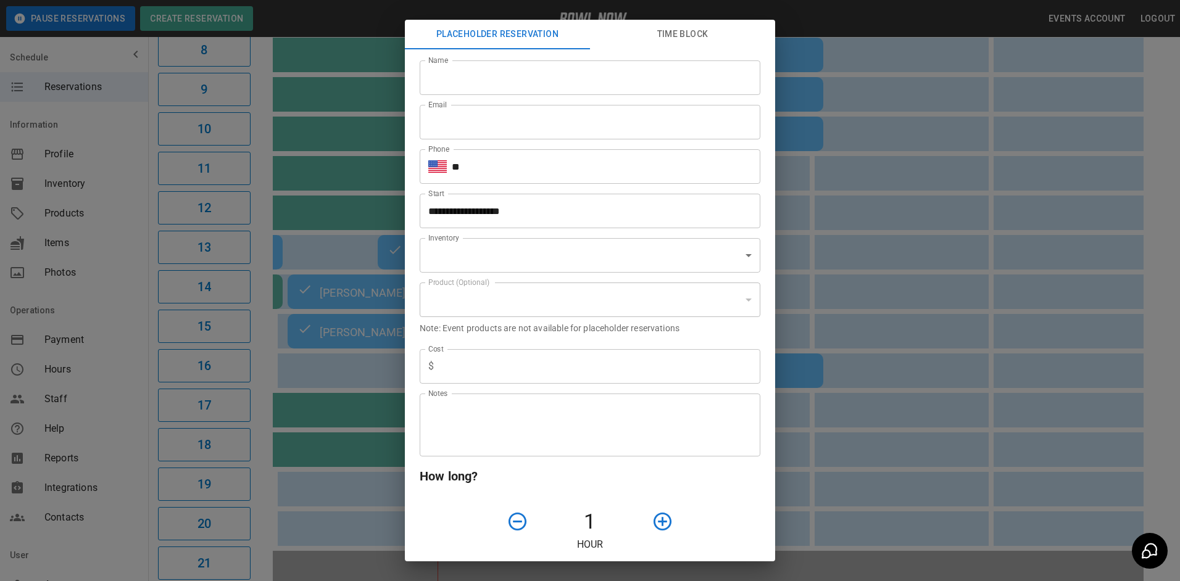
type input "**********"
click at [861, 409] on div "**********" at bounding box center [590, 290] width 1180 height 581
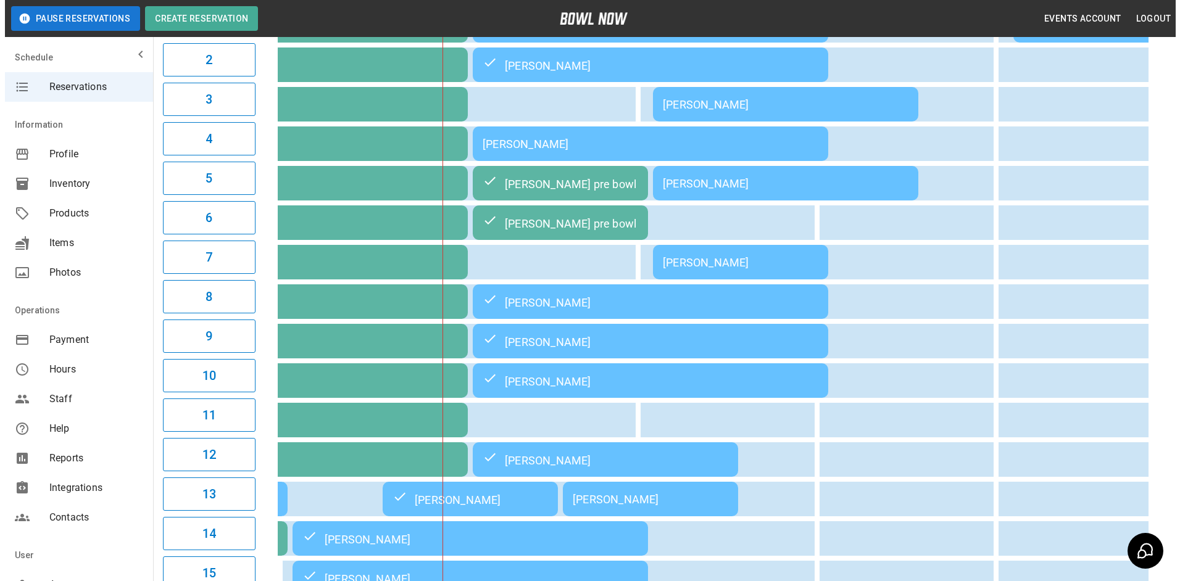
scroll to position [123, 0]
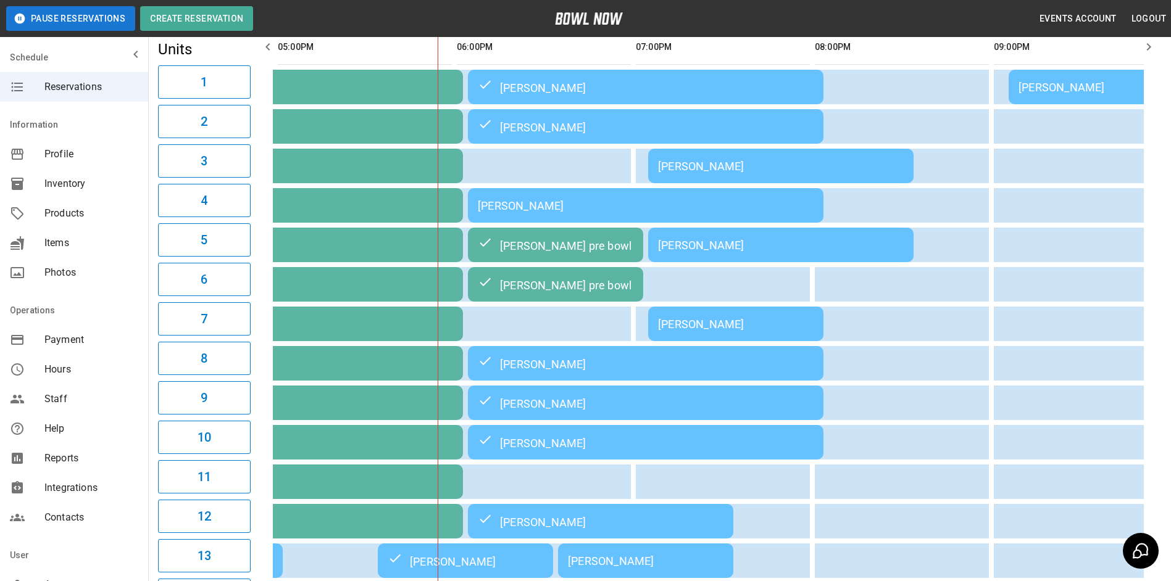
click at [639, 578] on td "[PERSON_NAME]" at bounding box center [645, 561] width 175 height 35
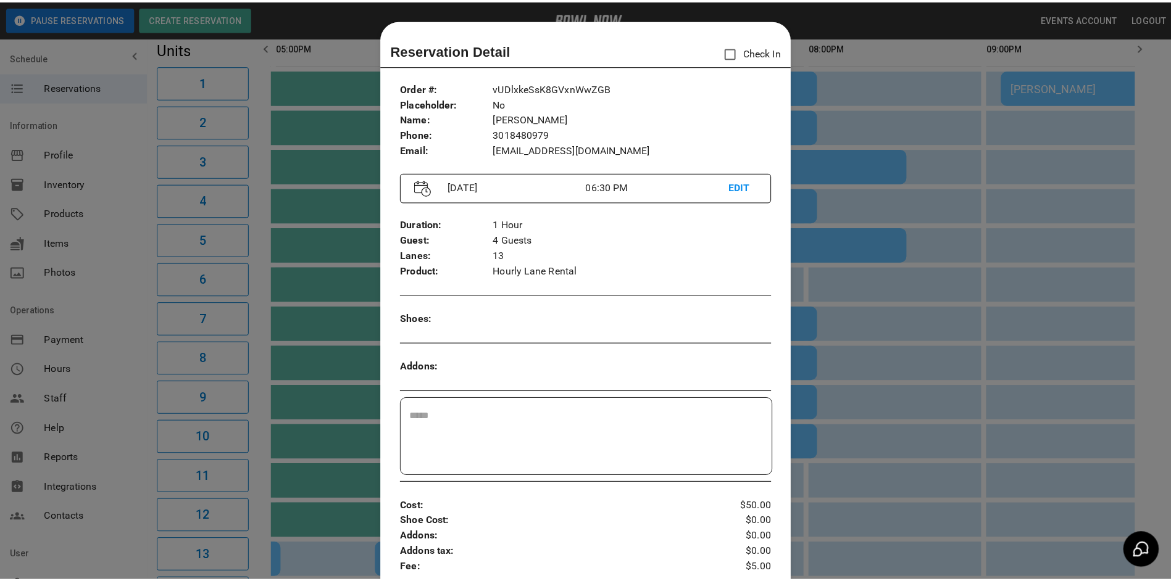
scroll to position [20, 0]
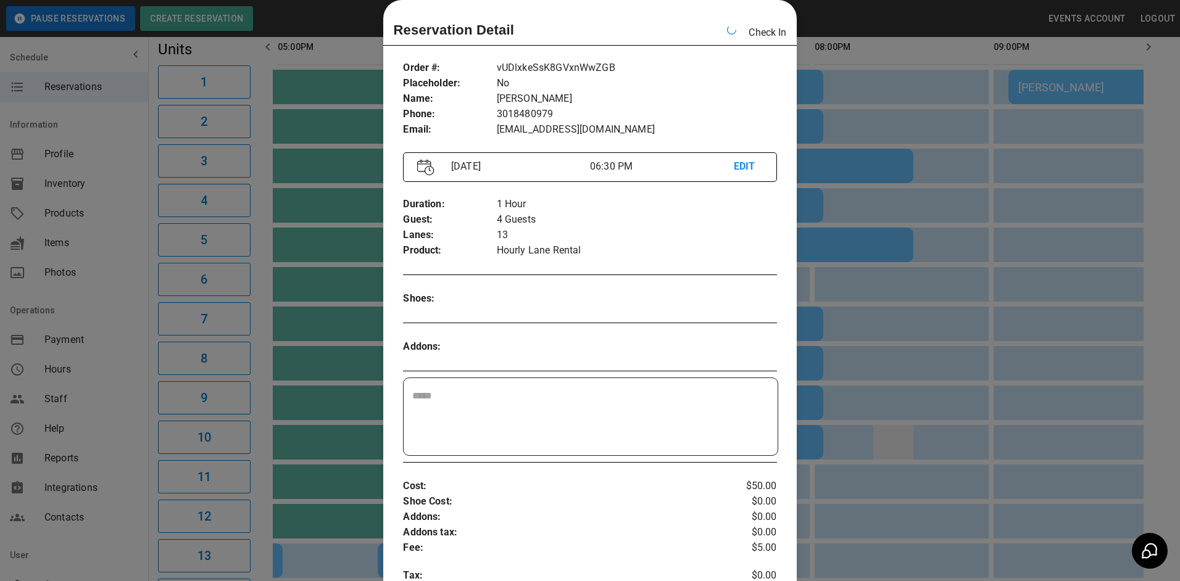
click at [911, 438] on div at bounding box center [590, 290] width 1180 height 581
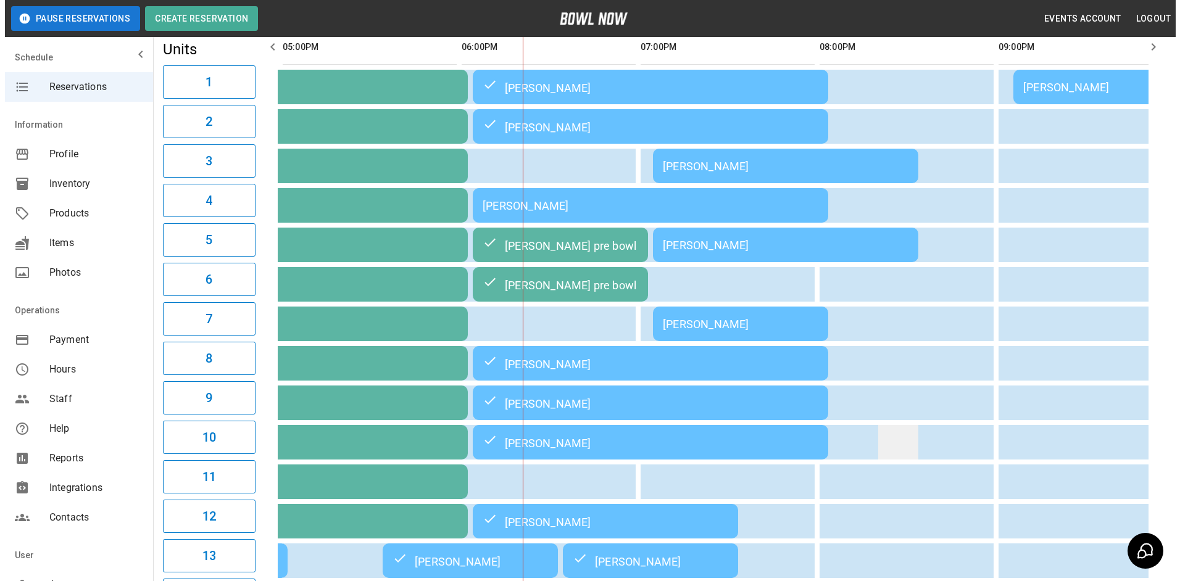
scroll to position [0, 1611]
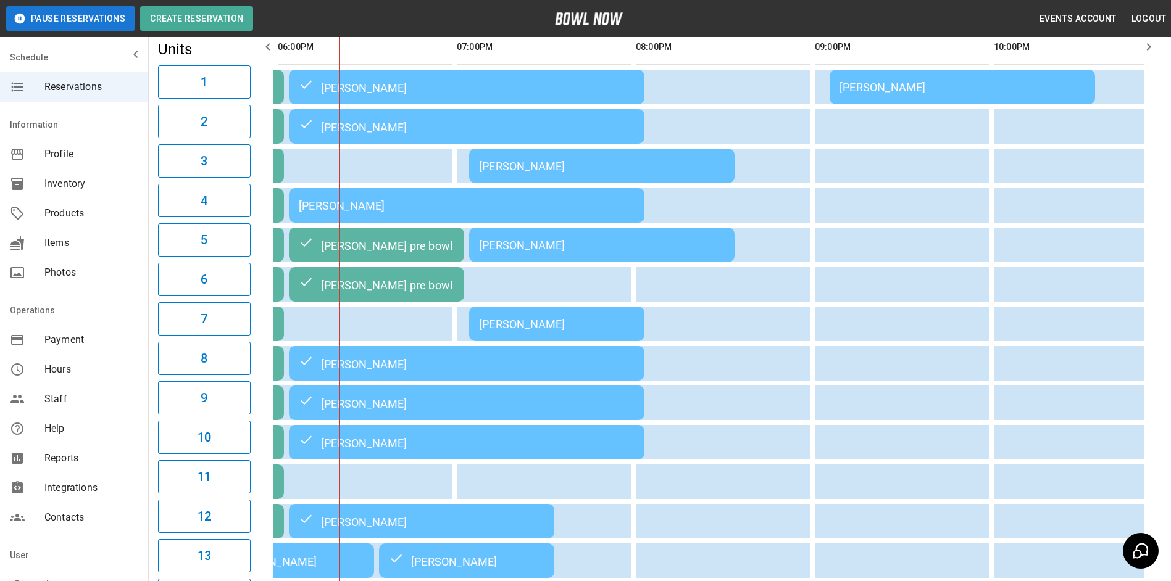
click at [705, 250] on div "[PERSON_NAME]" at bounding box center [602, 245] width 246 height 13
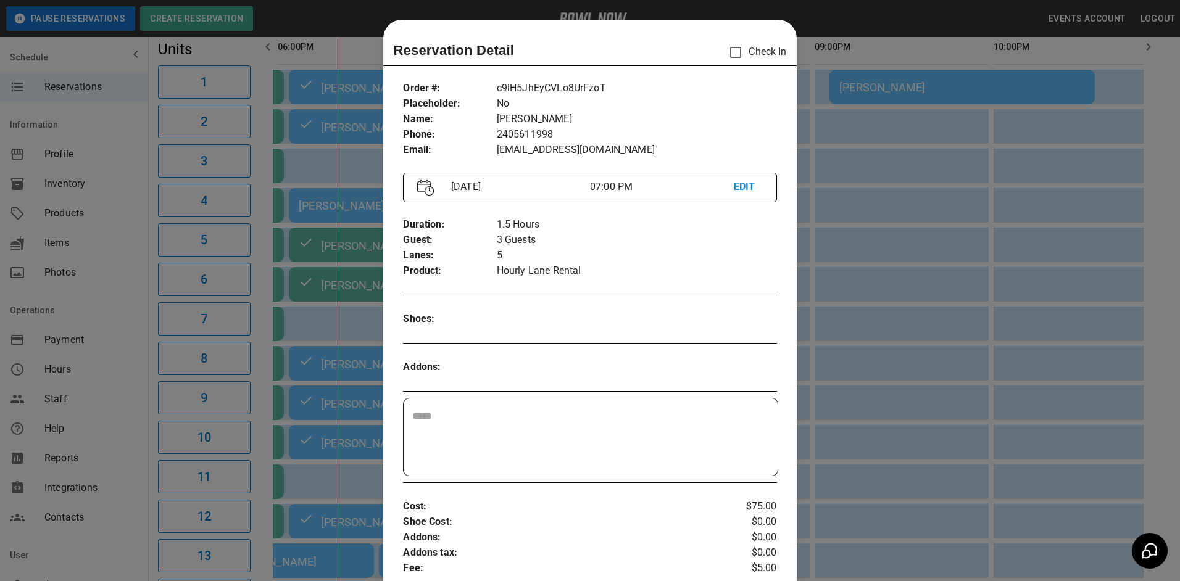
scroll to position [20, 0]
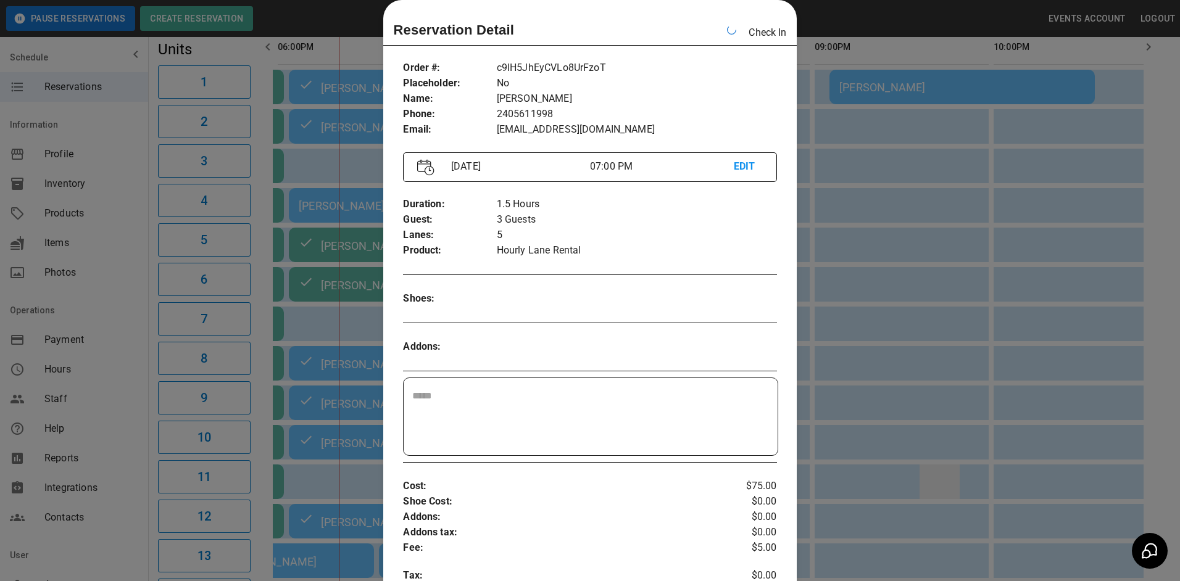
click at [943, 476] on div at bounding box center [590, 290] width 1180 height 581
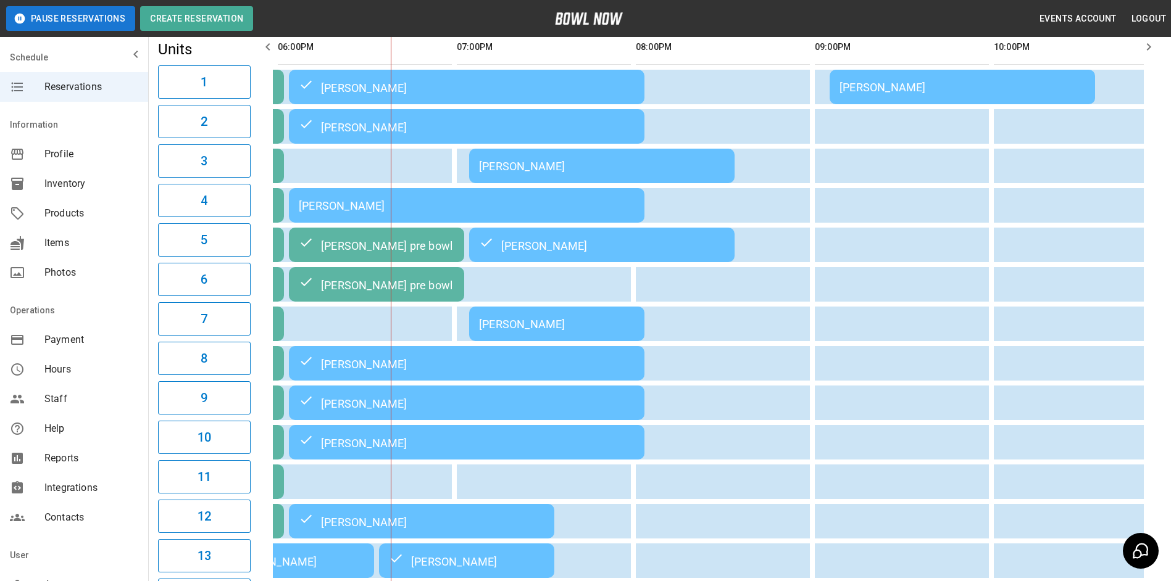
click at [634, 163] on div "[PERSON_NAME]" at bounding box center [602, 166] width 246 height 13
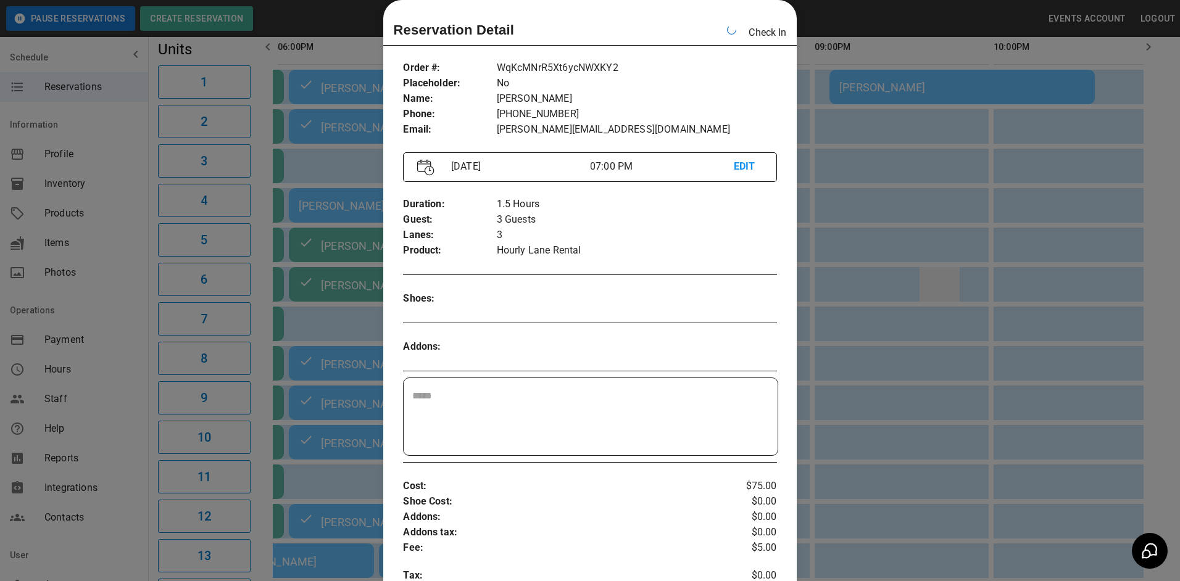
drag, startPoint x: 949, startPoint y: 296, endPoint x: 957, endPoint y: 296, distance: 8.0
click at [947, 294] on div at bounding box center [590, 290] width 1180 height 581
